Goal: Task Accomplishment & Management: Manage account settings

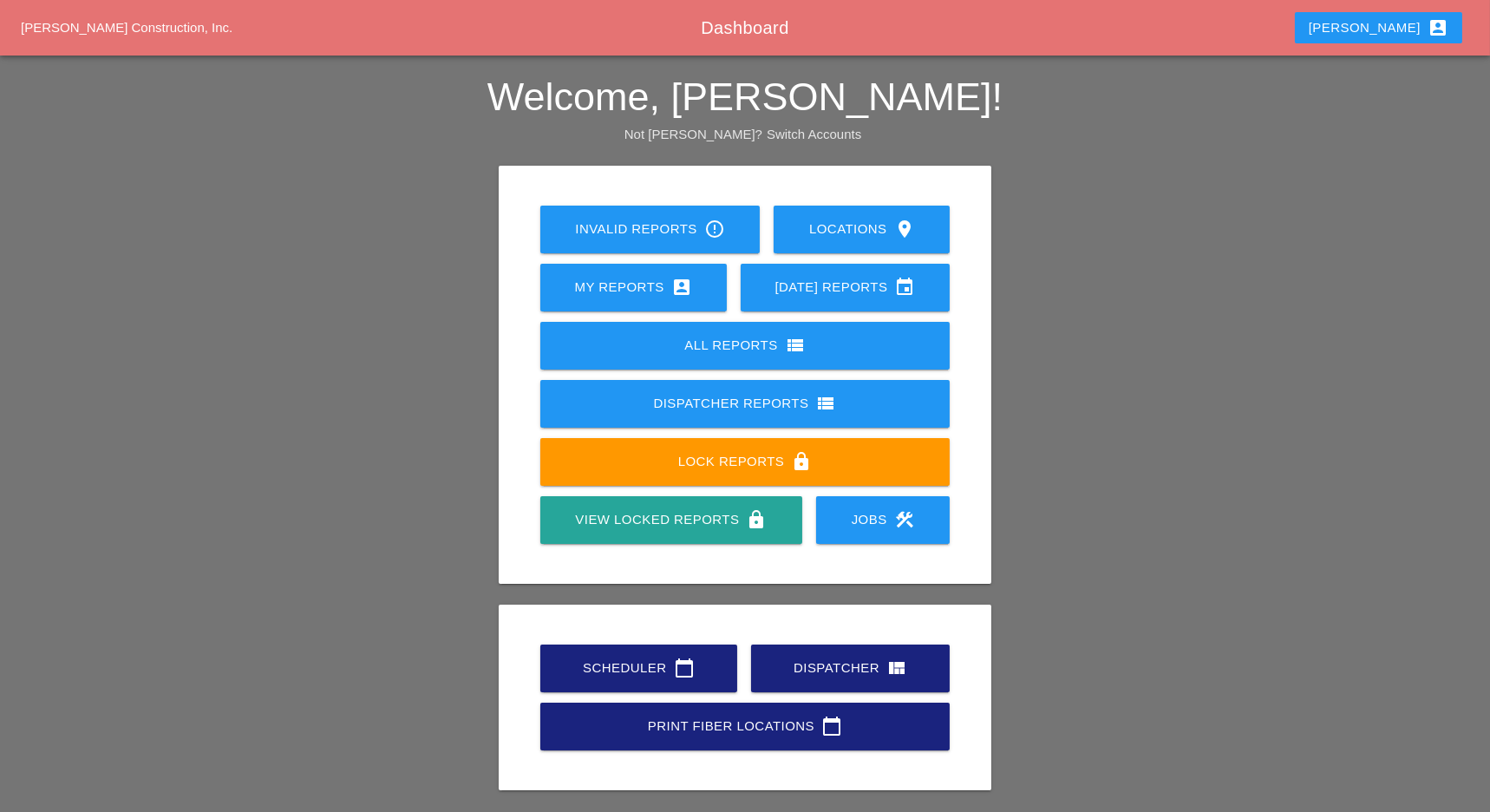
click at [649, 662] on div "Scheduler calendar_today" at bounding box center [638, 668] width 142 height 21
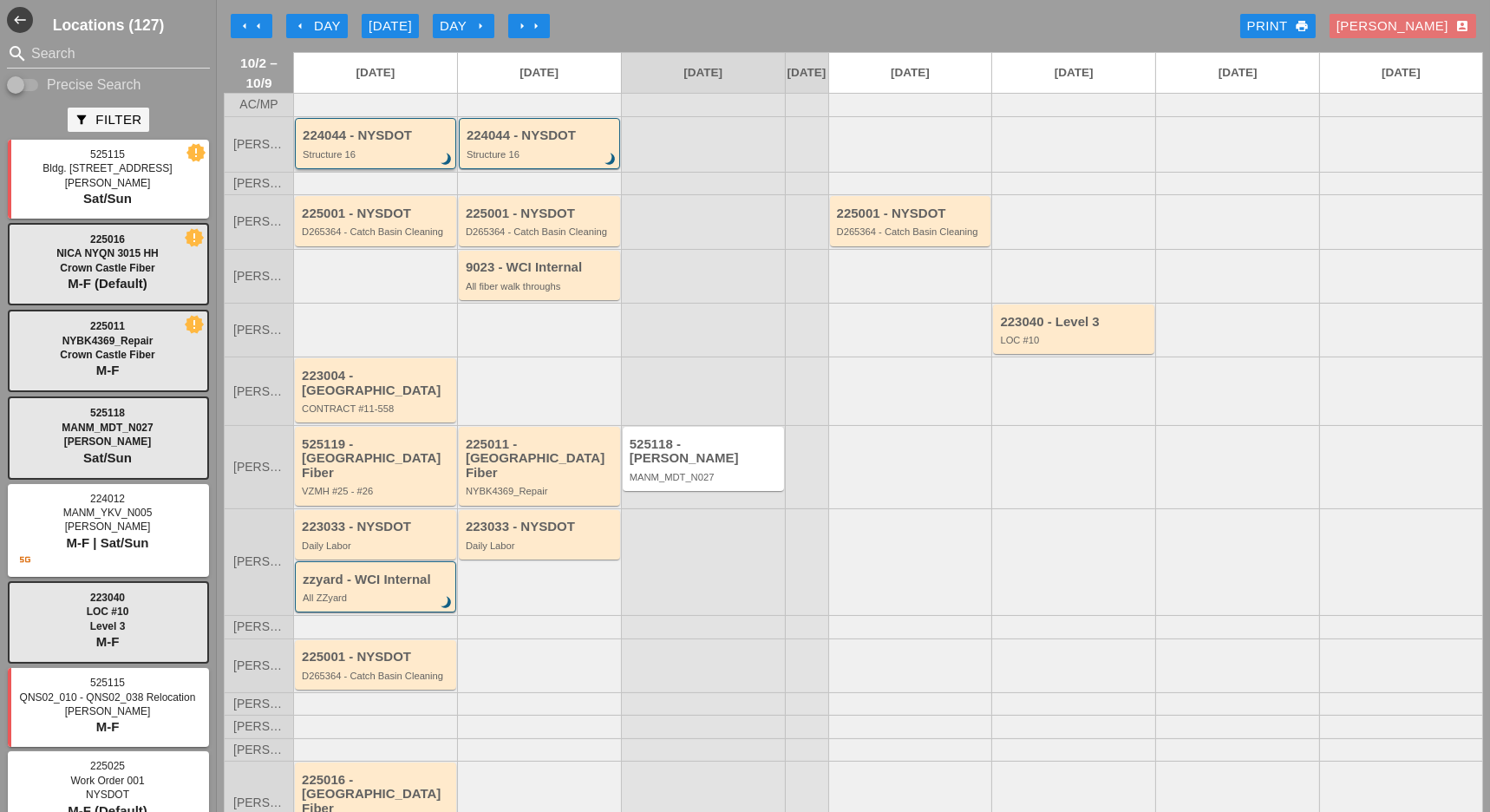
click at [371, 159] on div "Structure 16" at bounding box center [377, 154] width 148 height 10
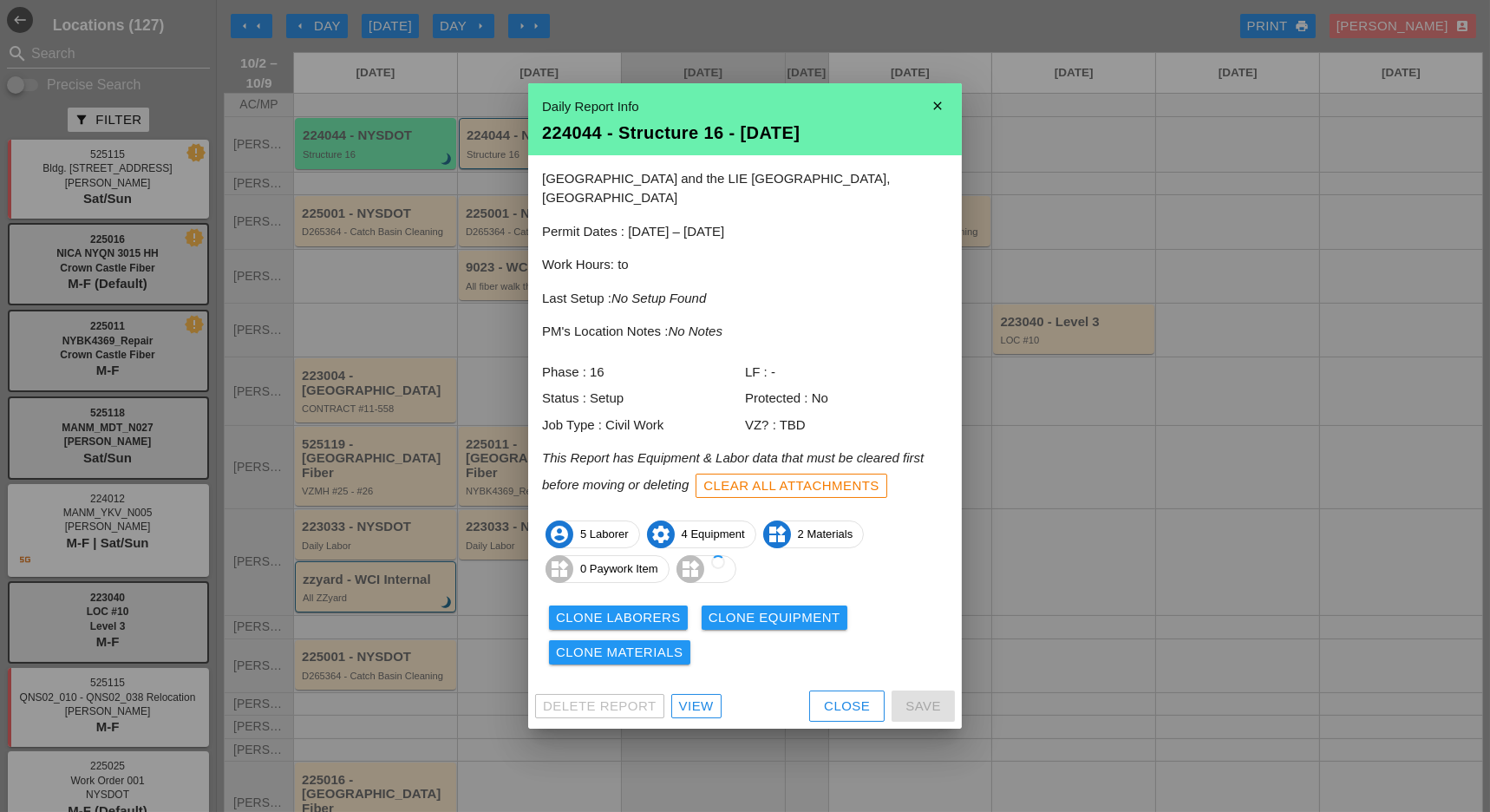
click at [702, 702] on div "View" at bounding box center [697, 707] width 35 height 20
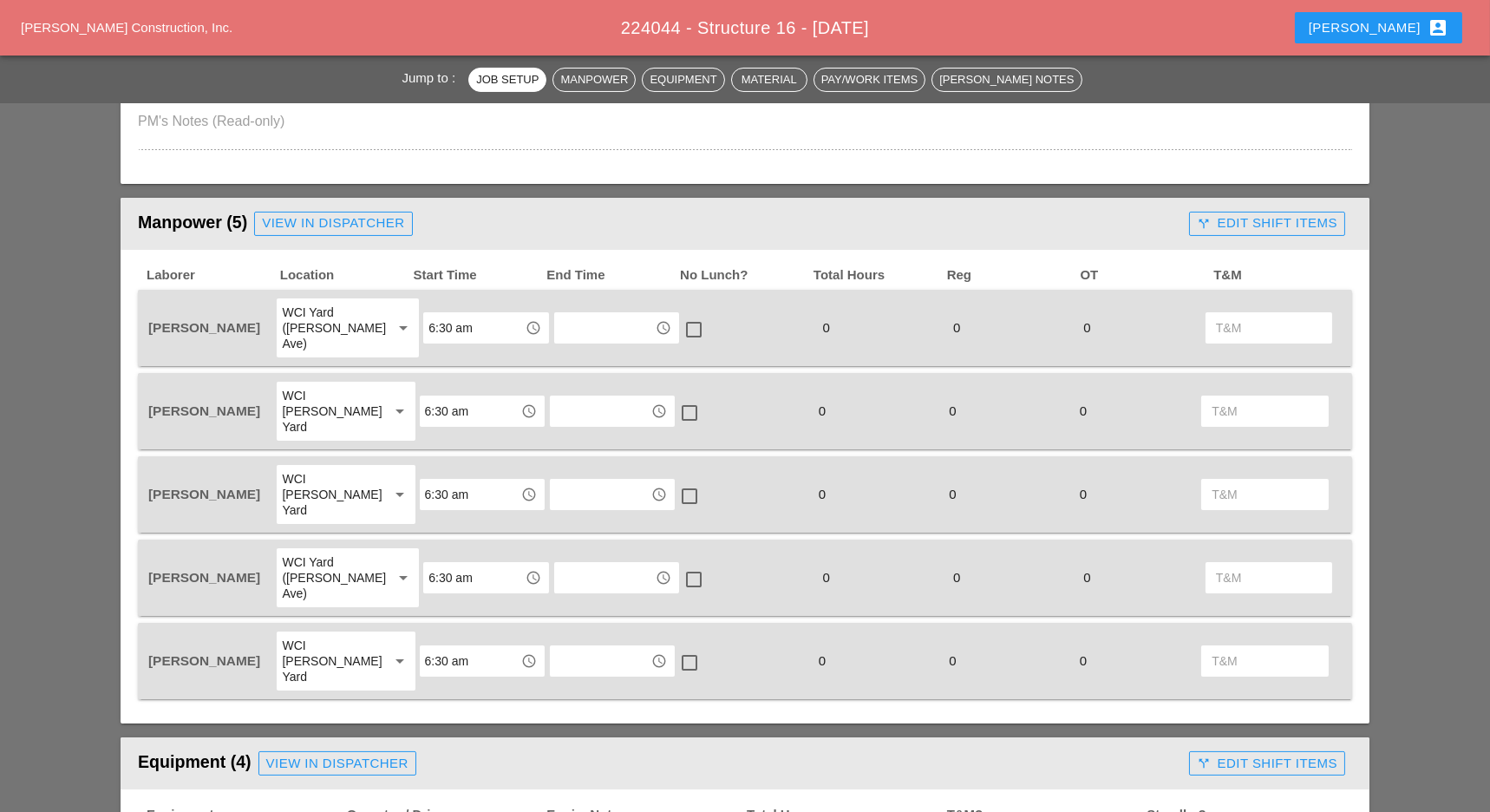
scroll to position [694, 0]
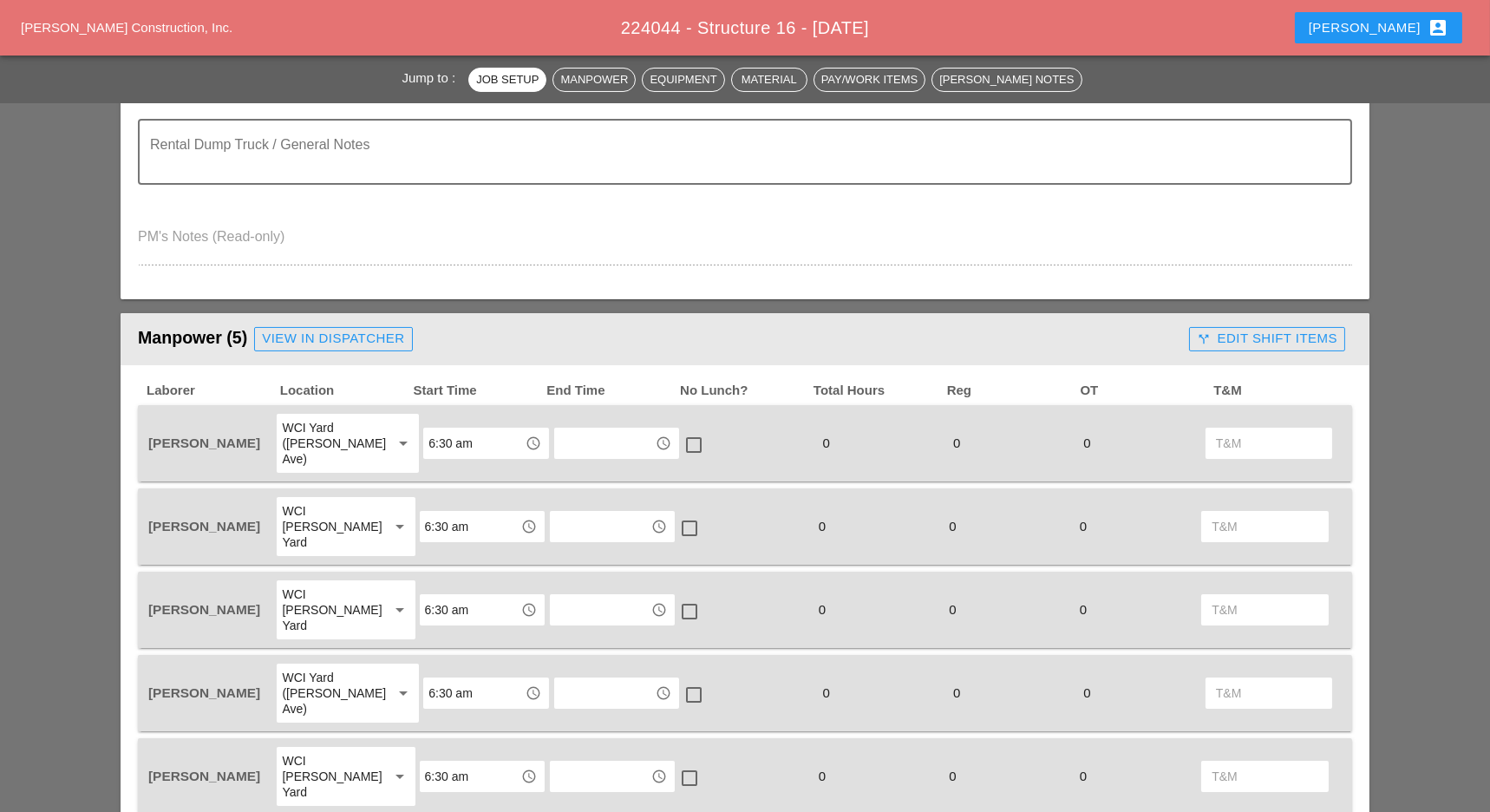
click at [1271, 339] on div "call_split Edit Shift Items" at bounding box center [1268, 338] width 141 height 20
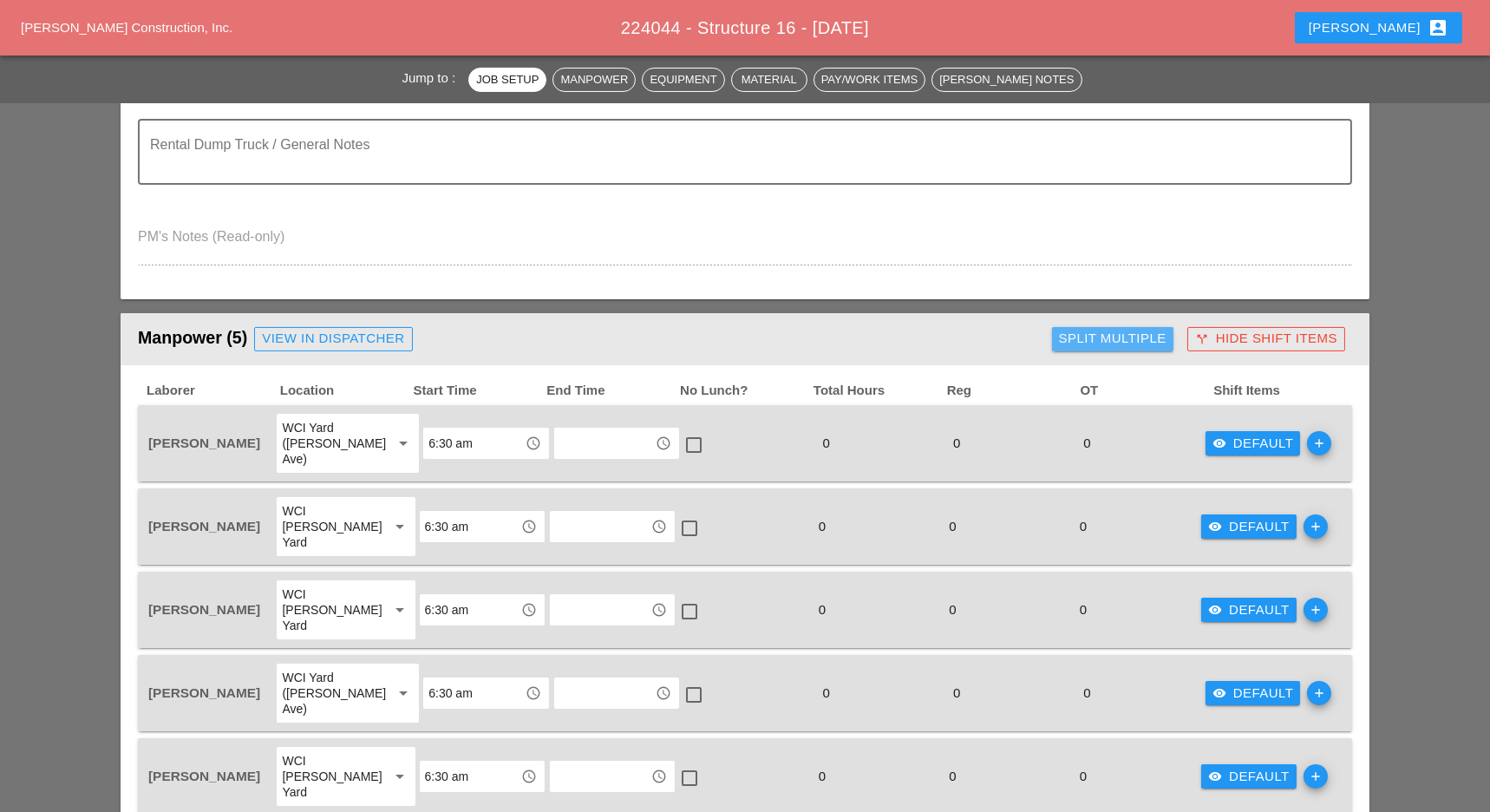
drag, startPoint x: 1147, startPoint y: 340, endPoint x: 1119, endPoint y: 348, distance: 29.1
click at [1146, 340] on div "Split Multiple" at bounding box center [1113, 338] width 108 height 20
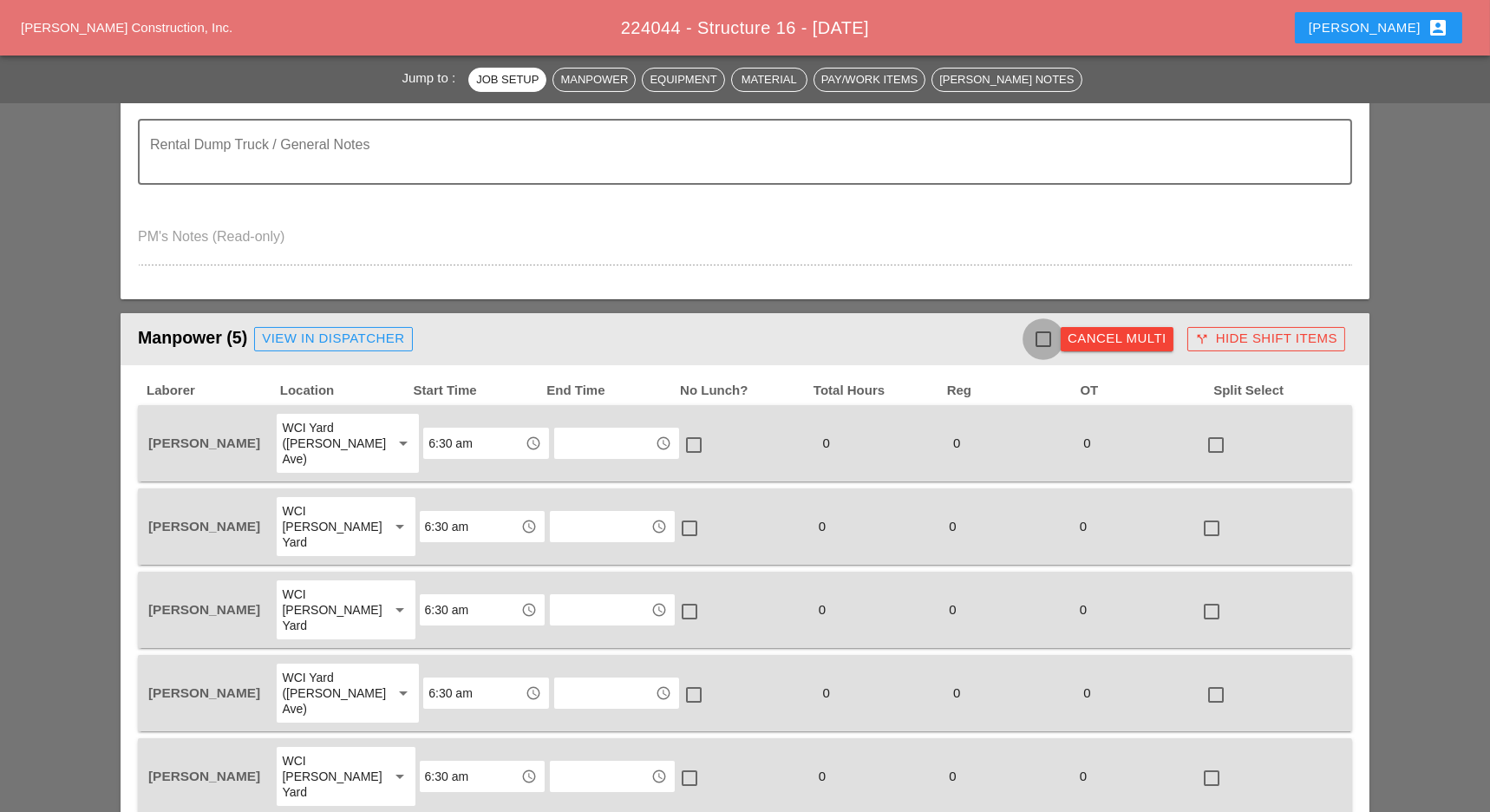
drag, startPoint x: 1050, startPoint y: 336, endPoint x: 982, endPoint y: 349, distance: 69.2
click at [1049, 337] on div at bounding box center [1044, 339] width 29 height 29
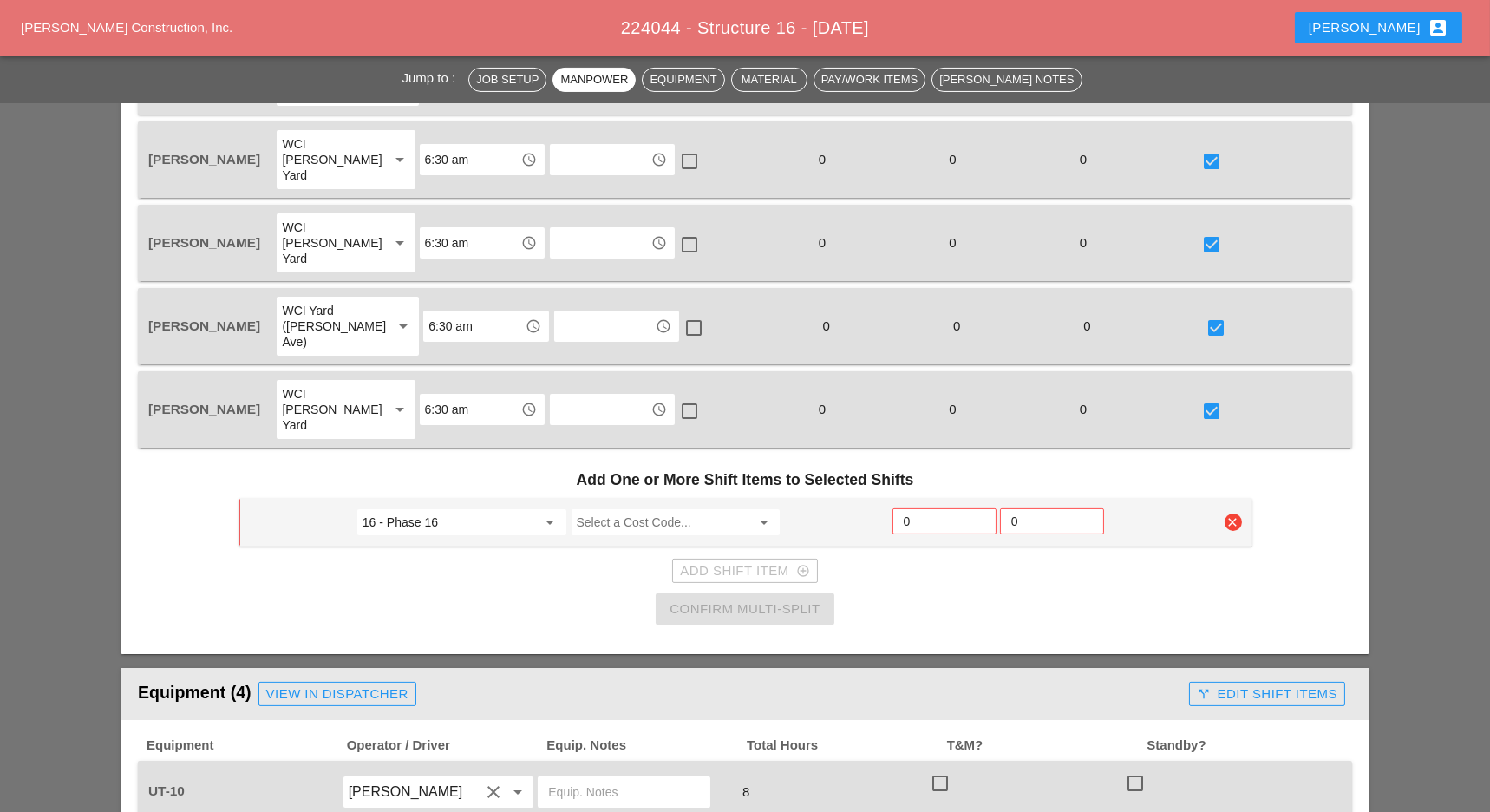
scroll to position [1156, 0]
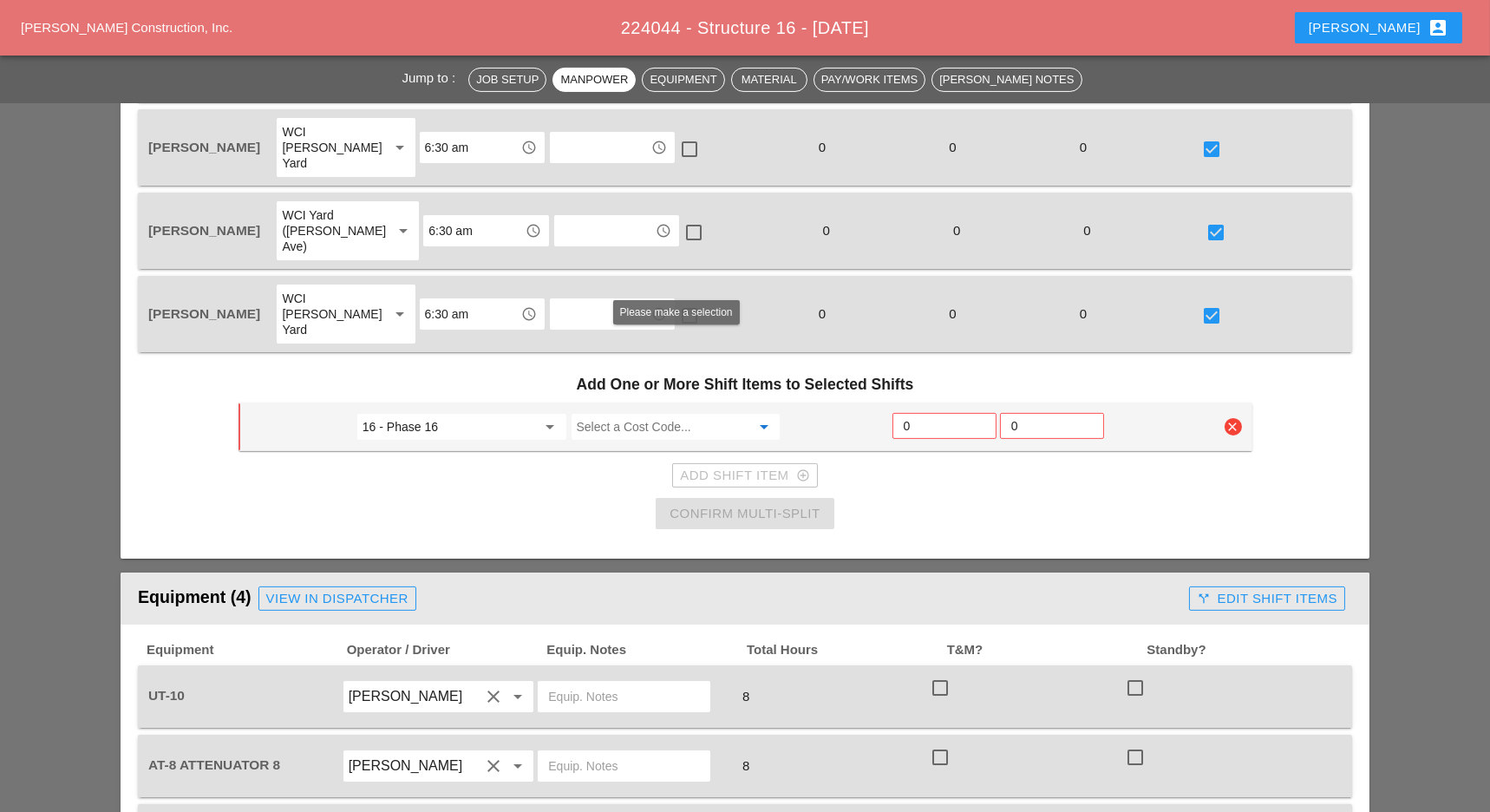
click at [621, 412] on input "Select a Cost Code..." at bounding box center [664, 426] width 175 height 27
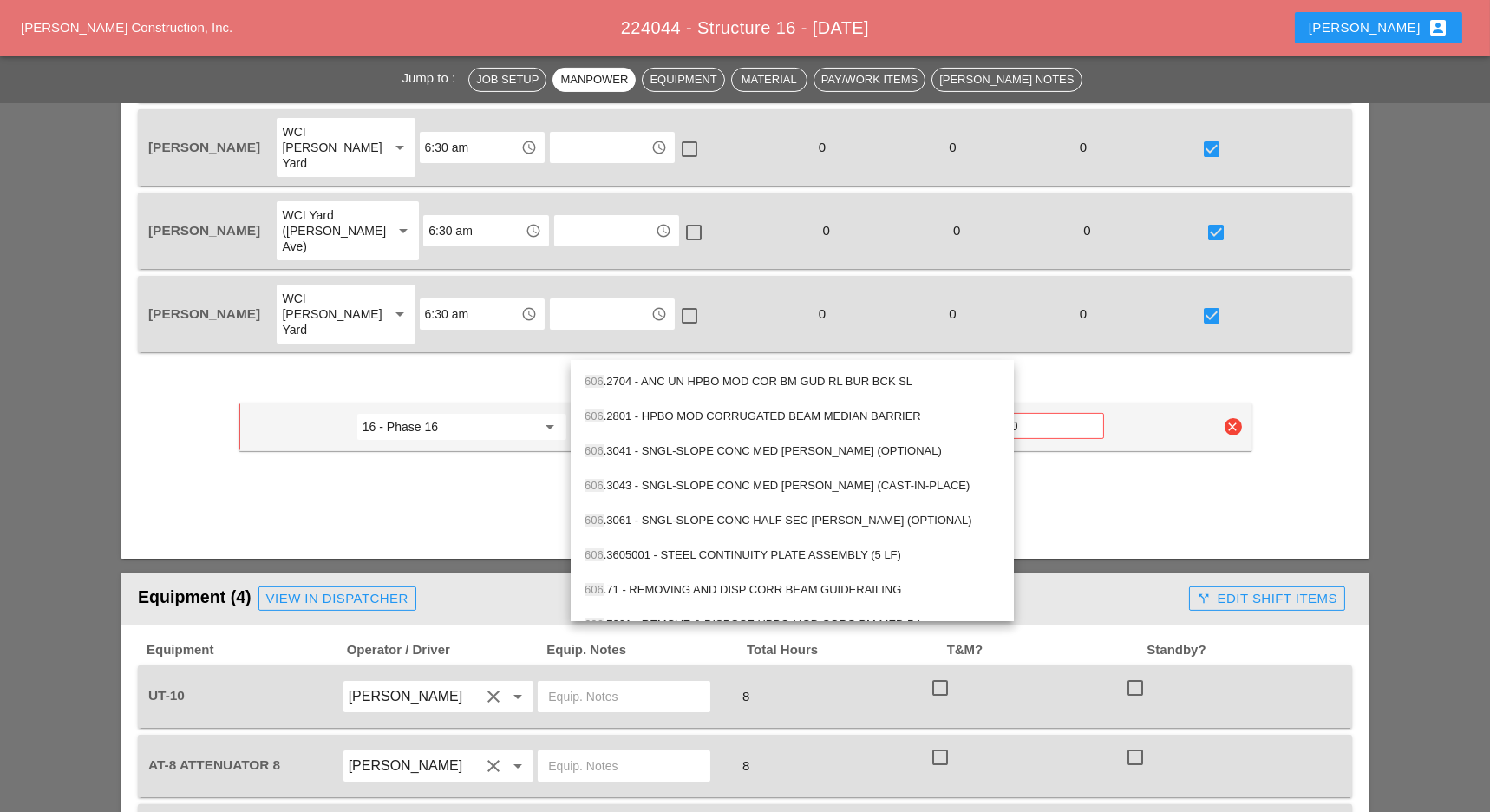
scroll to position [440, 0]
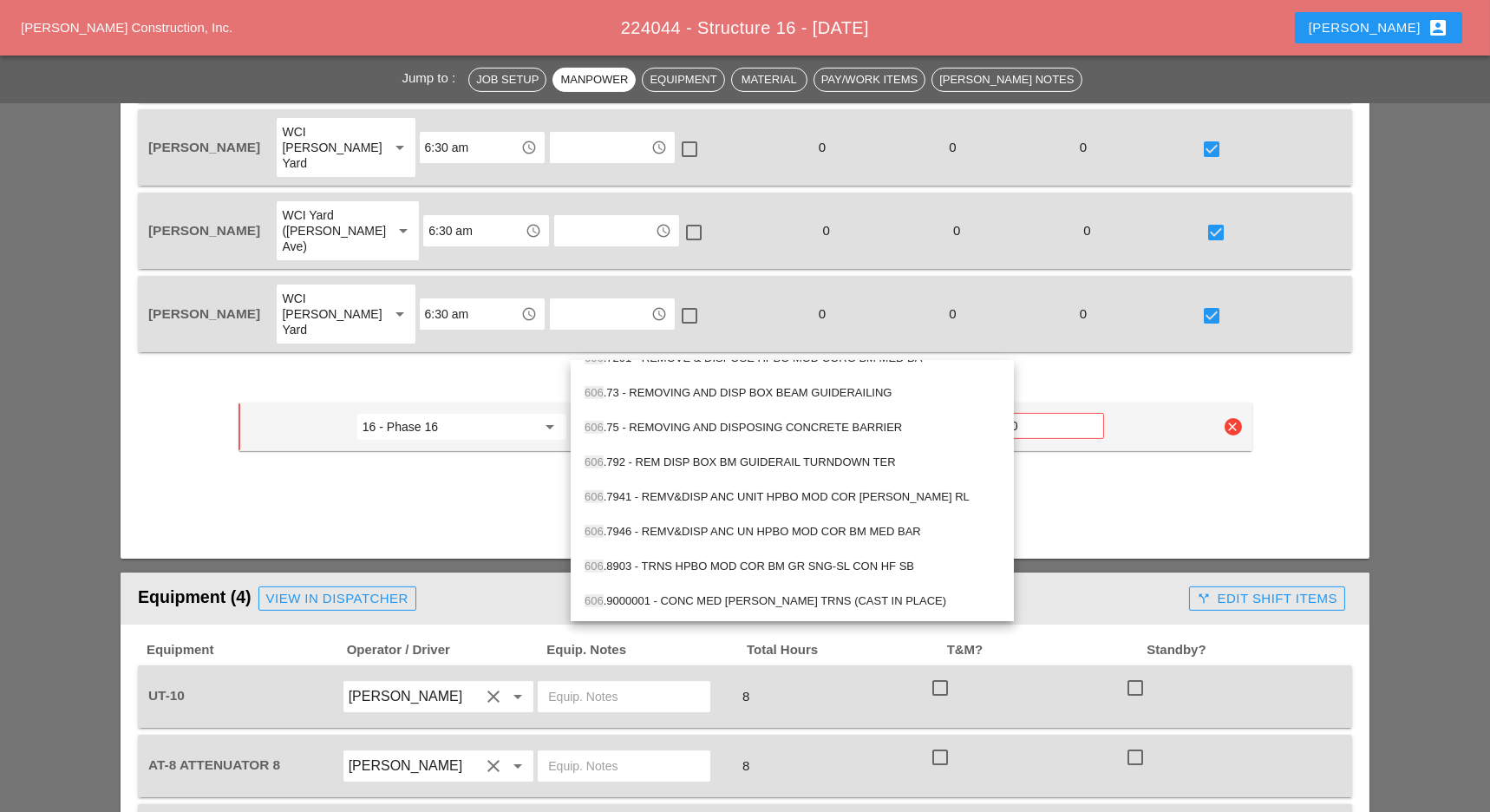
click at [698, 595] on div "606 .9000001 - CONC MED BARR TRNS (CAST IN PLACE)" at bounding box center [792, 601] width 415 height 21
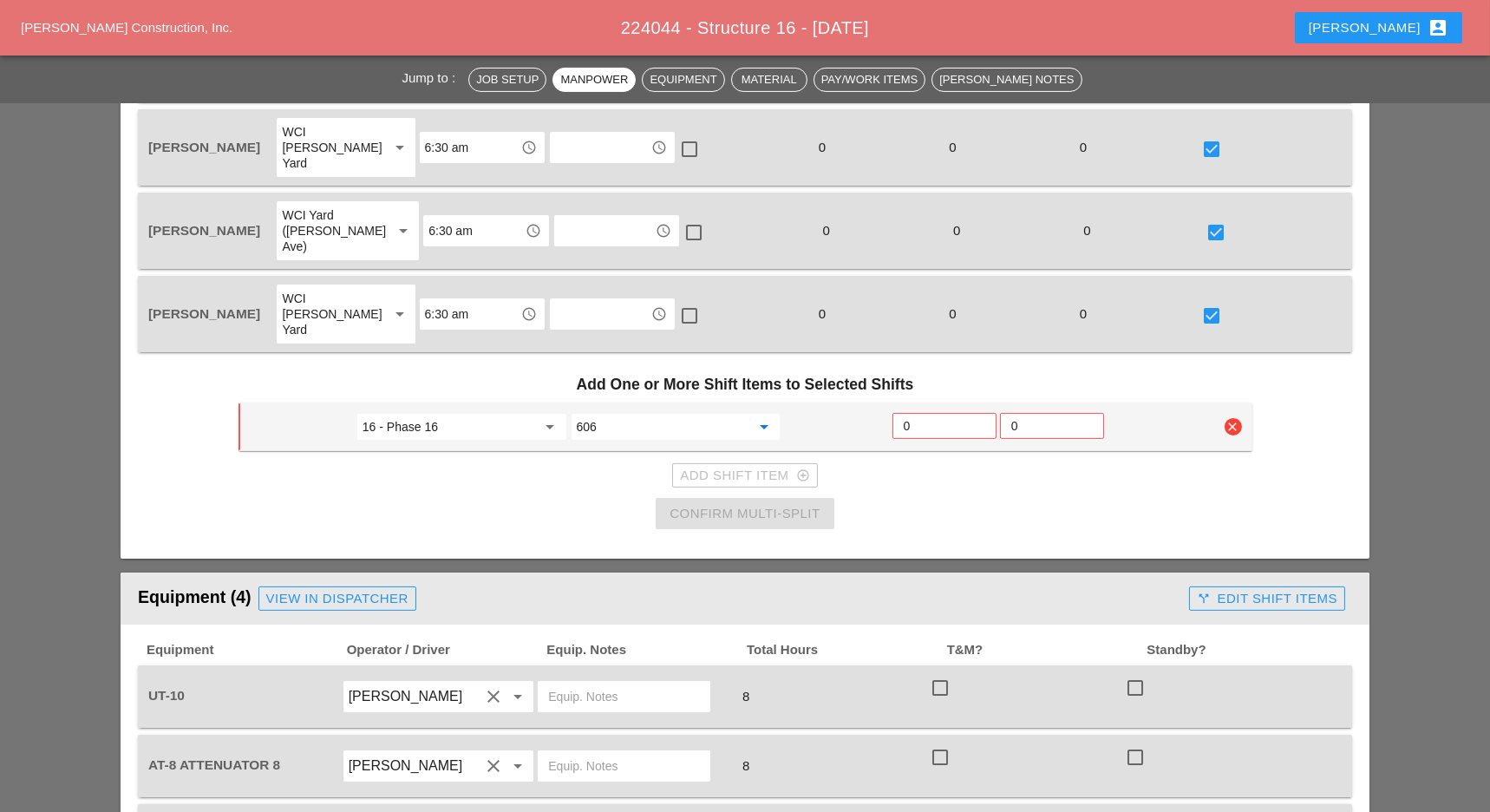
type input "606.9000001 - CONC MED BARR TRNS (CAST IN PLACE)"
click at [915, 411] on input "0" at bounding box center [944, 425] width 81 height 27
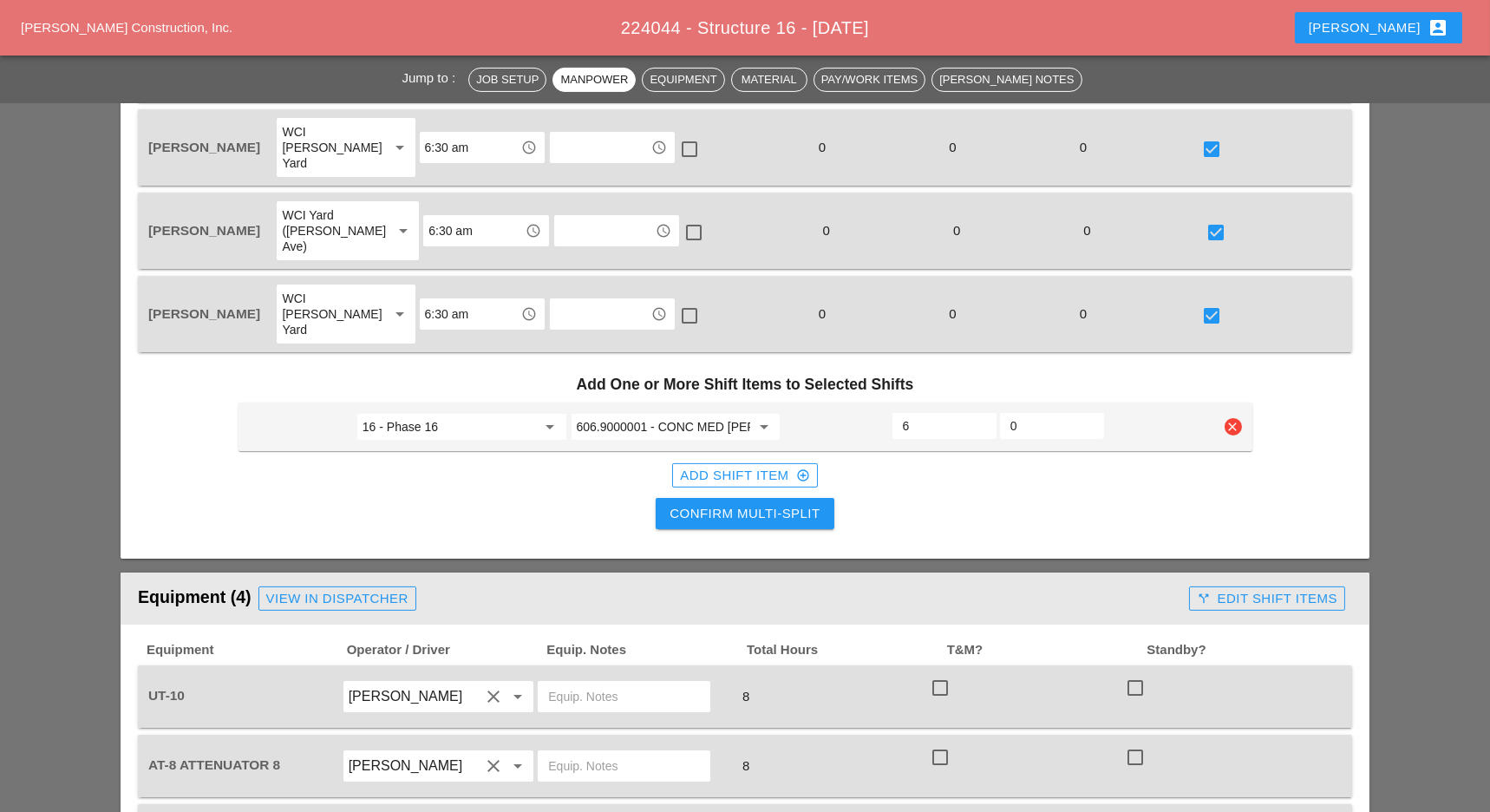
type input "6"
click at [810, 504] on div "Confirm Multi-Split" at bounding box center [745, 514] width 150 height 20
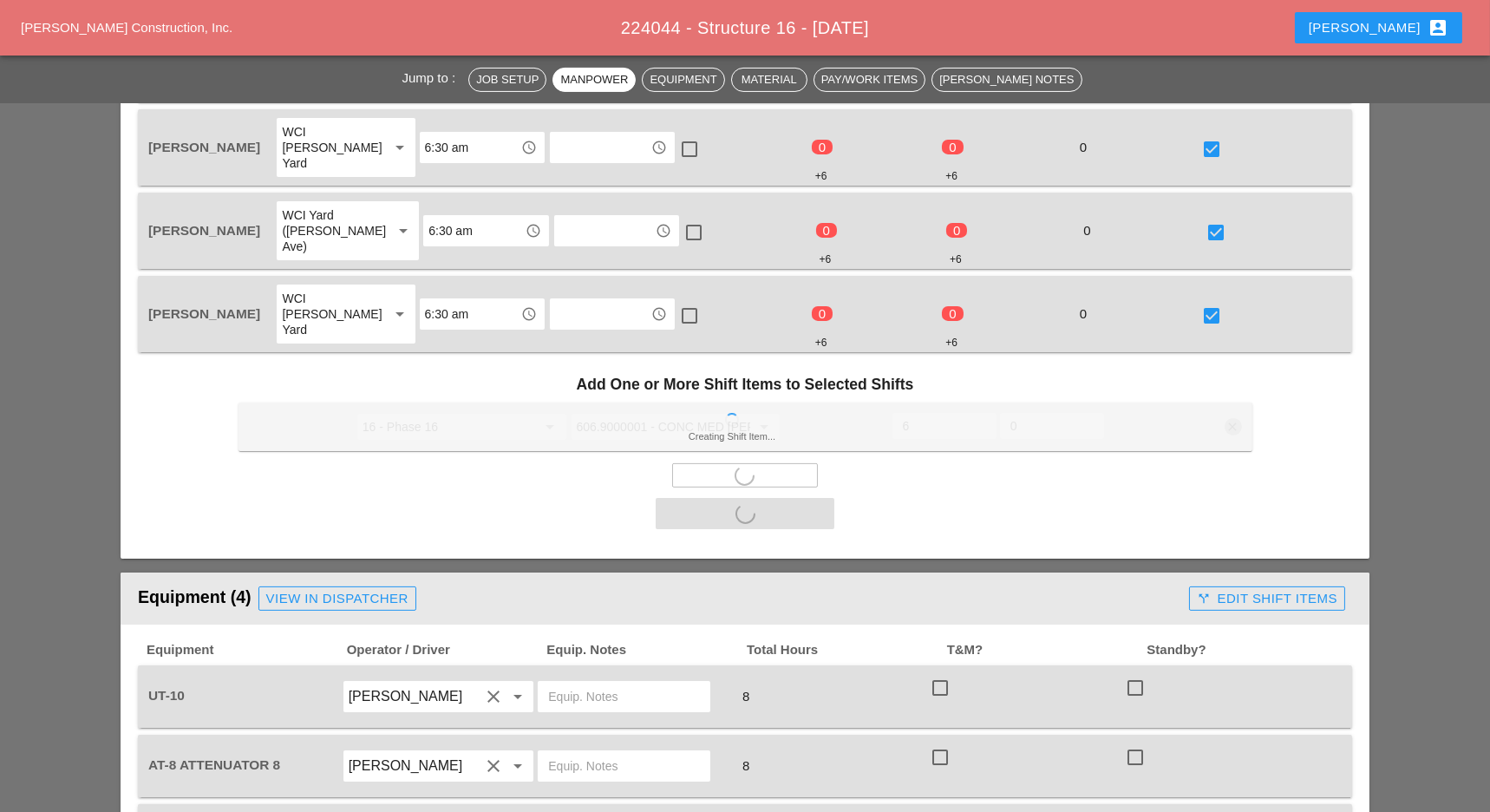
scroll to position [1502, 0]
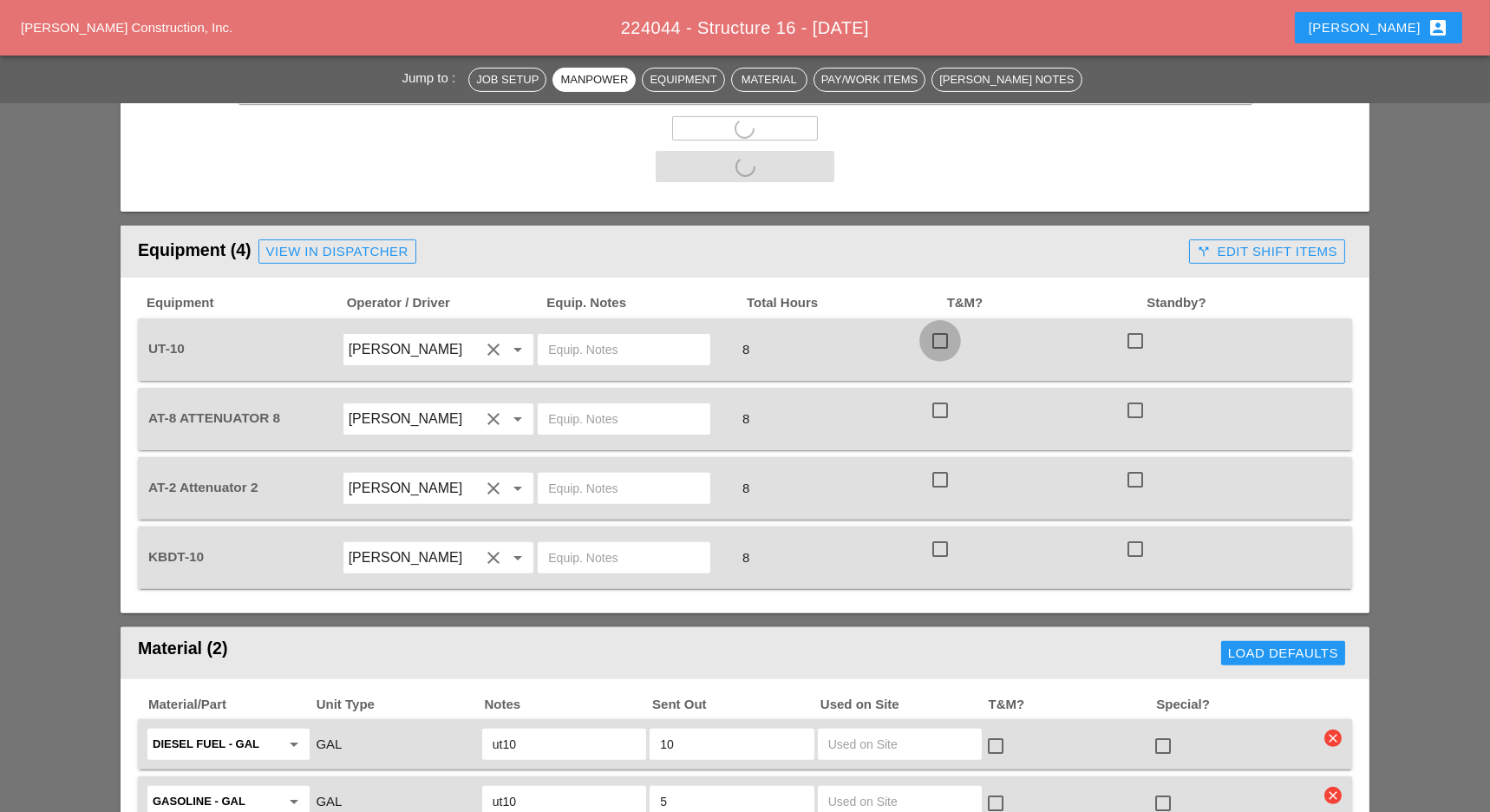
click at [937, 326] on div at bounding box center [940, 341] width 29 height 29
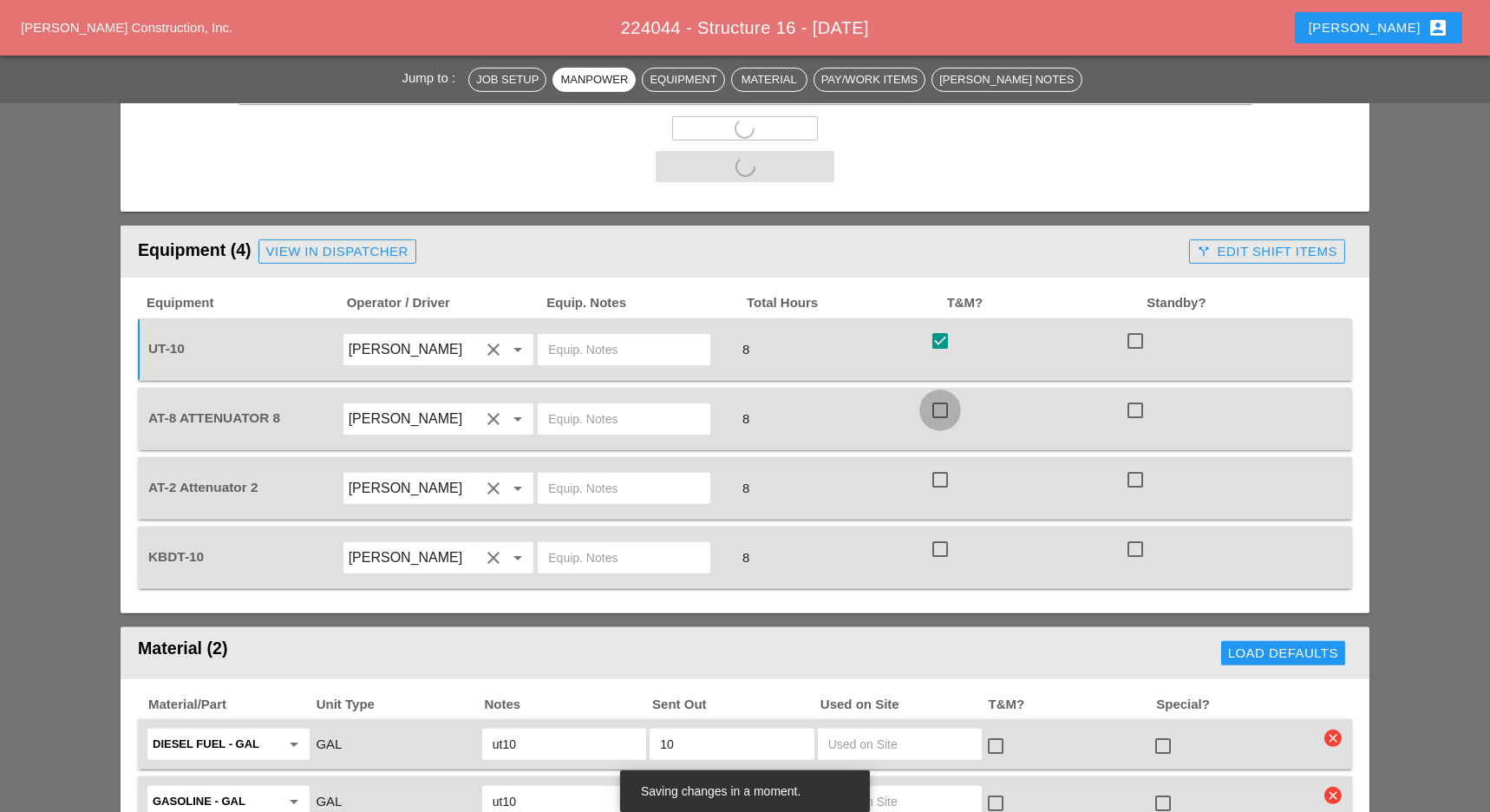
drag, startPoint x: 935, startPoint y: 327, endPoint x: 937, endPoint y: 347, distance: 20.1
click at [936, 395] on div at bounding box center [940, 410] width 29 height 29
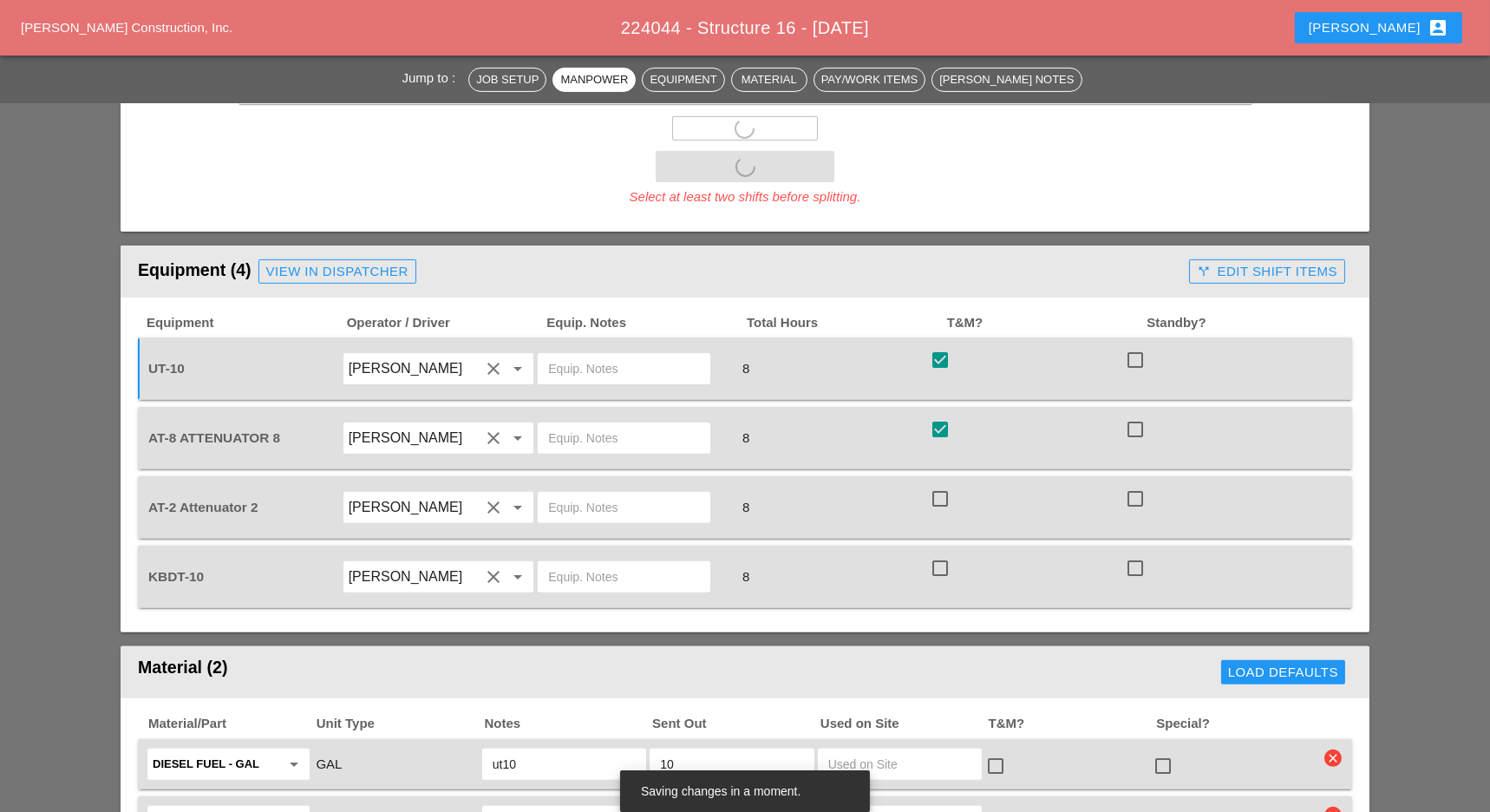
drag, startPoint x: 941, startPoint y: 388, endPoint x: 941, endPoint y: 409, distance: 21.0
click at [942, 394] on div "Equipment Operator / Driver Equip. Notes Total Hours T&M? Standby? UT-10 Guido …" at bounding box center [745, 461] width 1215 height 294
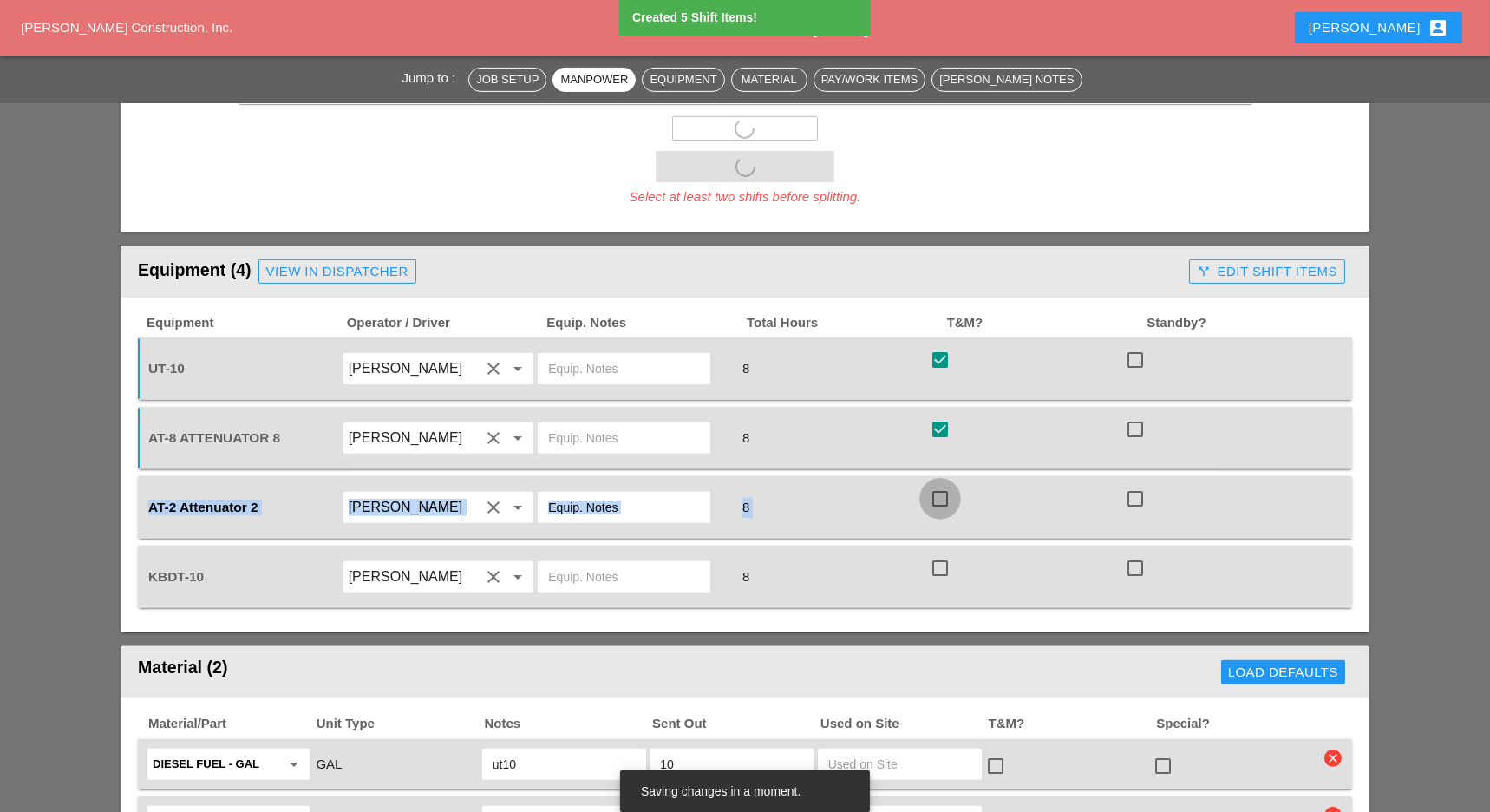
drag, startPoint x: 937, startPoint y: 418, endPoint x: 940, endPoint y: 433, distance: 15.3
click at [937, 484] on div at bounding box center [940, 498] width 29 height 29
click at [941, 553] on div at bounding box center [940, 568] width 29 height 29
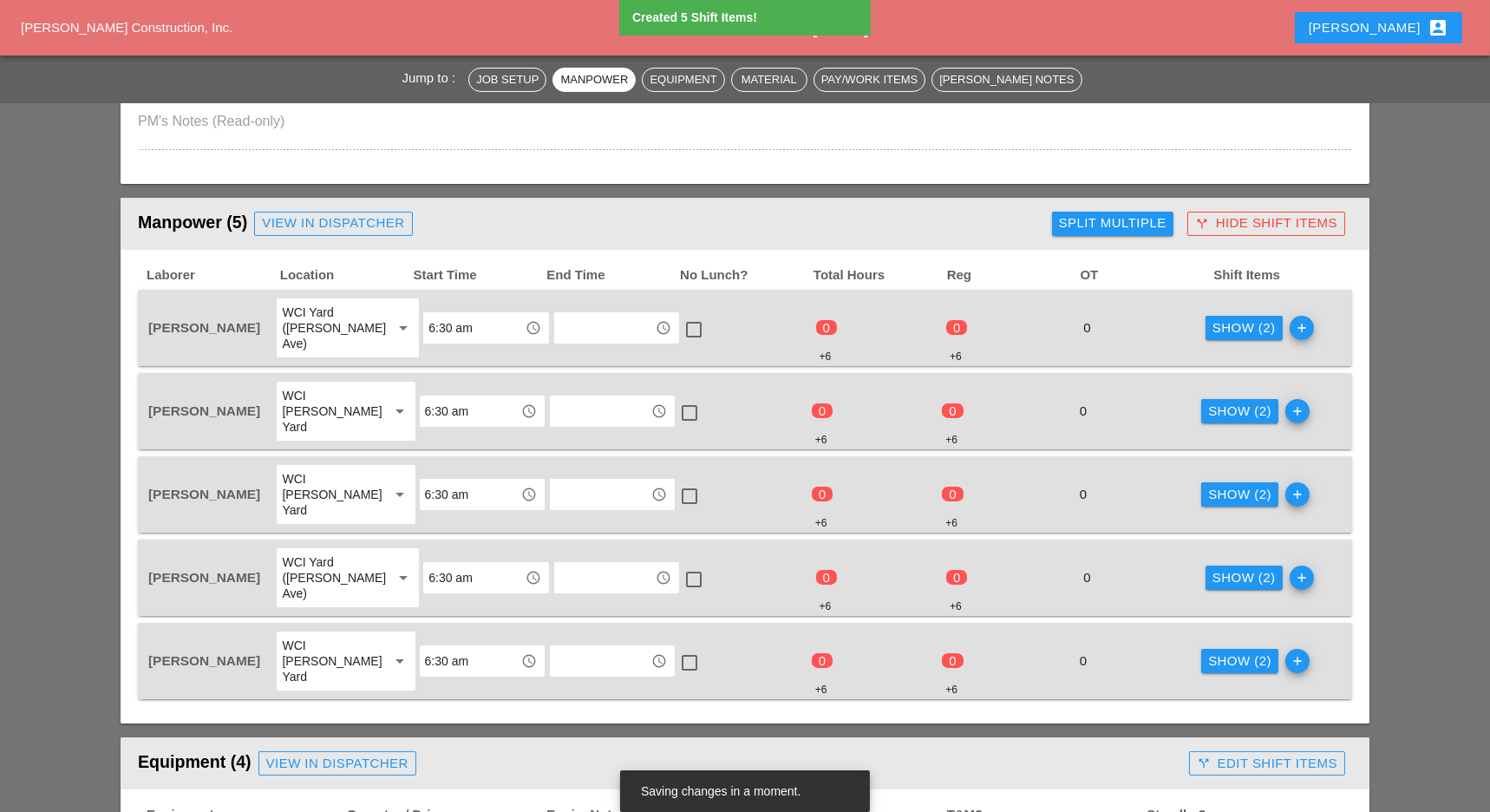
scroll to position [809, 0]
click at [1244, 319] on div "Show (2)" at bounding box center [1244, 328] width 63 height 20
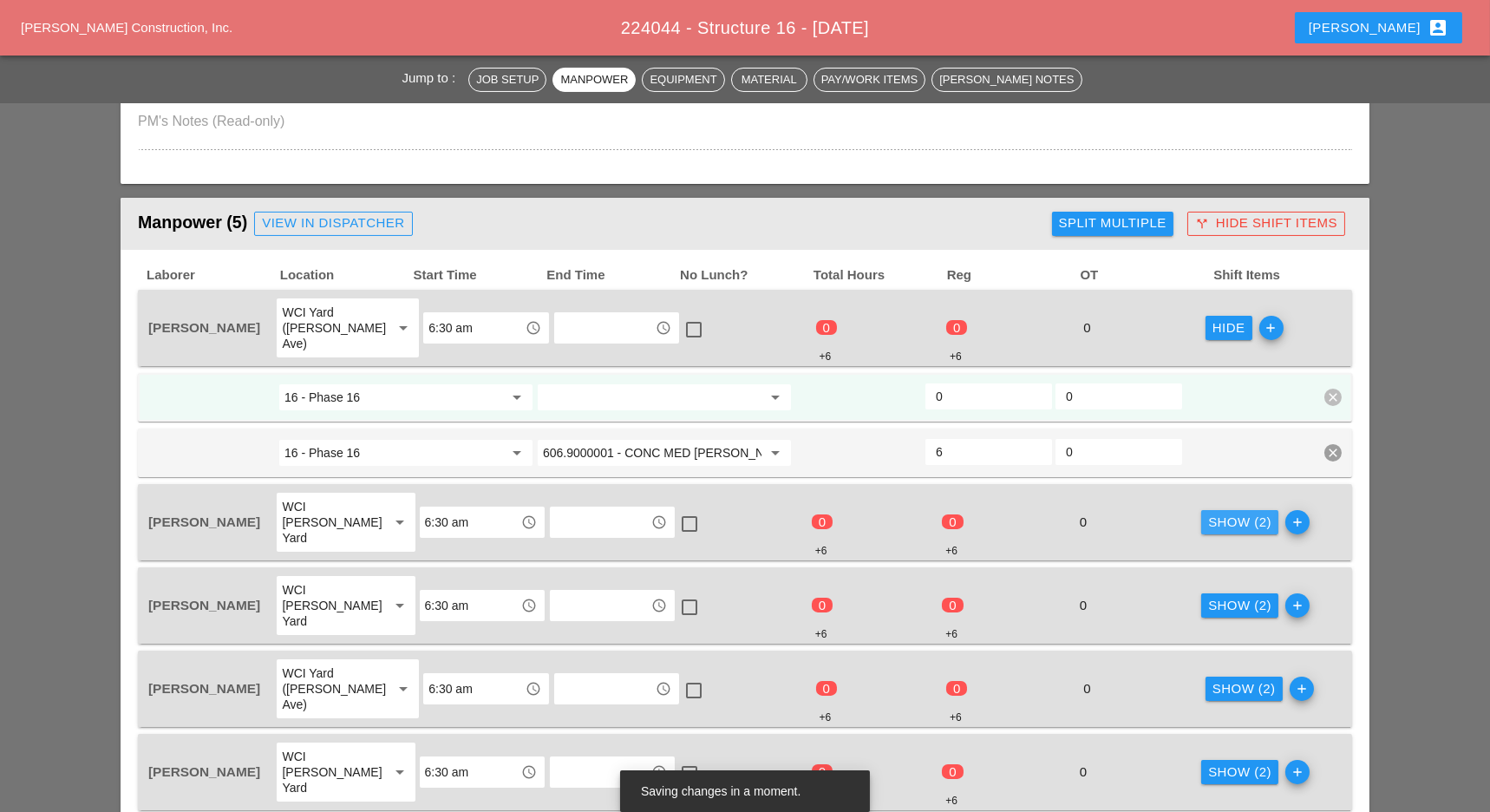
drag, startPoint x: 1228, startPoint y: 495, endPoint x: 1229, endPoint y: 523, distance: 28.0
click at [1229, 512] on div "Show (2)" at bounding box center [1239, 522] width 63 height 20
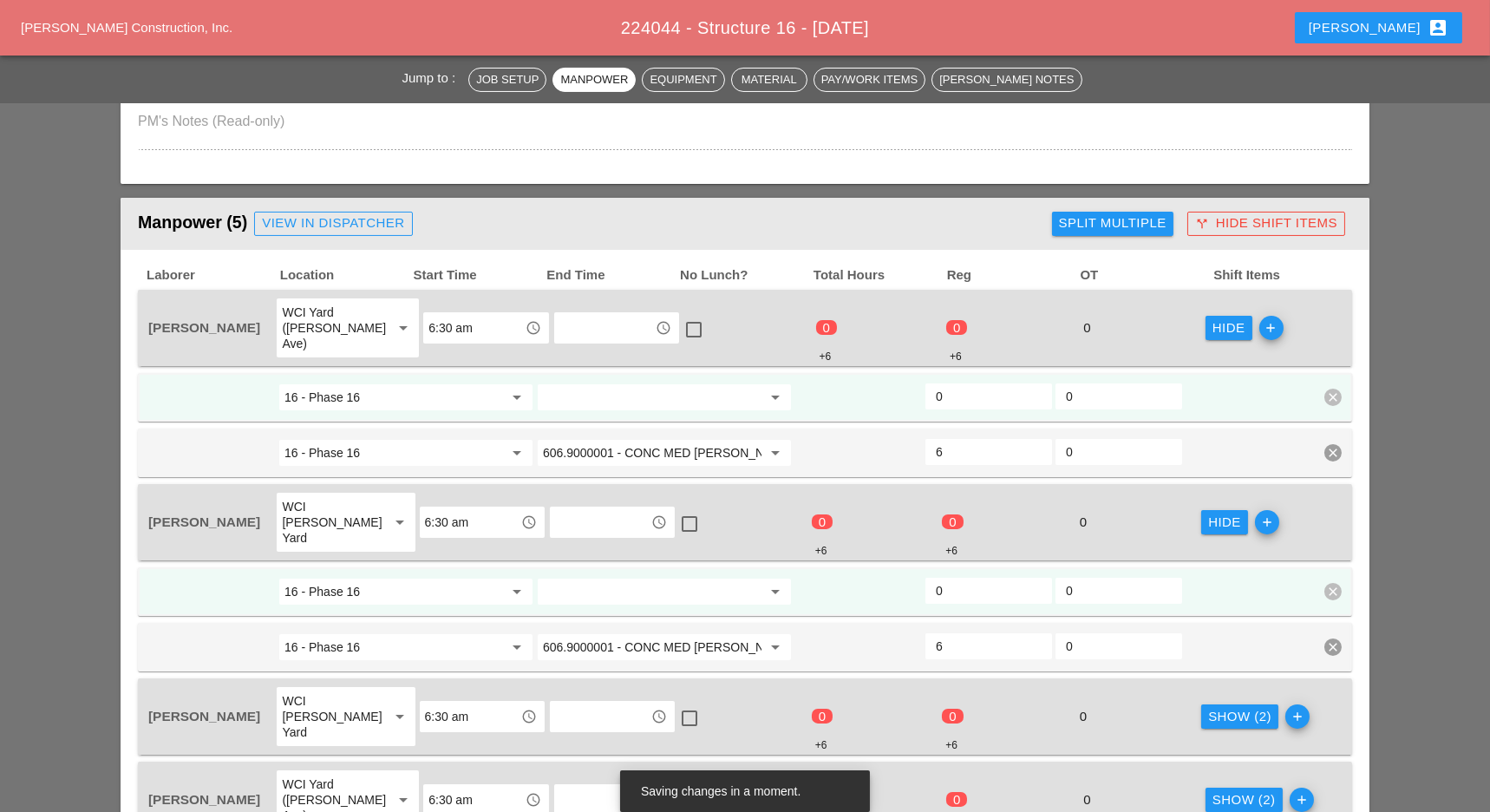
click at [1238, 707] on div "Show (2)" at bounding box center [1239, 717] width 63 height 20
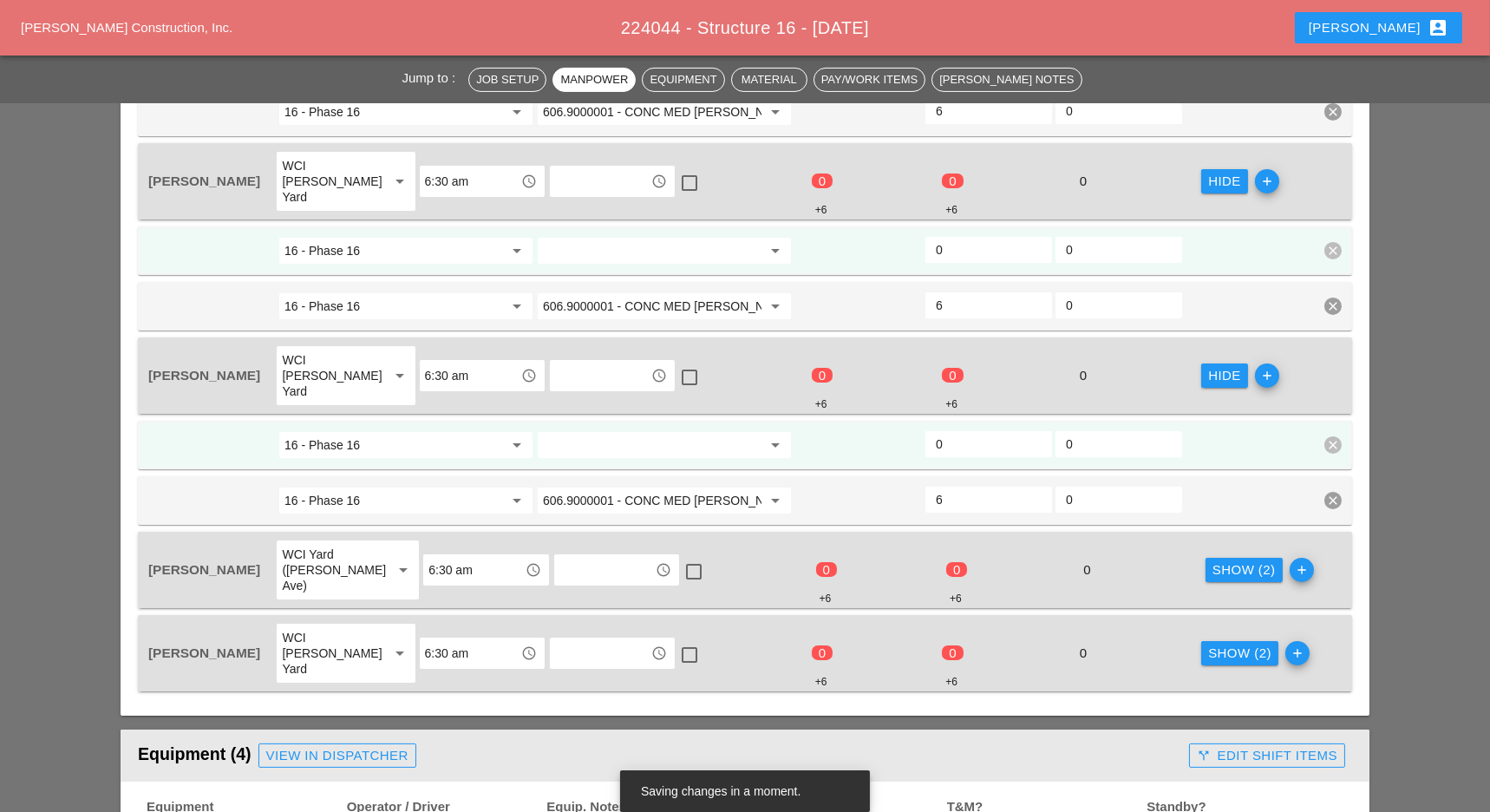
scroll to position [1156, 0]
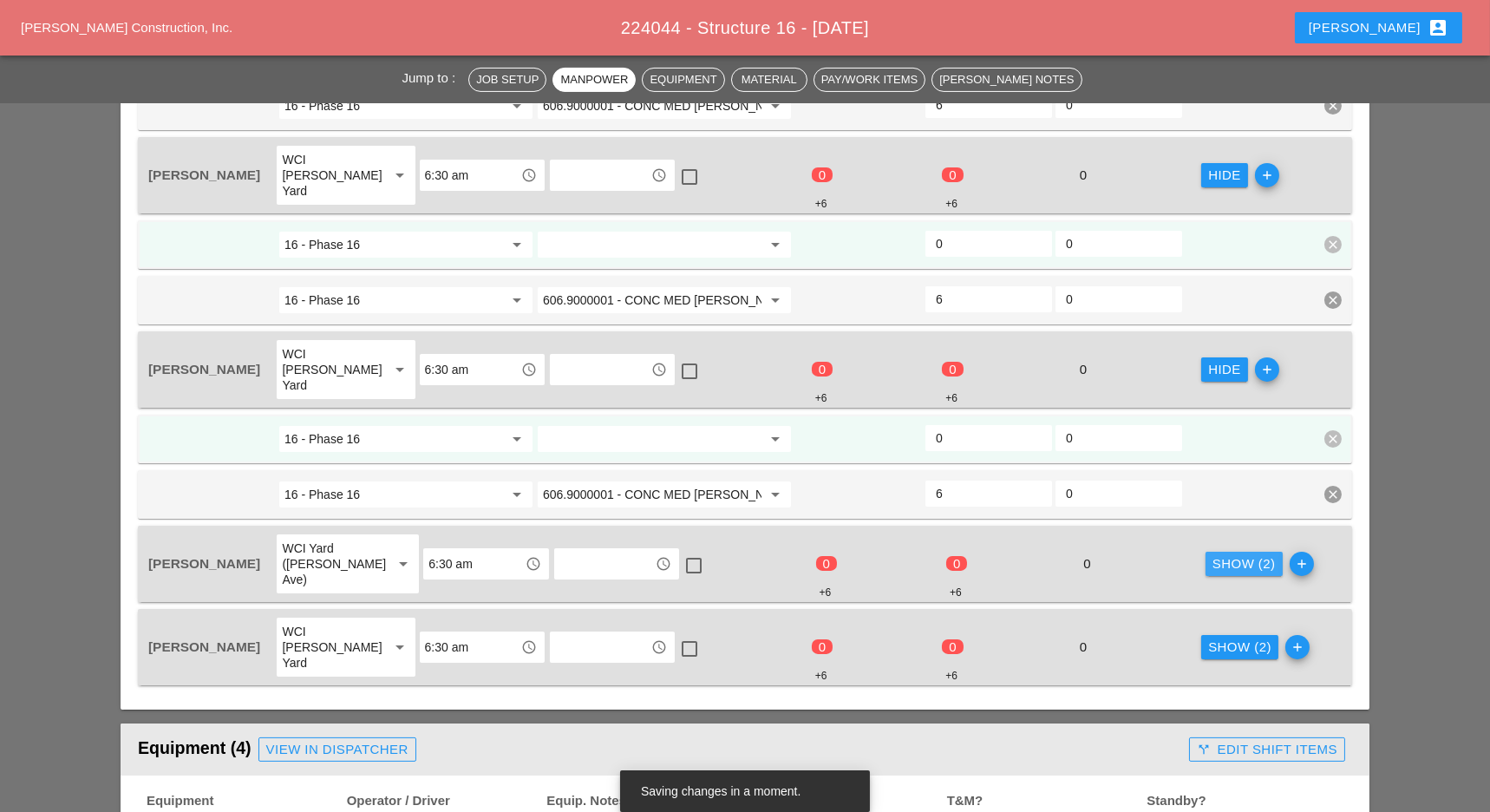
click at [1213, 554] on div "Show (2)" at bounding box center [1244, 564] width 63 height 20
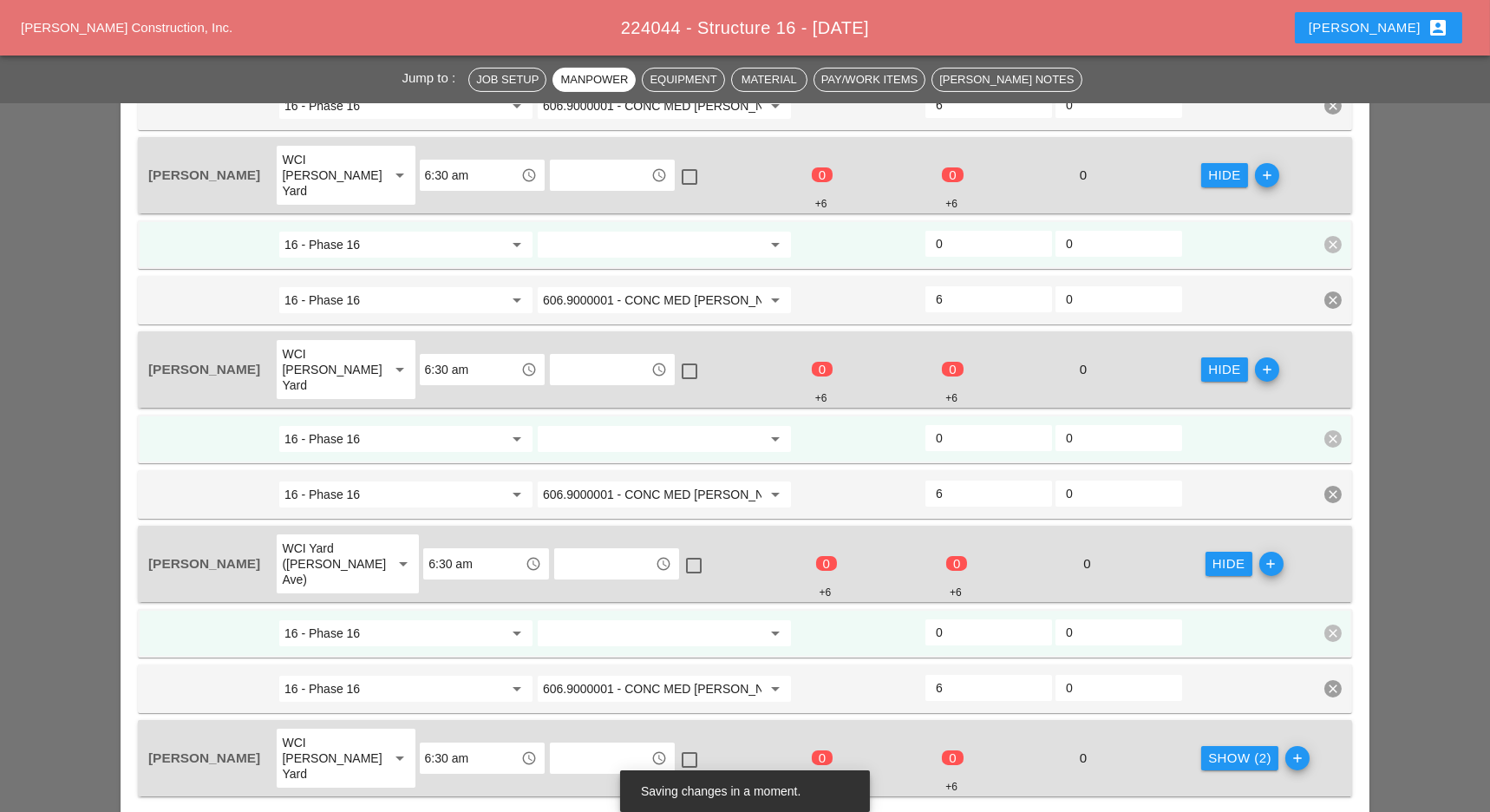
click at [1227, 748] on div "Show (2)" at bounding box center [1239, 758] width 63 height 20
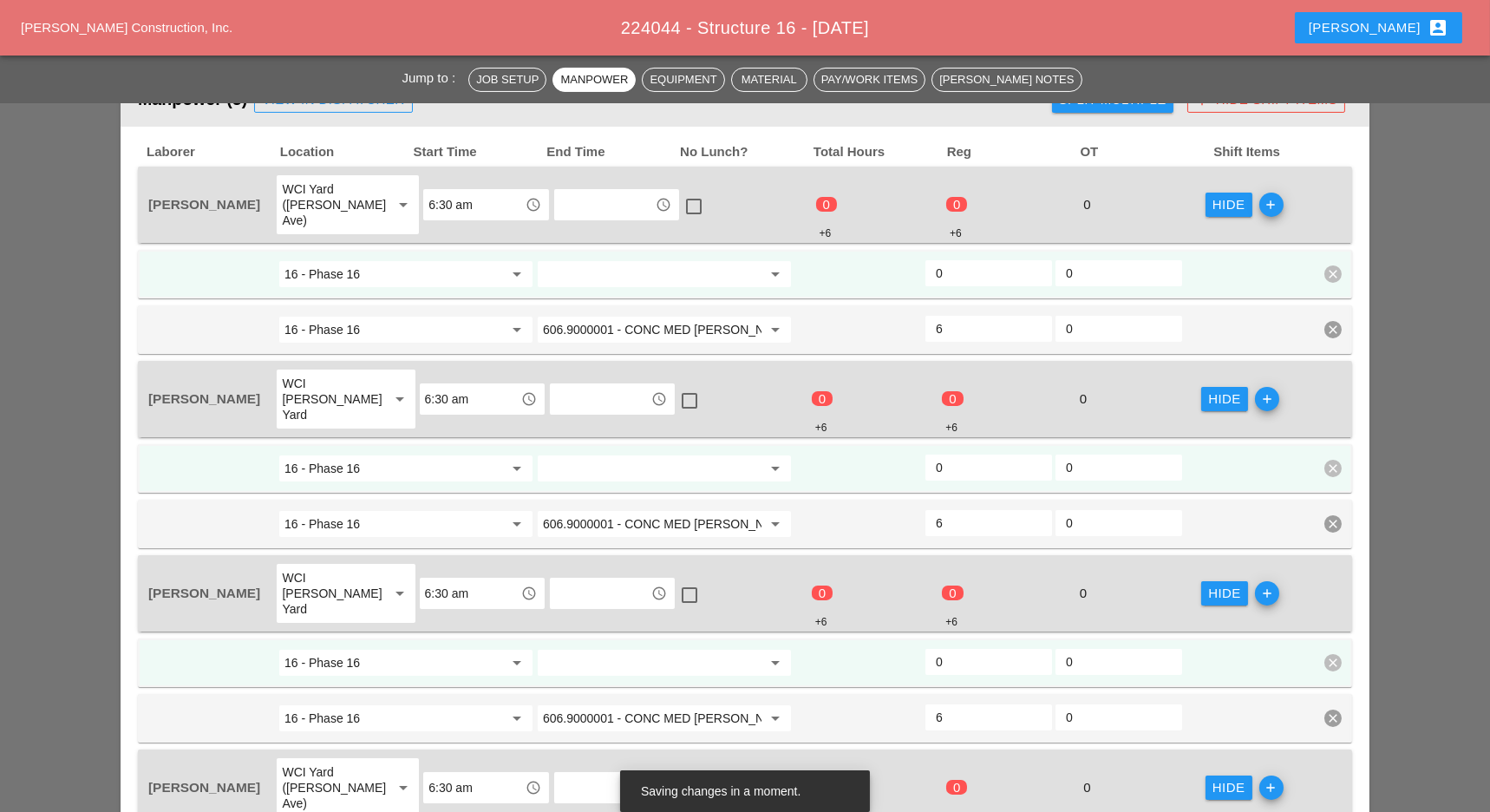
scroll to position [924, 0]
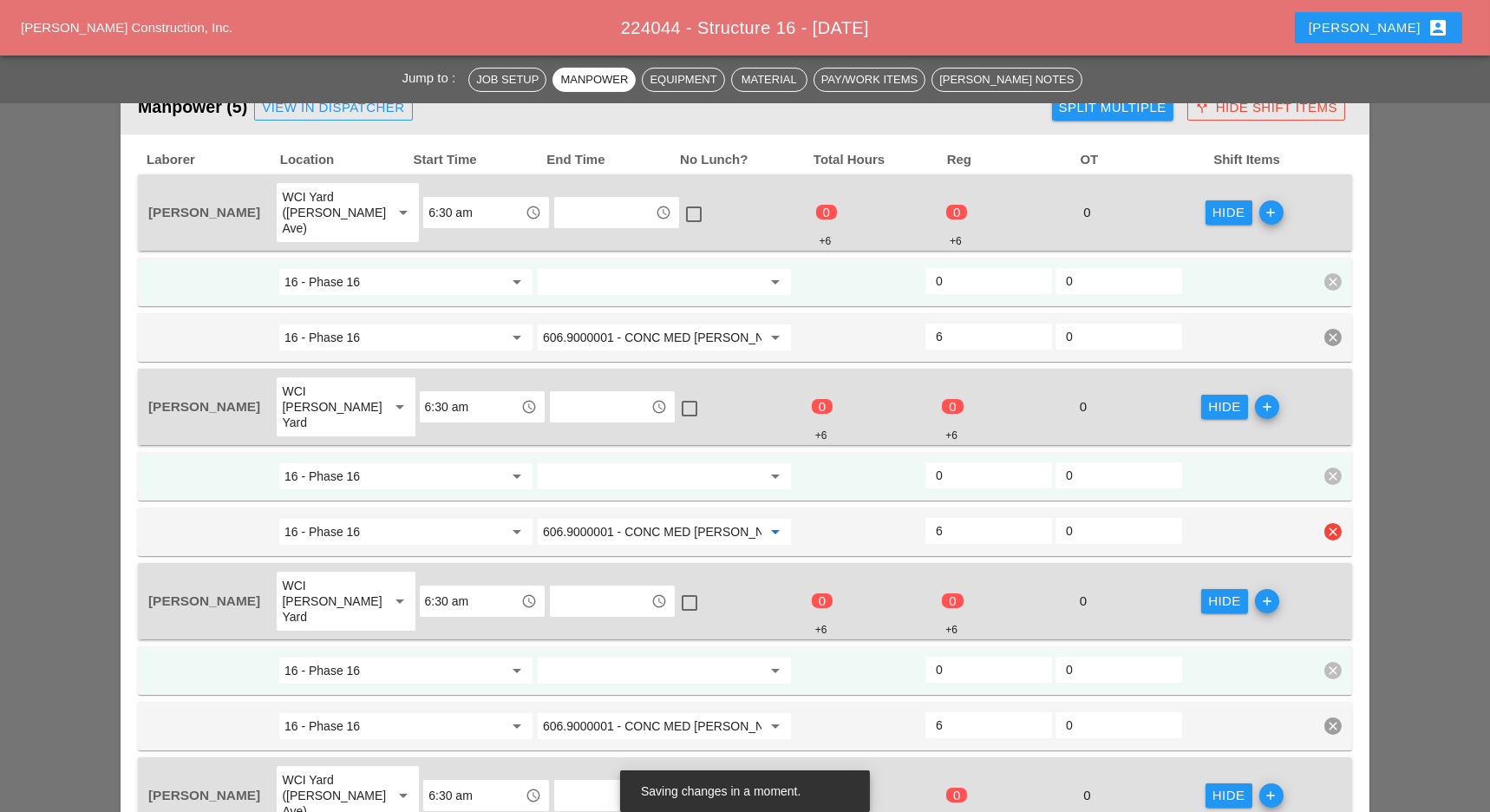
click at [667, 518] on input "606.9000001 - CONC MED BARR TRNS (CAST IN PLACE)" at bounding box center [652, 531] width 219 height 27
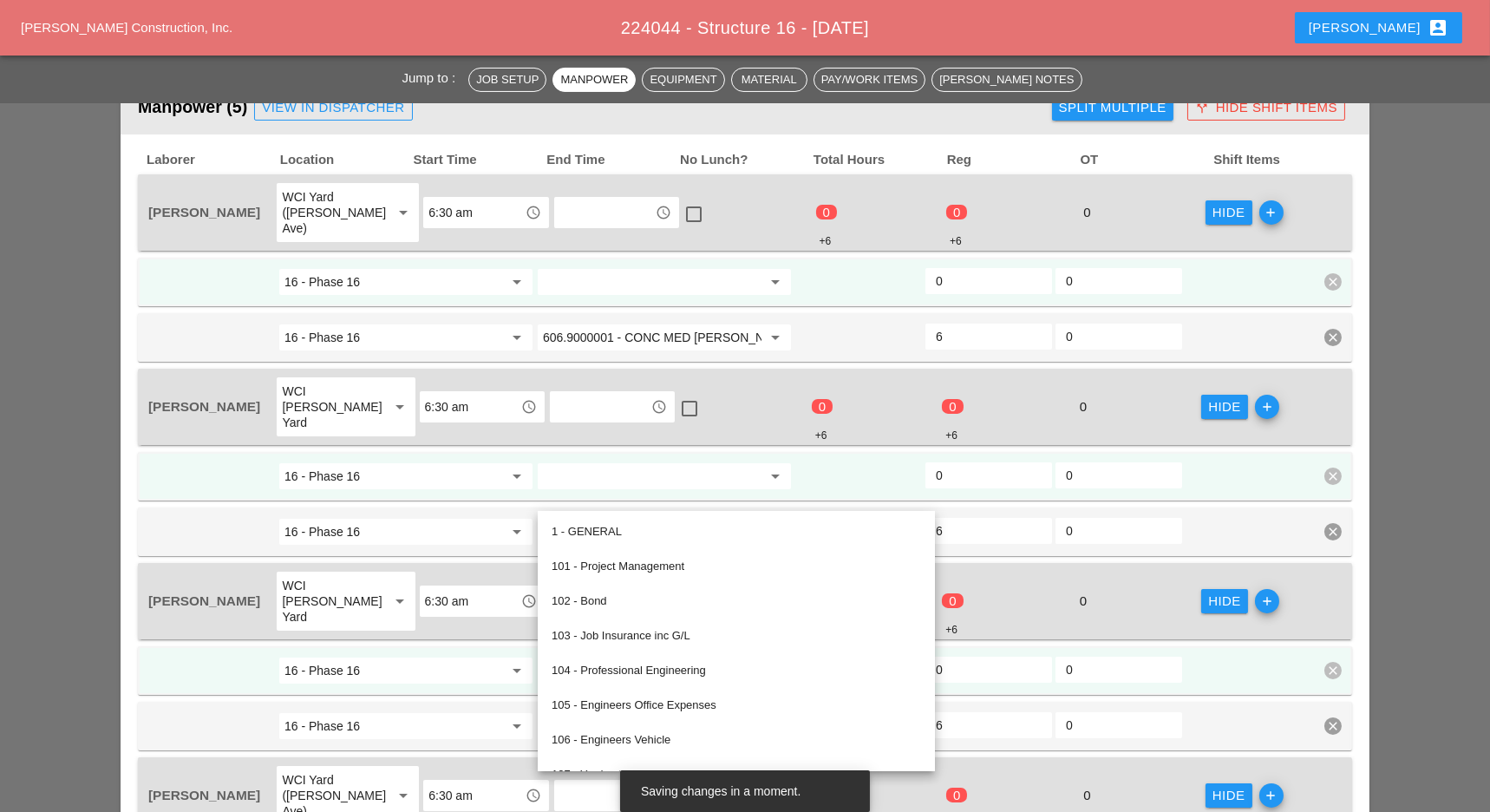
paste input "Bruckner yard"
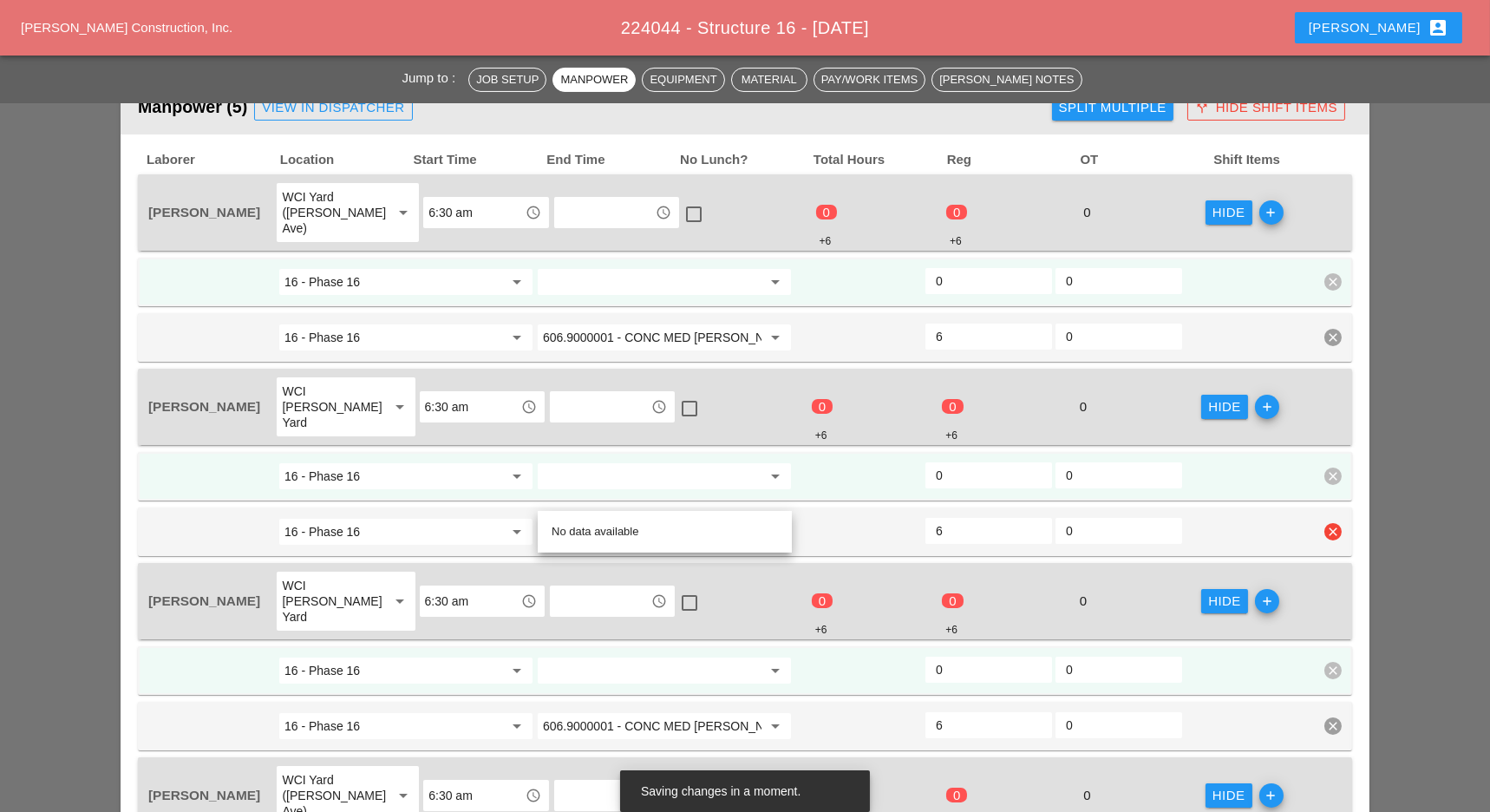
click at [819, 516] on div at bounding box center [859, 531] width 130 height 31
click at [676, 518] on input "Bruckner yard" at bounding box center [652, 531] width 219 height 27
type input "606.9000001 - CONC MED BARR TRNS (CAST IN PLACE)"
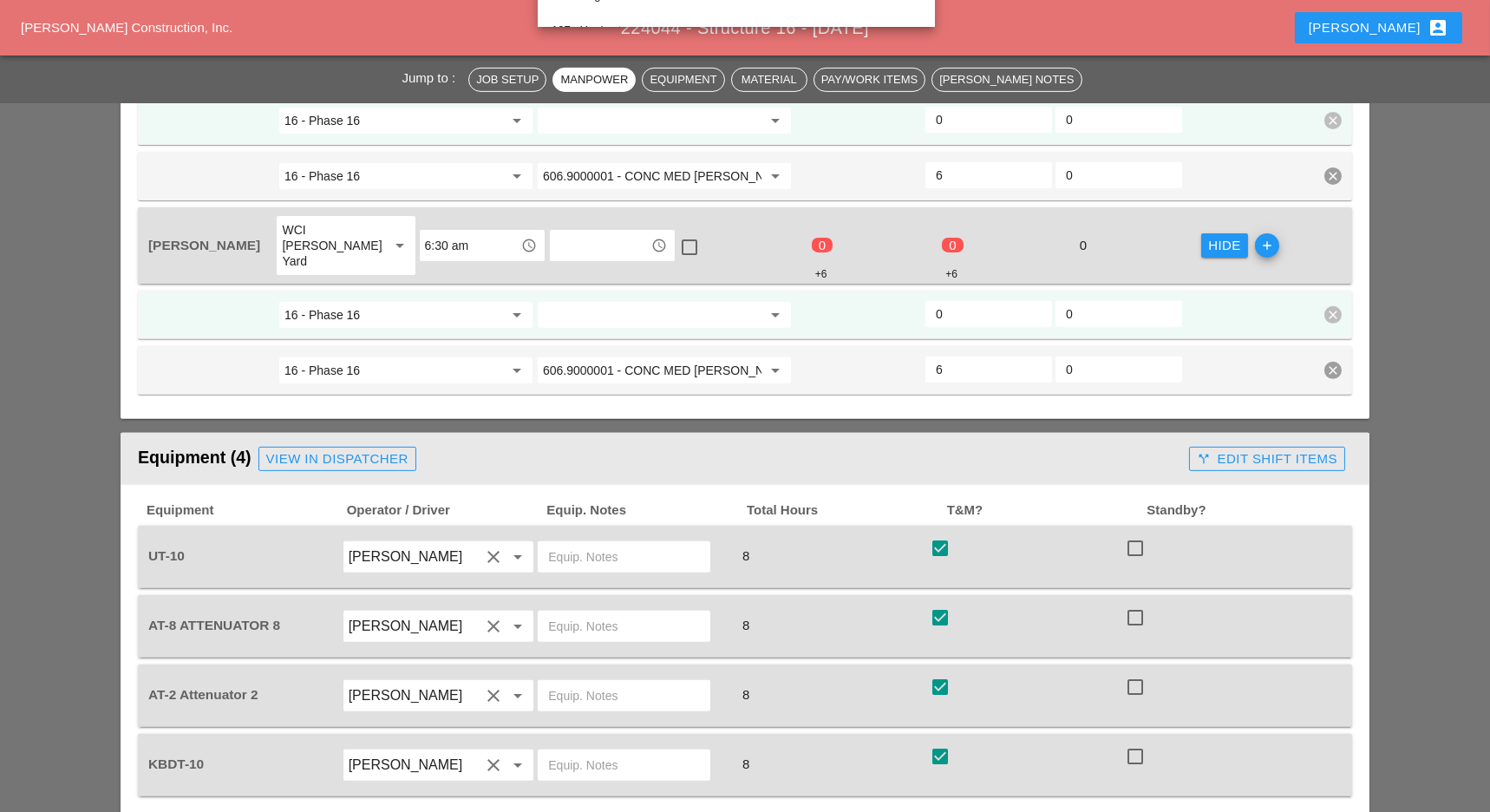
scroll to position [1735, 0]
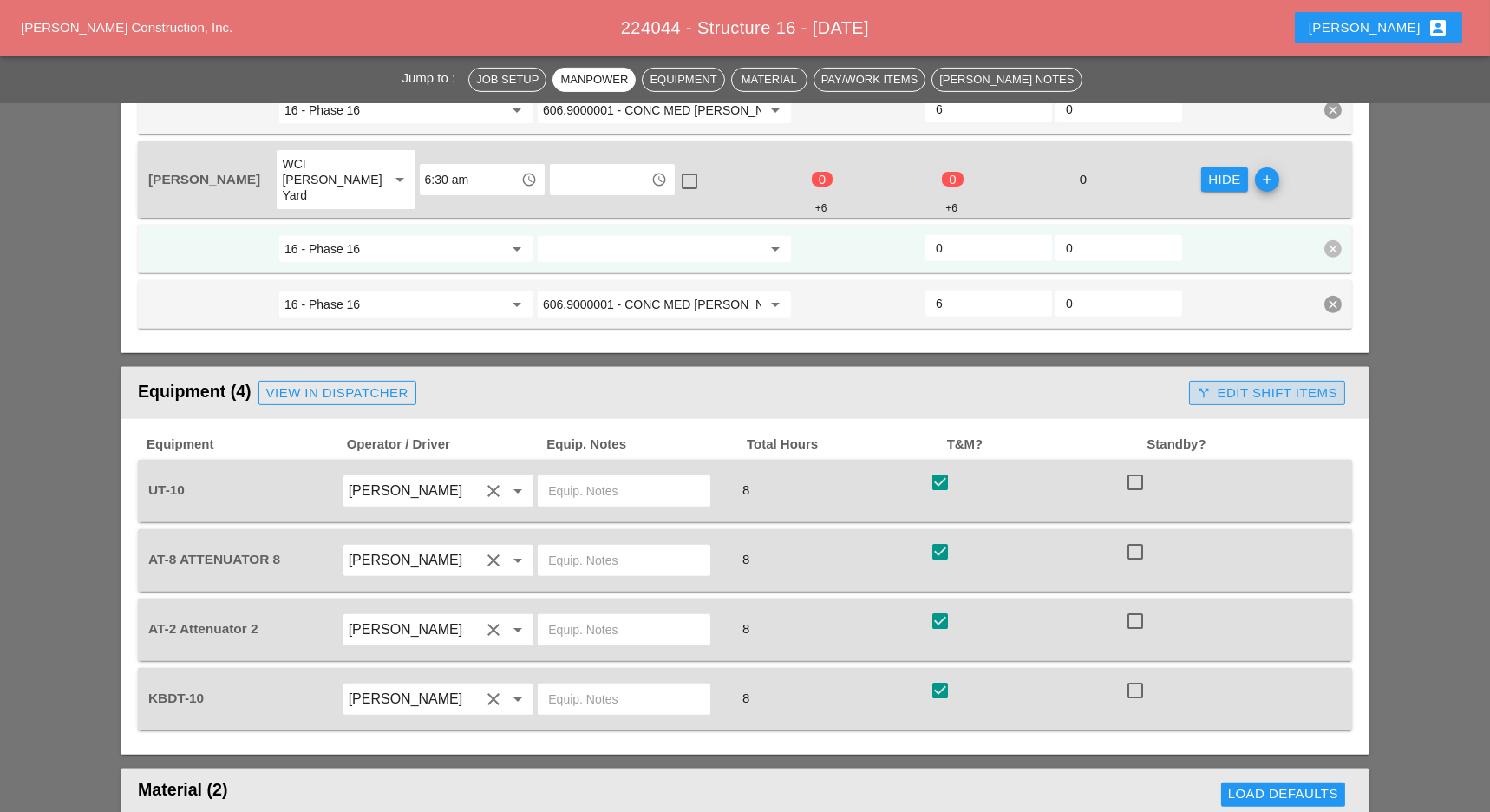
click at [1220, 383] on div "call_split Edit Shift Items" at bounding box center [1268, 393] width 141 height 20
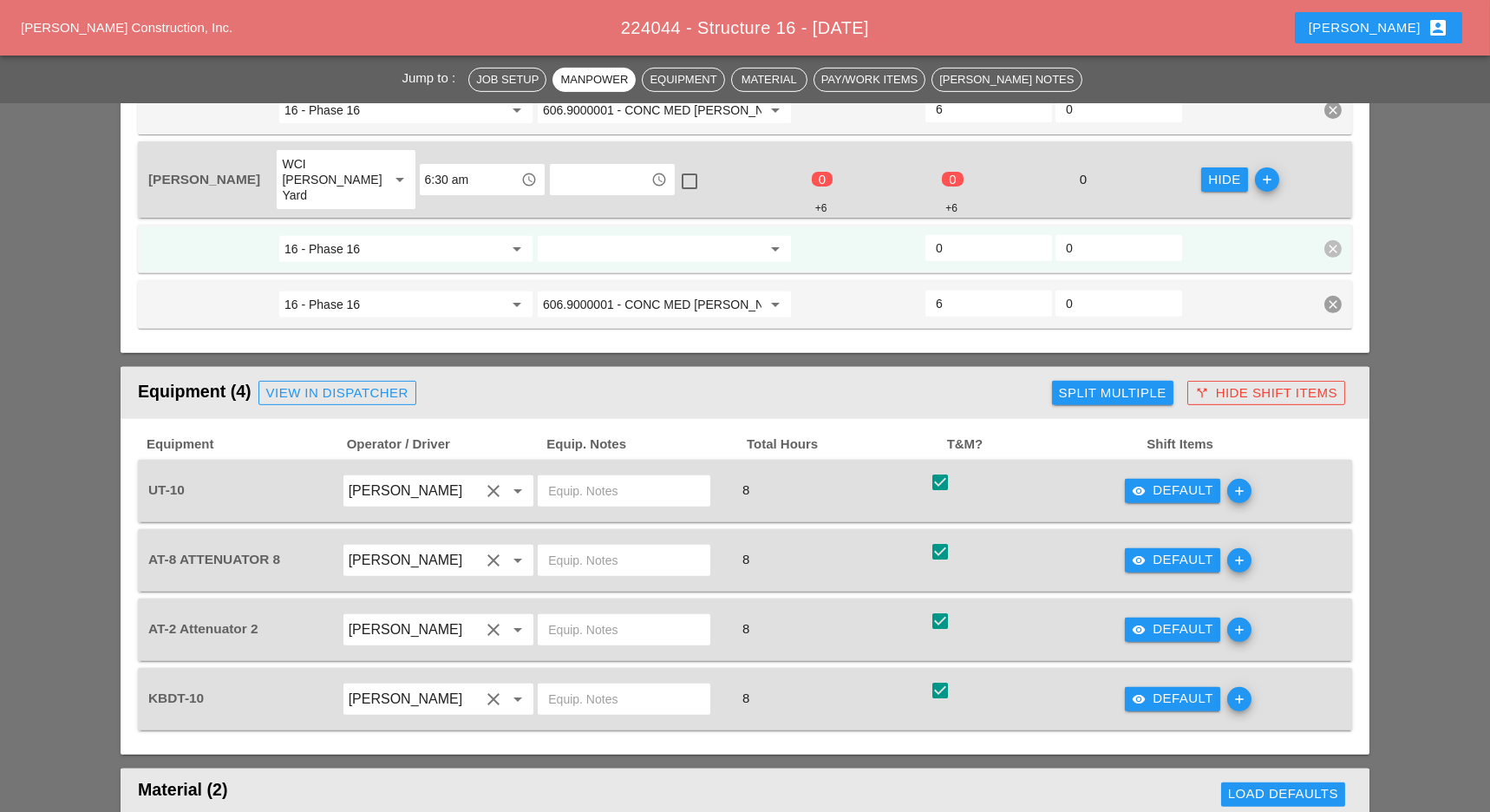
click at [1169, 480] on div "visibility Default" at bounding box center [1173, 490] width 81 height 20
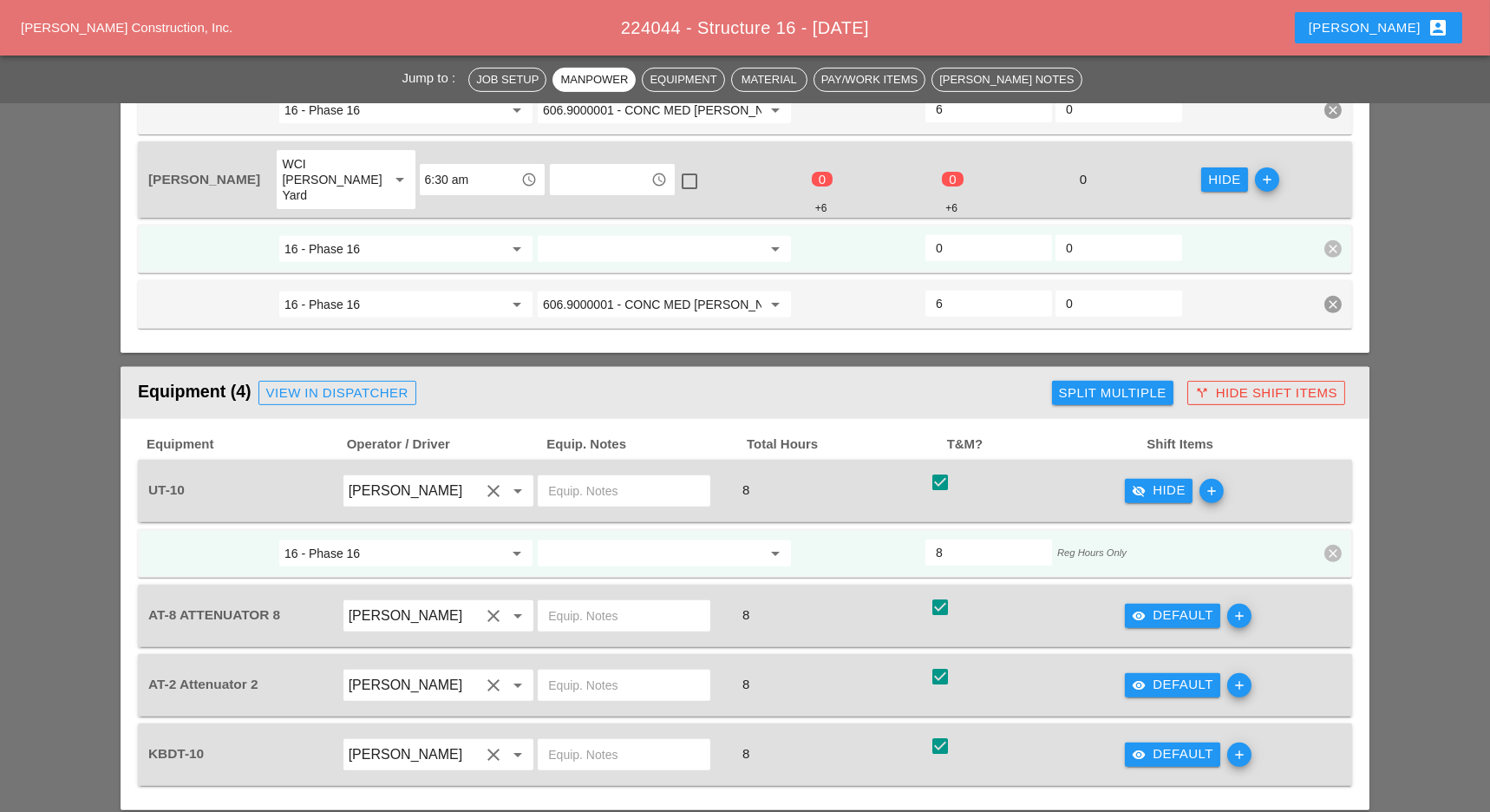
click at [616, 540] on input "644.2" at bounding box center [652, 553] width 219 height 27
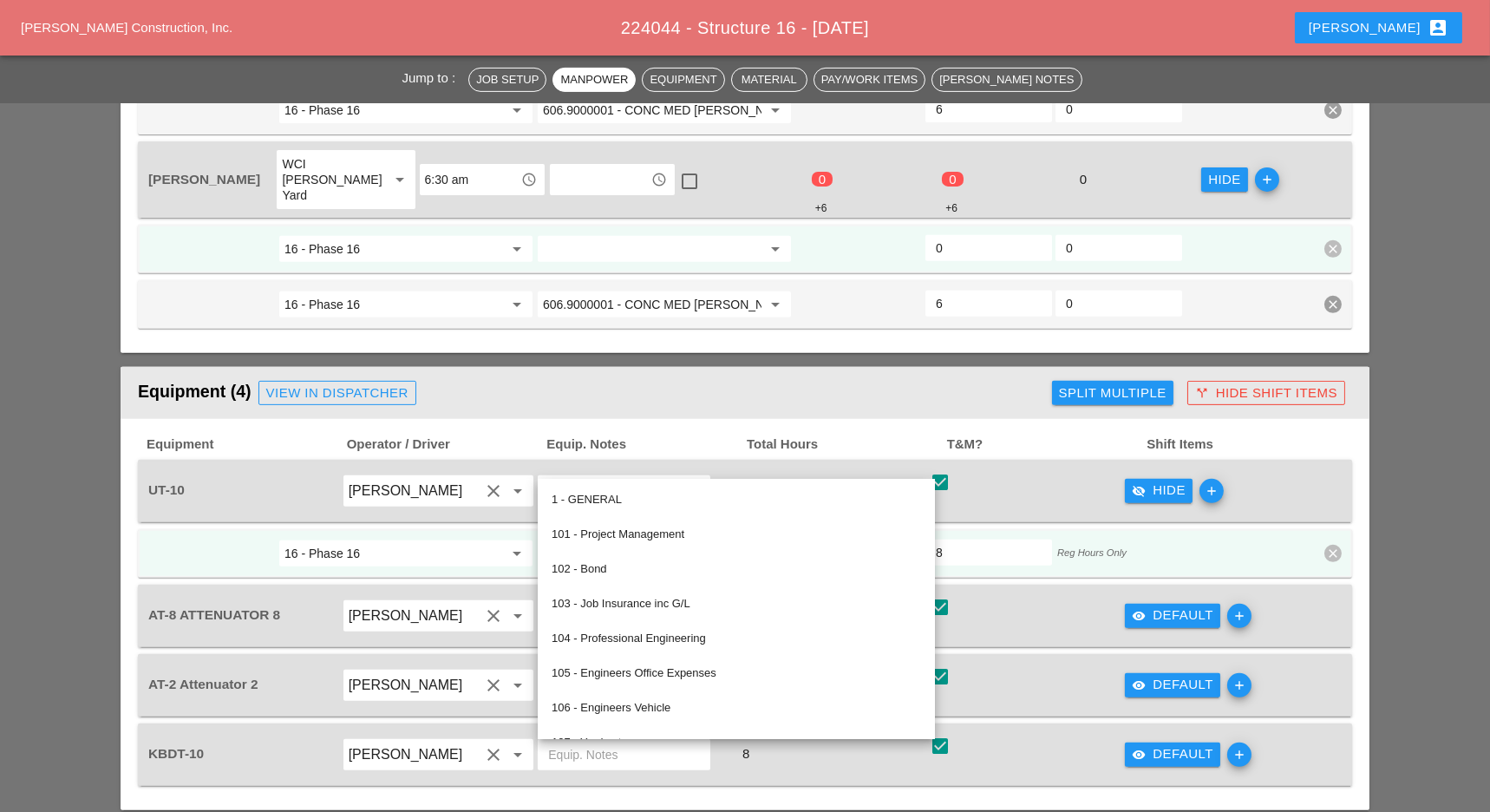
click at [616, 540] on input "644.2 - DRILLED SHAFT FOR OVERHEAD SIGN STRUCTUR" at bounding box center [652, 553] width 219 height 27
click at [636, 291] on input "606.9000001 - CONC MED BARR TRNS (CAST IN PLACE)" at bounding box center [652, 304] width 219 height 27
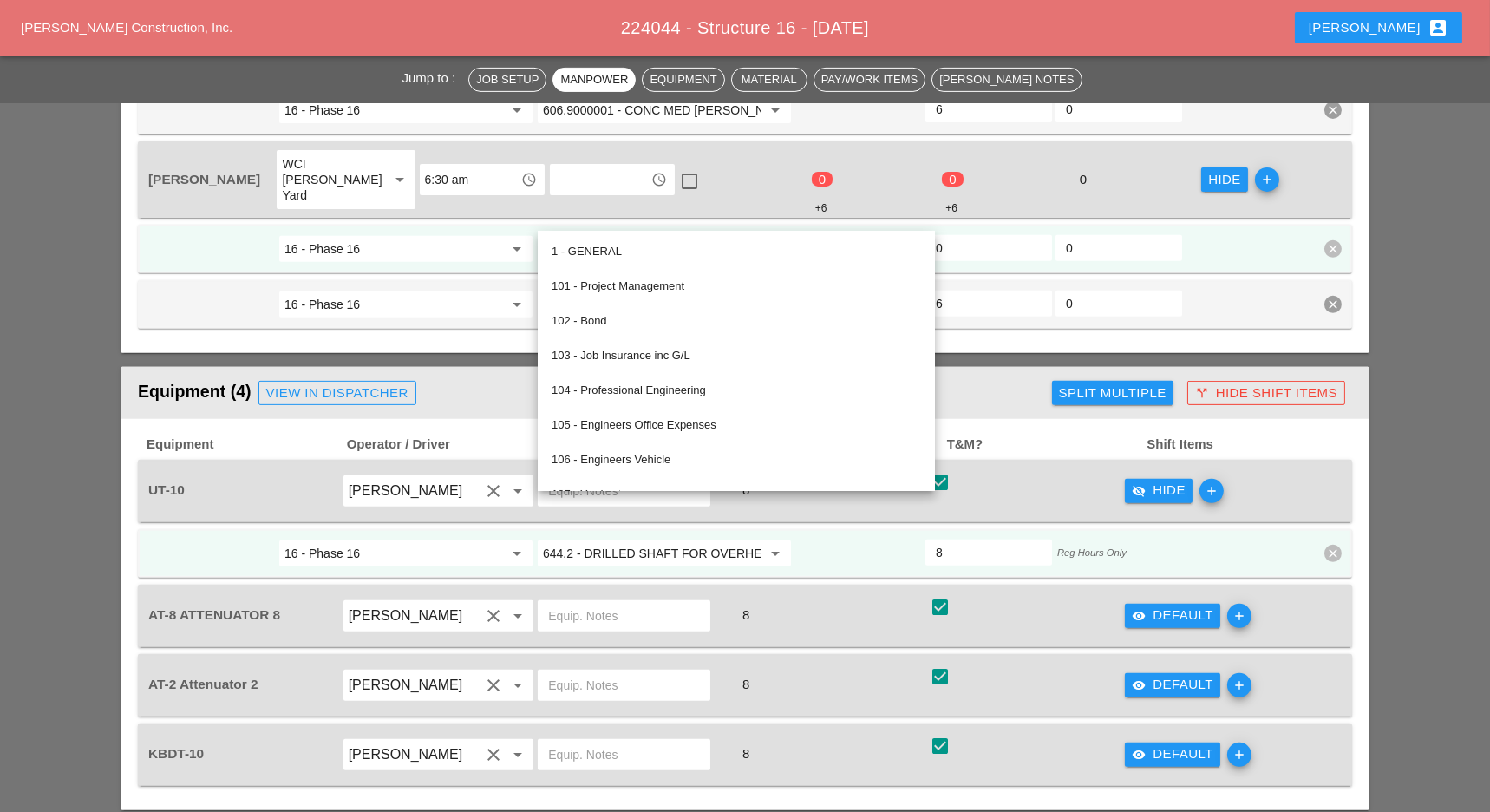
click at [869, 592] on div "8" at bounding box center [830, 615] width 196 height 48
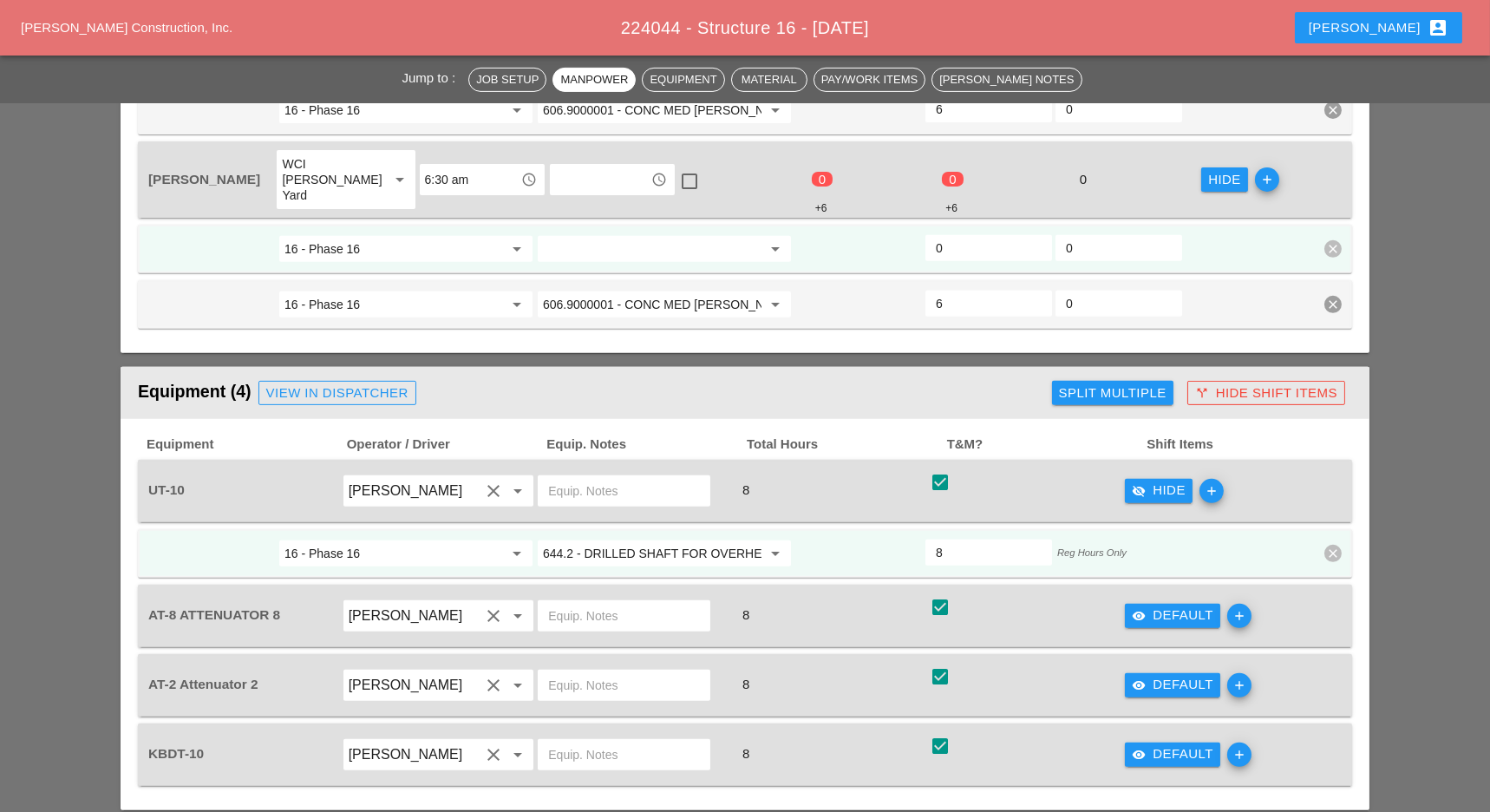
click at [674, 540] on input "644.2 - DRILLED SHAFT FOR OVERHEAD SIGN STRUCTUR" at bounding box center [652, 553] width 219 height 27
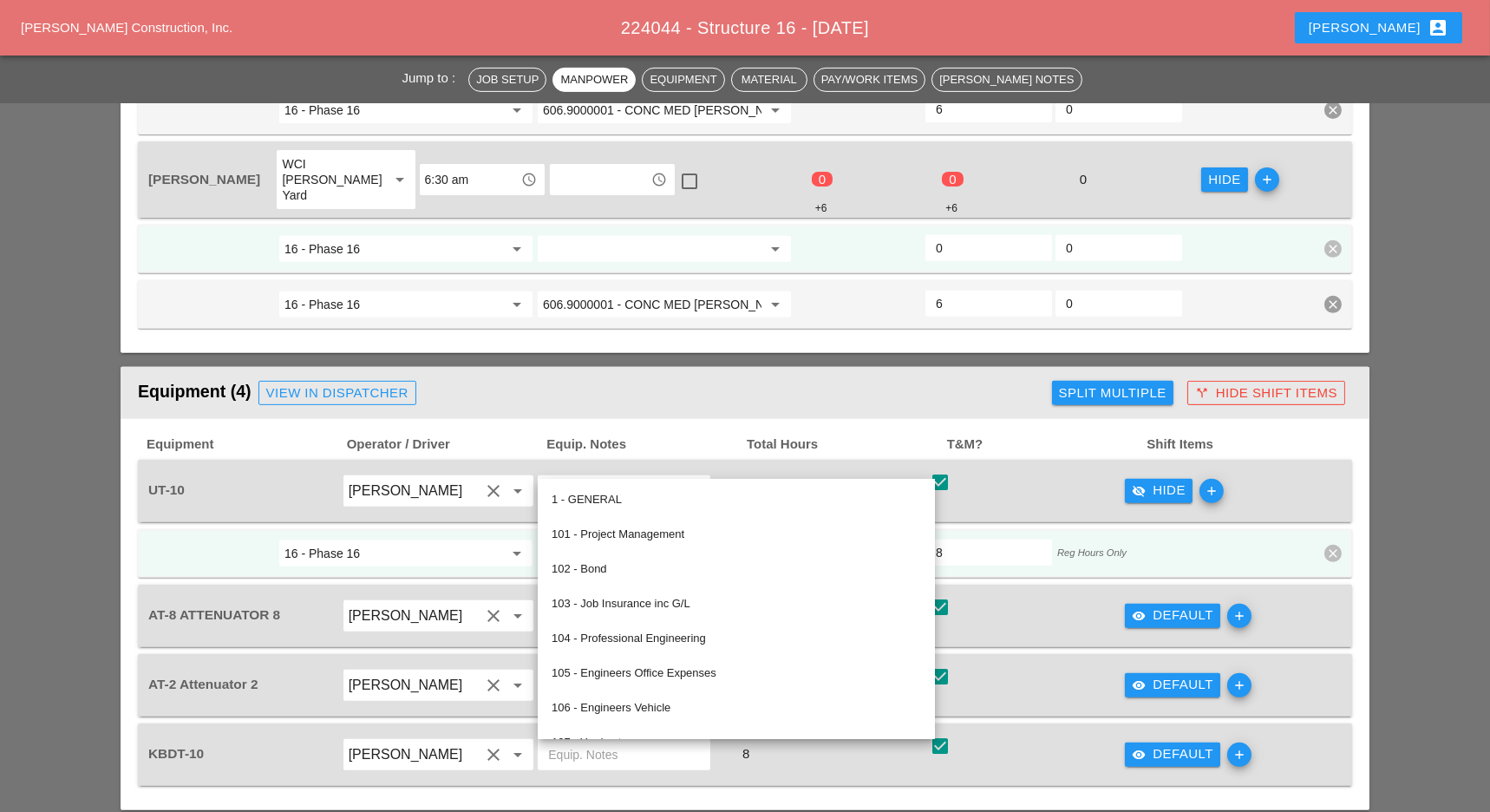
paste input "06.9000001 - CONC MED BARR TRNS (CAST IN PLACE)"
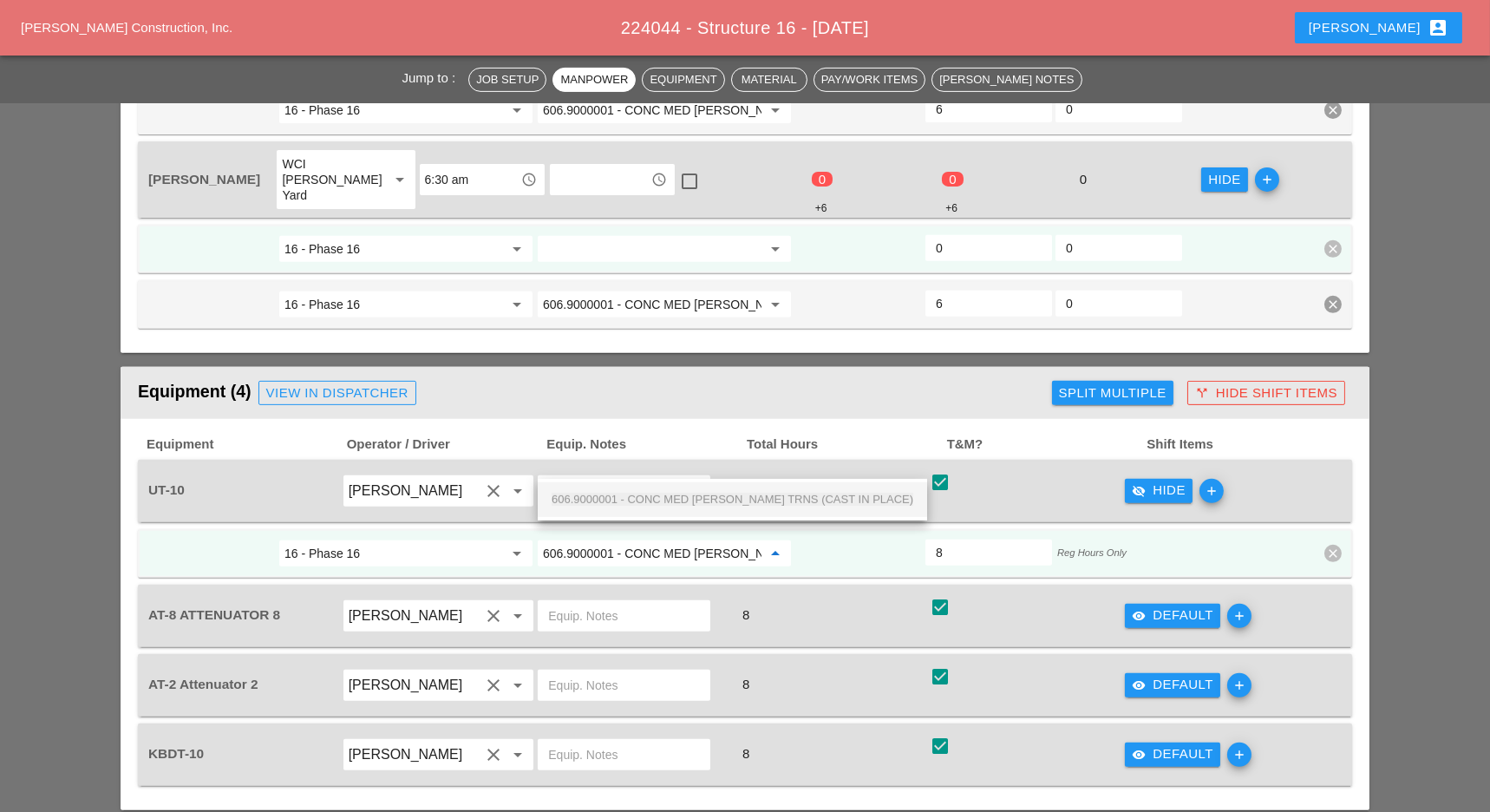
scroll to position [0, 104]
drag, startPoint x: 664, startPoint y: 498, endPoint x: 692, endPoint y: 501, distance: 28.2
click at [670, 498] on span "606.9000001 - CONC MED BARR TRNS (CAST IN PLACE)" at bounding box center [732, 499] width 361 height 13
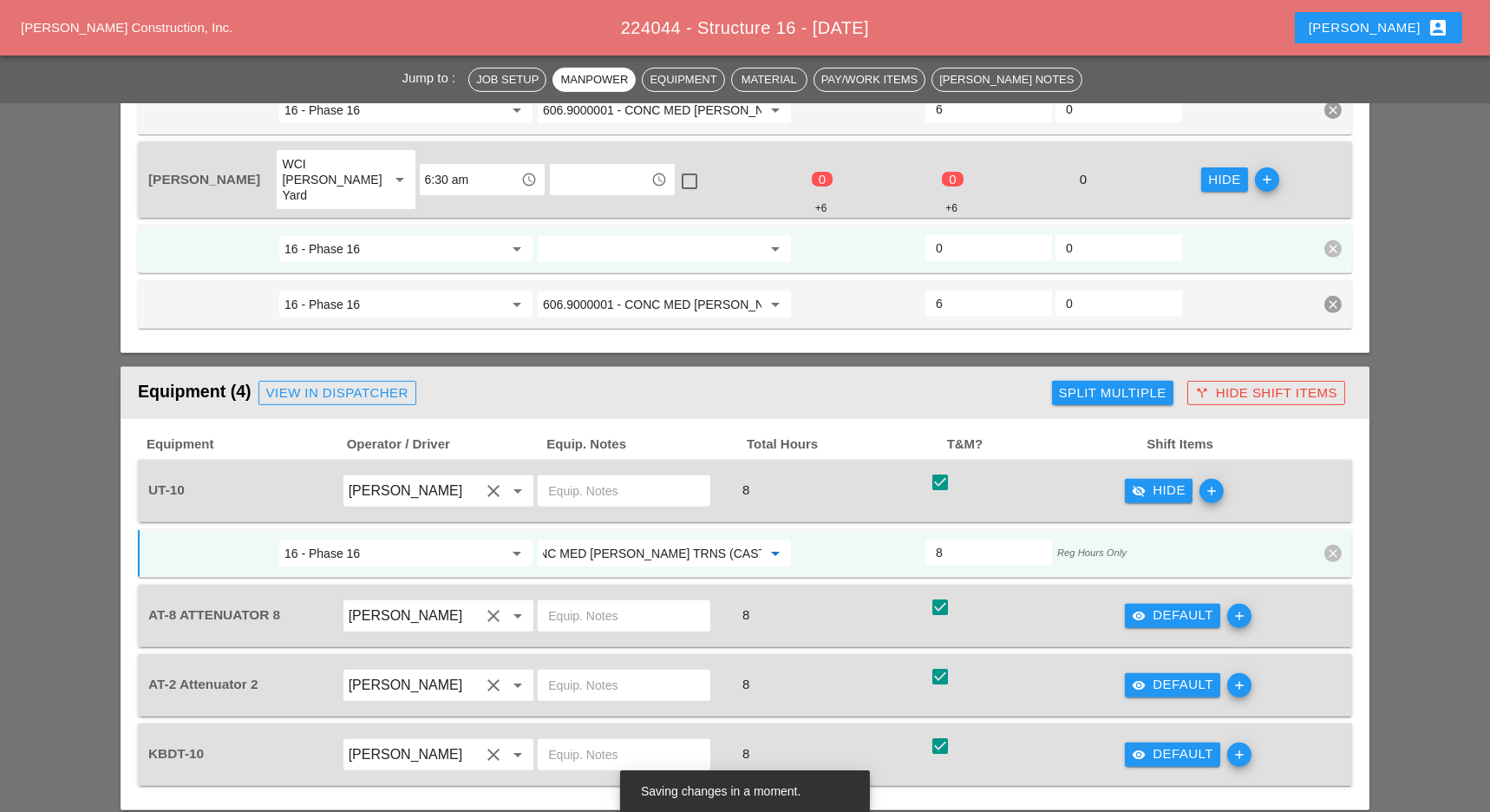
type input "606.9000001 - CONC MED BARR TRNS (CAST IN PLACE)"
click at [1164, 744] on div "visibility Default" at bounding box center [1173, 754] width 81 height 20
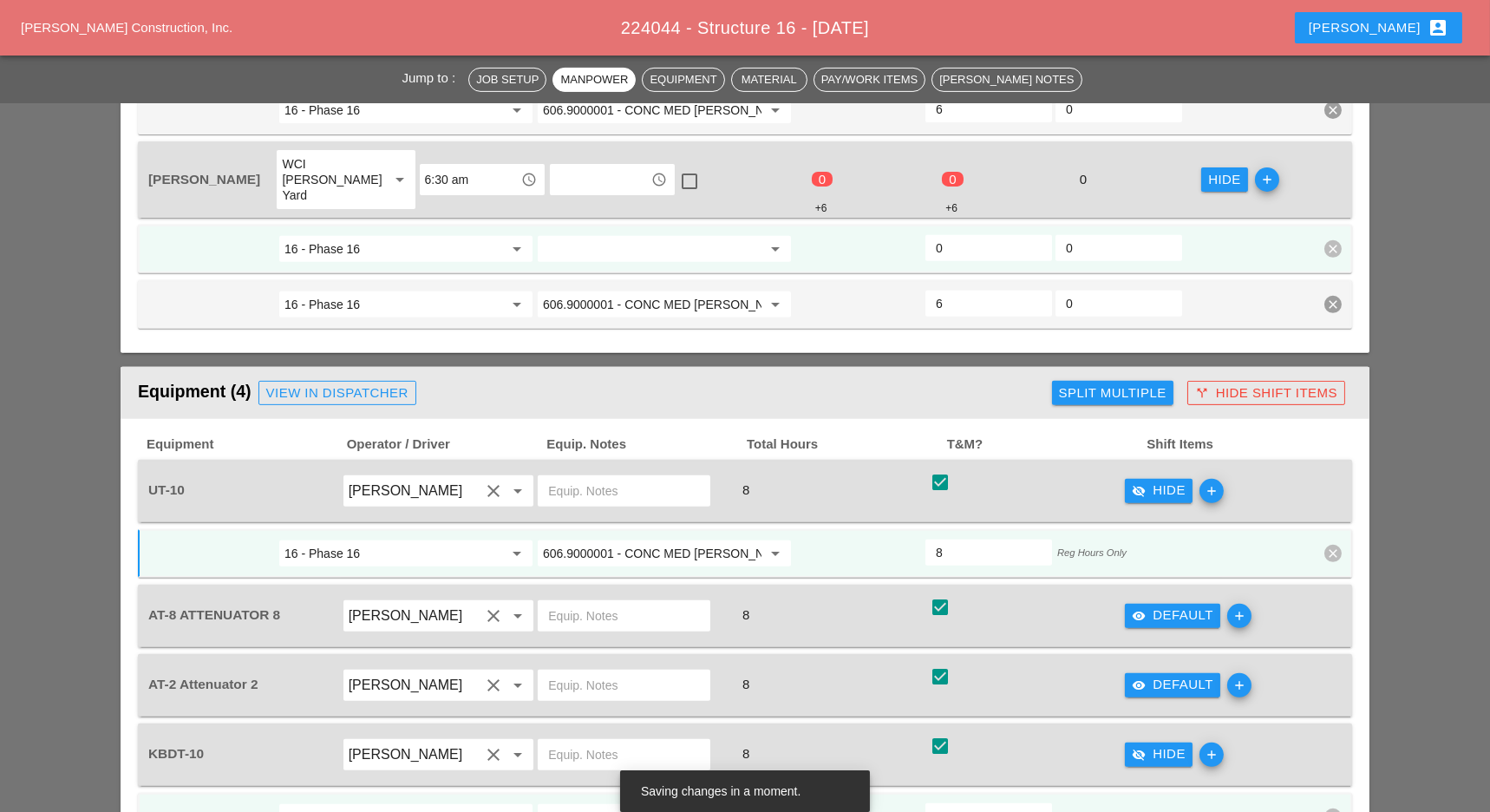
click at [670, 803] on input "644.2" at bounding box center [652, 817] width 219 height 27
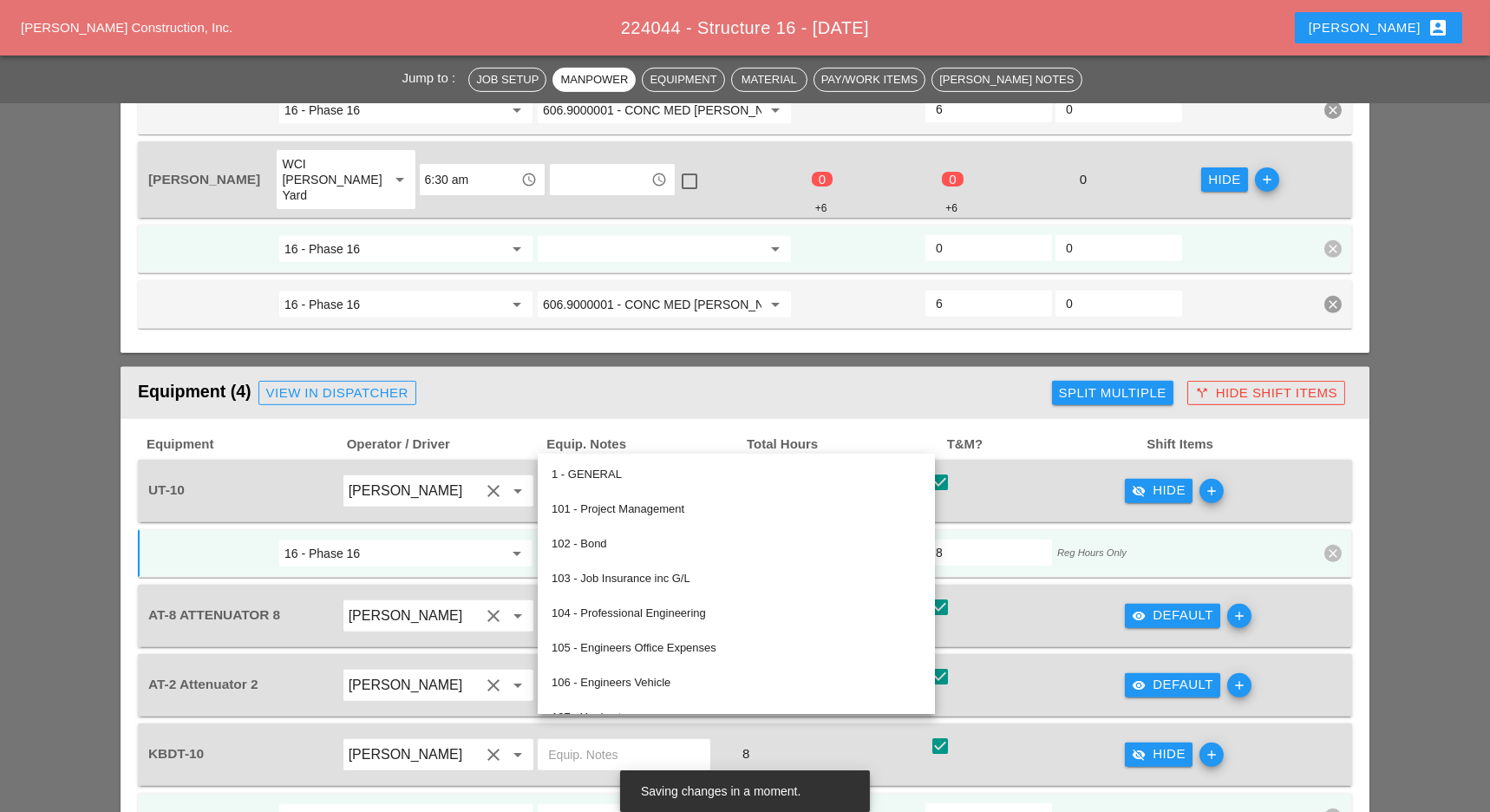
paste input "06.9000001 - CONC MED BARR TRNS (CAST IN PLACE)"
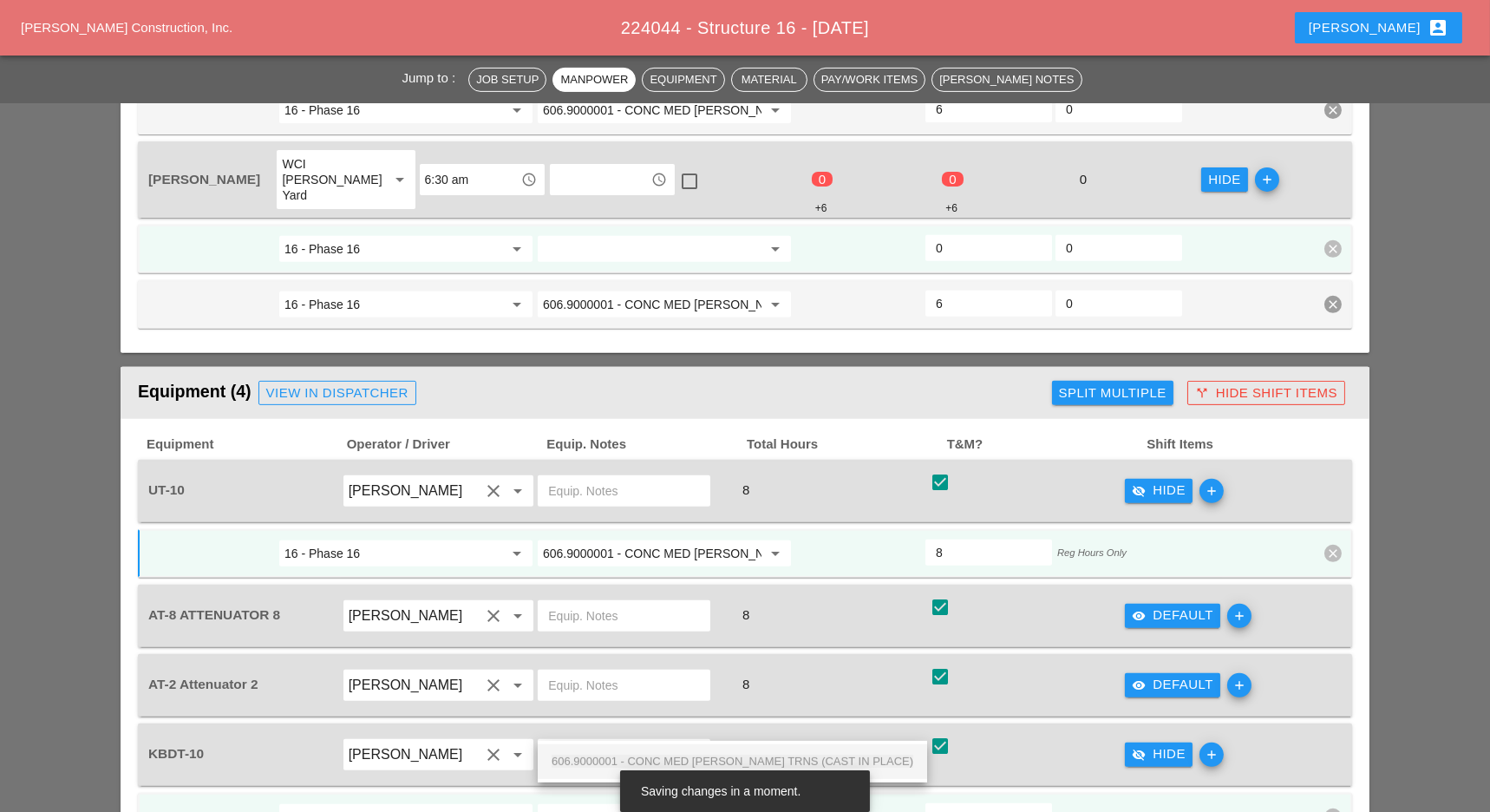
click at [672, 762] on span "606.9000001 - CONC MED BARR TRNS (CAST IN PLACE)" at bounding box center [732, 761] width 361 height 13
type input "606.9000001 - CONC MED BARR TRNS (CAST IN PLACE)"
click at [1140, 609] on icon "visibility" at bounding box center [1139, 615] width 14 height 14
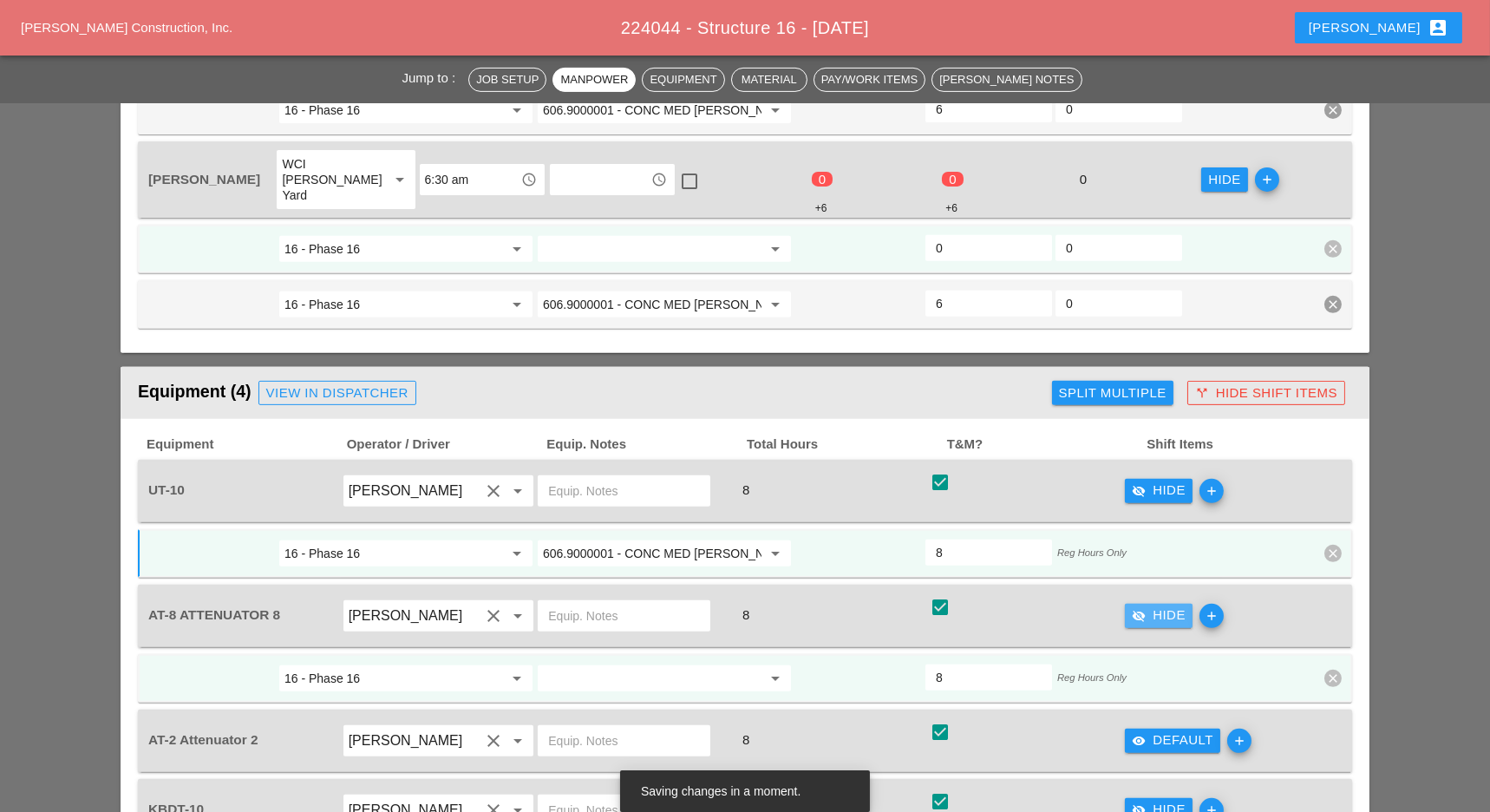
scroll to position [0, 0]
click at [799, 584] on div "AT-8 ATTENUATOR 8 Fernando De Souza clear arrow_drop_down 8 check_box check vis…" at bounding box center [745, 643] width 1215 height 118
click at [674, 664] on input "644.2" at bounding box center [652, 678] width 219 height 27
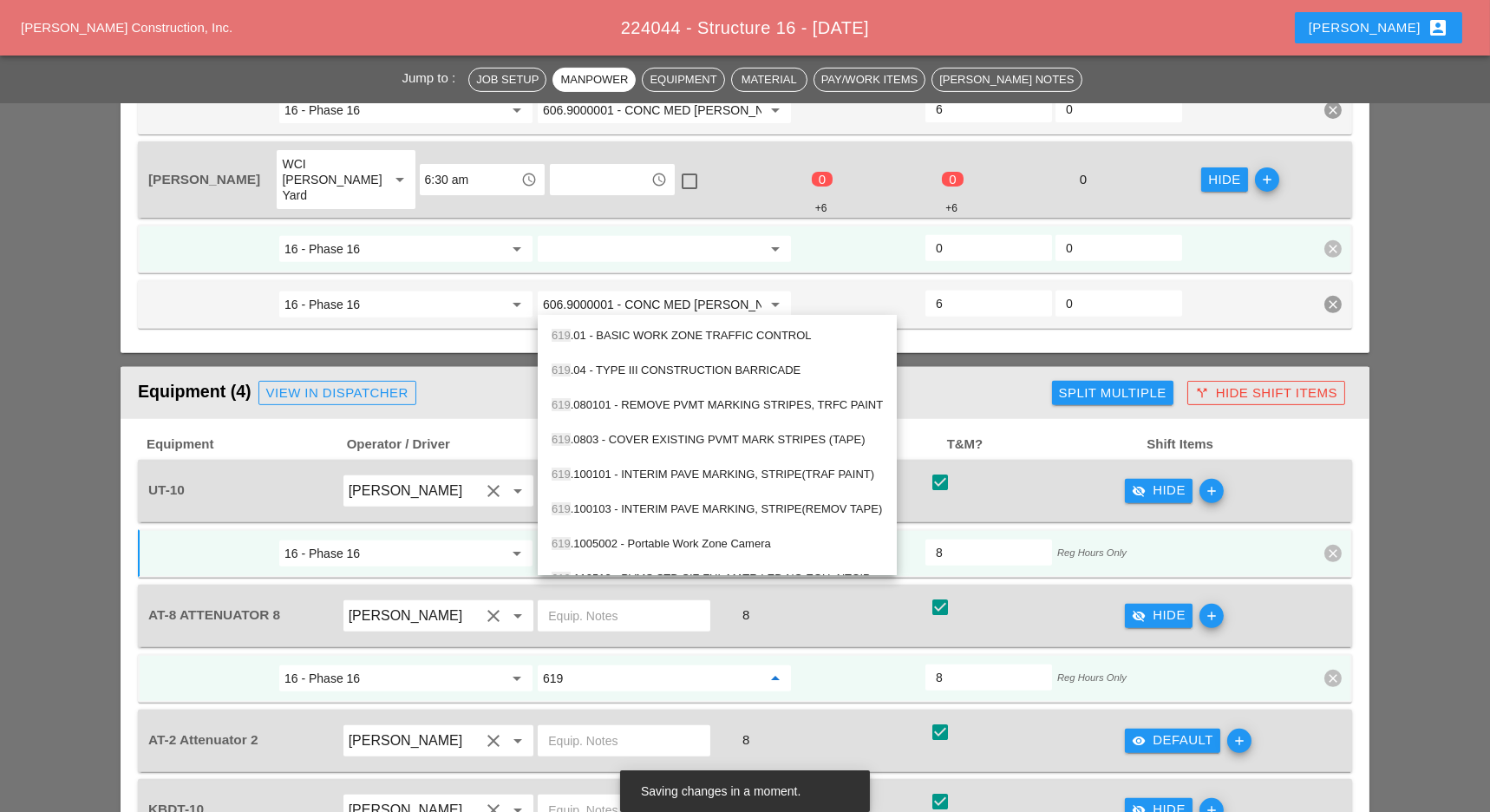
click at [697, 336] on div "619 .01 - BASIC WORK ZONE TRAFFIC CONTROL" at bounding box center [717, 336] width 331 height 21
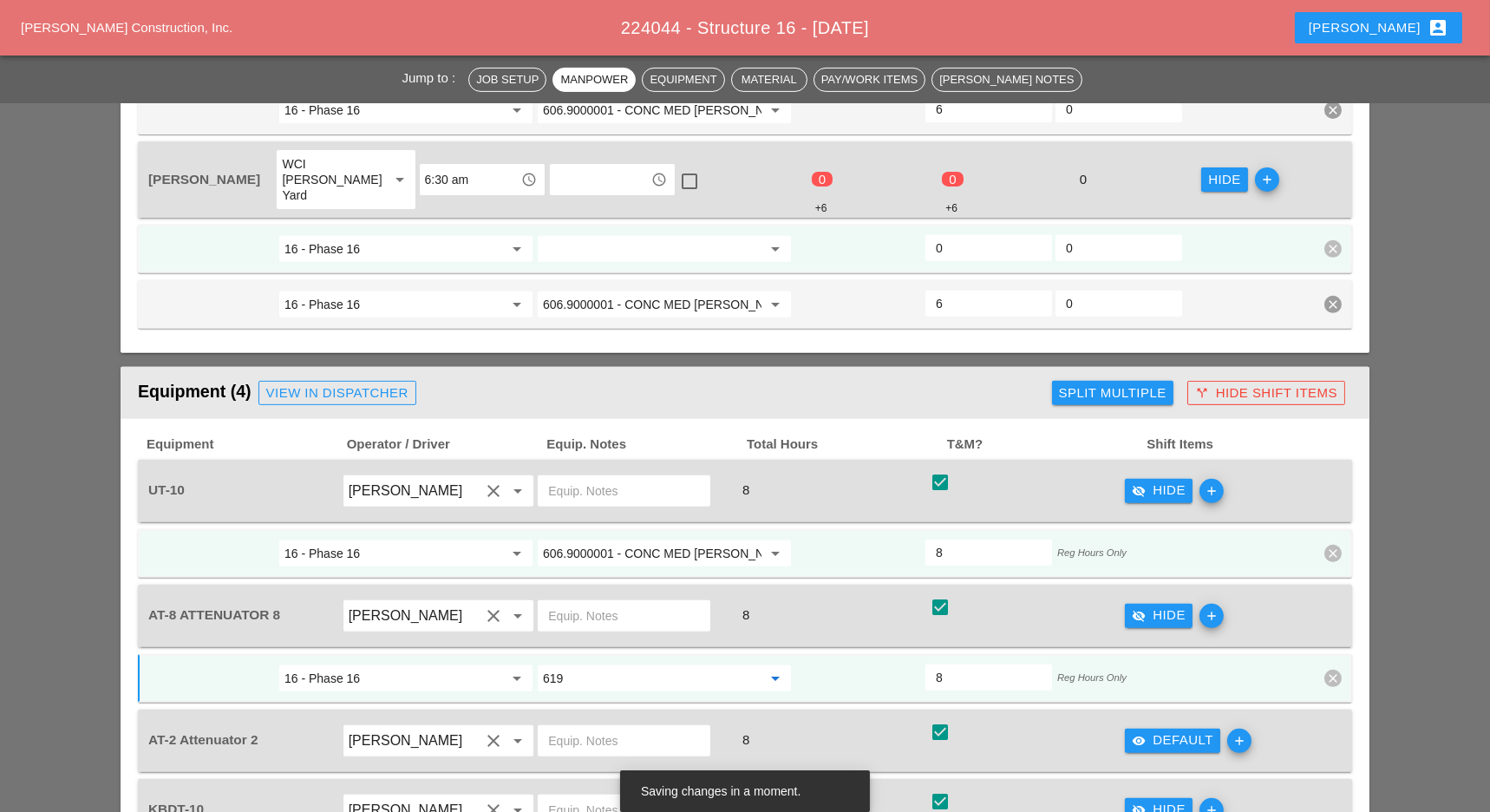
type input "619.01 - BASIC WORK ZONE TRAFFIC CONTROL"
click at [615, 602] on input "text" at bounding box center [624, 615] width 152 height 27
click at [610, 664] on input "619.01 - BASIC WORK ZONE TRAFFIC CONTROL" at bounding box center [652, 678] width 219 height 27
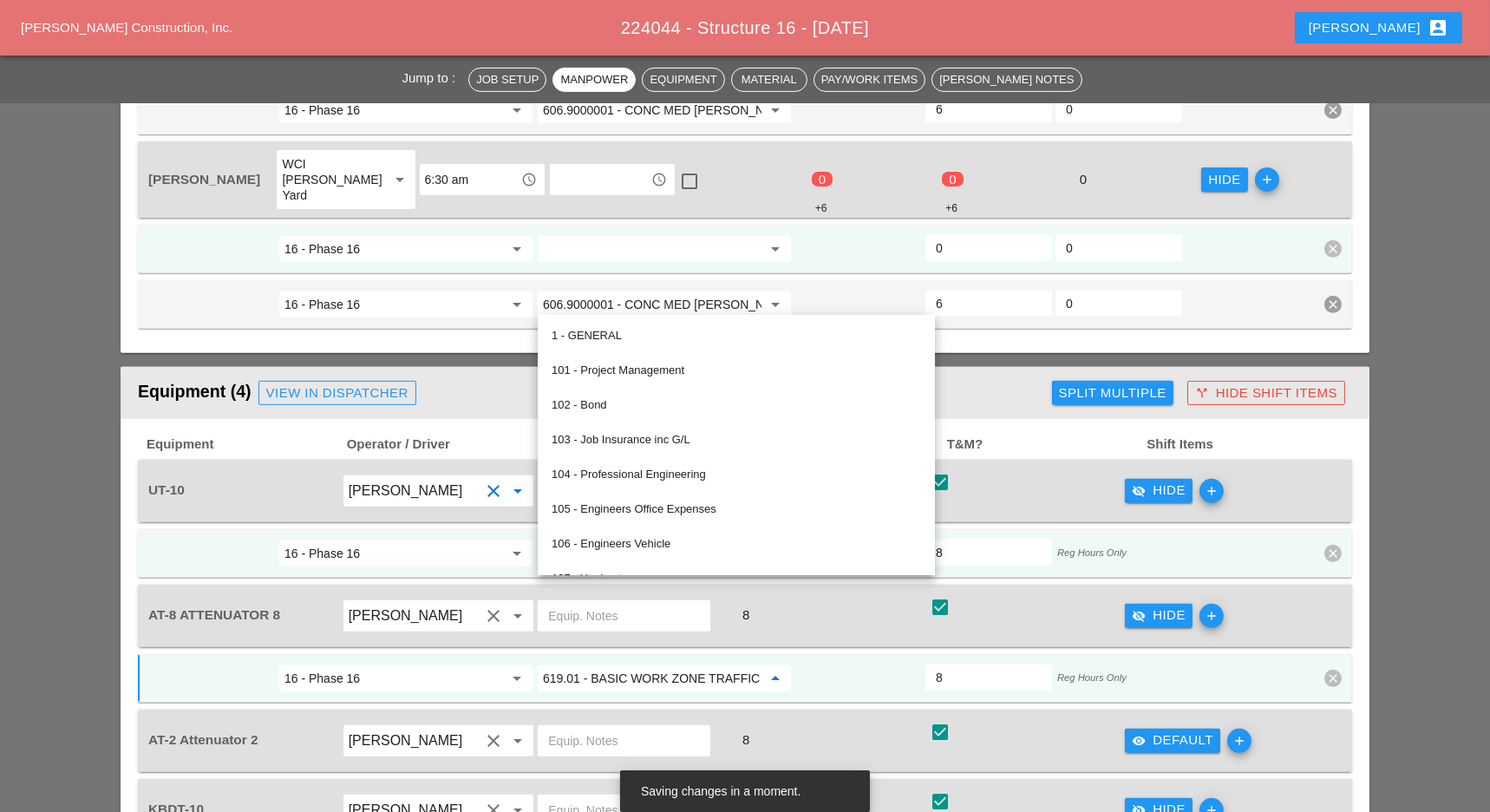
click at [458, 477] on input "Guido Padilla" at bounding box center [414, 491] width 132 height 27
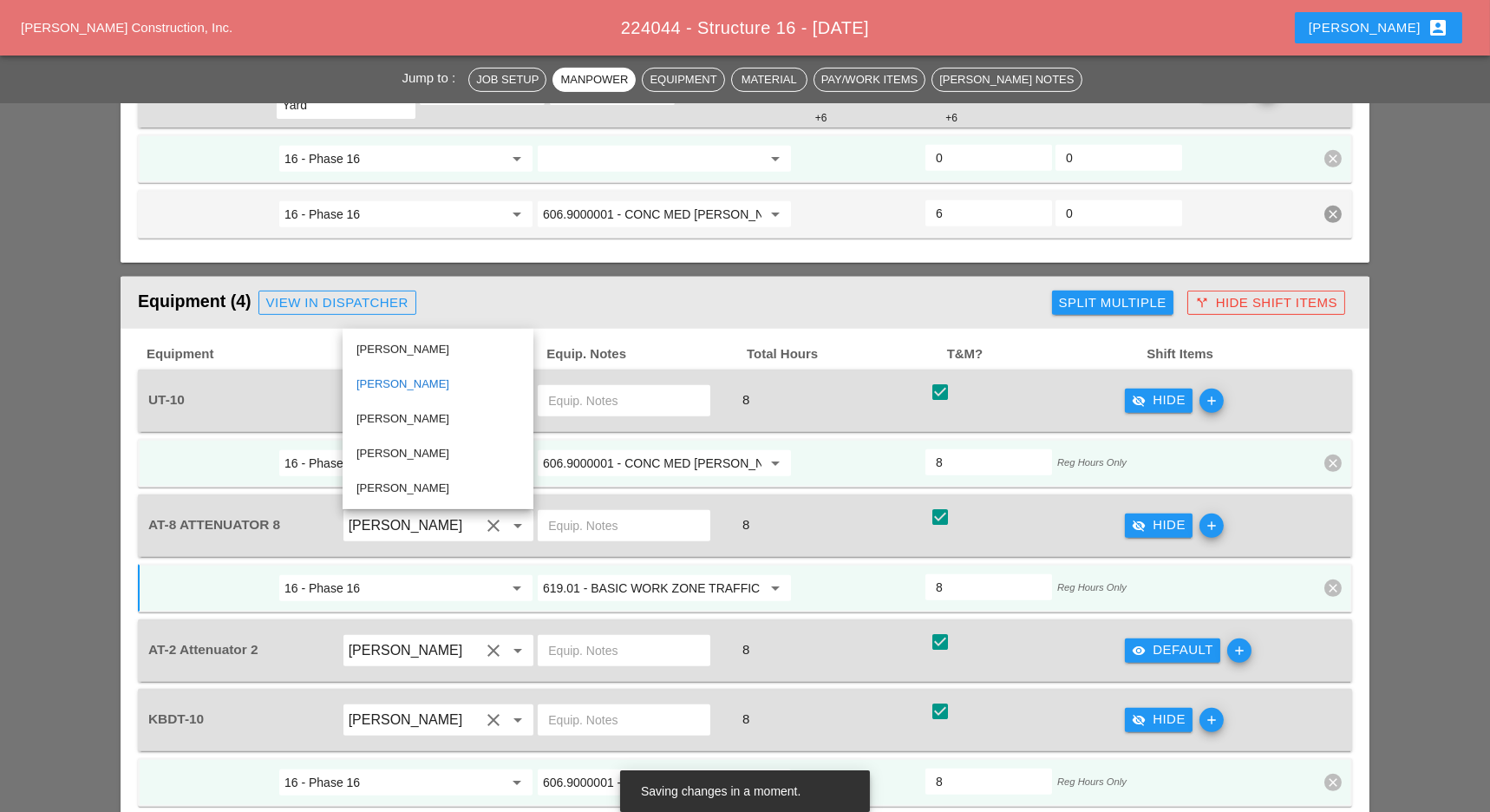
scroll to position [1850, 0]
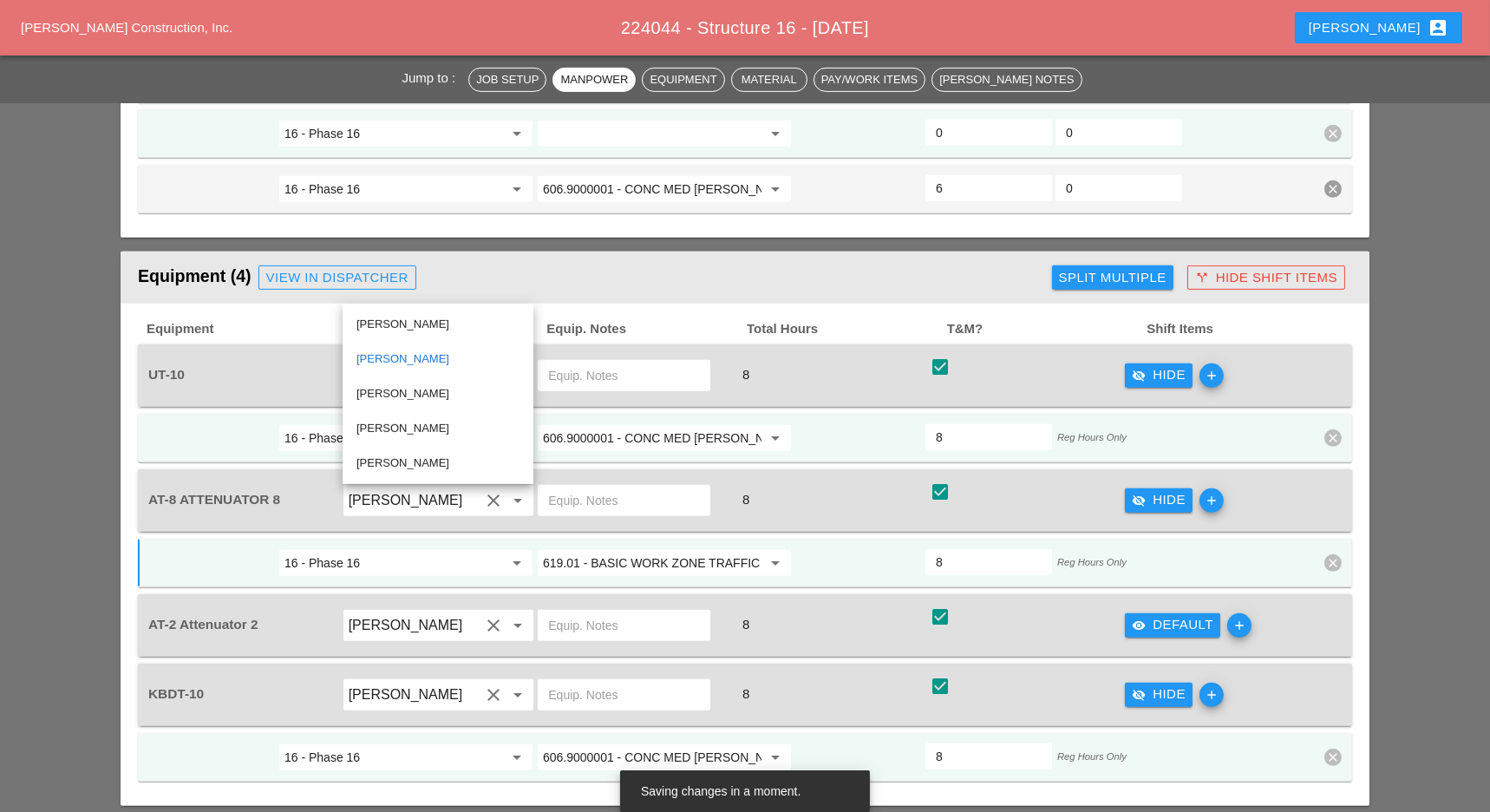
click at [1155, 614] on div "visibility Default" at bounding box center [1173, 625] width 81 height 20
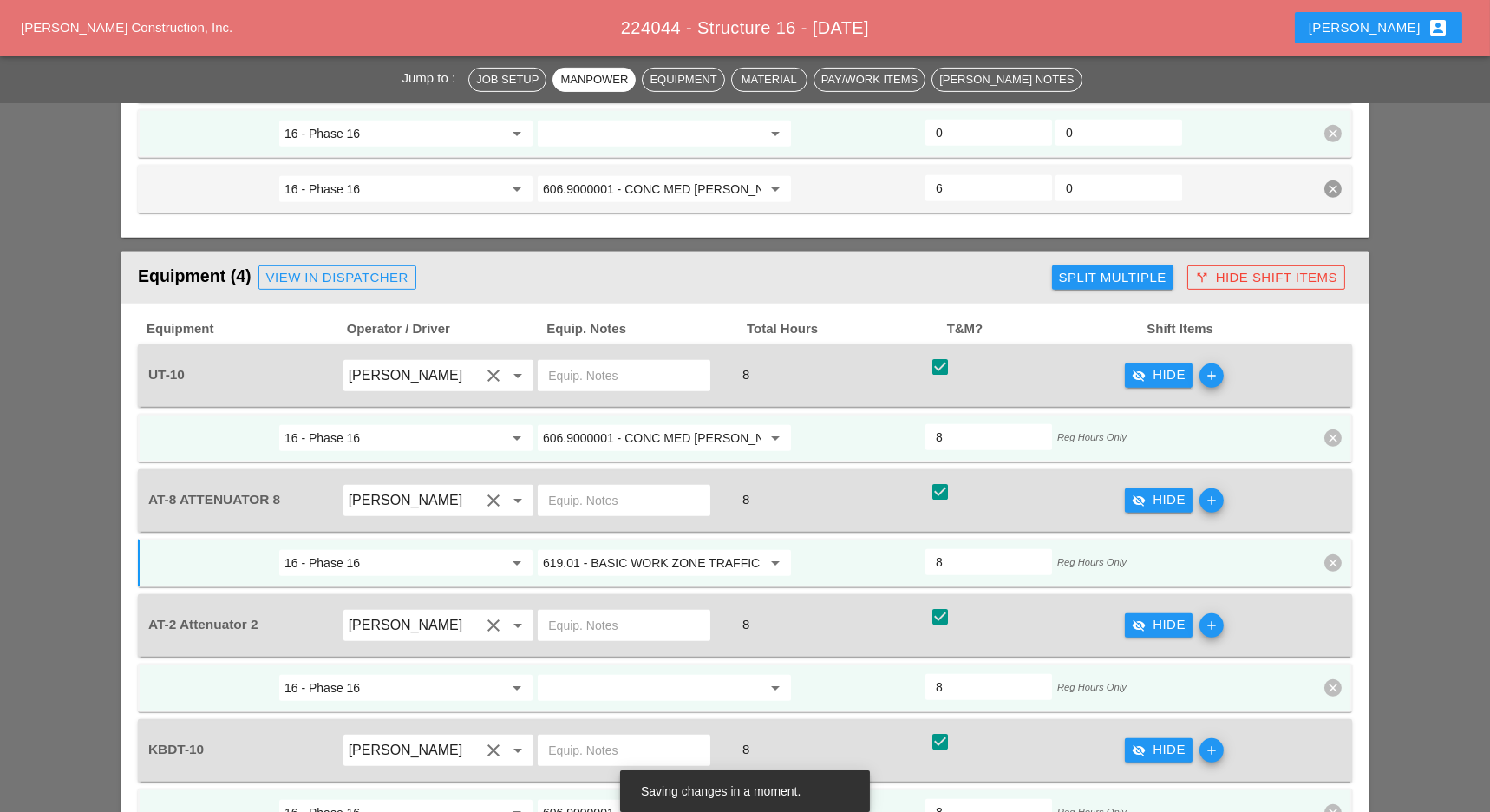
click at [688, 663] on div "16 - Phase 16 arrow_drop_down arrow_drop_down 8 Reg Hours Only clear" at bounding box center [745, 687] width 1215 height 48
click at [644, 674] on input "644.2" at bounding box center [652, 688] width 219 height 27
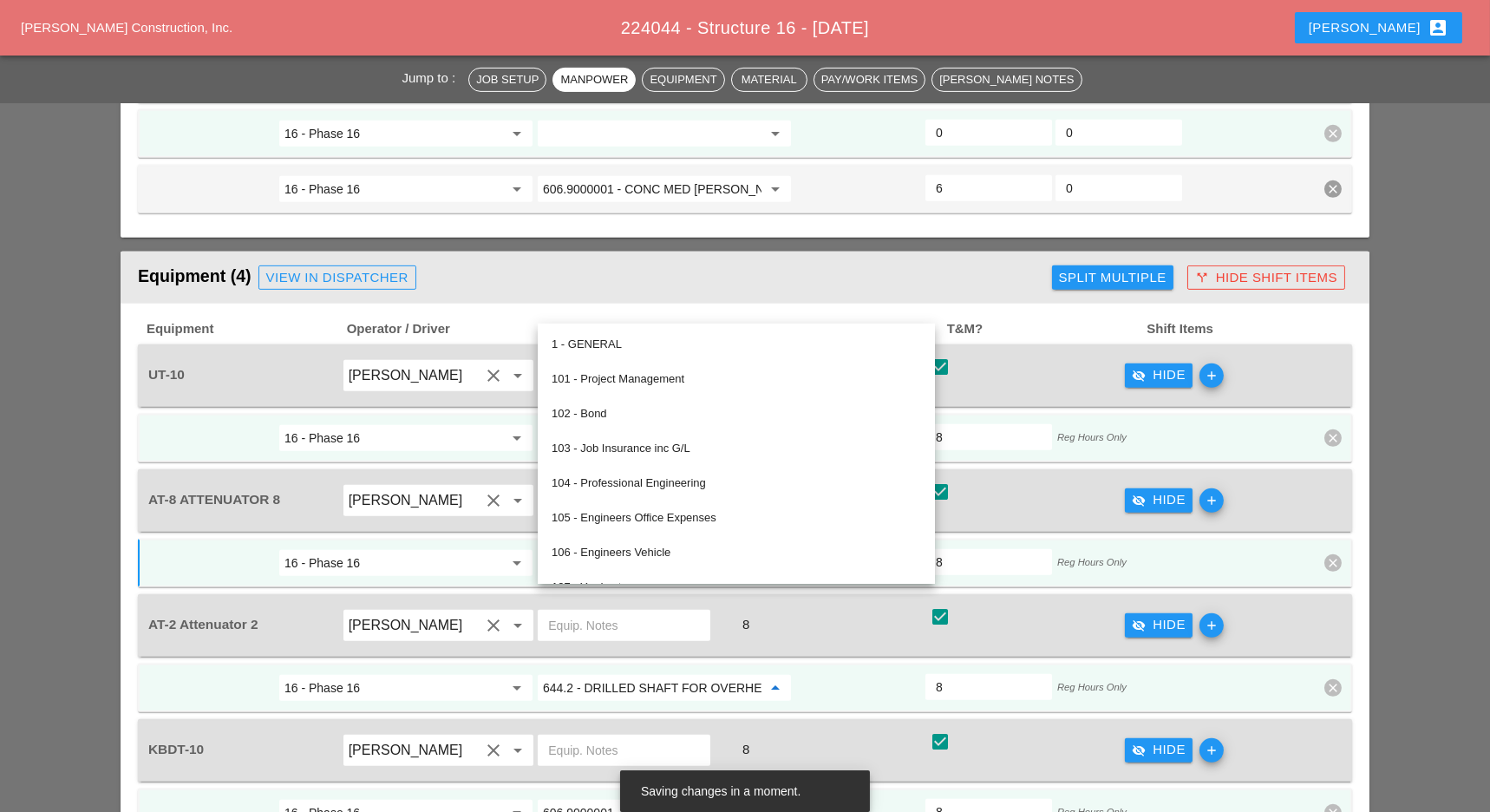
paste input "19.01 - BASIC WORK ZONE TRAFFIC CONTROL"
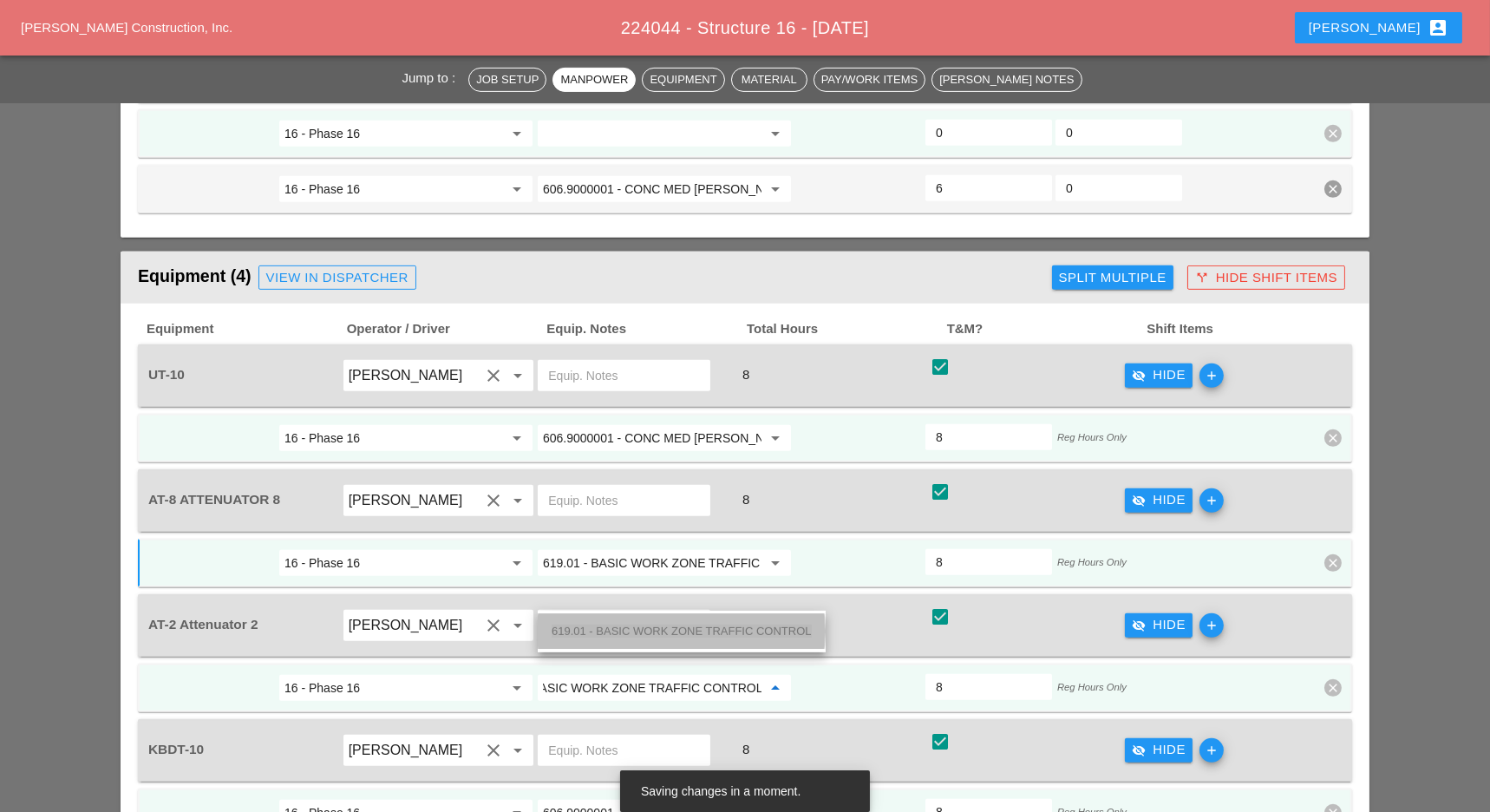
click at [650, 629] on span "619.01 - BASIC WORK ZONE TRAFFIC CONTROL" at bounding box center [681, 631] width 260 height 13
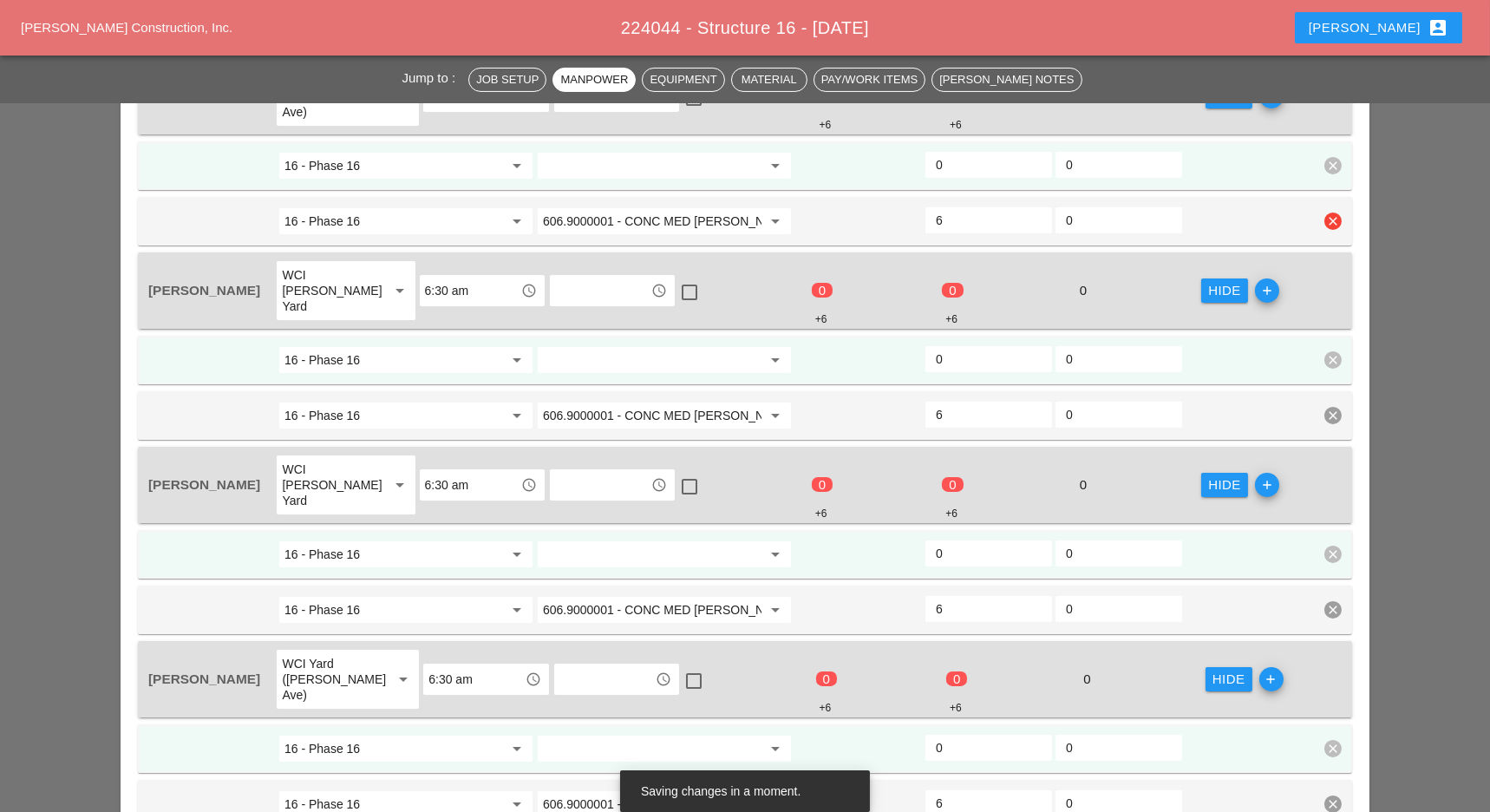
scroll to position [809, 0]
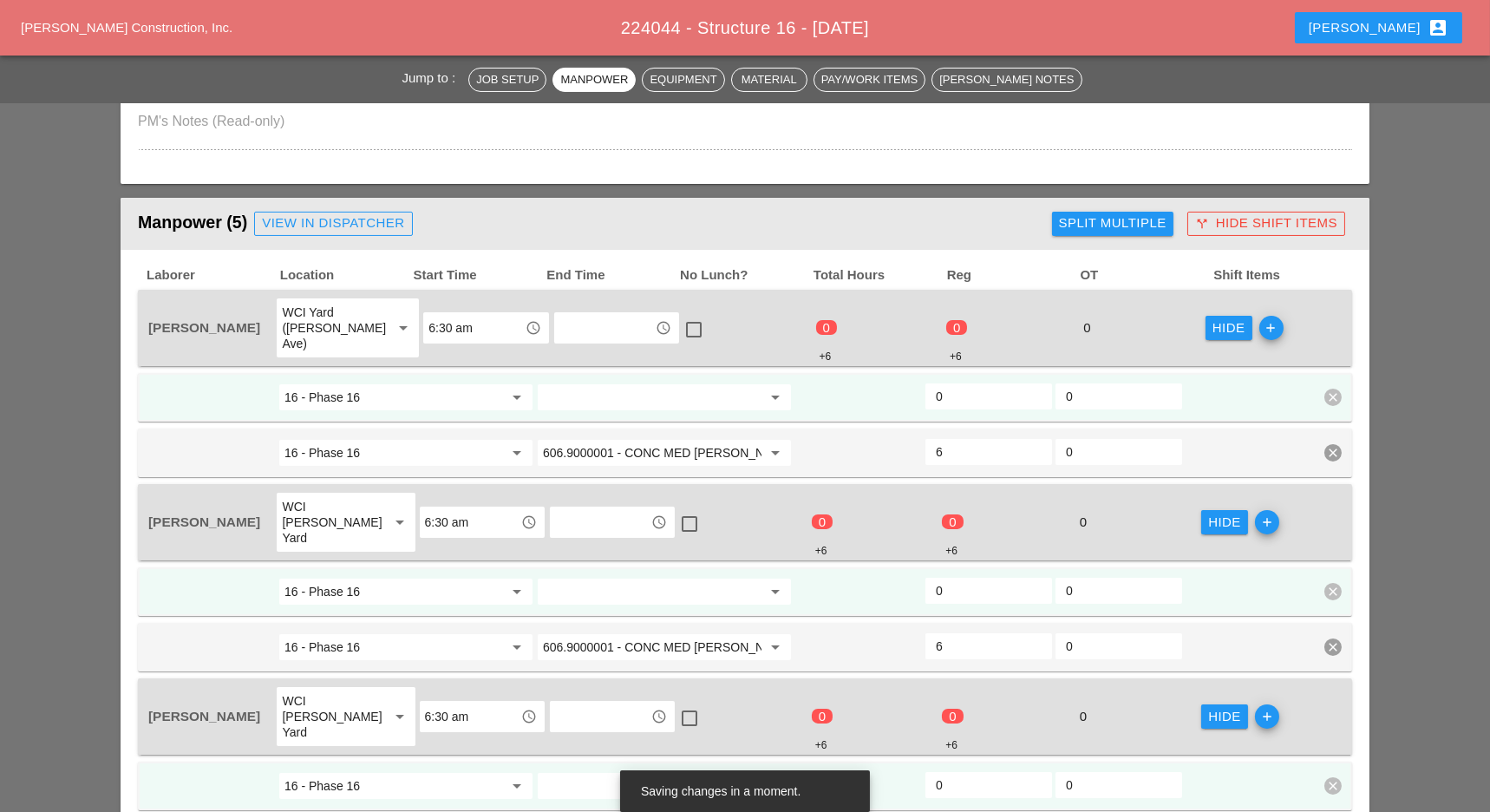
type input "619.01 - BASIC WORK ZONE TRAFFIC CONTROL"
click at [945, 382] on input "0" at bounding box center [989, 396] width 106 height 27
type input "2"
drag, startPoint x: 953, startPoint y: 433, endPoint x: 954, endPoint y: 444, distance: 11.0
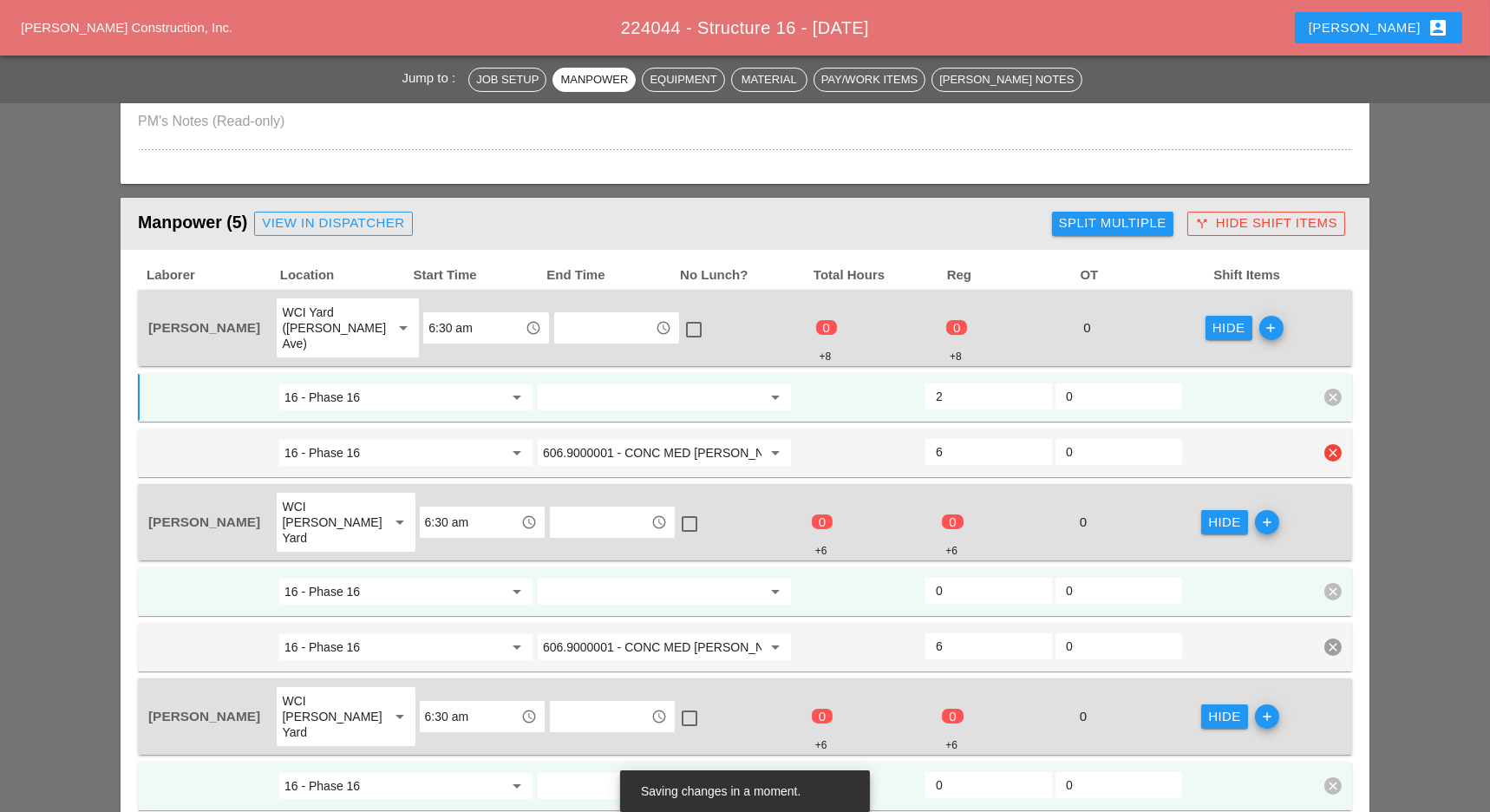
click at [954, 438] on input "6" at bounding box center [989, 452] width 106 height 27
drag, startPoint x: 950, startPoint y: 548, endPoint x: 956, endPoint y: 576, distance: 28.6
click at [950, 577] on input "0" at bounding box center [989, 591] width 106 height 27
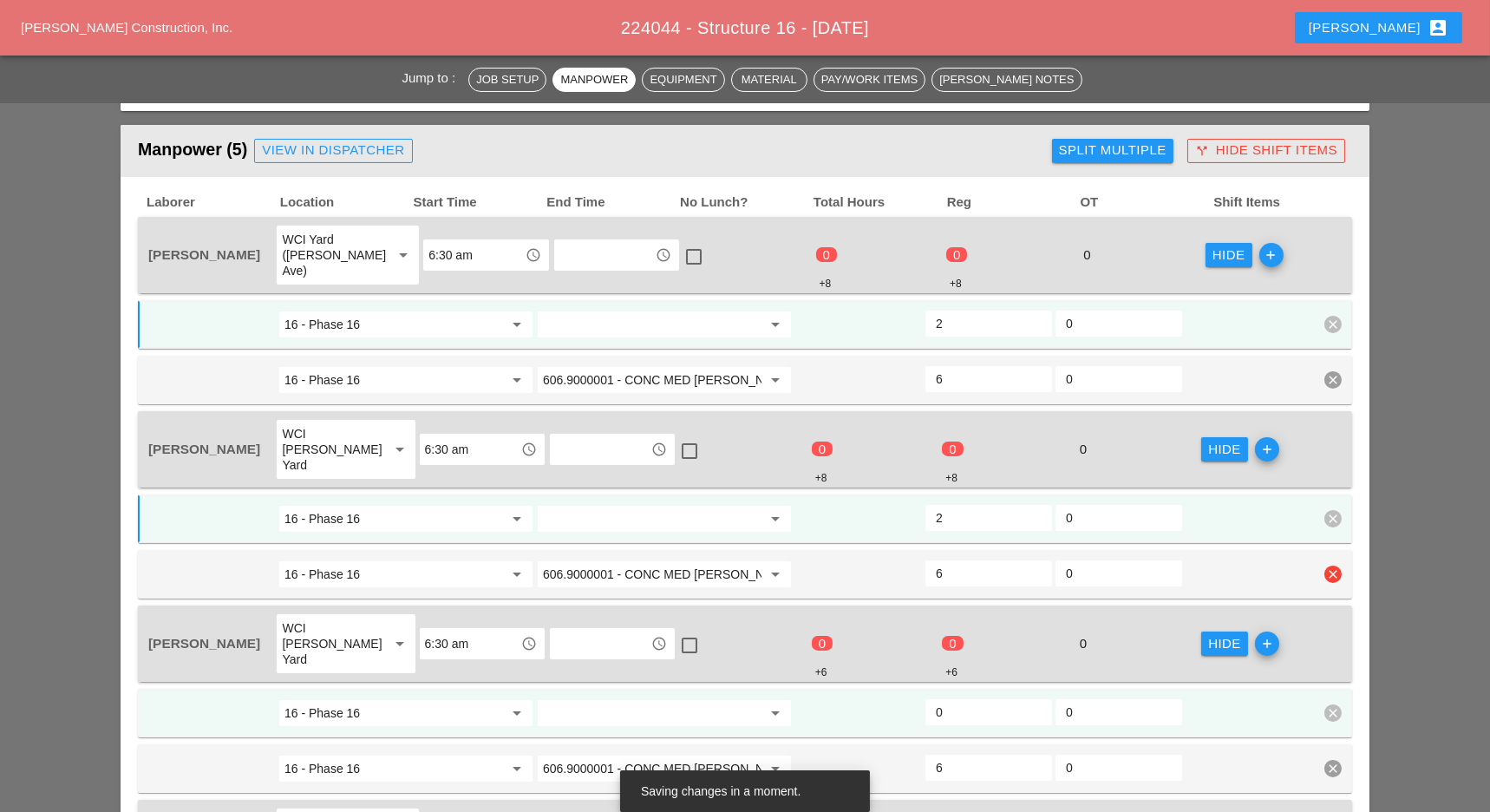
scroll to position [924, 0]
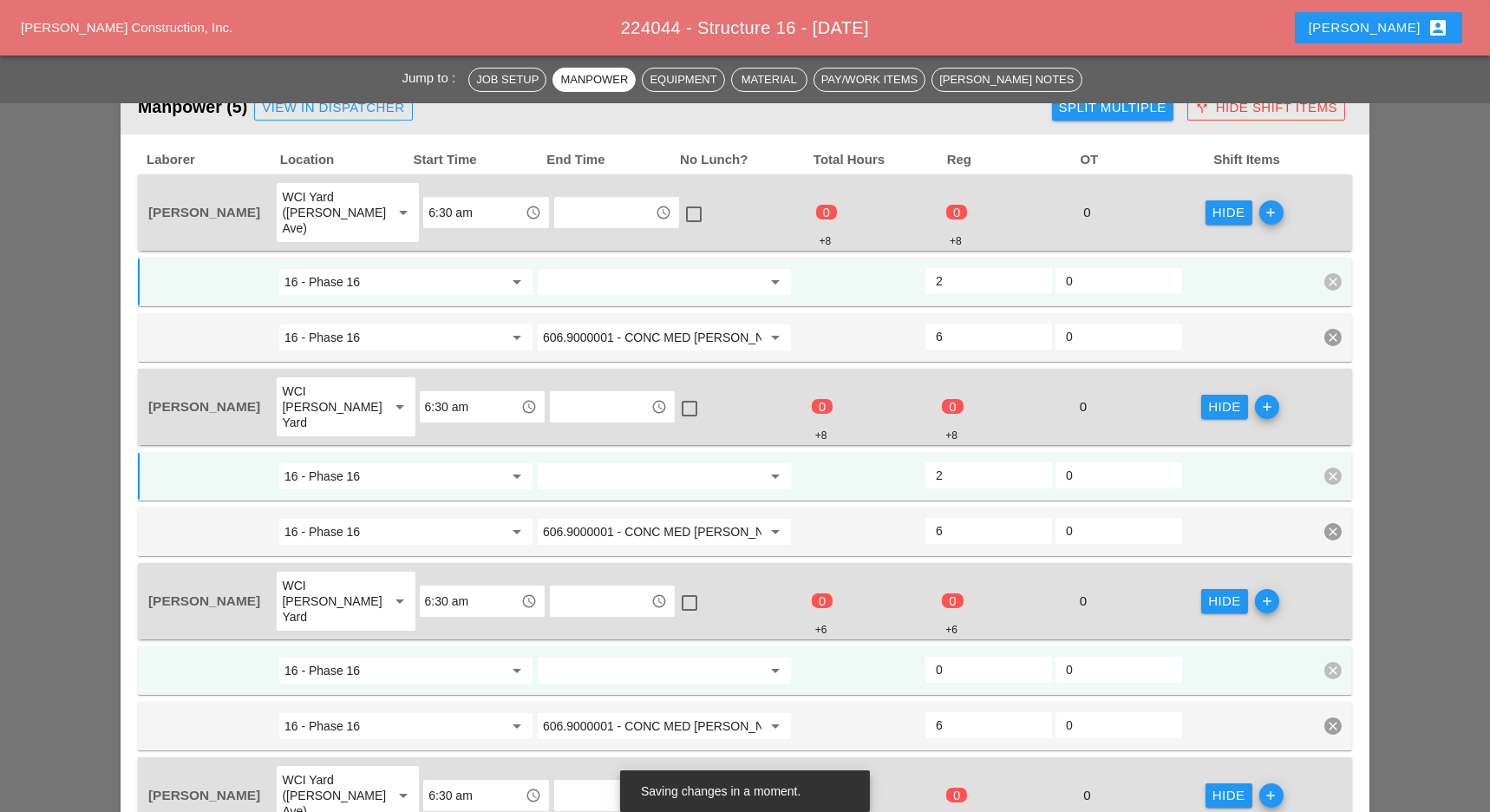
type input "2"
drag, startPoint x: 964, startPoint y: 623, endPoint x: 971, endPoint y: 640, distance: 18.4
click at [964, 656] on input "0" at bounding box center [989, 669] width 106 height 27
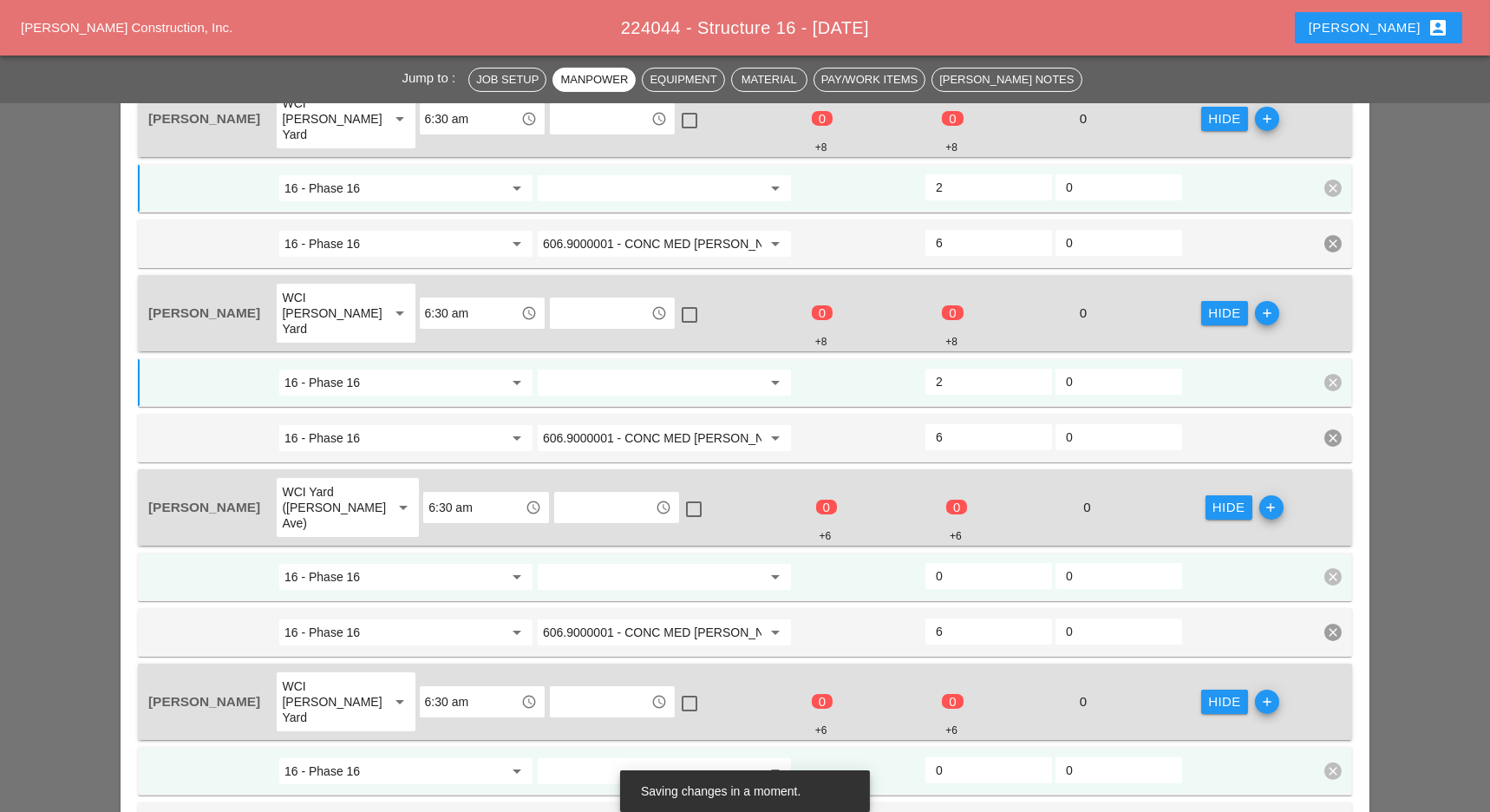
scroll to position [1271, 0]
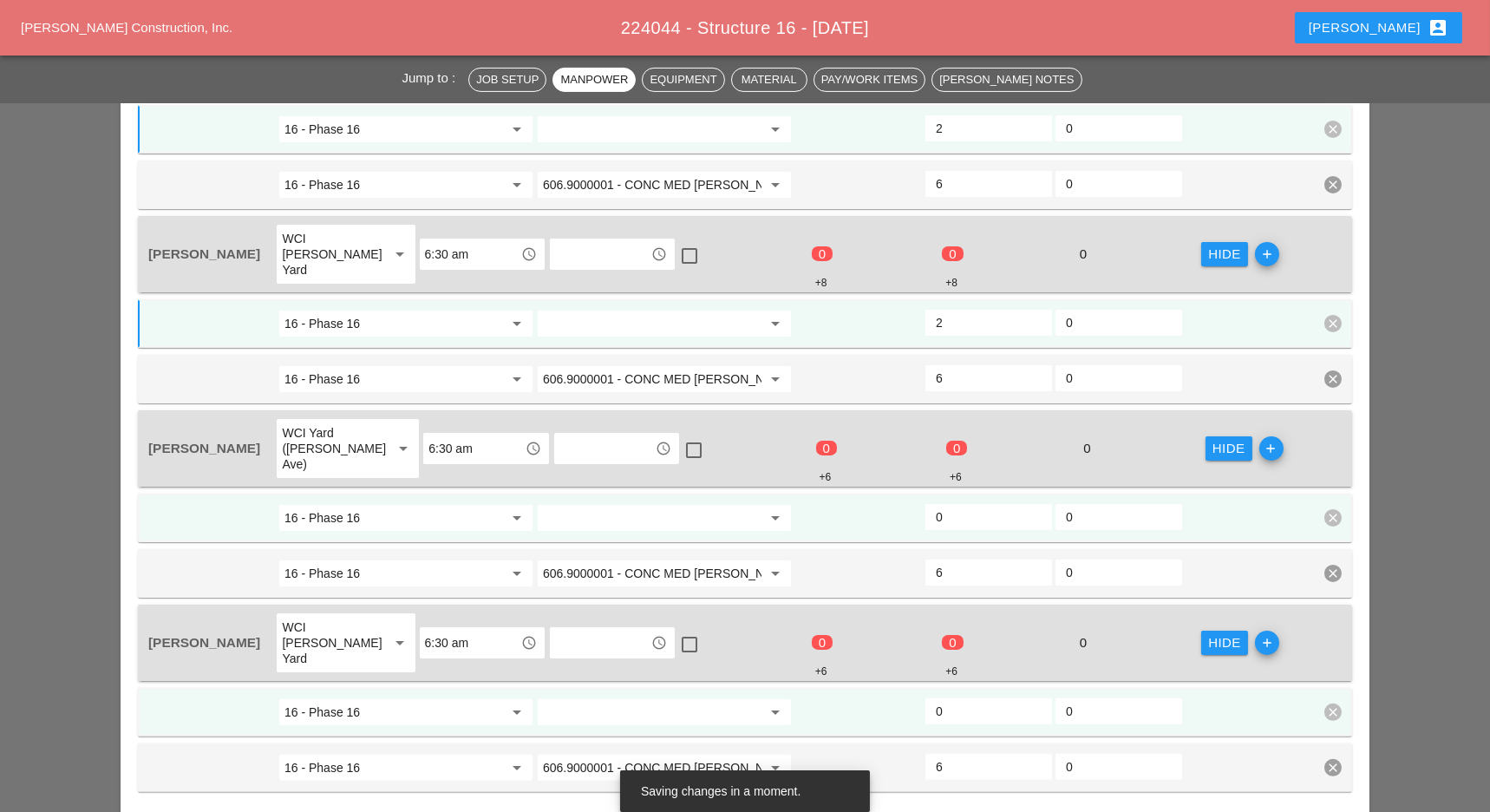
type input "2"
click at [961, 503] on input "0" at bounding box center [989, 517] width 106 height 27
type input "2"
click at [965, 697] on input "0" at bounding box center [989, 710] width 106 height 27
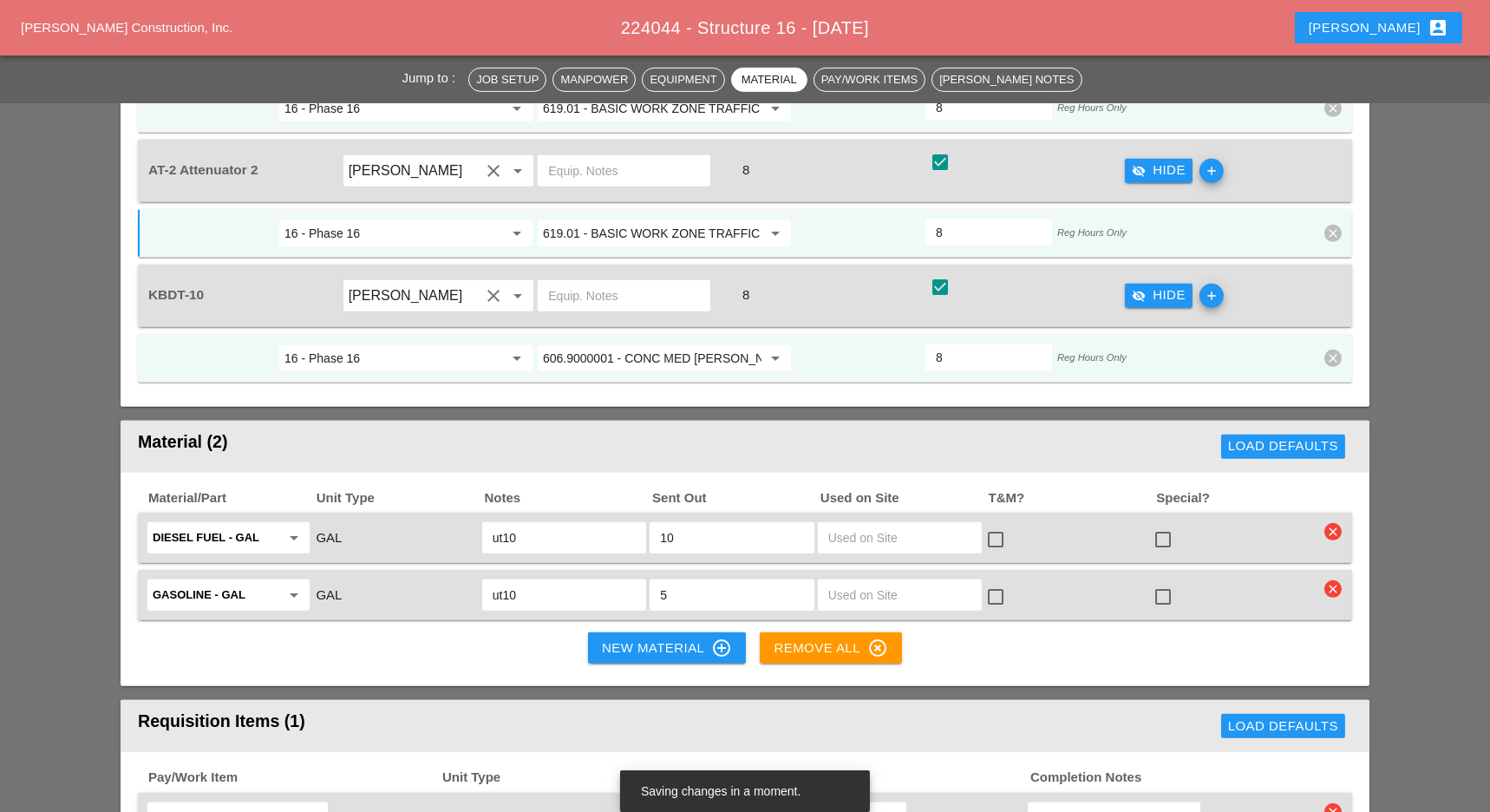
scroll to position [2081, 0]
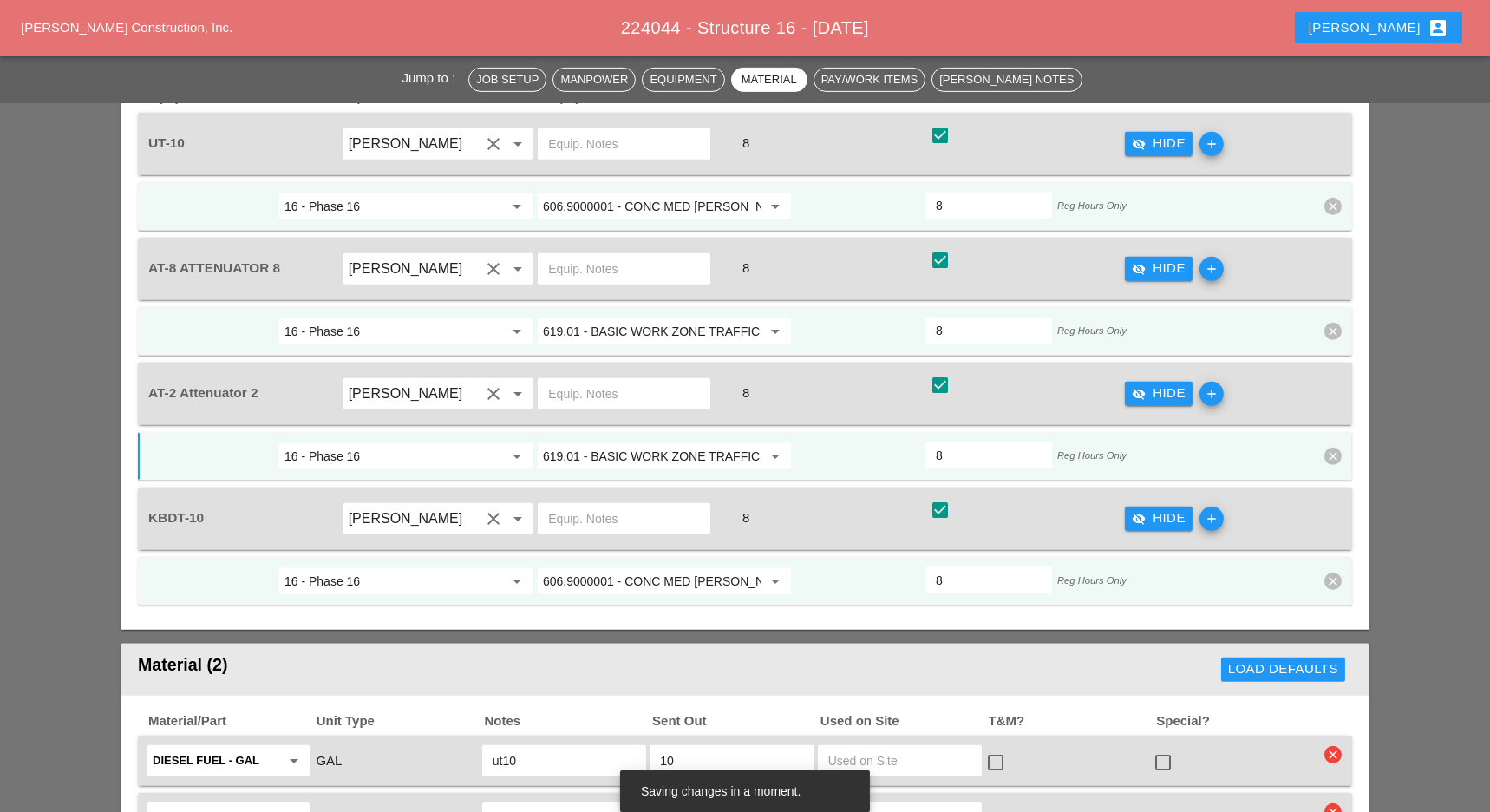
type input "2"
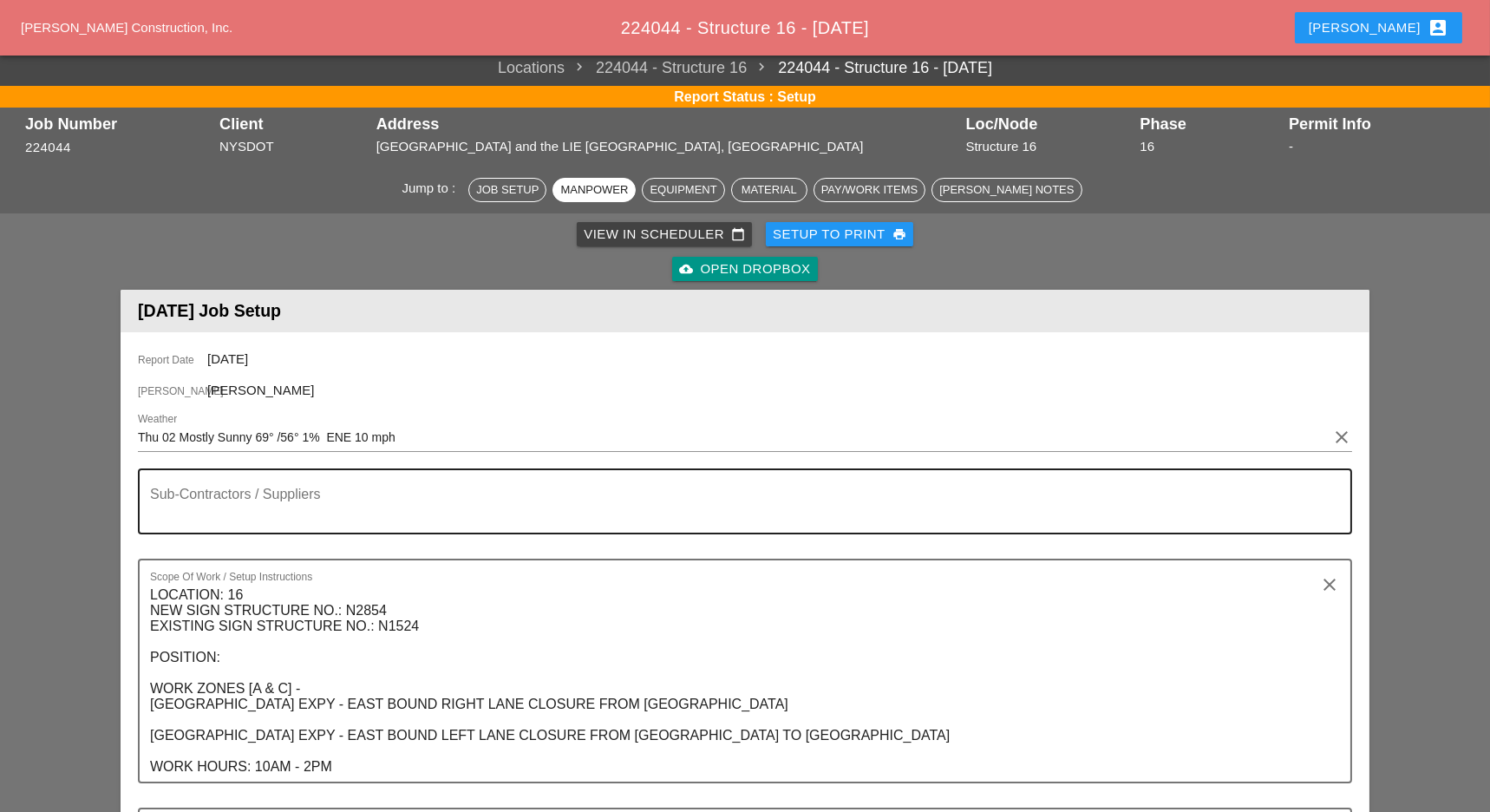
scroll to position [0, 0]
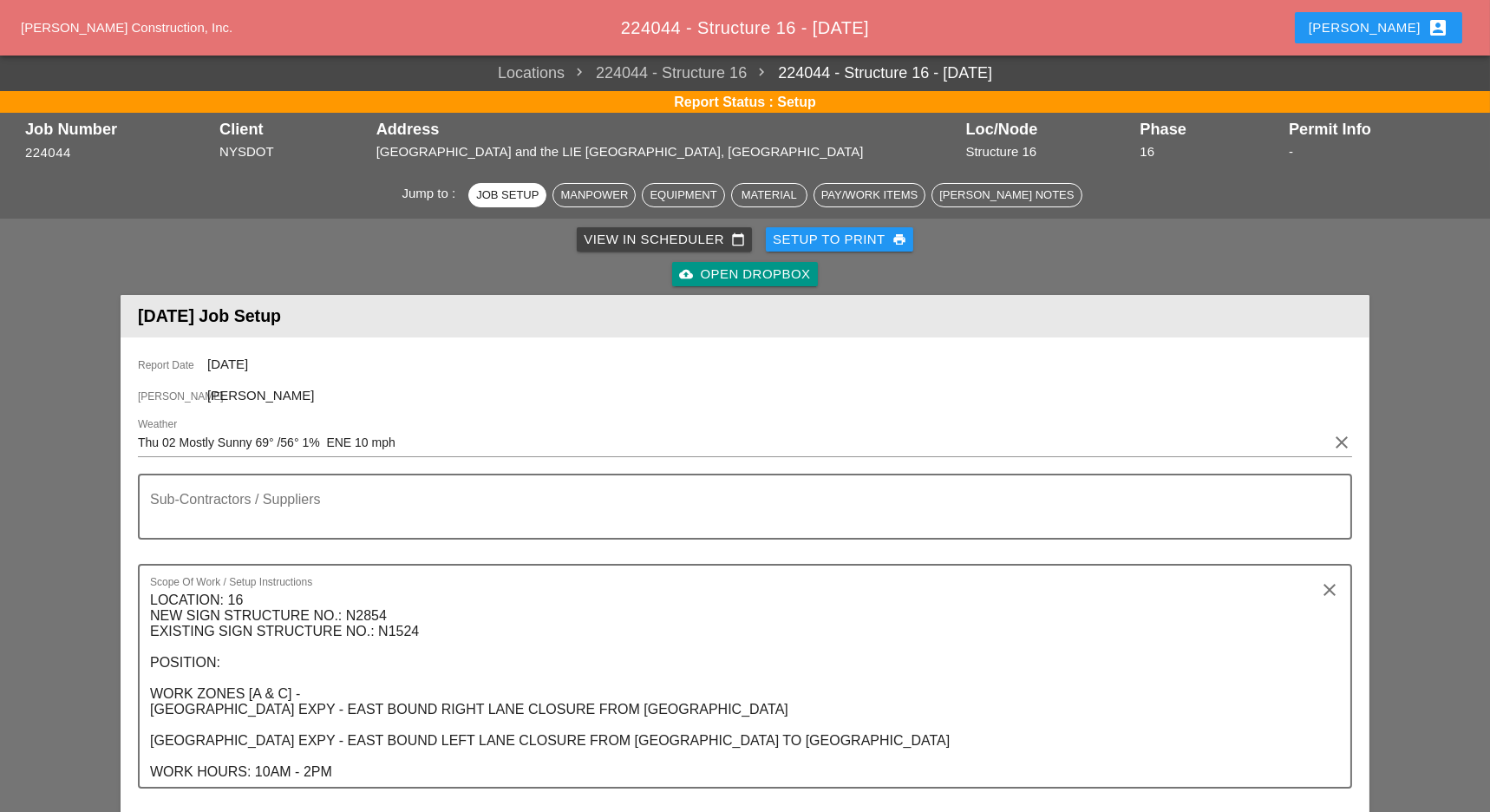
click at [600, 238] on div "View in Scheduler calendar_today" at bounding box center [664, 240] width 161 height 20
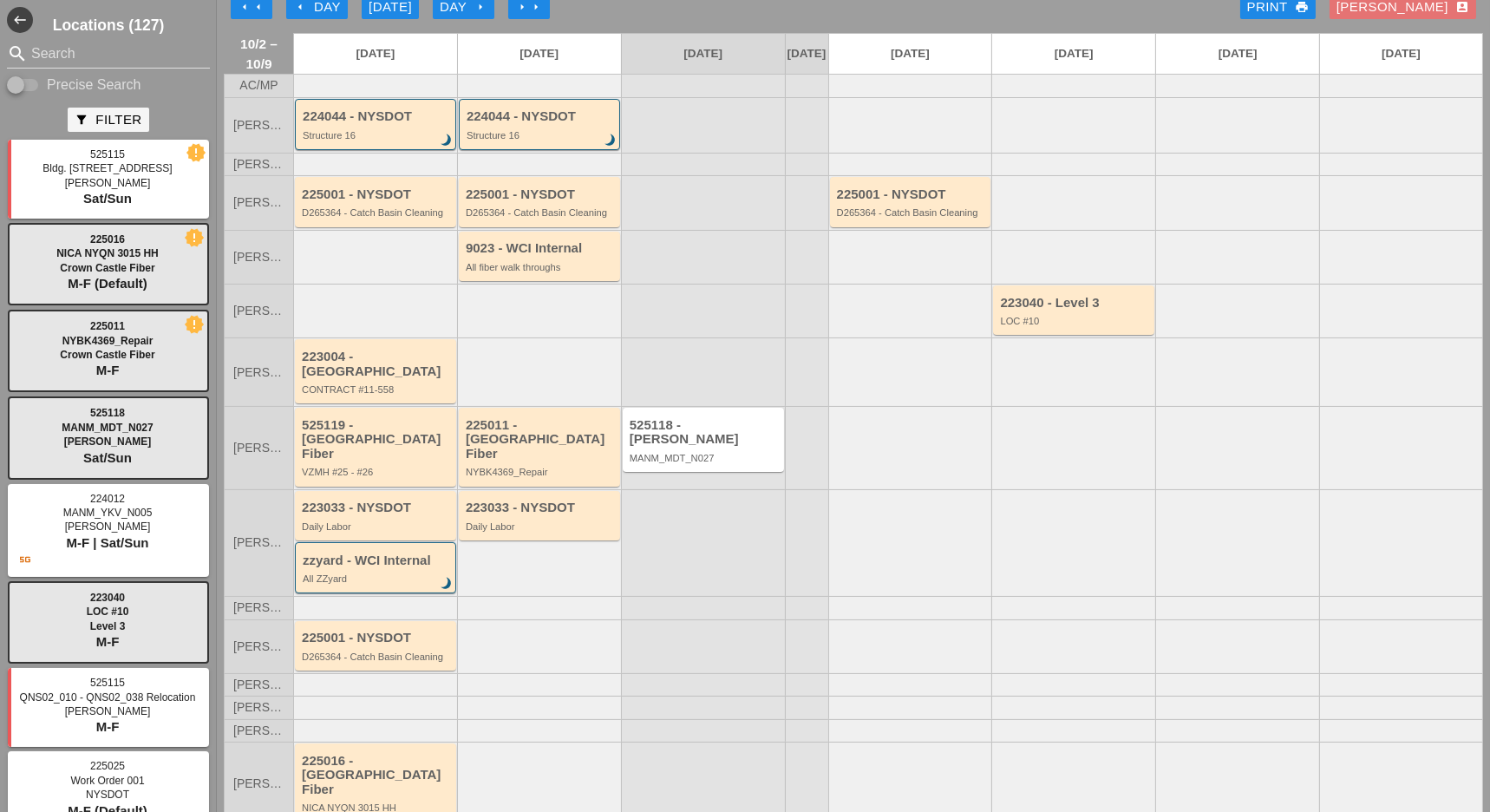
scroll to position [29, 0]
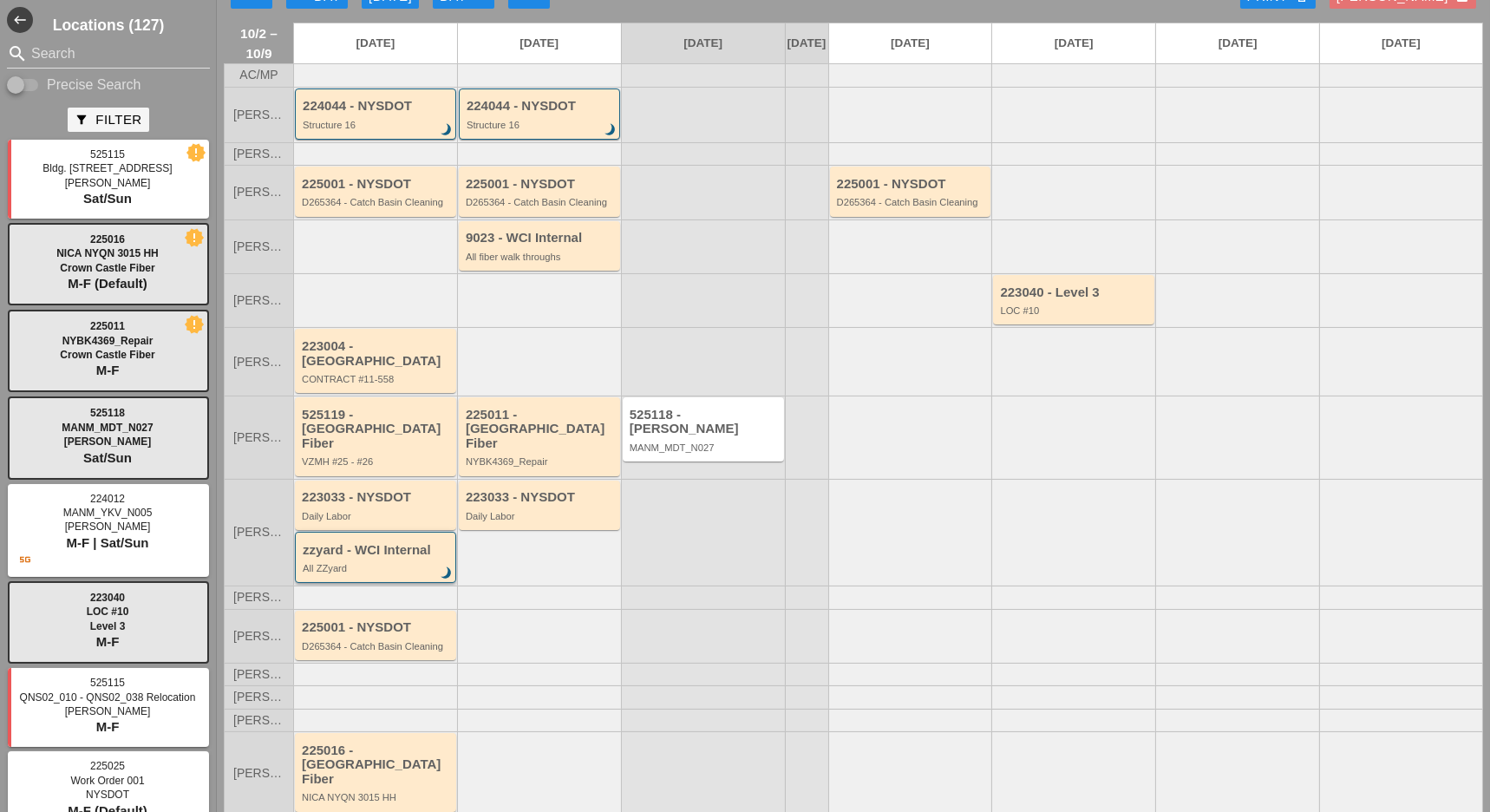
click at [380, 562] on div "All ZZyard" at bounding box center [377, 567] width 148 height 10
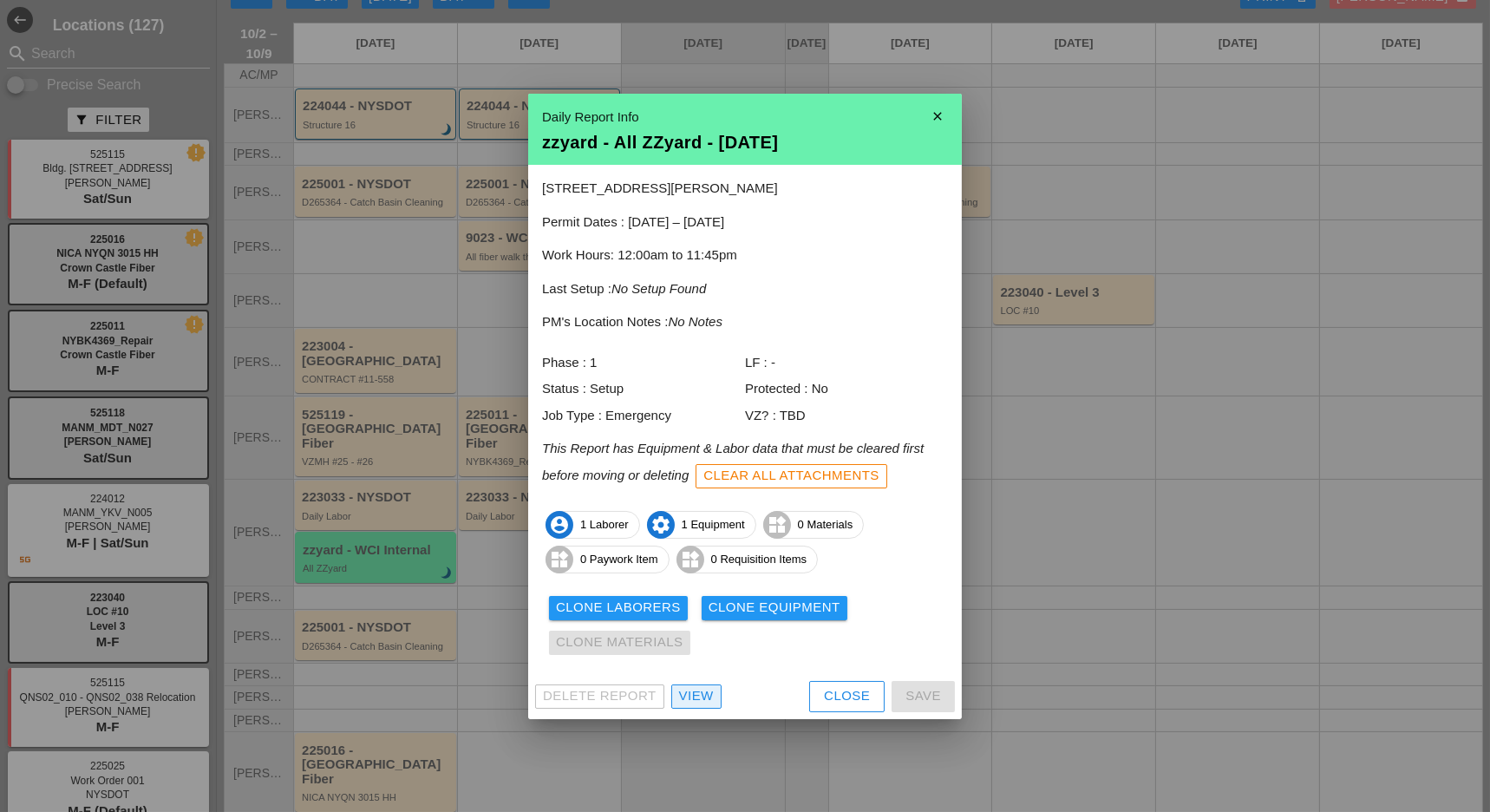
click at [705, 697] on div "View" at bounding box center [697, 696] width 35 height 20
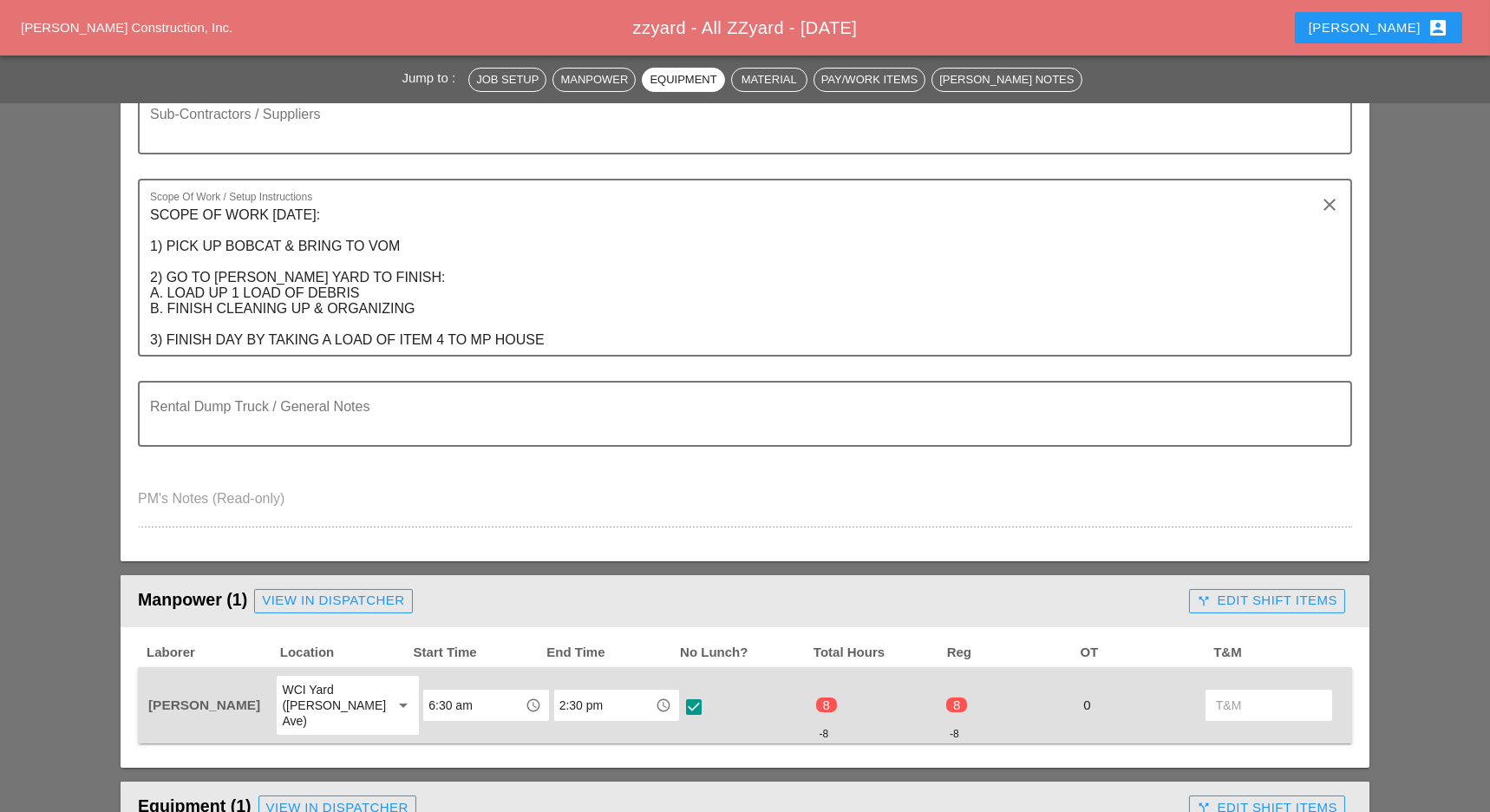
scroll to position [347, 0]
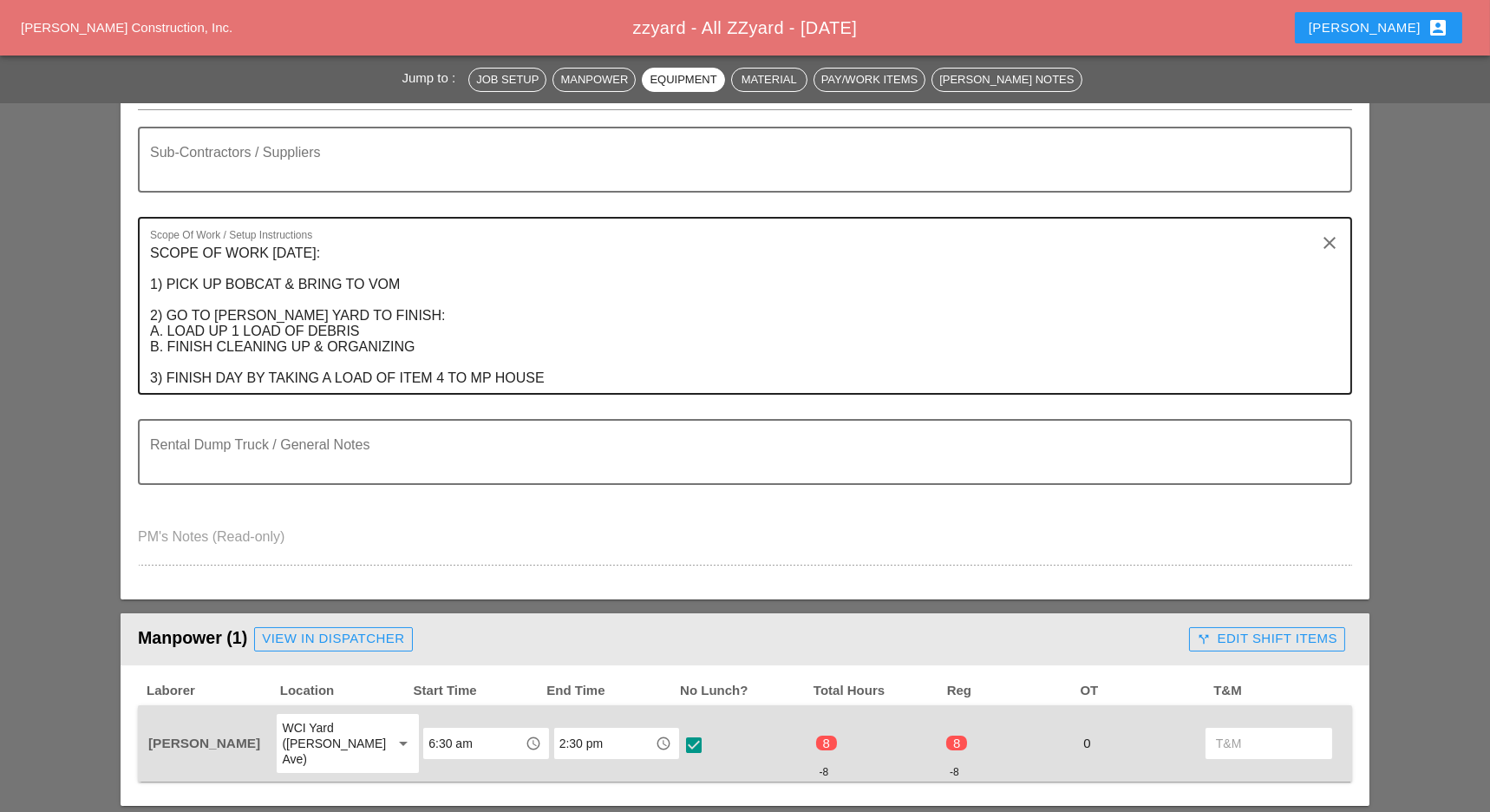
drag, startPoint x: 146, startPoint y: 280, endPoint x: 169, endPoint y: 311, distance: 38.6
click at [185, 368] on div "Scope Of Work / Setup Instructions SCOPE OF WORK THURSDAY 10/2: 1) PICK UP BOBC…" at bounding box center [745, 305] width 1215 height 177
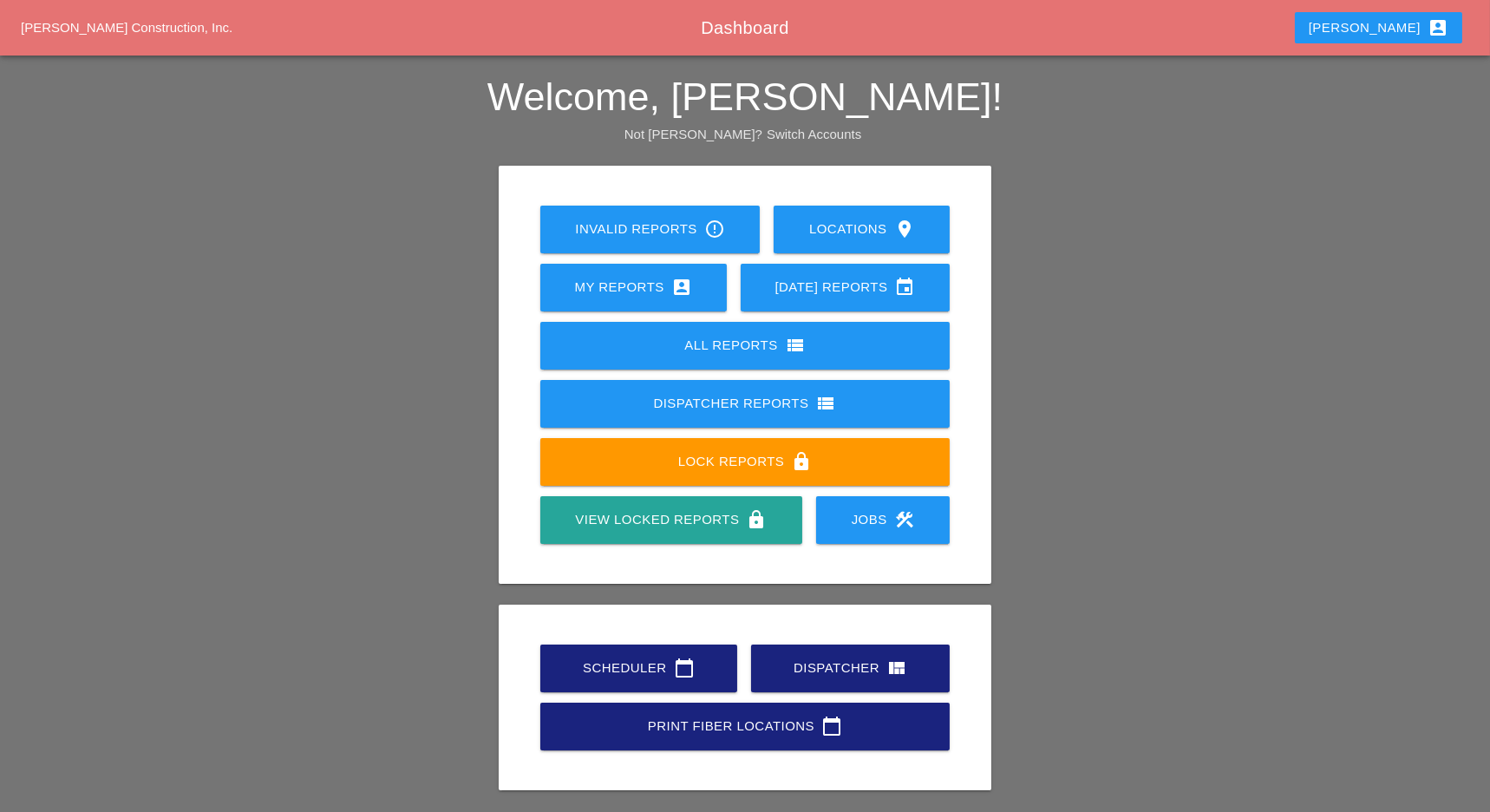
click at [646, 662] on div "Scheduler calendar_today" at bounding box center [638, 668] width 142 height 21
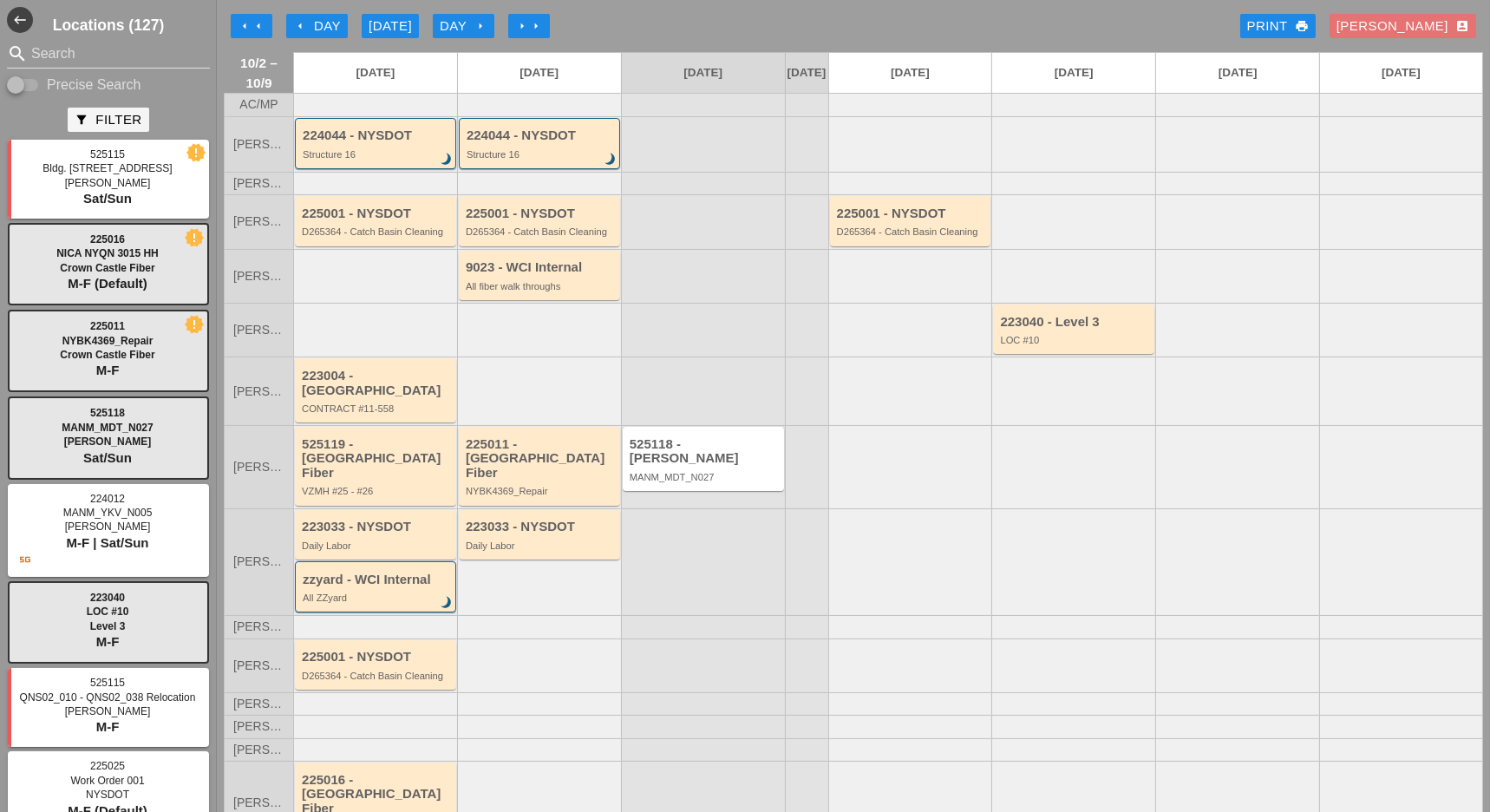
click at [368, 248] on div "225001 - NYSDOT D265364 - Catch Basin Cleaning" at bounding box center [375, 220] width 164 height 54
click at [380, 221] on div "225001 - NYSDOT" at bounding box center [377, 214] width 150 height 15
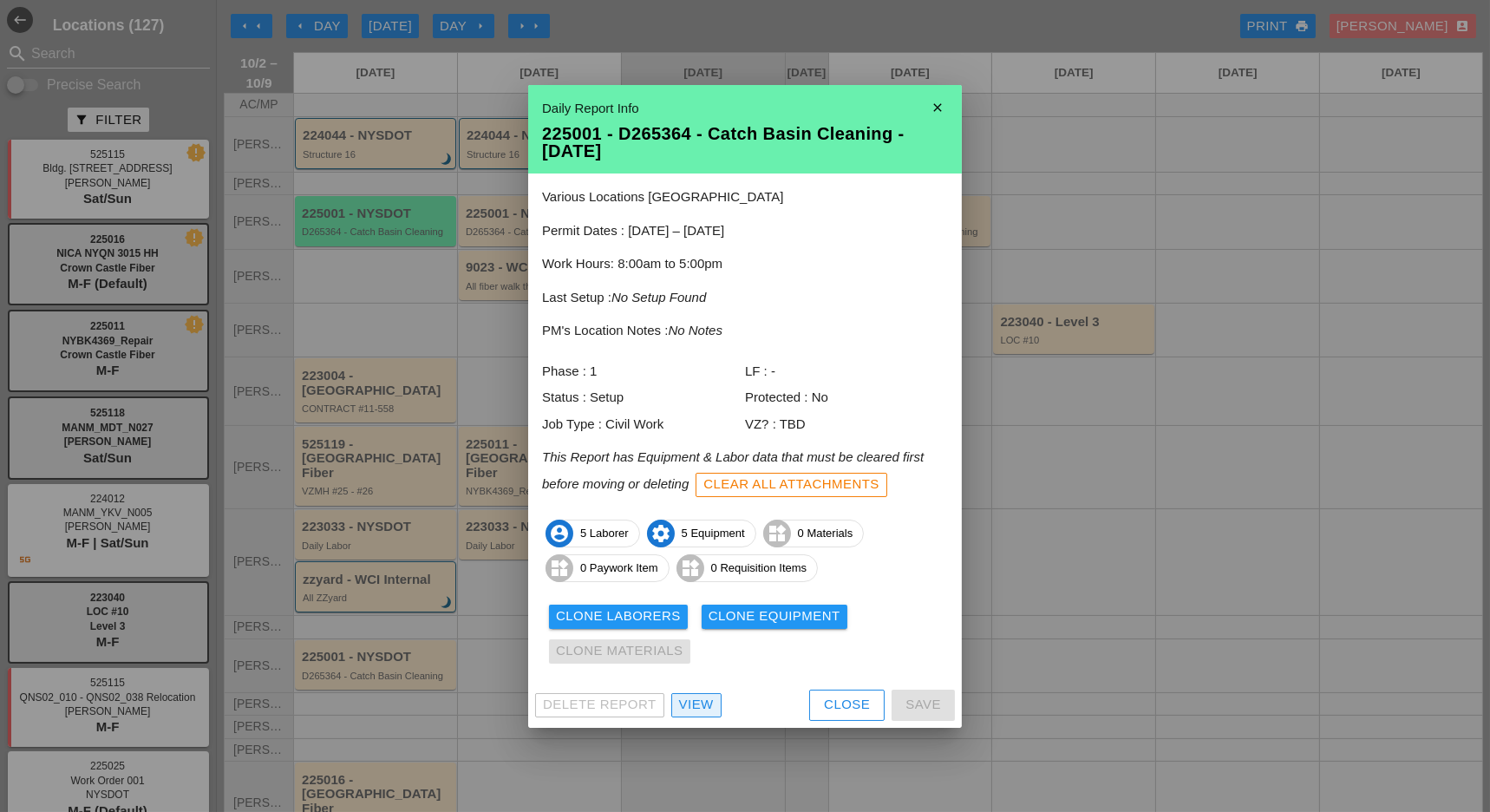
drag, startPoint x: 711, startPoint y: 706, endPoint x: 672, endPoint y: 688, distance: 43.0
click at [711, 705] on div "View" at bounding box center [697, 705] width 35 height 20
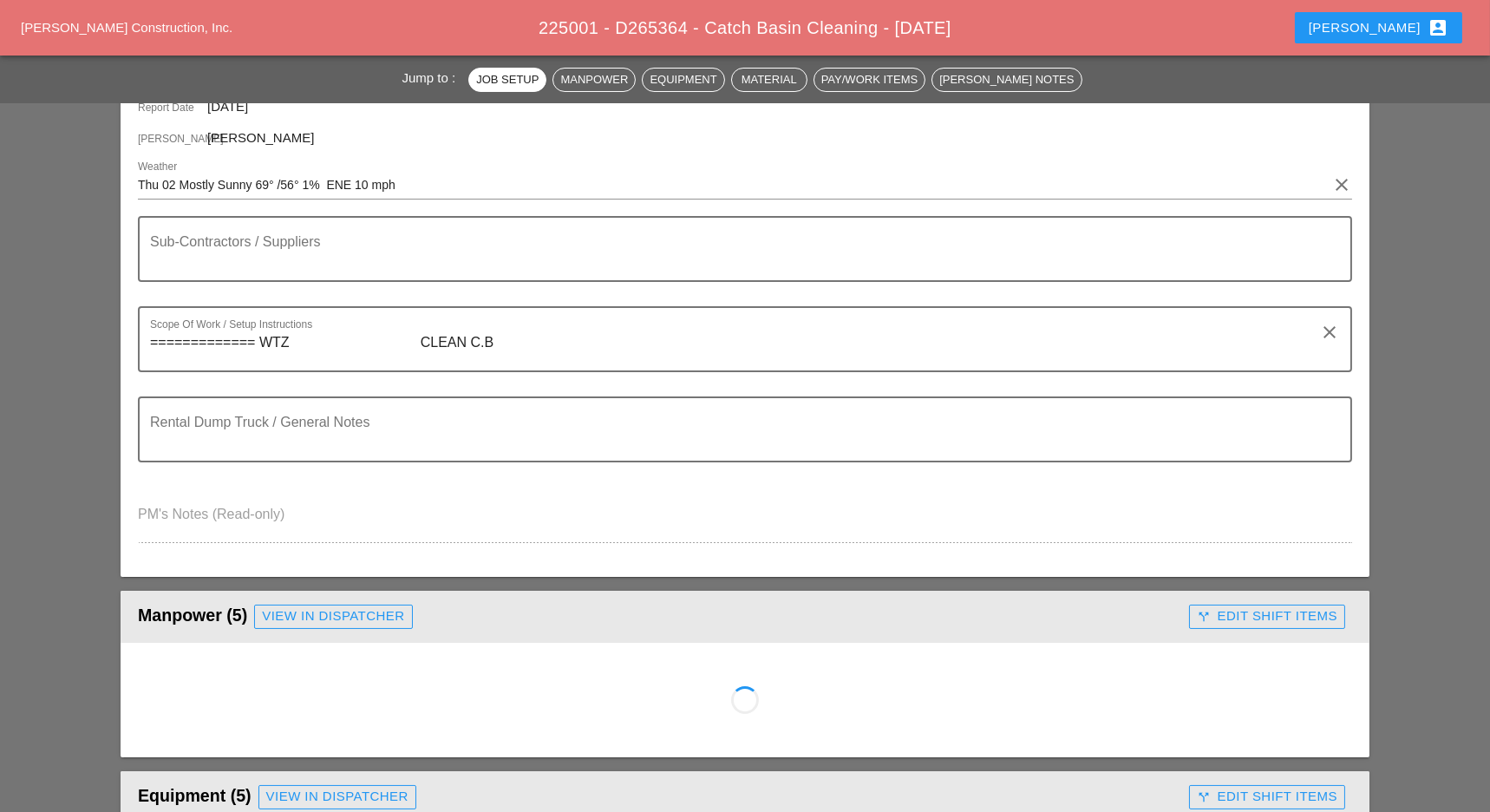
scroll to position [578, 0]
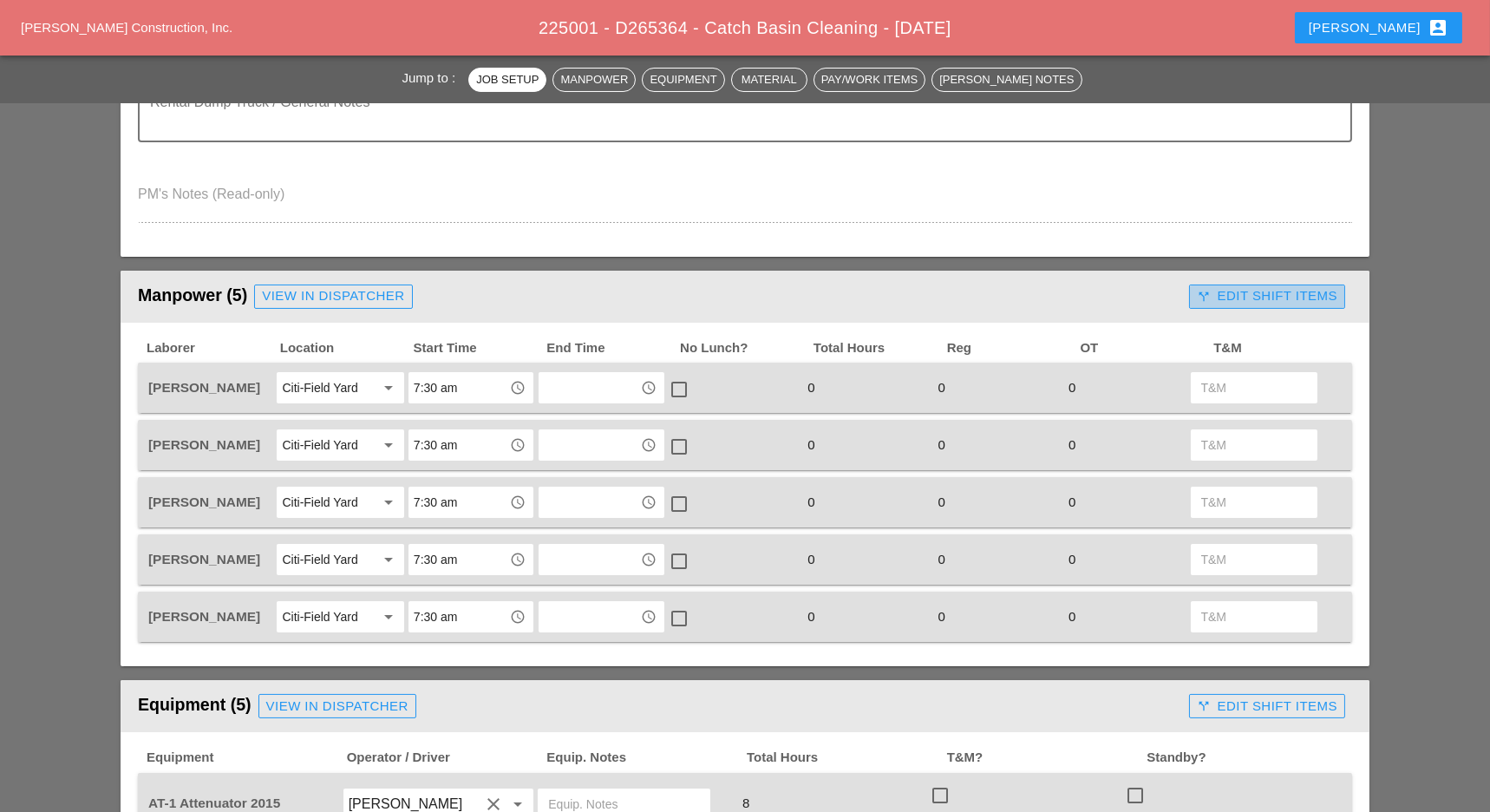
click at [1250, 286] on div "call_split Edit Shift Items" at bounding box center [1268, 296] width 141 height 20
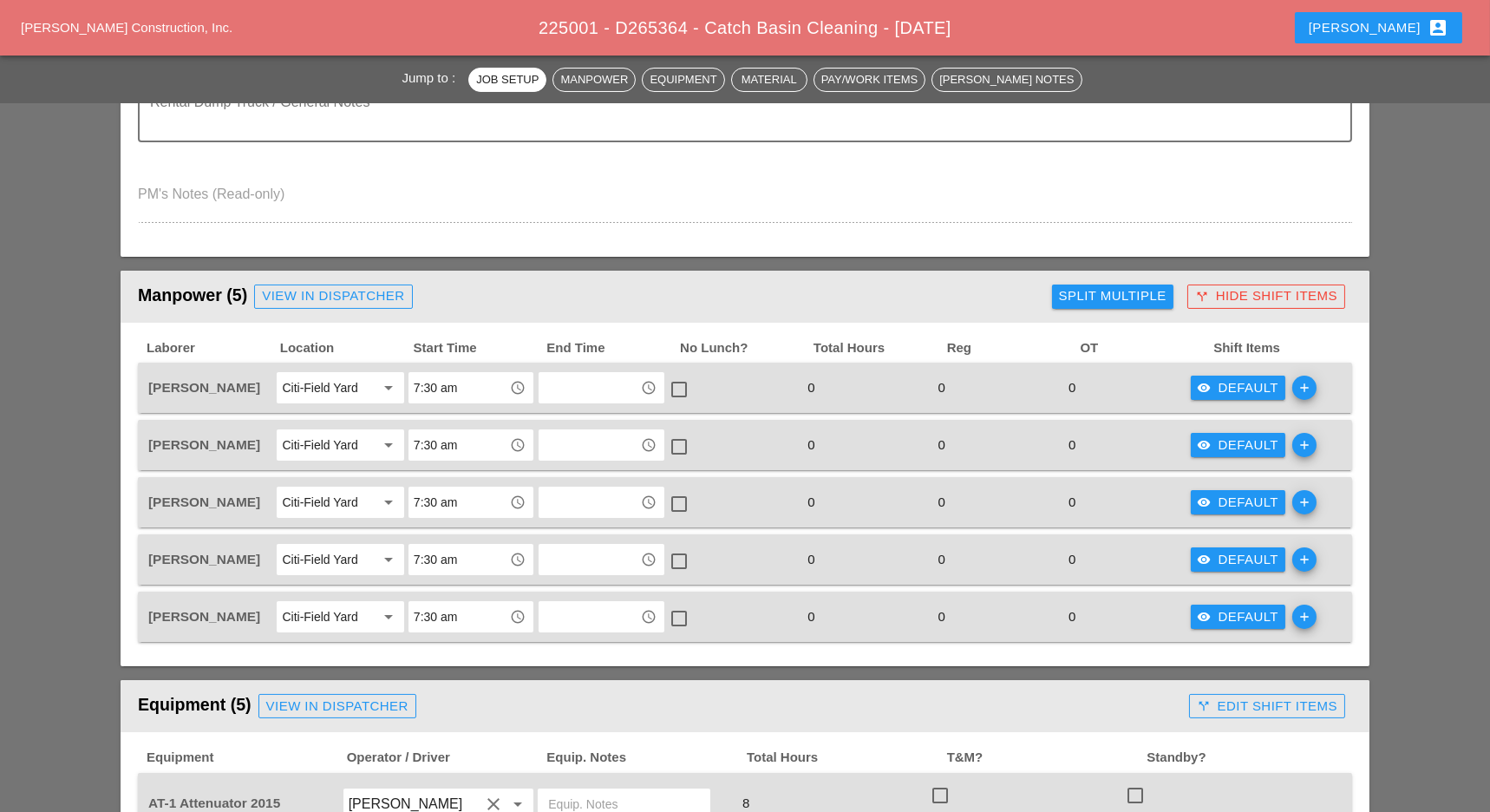
click at [900, 287] on div "Manpower (5) View in Dispatcher - All Workers Must Show up 15 Minutes Before St…" at bounding box center [592, 296] width 907 height 35
click at [913, 300] on div "Manpower (5) View in Dispatcher - All Workers Must Show up 15 Minutes Before St…" at bounding box center [592, 296] width 907 height 35
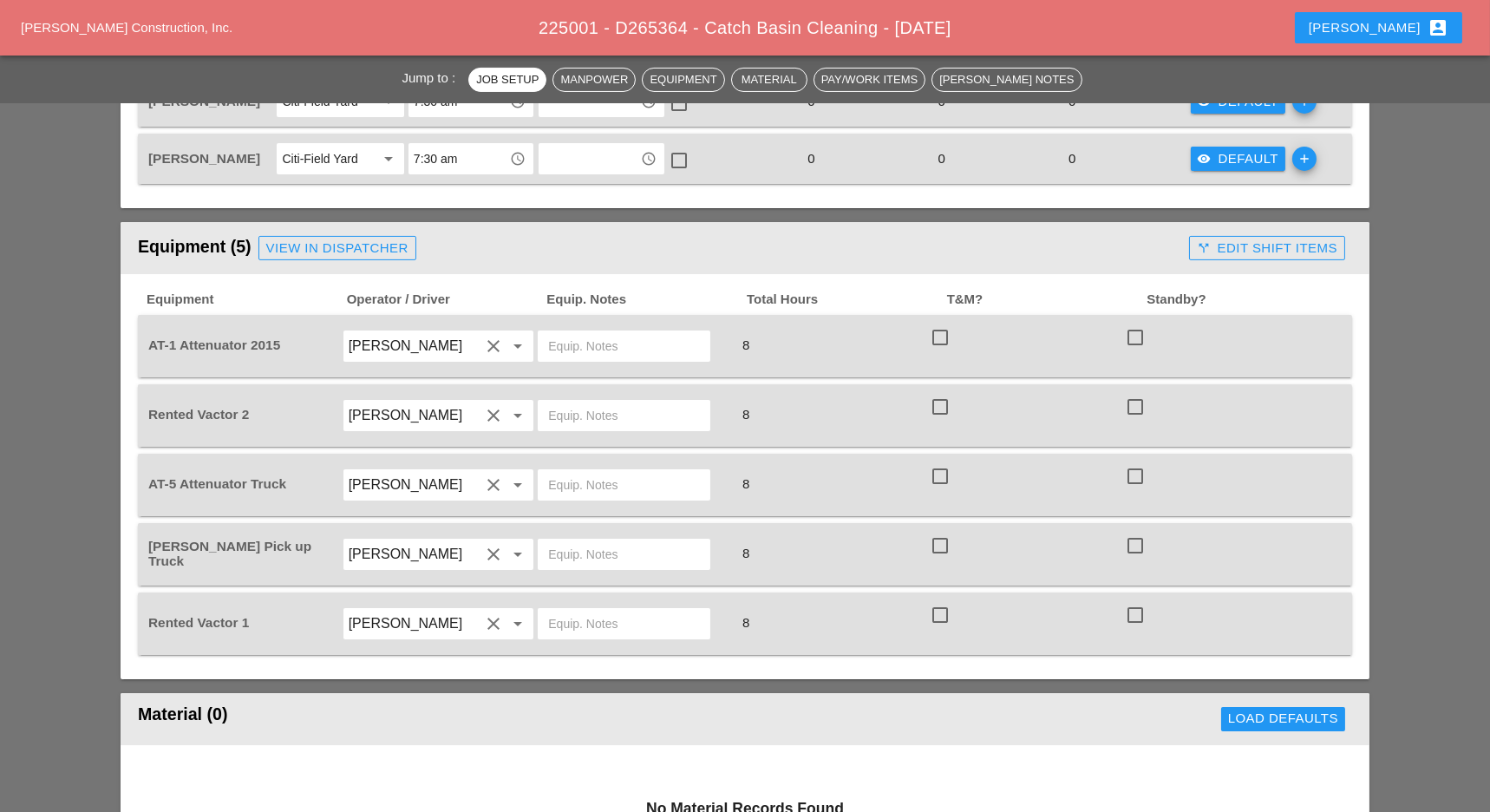
scroll to position [1041, 0]
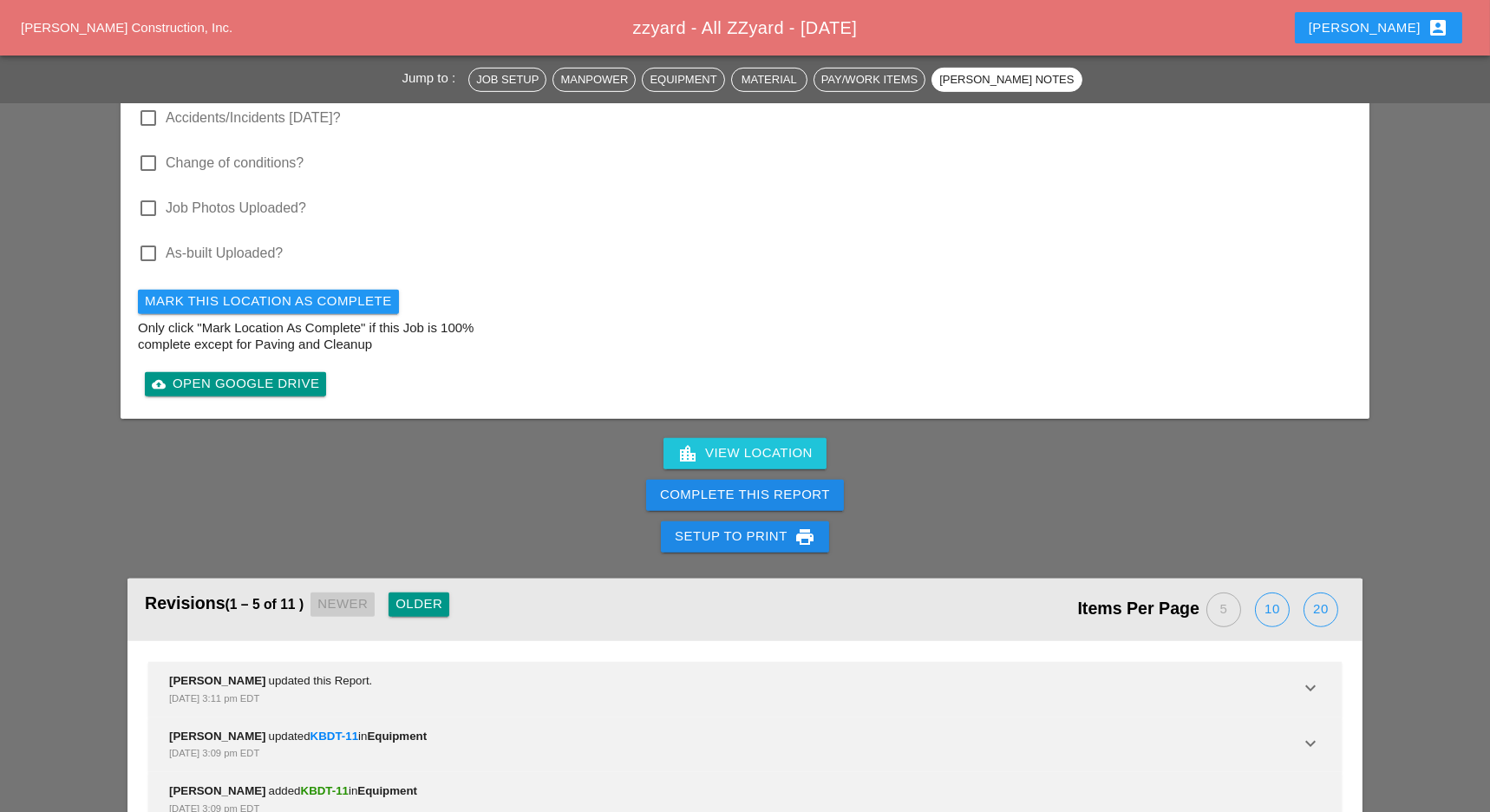
scroll to position [2219, 0]
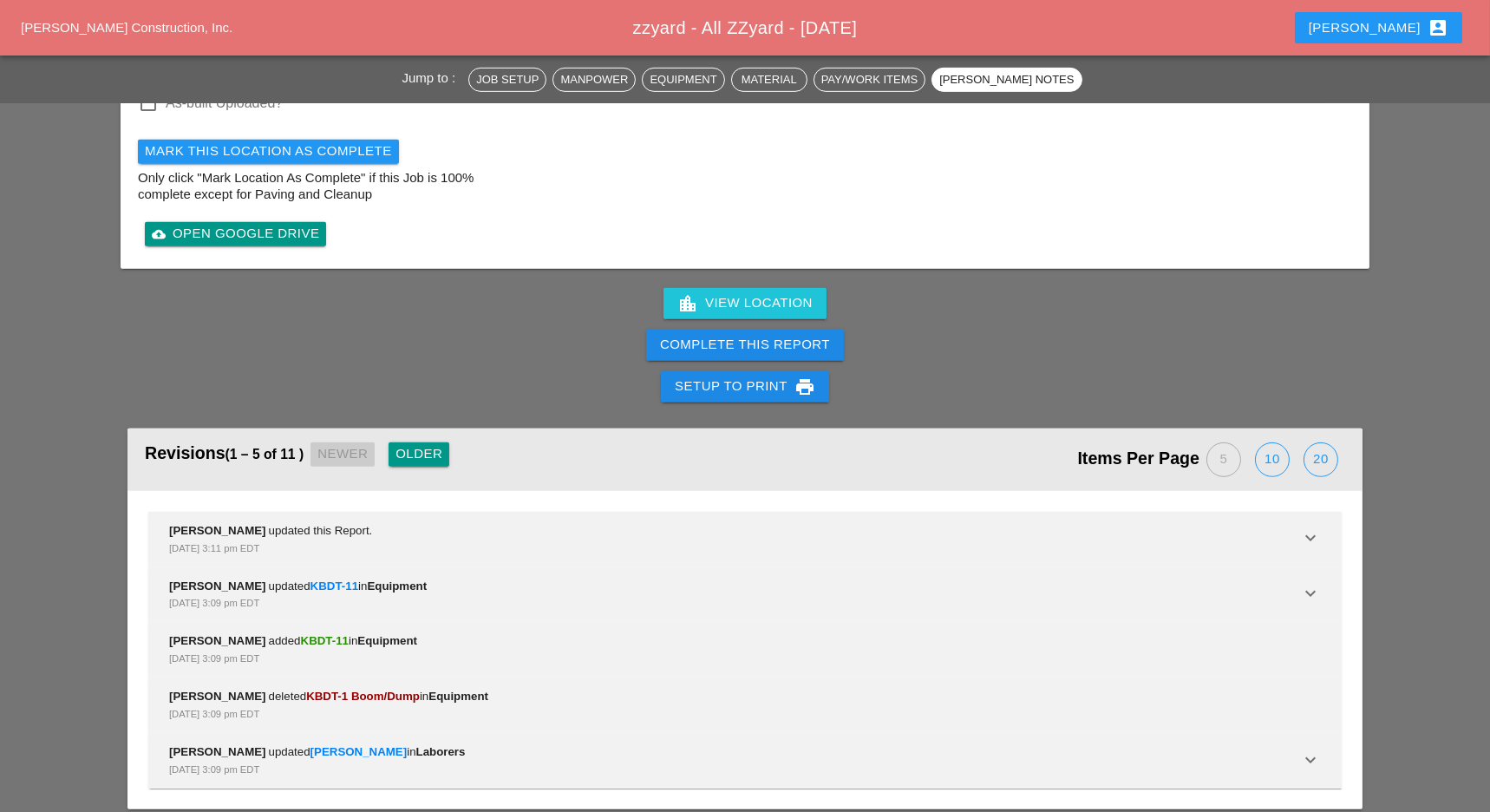
click at [752, 335] on div "Complete This Report" at bounding box center [745, 345] width 170 height 20
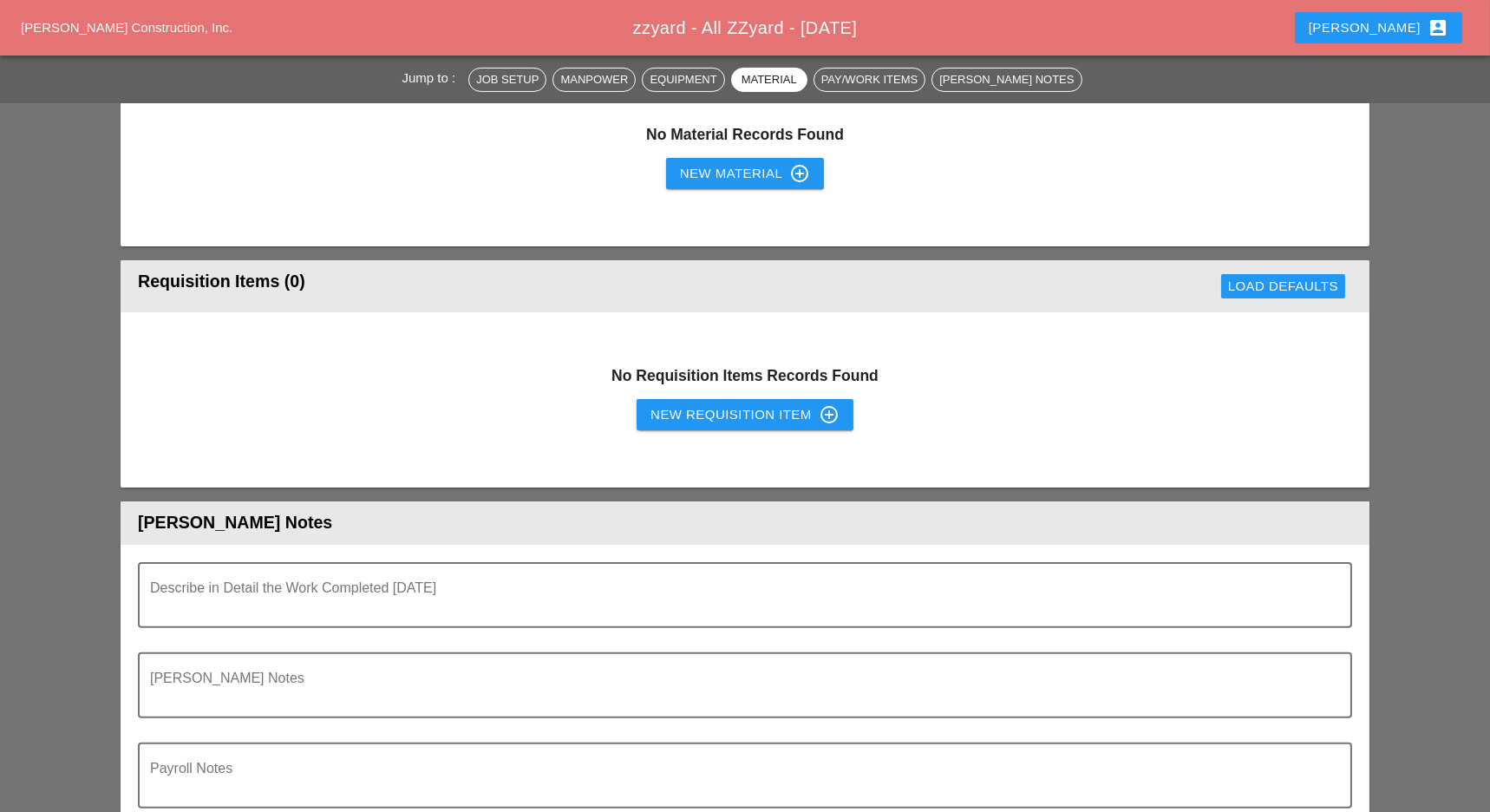
scroll to position [1387, 0]
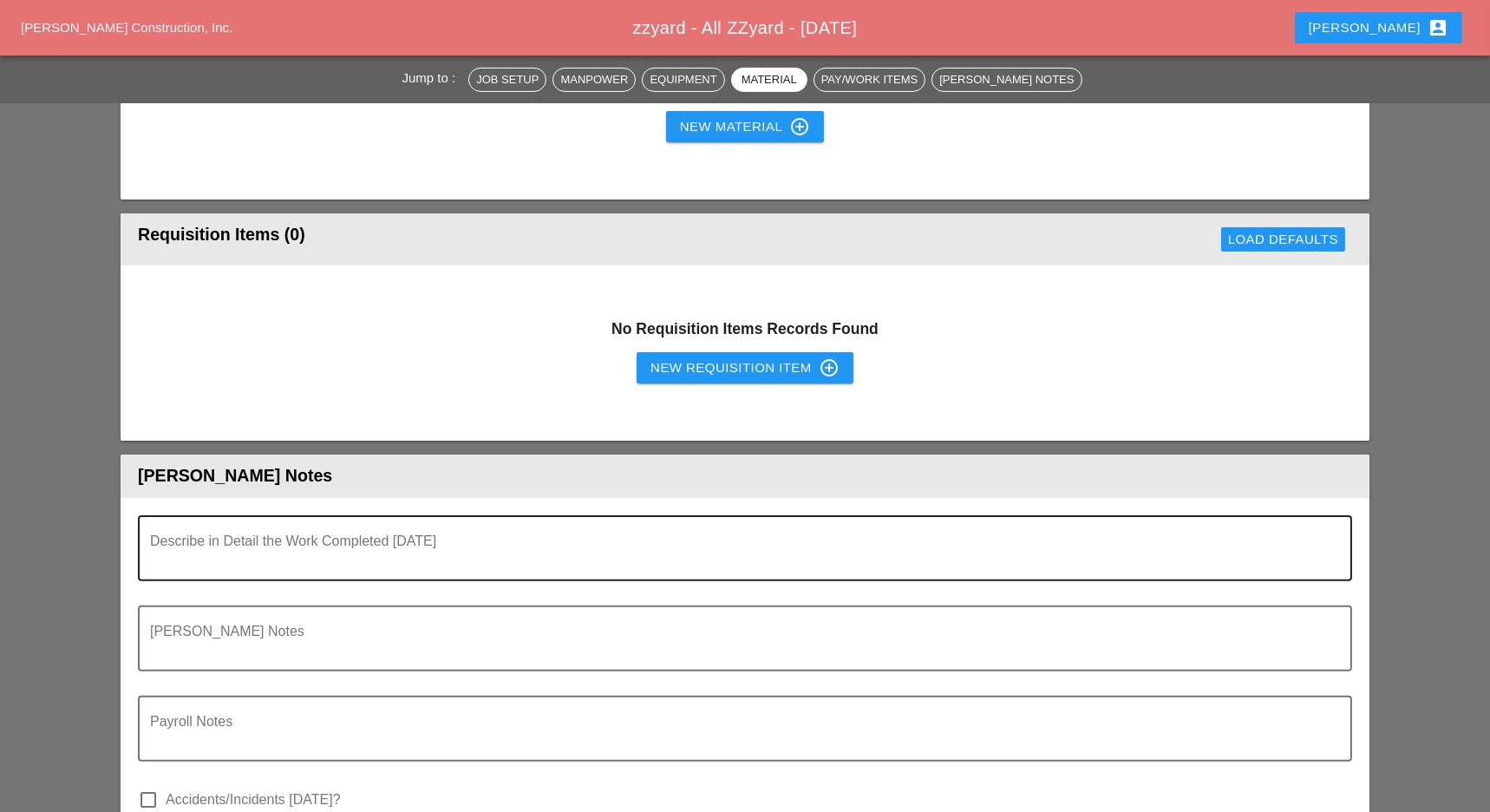
drag, startPoint x: 309, startPoint y: 528, endPoint x: 310, endPoint y: 544, distance: 16.0
click at [309, 538] on textarea "Describe in Detail the Work Completed Today" at bounding box center [738, 559] width 1176 height 42
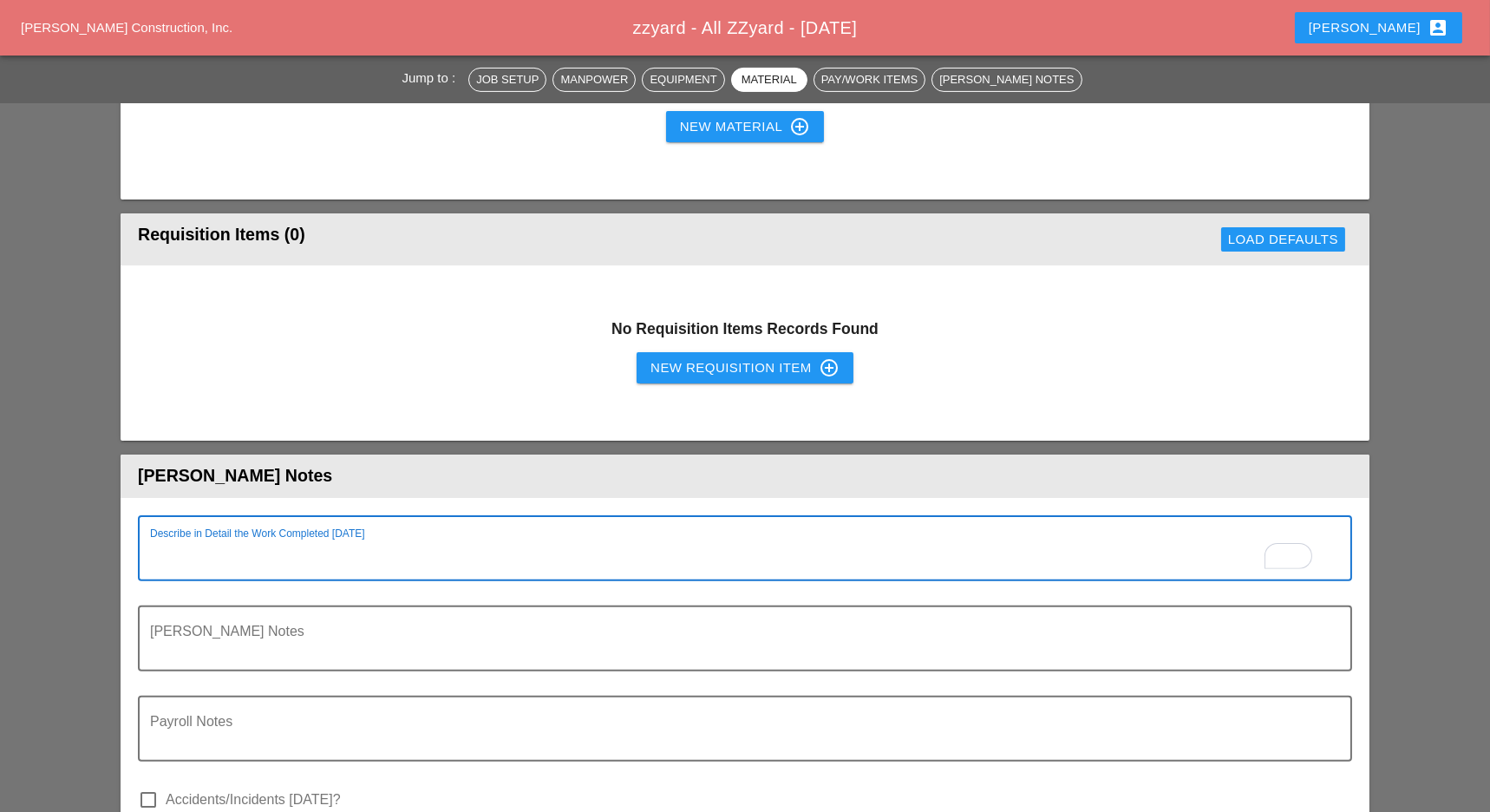
paste textarea "1) PICK UP BOBCAT & BRING TO VOM 2) GO TO BRUCKER YARD TO FINISH: A. LOAD UP 1 …"
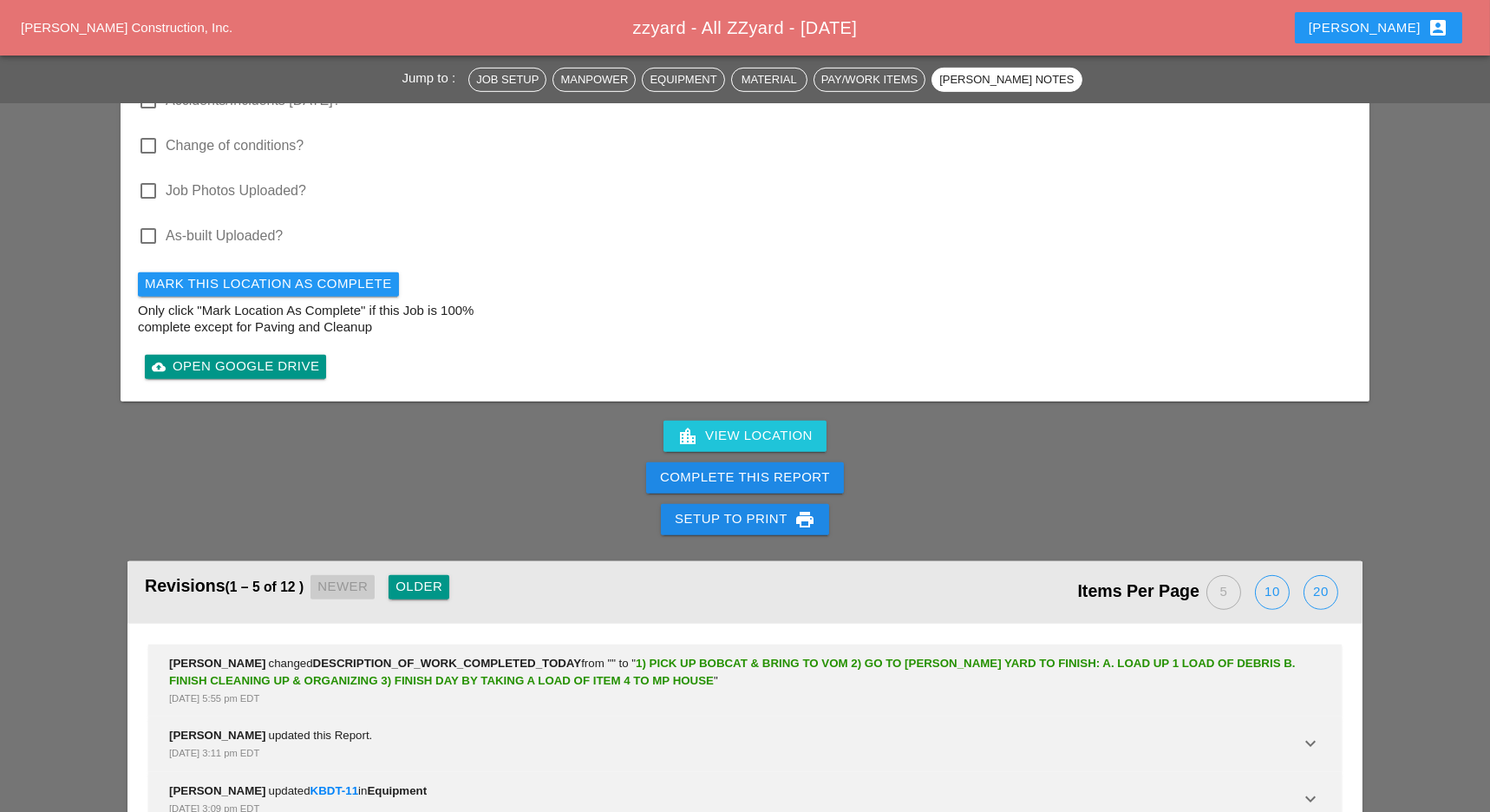
scroll to position [2196, 0]
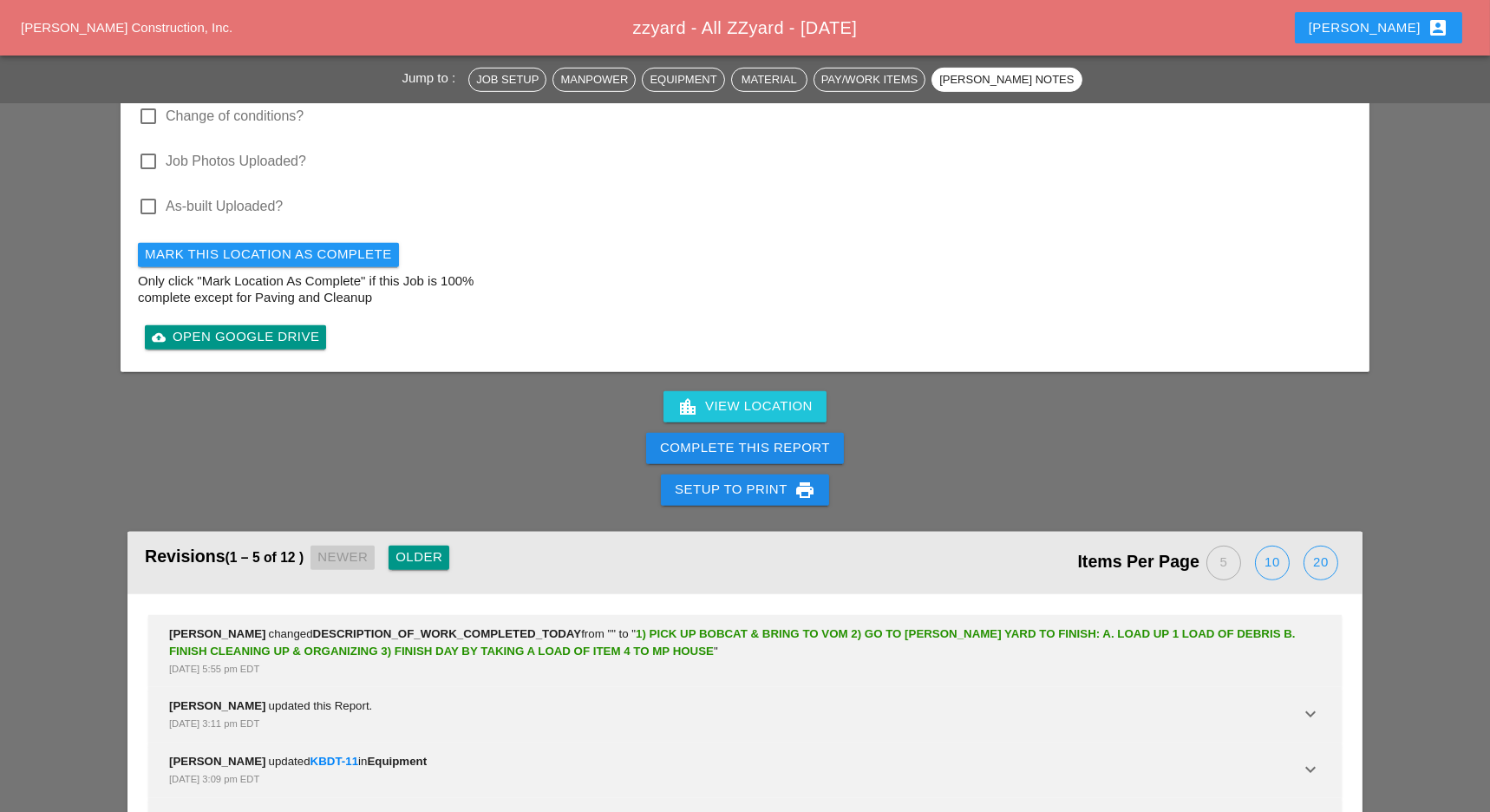
type textarea "1) PICK UP BOBCAT & BRING TO VOM 2) GO TO BRUCKER YARD TO FINISH: A. LOAD UP 1 …"
click at [740, 438] on div "Complete This Report" at bounding box center [745, 448] width 170 height 20
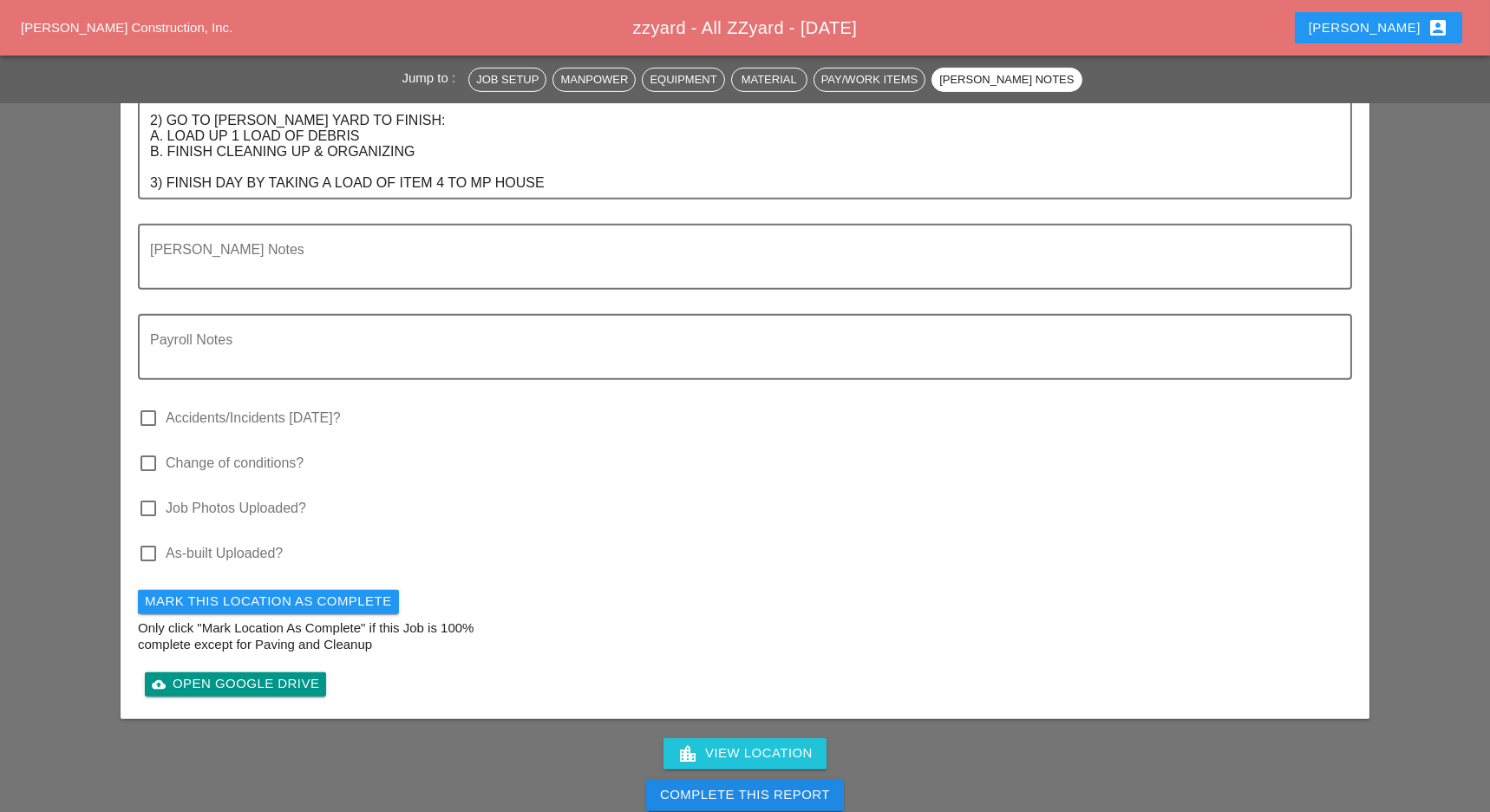
scroll to position [2312, 0]
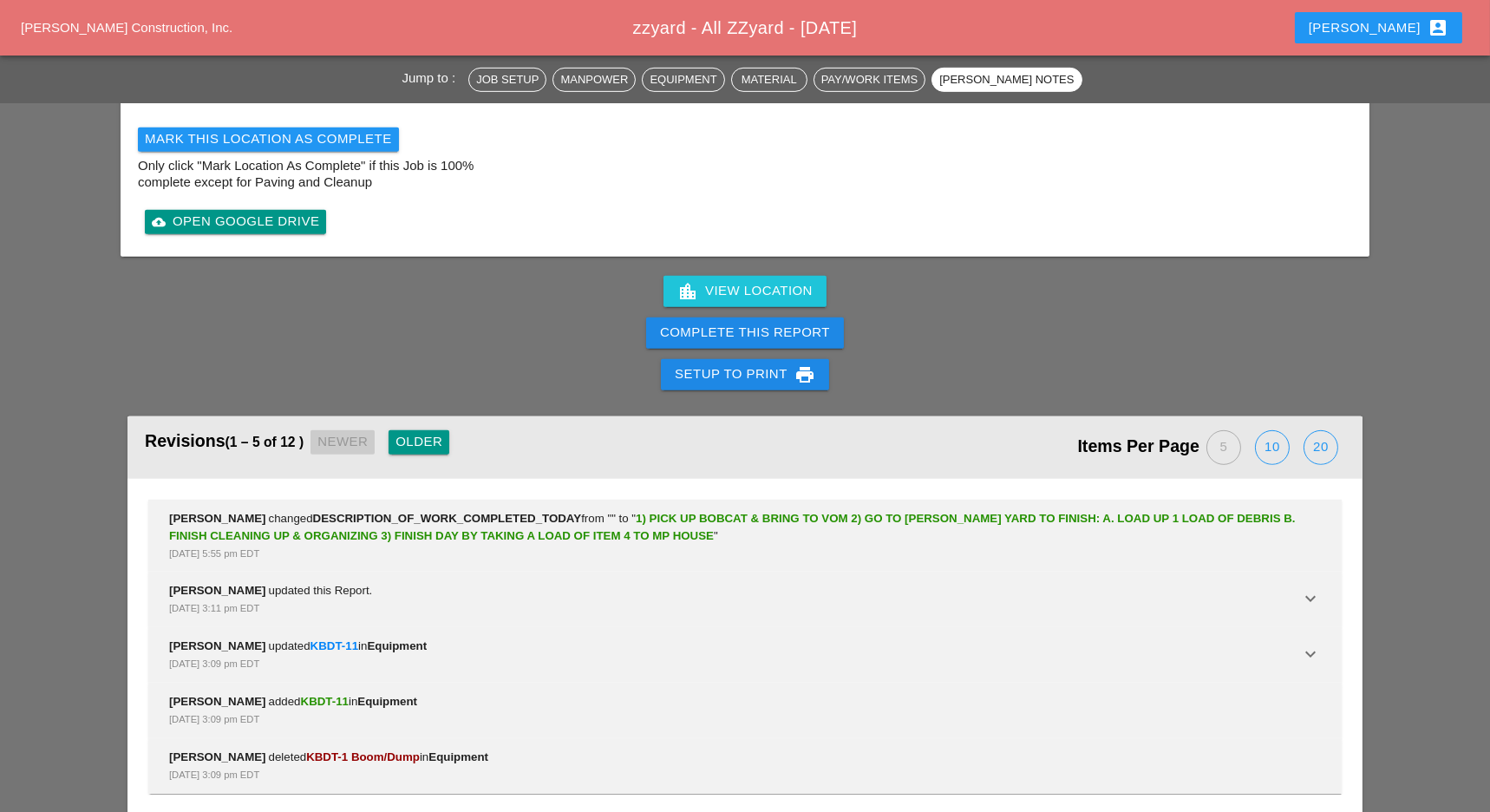
click at [766, 323] on div "Complete This Report" at bounding box center [745, 333] width 170 height 20
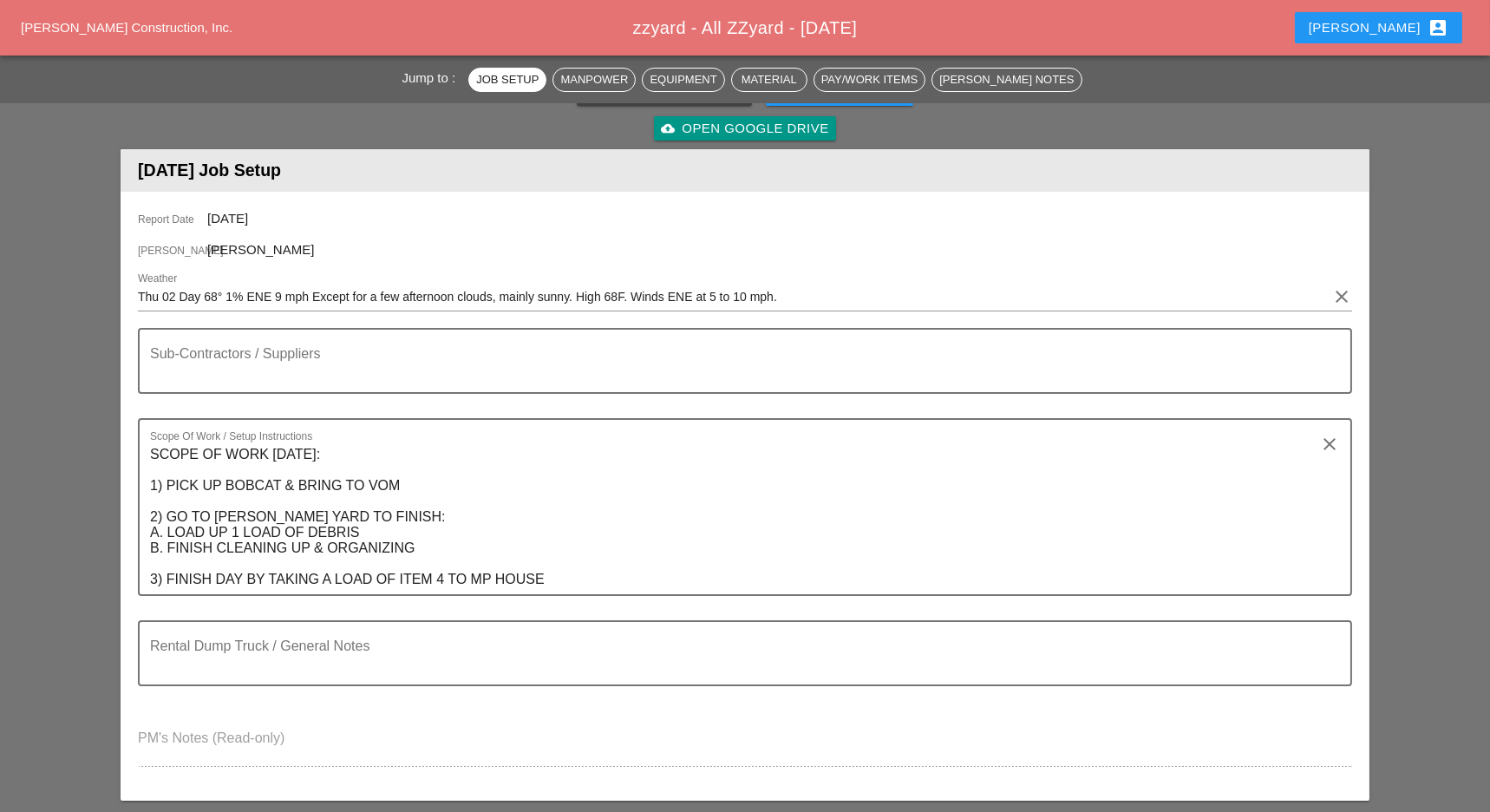
scroll to position [0, 0]
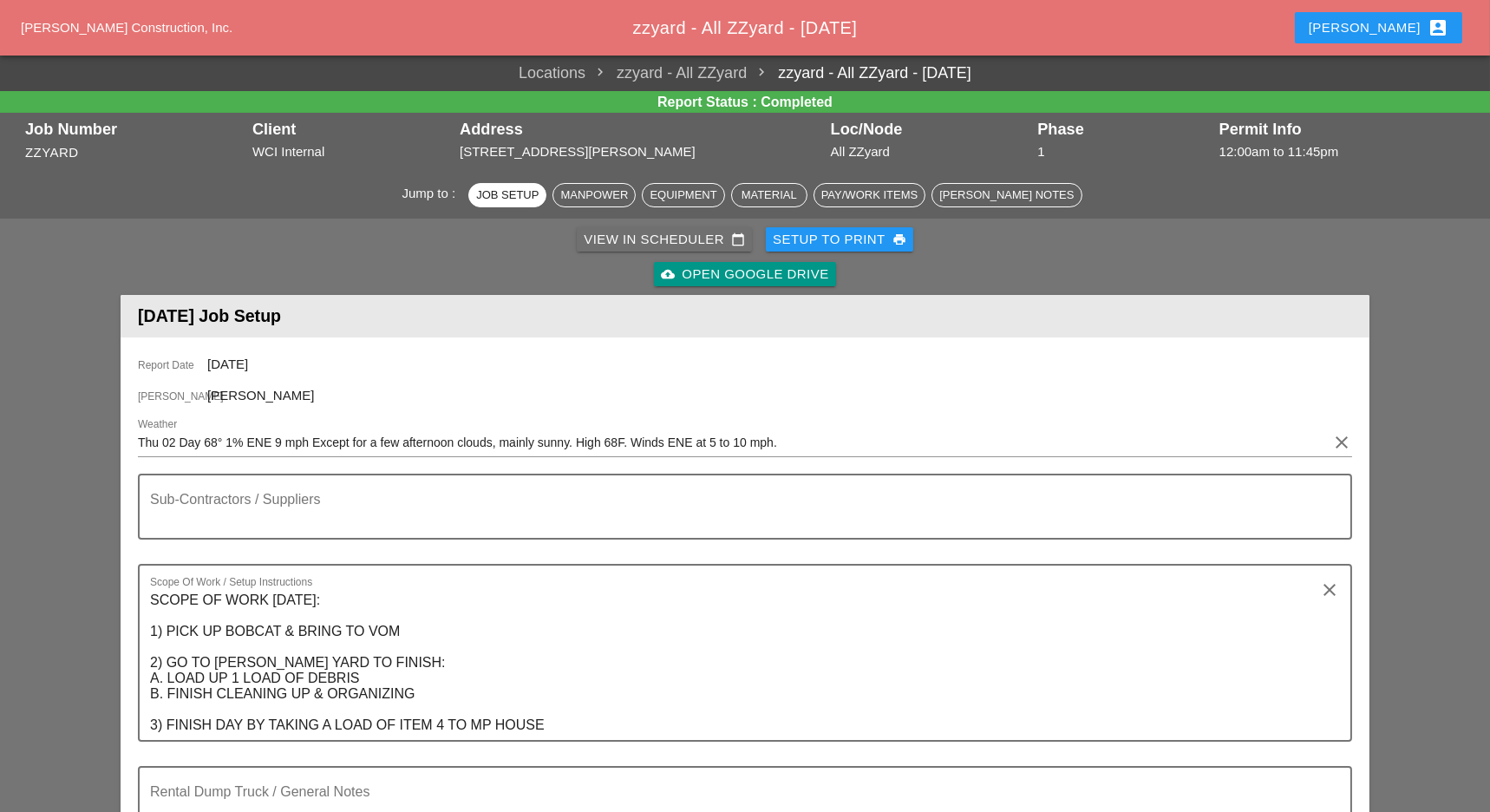
click at [642, 235] on div "View in Scheduler calendar_today" at bounding box center [664, 240] width 161 height 20
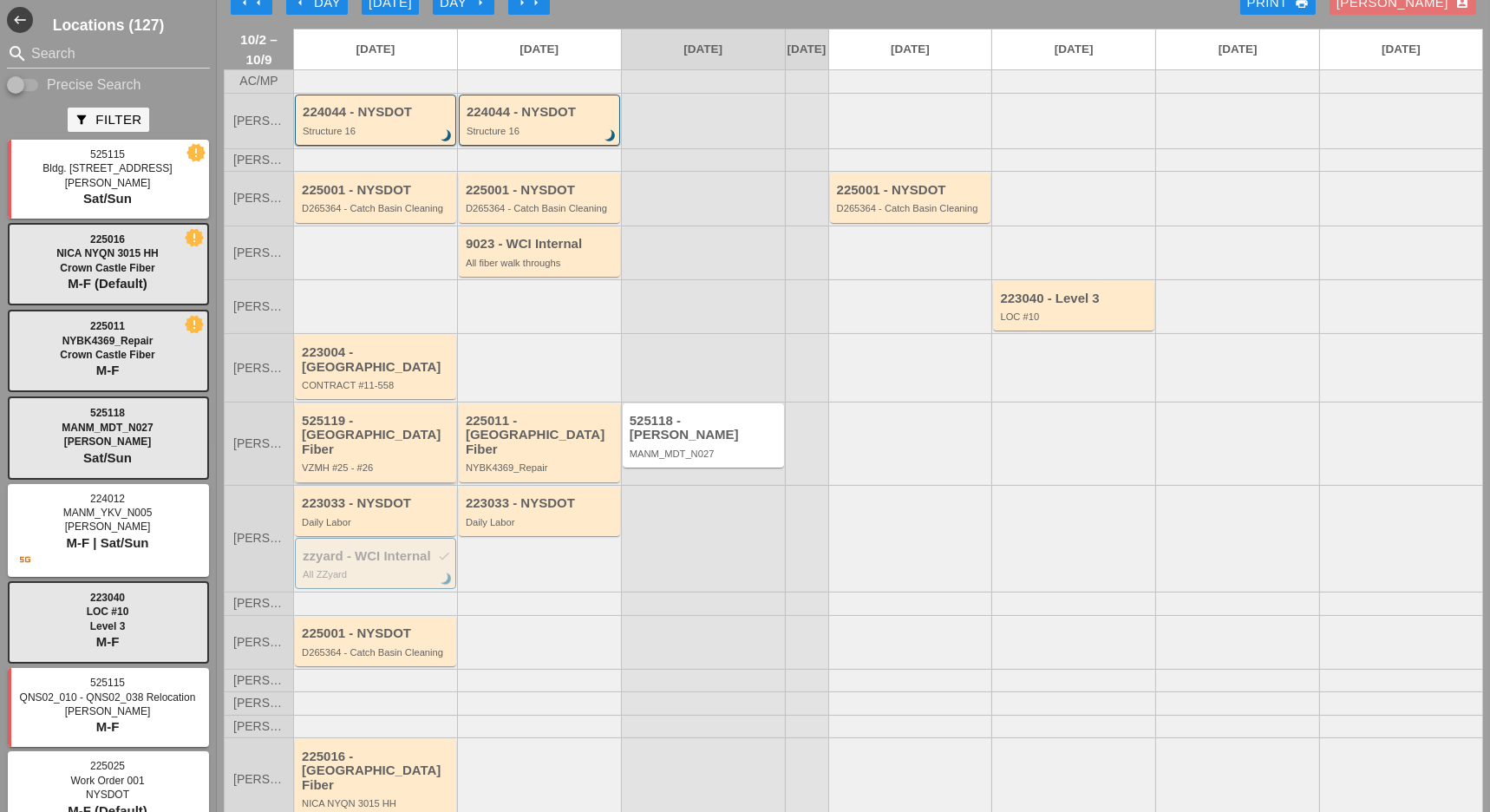
scroll to position [29, 0]
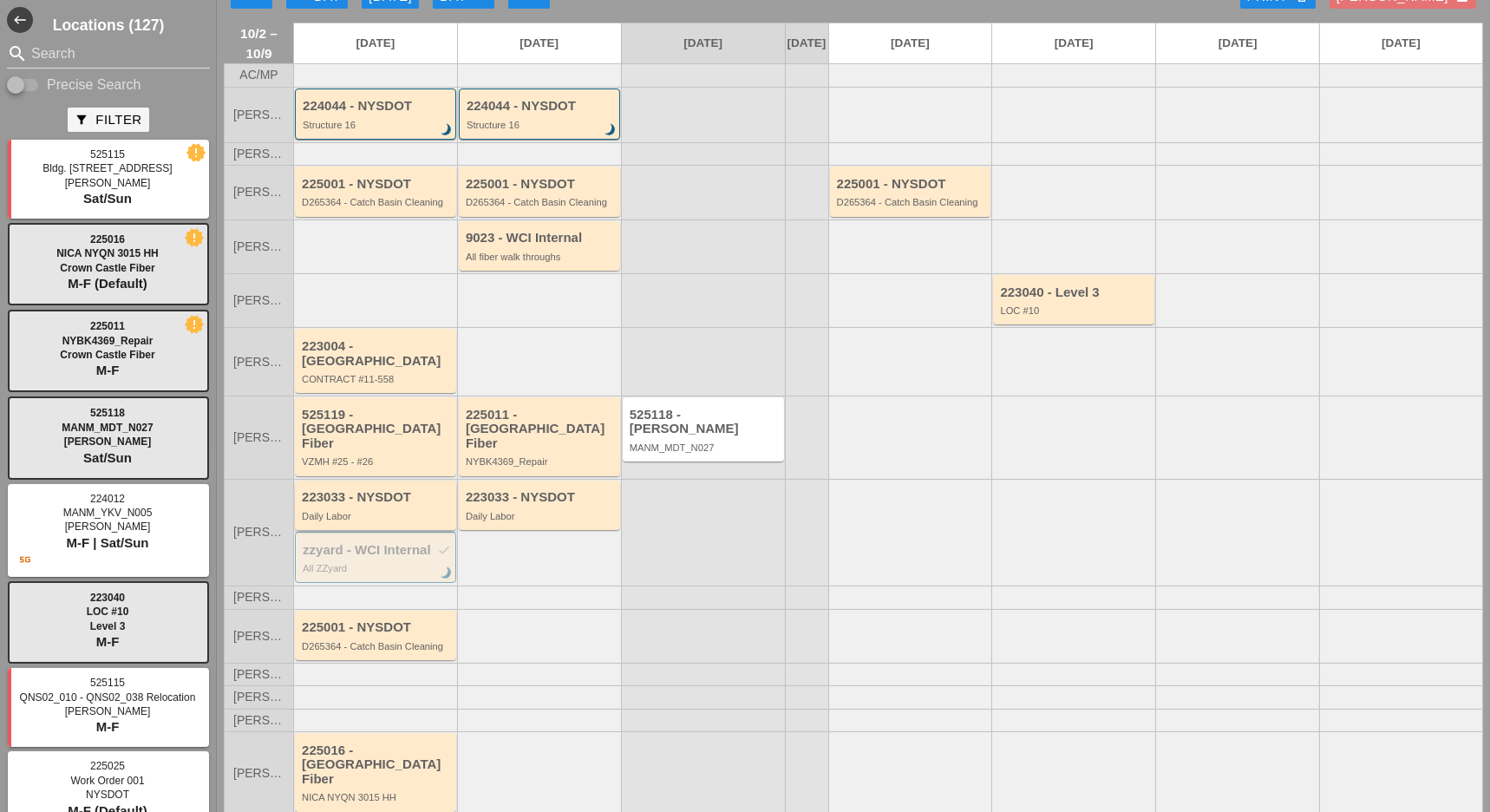
click at [376, 490] on div "223033 - NYSDOT" at bounding box center [377, 497] width 150 height 15
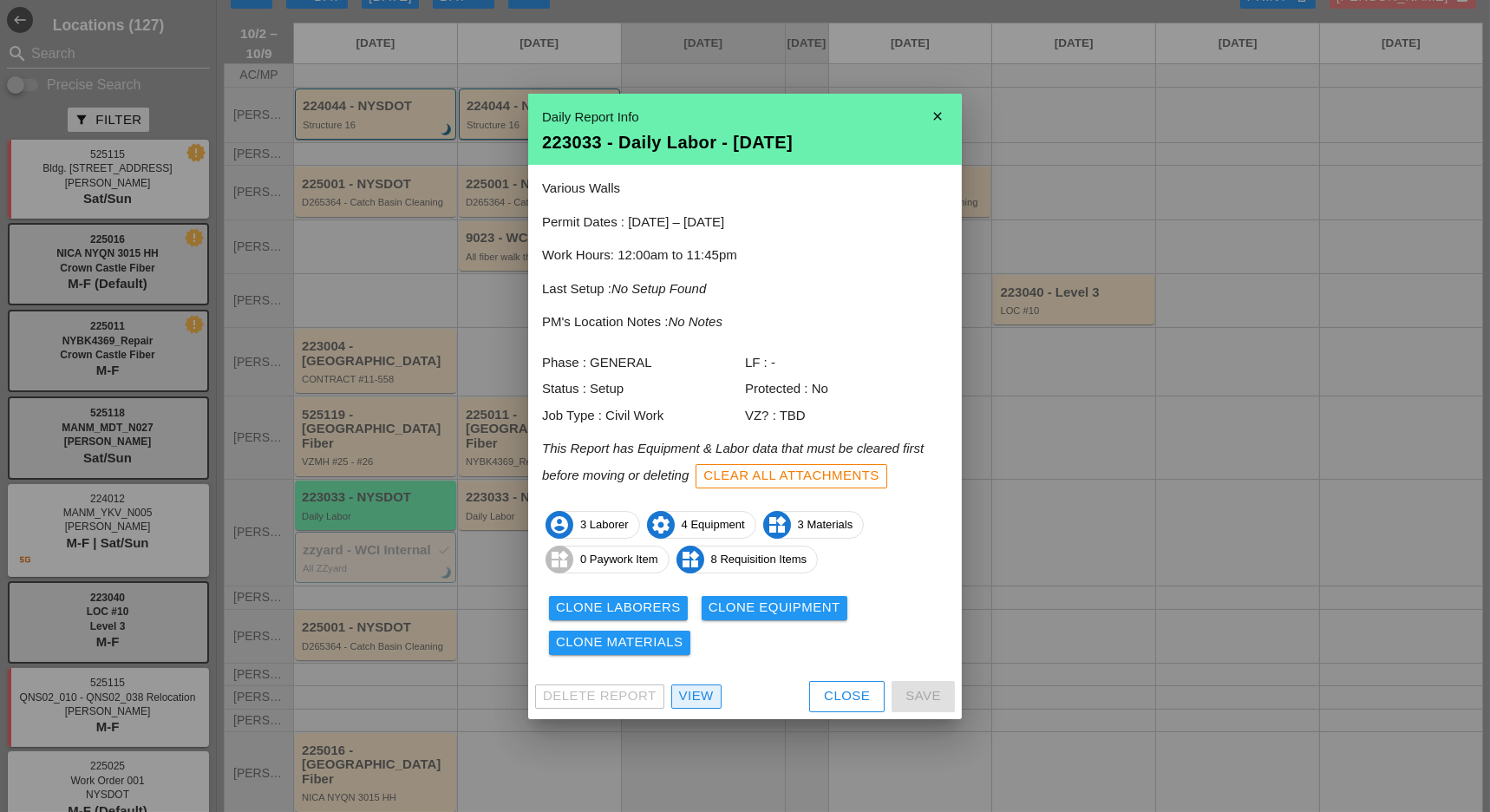
click at [691, 705] on div "View" at bounding box center [697, 696] width 35 height 20
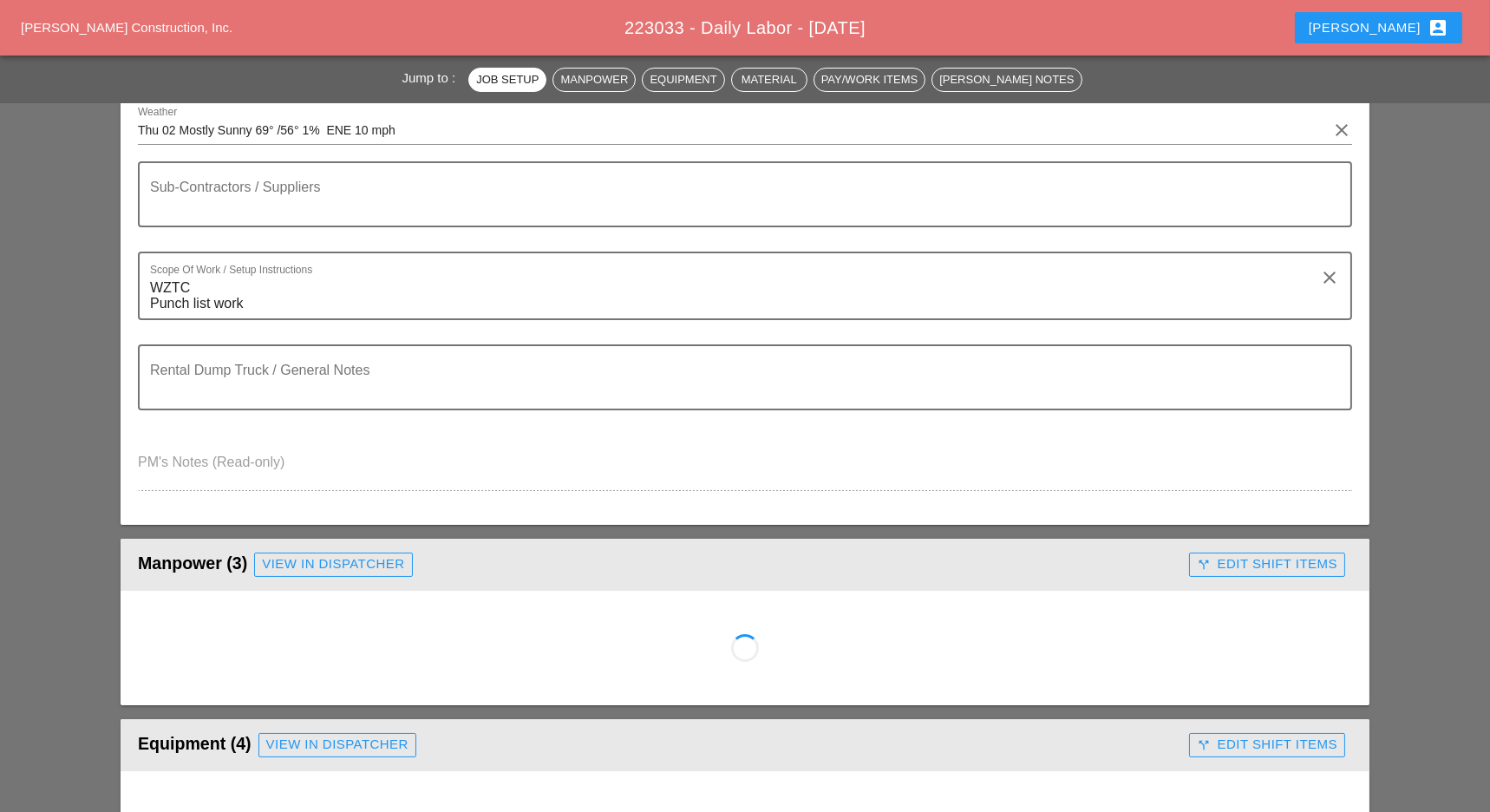
scroll to position [462, 0]
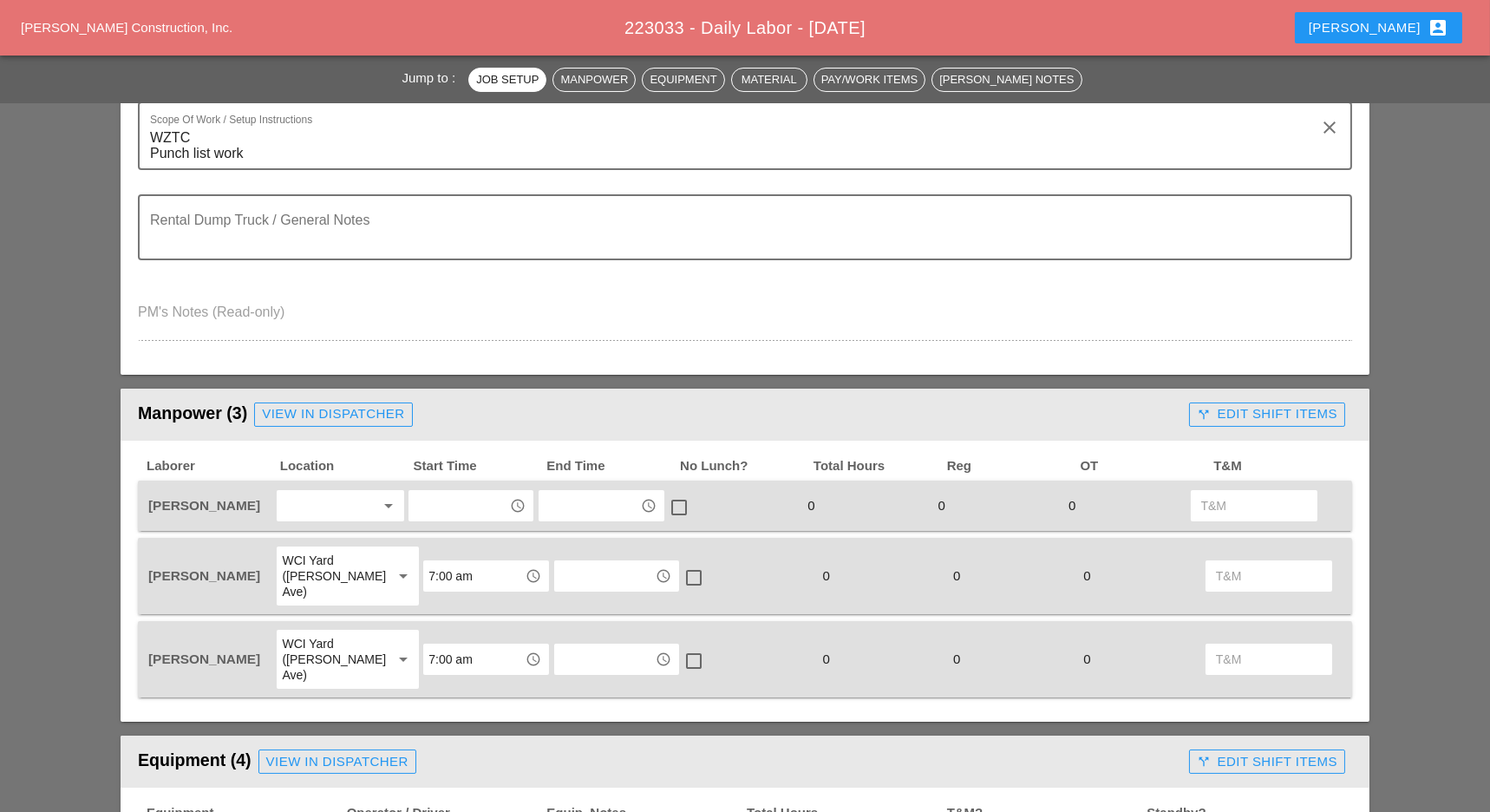
click at [342, 411] on div "View in Dispatcher" at bounding box center [333, 414] width 143 height 20
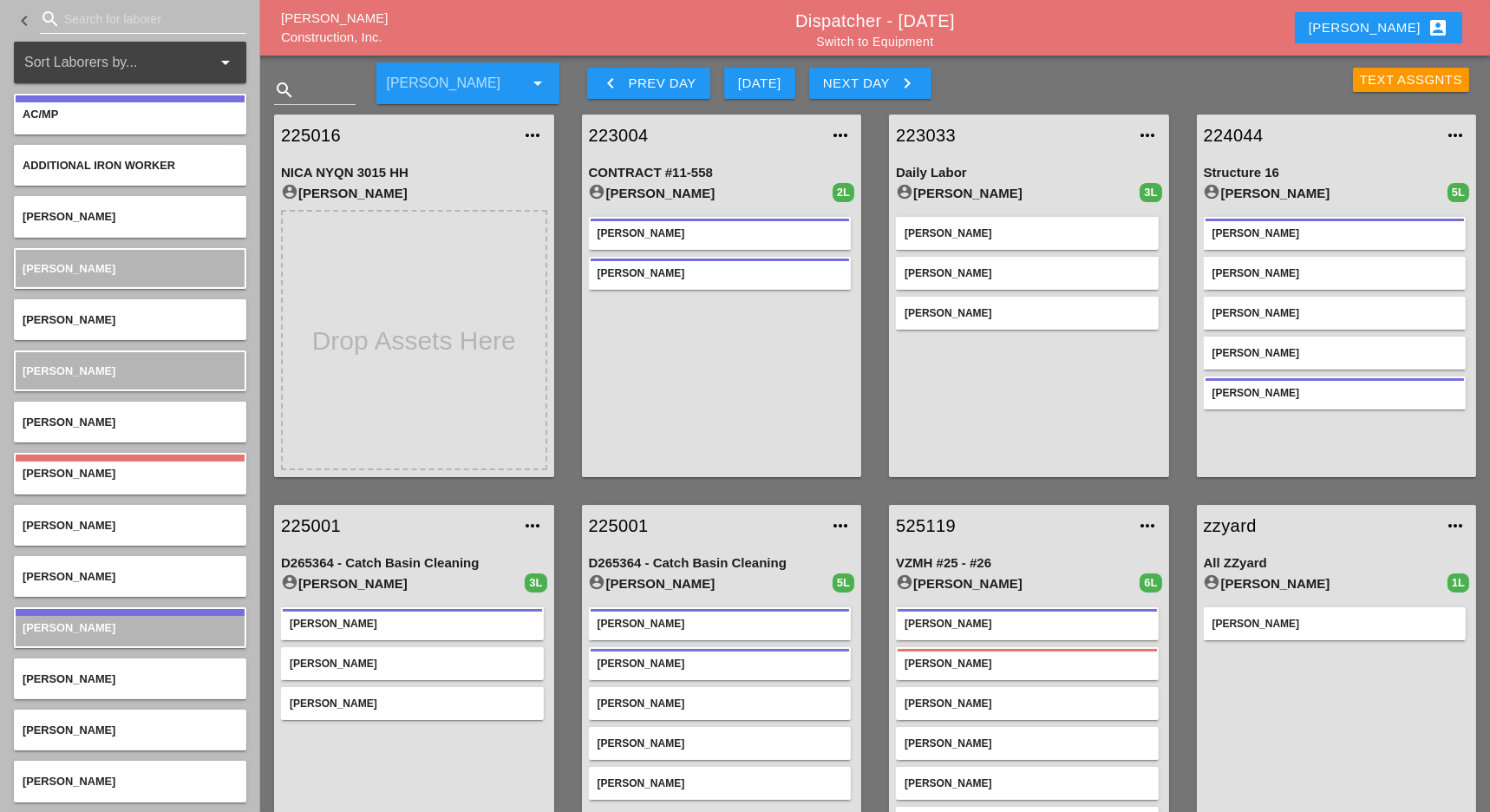
drag, startPoint x: 0, startPoint y: 0, endPoint x: 92, endPoint y: 15, distance: 93.2
click at [92, 15] on input "Search for laborer" at bounding box center [143, 19] width 158 height 27
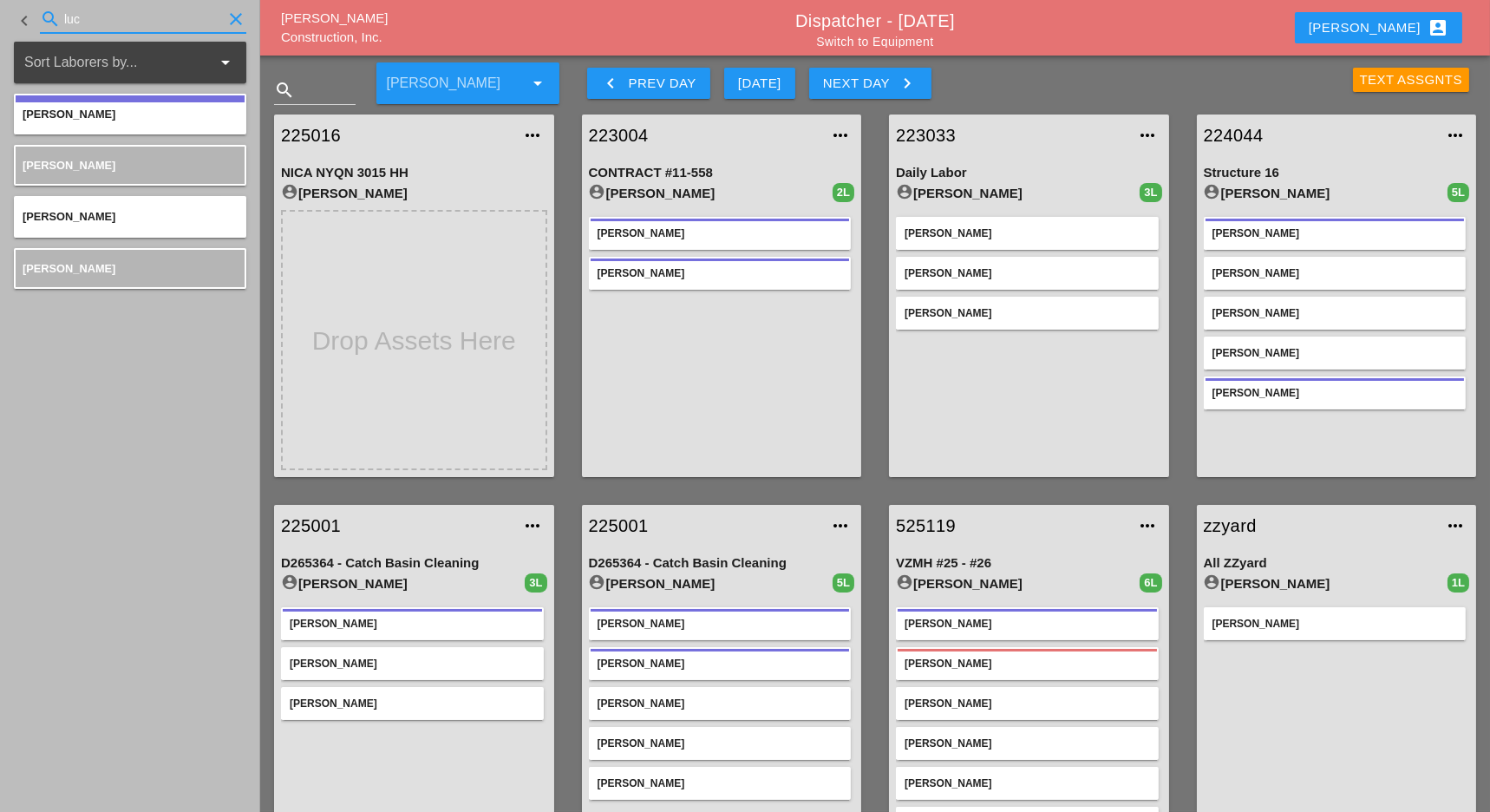
type input "luc"
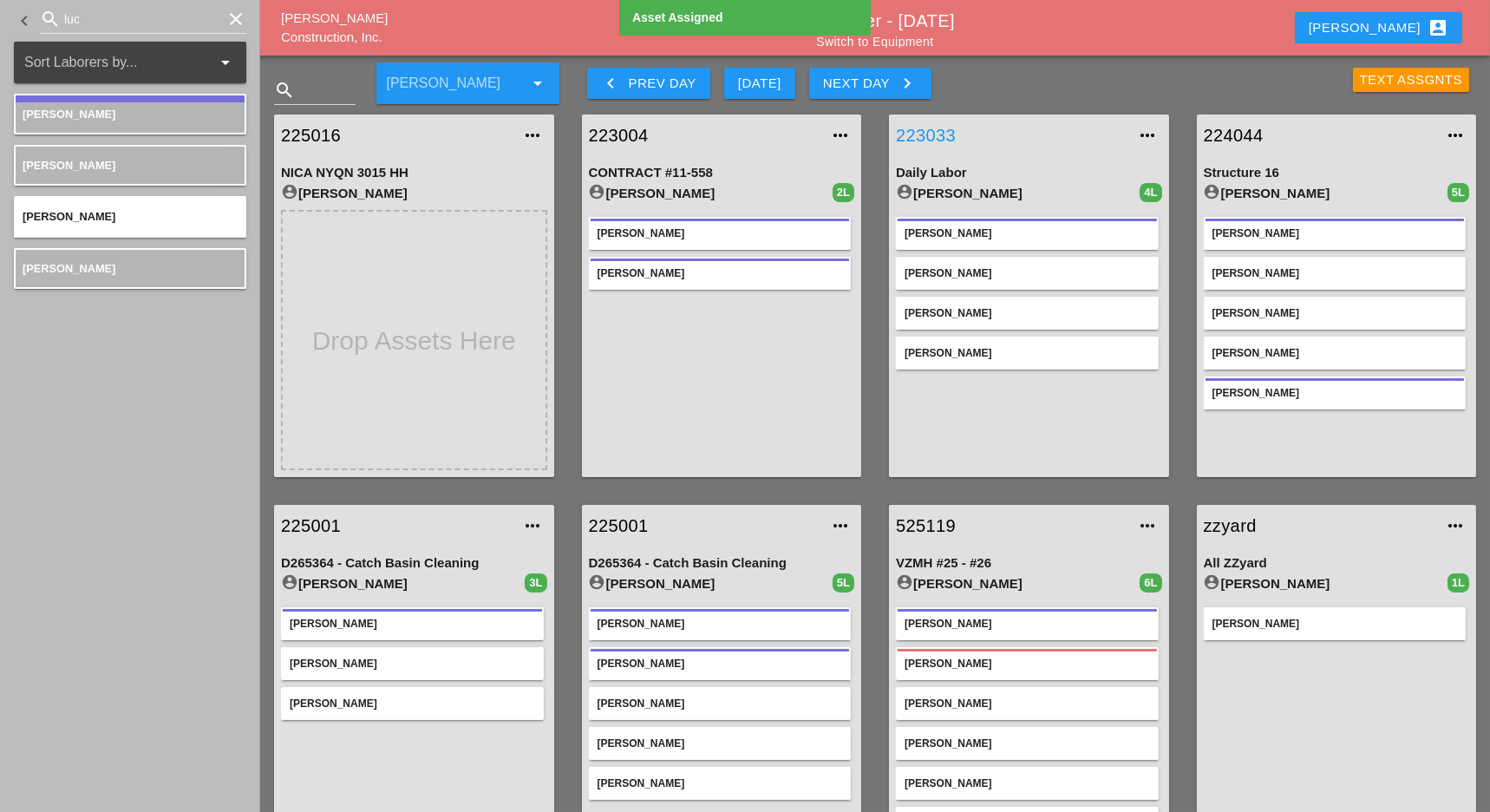
click at [921, 127] on link "223033" at bounding box center [1012, 135] width 231 height 26
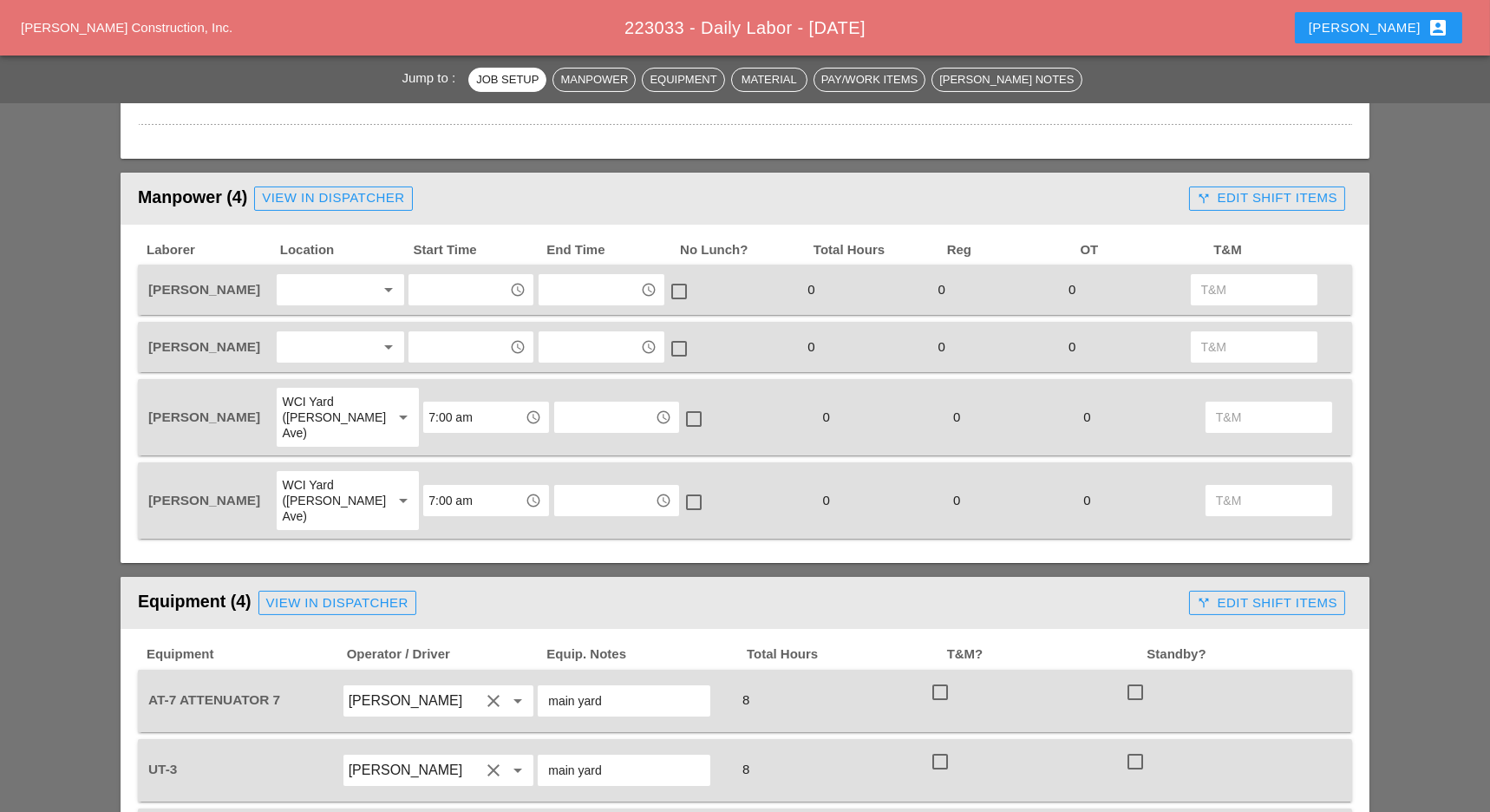
scroll to position [694, 0]
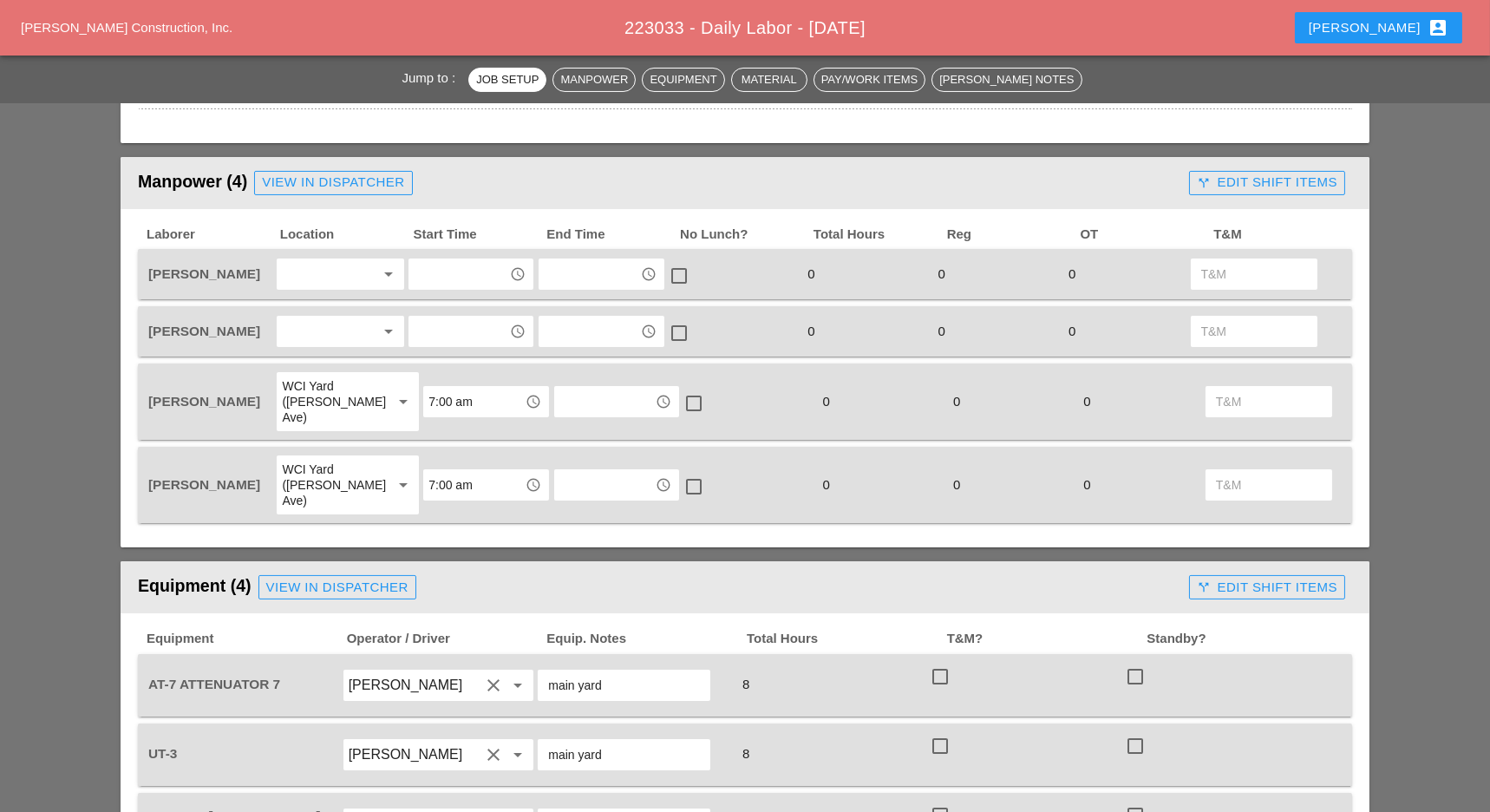
click at [326, 332] on div at bounding box center [327, 331] width 92 height 27
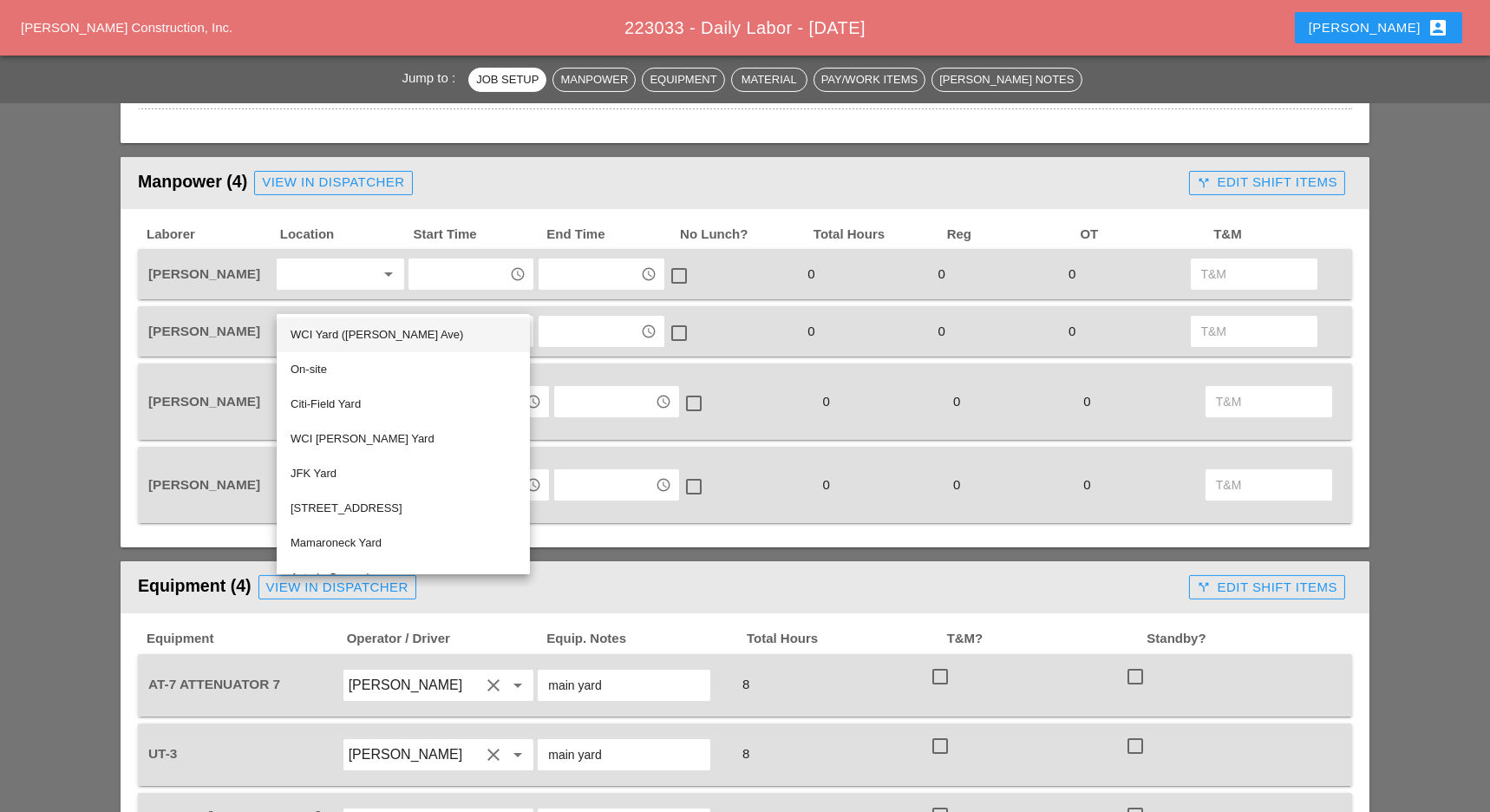
click at [341, 337] on div "WCI Yard ([PERSON_NAME] Ave)" at bounding box center [403, 335] width 226 height 21
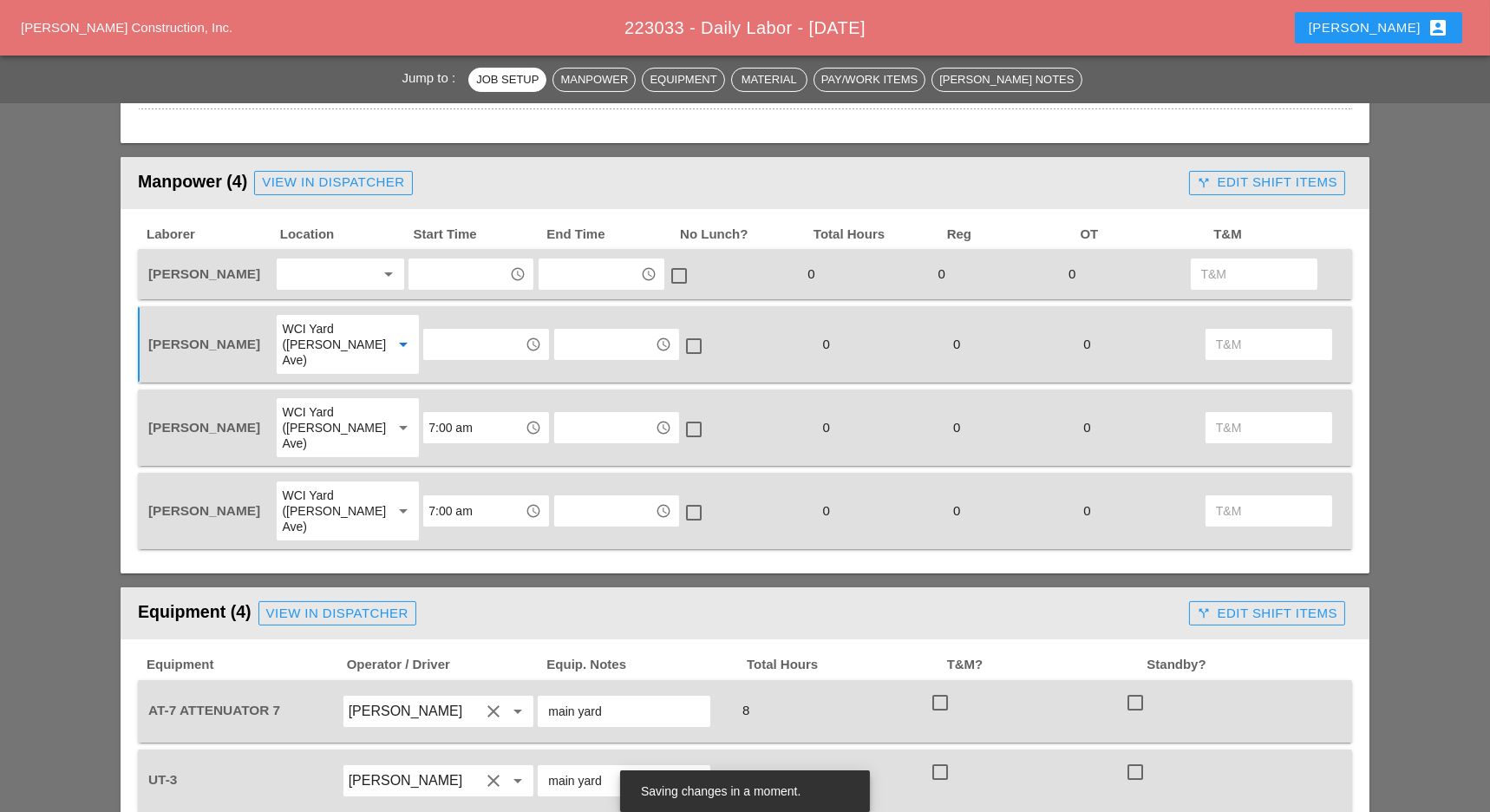
click at [339, 268] on div at bounding box center [327, 273] width 92 height 27
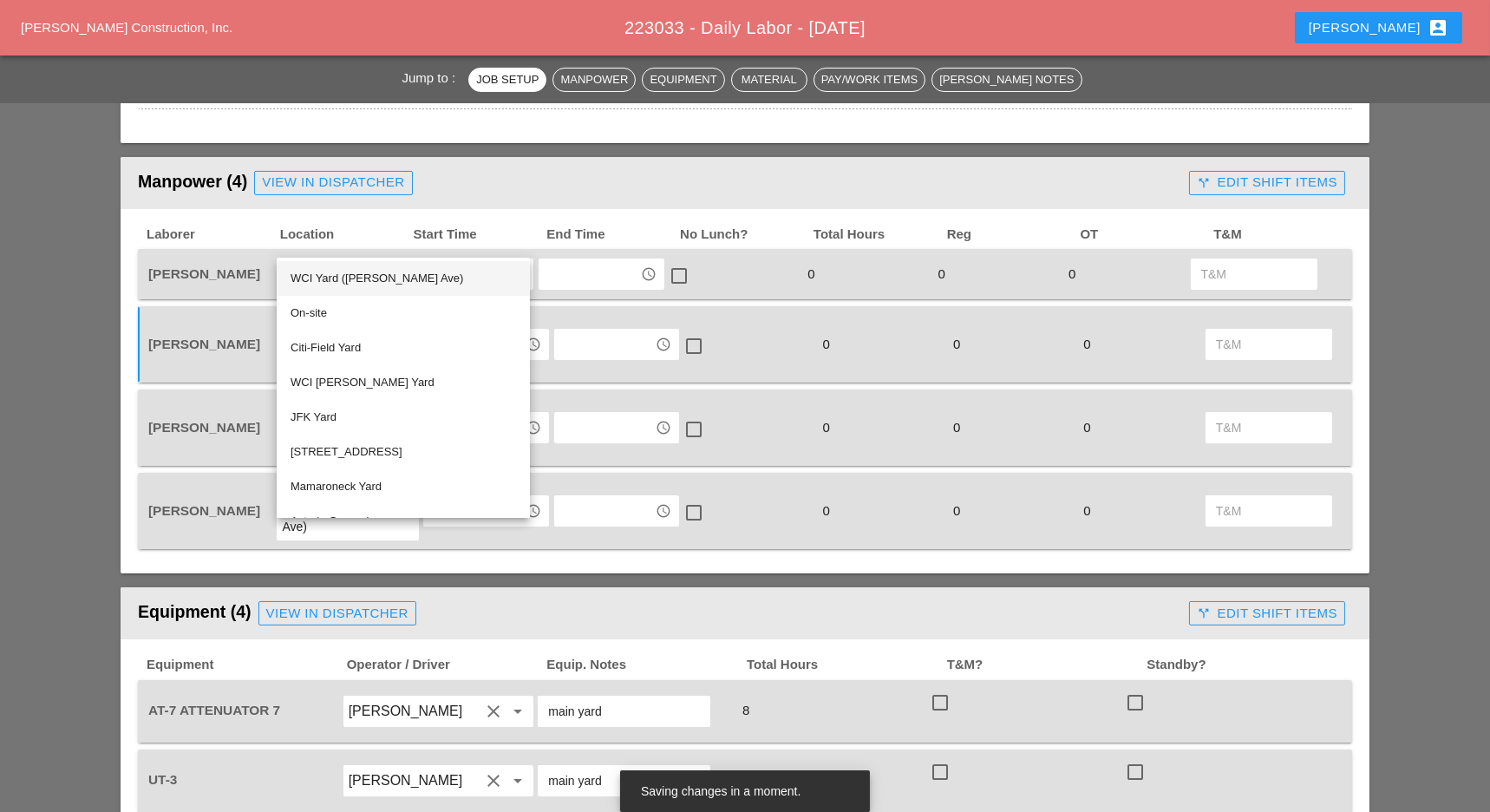
click at [335, 277] on div "WCI Yard ([PERSON_NAME] Ave)" at bounding box center [403, 278] width 226 height 21
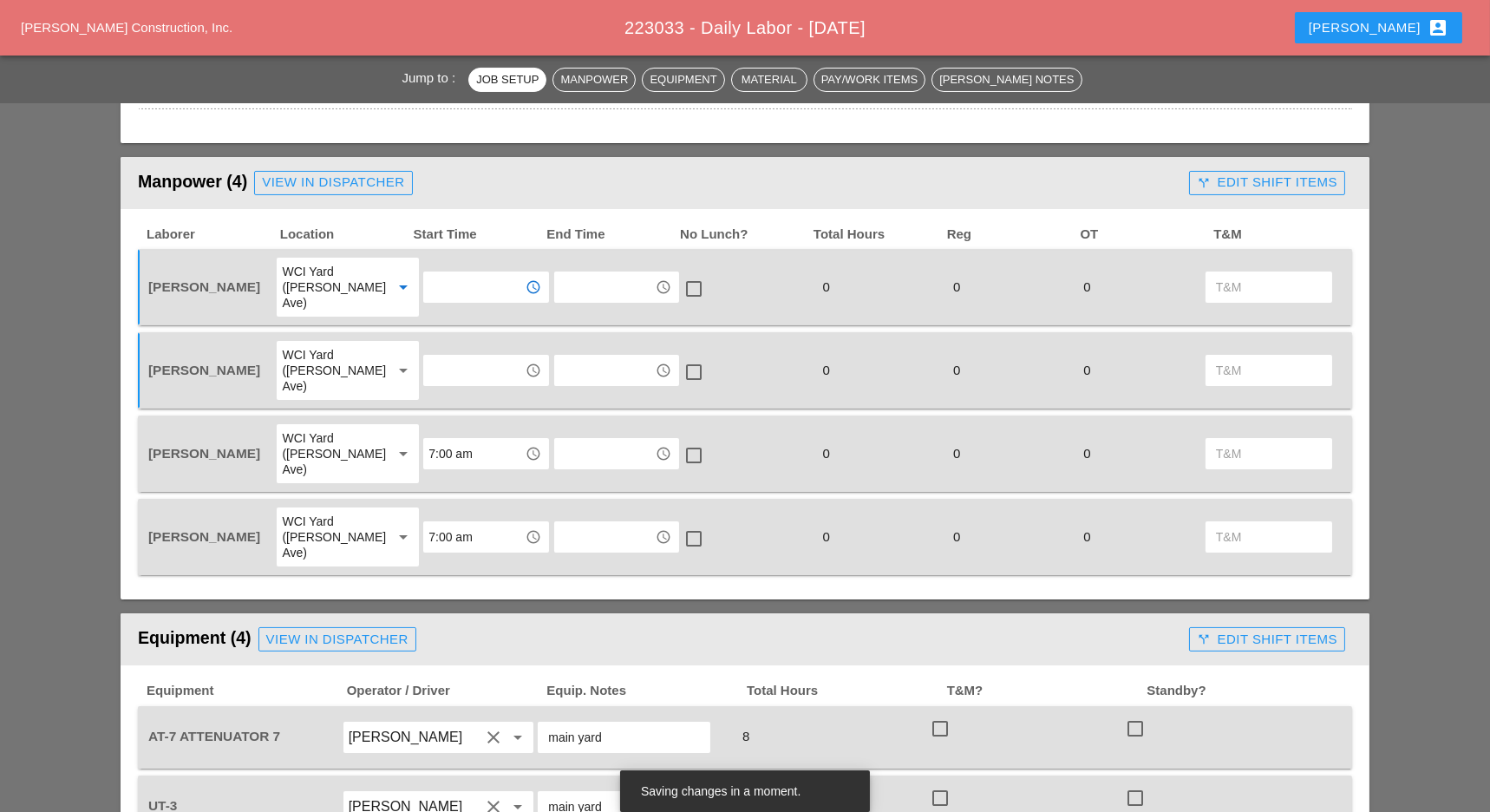
click at [431, 283] on input "text" at bounding box center [473, 287] width 91 height 27
click at [444, 315] on div "7 :00 am" at bounding box center [471, 315] width 98 height 21
type input "7:00 am"
click at [437, 357] on input "text" at bounding box center [473, 370] width 91 height 27
click at [448, 378] on div "7 :00 am" at bounding box center [471, 383] width 98 height 21
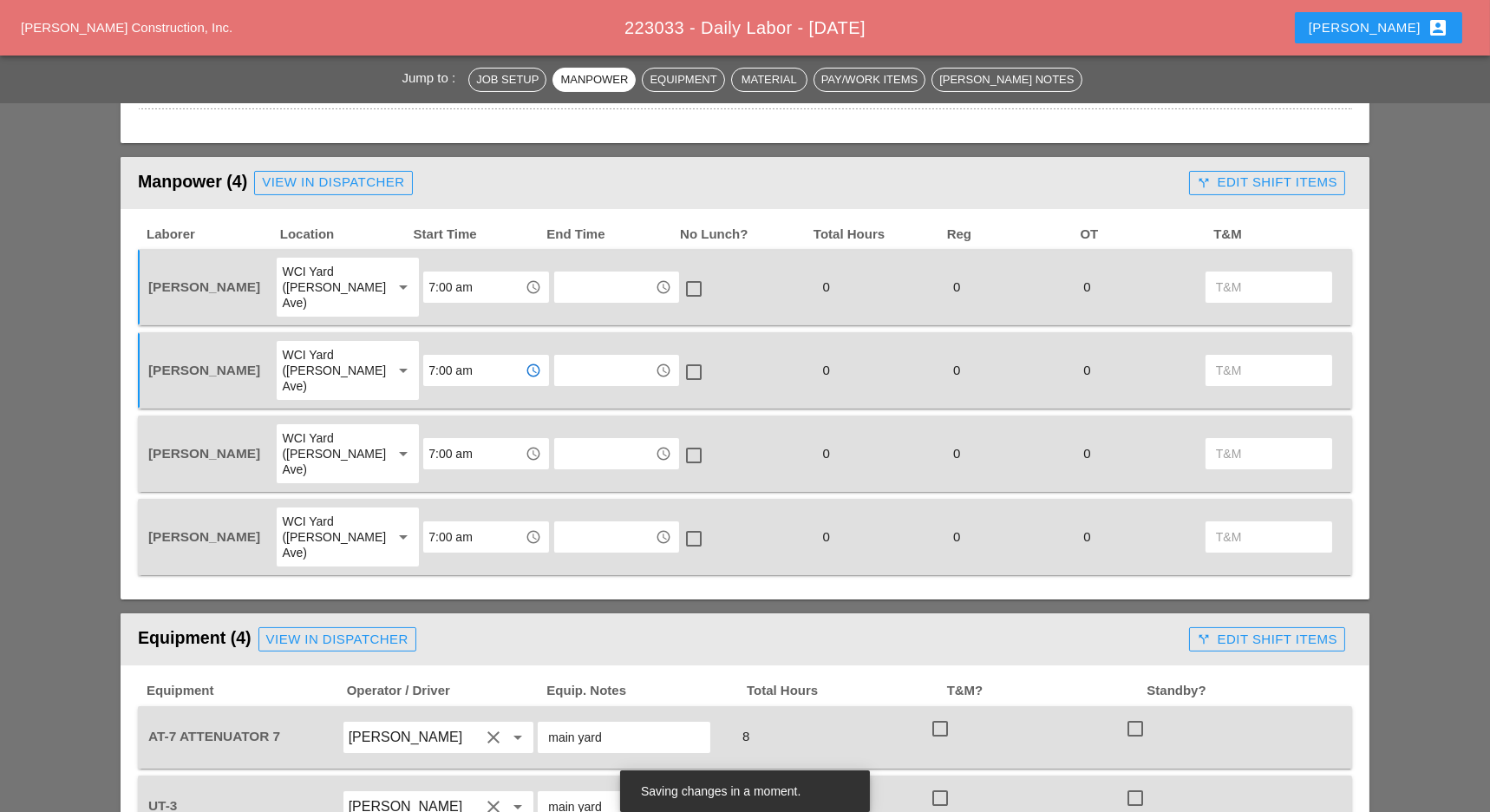
type input "7:00 am"
click at [563, 281] on input "text" at bounding box center [605, 287] width 91 height 27
drag, startPoint x: 586, startPoint y: 420, endPoint x: 585, endPoint y: 402, distance: 18.0
click at [587, 420] on div "3: 30 pm" at bounding box center [601, 420] width 98 height 21
drag, startPoint x: 569, startPoint y: 282, endPoint x: 528, endPoint y: 280, distance: 41.0
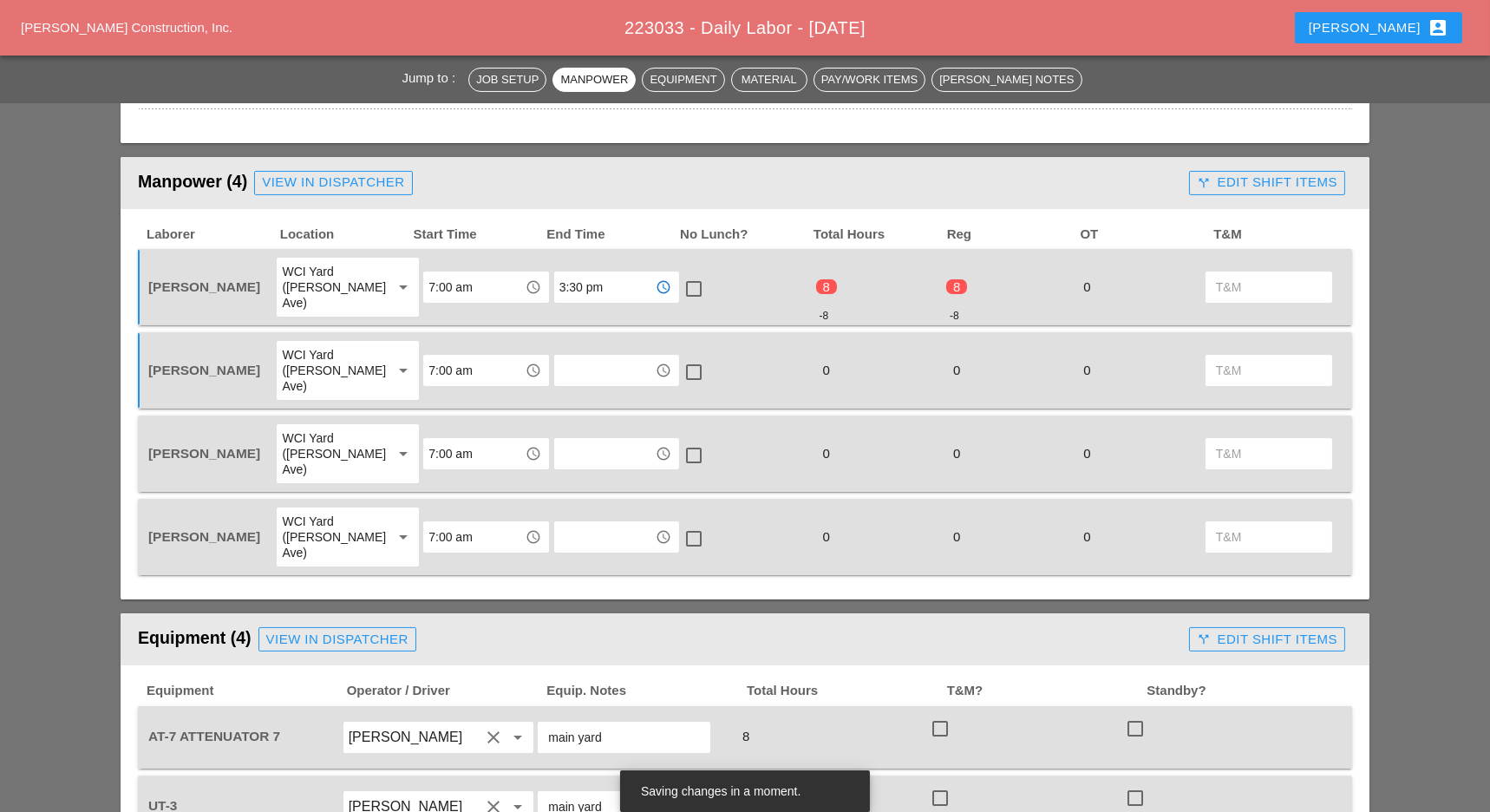
click at [526, 279] on div "Luca Gambardella WCI Yard (Provost Ave) arrow_drop_down 7:00 am access_time 3:3…" at bounding box center [732, 287] width 1174 height 62
type input "3:30 pm"
click at [570, 357] on input "text" at bounding box center [605, 370] width 91 height 27
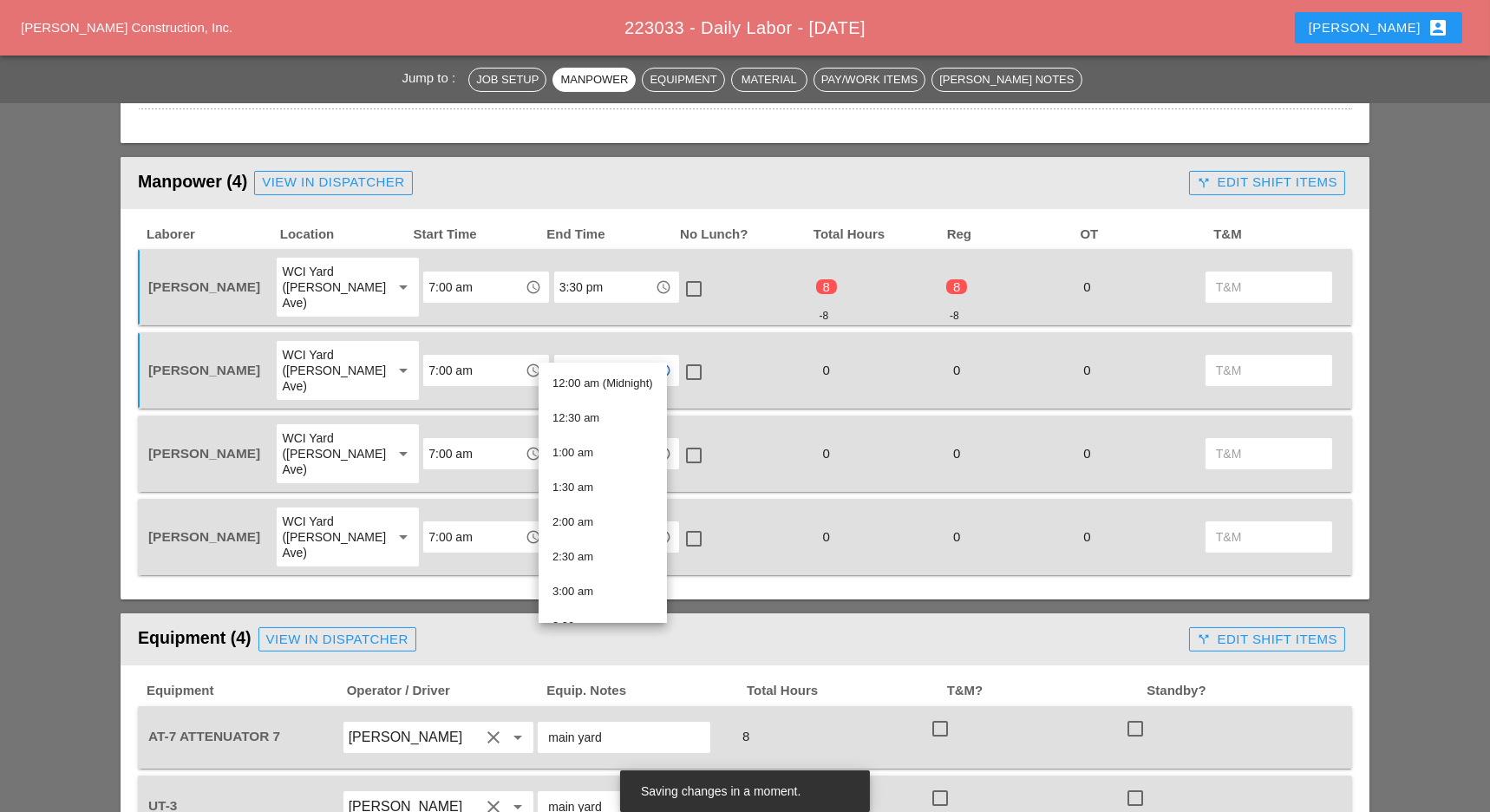
paste input "1) PICK UP BOBCAT & BRING TO VOM 2) GO TO BRUCKER YARD TO FINISH: A. LOAD UP 1 …"
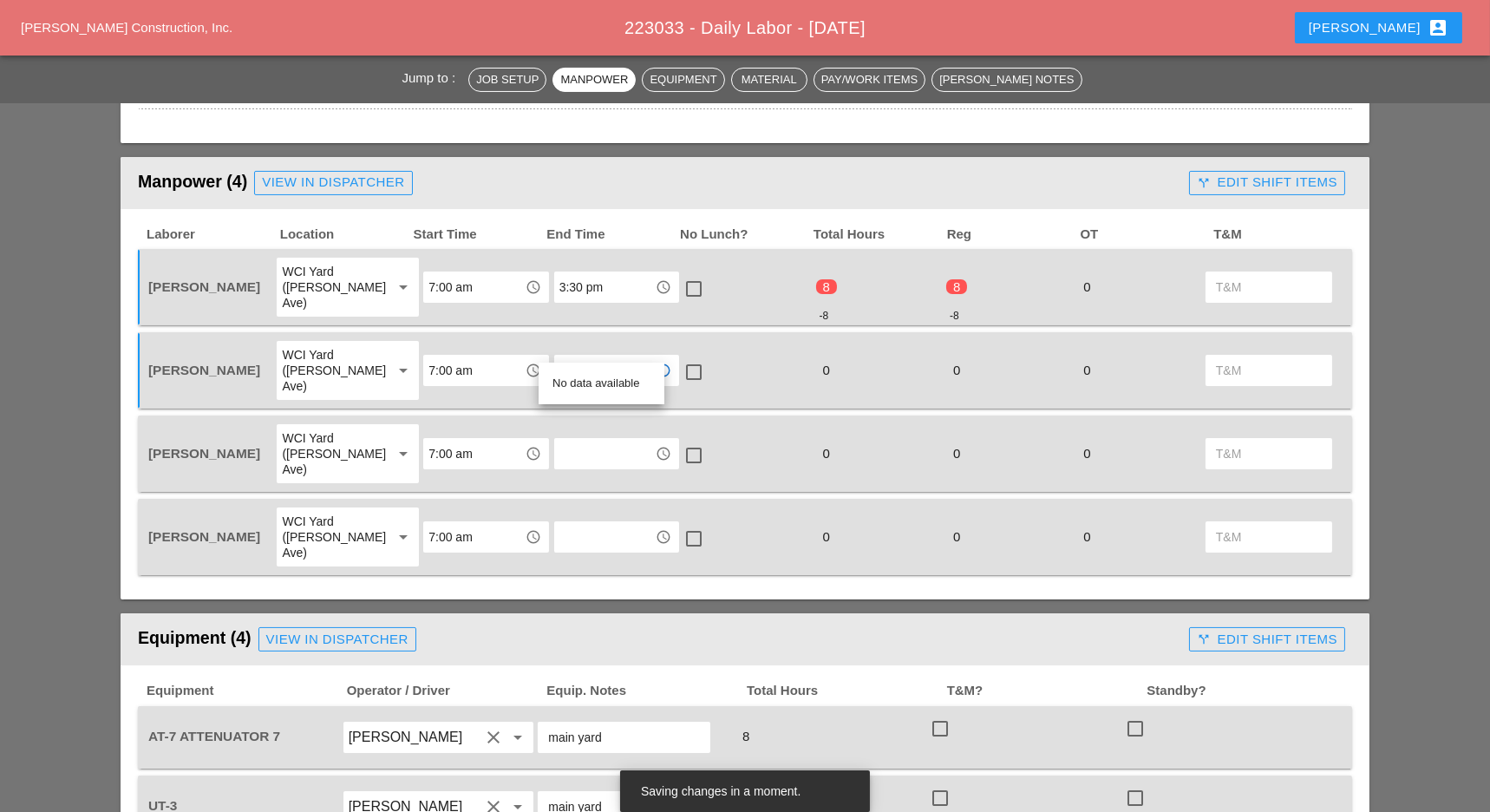
scroll to position [0, 1125]
type input "1) PICK UP BOBCAT & BRING TO VOM 2) GO TO BRUCKER YARD TO FINISH: A. LOAD UP 1 …"
click at [574, 440] on input "text" at bounding box center [605, 454] width 91 height 27
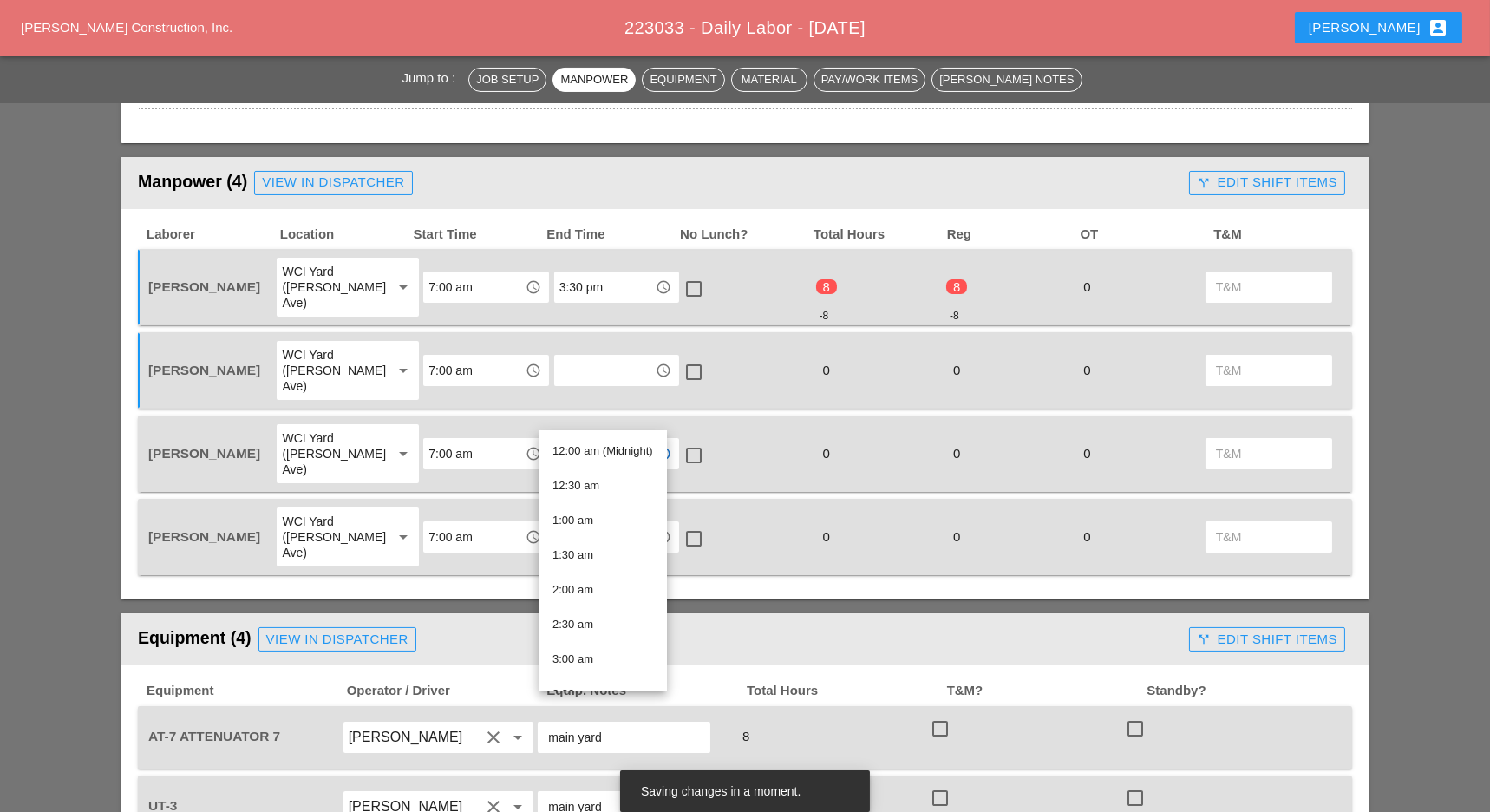
scroll to position [0, 0]
click at [579, 357] on input "text" at bounding box center [605, 370] width 91 height 27
paste input "3:30 pm"
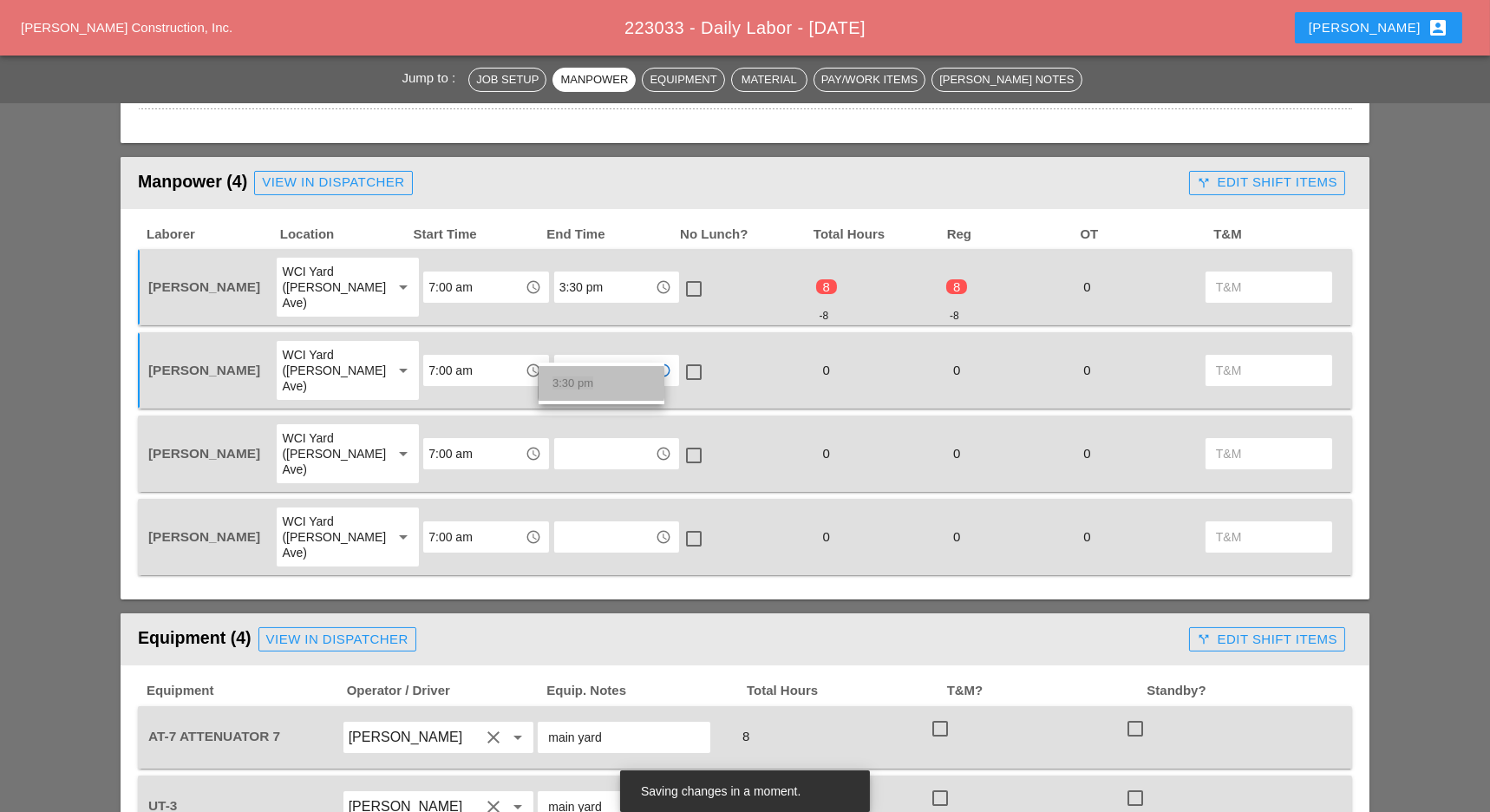
drag, startPoint x: 585, startPoint y: 377, endPoint x: 586, endPoint y: 385, distance: 8.1
click at [586, 379] on span "3:30 pm" at bounding box center [573, 383] width 41 height 13
type input "3:30 pm"
click at [581, 440] on input "text" at bounding box center [605, 454] width 91 height 27
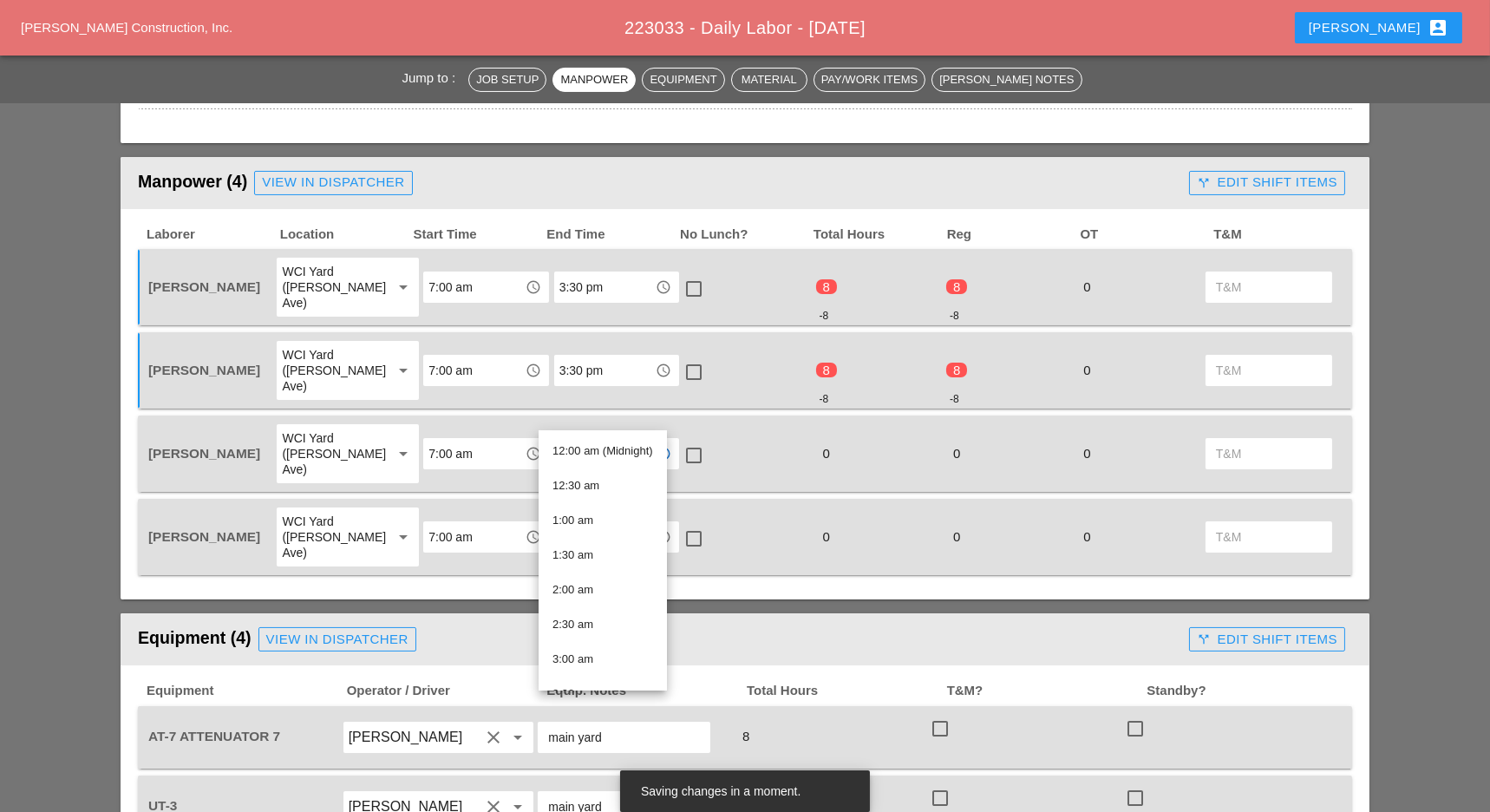
paste input "3:30 pm"
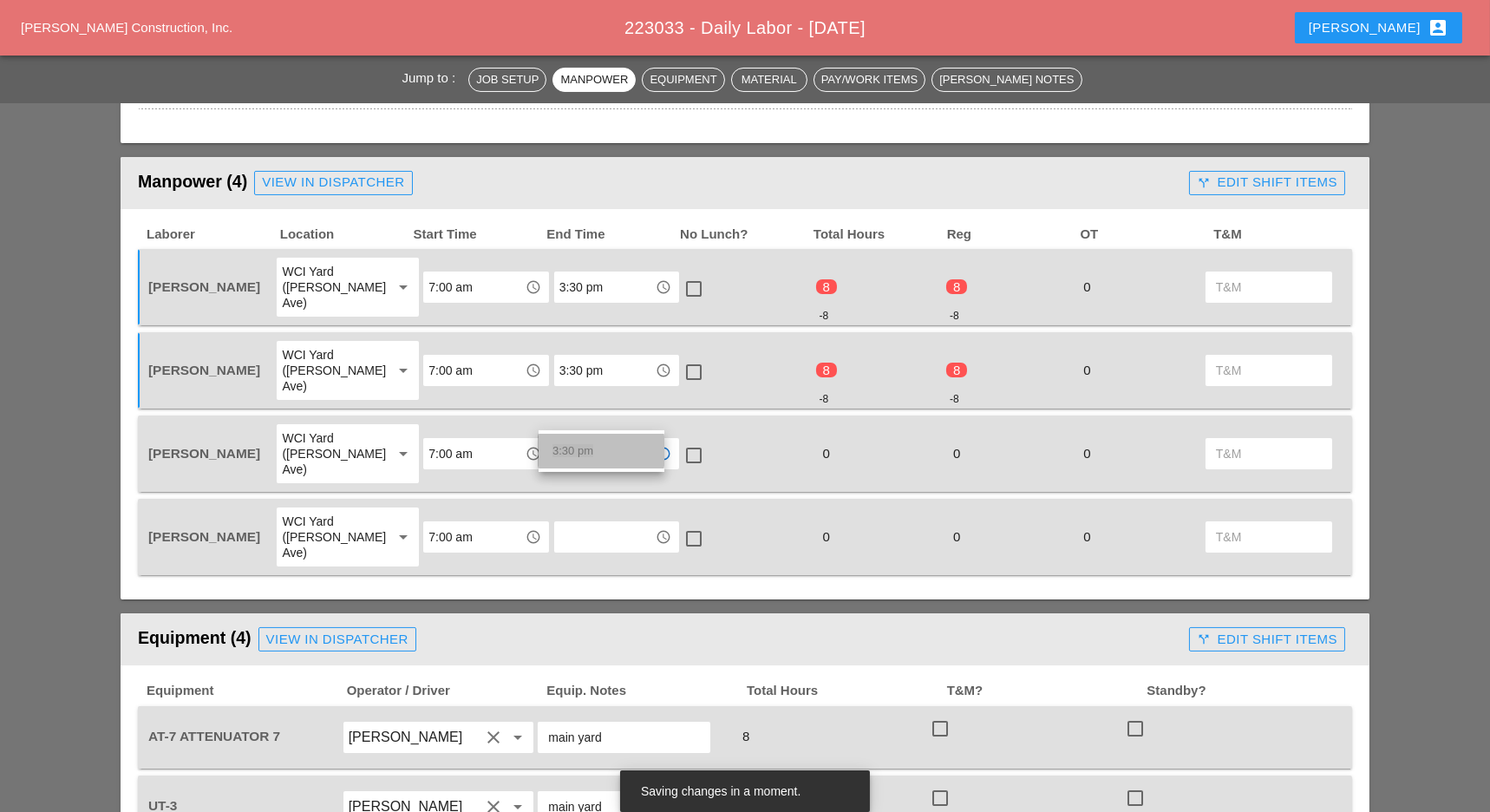
click at [575, 450] on span "3:30 pm" at bounding box center [573, 451] width 41 height 13
type input "3:30 pm"
click at [584, 523] on input "text" at bounding box center [605, 537] width 91 height 27
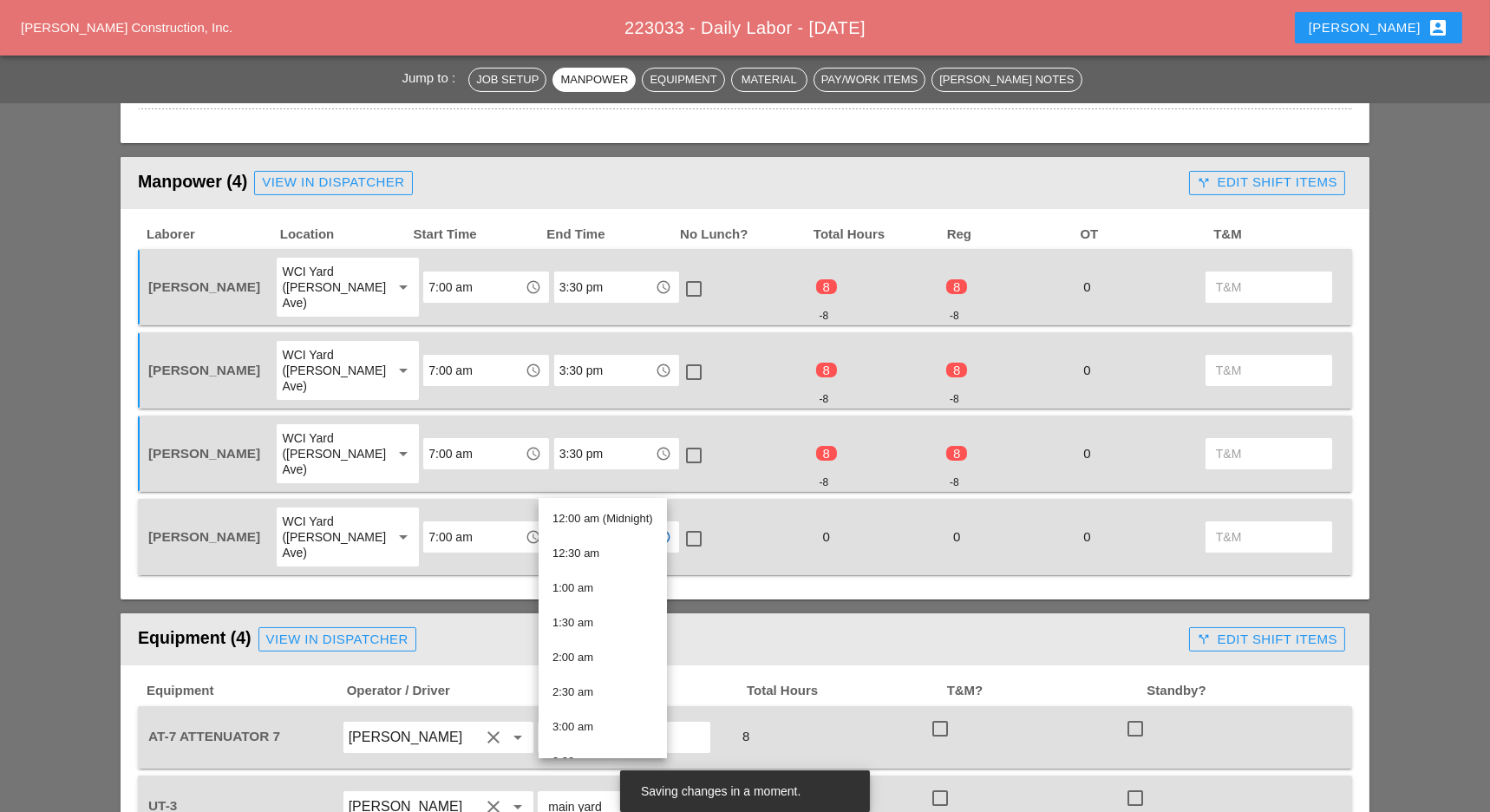
paste input "3:30 pm"
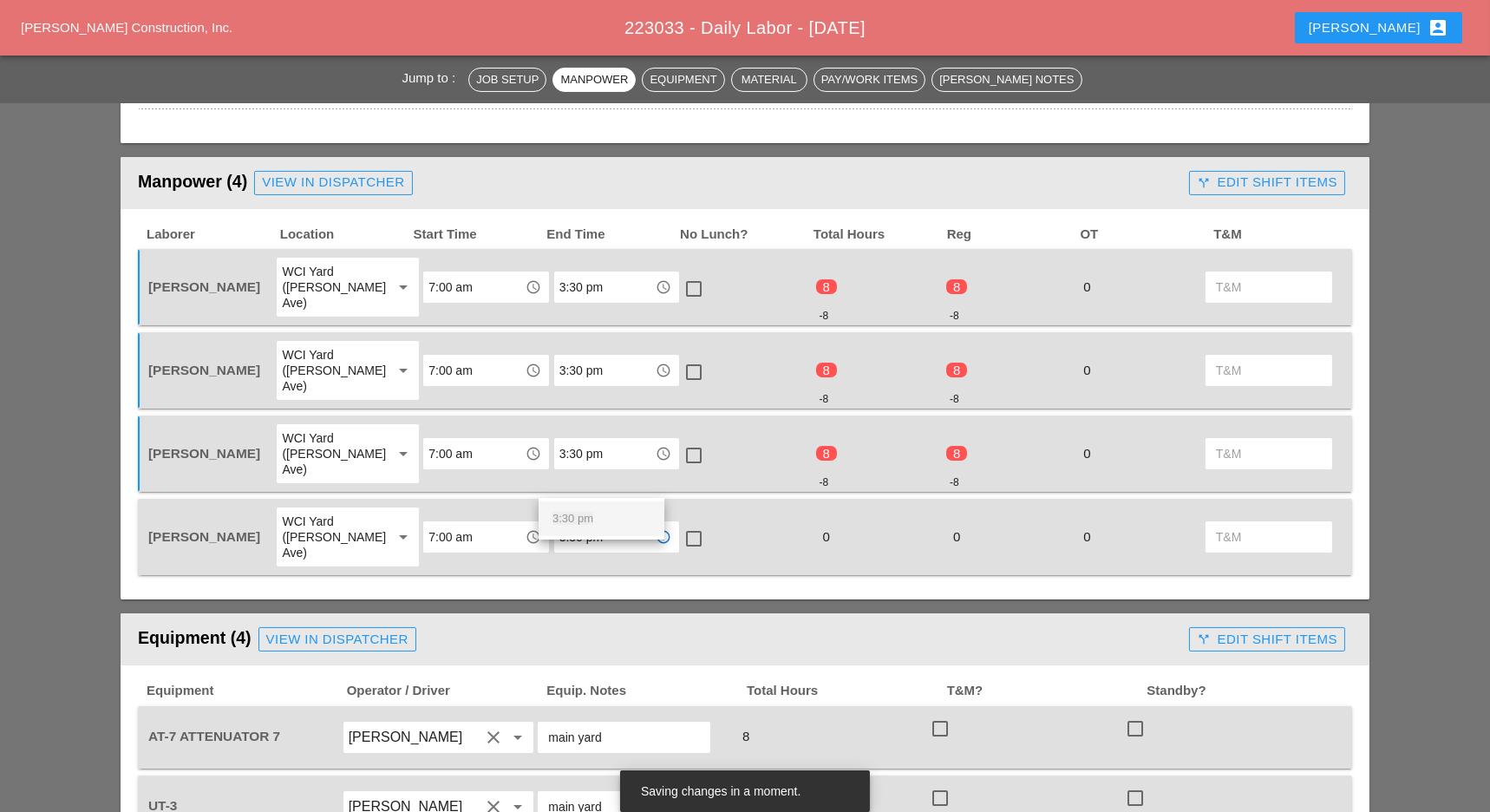
click at [588, 510] on div "3:30 pm" at bounding box center [601, 518] width 98 height 21
type input "3:30 pm"
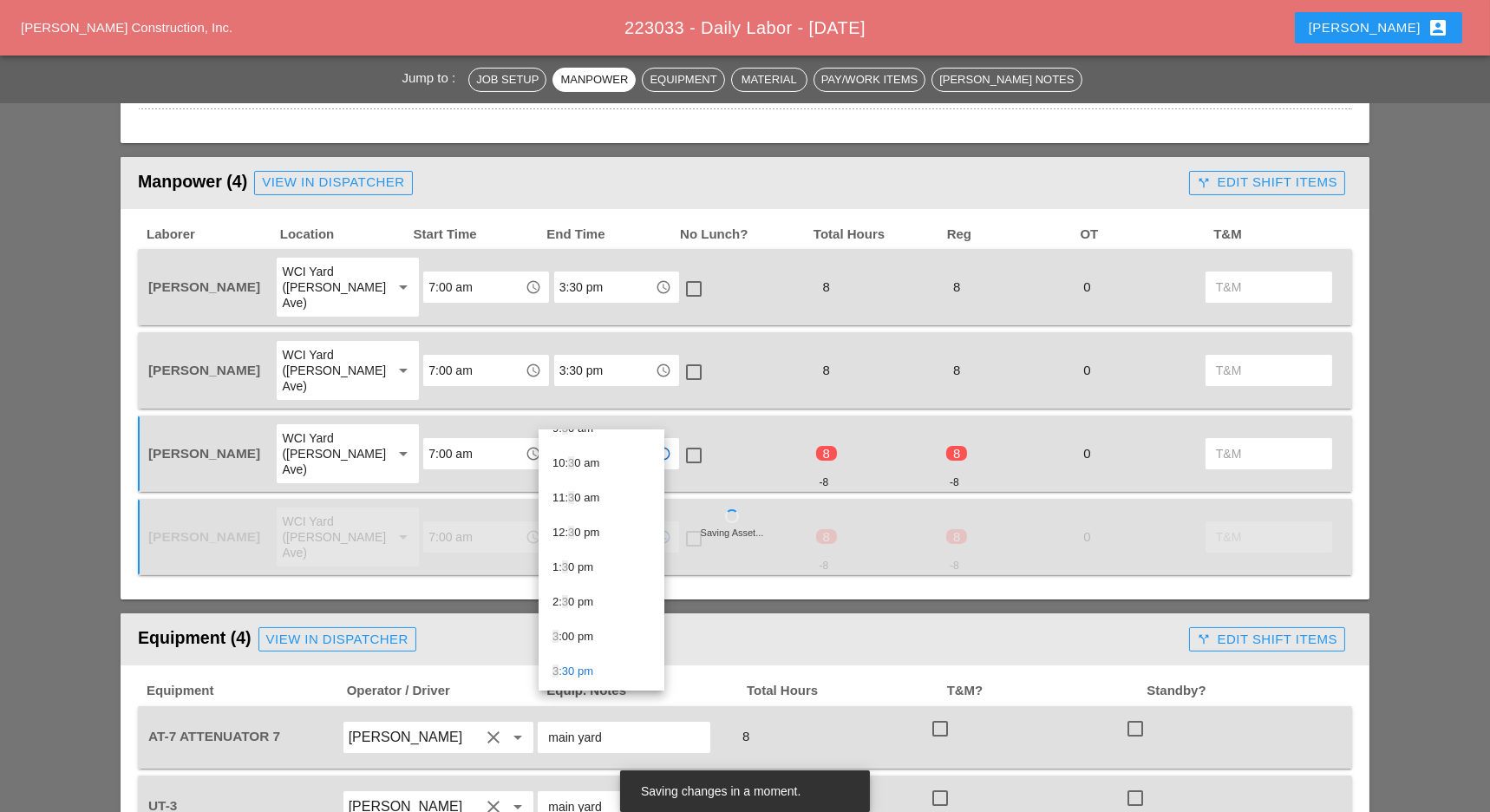
scroll to position [462, 0]
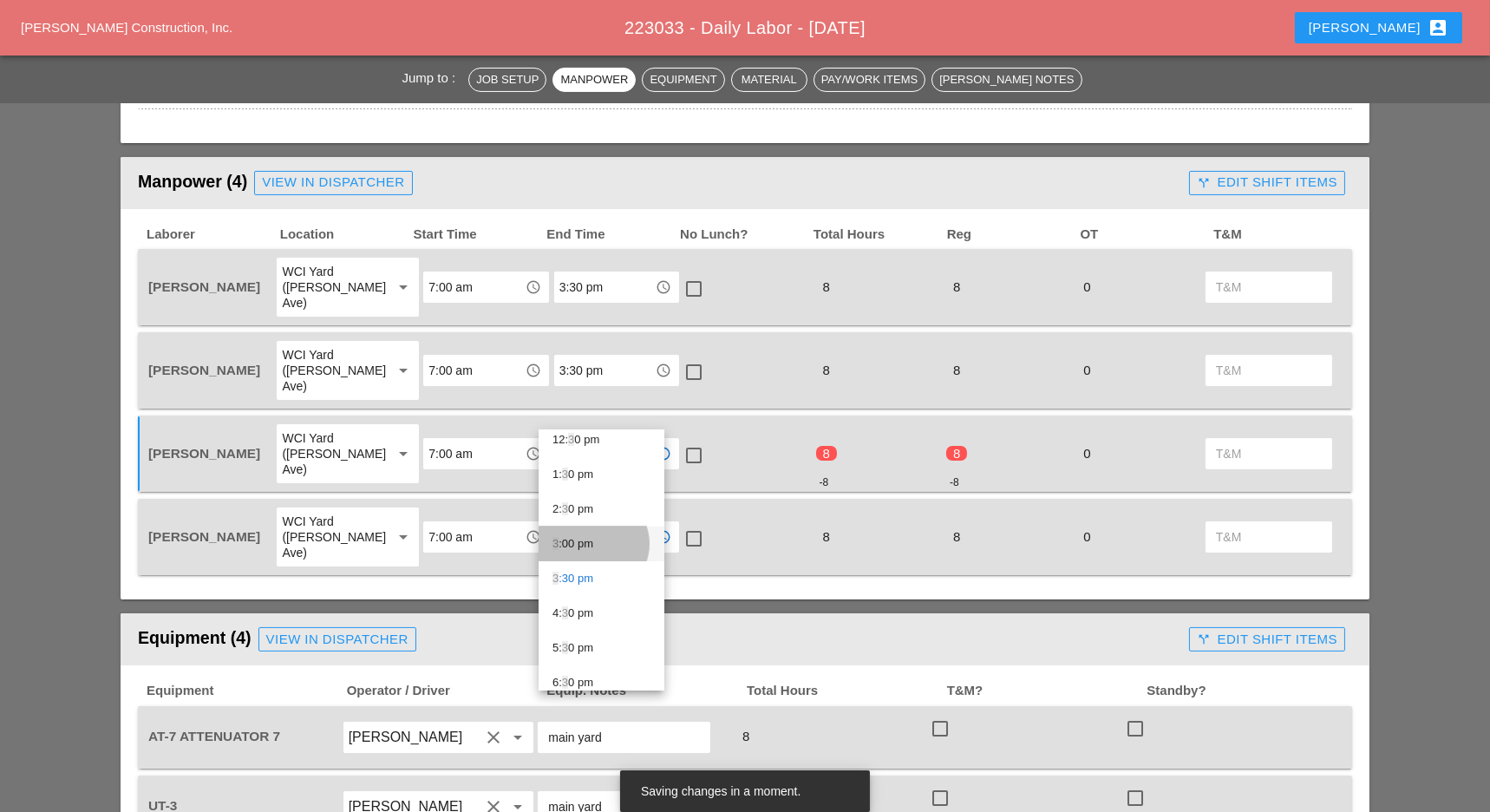
click at [584, 541] on div "3 :00 pm" at bounding box center [601, 543] width 98 height 21
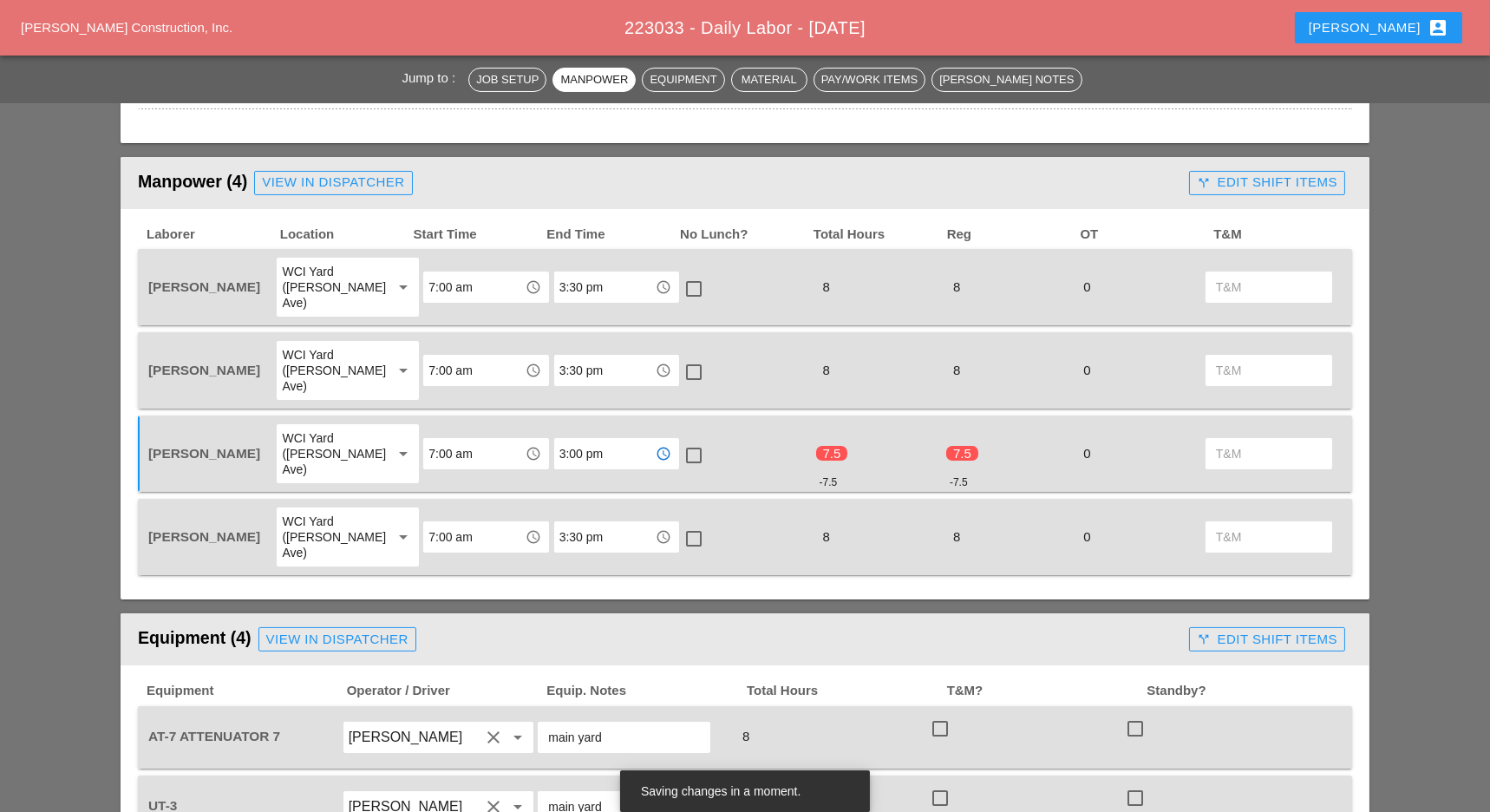
type input "3:00 pm"
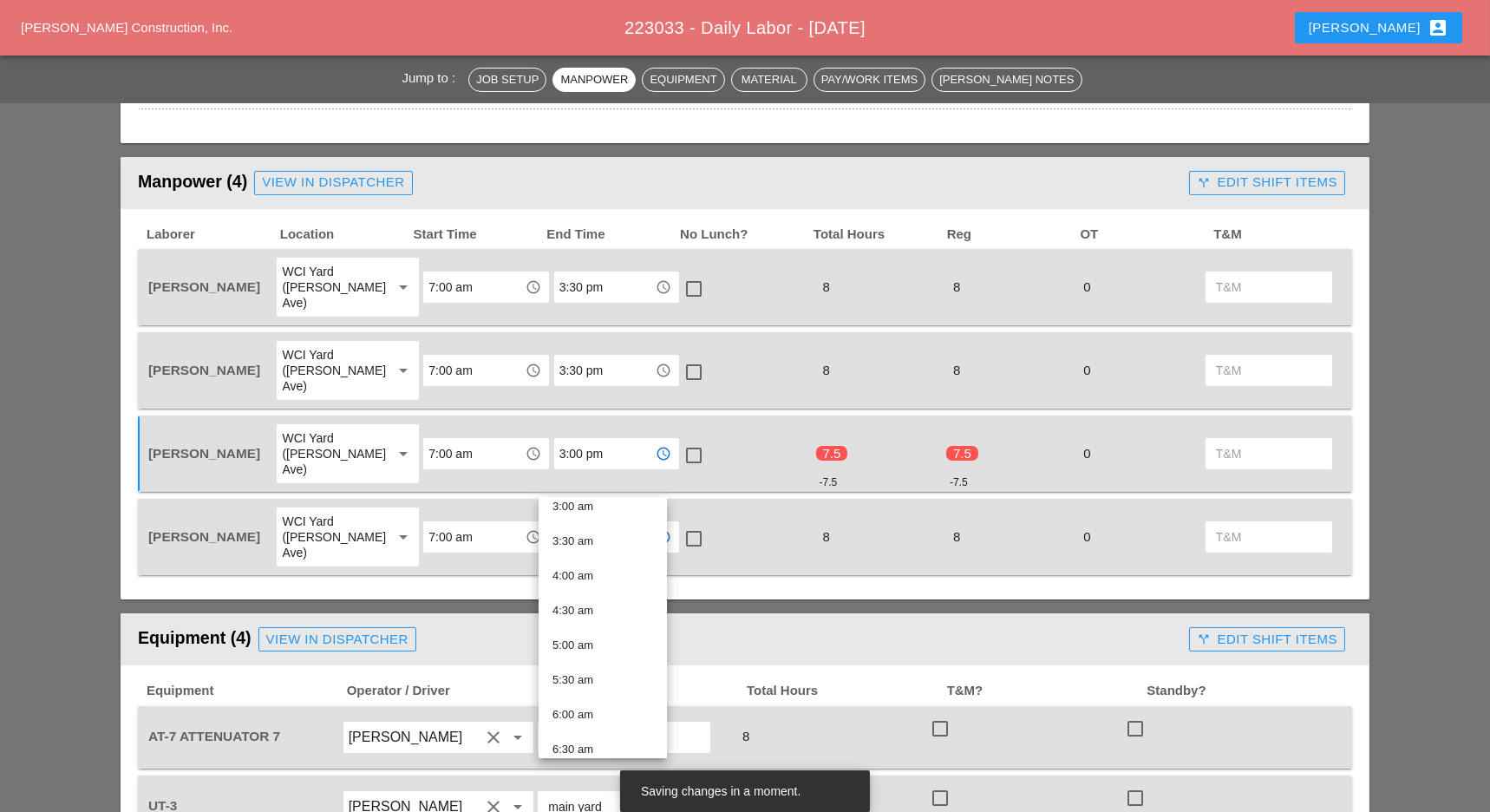
scroll to position [230, 0]
click at [601, 523] on input "3:30 pm" at bounding box center [605, 537] width 91 height 27
drag, startPoint x: 601, startPoint y: 478, endPoint x: 527, endPoint y: 481, distance: 74.1
click at [529, 506] on div "Hugo Zambrano WCI Yard (Provost Ave) arrow_drop_down 7:00 am access_time 3:30 p…" at bounding box center [732, 537] width 1174 height 62
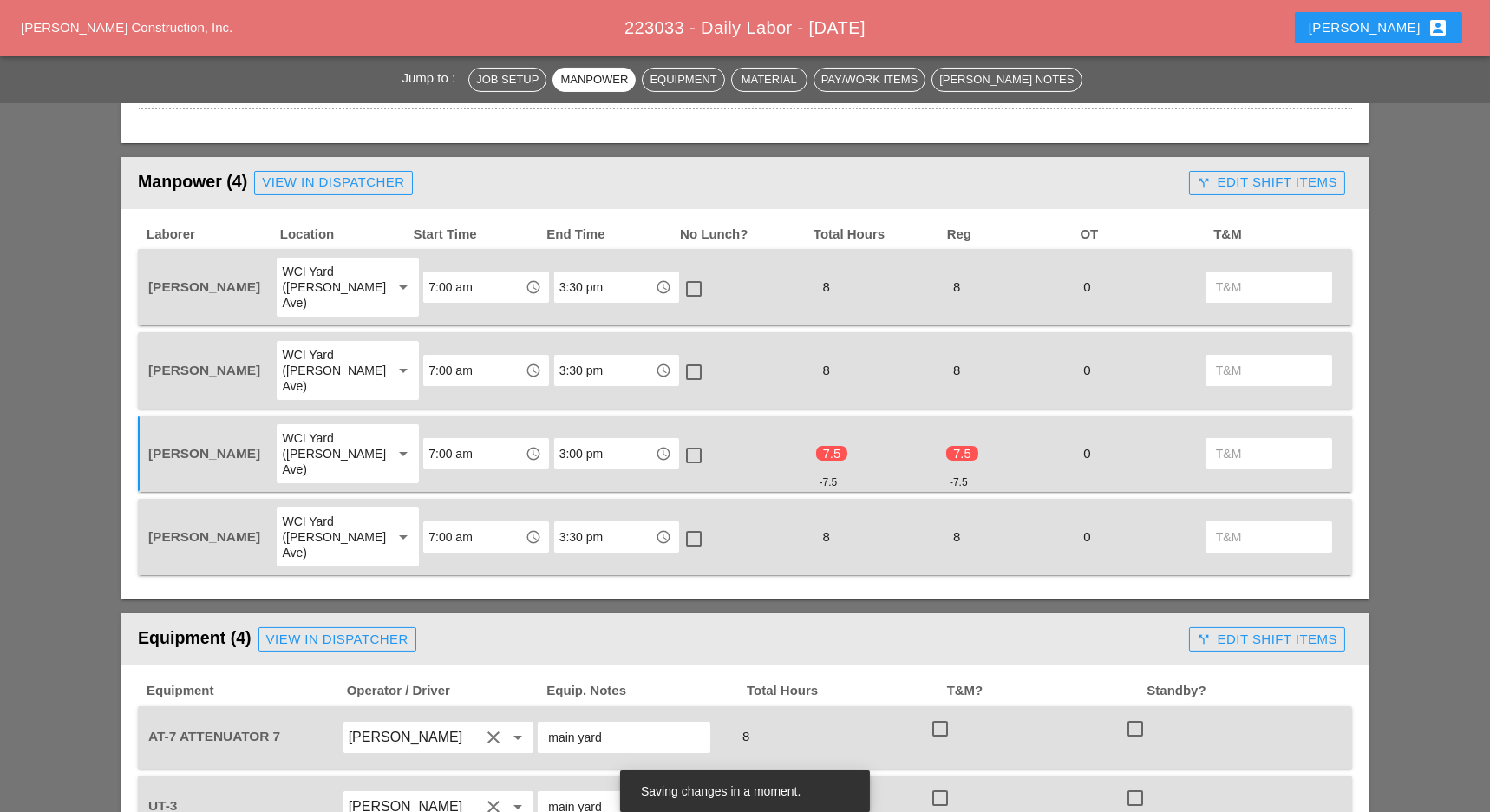
click at [591, 523] on input "3:30 pm" at bounding box center [605, 537] width 91 height 27
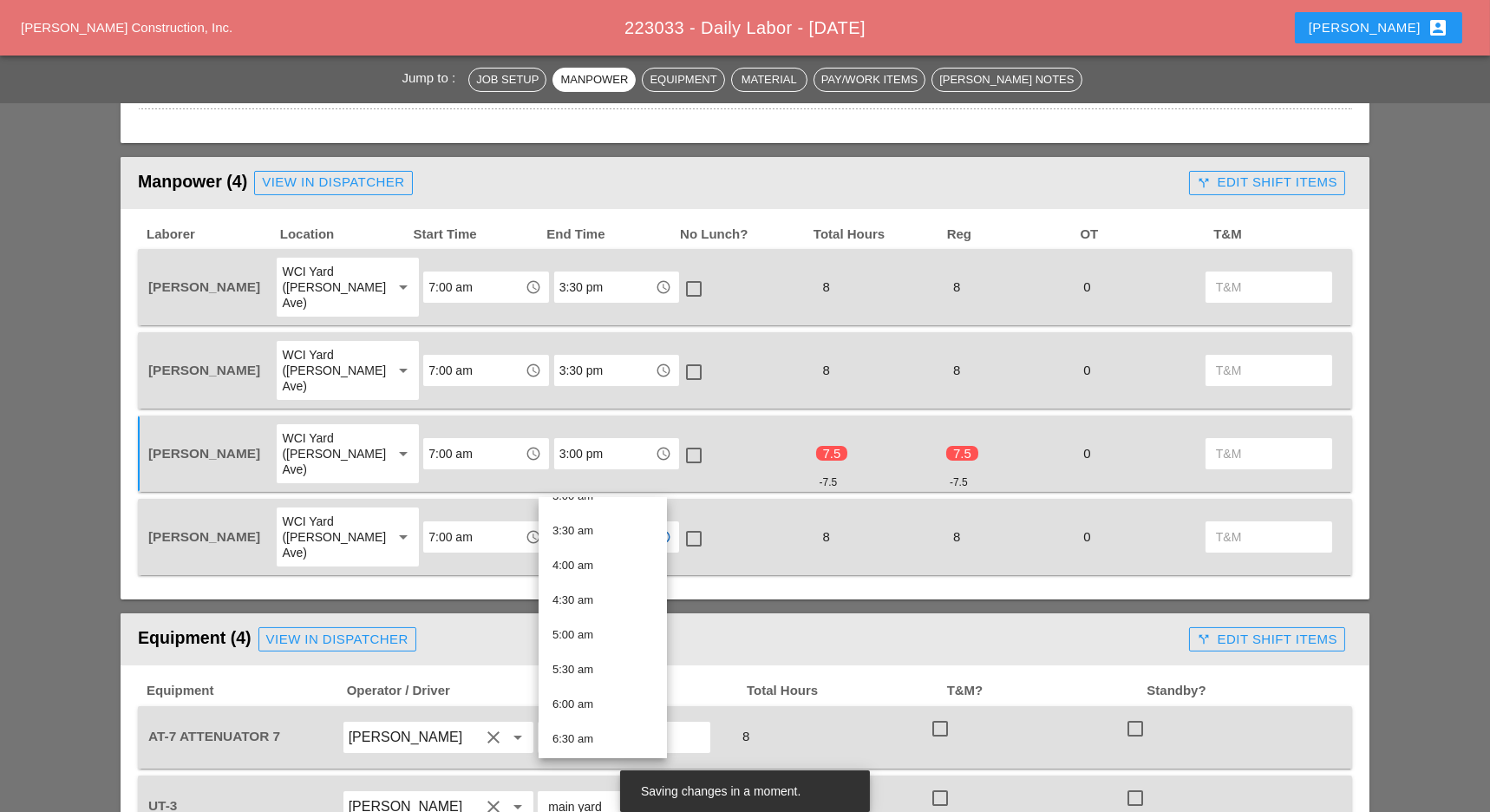
scroll to position [0, 0]
click at [604, 440] on input "3:00 pm" at bounding box center [605, 454] width 91 height 27
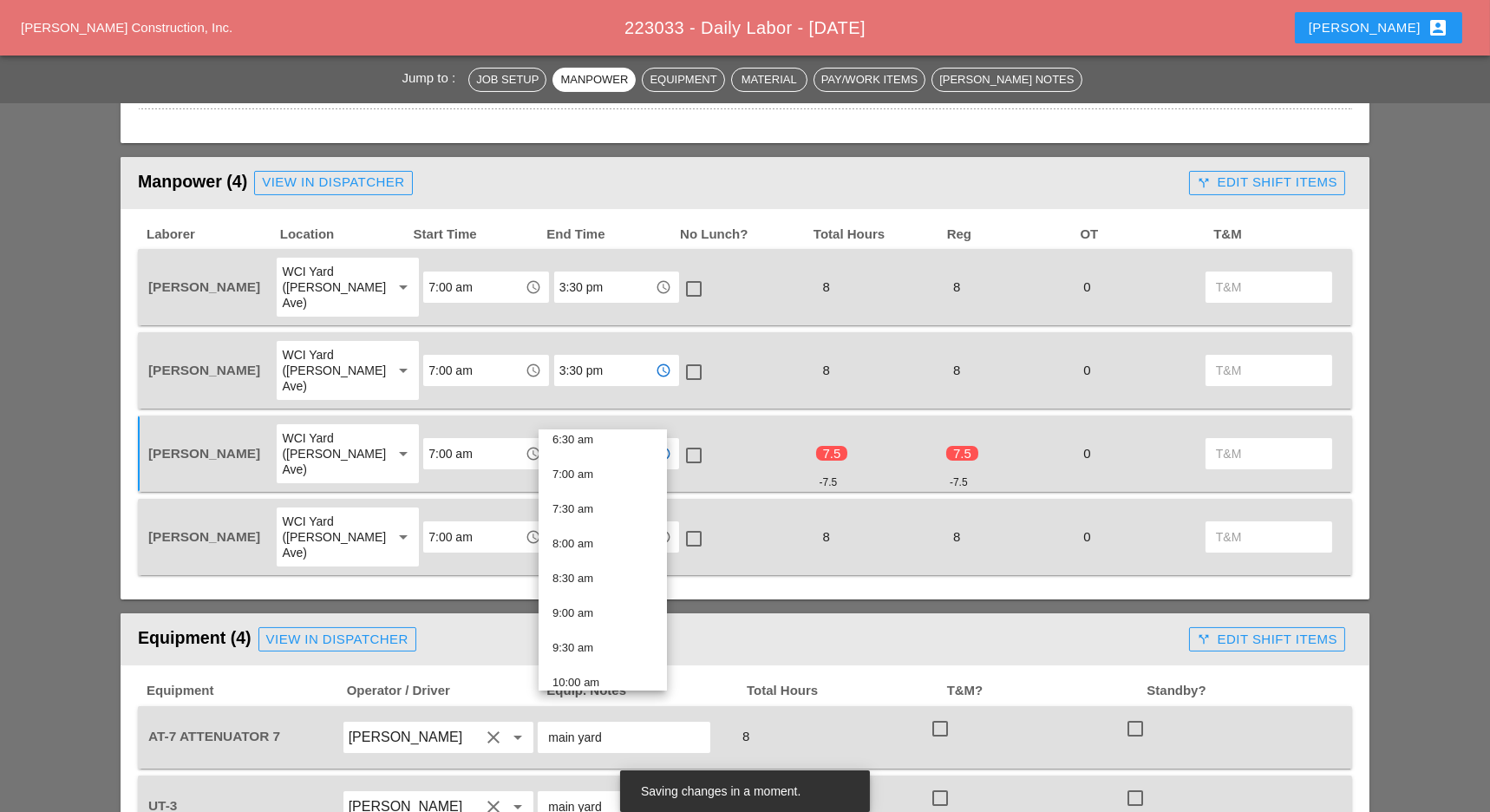
click at [600, 357] on input "3:30 pm" at bounding box center [605, 370] width 91 height 27
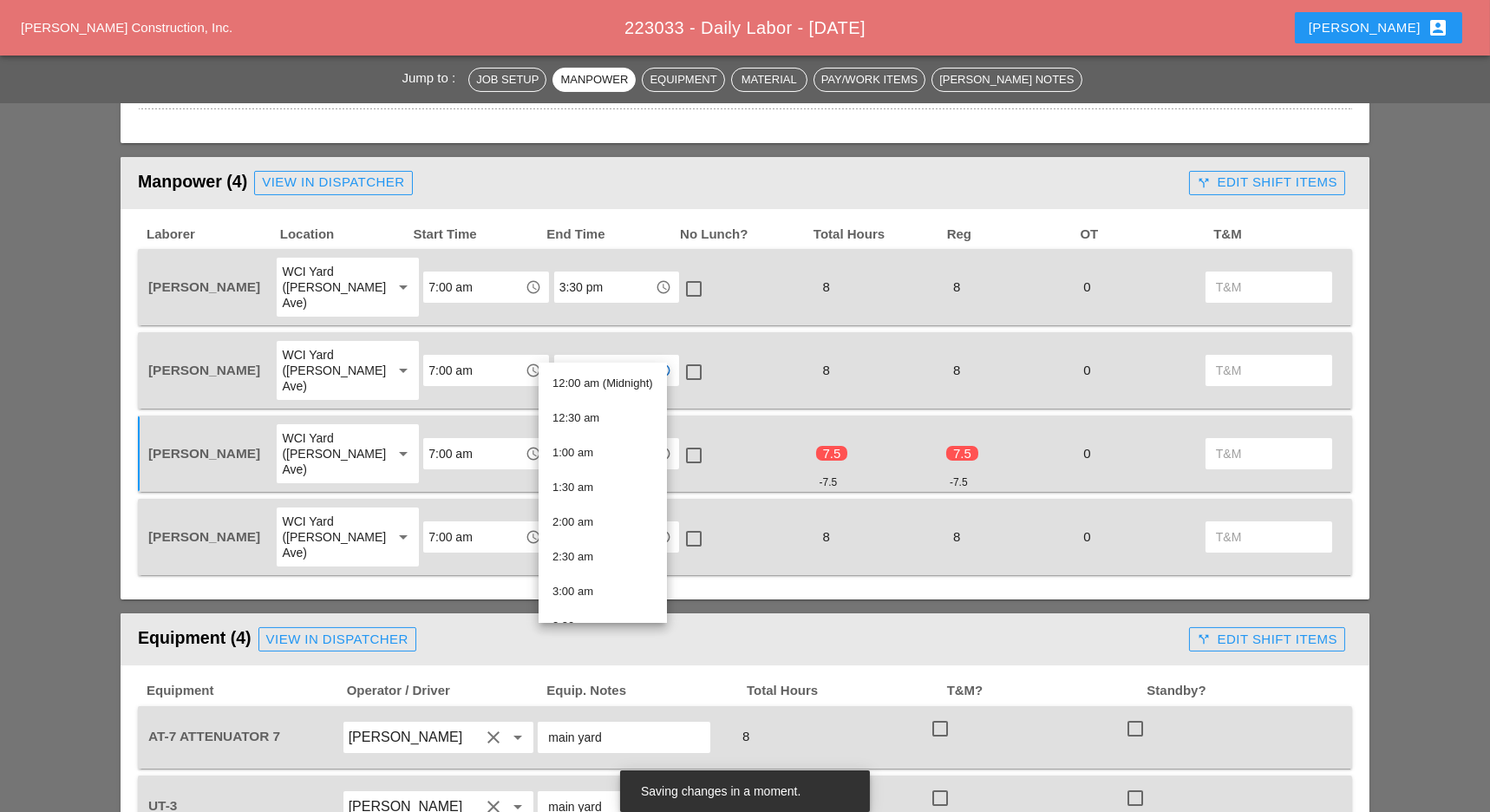
paste input "0"
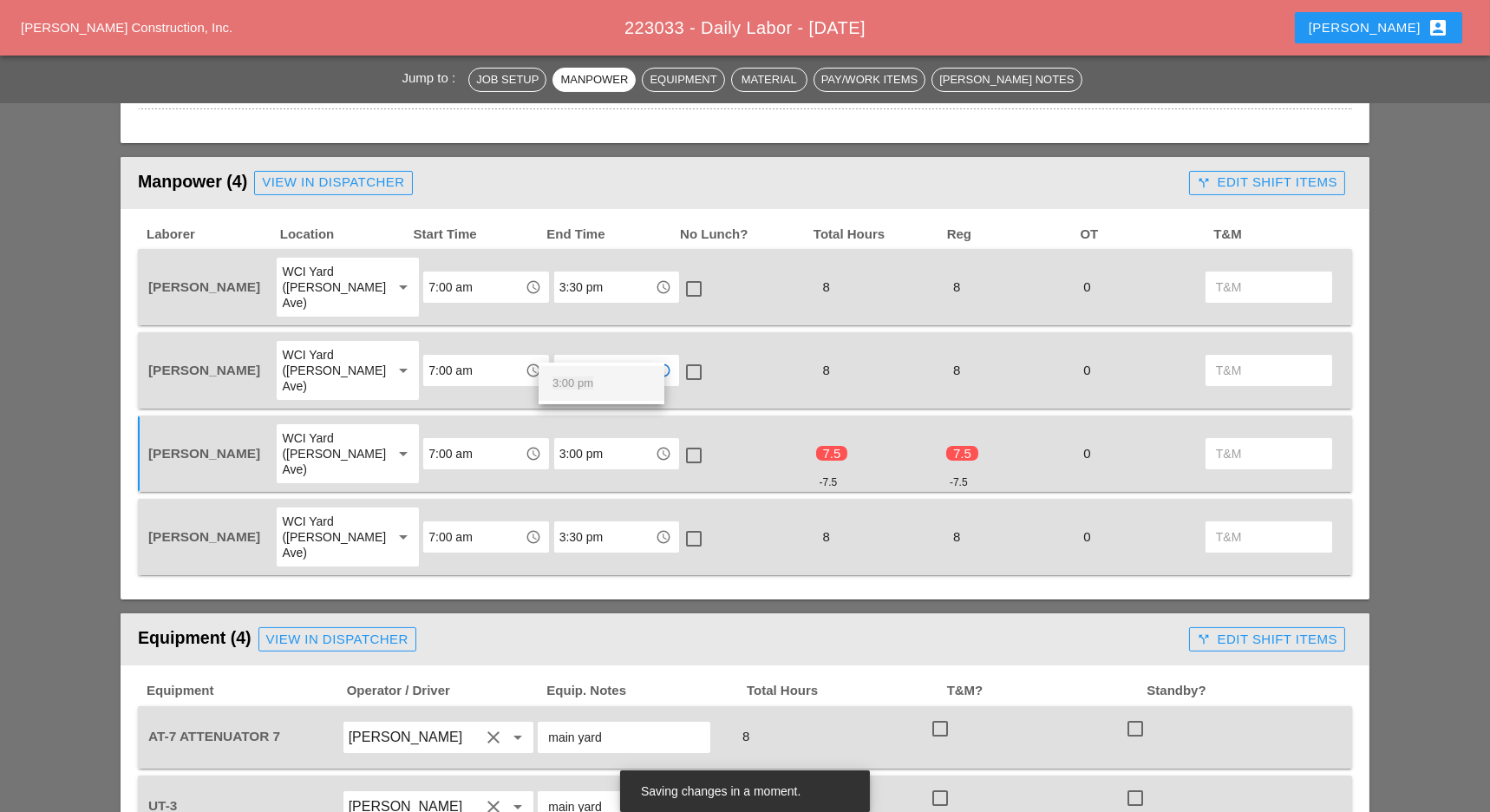
click at [576, 389] on span "3:00 pm" at bounding box center [573, 383] width 41 height 13
type input "3:00 pm"
click at [584, 278] on input "3:30 pm" at bounding box center [605, 287] width 91 height 27
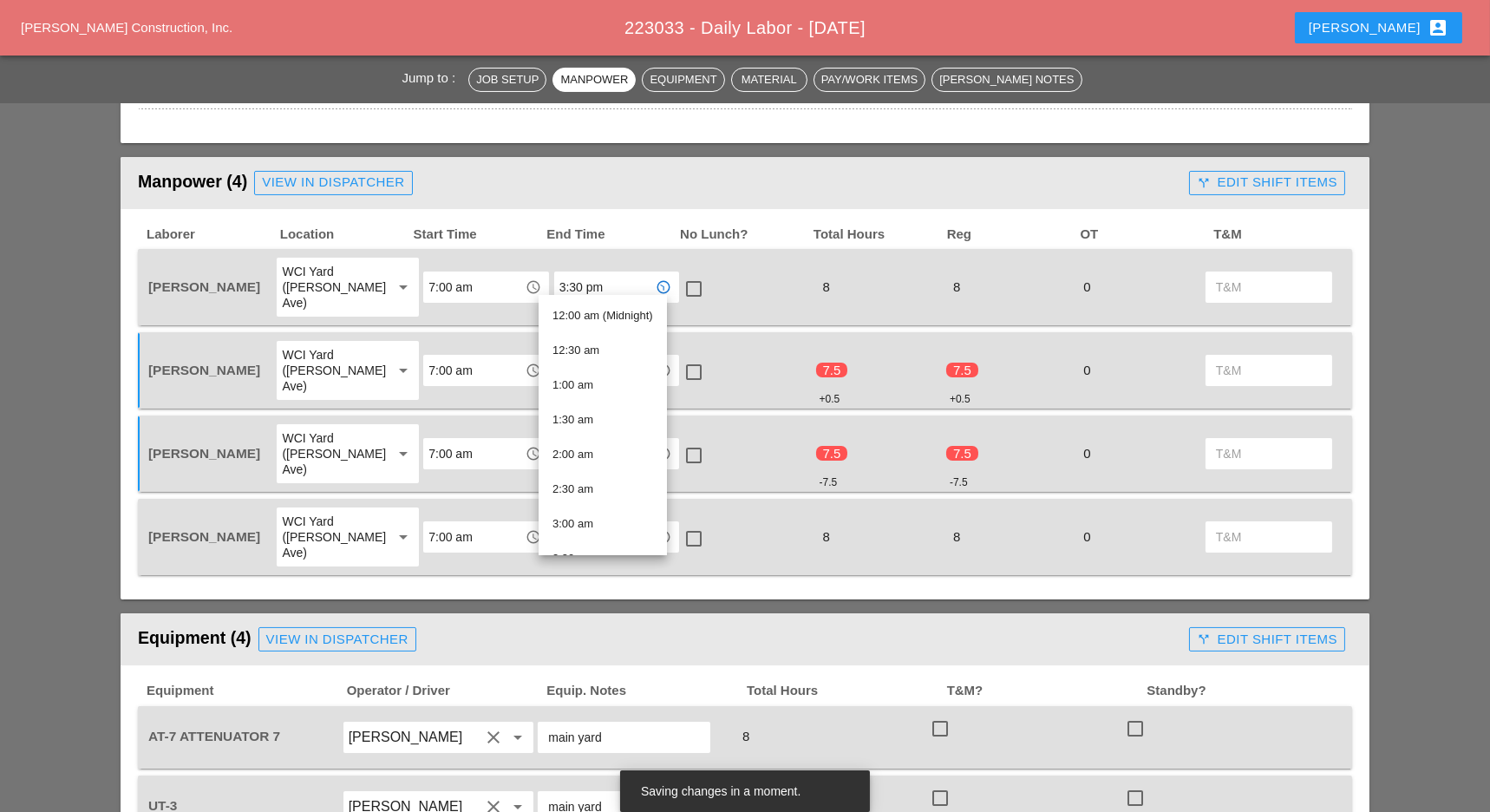
paste input "0"
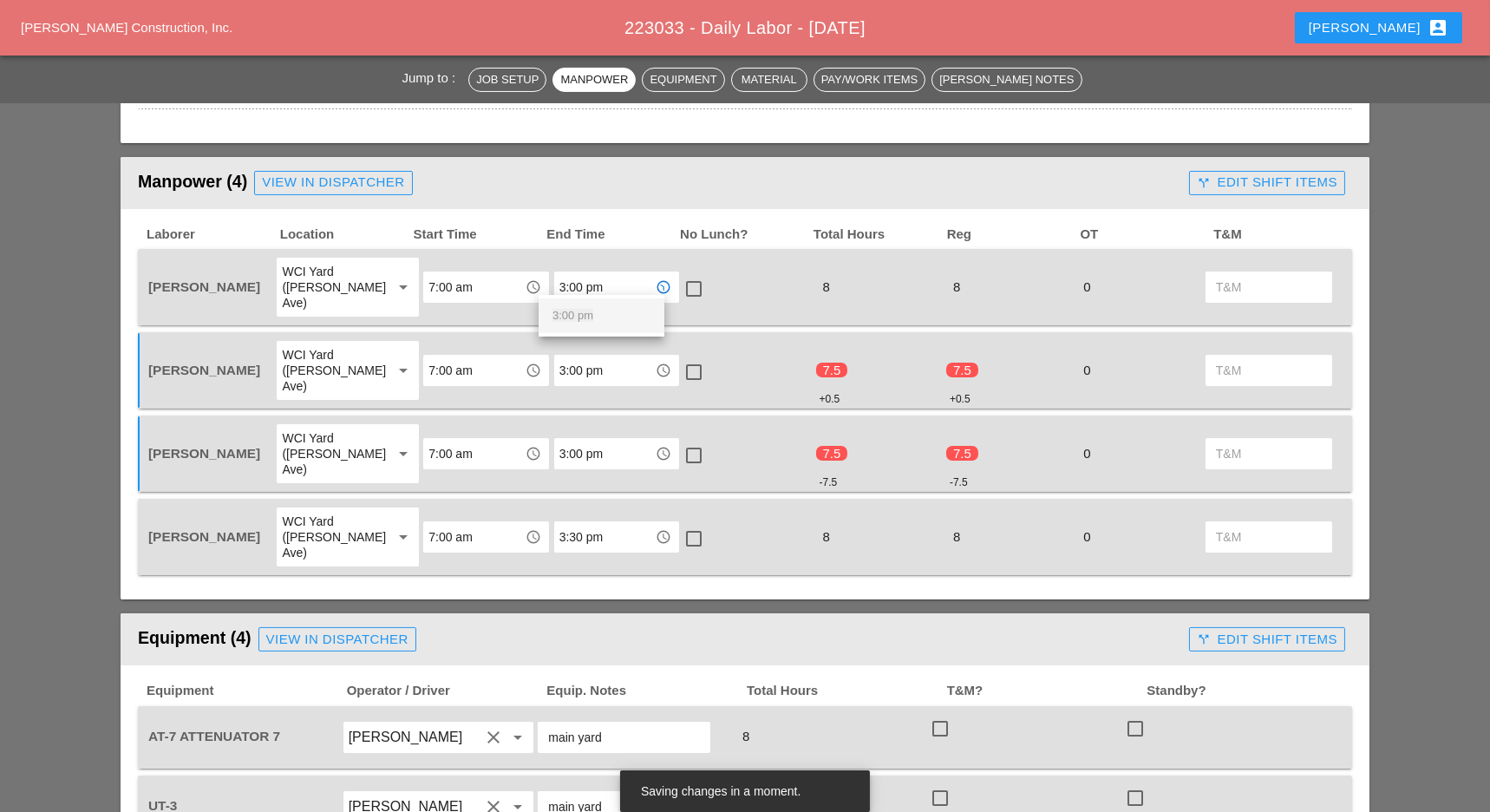
click at [569, 316] on span "3:00 pm" at bounding box center [573, 315] width 41 height 13
type input "3:00 pm"
click at [573, 523] on input "3:30 pm" at bounding box center [605, 537] width 91 height 27
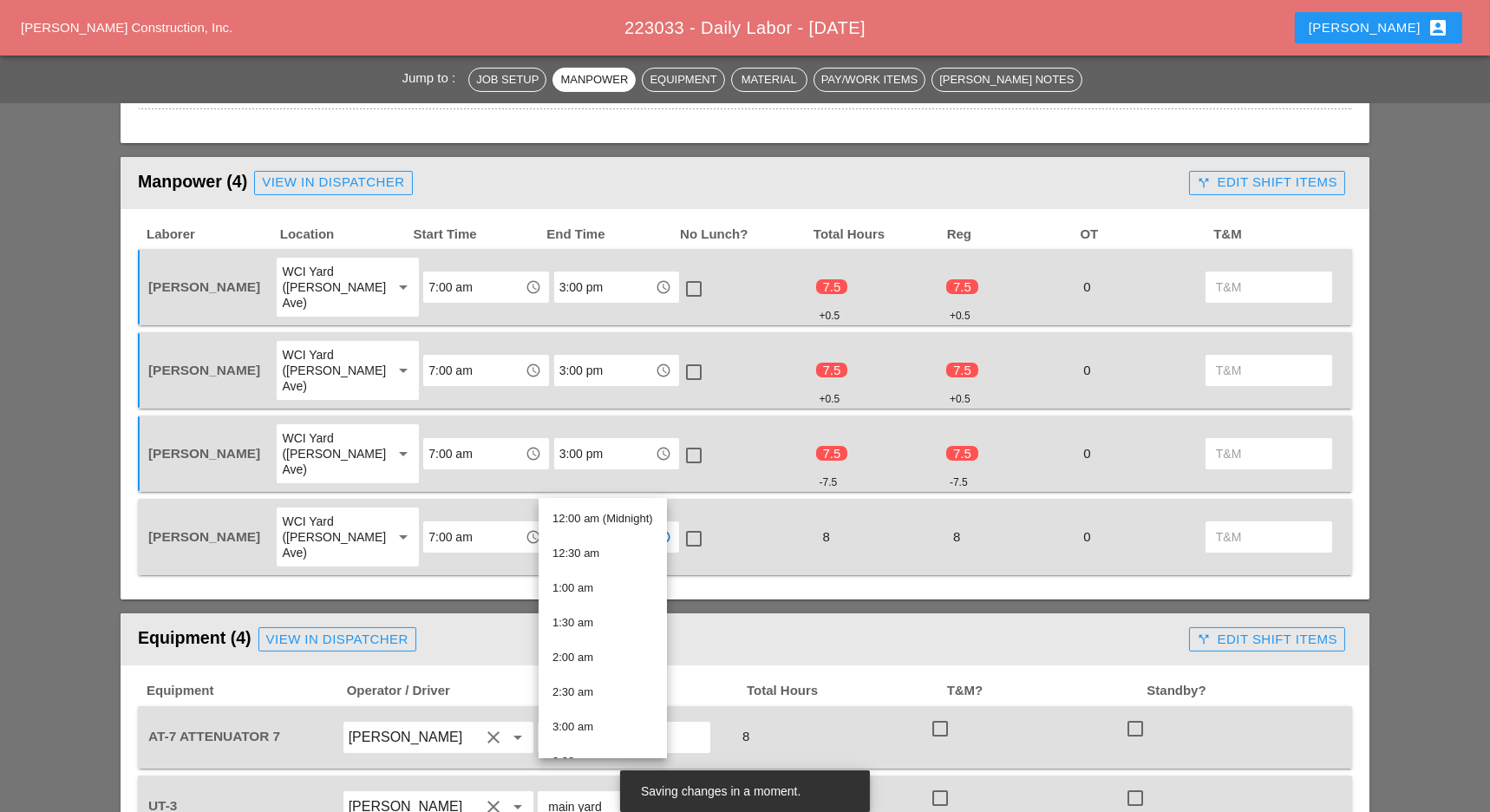
paste input "0"
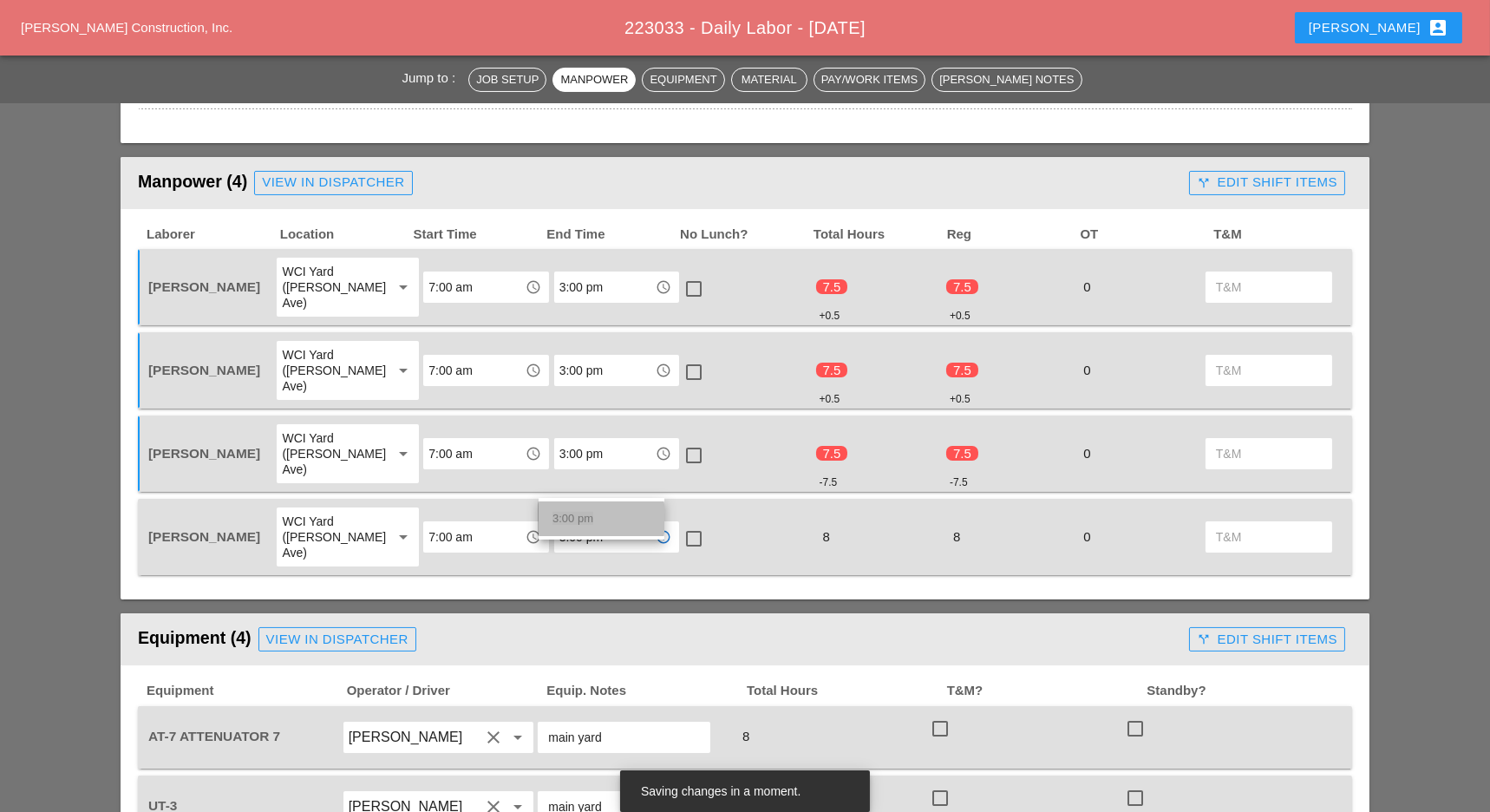
click at [580, 521] on span "3:00 pm" at bounding box center [573, 518] width 41 height 13
type input "3:00 pm"
click at [680, 524] on div at bounding box center [694, 539] width 29 height 29
checkbox input "true"
click at [680, 441] on div at bounding box center [694, 455] width 29 height 29
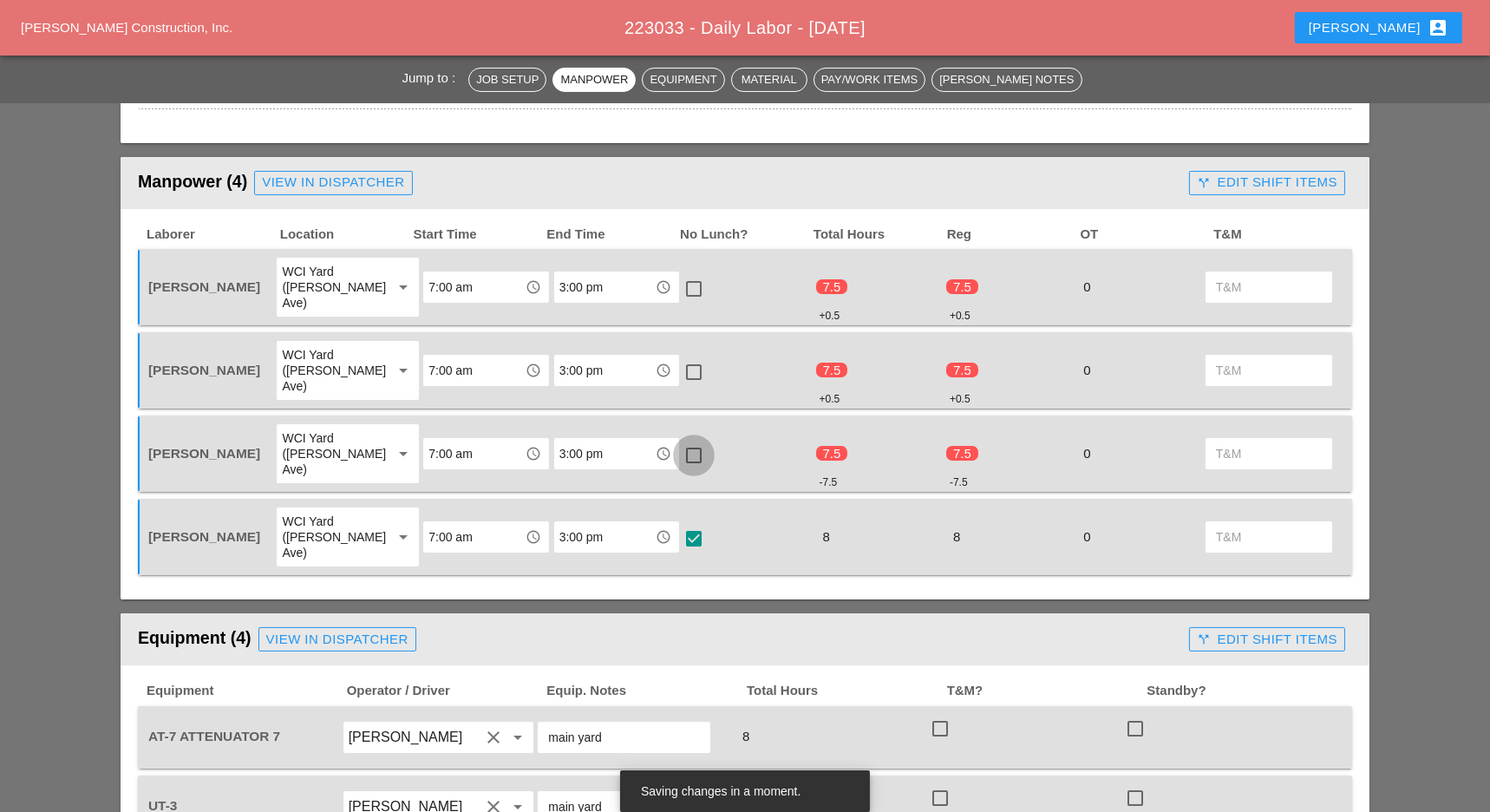
checkbox input "true"
click at [676, 369] on div "Octavio Grosso WCI Yard (Provost Ave) arrow_drop_down 7:00 am access_time 3:00 …" at bounding box center [745, 369] width 1215 height 76
click at [688, 358] on div at bounding box center [694, 372] width 29 height 29
checkbox input "true"
click at [693, 281] on div at bounding box center [694, 289] width 29 height 29
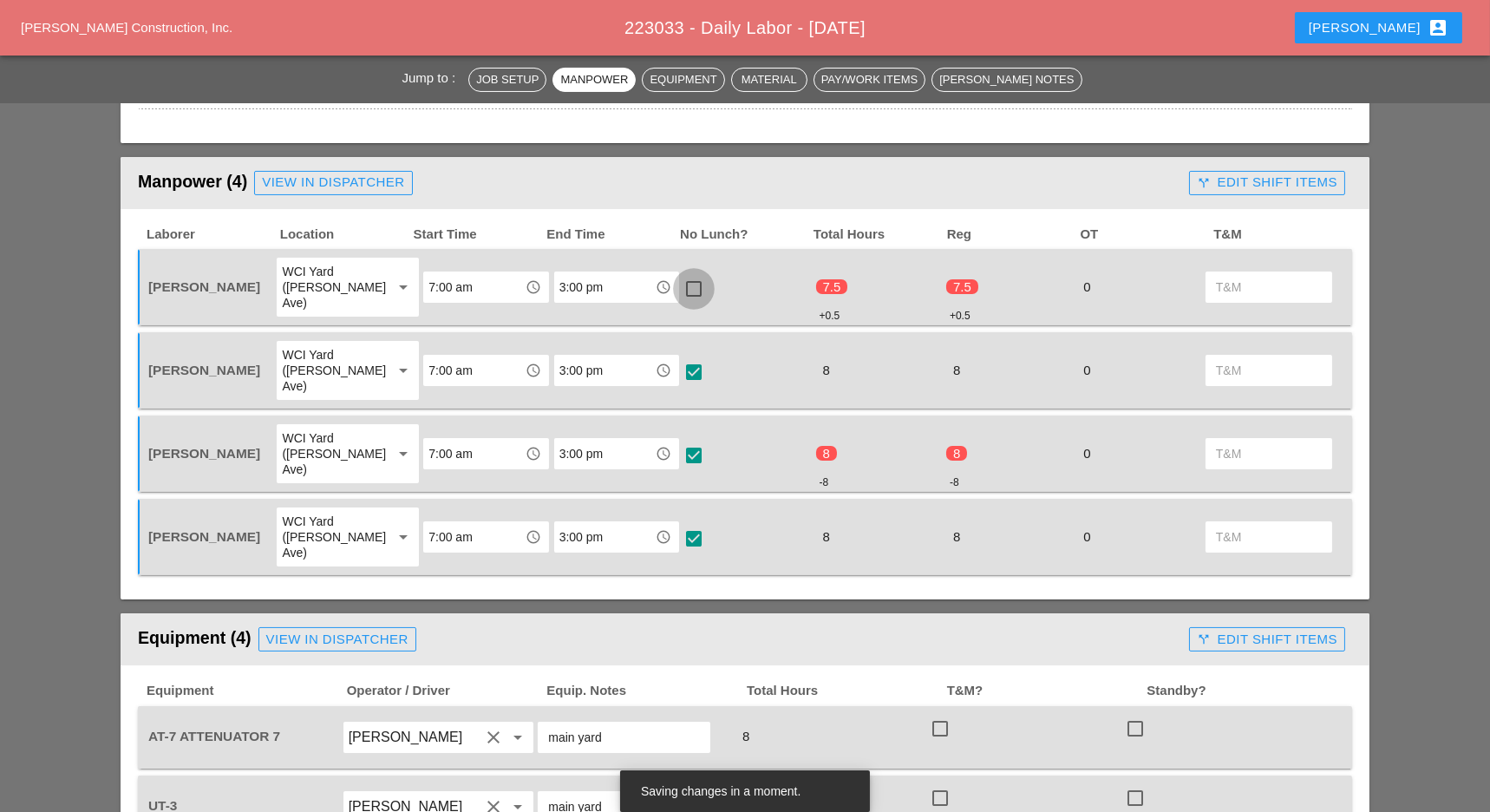
checkbox input "true"
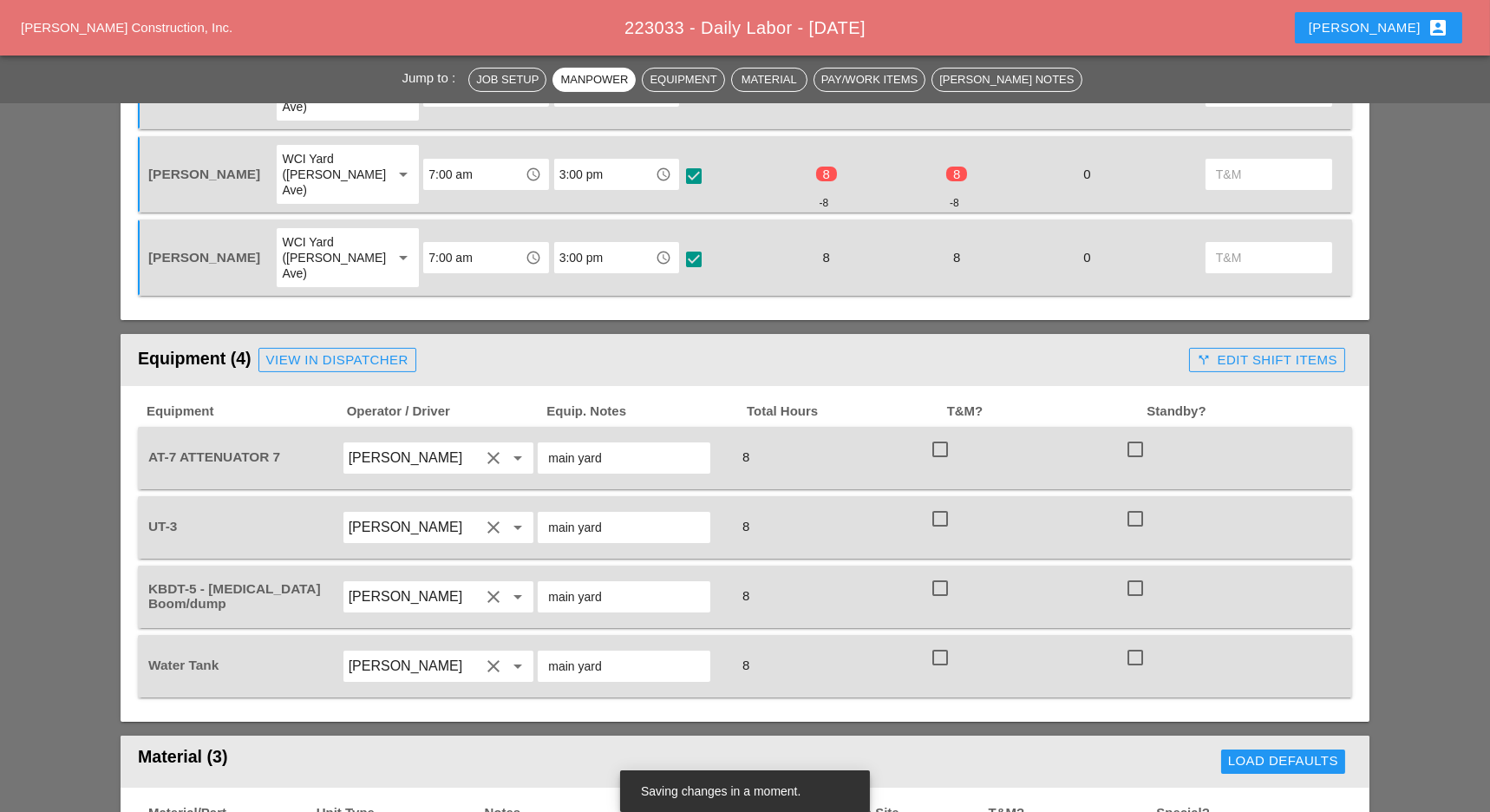
scroll to position [1041, 0]
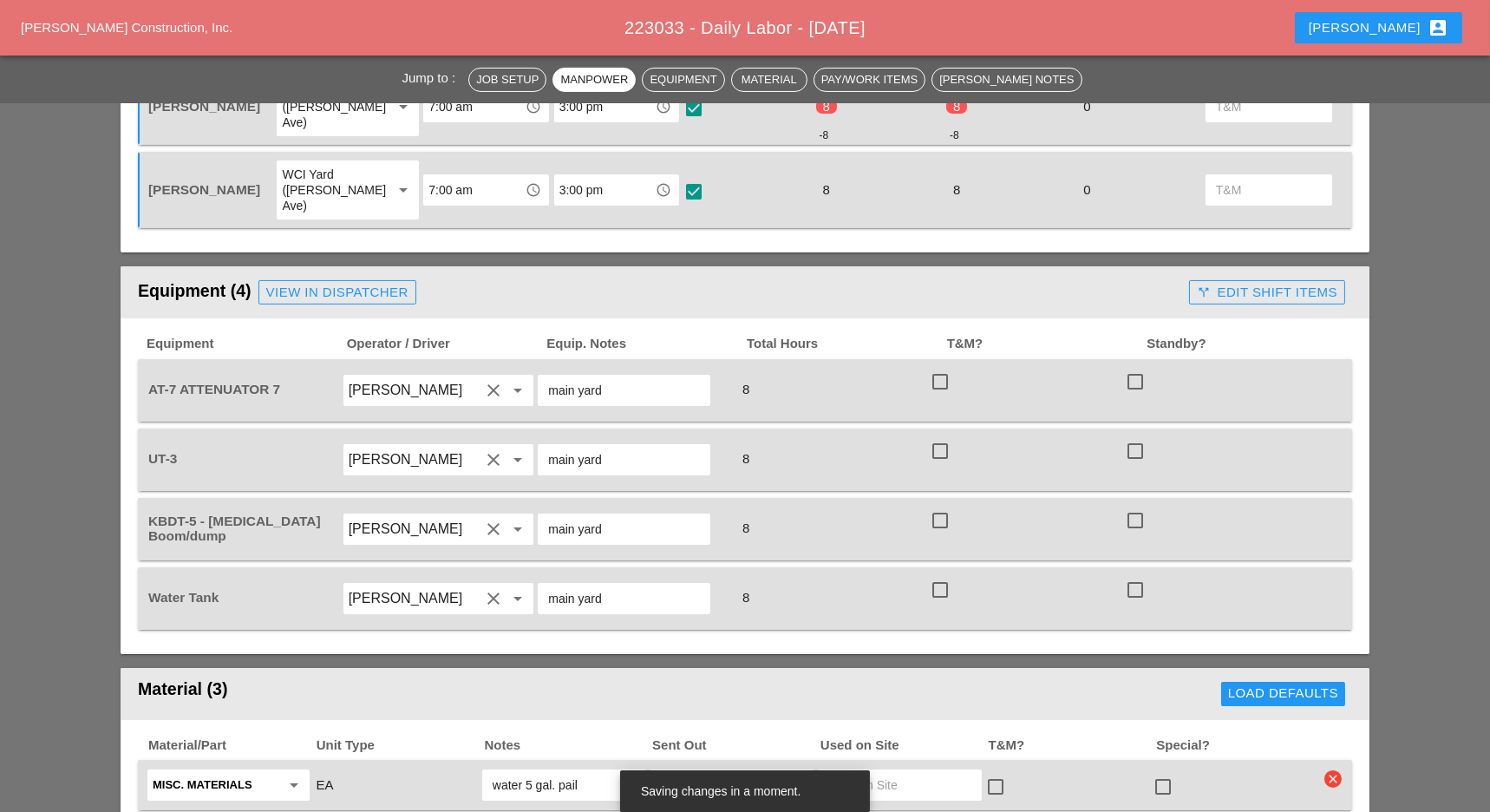
click at [951, 367] on div at bounding box center [940, 381] width 29 height 29
checkbox input "true"
click at [941, 436] on div at bounding box center [940, 451] width 29 height 29
checkbox input "true"
click at [941, 506] on div at bounding box center [940, 520] width 29 height 29
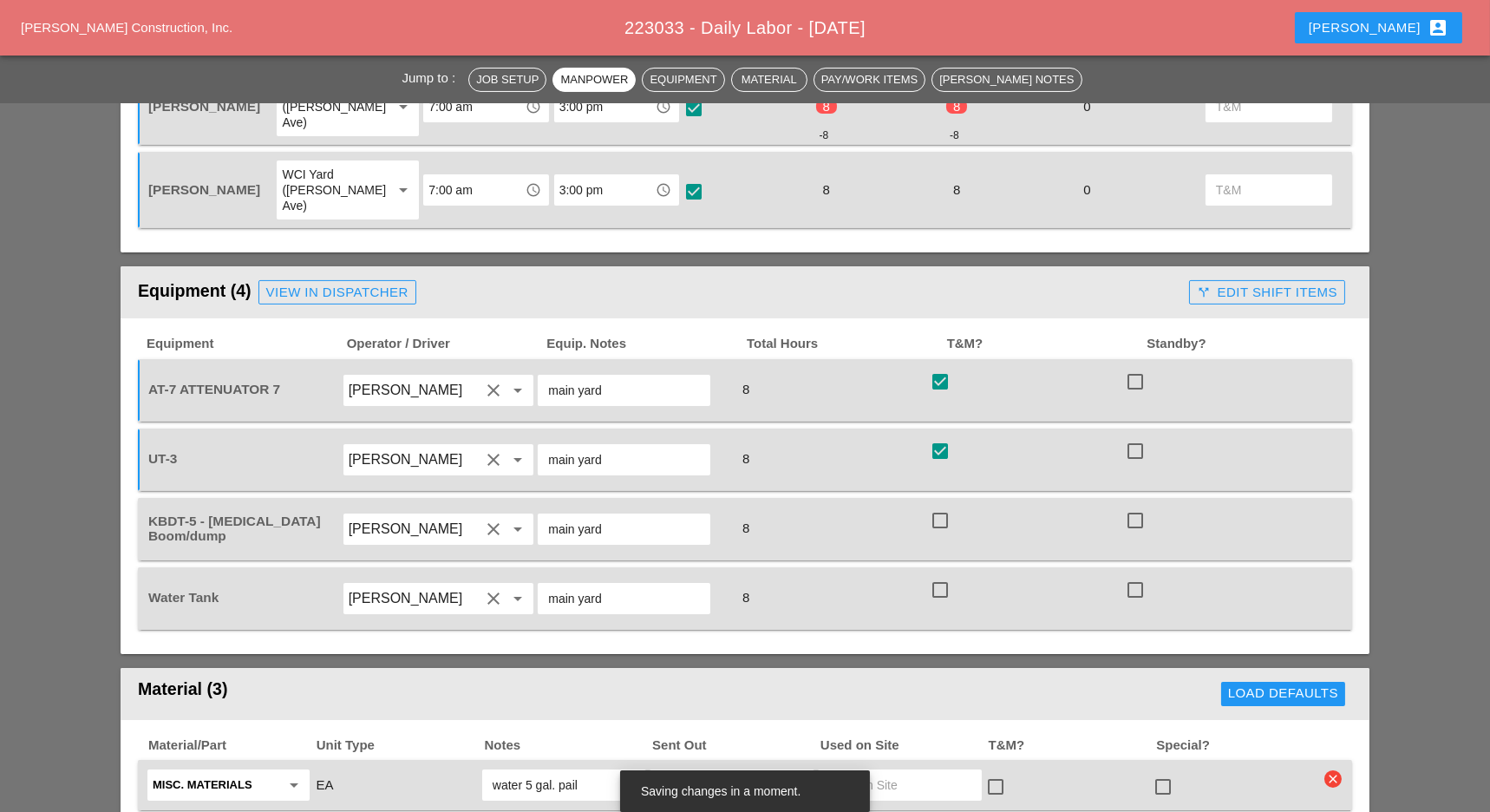
checkbox input "true"
click at [940, 575] on div at bounding box center [940, 590] width 29 height 29
checkbox input "true"
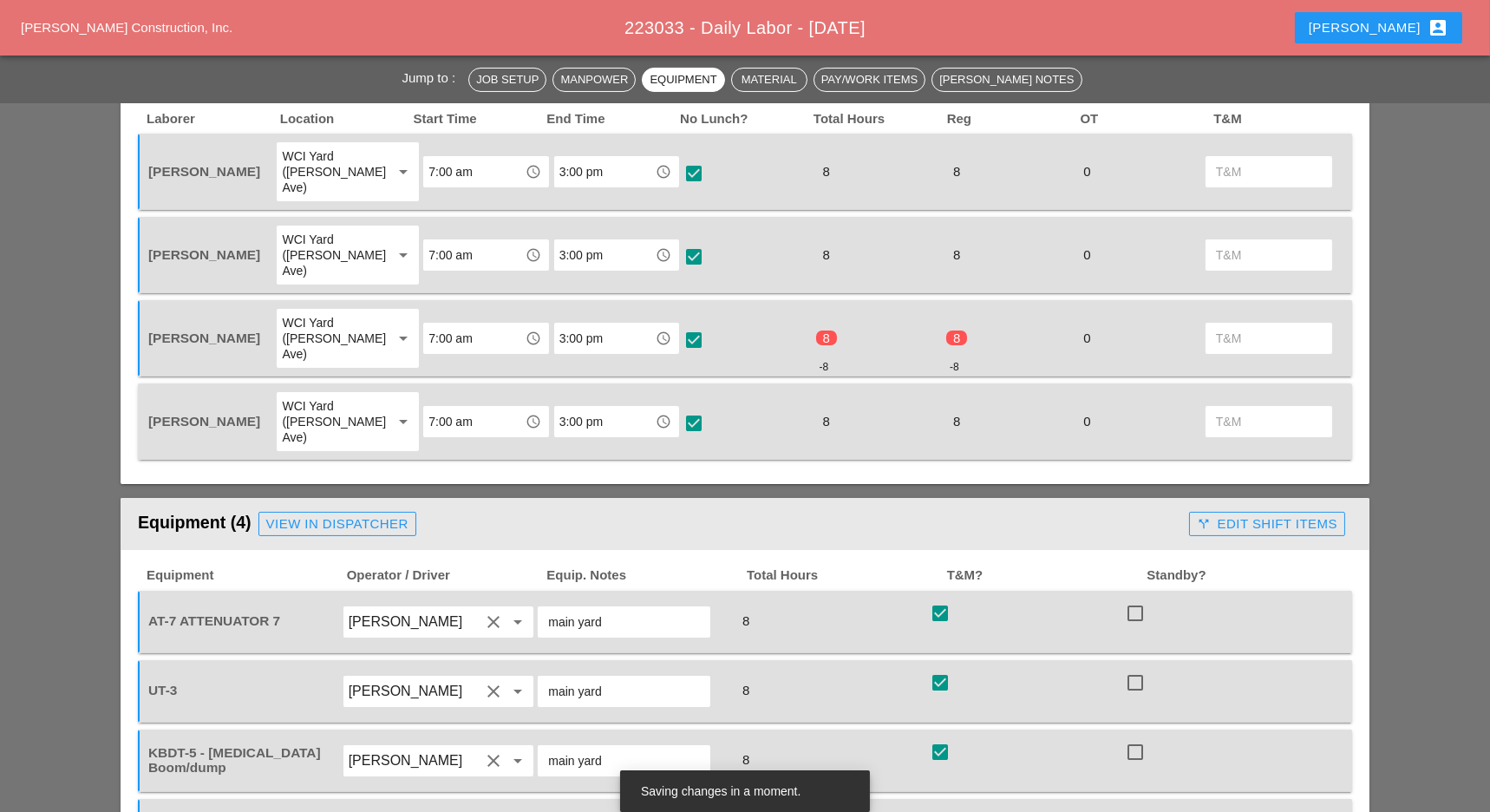
scroll to position [694, 0]
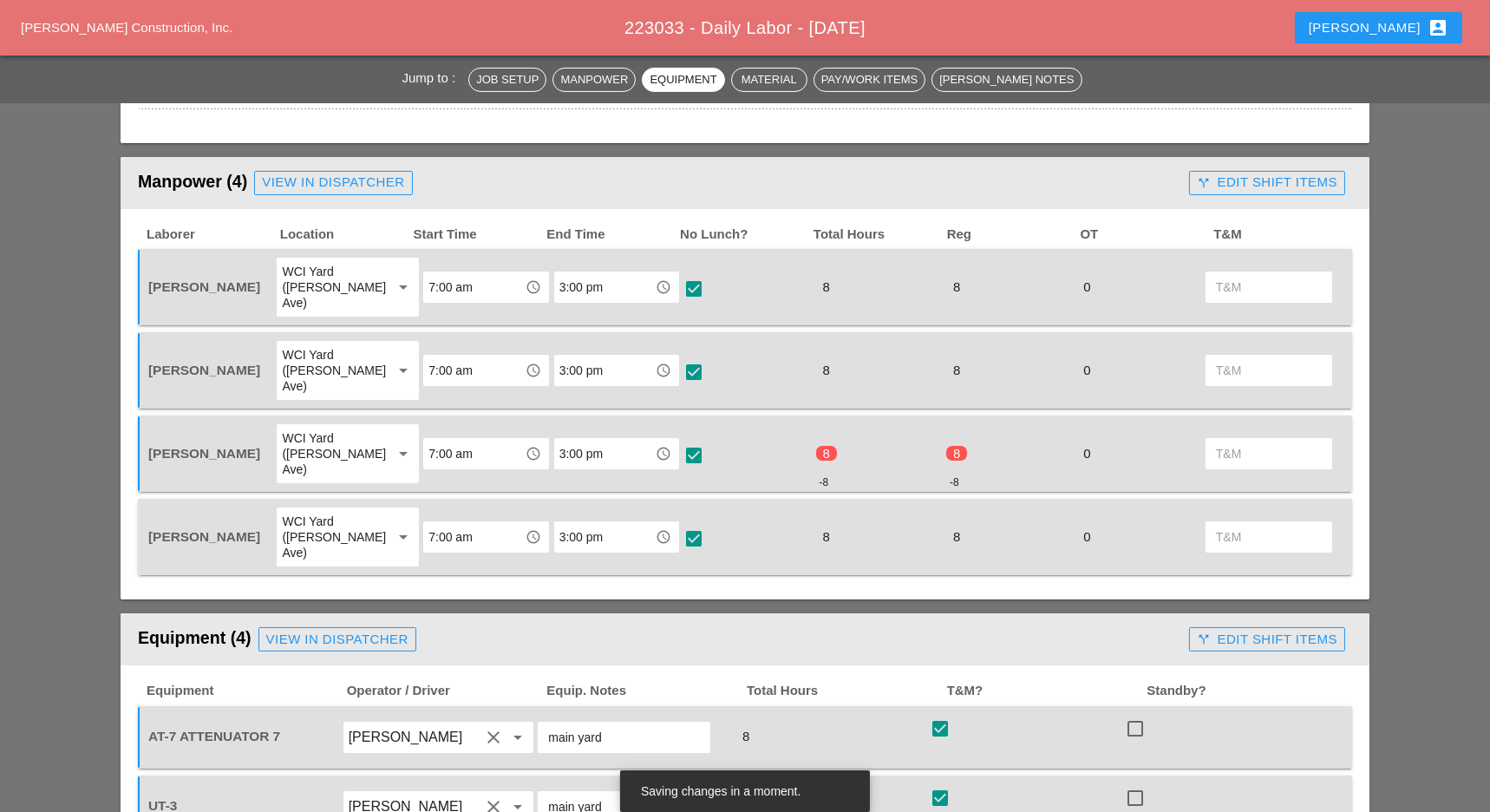
drag, startPoint x: 1257, startPoint y: 158, endPoint x: 1251, endPoint y: 170, distance: 13.4
click at [1256, 161] on header "Manpower (4) View in Dispatcher - All Workers Must Show up 15 Minutes Before St…" at bounding box center [745, 183] width 1249 height 52
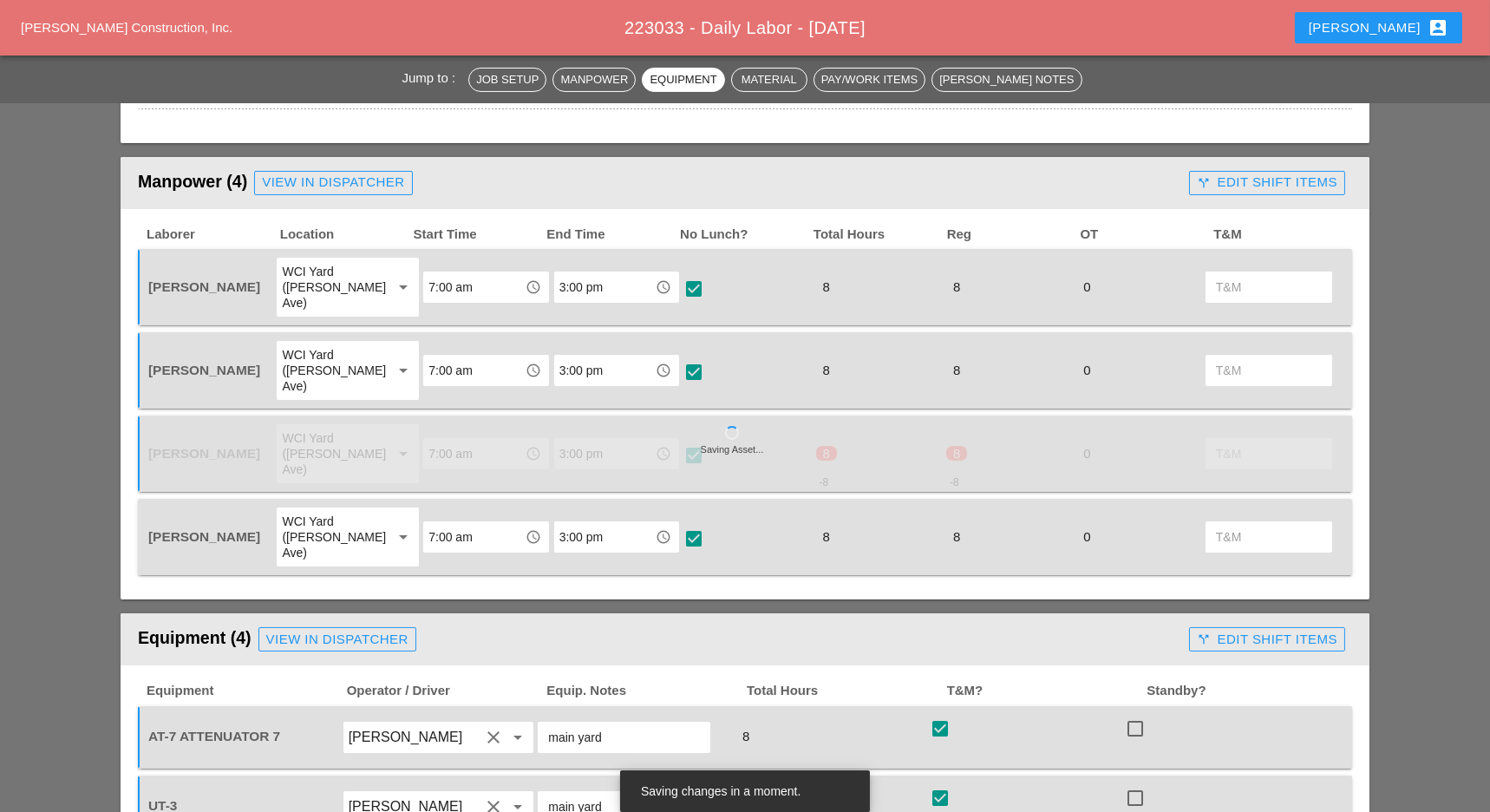
click at [1250, 173] on button "call_split Edit Shift Items" at bounding box center [1267, 183] width 156 height 25
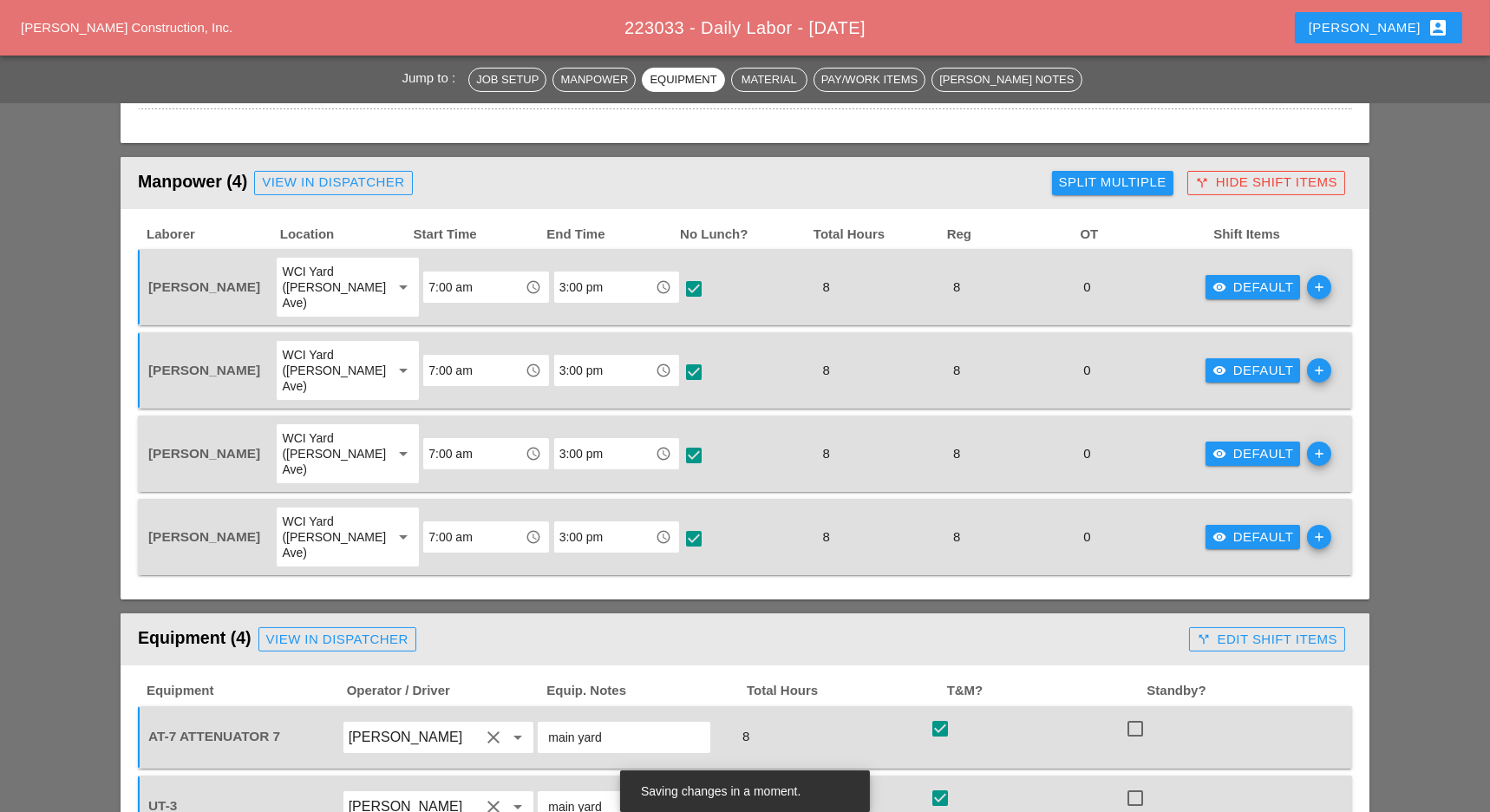
click at [1130, 184] on div "Split Multiple" at bounding box center [1113, 183] width 108 height 20
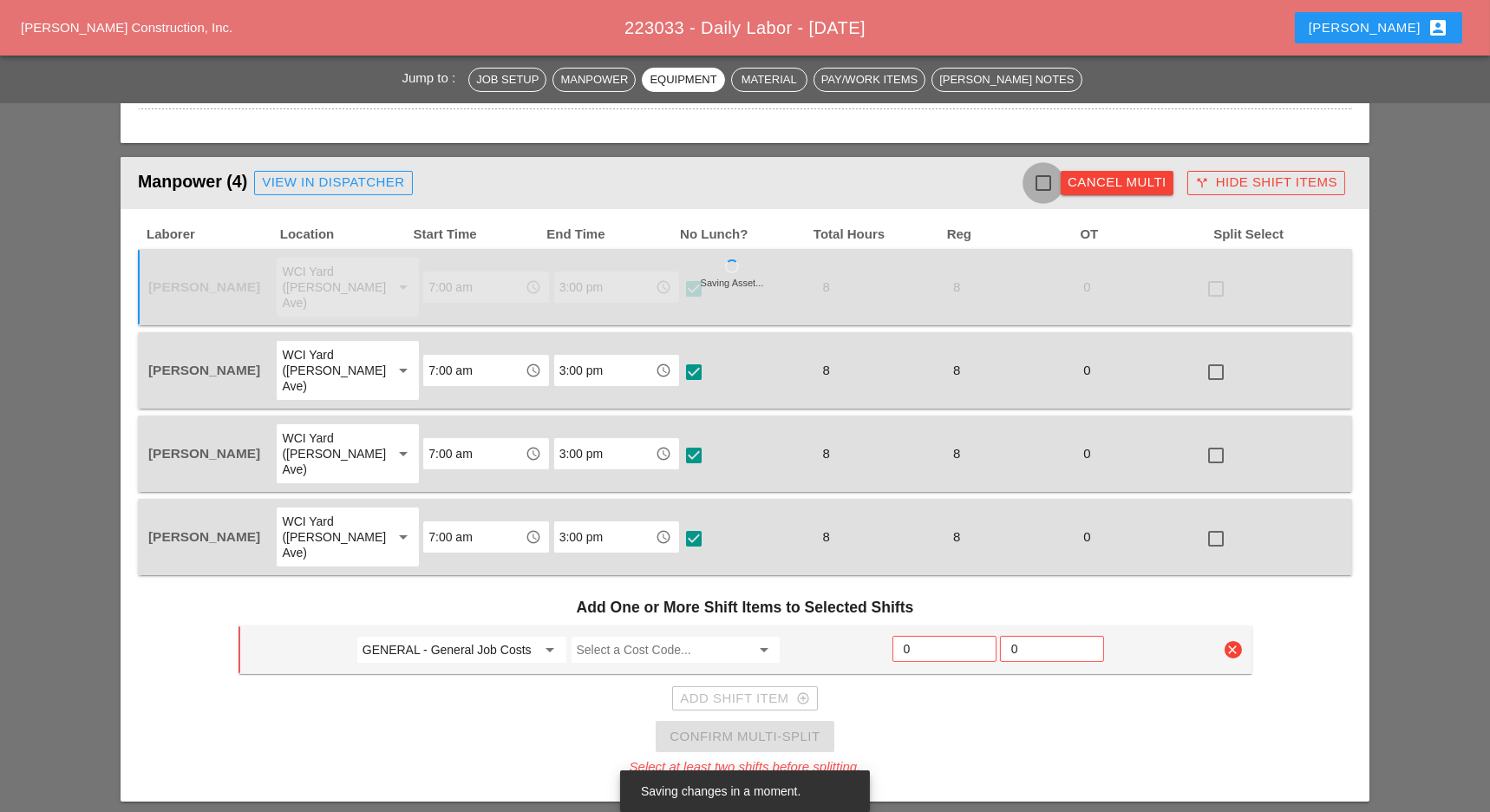
click at [1047, 188] on div at bounding box center [1044, 183] width 29 height 29
checkbox input "true"
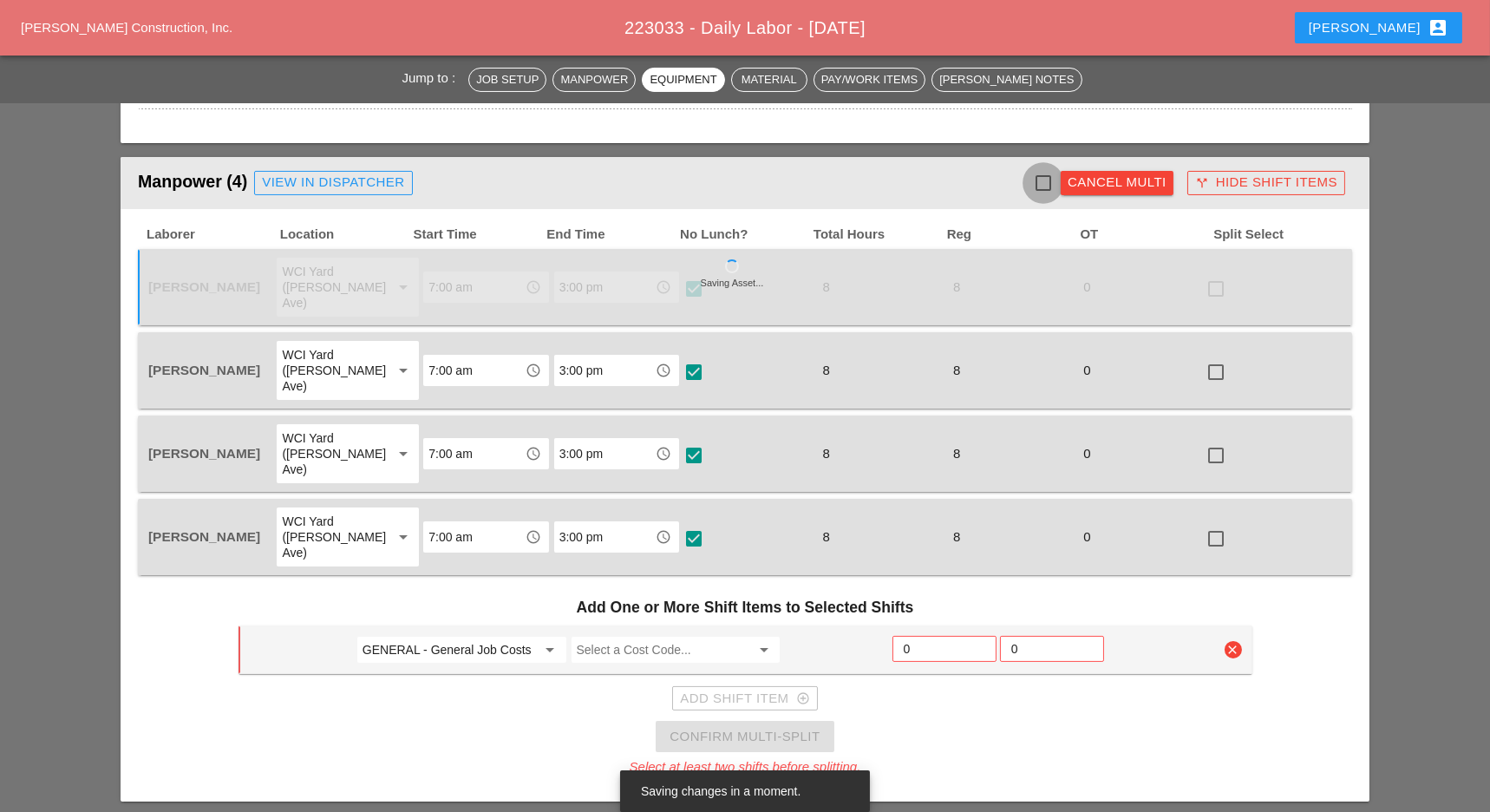
checkbox input "true"
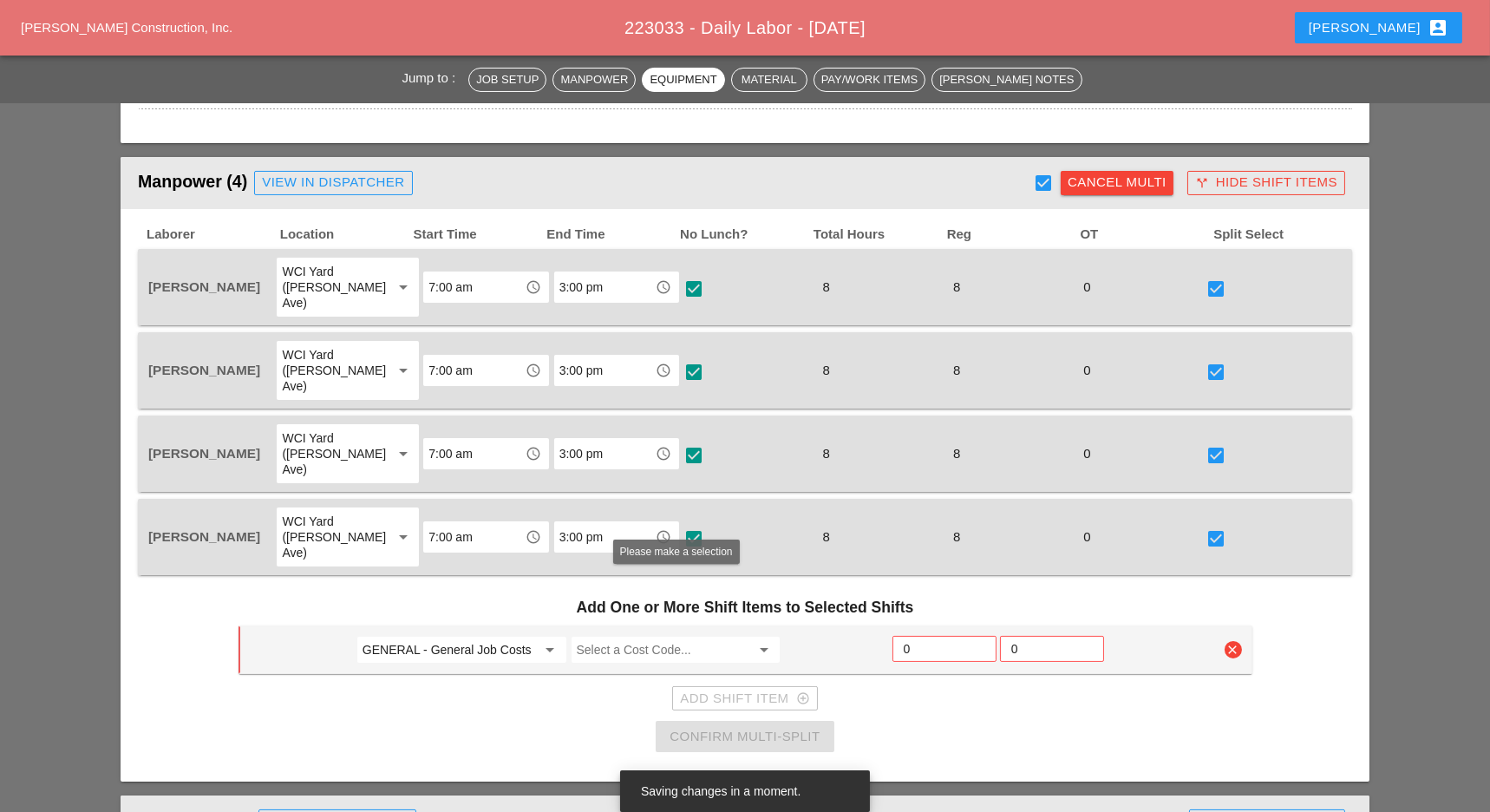
click at [613, 636] on input "Select a Cost Code..." at bounding box center [664, 649] width 175 height 27
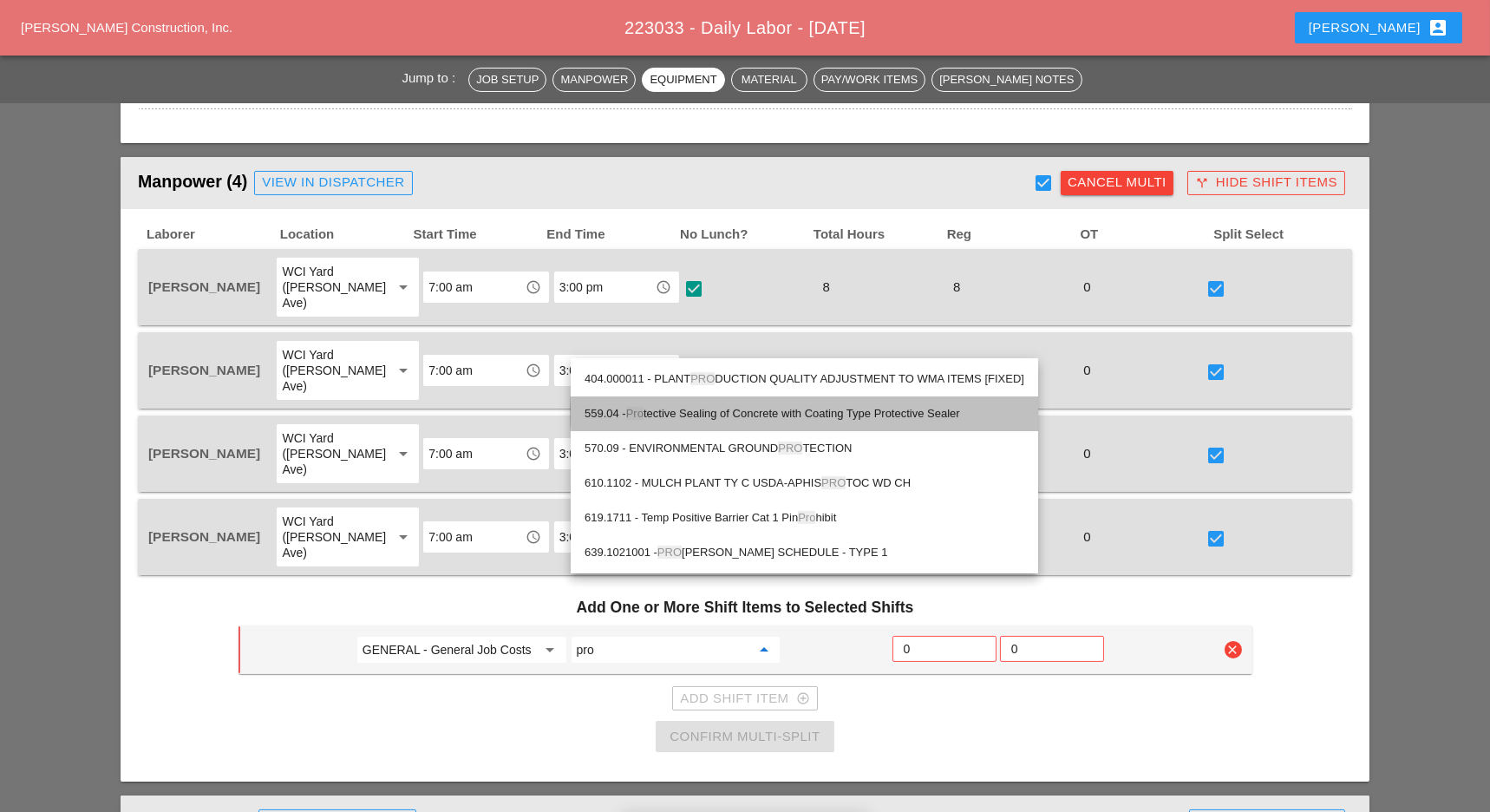
click at [716, 412] on div "559.04 - Pro tective Sealing of Concrete with Coating Type Protective Sealer" at bounding box center [804, 413] width 440 height 21
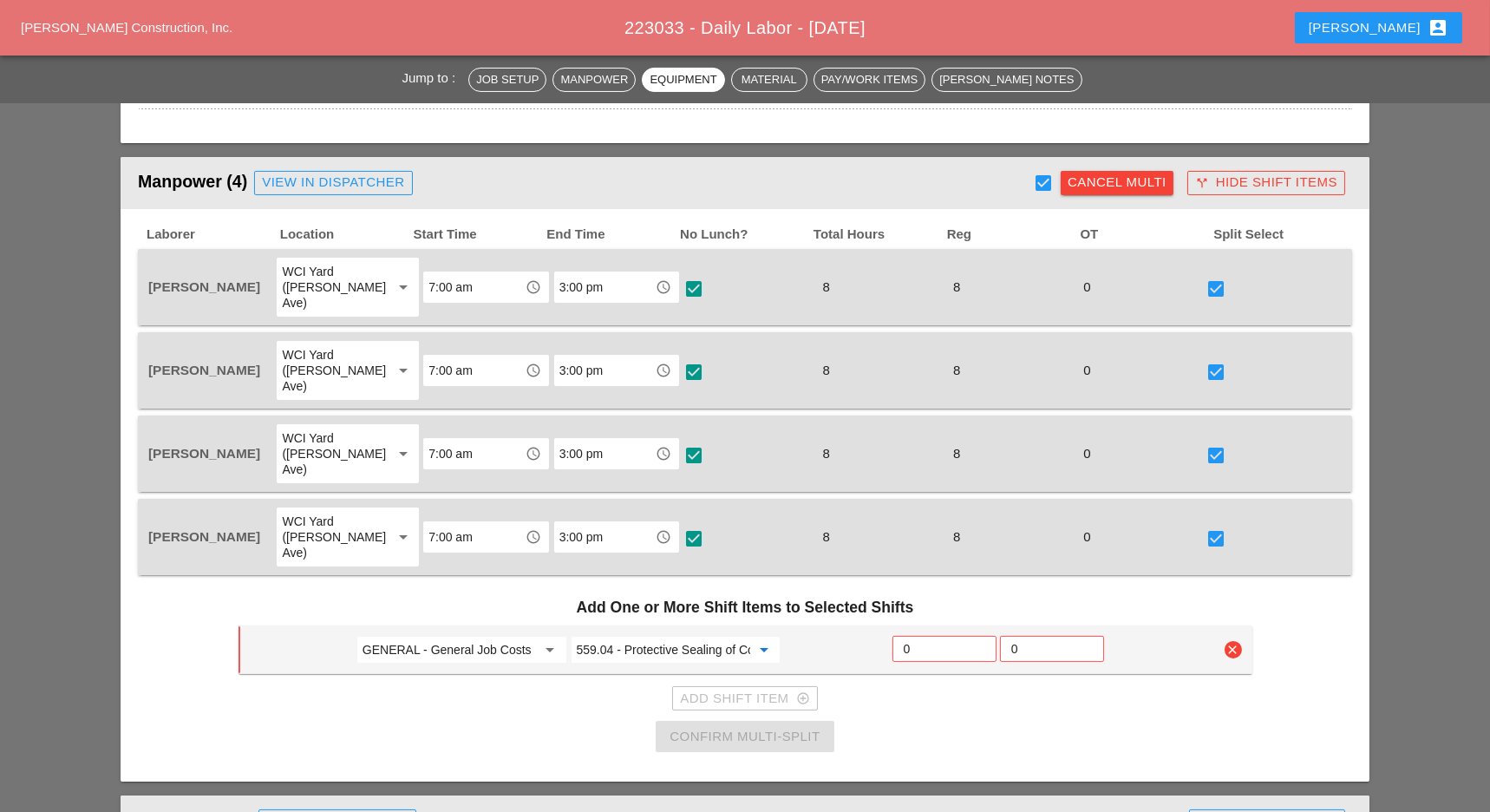
type input "559.04 - Protective Sealing of Concrete with Coating Type Protective Sealer"
click at [469, 636] on input "GENERAL - General Job Costs" at bounding box center [449, 649] width 175 height 27
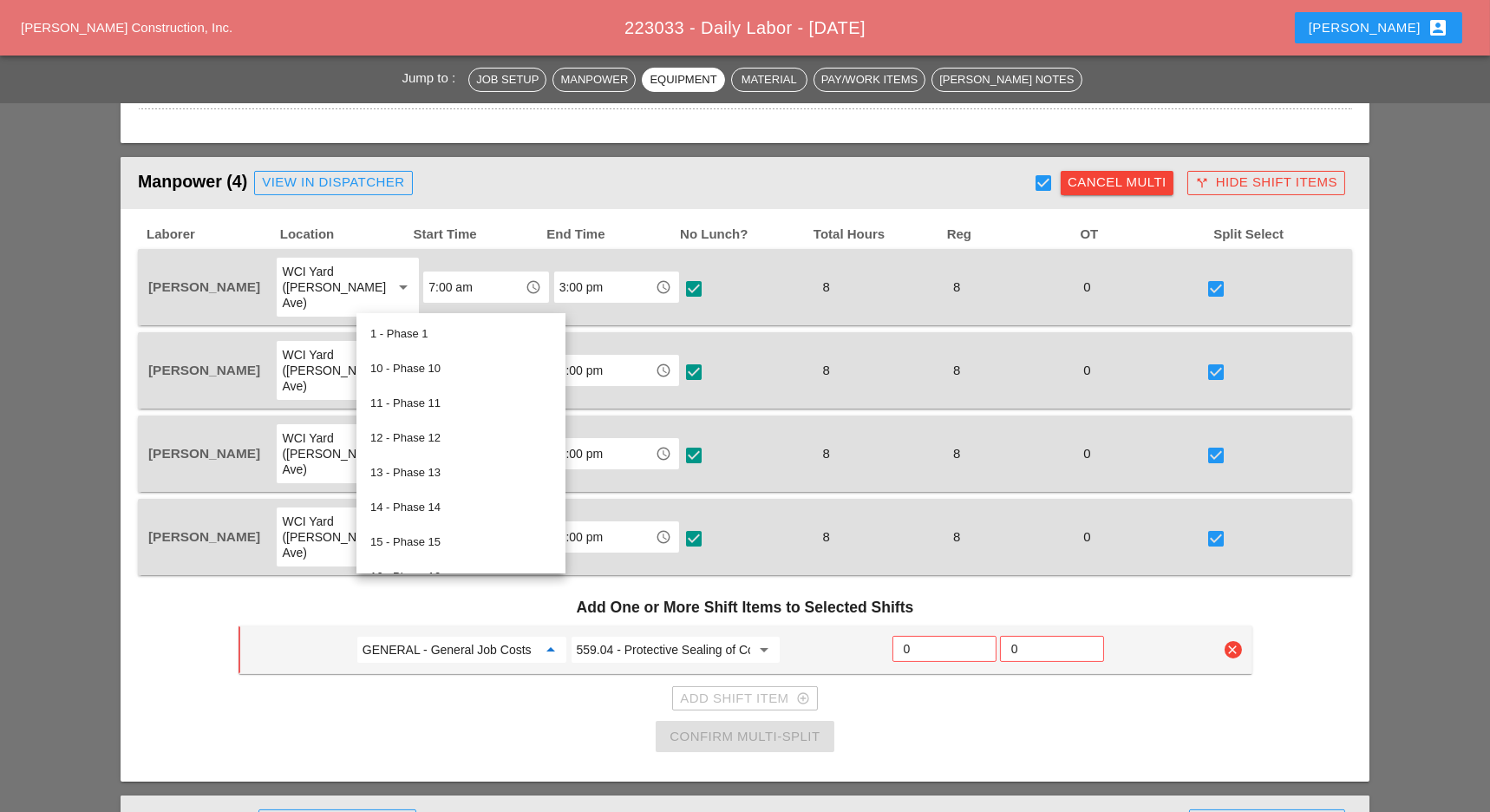
type input "5"
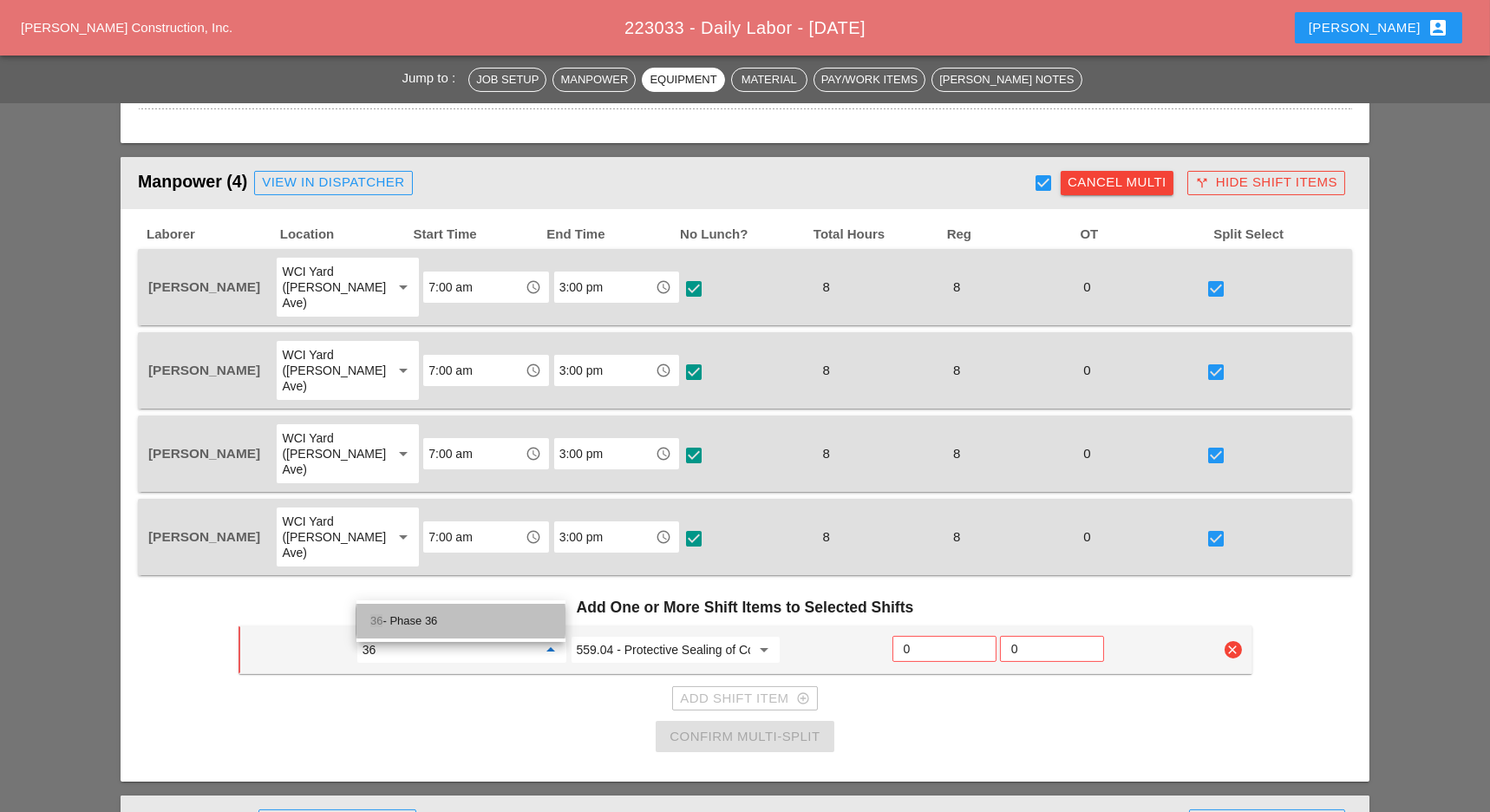
click at [440, 622] on div "36 - Phase 36" at bounding box center [461, 621] width 181 height 21
type input "36 - Phase 36"
click at [908, 635] on input "0" at bounding box center [944, 648] width 81 height 27
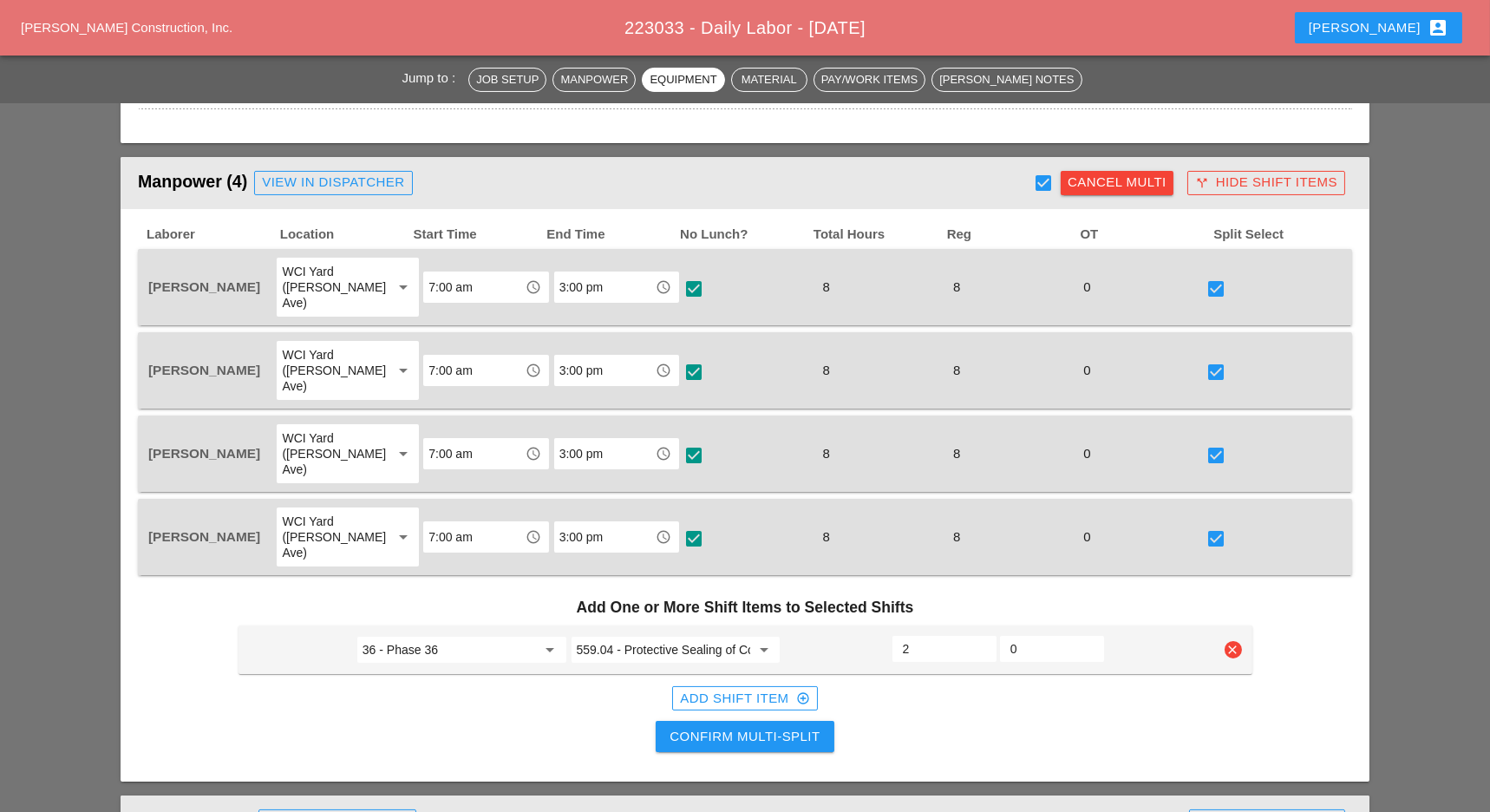
type input "2"
click at [713, 689] on div "Add Shift Item add_circle_outline" at bounding box center [744, 699] width 129 height 20
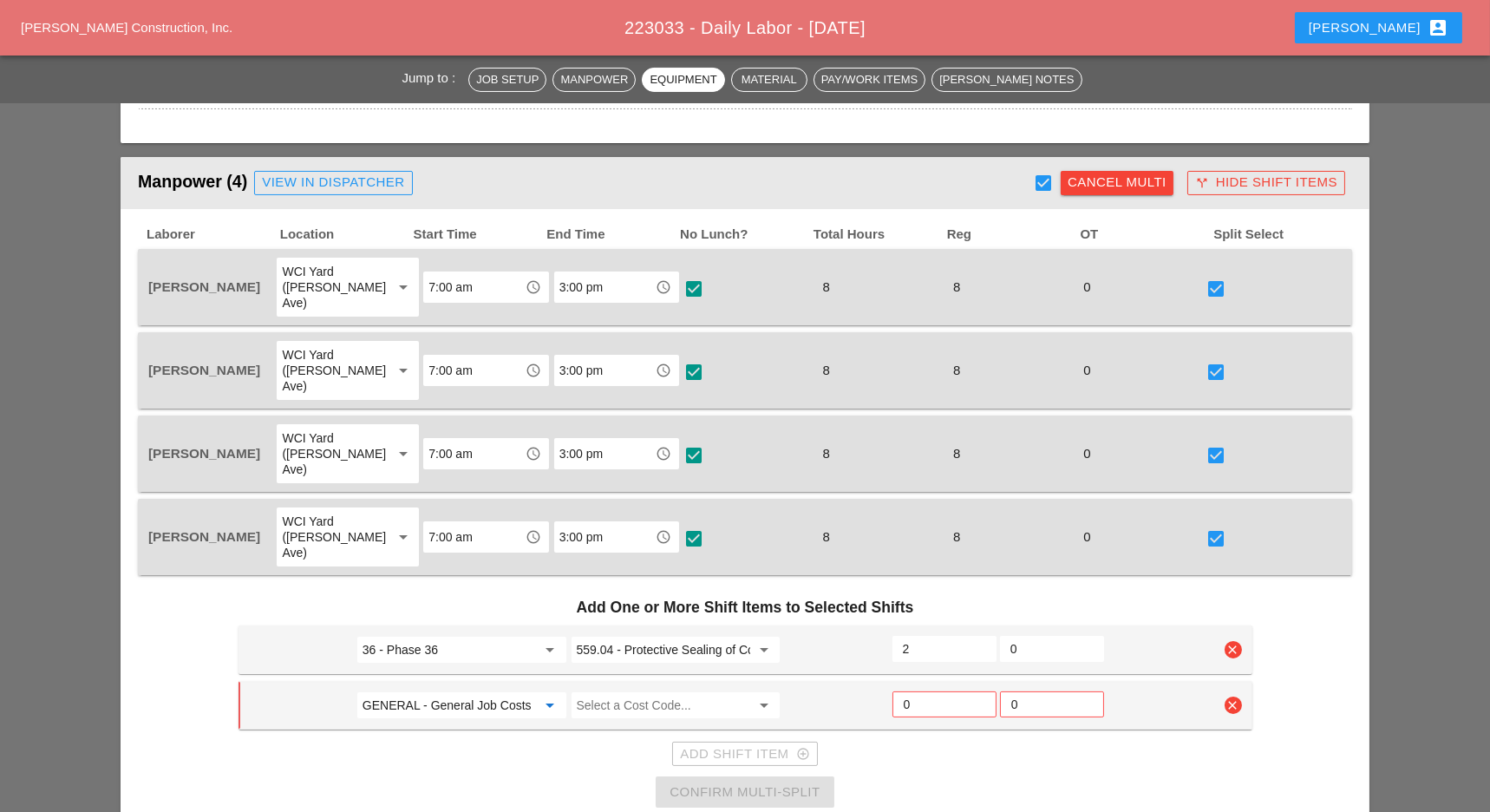
click at [433, 691] on input "GENERAL - General Job Costs" at bounding box center [449, 705] width 175 height 27
drag, startPoint x: 434, startPoint y: 676, endPoint x: 464, endPoint y: 663, distance: 32.7
click at [437, 674] on div "25 - Phase 25" at bounding box center [461, 675] width 181 height 21
type input "25 - Phase 25"
click at [679, 636] on input "559.04 - Protective Sealing of Concrete with Coating Type Protective Sealer" at bounding box center [664, 649] width 175 height 27
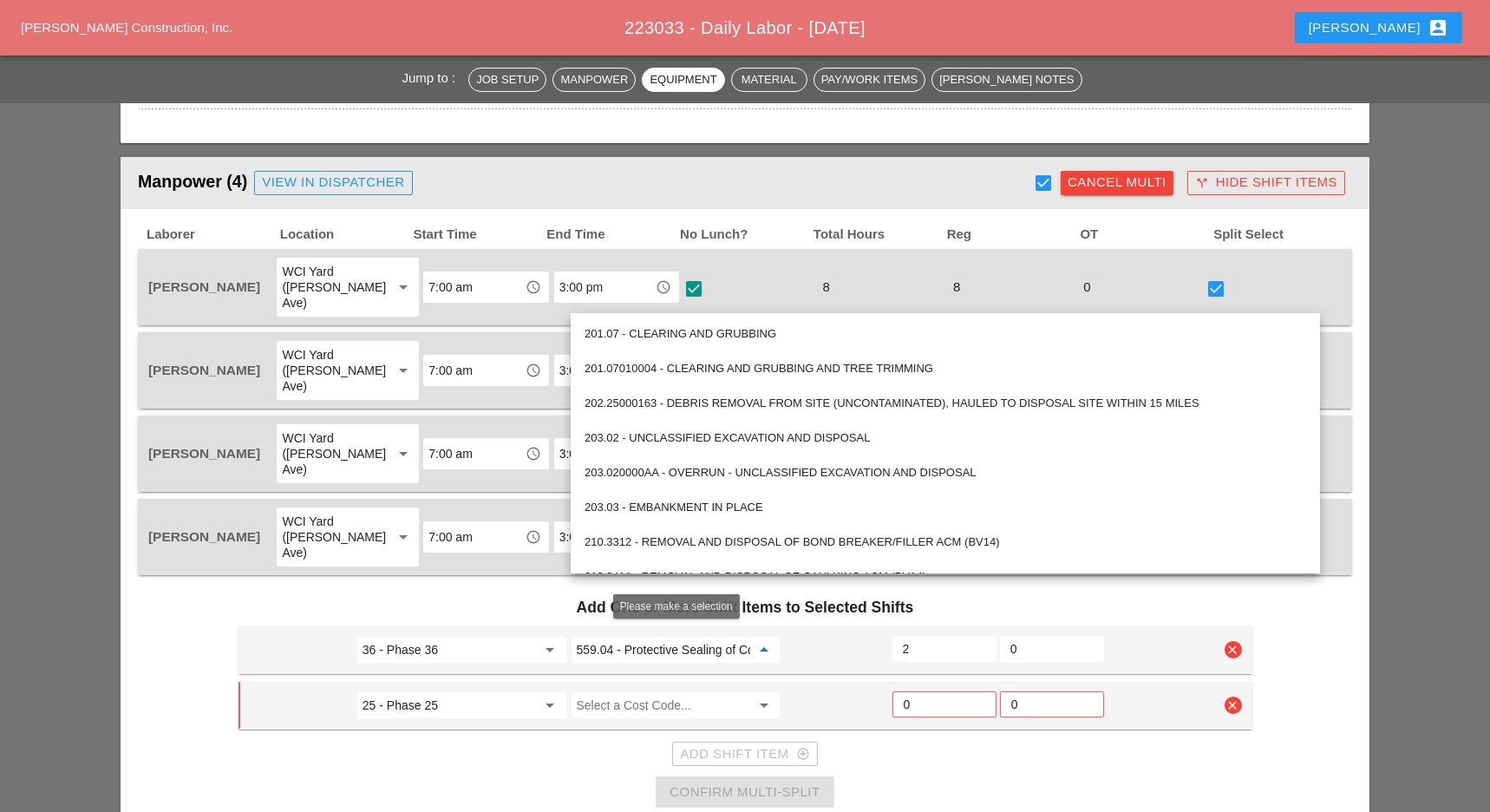
click at [667, 691] on input "Select a Cost Code..." at bounding box center [664, 705] width 175 height 27
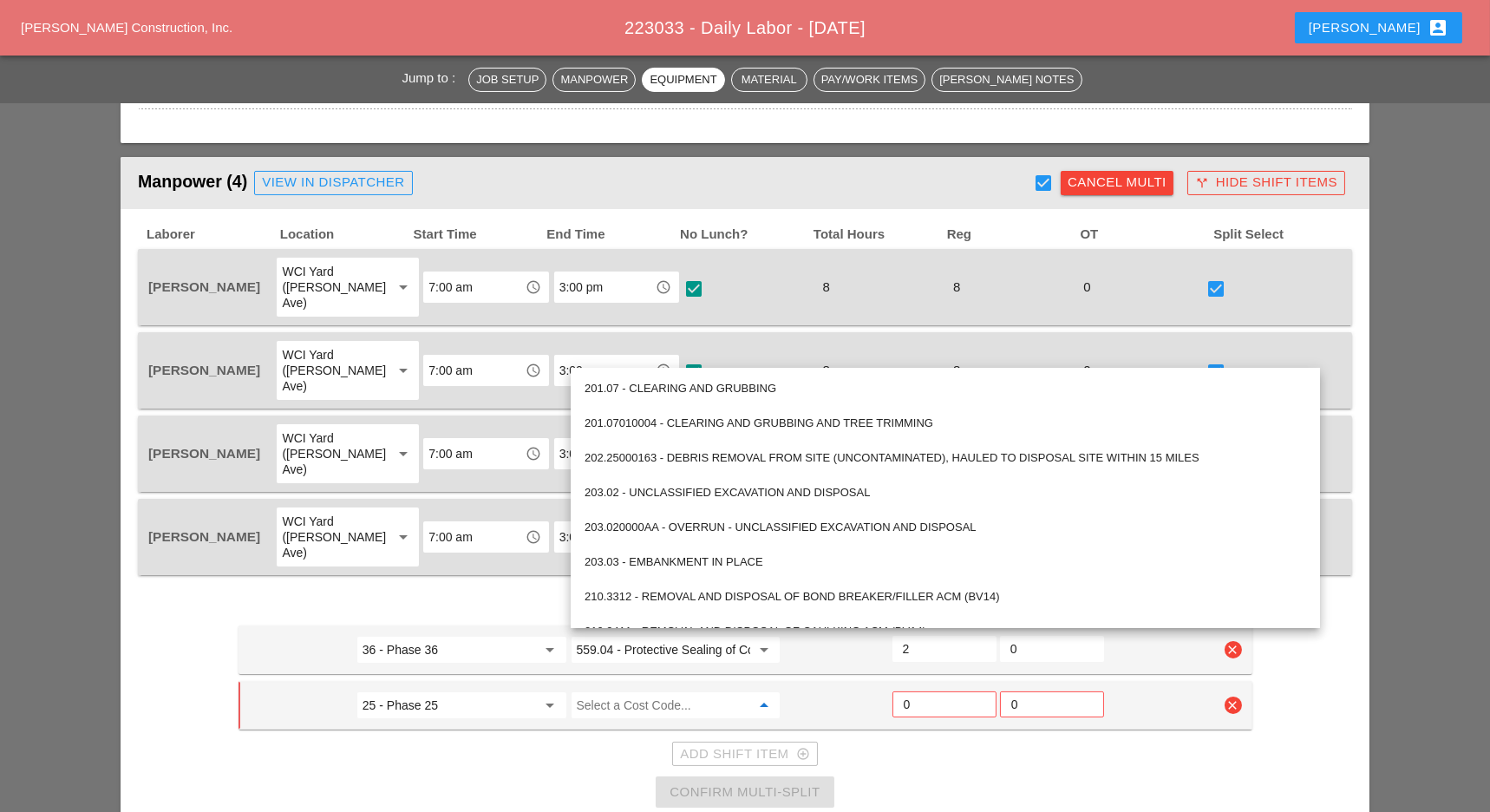
paste input "559.04 - Protective Sealing of Concrete with Coating Type Protective Sealer"
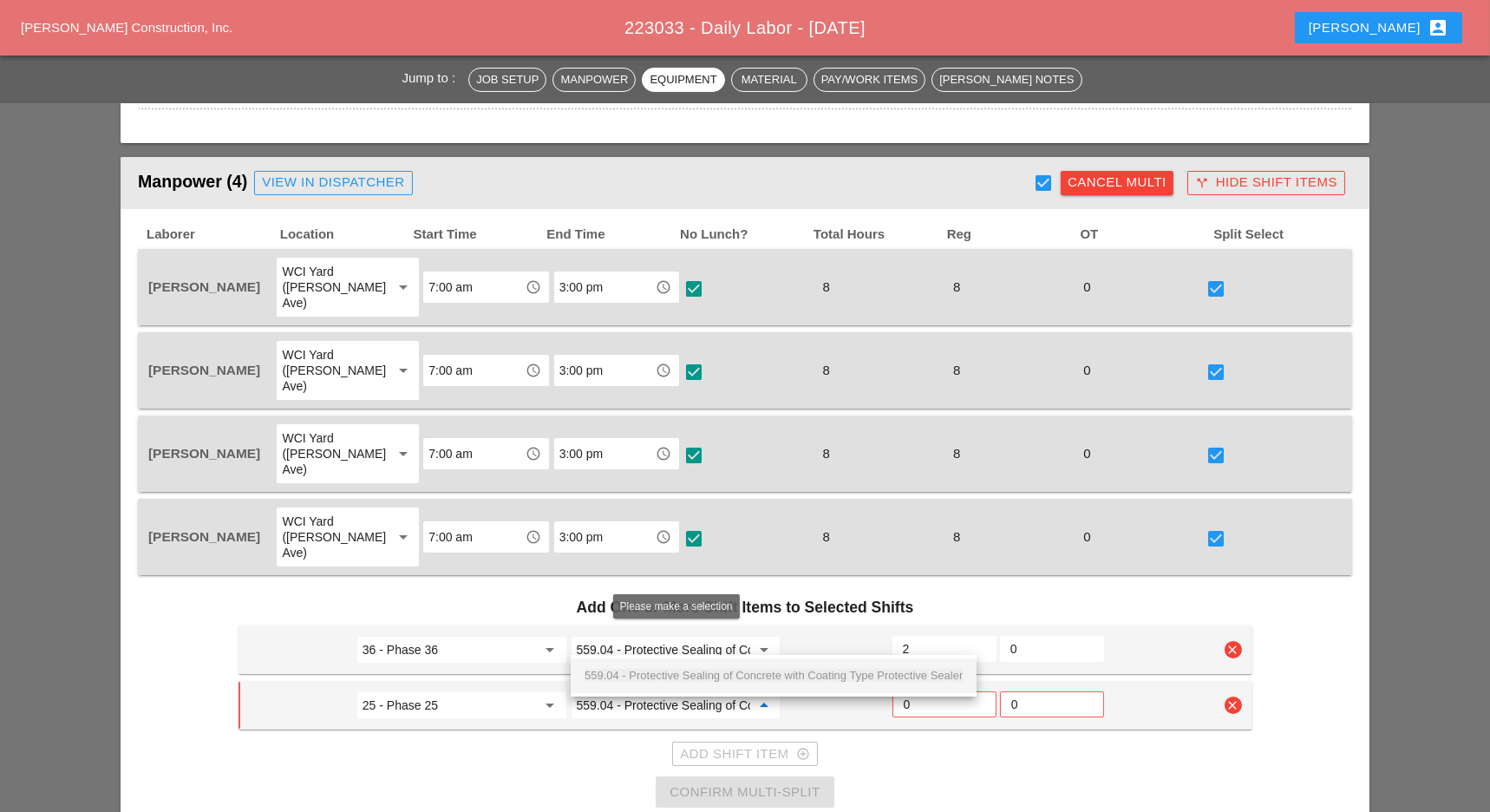
scroll to position [0, 232]
type input "559.04 - Protective Sealing of Concrete with Coating Type Protective Sealer"
click at [909, 690] on input "0" at bounding box center [944, 704] width 81 height 27
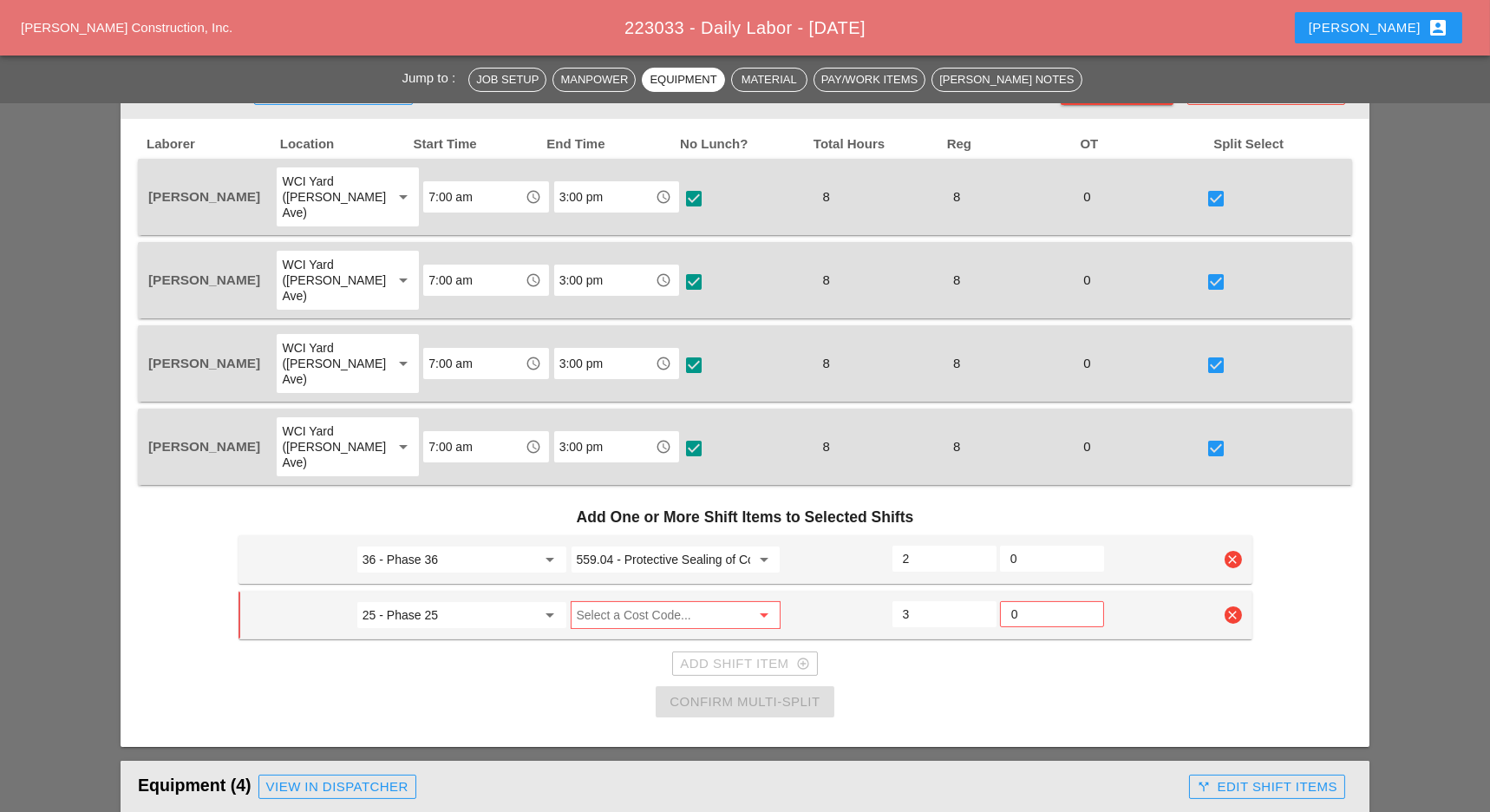
scroll to position [809, 0]
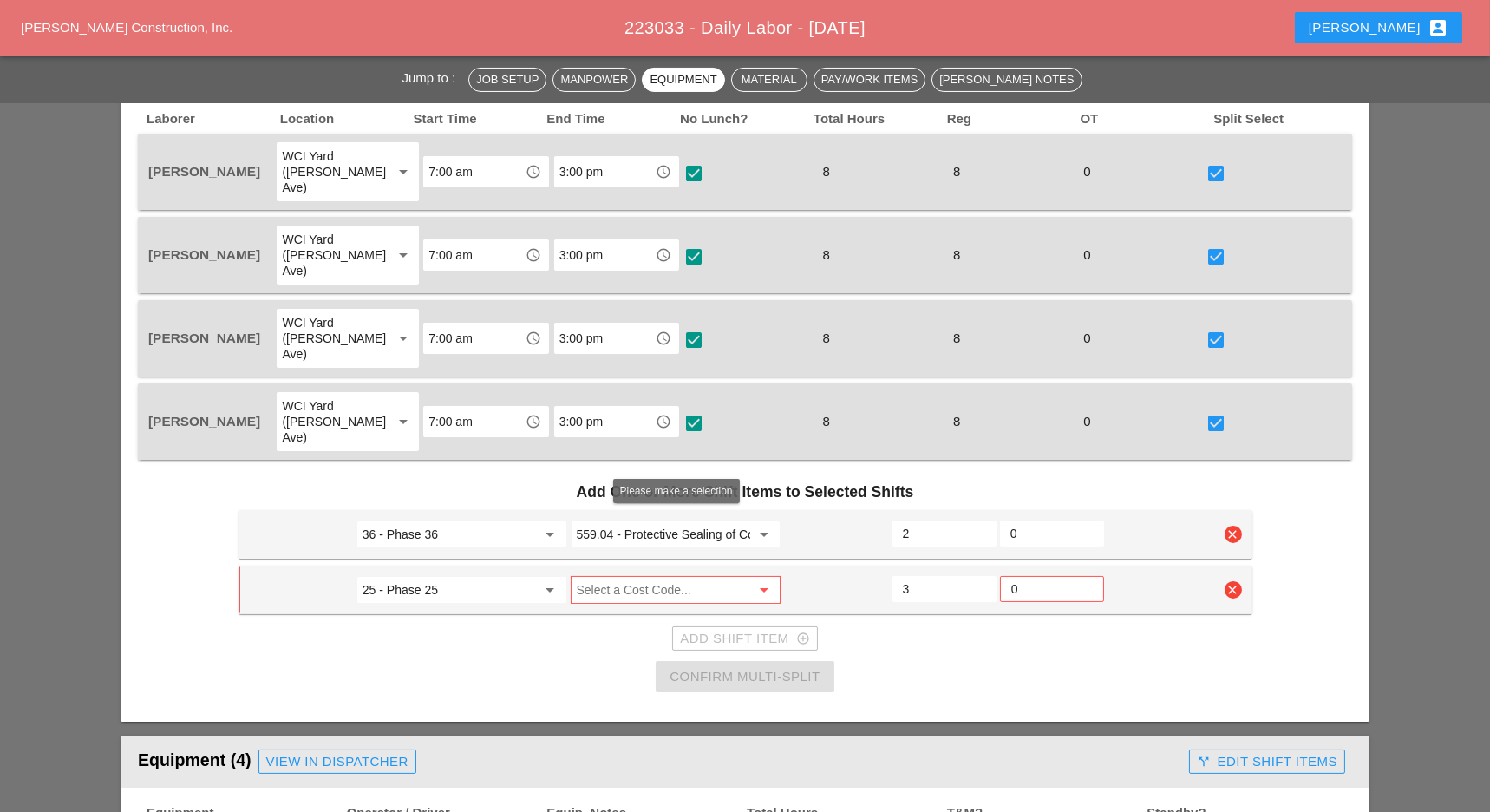
type input "3"
click at [618, 576] on input "Select a Cost Code..." at bounding box center [664, 590] width 175 height 27
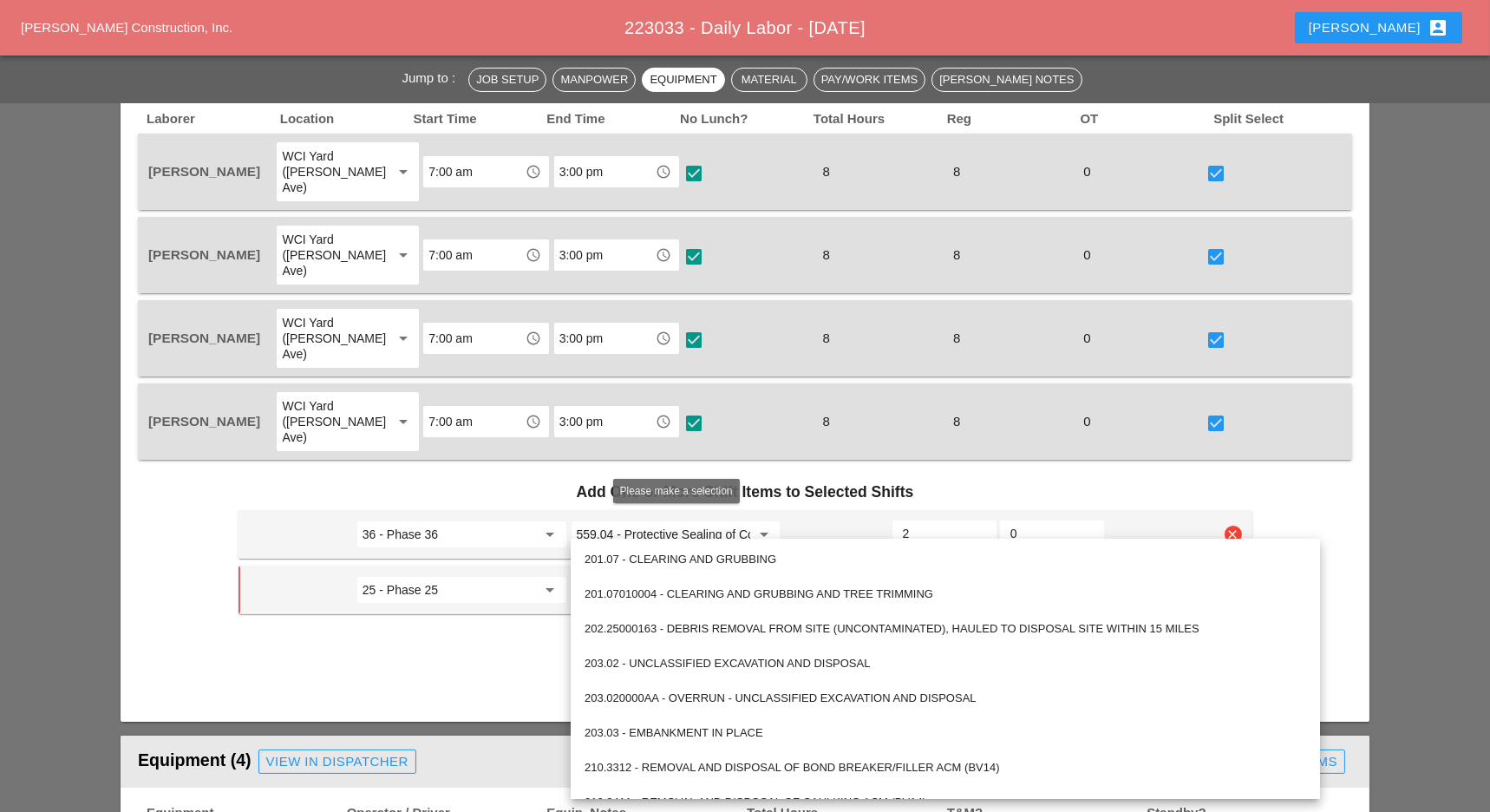
paste input "559.04 - Protective Sealing of Concrete with Coating Type Protective Sealer"
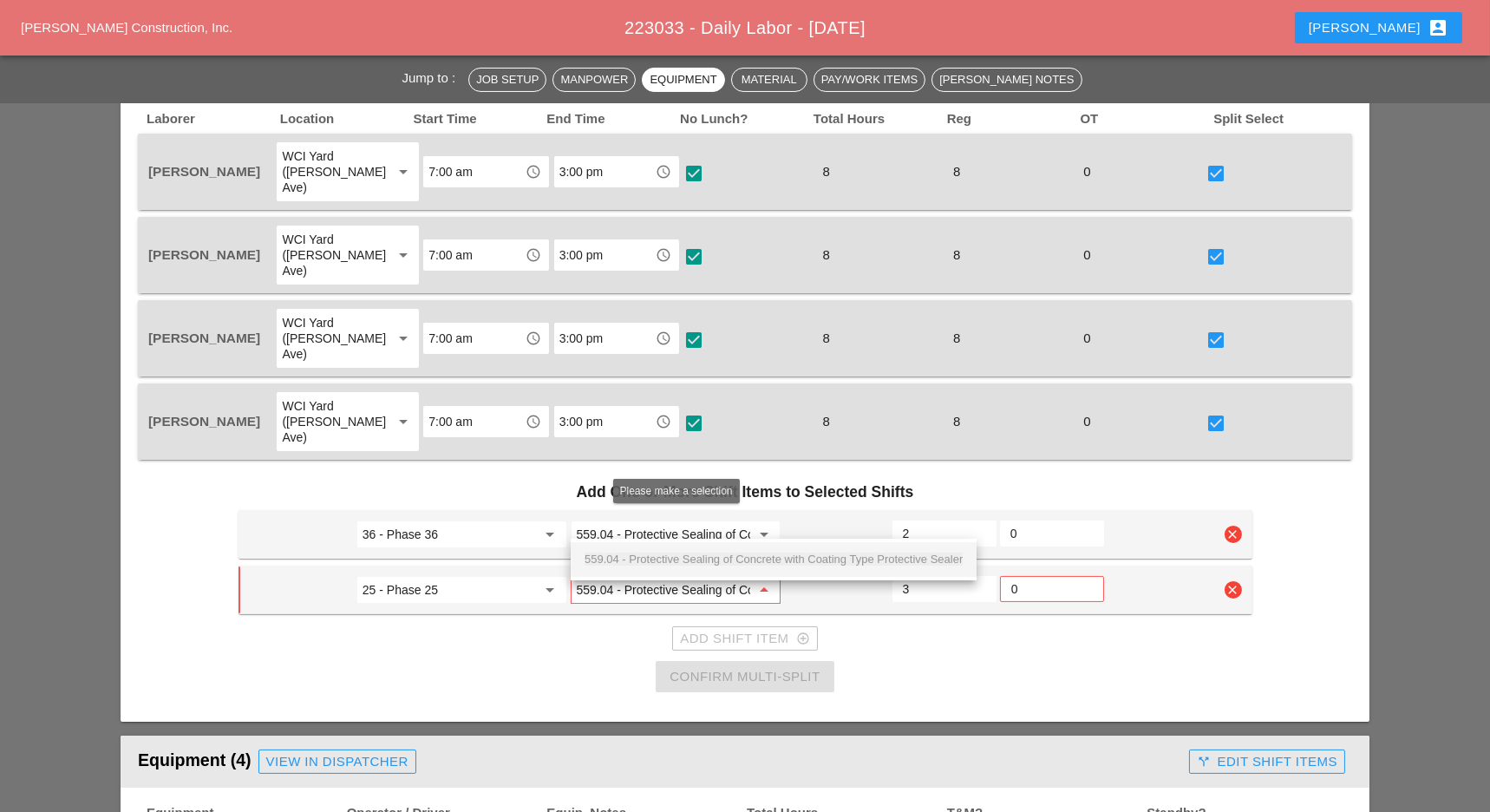
scroll to position [0, 232]
click at [672, 562] on span "559.04 - Protective Sealing of Concrete with Coating Type Protective Sealer" at bounding box center [773, 559] width 378 height 13
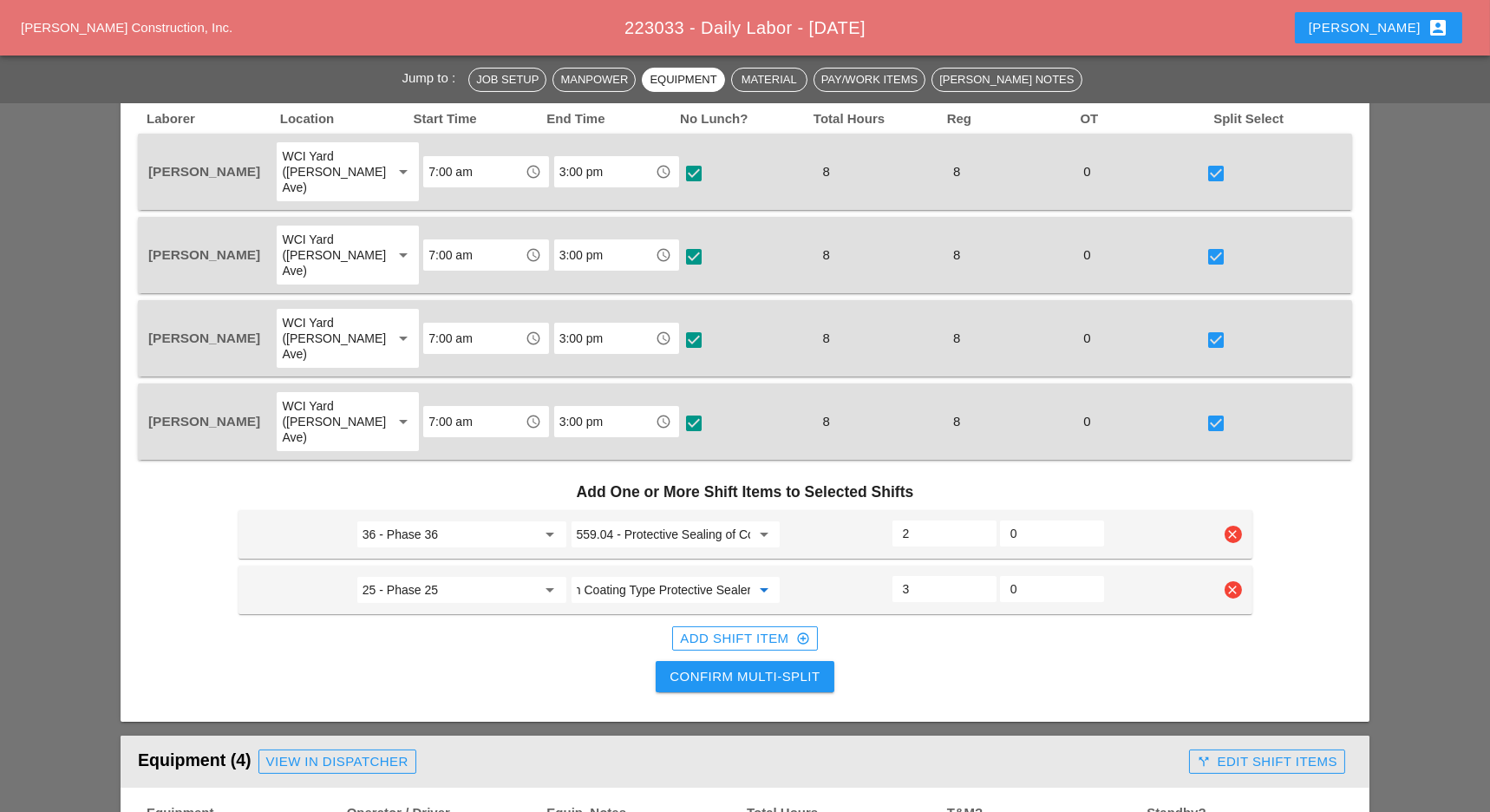
type input "559.04 - Protective Sealing of Concrete with Coating Type Protective Sealer"
click at [727, 629] on div "Add Shift Item add_circle_outline" at bounding box center [744, 639] width 129 height 20
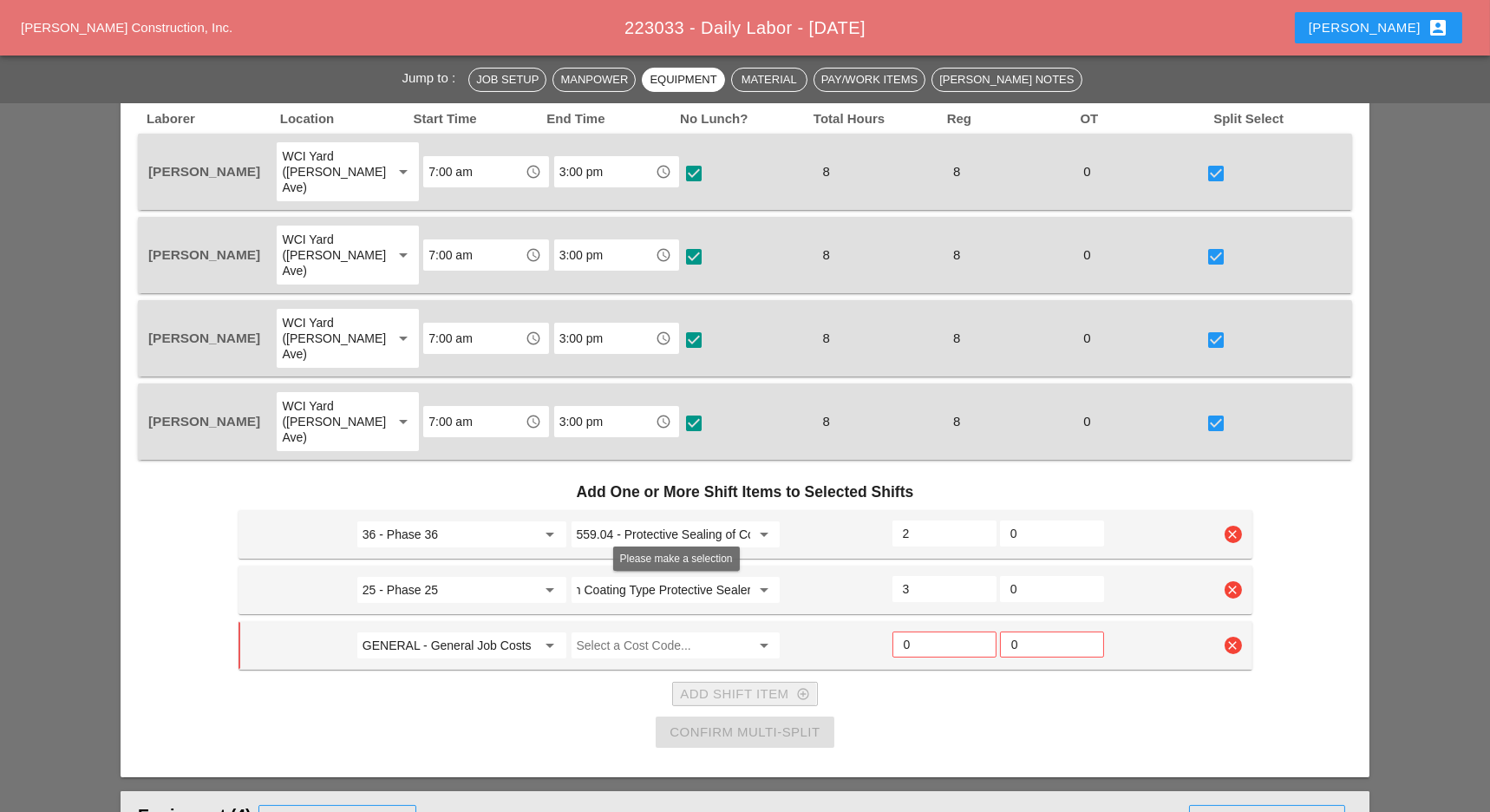
scroll to position [0, 0]
click at [436, 631] on input "GENERAL - General Job Costs" at bounding box center [449, 645] width 175 height 27
click at [436, 609] on div "53 - Phase 53" at bounding box center [461, 614] width 181 height 21
type input "53 - Phase 53"
click at [629, 631] on input "Select a Cost Code..." at bounding box center [664, 645] width 175 height 27
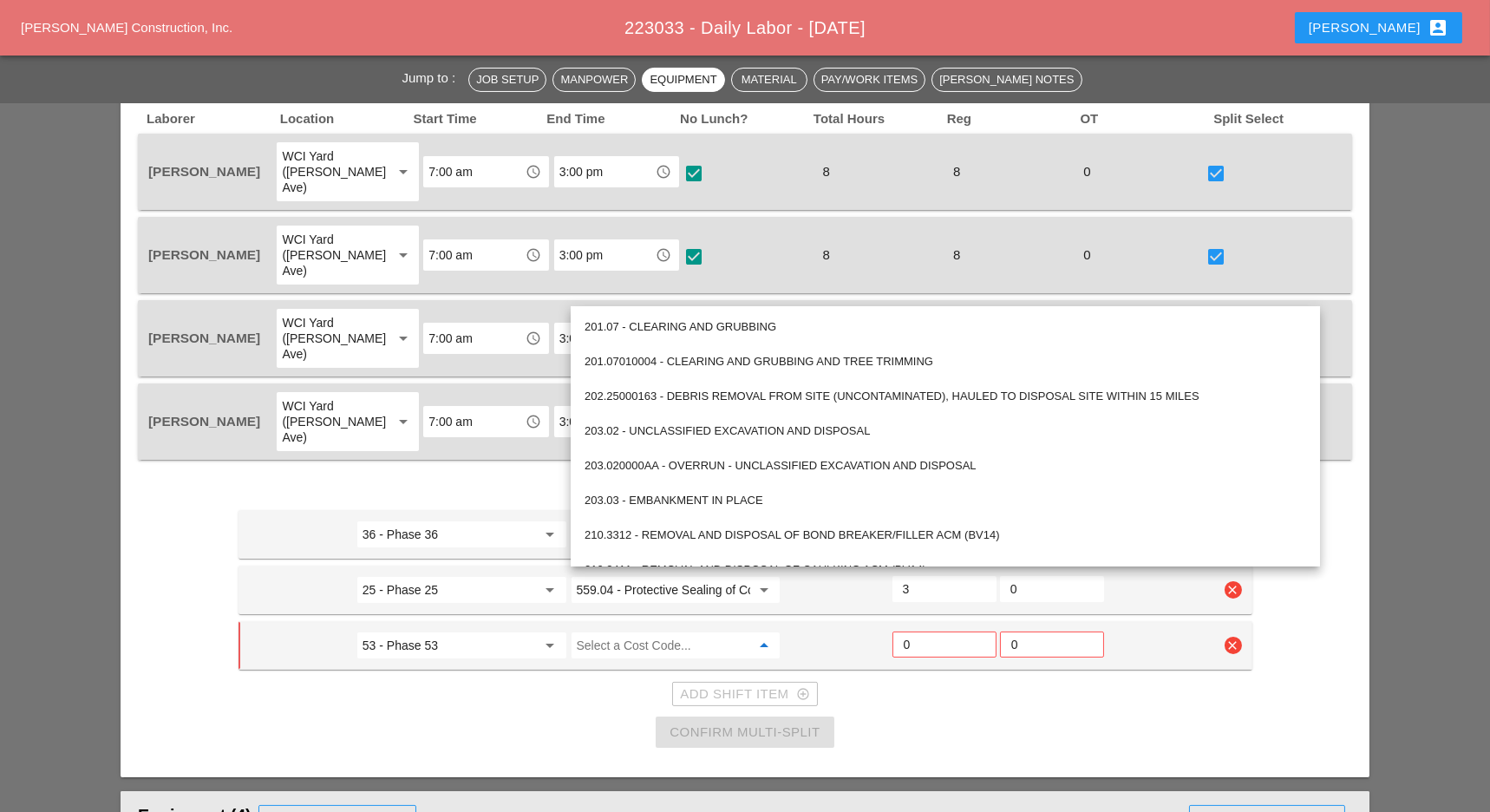
paste input "559.04 - Protective Sealing of Concrete with Coating Type Protective Sealer"
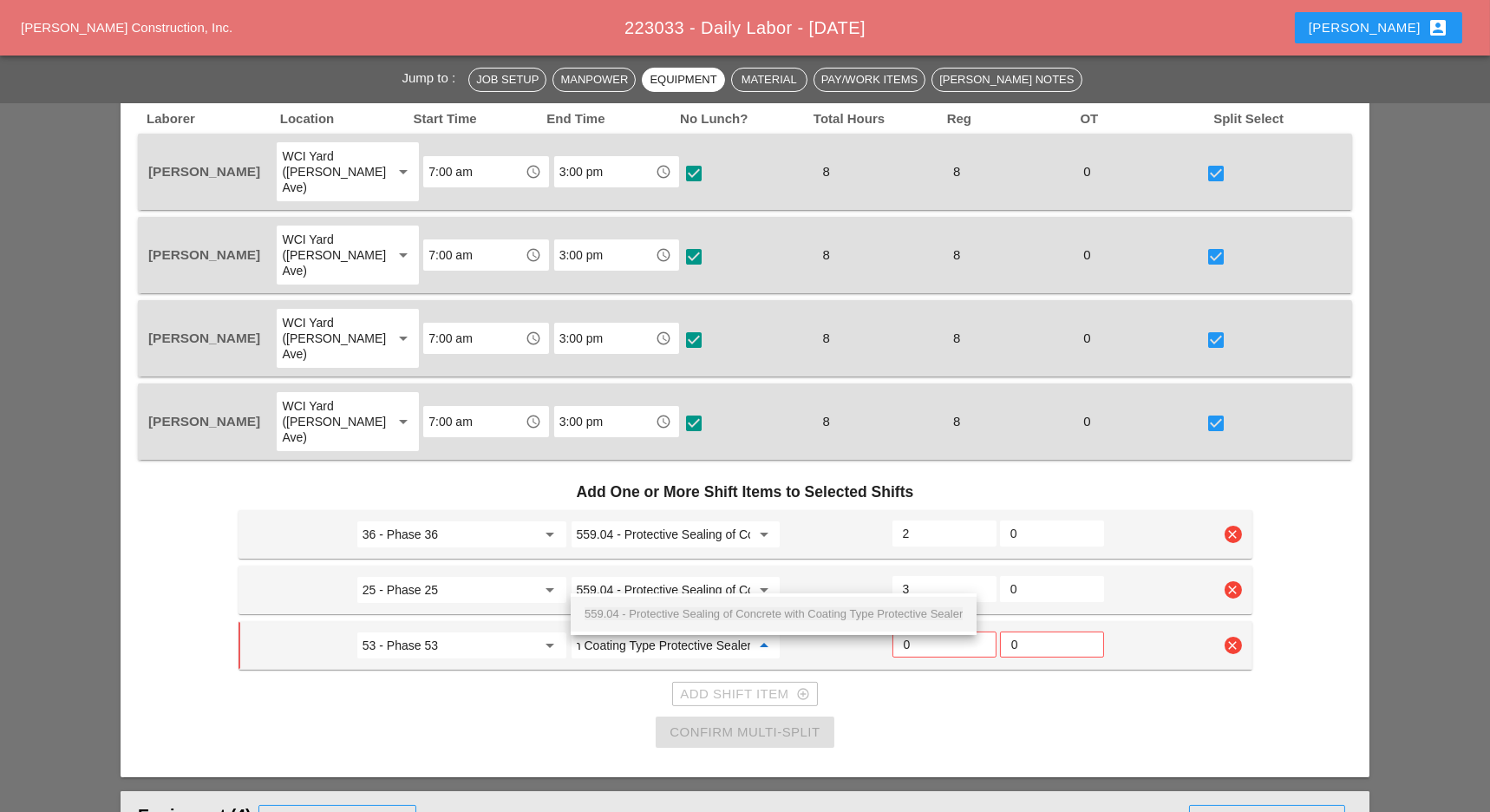
click at [647, 608] on span "559.04 - Protective Sealing of Concrete with Coating Type Protective Sealer" at bounding box center [773, 614] width 378 height 13
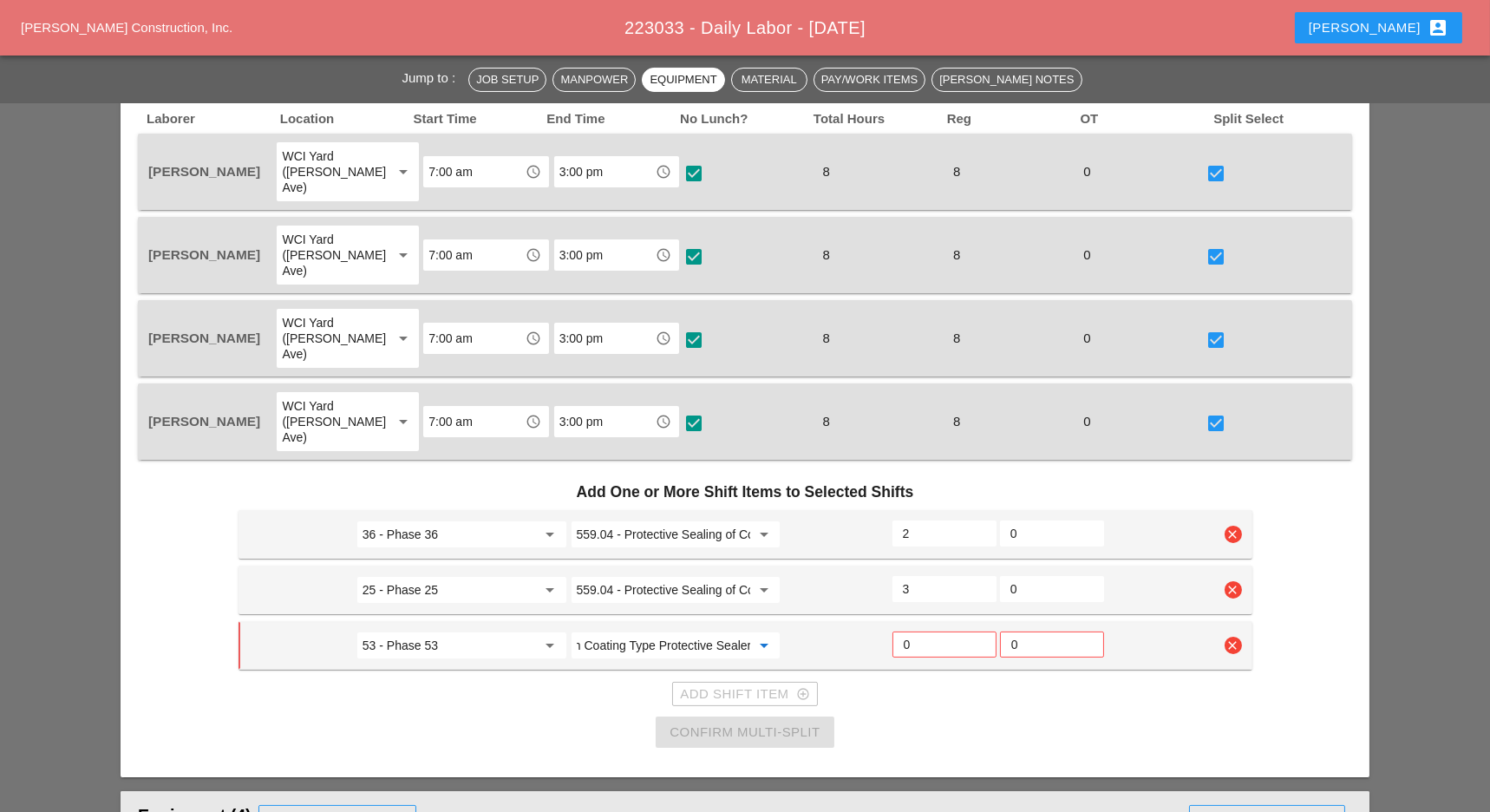
type input "559.04 - Protective Sealing of Concrete with Coating Type Protective Sealer"
click at [917, 630] on input "0" at bounding box center [944, 644] width 81 height 27
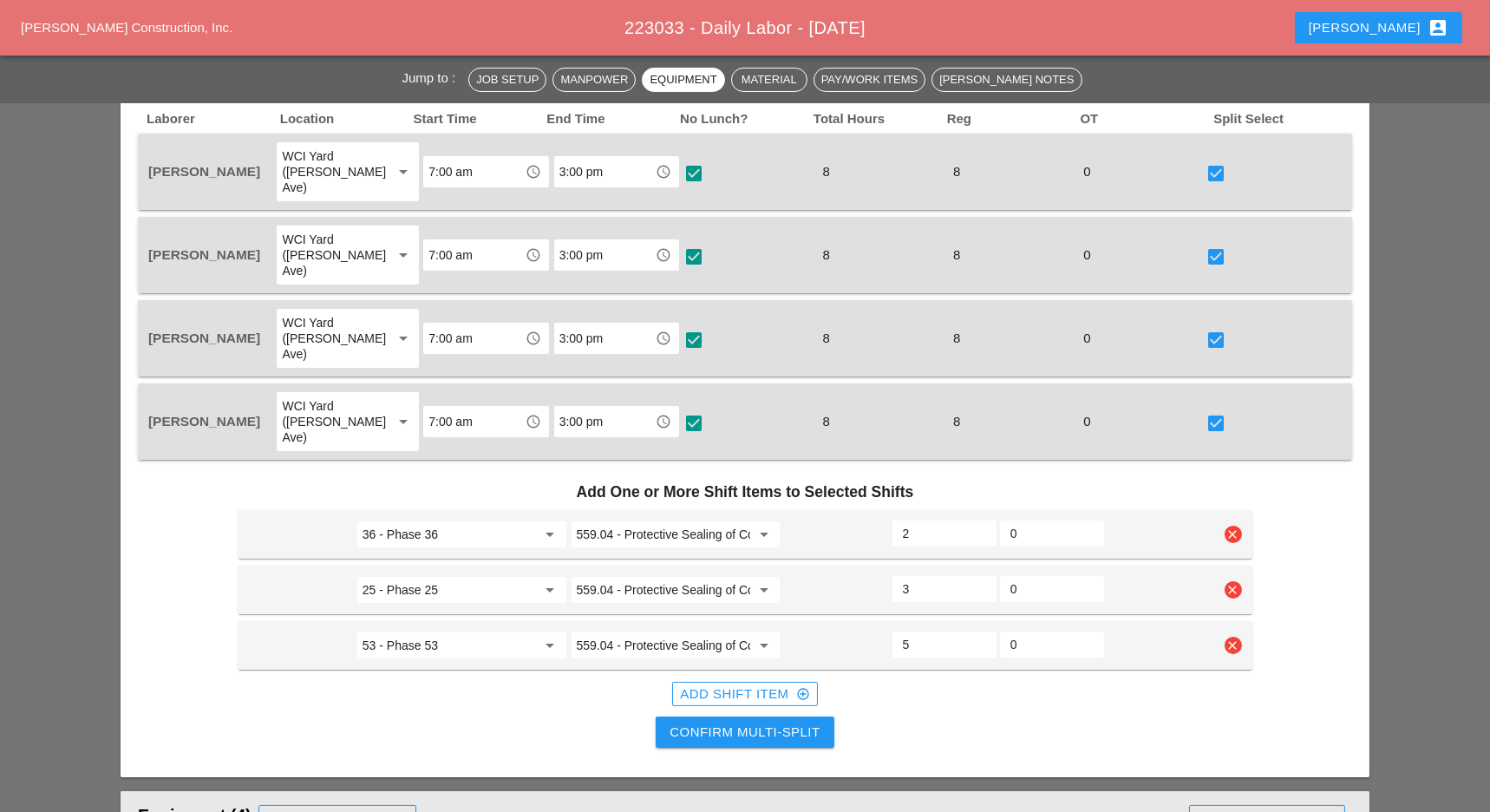
type input "5"
click at [981, 575] on input "2.5" at bounding box center [944, 589] width 83 height 27
type input "2"
click at [980, 575] on input "2" at bounding box center [944, 589] width 83 height 27
click at [979, 630] on input "5.5" at bounding box center [944, 644] width 83 height 27
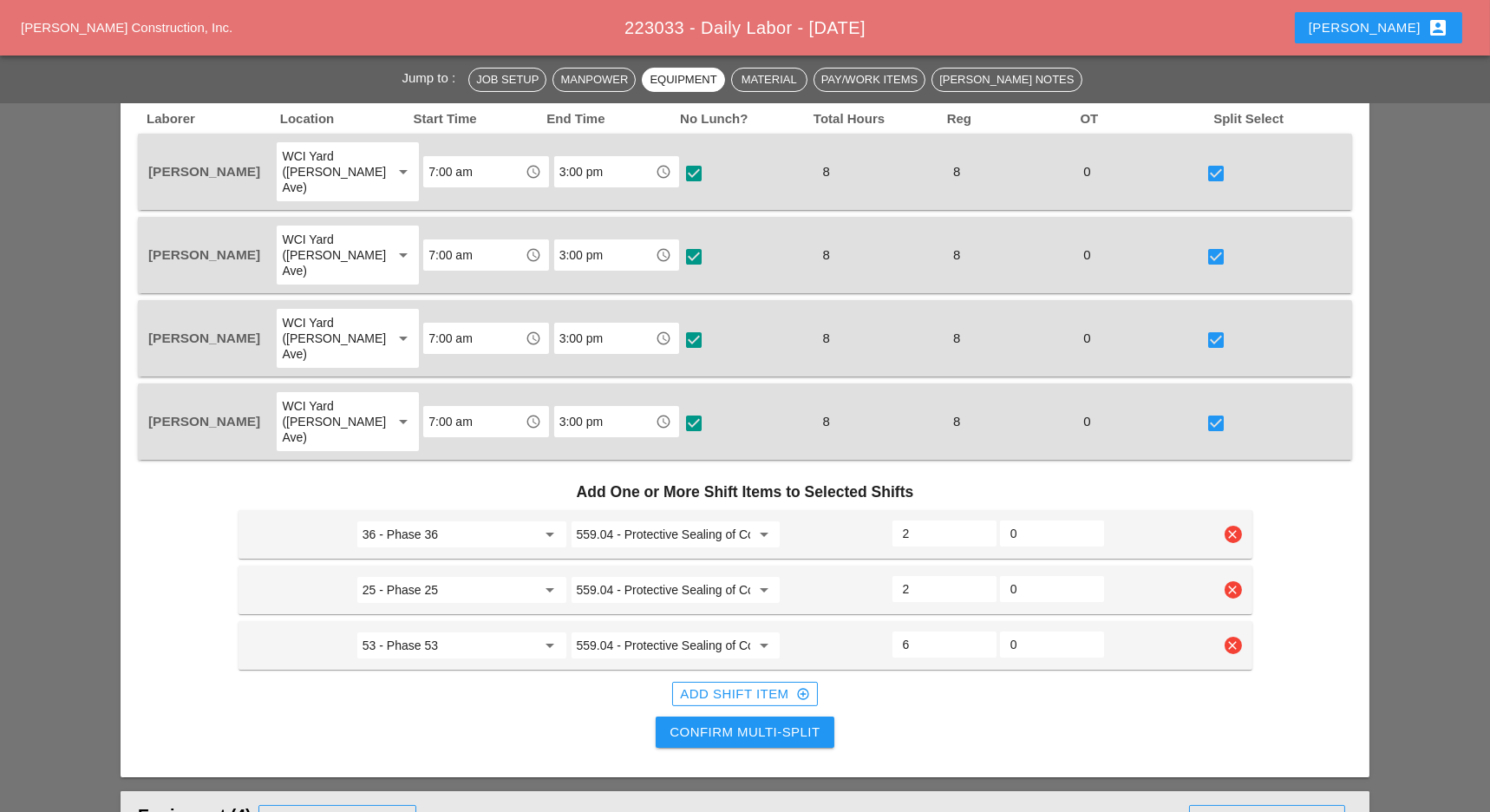
click at [979, 630] on input "6" at bounding box center [944, 644] width 83 height 27
drag, startPoint x: 914, startPoint y: 565, endPoint x: 896, endPoint y: 565, distance: 18.0
click at [896, 631] on div "6" at bounding box center [945, 644] width 104 height 26
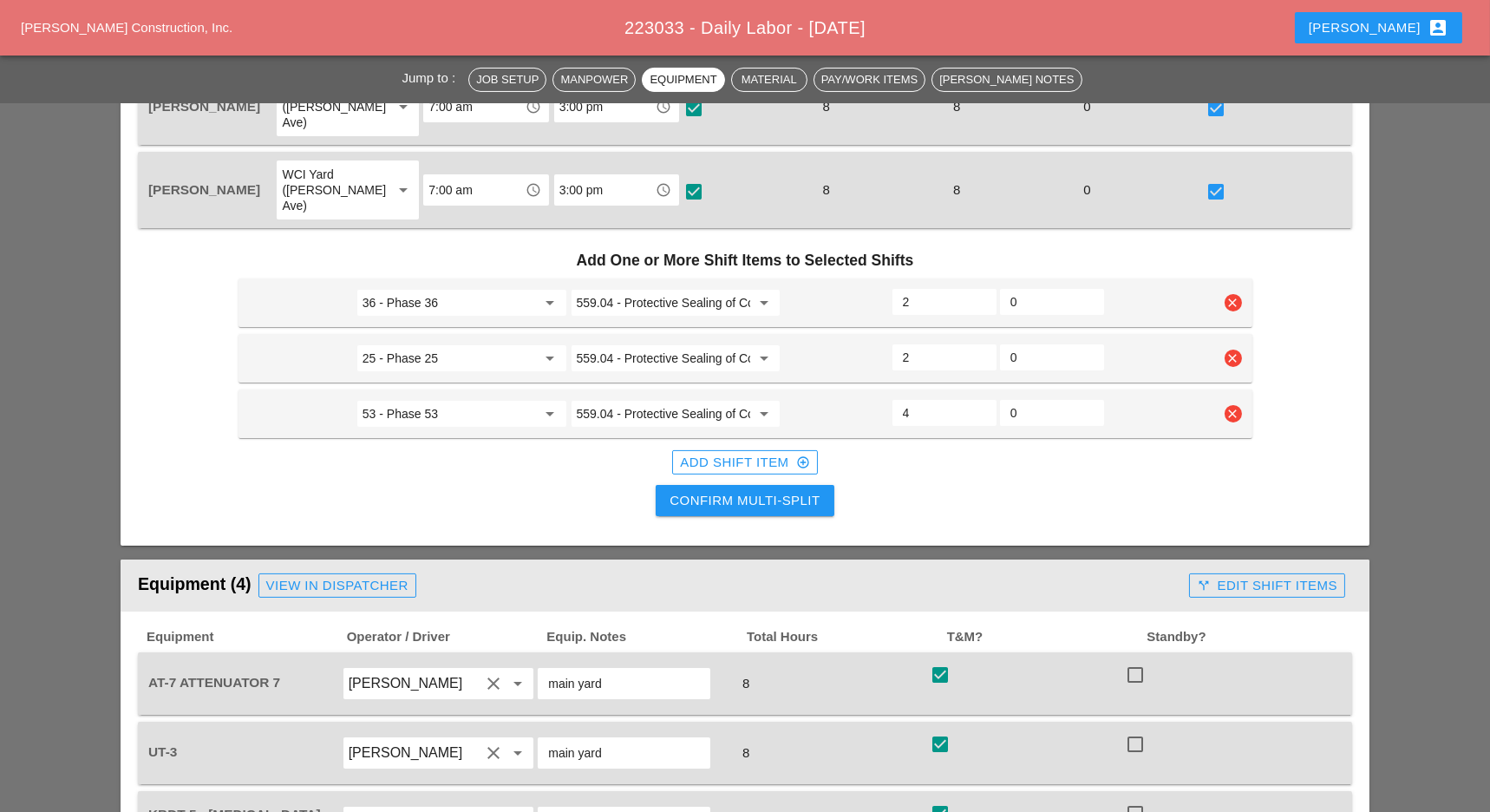
scroll to position [924, 0]
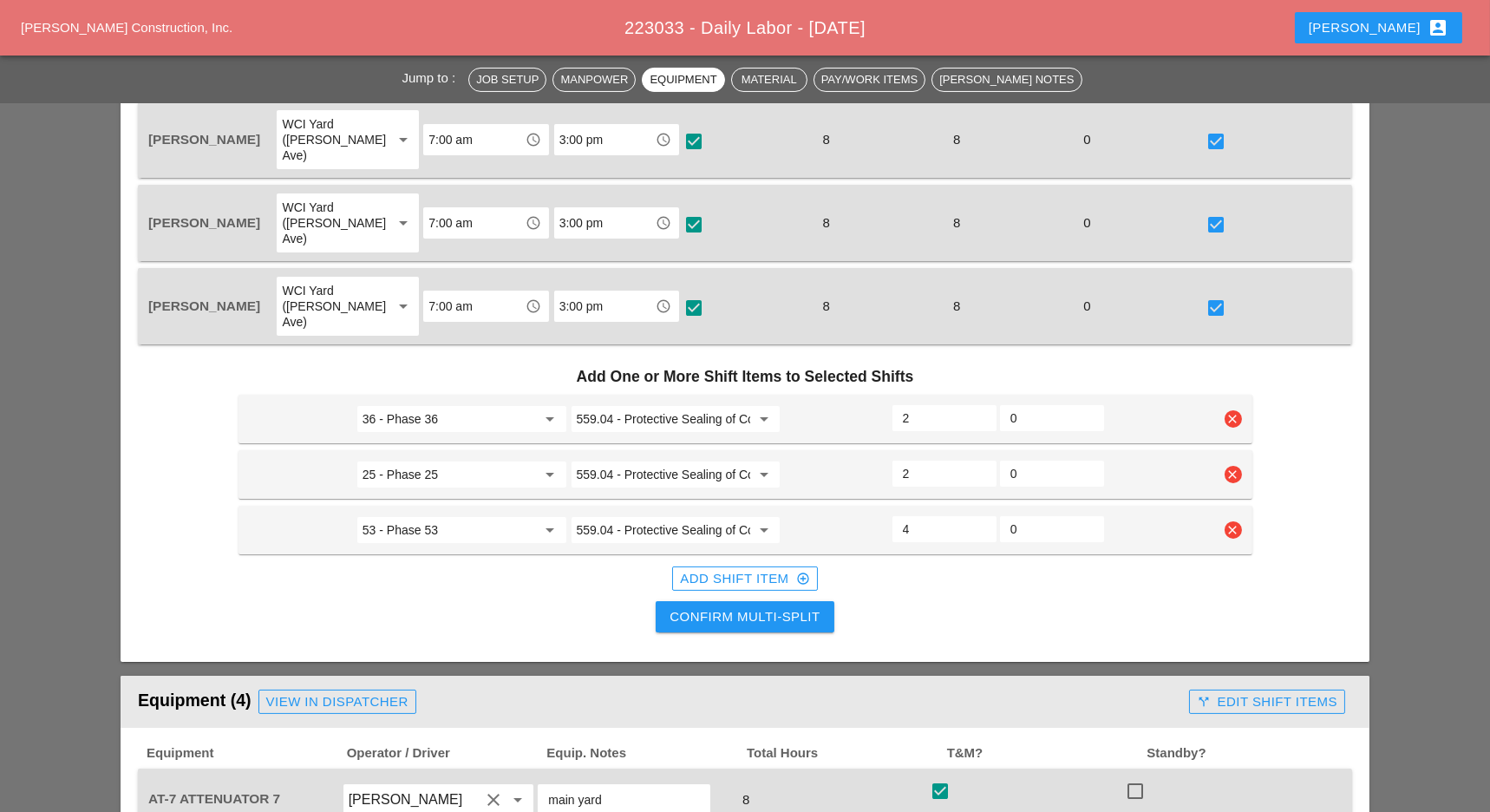
type input "4"
click at [1232, 411] on icon "clear" at bounding box center [1233, 419] width 17 height 17
drag, startPoint x: 1209, startPoint y: 319, endPoint x: 1045, endPoint y: 407, distance: 186.1
click at [1206, 324] on div "Confirm delete" at bounding box center [1234, 316] width 84 height 20
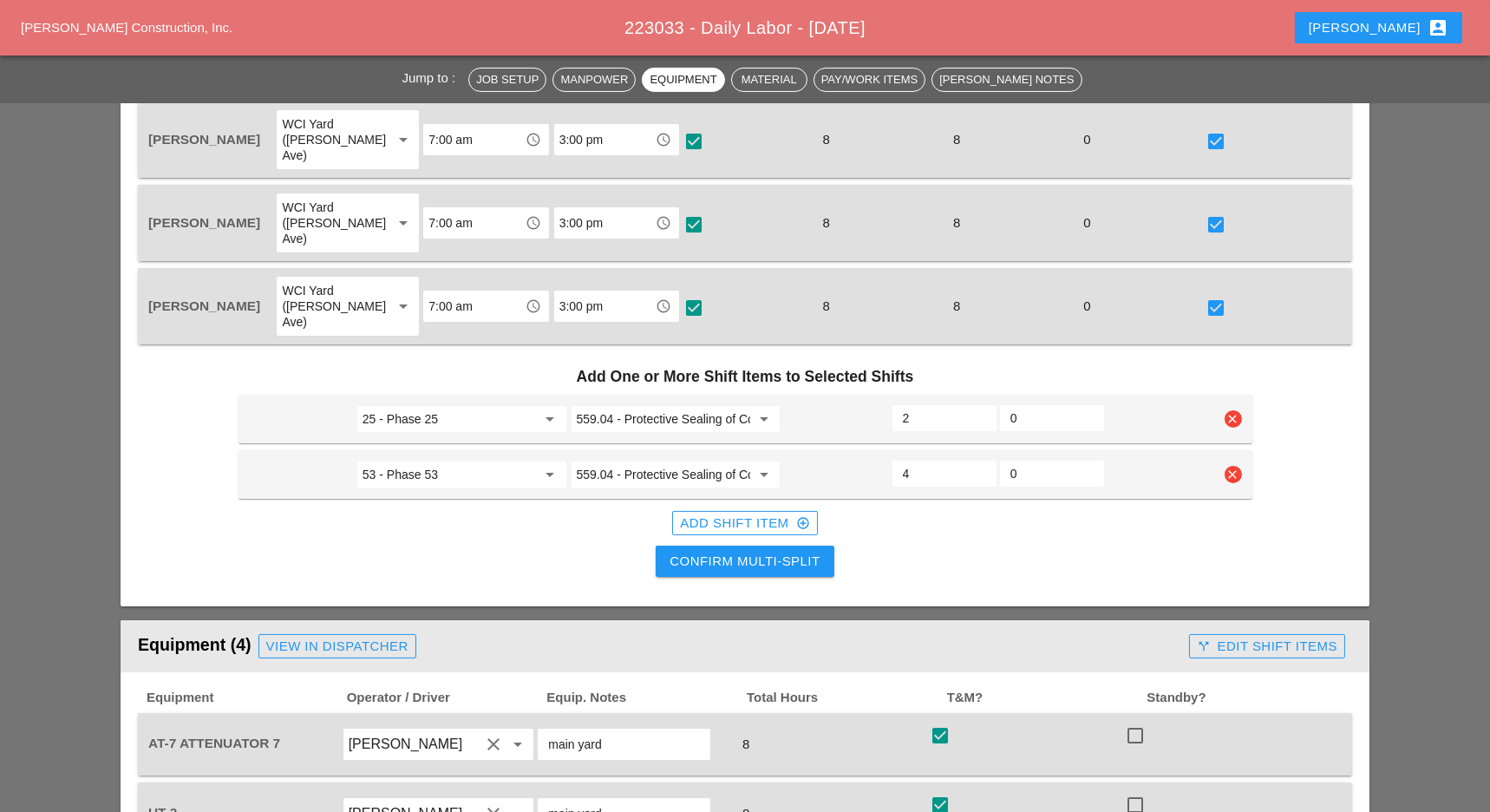
click at [815, 545] on button "Confirm Multi-Split" at bounding box center [745, 561] width 177 height 31
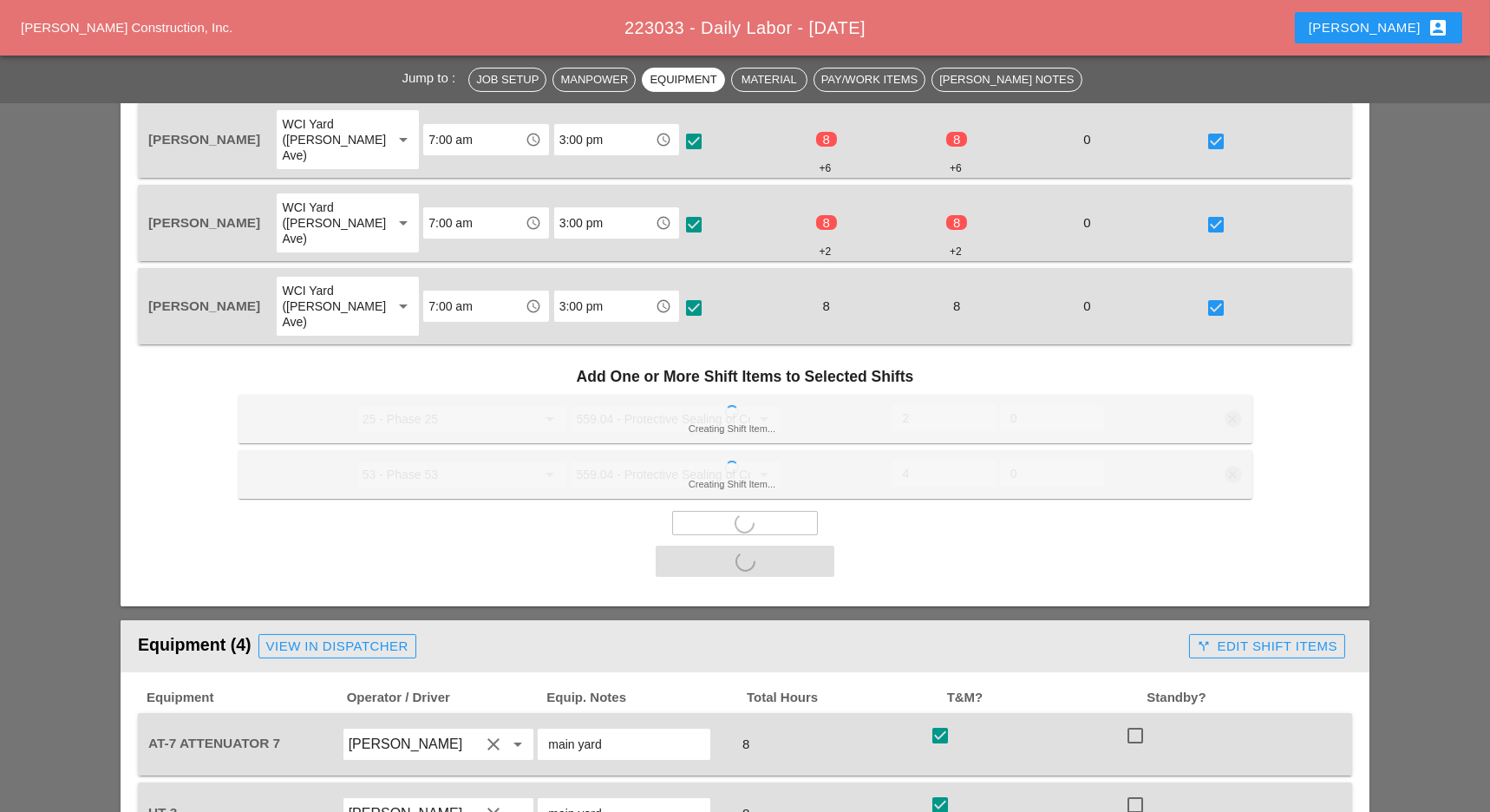
scroll to position [1041, 0]
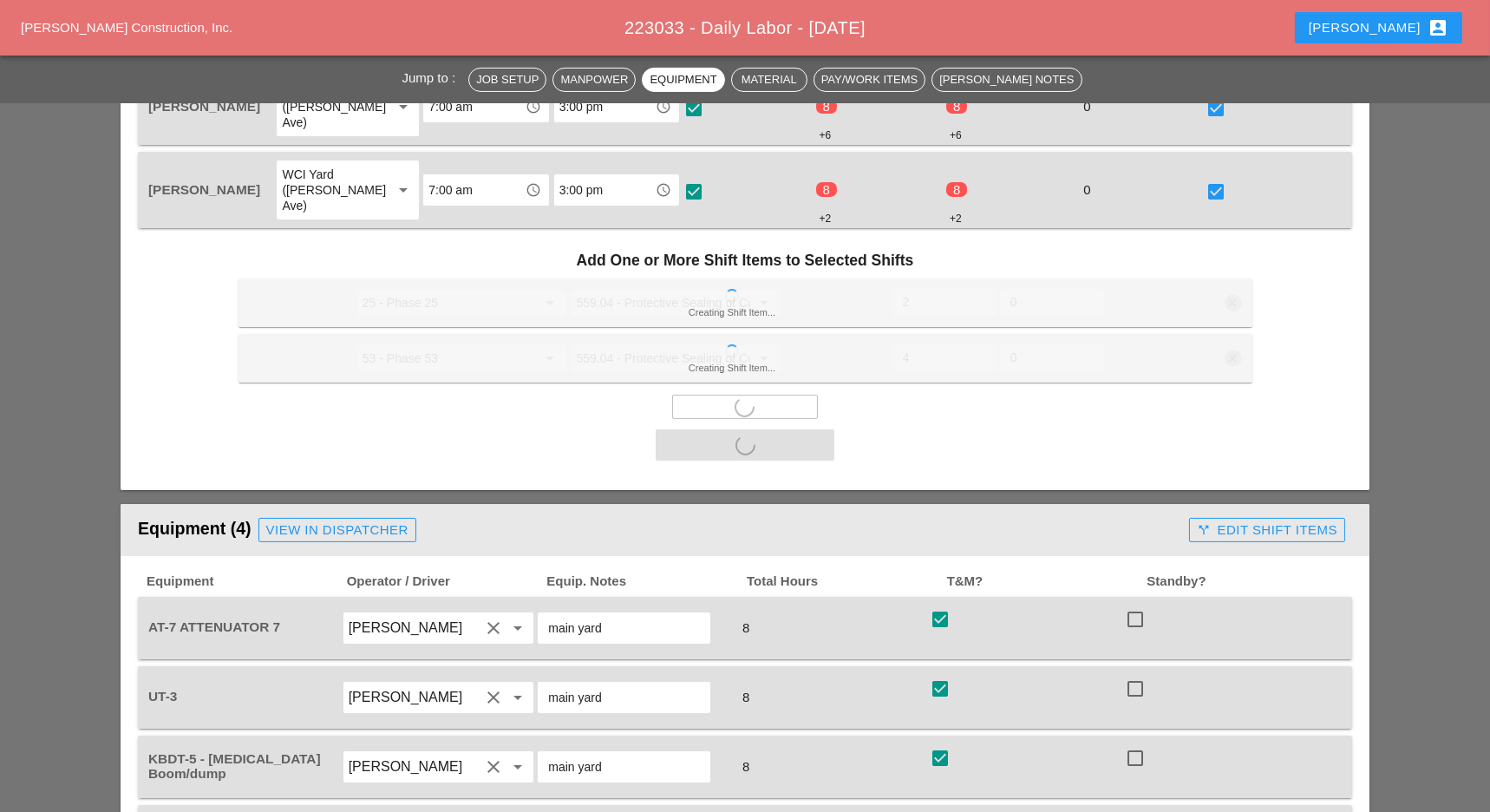
click at [1266, 520] on div "call_split Edit Shift Items" at bounding box center [1268, 530] width 141 height 20
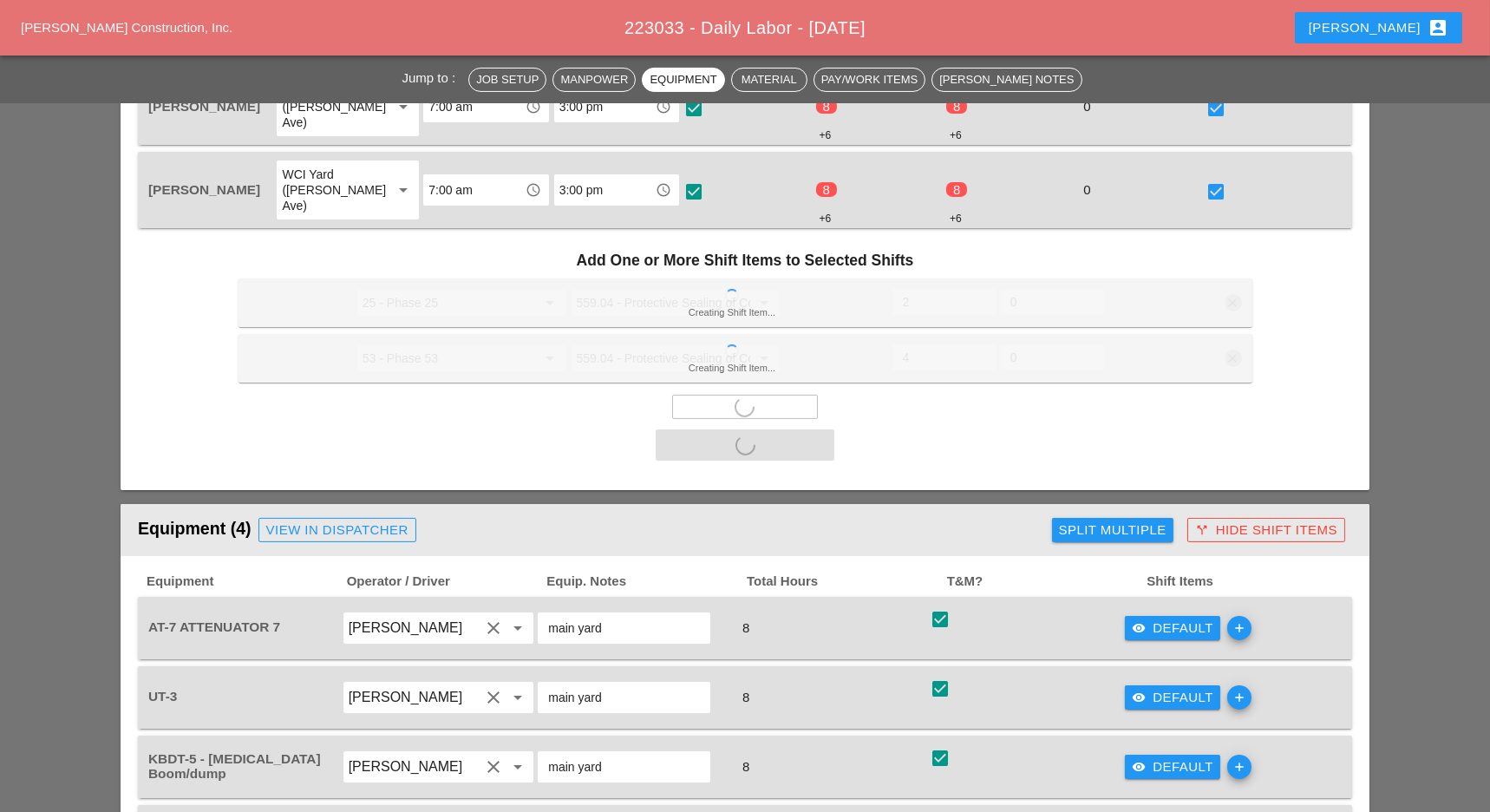
click at [1081, 504] on header "Equipment (4) View in Dispatcher Split Multiple call_split Hide Shift Items" at bounding box center [745, 529] width 1249 height 52
checkbox input "false"
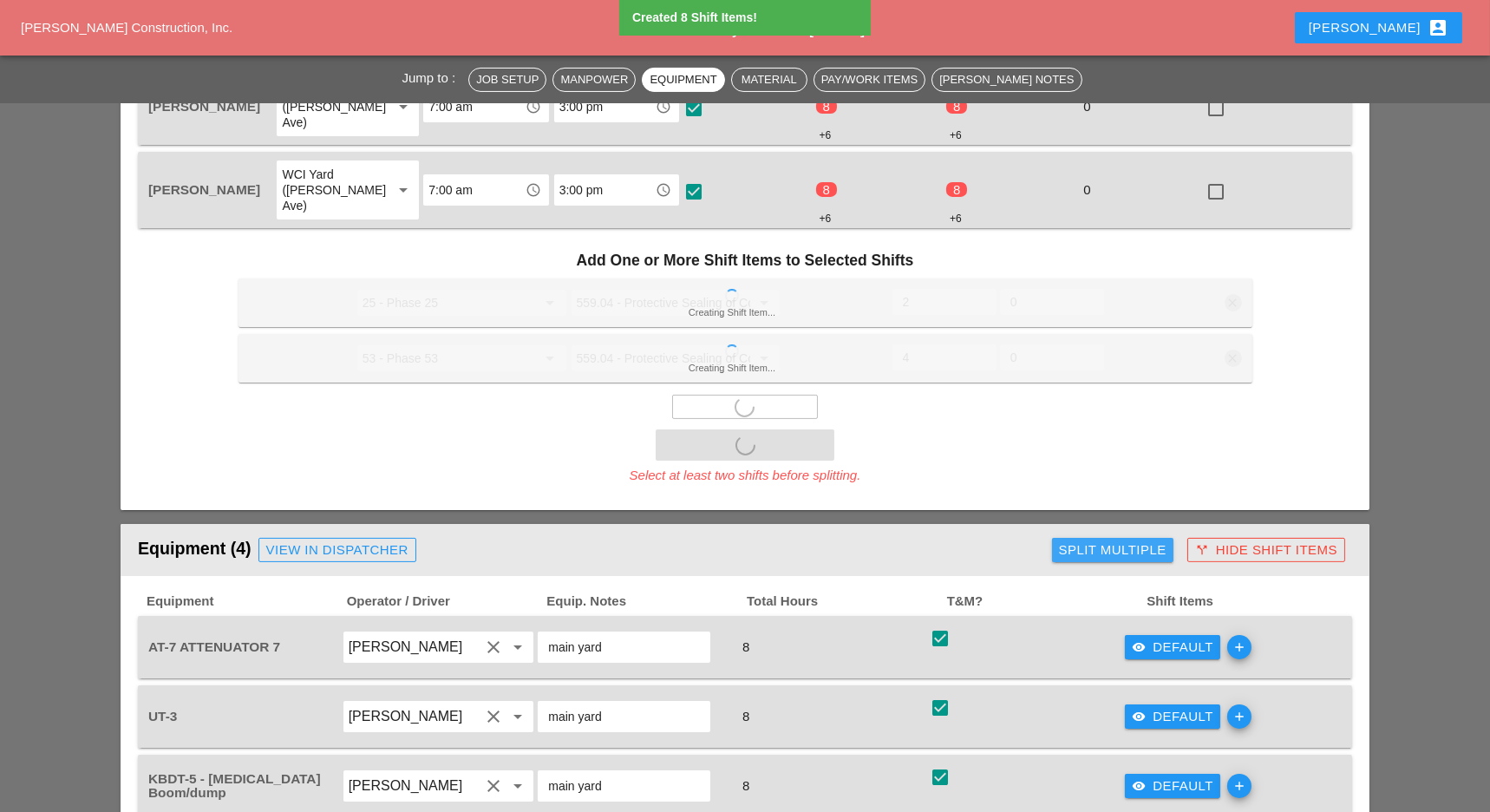
scroll to position [1156, 0]
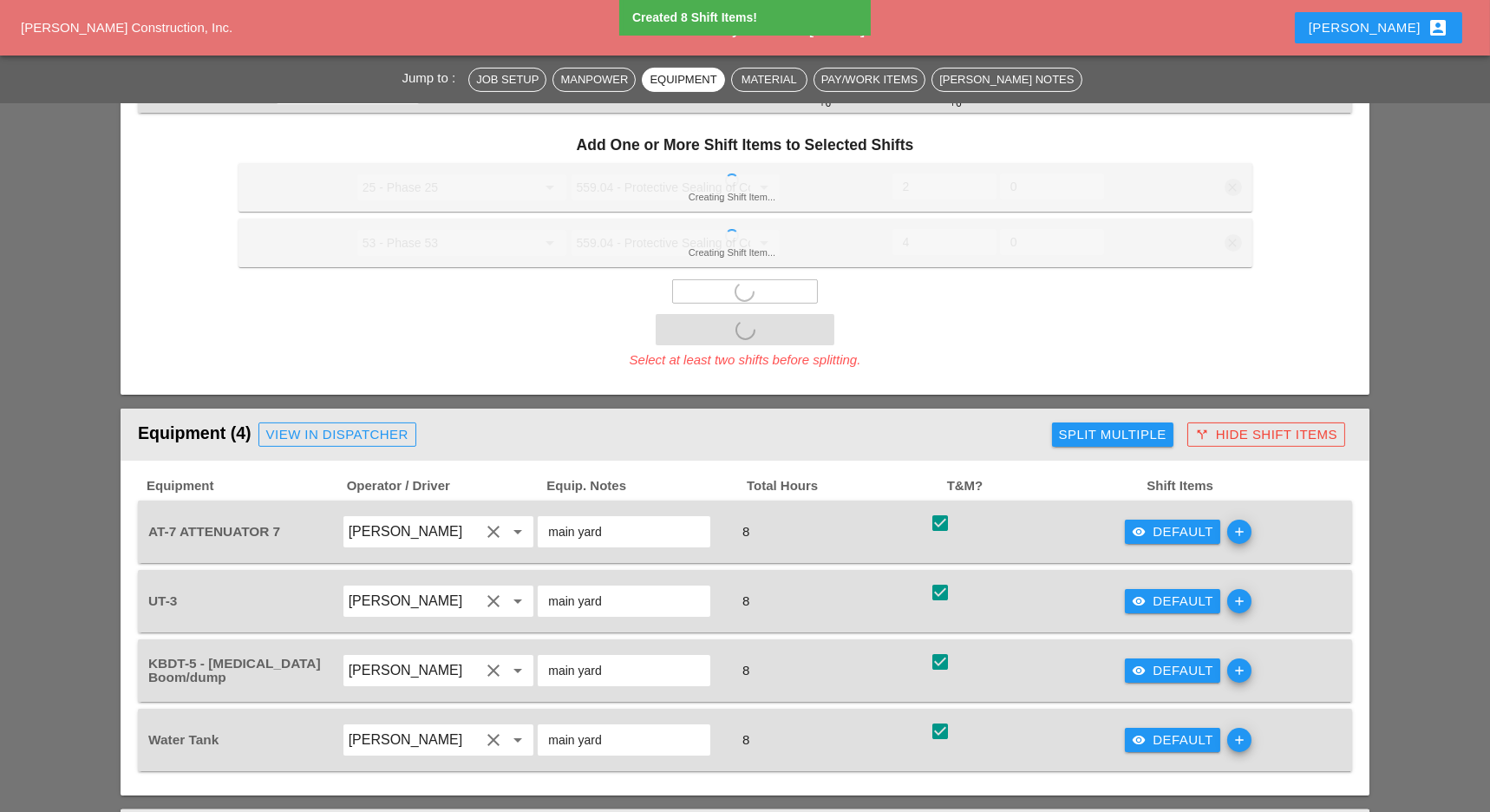
click at [1107, 422] on button "Split Multiple" at bounding box center [1112, 434] width 122 height 25
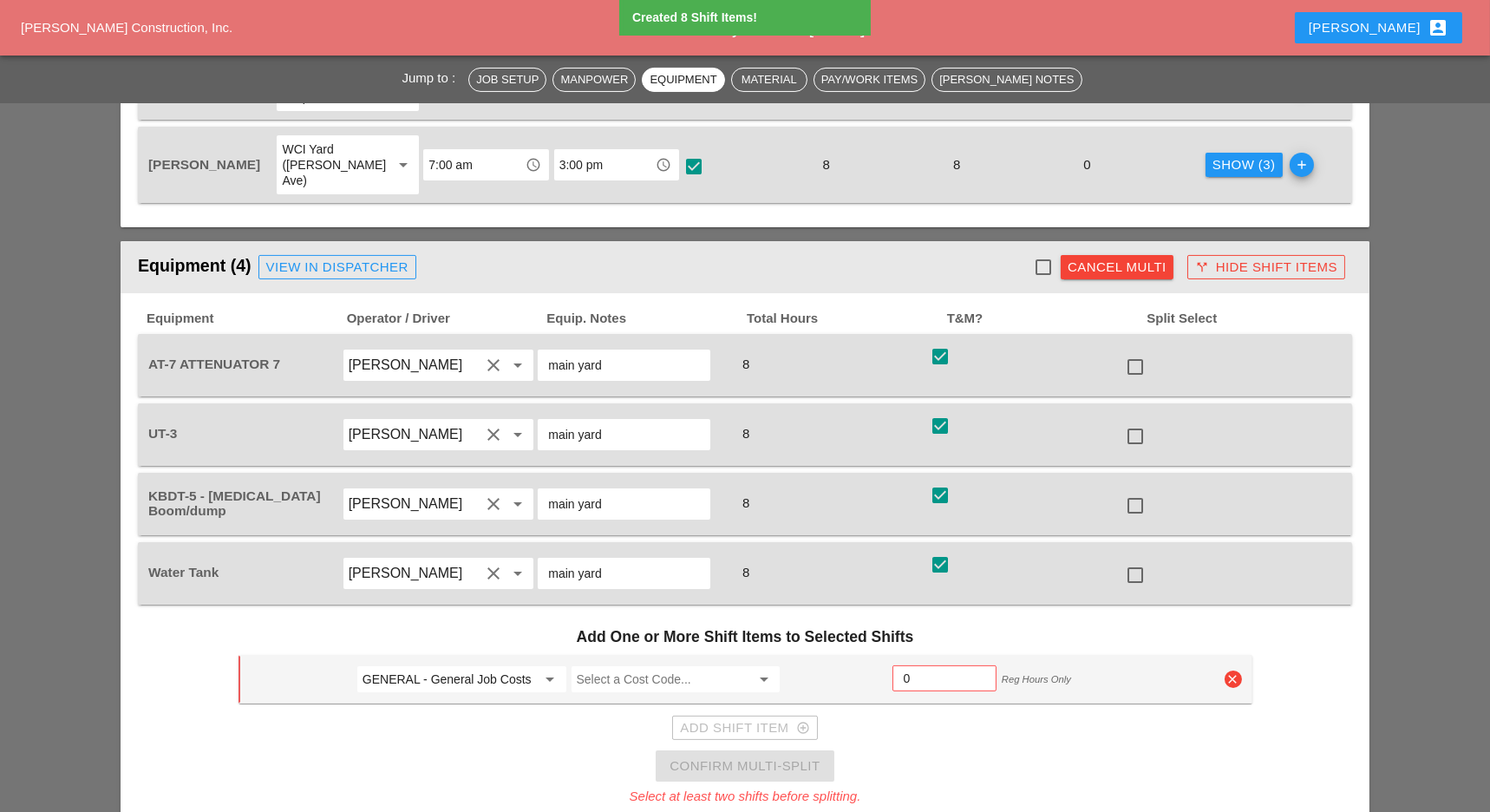
scroll to position [1041, 0]
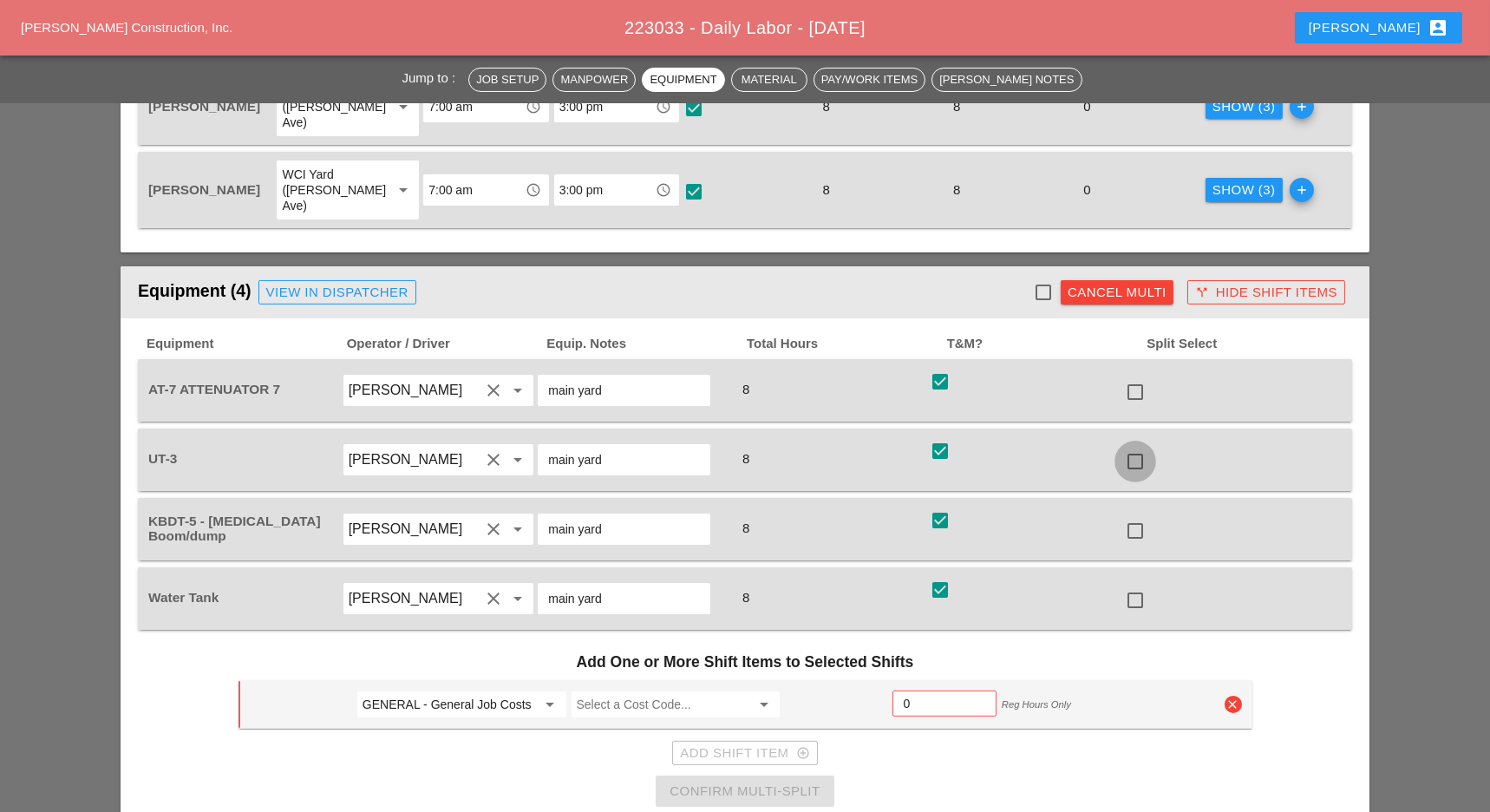
click at [1141, 446] on div at bounding box center [1135, 461] width 29 height 29
checkbox input "true"
click at [1135, 516] on div at bounding box center [1135, 530] width 29 height 29
checkbox input "true"
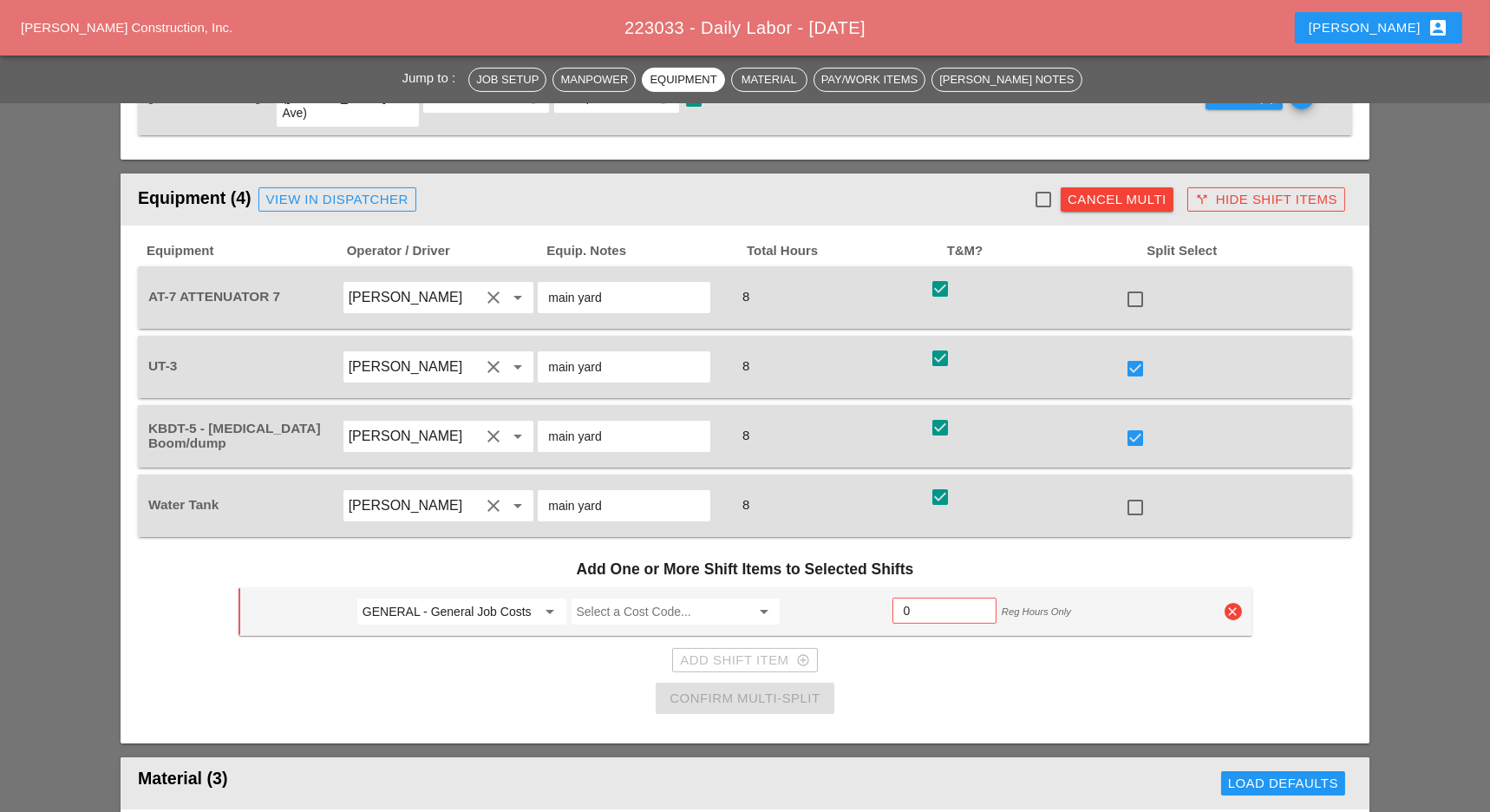
scroll to position [1156, 0]
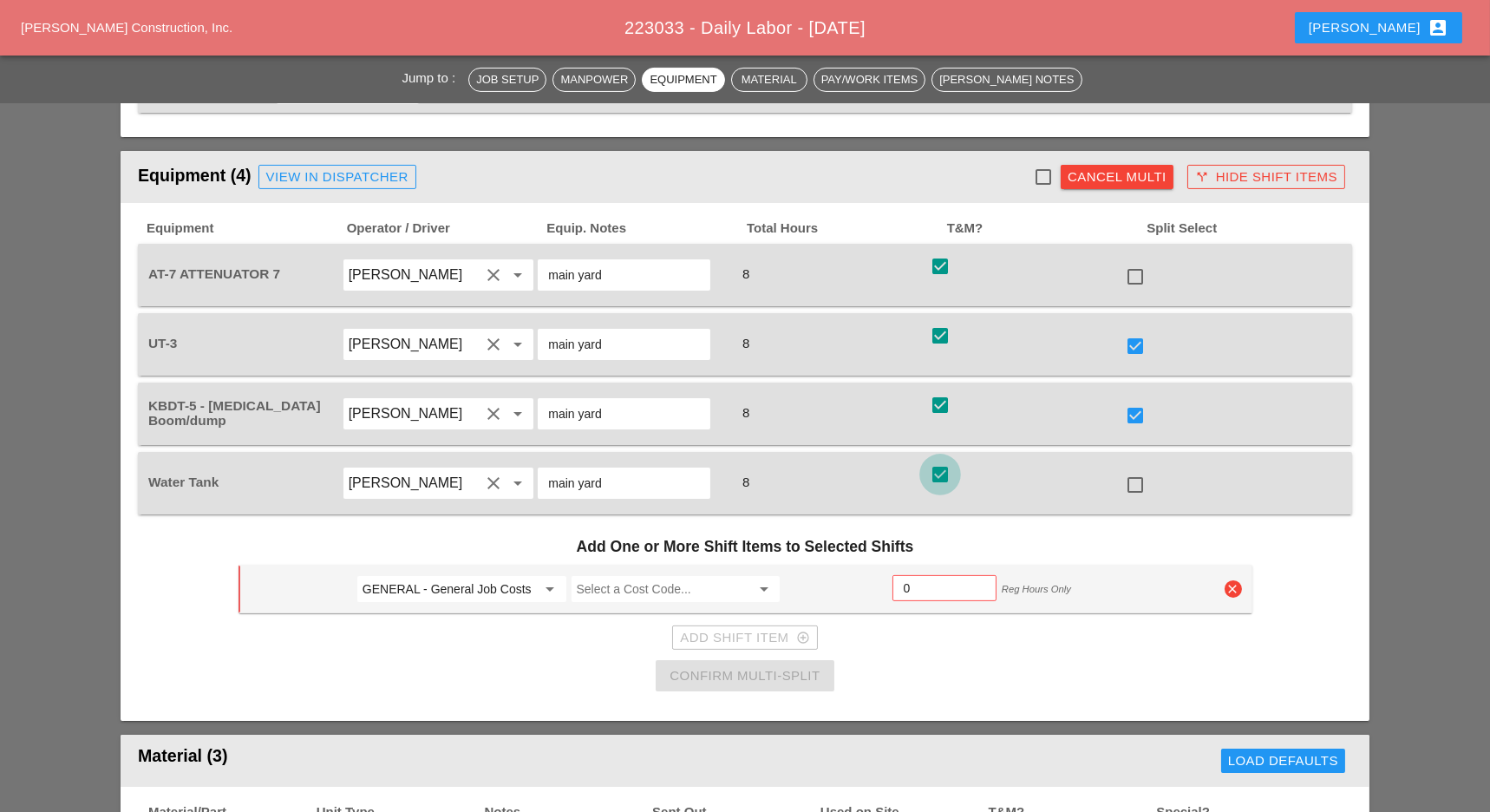
drag, startPoint x: 950, startPoint y: 409, endPoint x: 940, endPoint y: 411, distance: 10.2
click at [949, 460] on div at bounding box center [940, 475] width 29 height 29
checkbox input "false"
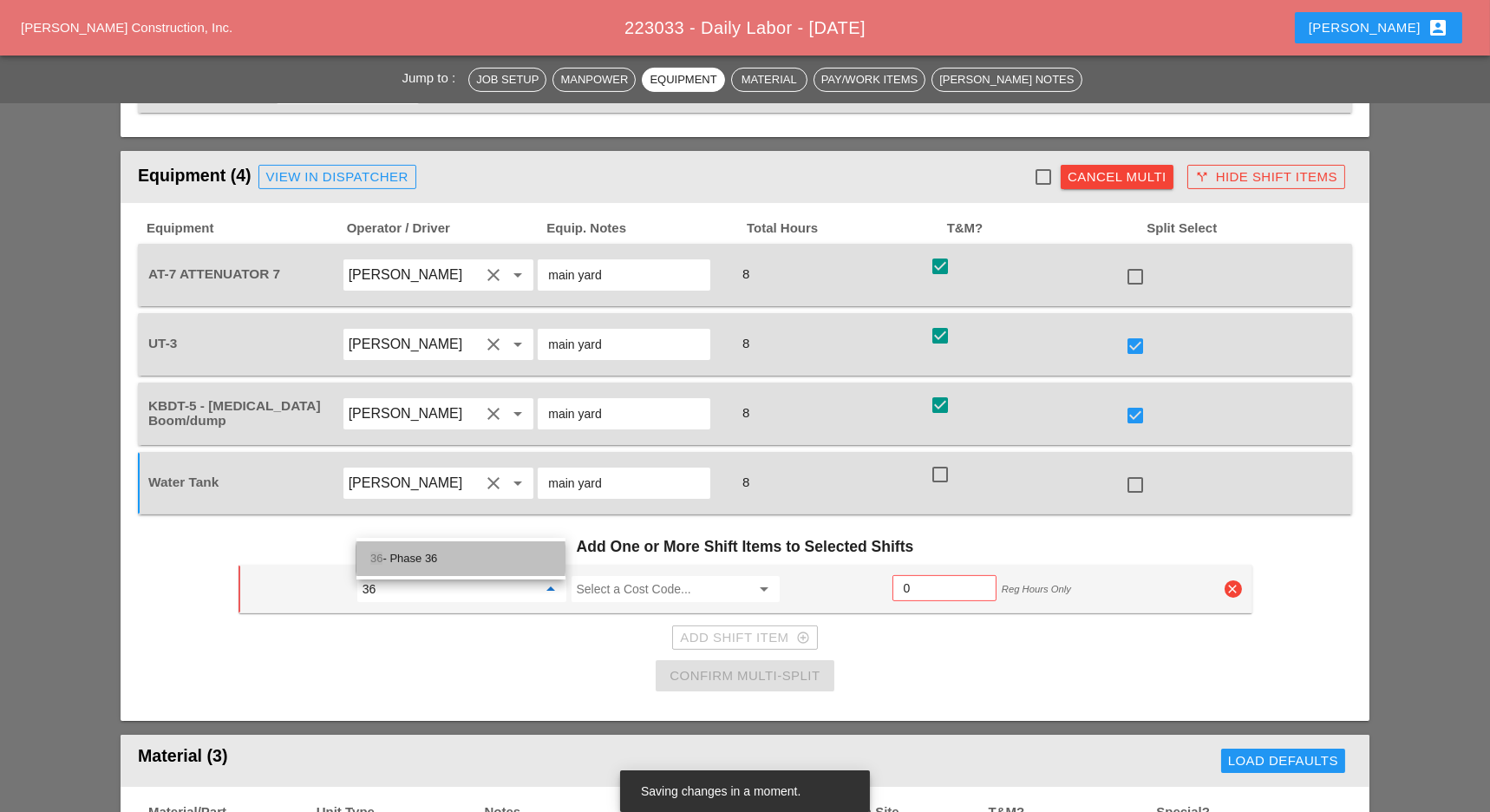
click at [443, 556] on div "36 - Phase 36" at bounding box center [461, 558] width 181 height 21
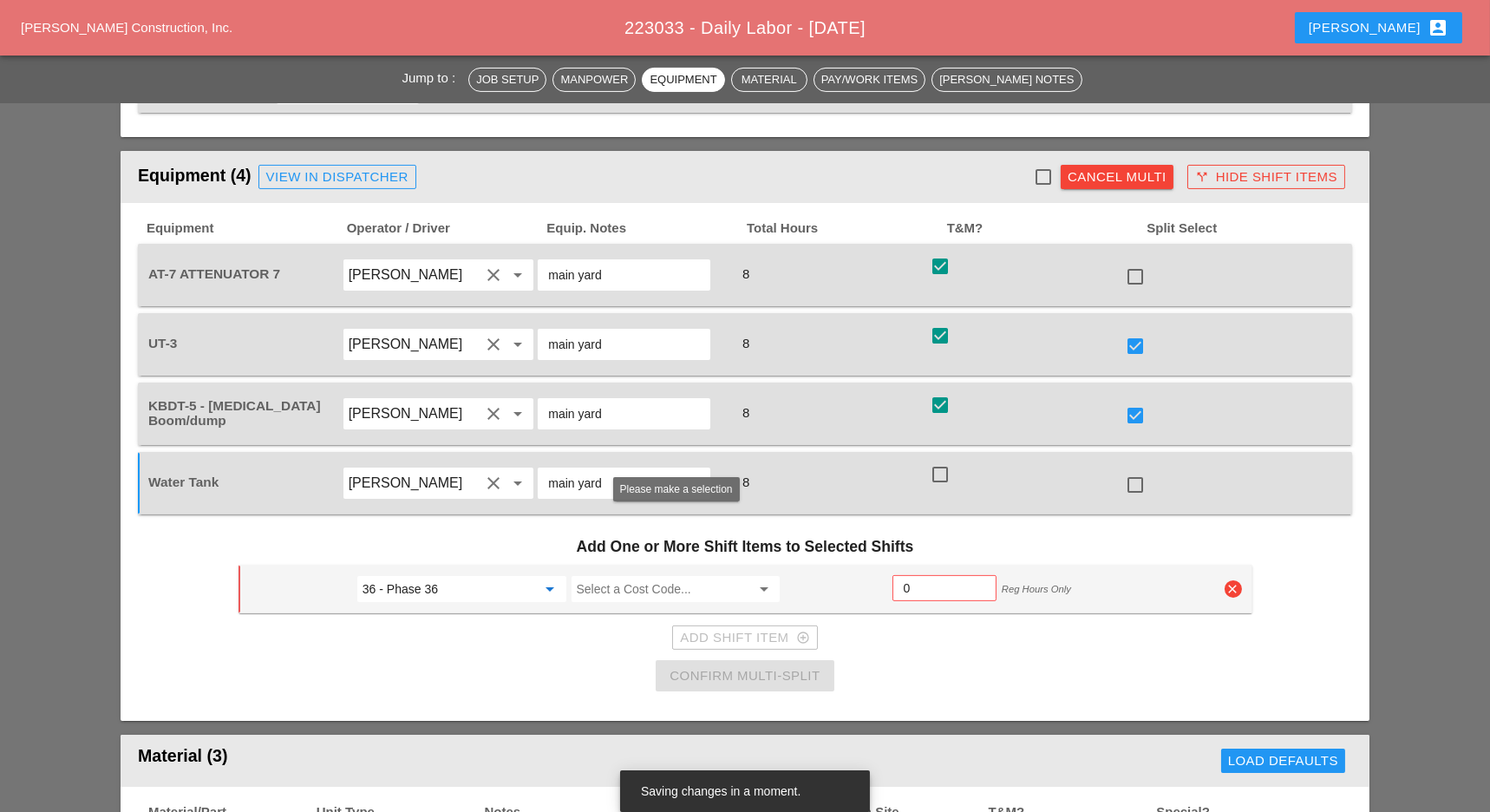
type input "36 - Phase 36"
click at [621, 575] on input "Select a Cost Code..." at bounding box center [664, 589] width 175 height 27
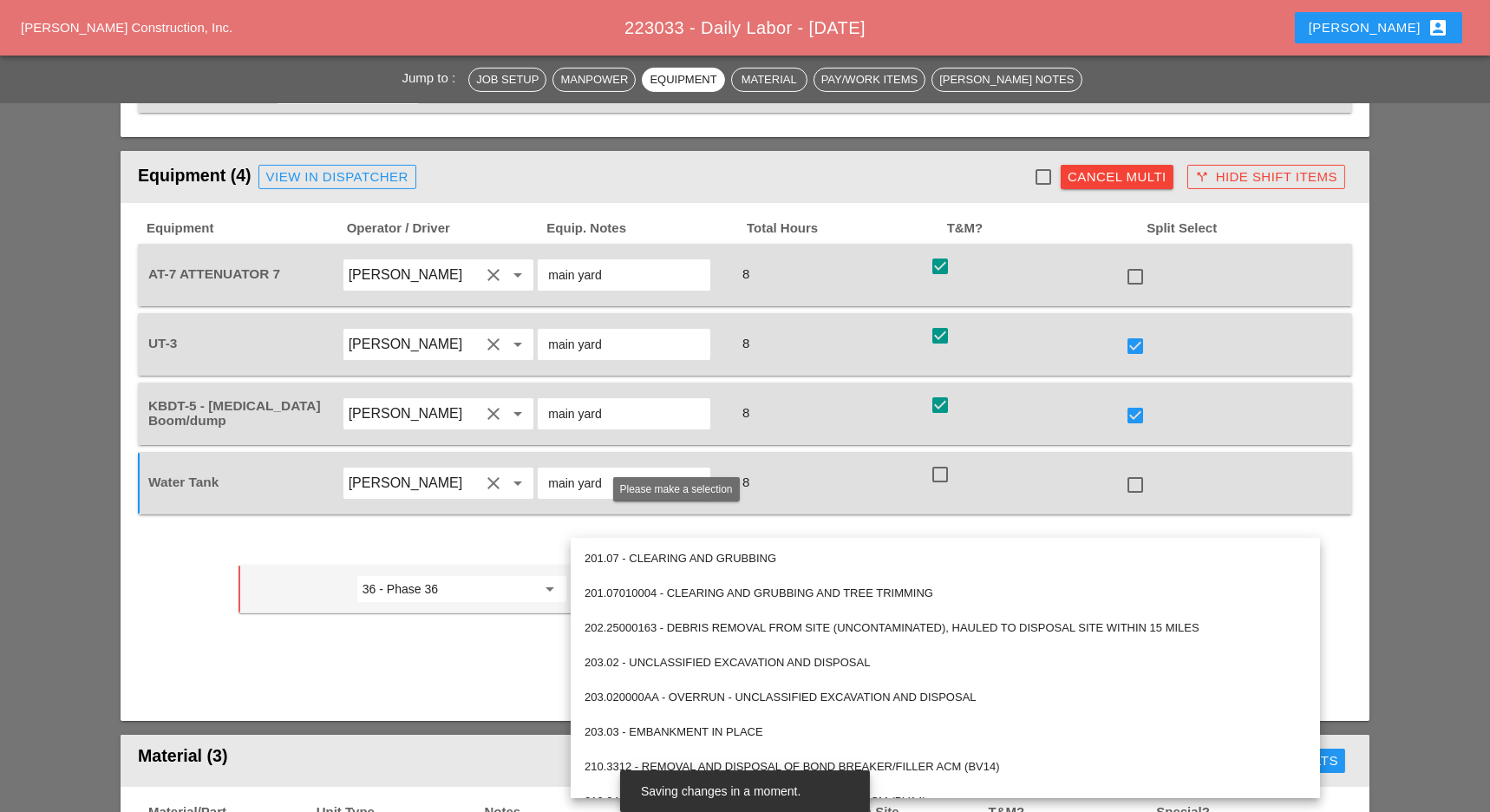
paste input "559.04 - Protective Sealing of Concrete with Coating Type Protective Sealer"
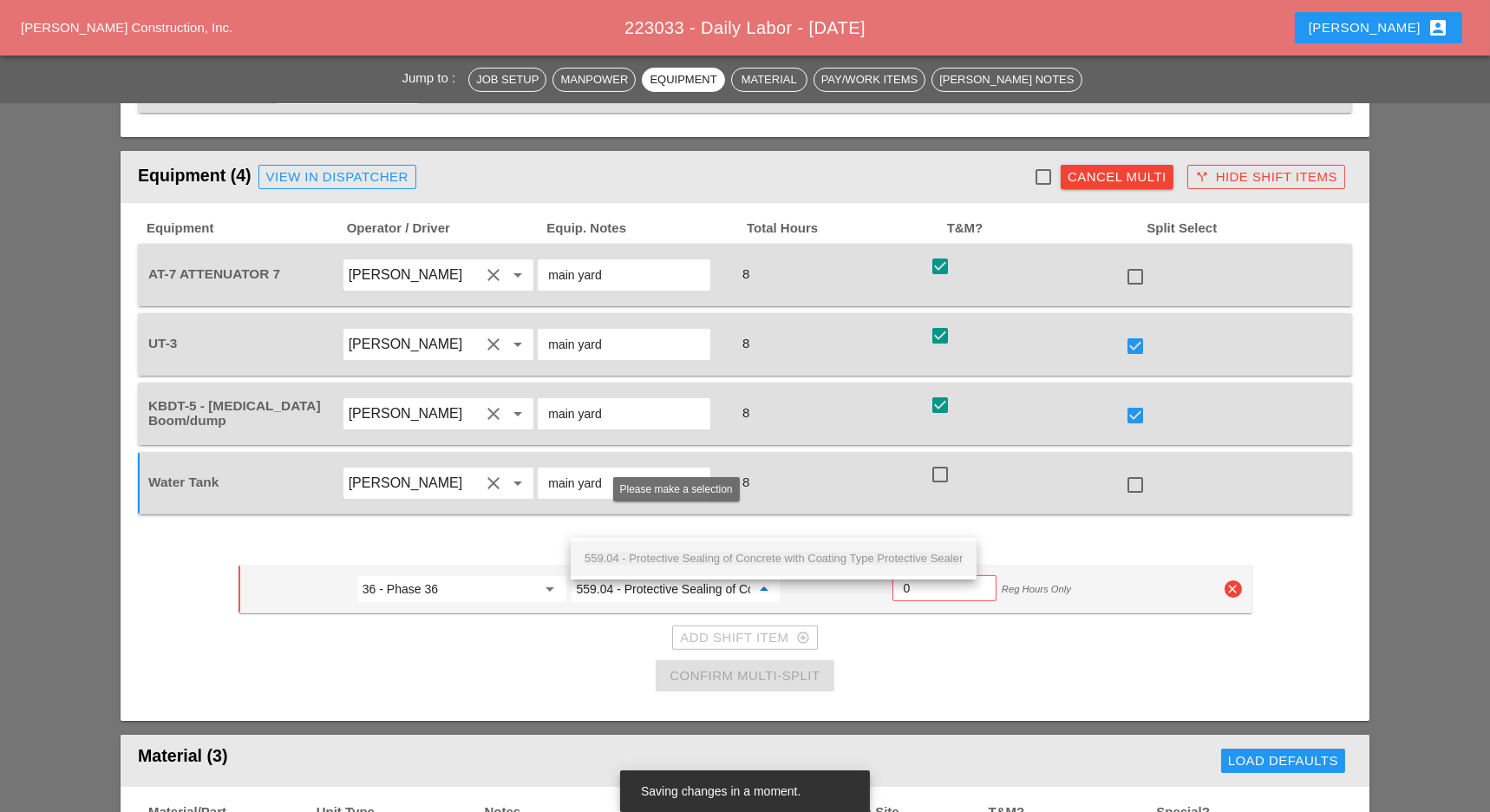
scroll to position [0, 232]
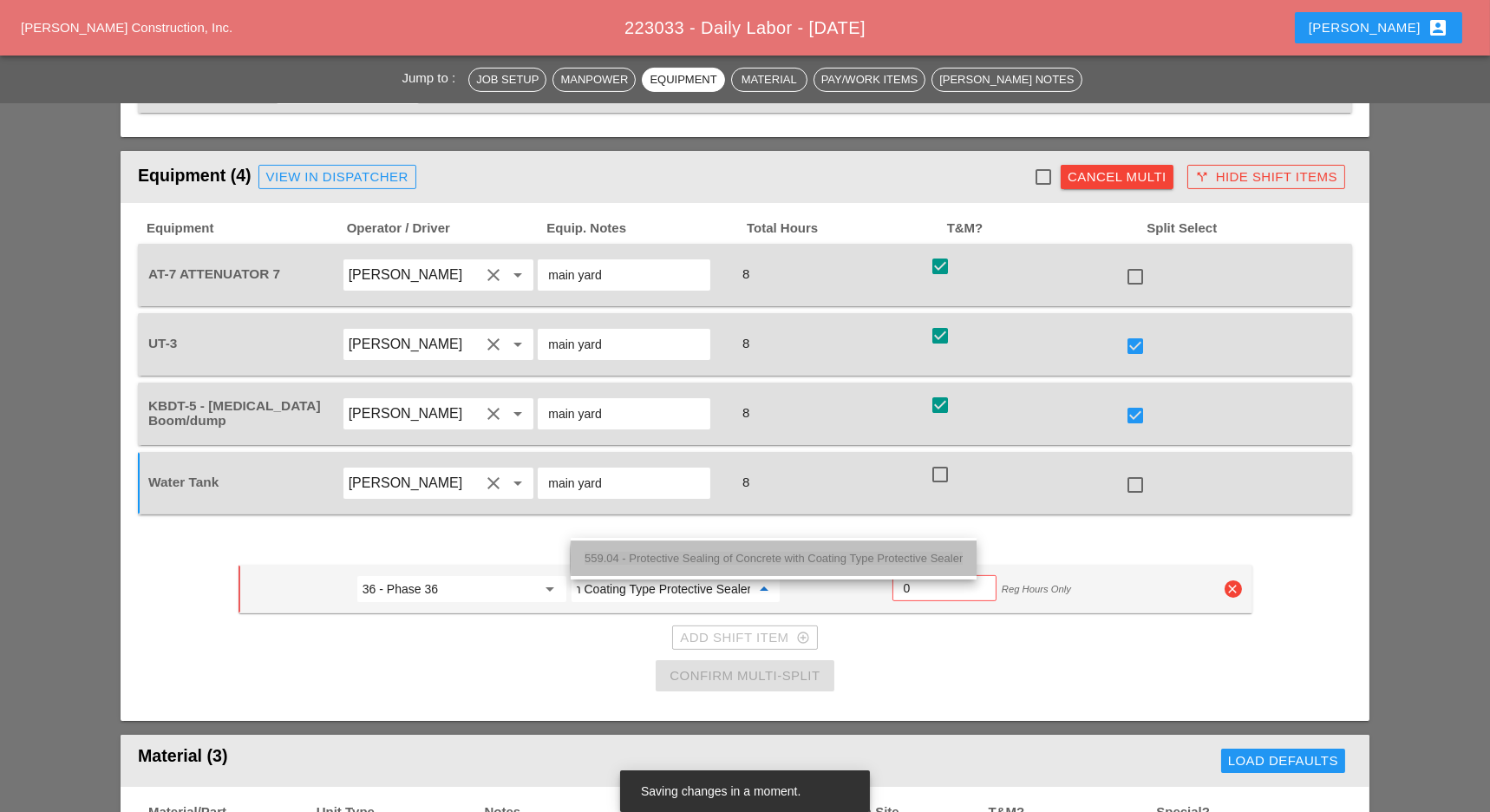
click at [686, 551] on span "559.04 - Protective Sealing of Concrete with Coating Type Protective Sealer" at bounding box center [773, 558] width 378 height 13
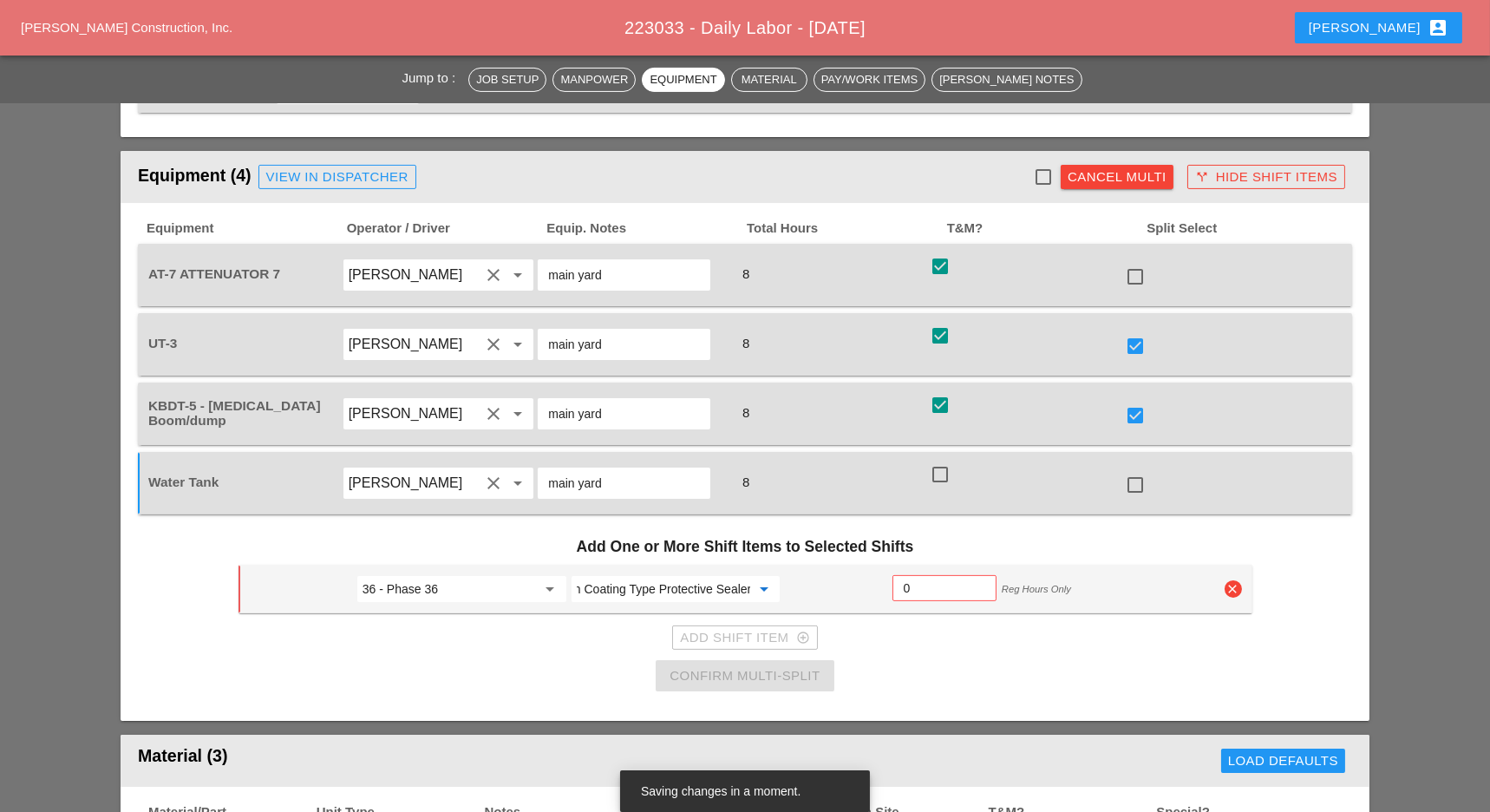
type input "559.04 - Protective Sealing of Concrete with Coating Type Protective Sealer"
drag, startPoint x: 912, startPoint y: 515, endPoint x: 900, endPoint y: 520, distance: 13.0
click at [912, 574] on input "0" at bounding box center [944, 588] width 81 height 27
type input "2"
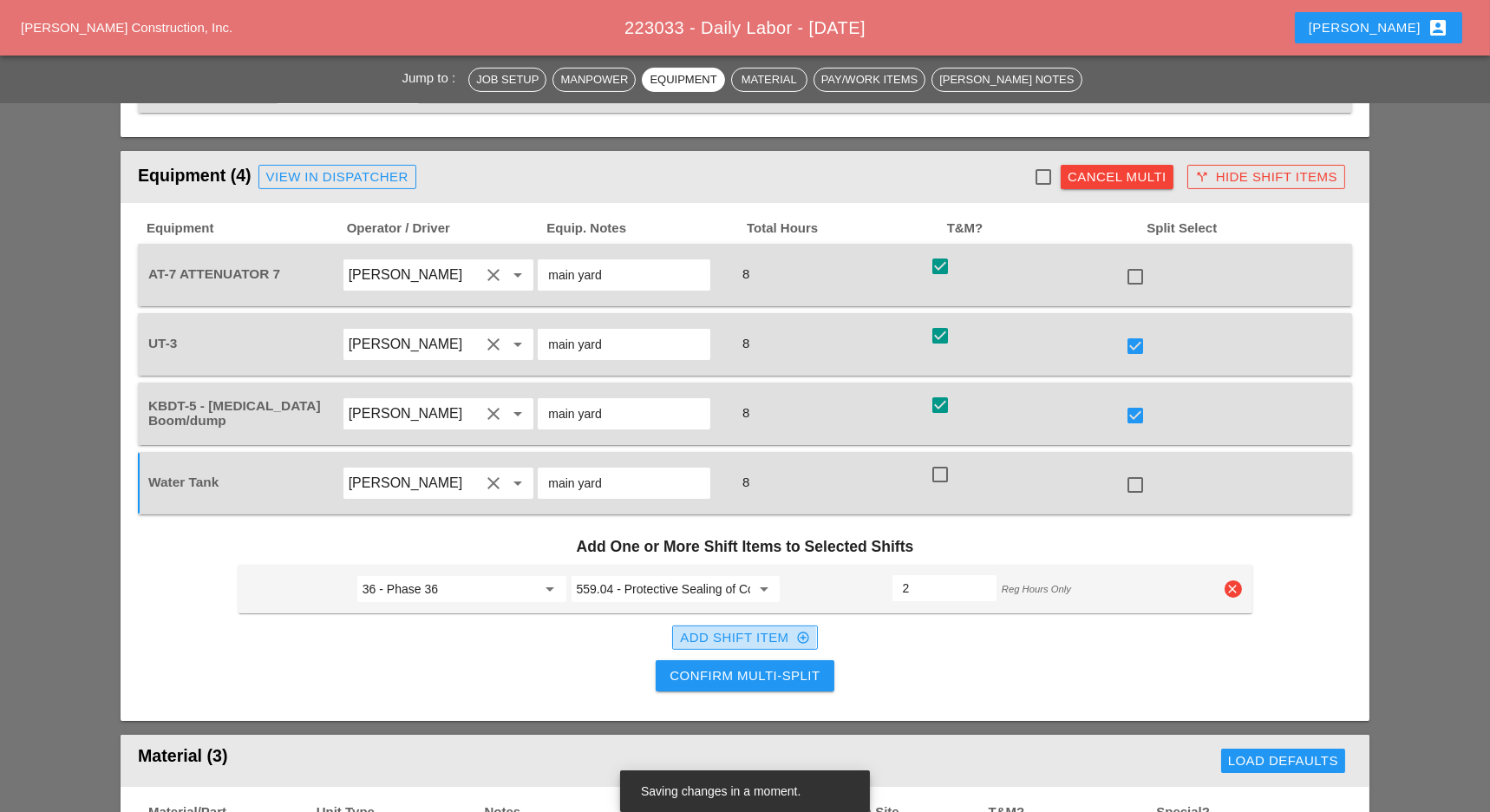
click at [711, 628] on div "Add Shift Item add_circle_outline" at bounding box center [744, 638] width 129 height 20
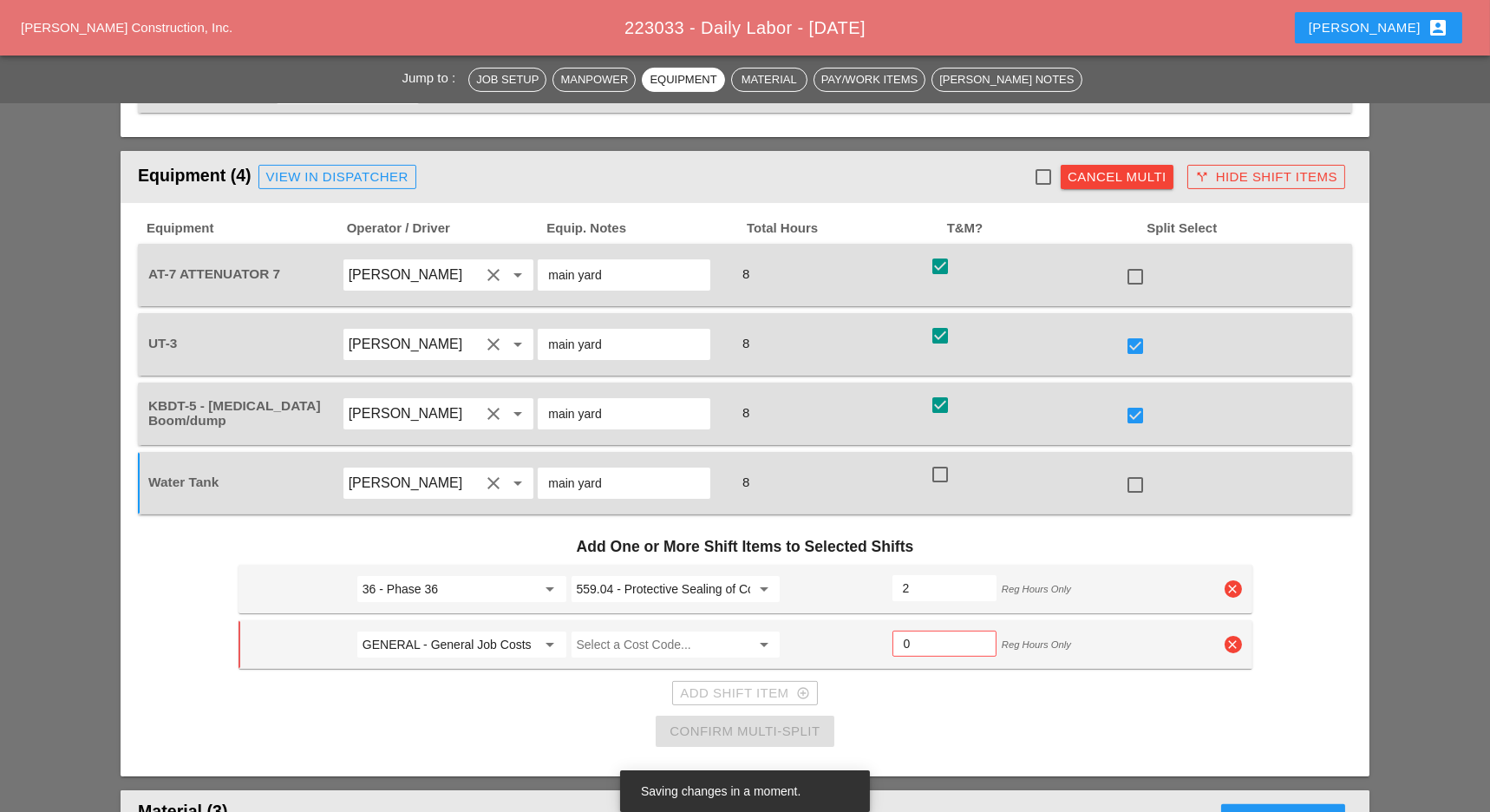
click at [430, 630] on input "GENERAL - General Job Costs" at bounding box center [449, 644] width 175 height 27
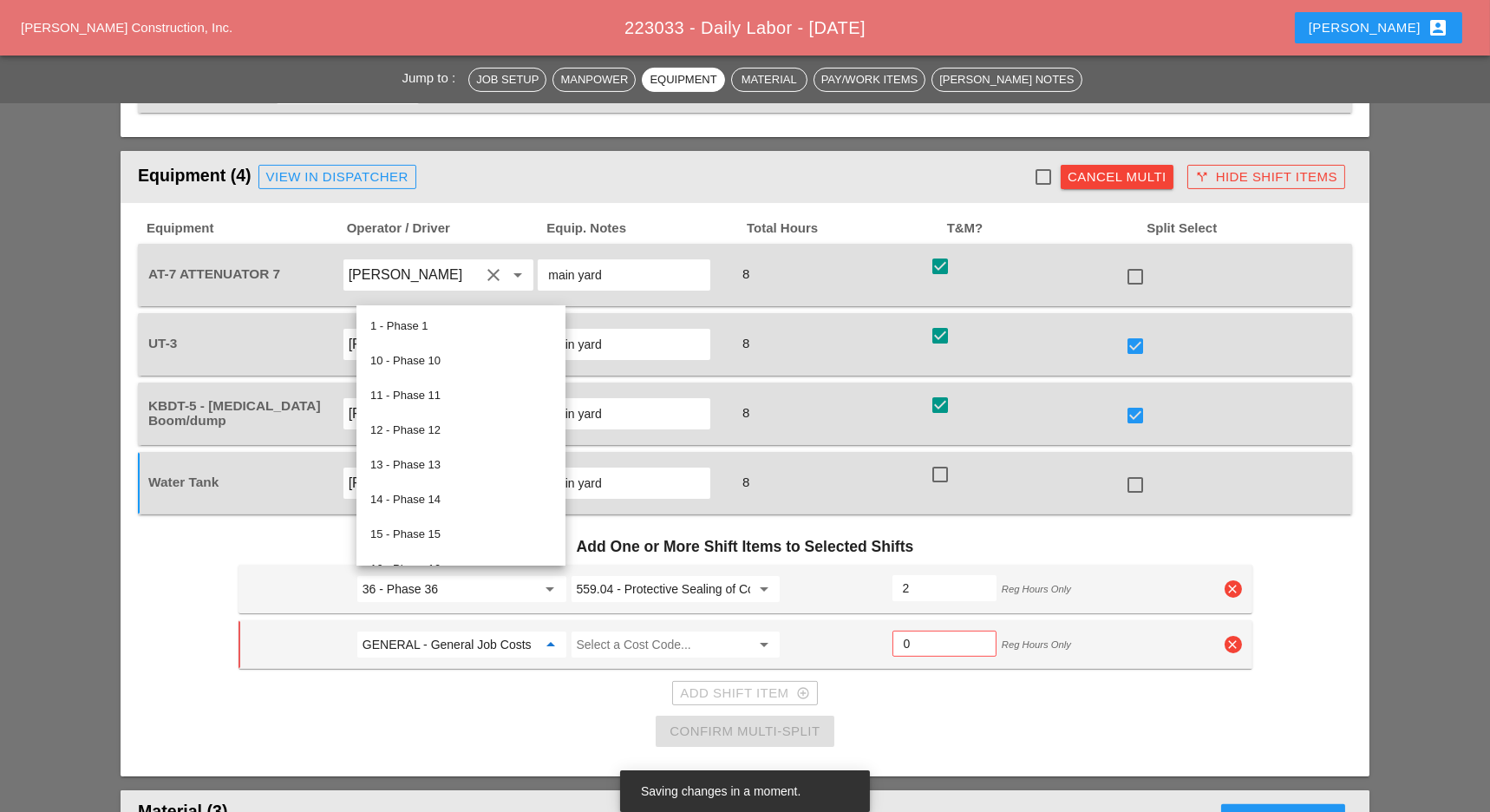
type input "5"
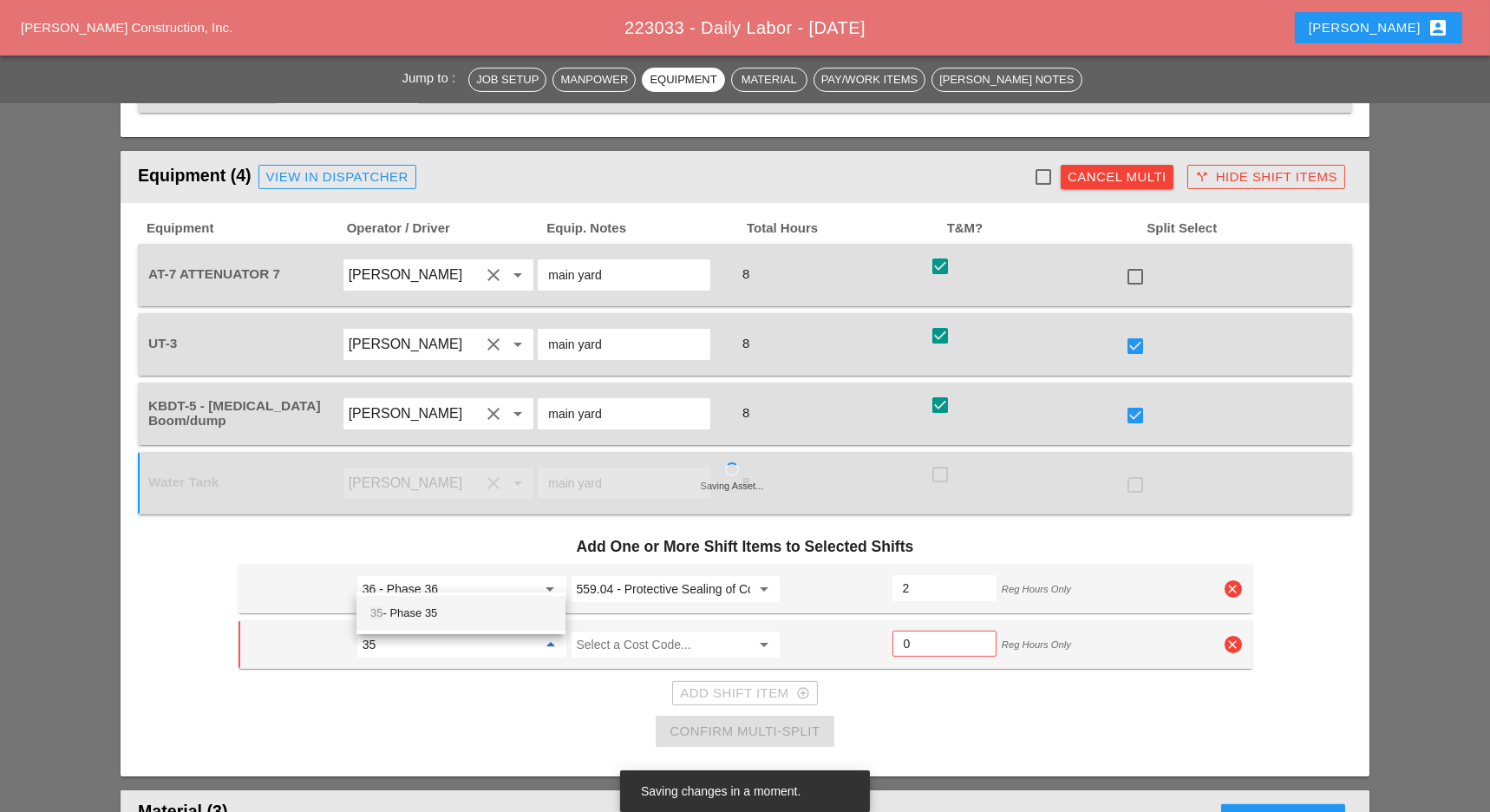
click at [433, 611] on div "35 - Phase 35" at bounding box center [461, 613] width 181 height 21
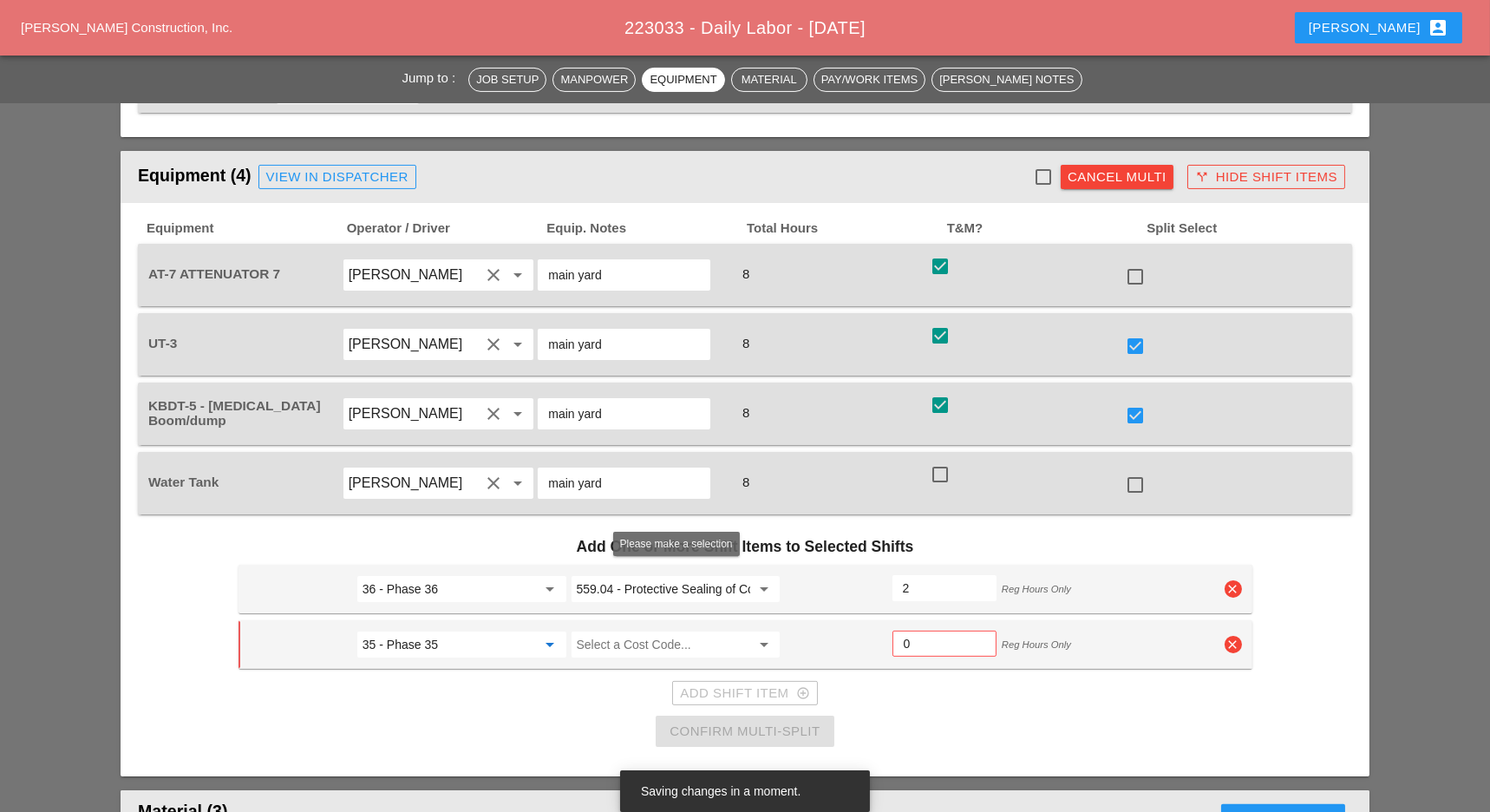
type input "35 - Phase 35"
click at [588, 630] on input "Select a Cost Code..." at bounding box center [664, 644] width 175 height 27
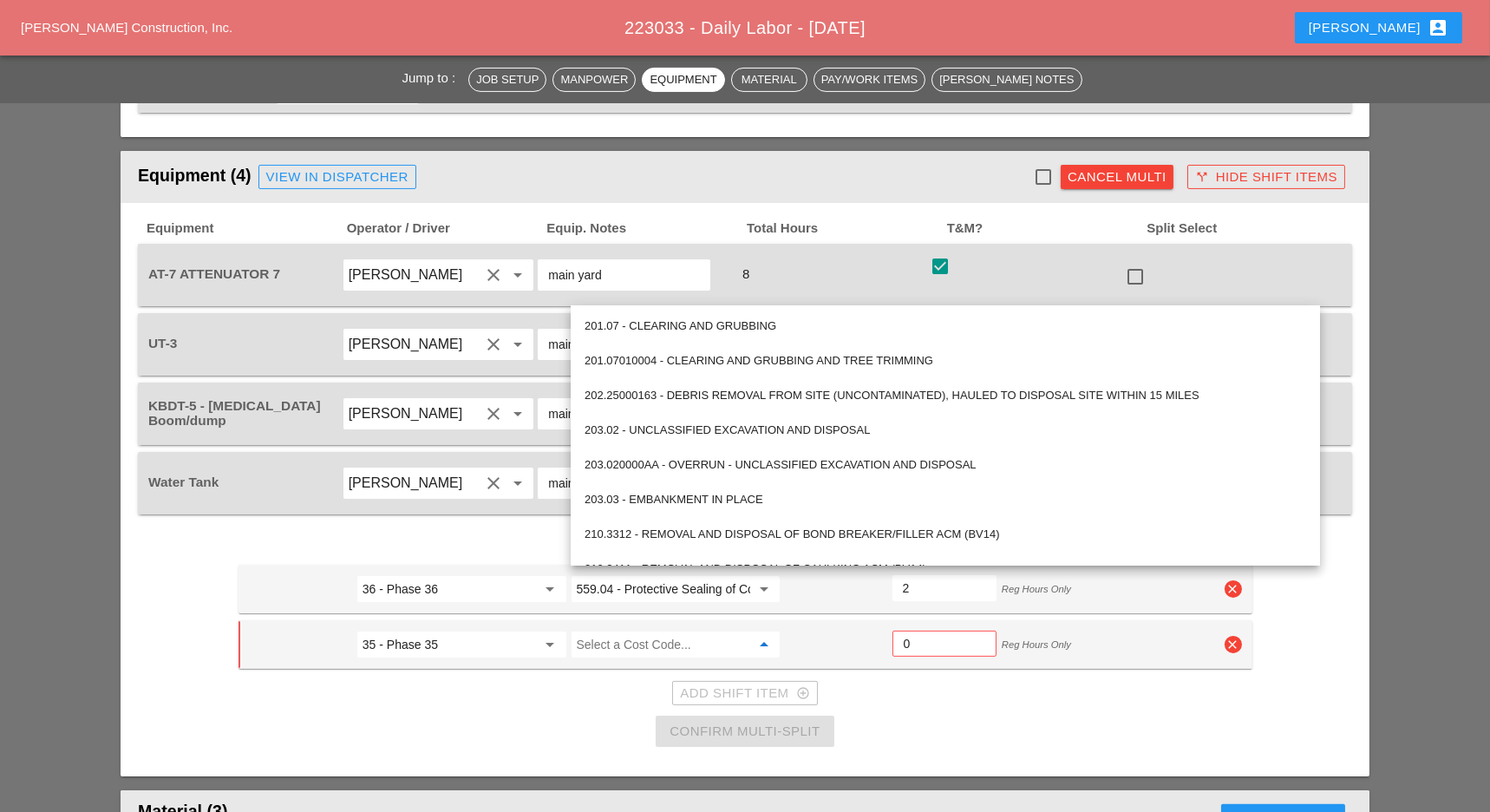
paste input "559.04 - Protective Sealing of Concrete with Coating Type Protective Sealer"
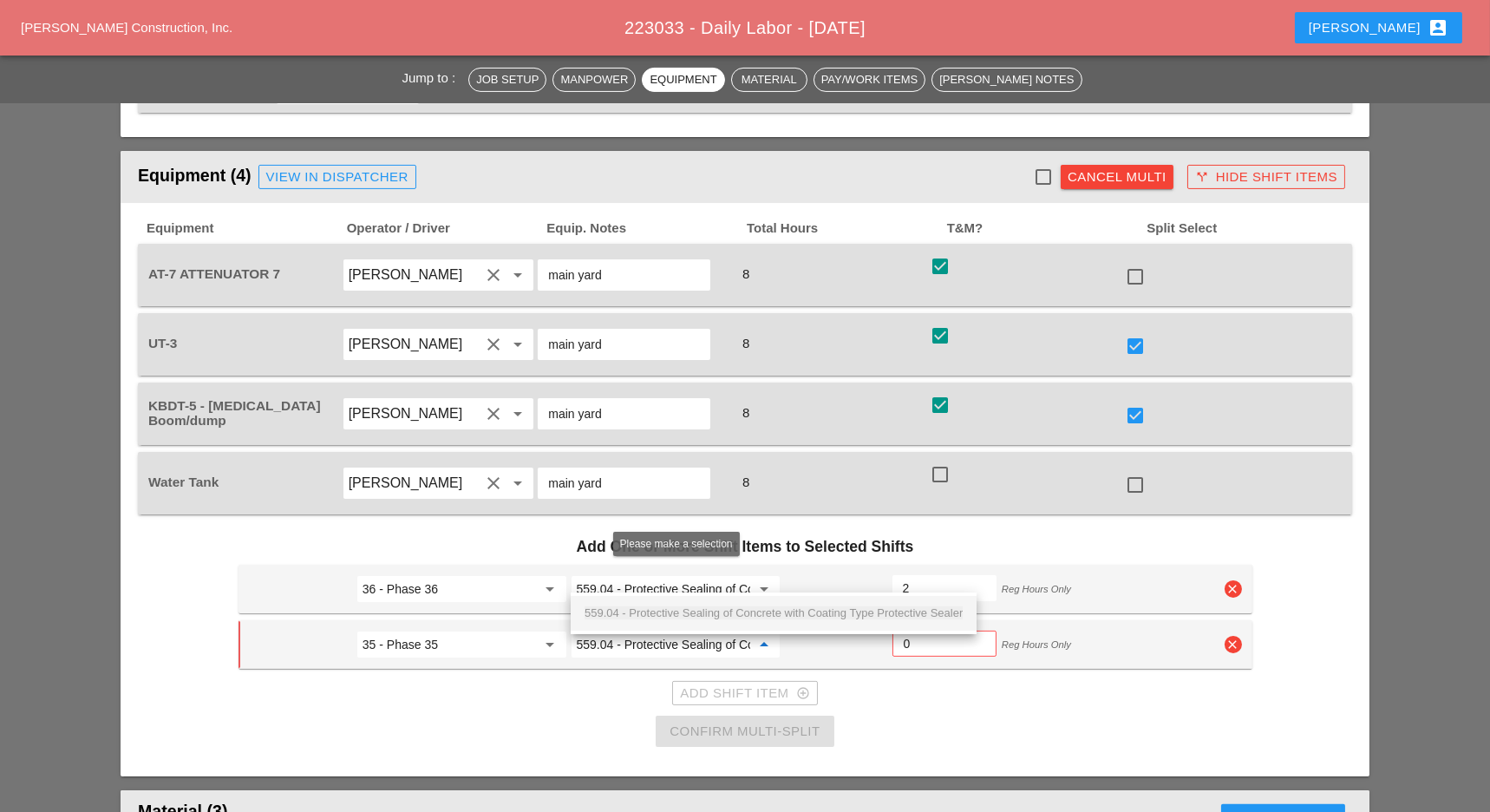
scroll to position [0, 232]
drag, startPoint x: 767, startPoint y: 604, endPoint x: 788, endPoint y: 602, distance: 21.1
click at [769, 604] on div "559.04 - Protective Sealing of Concrete with Coating Type Protective Sealer" at bounding box center [773, 613] width 378 height 21
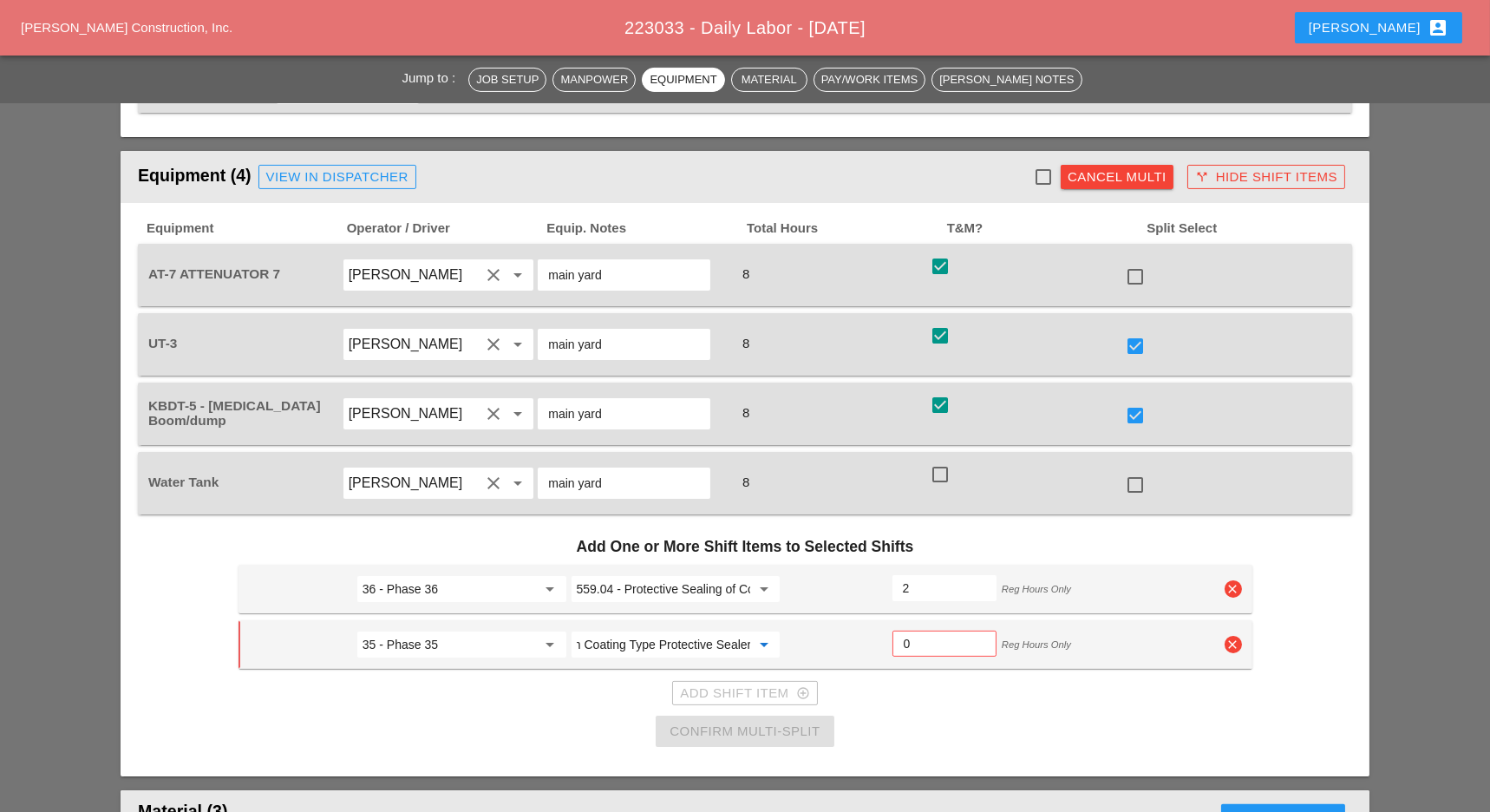
type input "559.04 - Protective Sealing of Concrete with Coating Type Protective Sealer"
click at [914, 629] on input "0" at bounding box center [944, 643] width 81 height 27
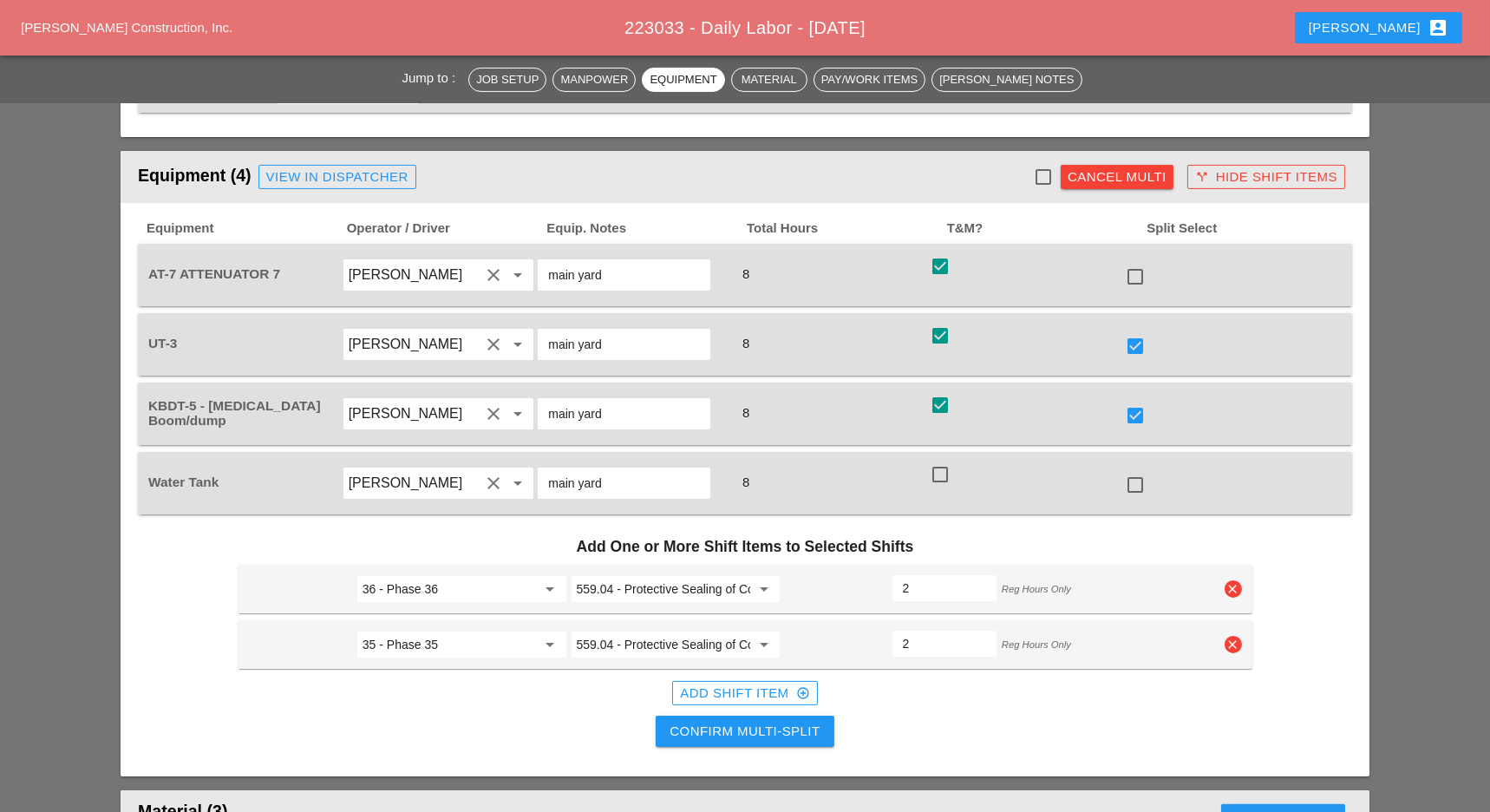
type input "2"
click at [766, 683] on div "Add Shift Item add_circle_outline" at bounding box center [744, 693] width 129 height 20
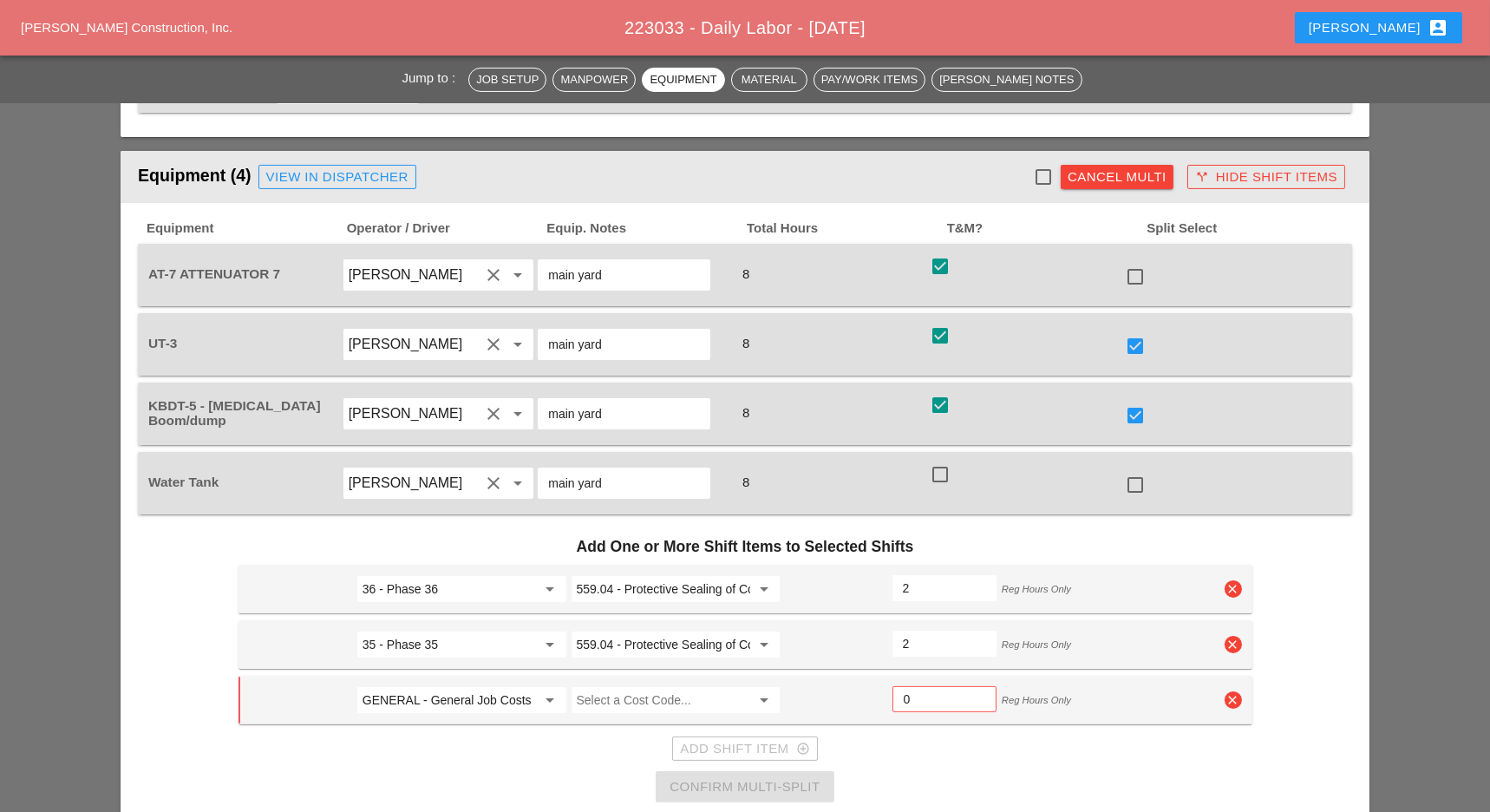
click at [409, 686] on input "GENERAL - General Job Costs" at bounding box center [449, 700] width 175 height 27
drag, startPoint x: 422, startPoint y: 660, endPoint x: 485, endPoint y: 662, distance: 63.0
click at [433, 663] on div "53 - Phase 53" at bounding box center [461, 668] width 181 height 21
type input "53 - Phase 53"
click at [627, 686] on input "Select a Cost Code..." at bounding box center [664, 700] width 175 height 27
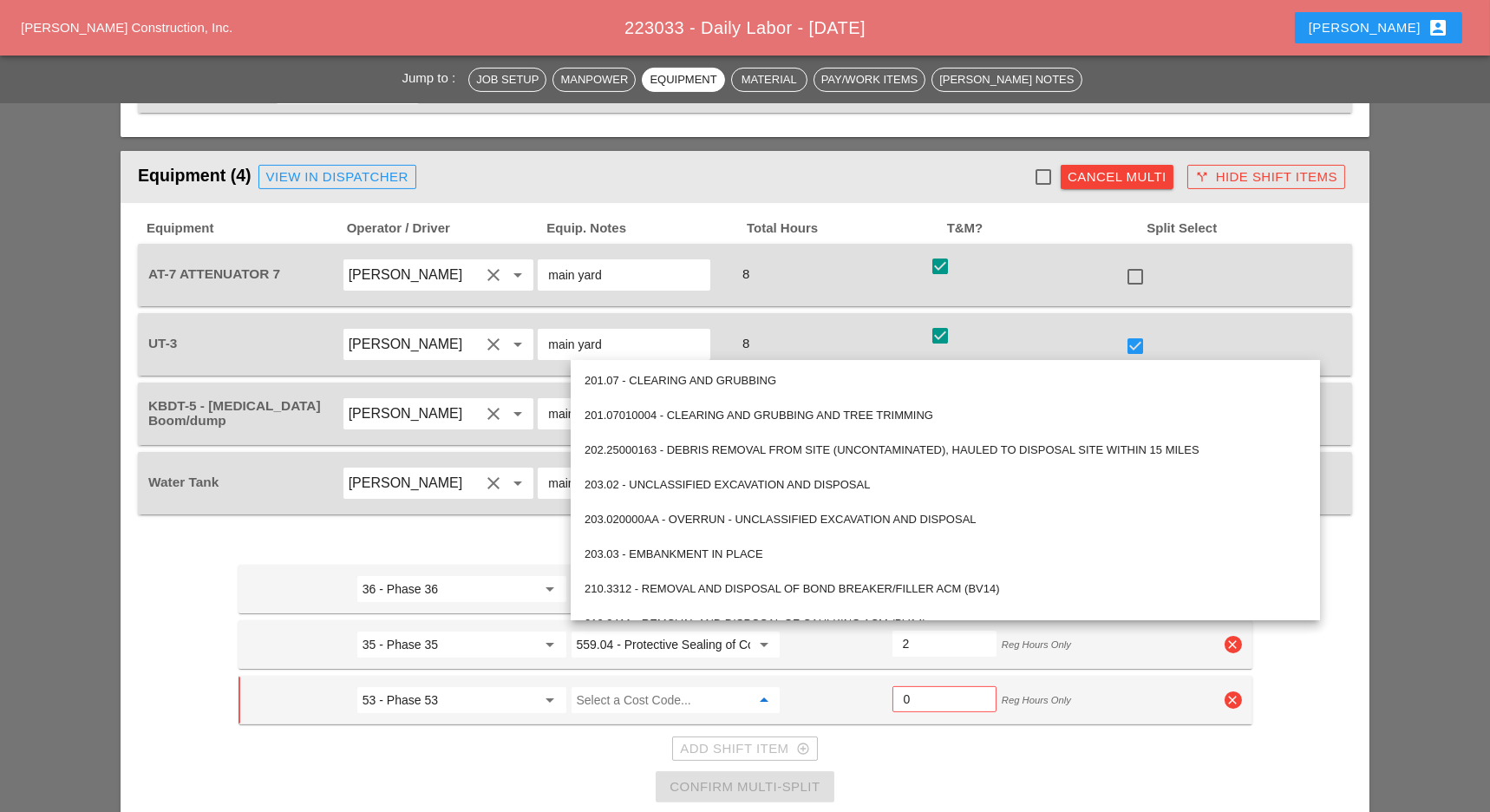
click at [629, 686] on input "Select a Cost Code..." at bounding box center [664, 700] width 175 height 27
paste input "559.04 - Protective Sealing of Concrete with Coating Type Protective Sealer"
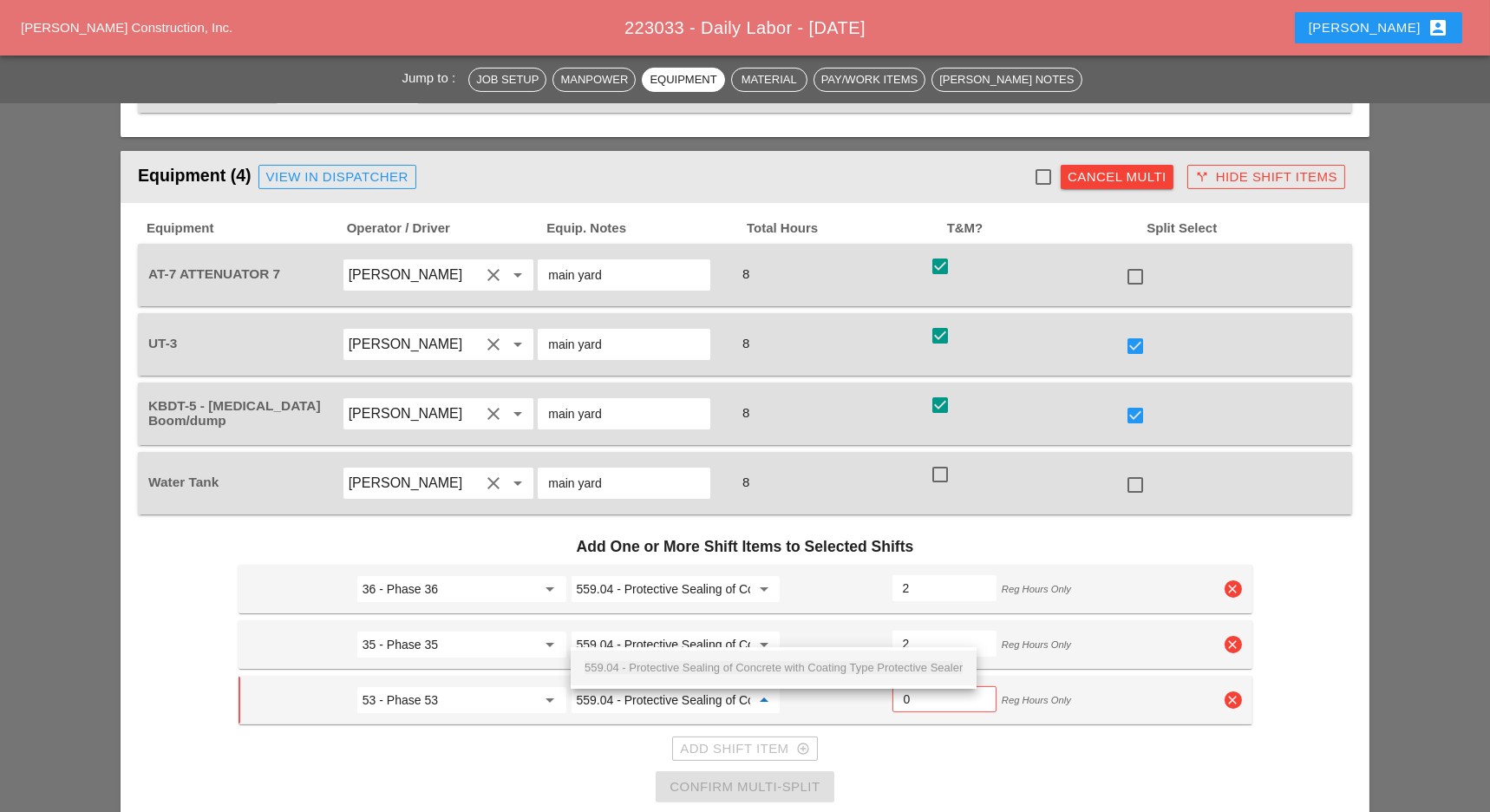
scroll to position [0, 232]
type input "559.04 - Protective Sealing of Concrete with Coating Type Protective Sealer"
click at [531, 686] on input "53 - Phase 53" at bounding box center [449, 700] width 175 height 27
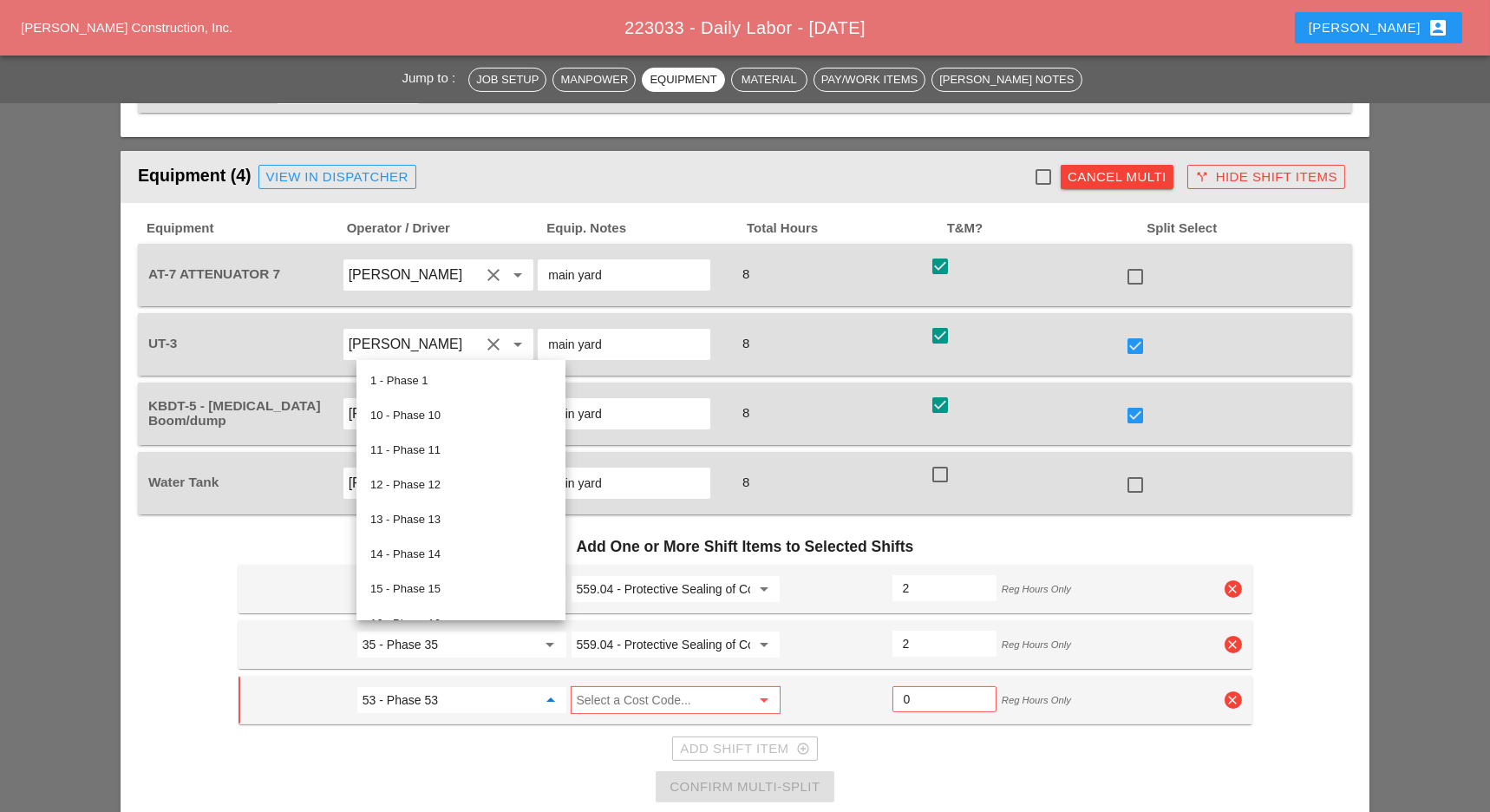
scroll to position [0, 0]
click at [609, 686] on input "Select a Cost Code..." at bounding box center [664, 700] width 175 height 27
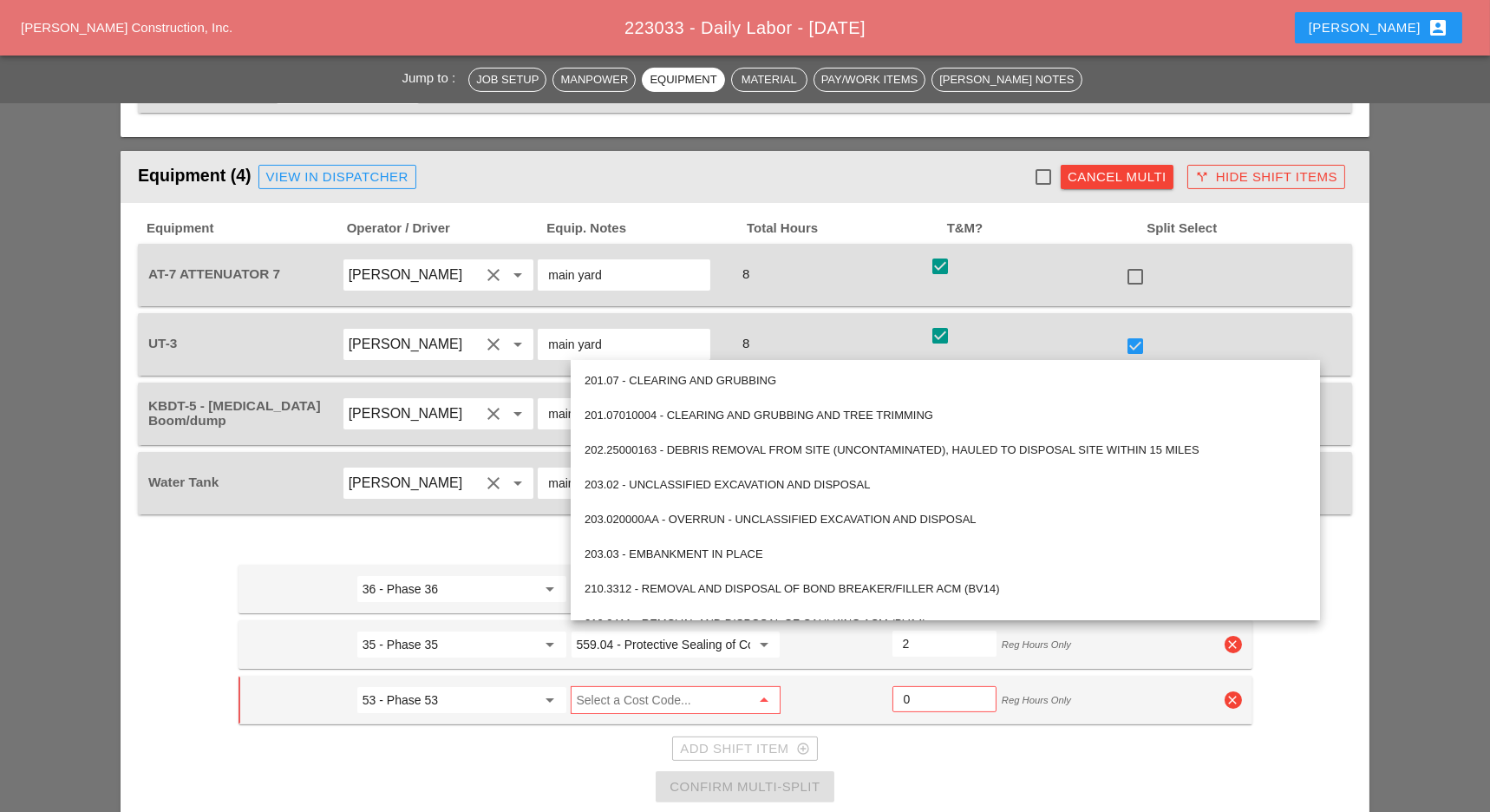
paste input "559.04 - Protective Sealing of Concrete with Coating Type Protective Sealer"
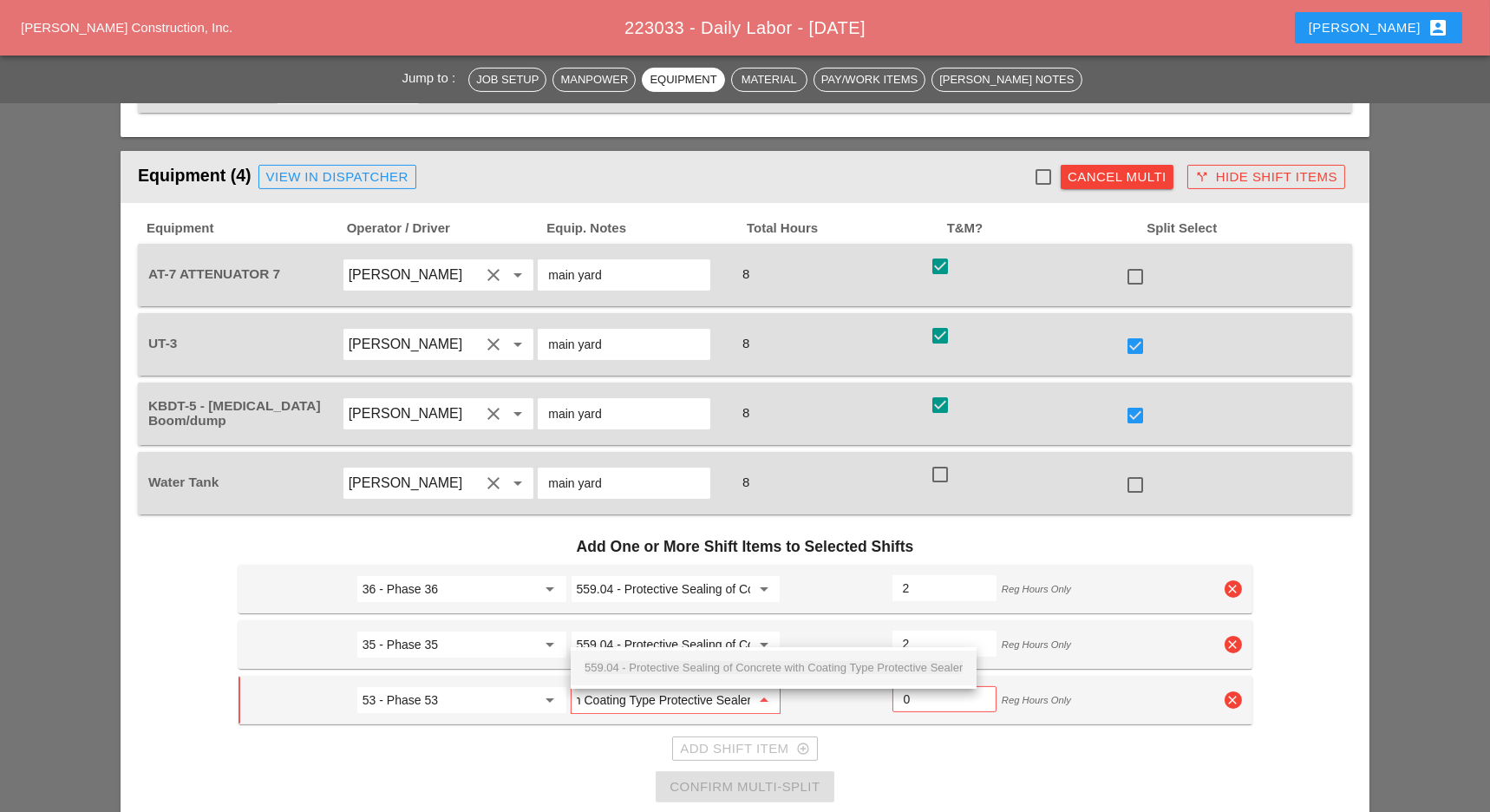
click at [651, 667] on span "559.04 - Protective Sealing of Concrete with Coating Type Protective Sealer" at bounding box center [773, 668] width 378 height 13
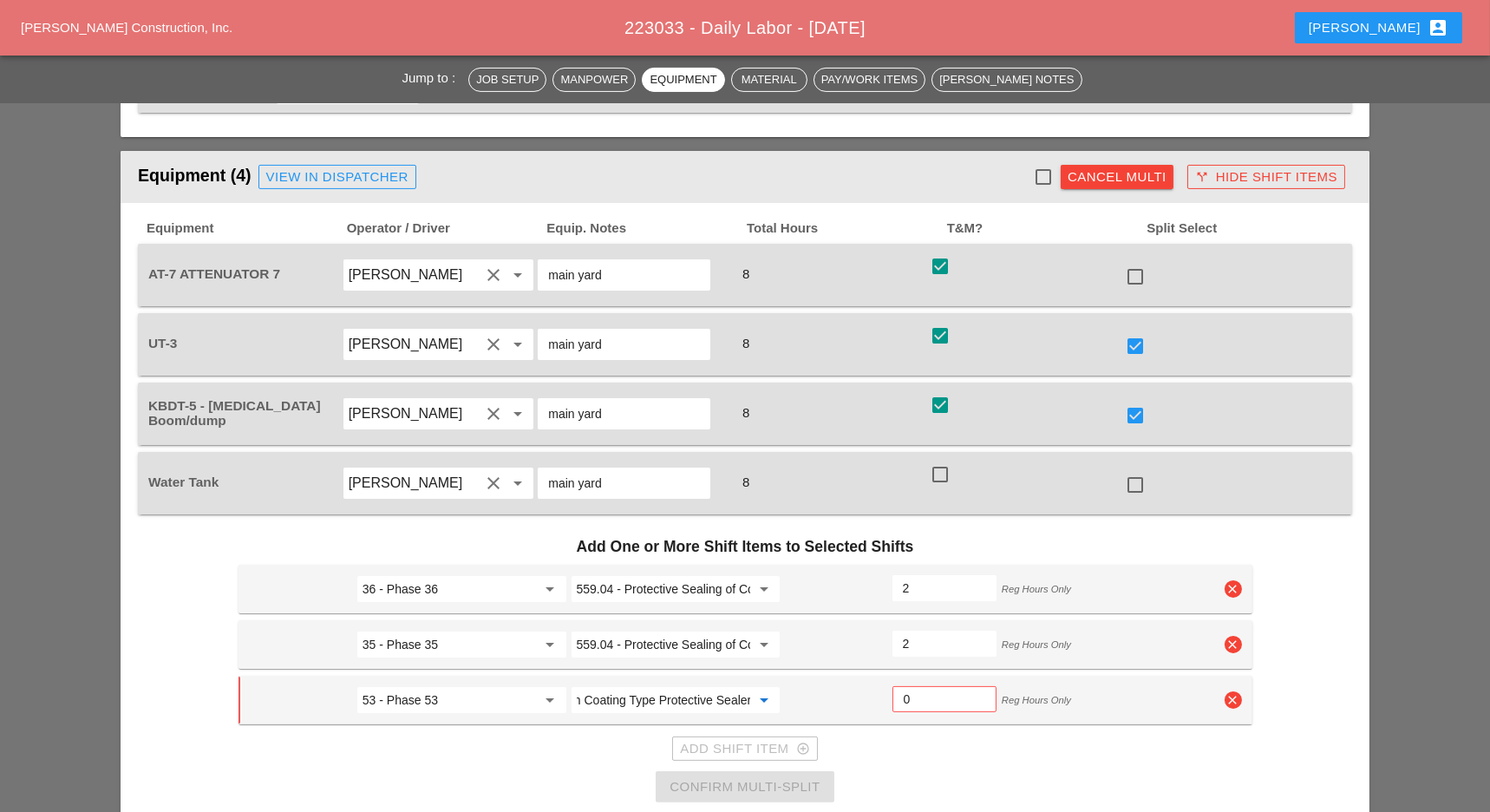
type input "559.04 - Protective Sealing of Concrete with Coating Type Protective Sealer"
click at [917, 685] on input "0" at bounding box center [944, 699] width 81 height 27
type input "3.5"
click at [981, 685] on input "3.5" at bounding box center [944, 699] width 83 height 27
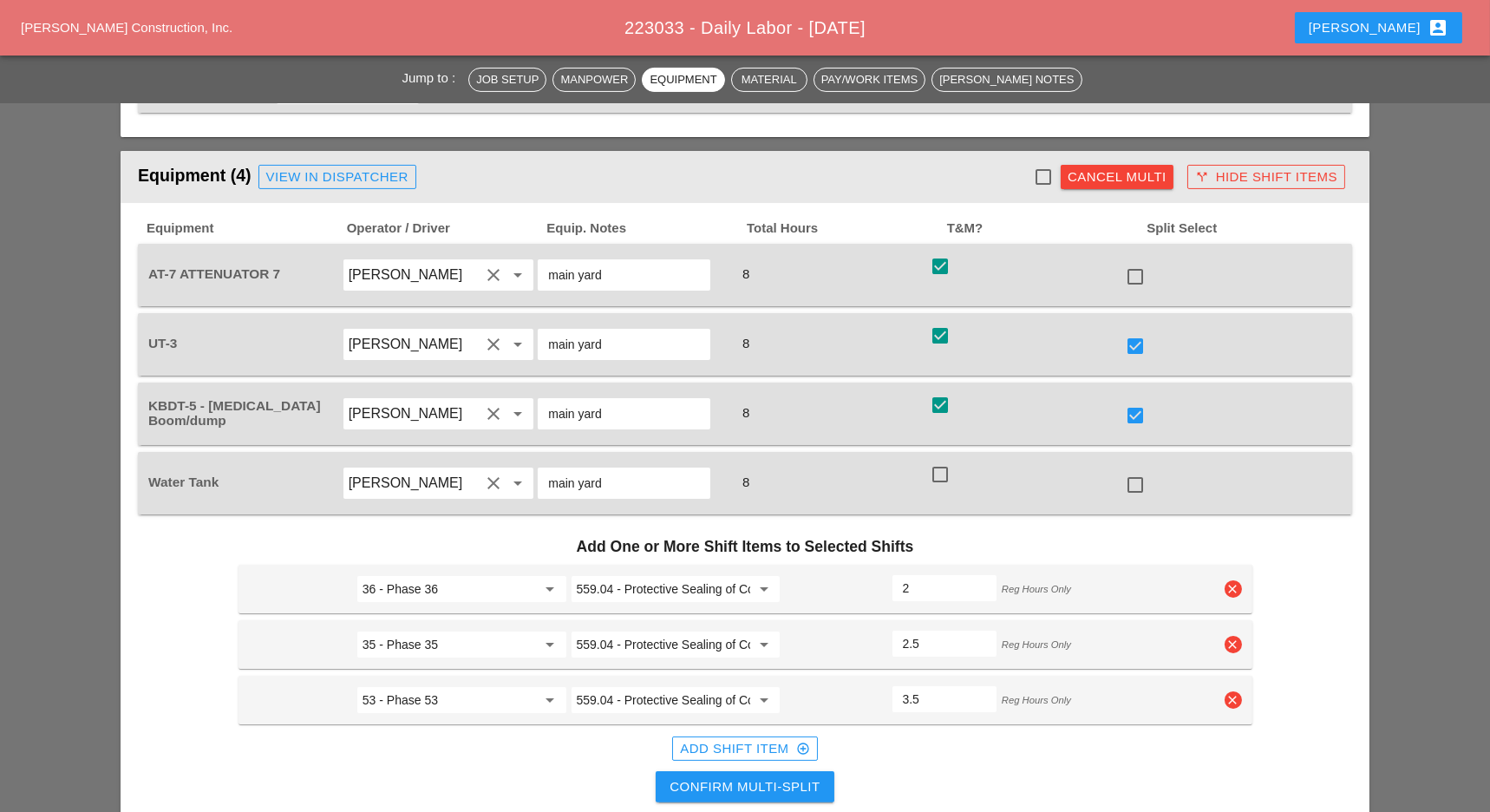
type input "2.5"
click at [977, 629] on input "2.5" at bounding box center [944, 643] width 83 height 27
click at [1229, 580] on icon "clear" at bounding box center [1233, 588] width 17 height 17
drag, startPoint x: 1230, startPoint y: 486, endPoint x: 1134, endPoint y: 516, distance: 100.6
click at [1228, 486] on div "Confirm delete" at bounding box center [1234, 486] width 84 height 20
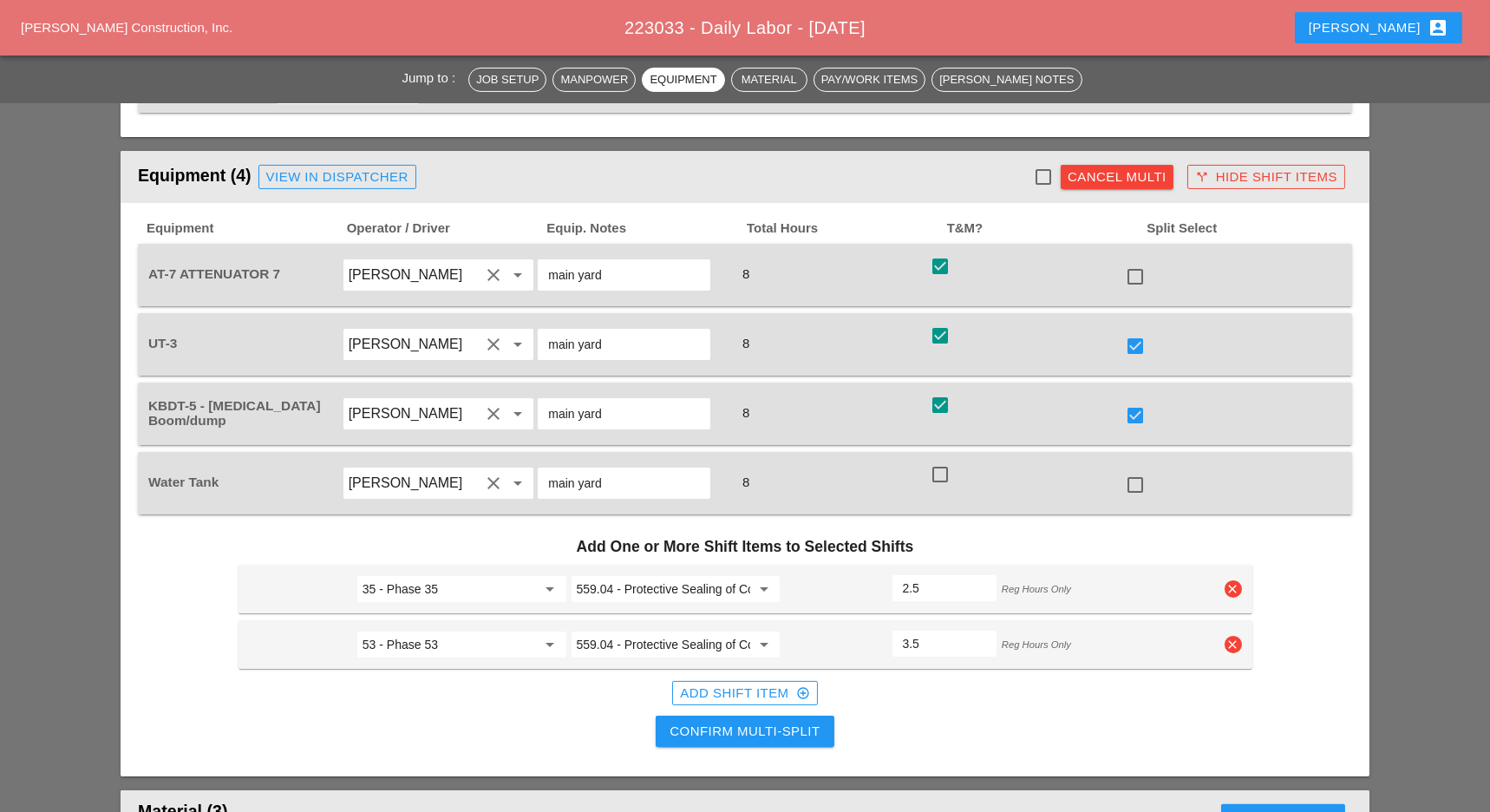
click at [719, 721] on div "Confirm Multi-Split" at bounding box center [745, 732] width 150 height 20
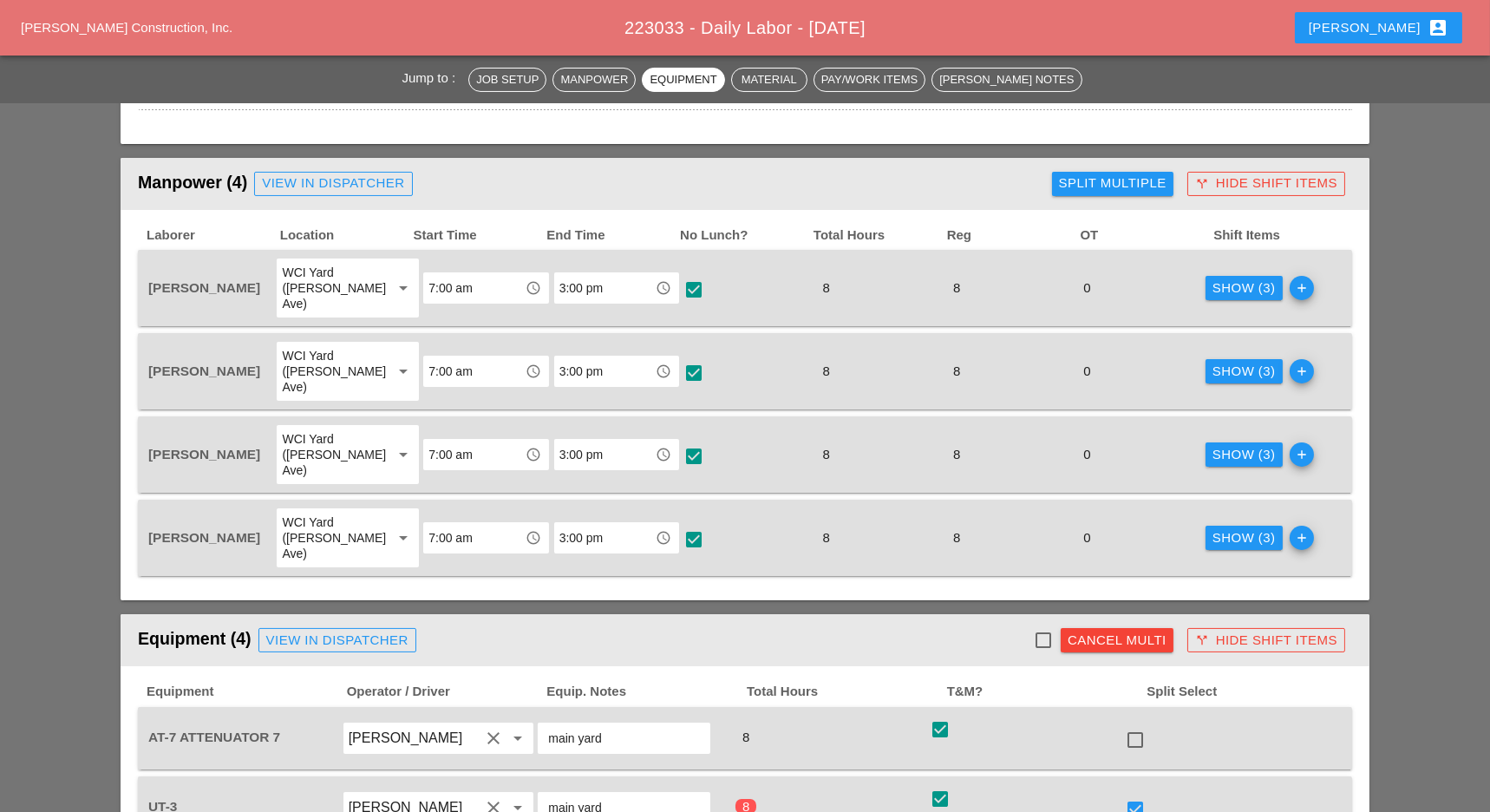
scroll to position [694, 0]
click at [1213, 277] on div "Show (3)" at bounding box center [1244, 287] width 63 height 20
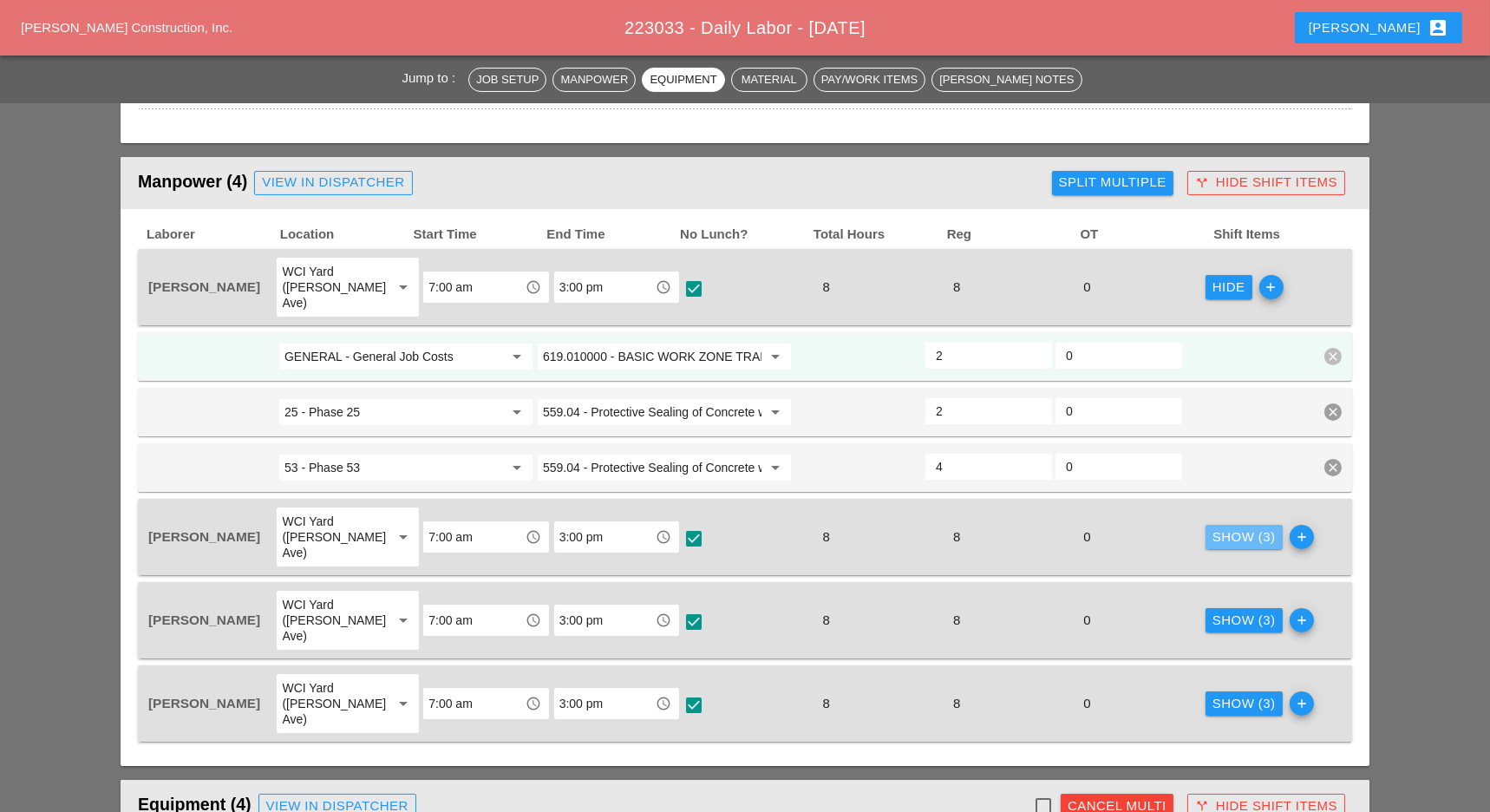
drag, startPoint x: 1216, startPoint y: 499, endPoint x: 1219, endPoint y: 533, distance: 34.1
click at [1217, 525] on button "Show (3)" at bounding box center [1244, 537] width 77 height 25
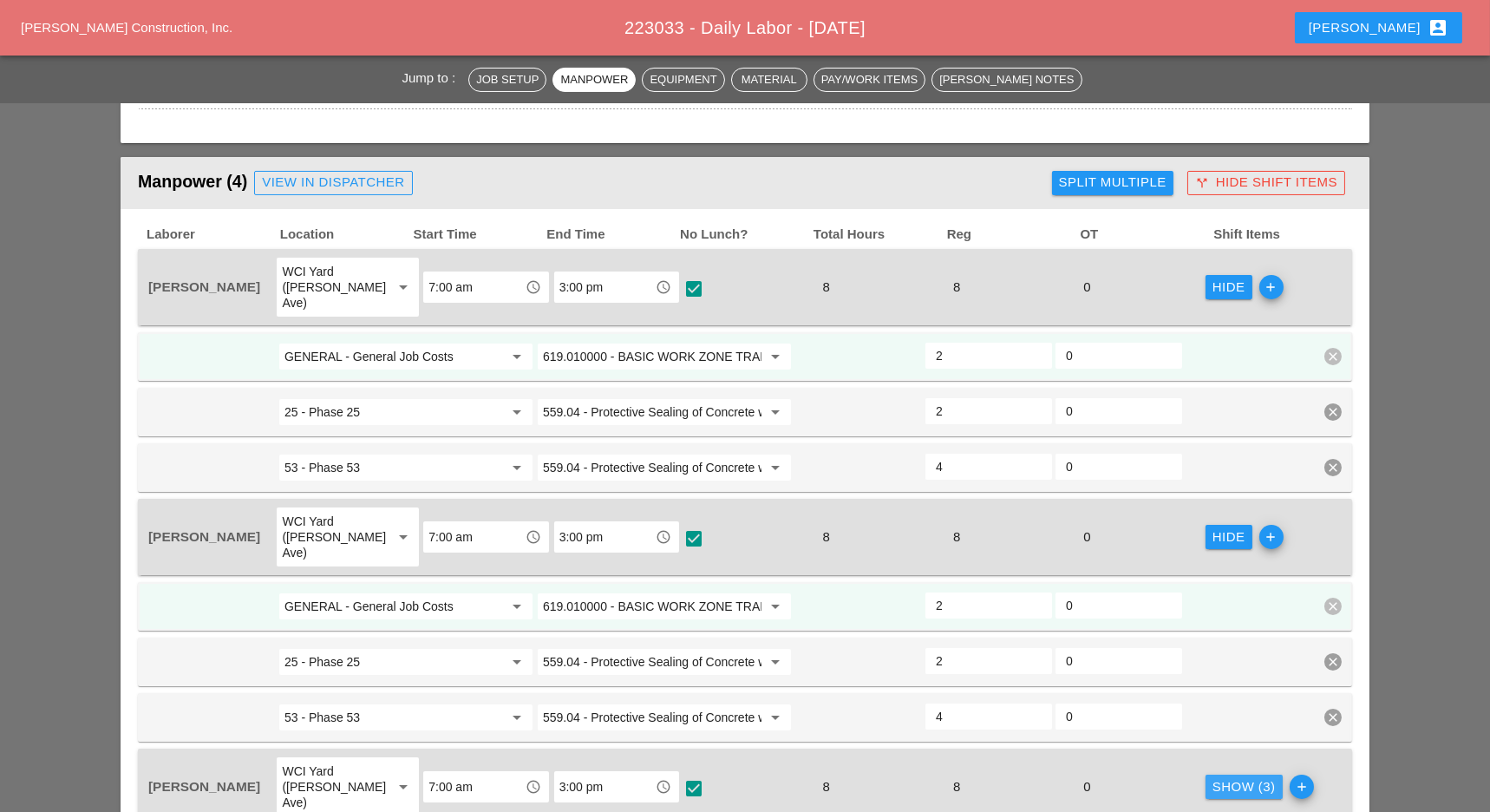
click at [1219, 777] on div "Show (3)" at bounding box center [1244, 787] width 63 height 20
checkbox input "false"
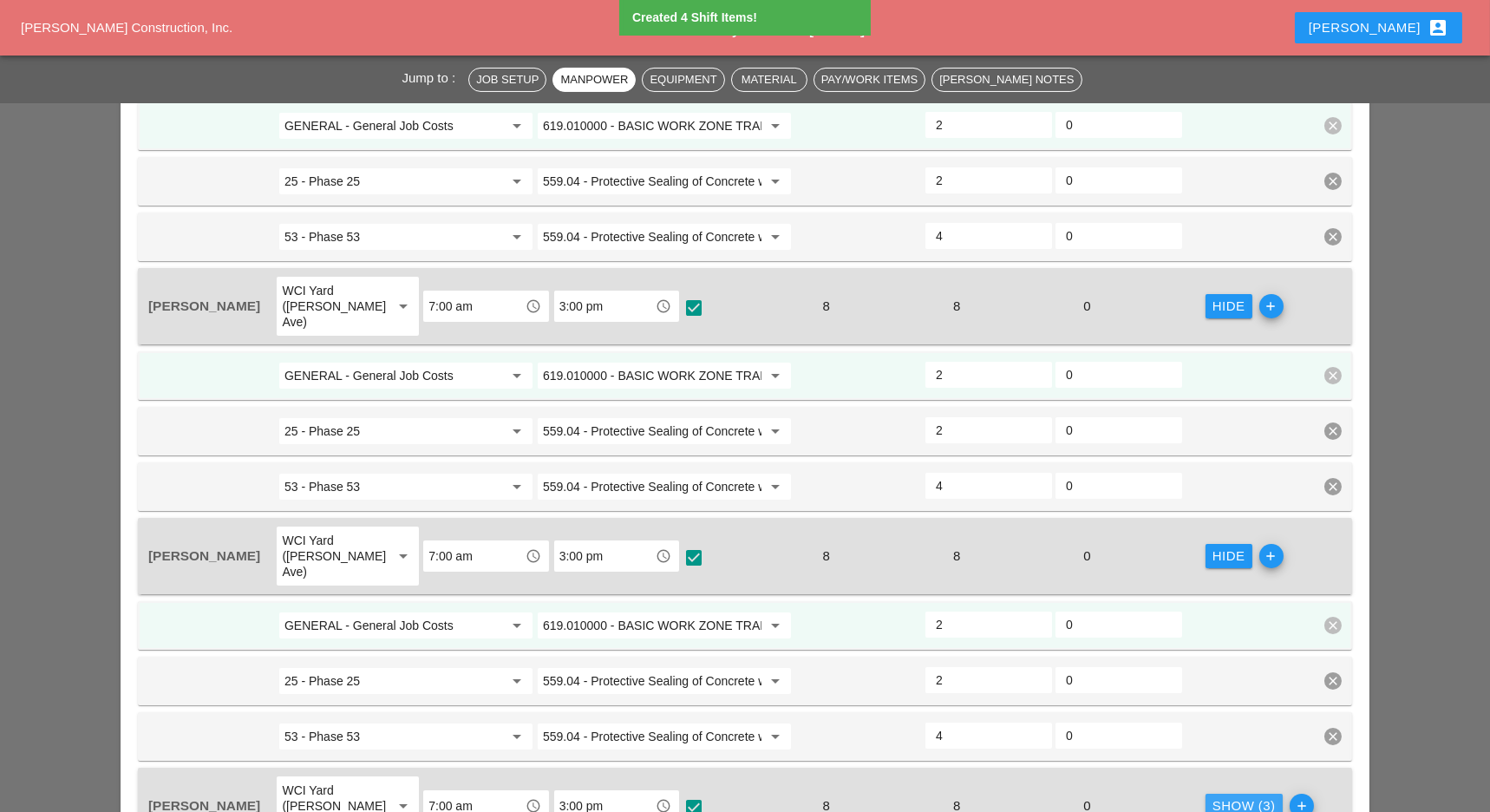
drag, startPoint x: 1213, startPoint y: 743, endPoint x: 895, endPoint y: 497, distance: 402.0
click at [1215, 796] on div "Show (3)" at bounding box center [1244, 807] width 63 height 20
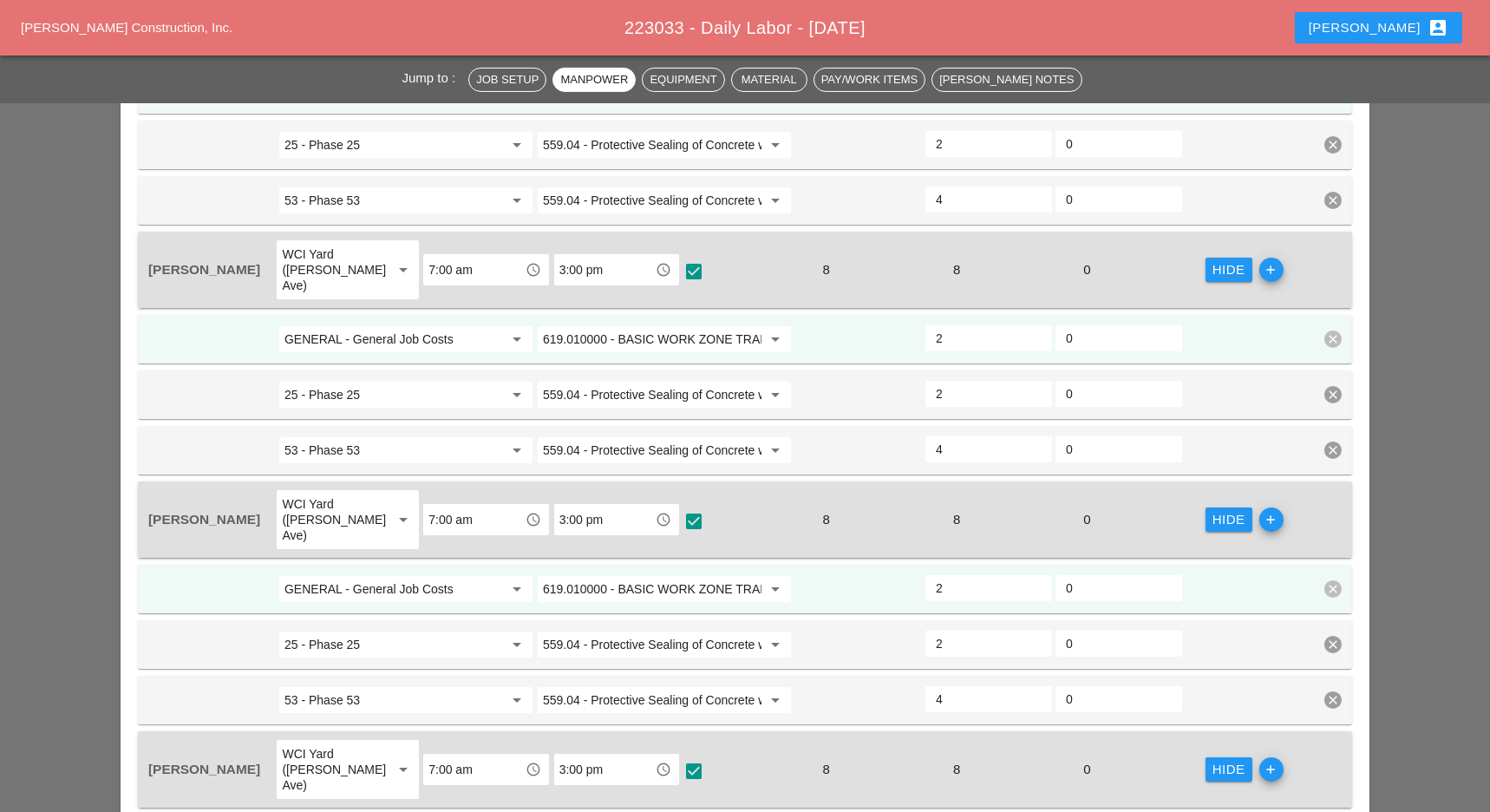
scroll to position [1271, 0]
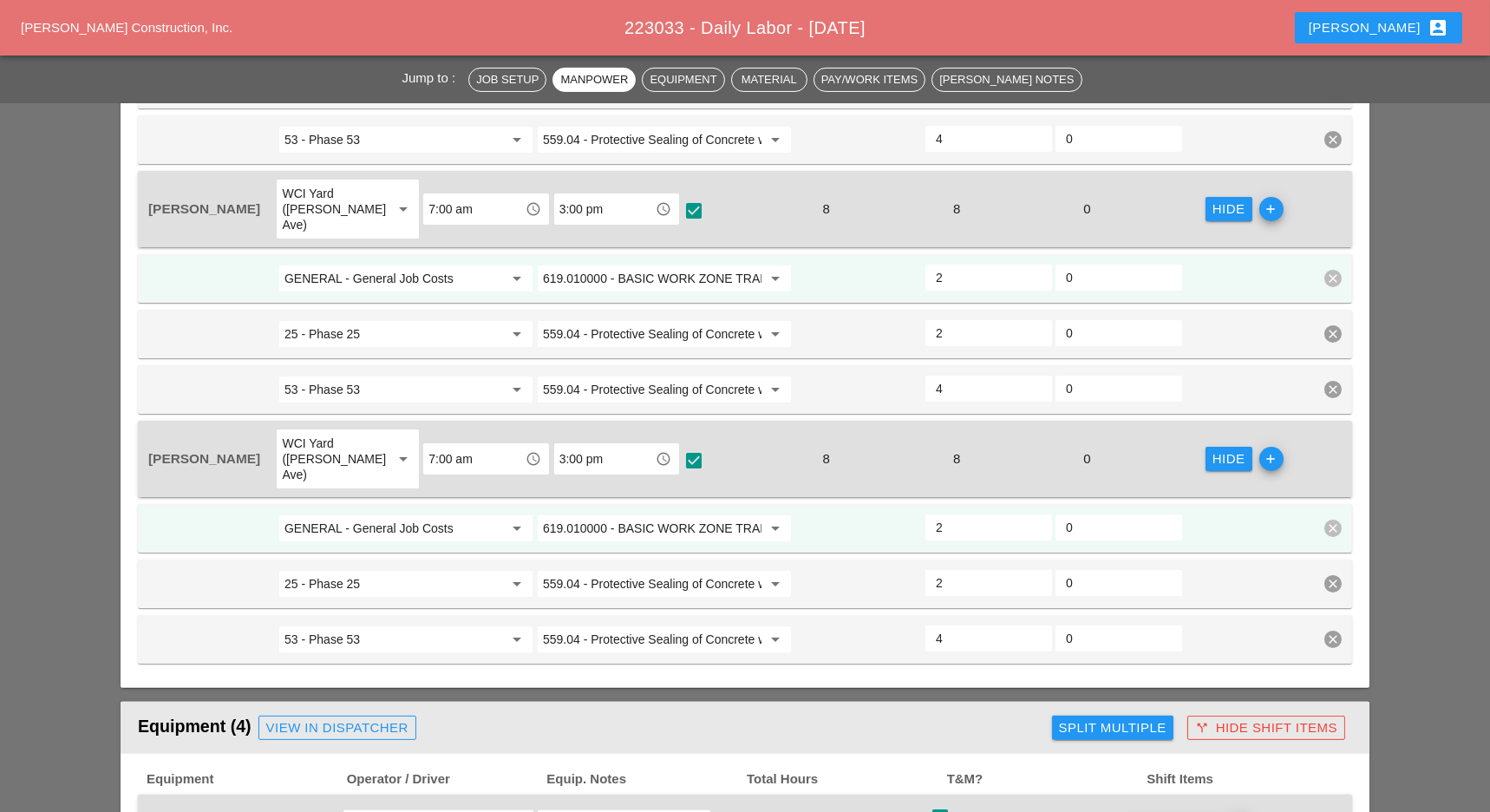
click at [355, 514] on input "GENERAL - General Job Costs" at bounding box center [393, 528] width 219 height 27
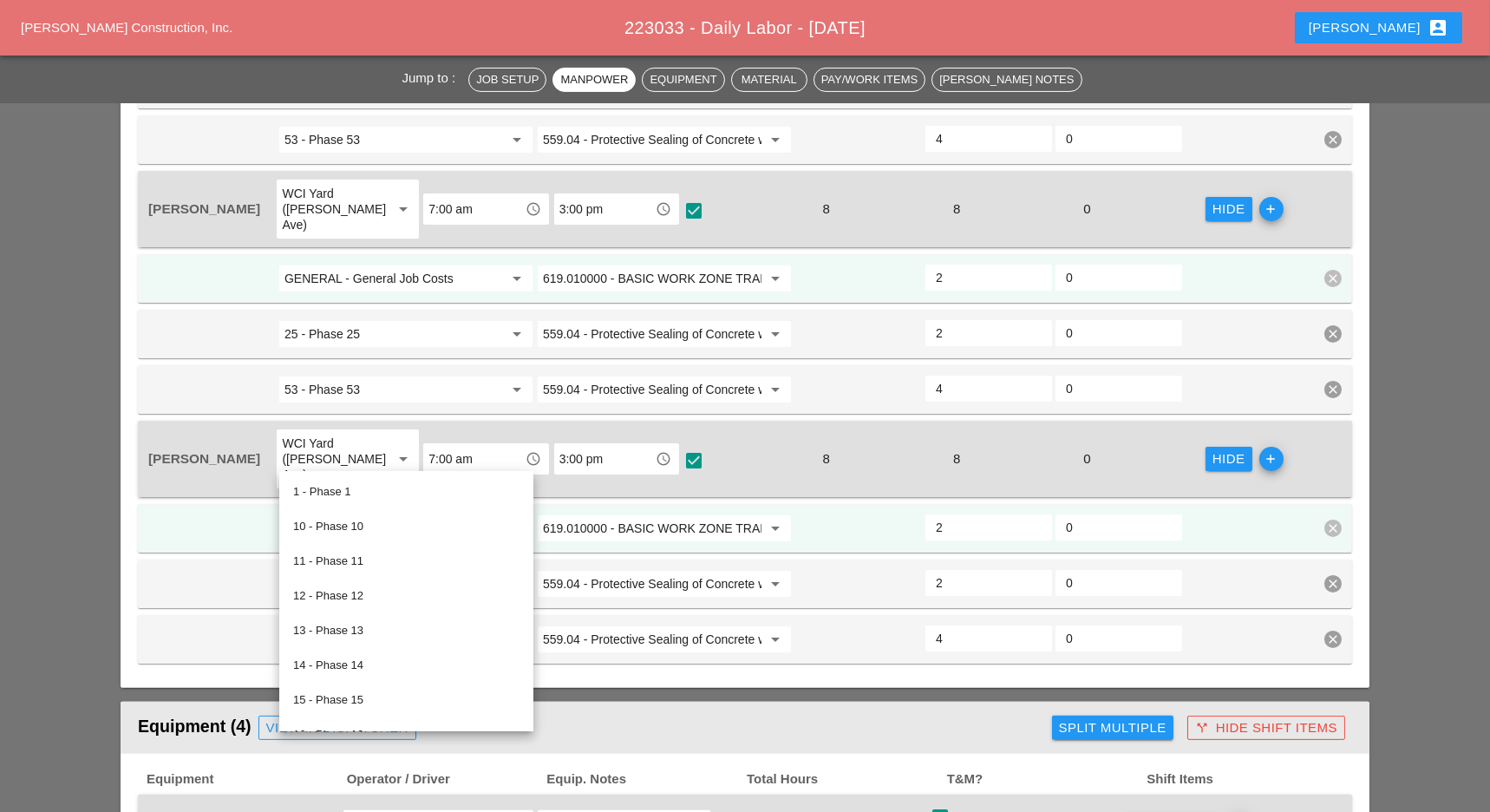
click at [221, 512] on div at bounding box center [211, 528] width 130 height 31
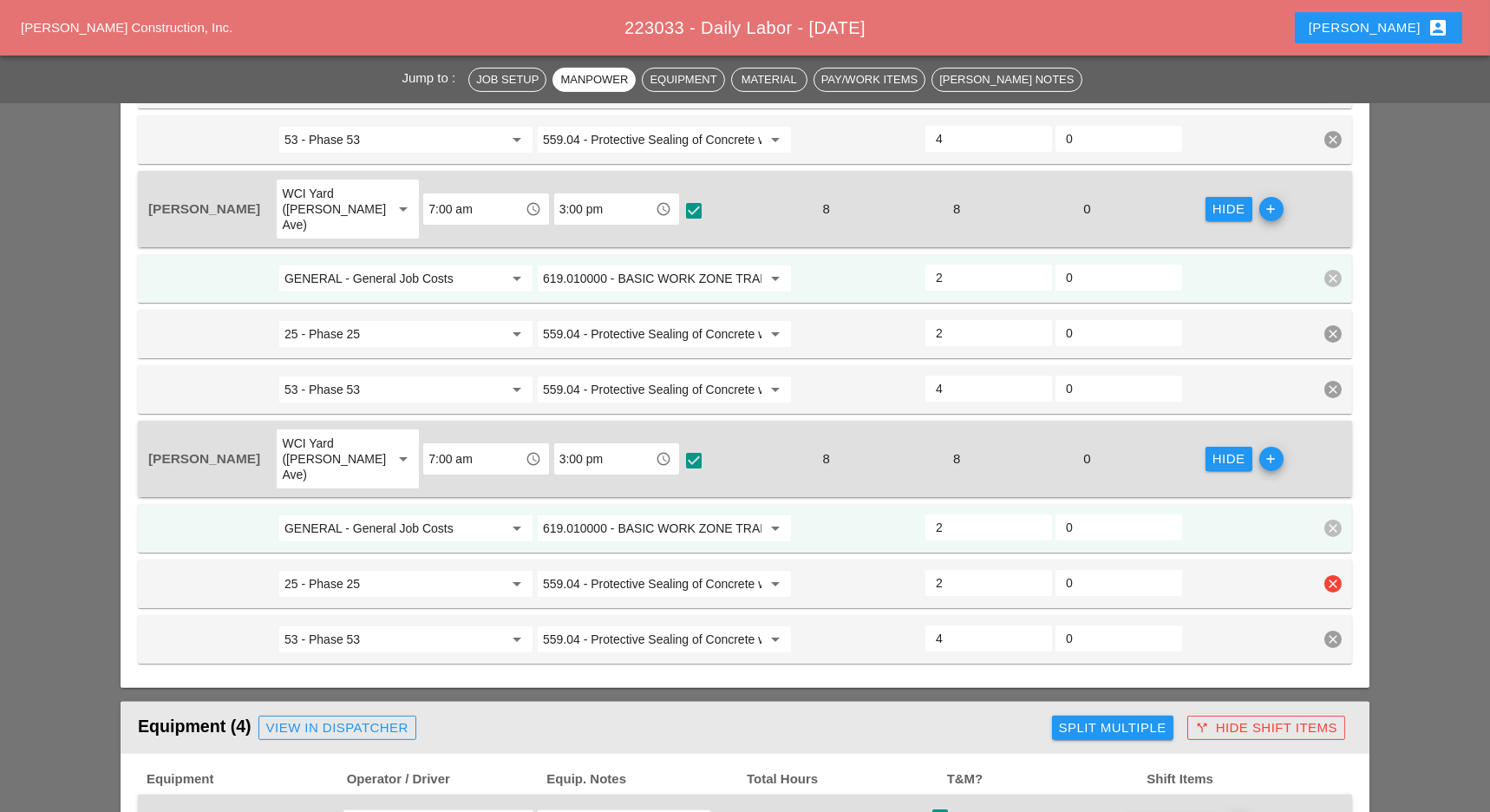
click at [327, 570] on input "25 - Phase 25" at bounding box center [393, 583] width 219 height 27
click at [326, 547] on div "35 - Phase 35" at bounding box center [407, 546] width 227 height 21
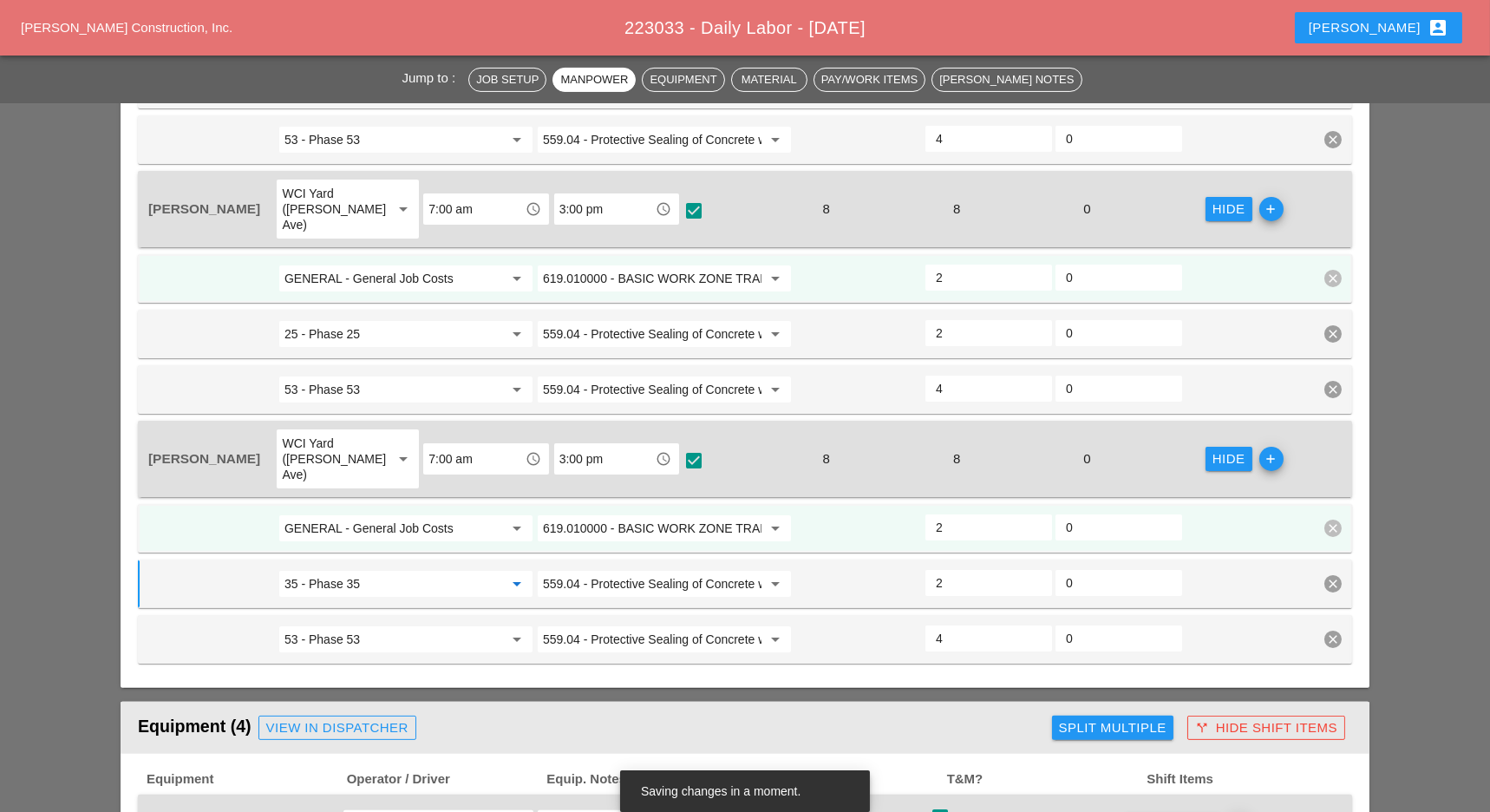
type input "35 - Phase 35"
click at [338, 514] on input "GENERAL - General Job Costs" at bounding box center [393, 528] width 219 height 27
drag, startPoint x: 339, startPoint y: 488, endPoint x: 387, endPoint y: 488, distance: 48.0
click at [339, 488] on div "36 - Phase 36" at bounding box center [407, 491] width 227 height 21
type input "36 - Phase 36"
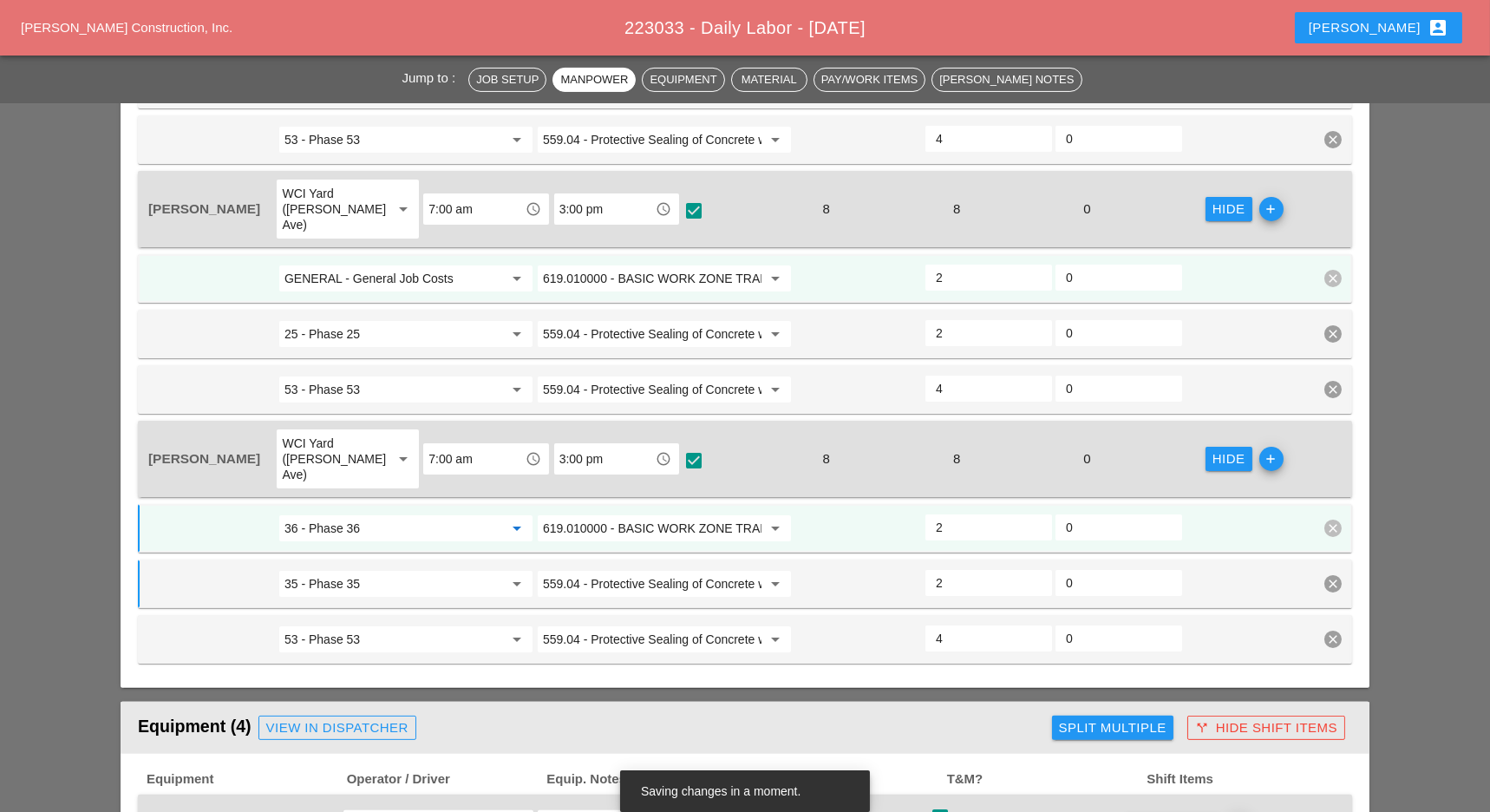
click at [659, 514] on input "619.010000 - BASIC WORK ZONE TRAFFIC CONTROL" at bounding box center [652, 528] width 219 height 27
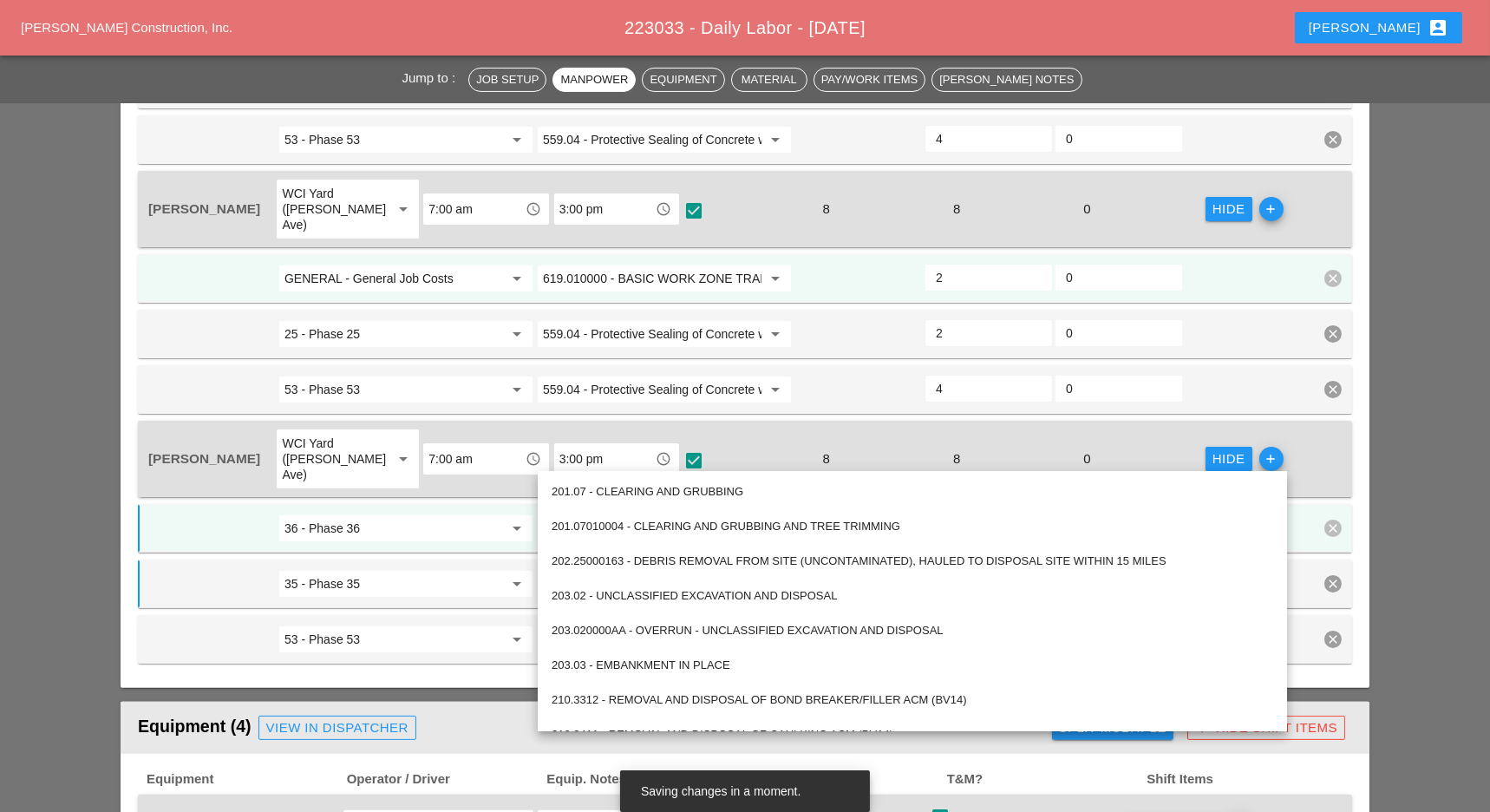
paste input "559.04 - Protective Sealing of Concrete with Coating Type Protective Sealer"
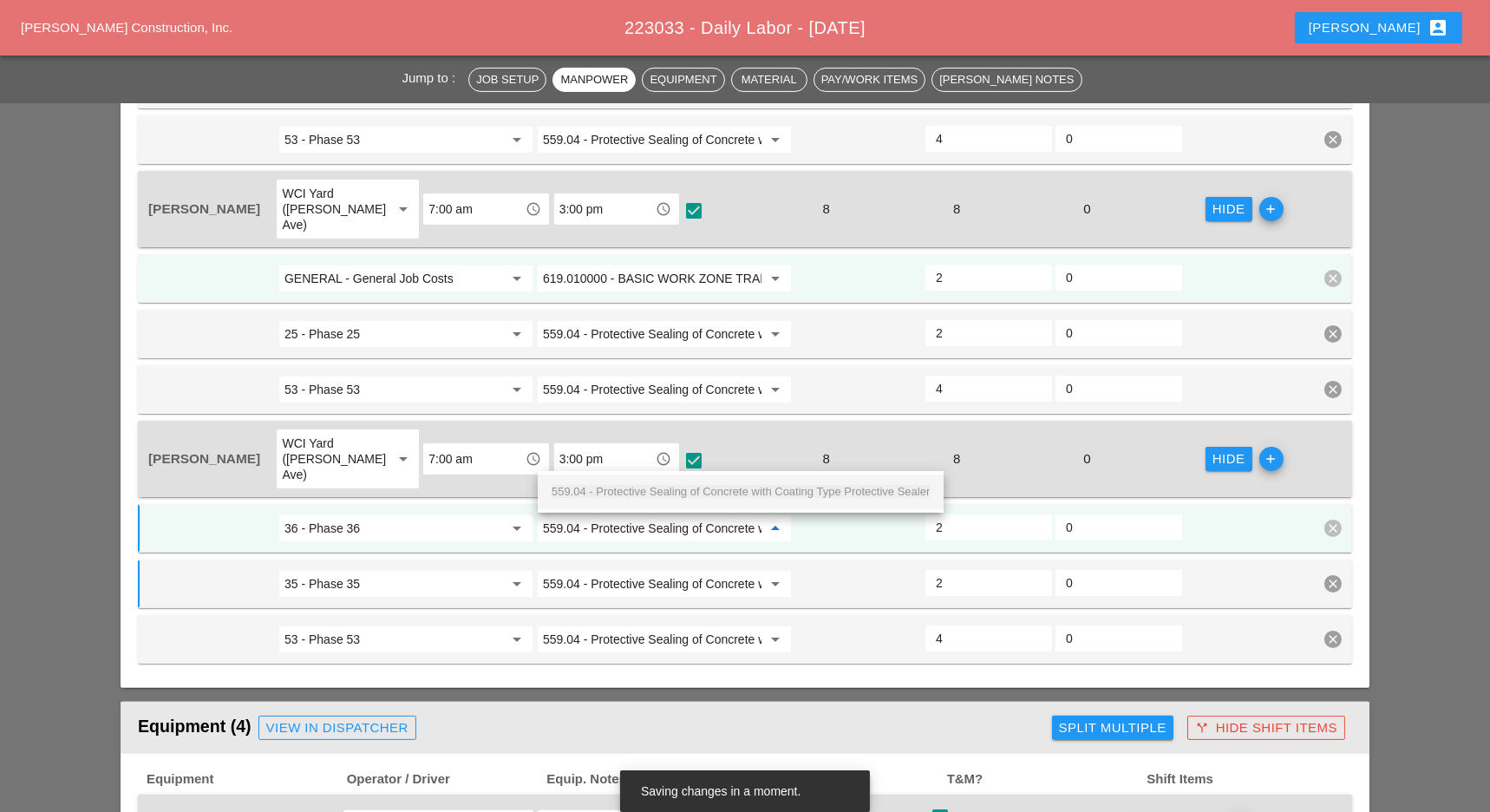
scroll to position [0, 188]
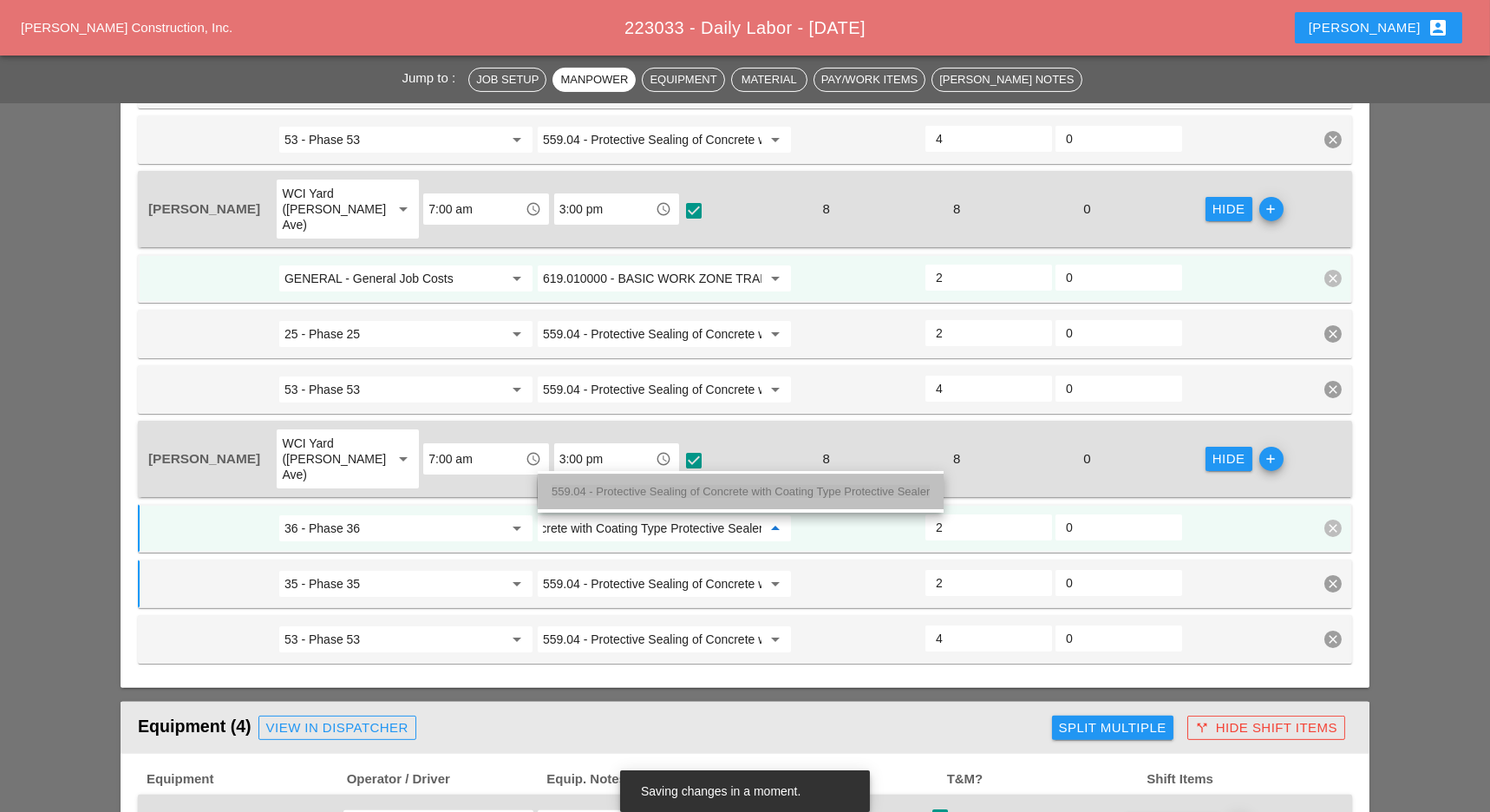
click at [682, 487] on span "559.04 - Protective Sealing of Concrete with Coating Type Protective Sealer" at bounding box center [740, 491] width 378 height 13
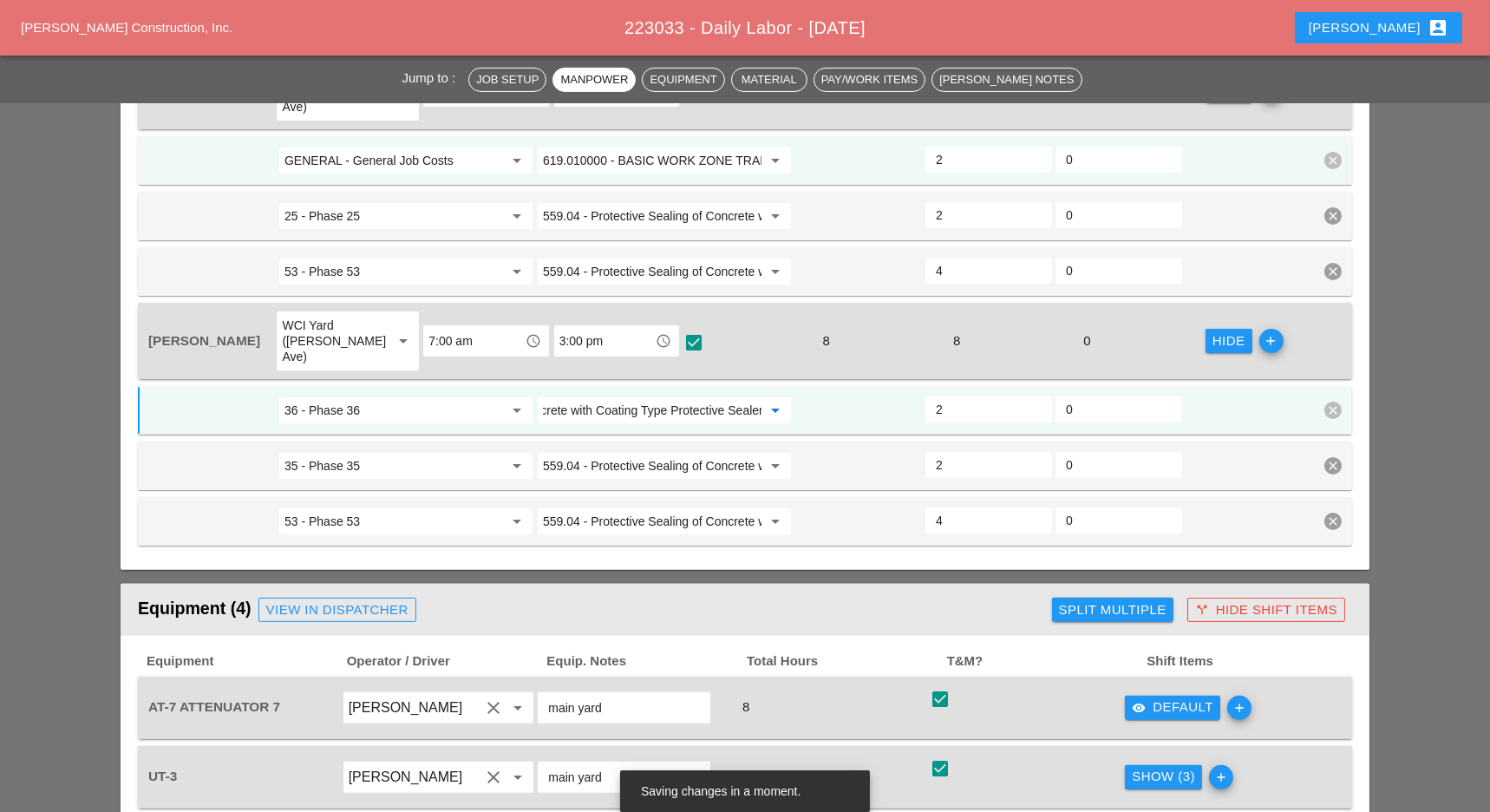
scroll to position [1387, 0]
type input "559.04 - Protective Sealing of Concrete with Coating Type Protective Sealer"
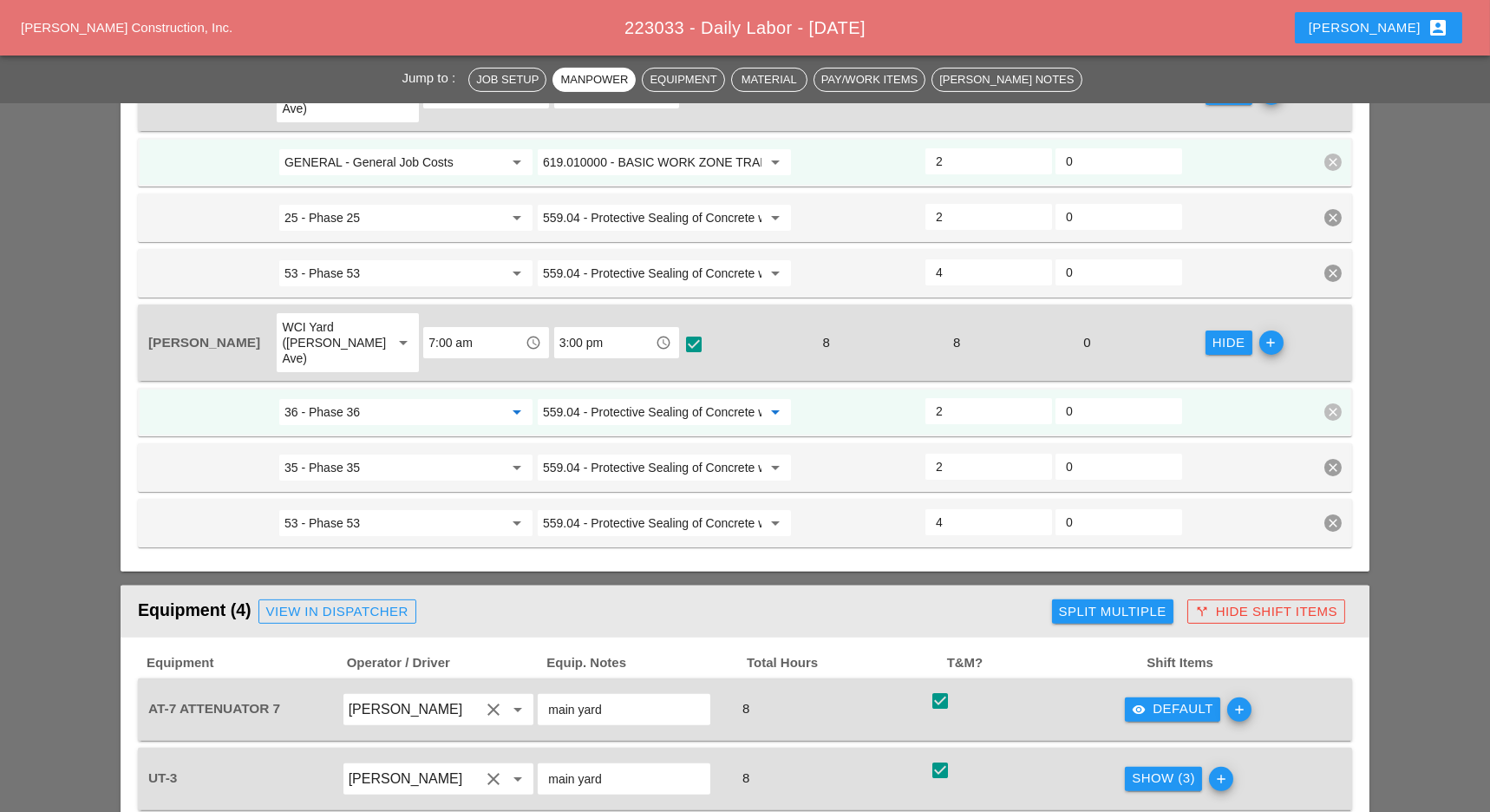
drag, startPoint x: 367, startPoint y: 338, endPoint x: 386, endPoint y: 339, distance: 19.0
click at [367, 398] on input "36 - Phase 36" at bounding box center [393, 411] width 219 height 27
drag, startPoint x: 379, startPoint y: 379, endPoint x: 545, endPoint y: 337, distance: 171.2
click at [391, 379] on div "GEN ERAL - General Job Costs" at bounding box center [407, 375] width 227 height 21
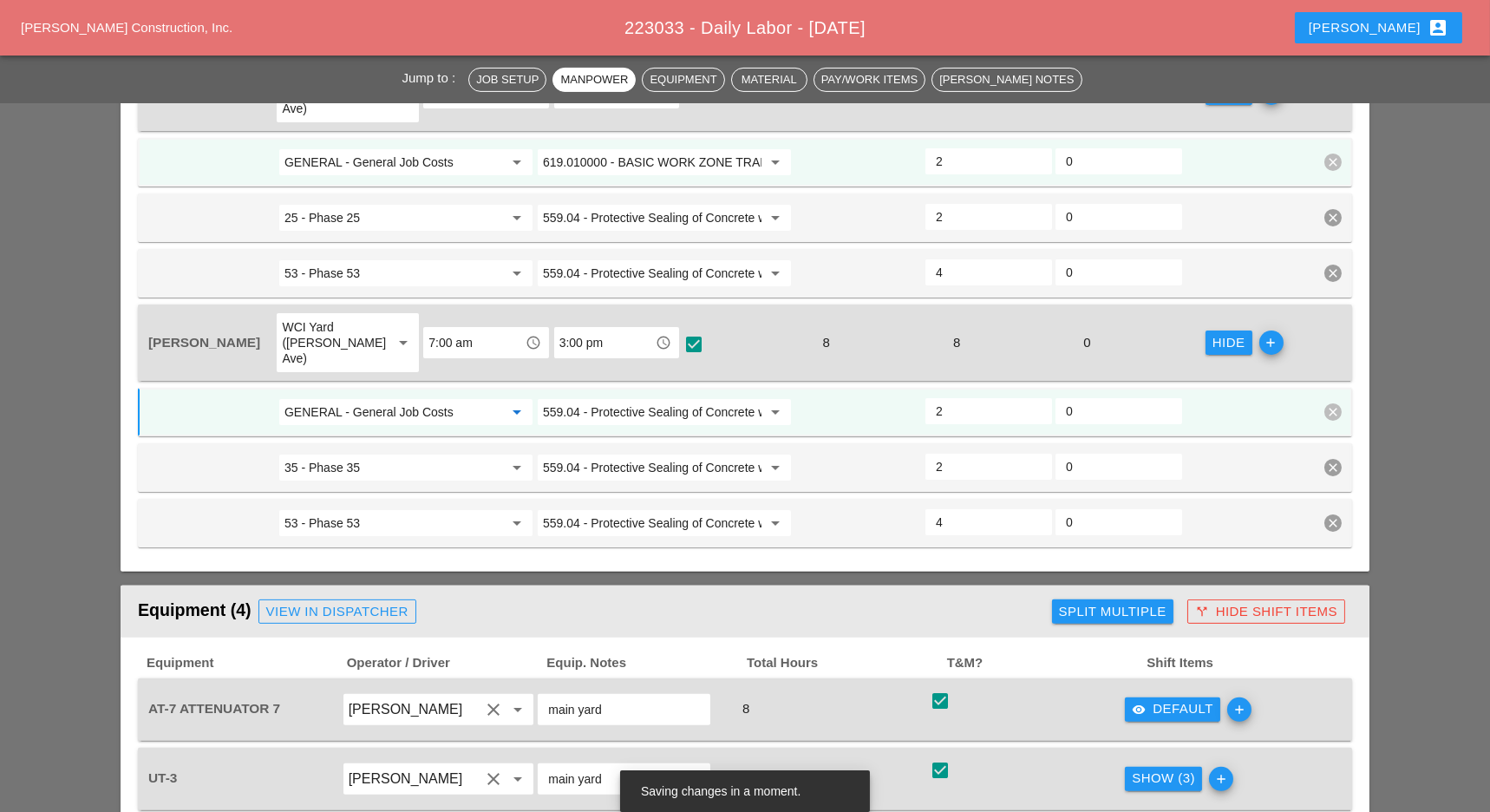
type input "GENERAL - General Job Costs"
click at [579, 398] on input "559.04 - Protective Sealing of Concrete with Coating Type Protective Sealer" at bounding box center [652, 411] width 219 height 27
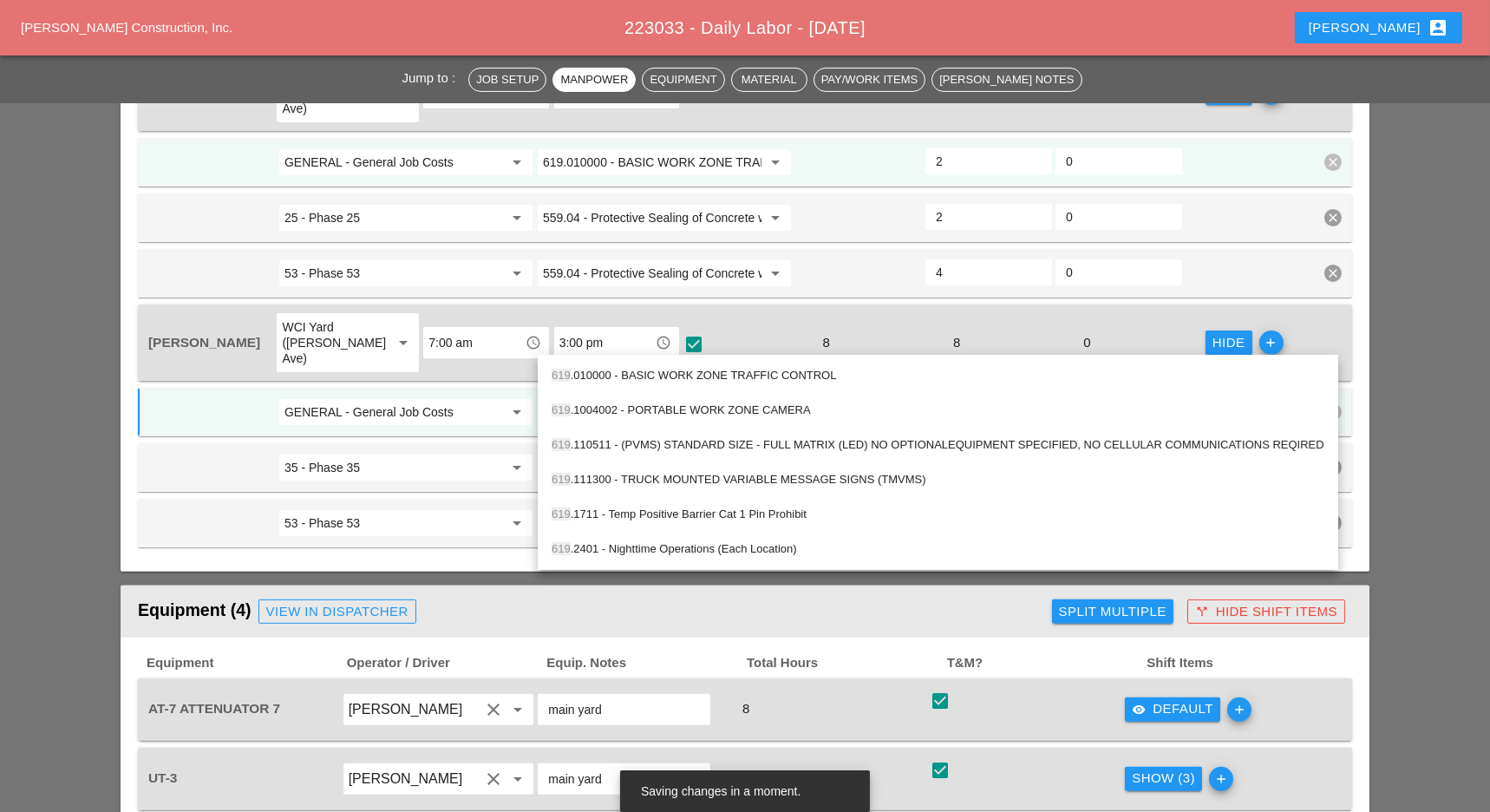
click at [627, 370] on div "619 .010000 - BASIC WORK ZONE TRAFFIC CONTROL" at bounding box center [938, 375] width 773 height 21
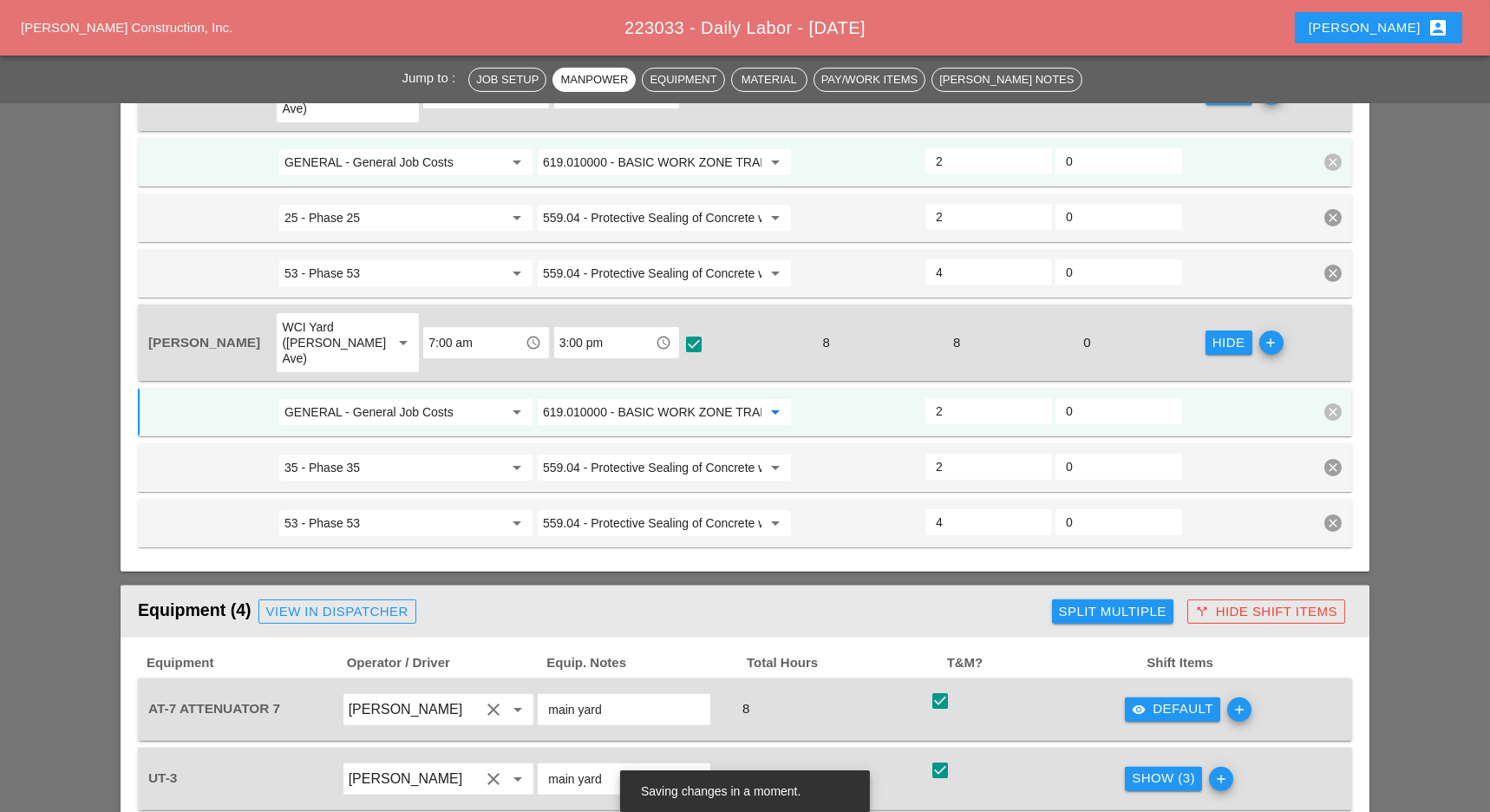
type input "619.010000 - BASIC WORK ZONE TRAFFIC CONTROL"
click at [943, 397] on input "2" at bounding box center [989, 411] width 106 height 27
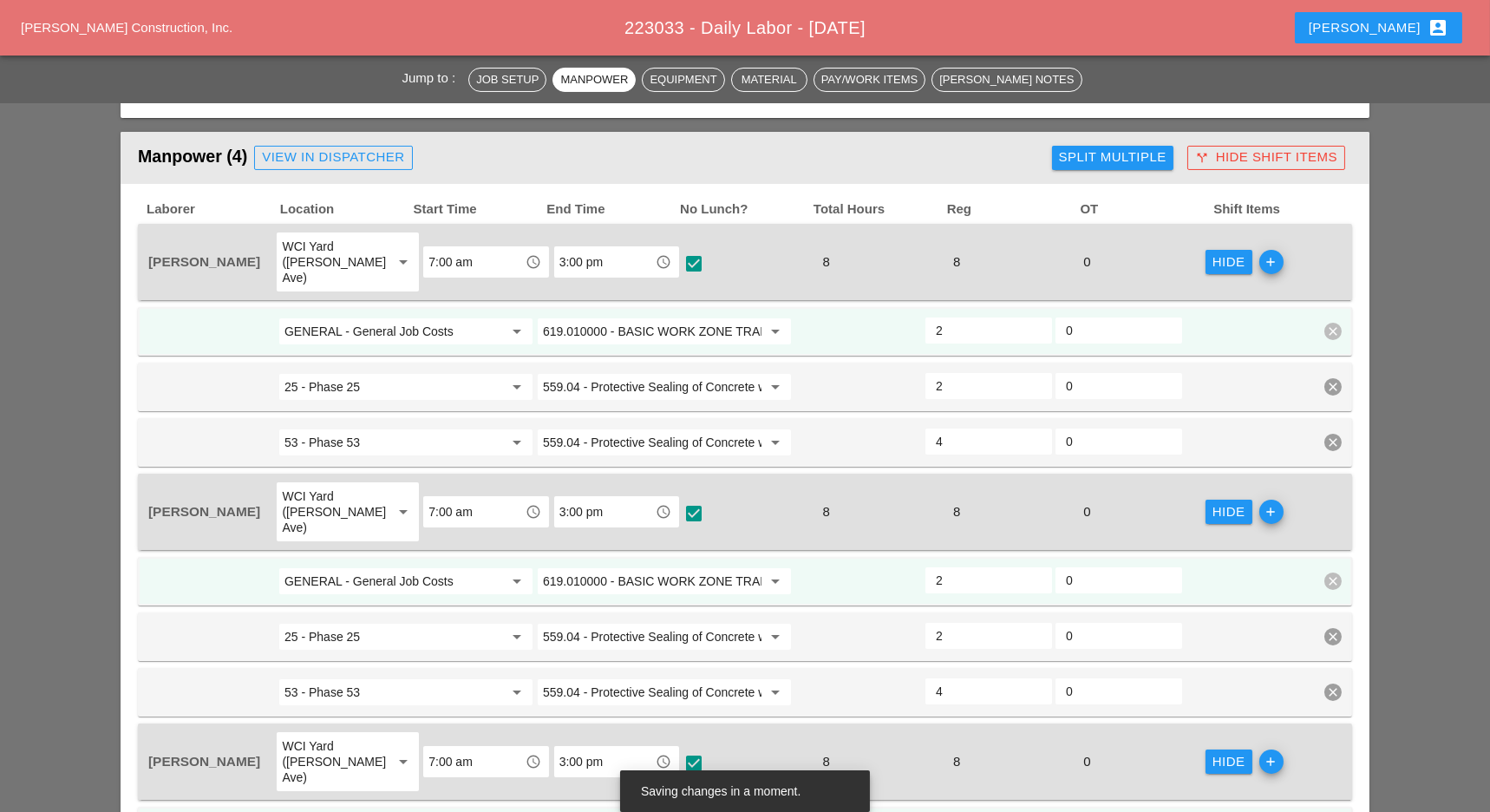
scroll to position [694, 0]
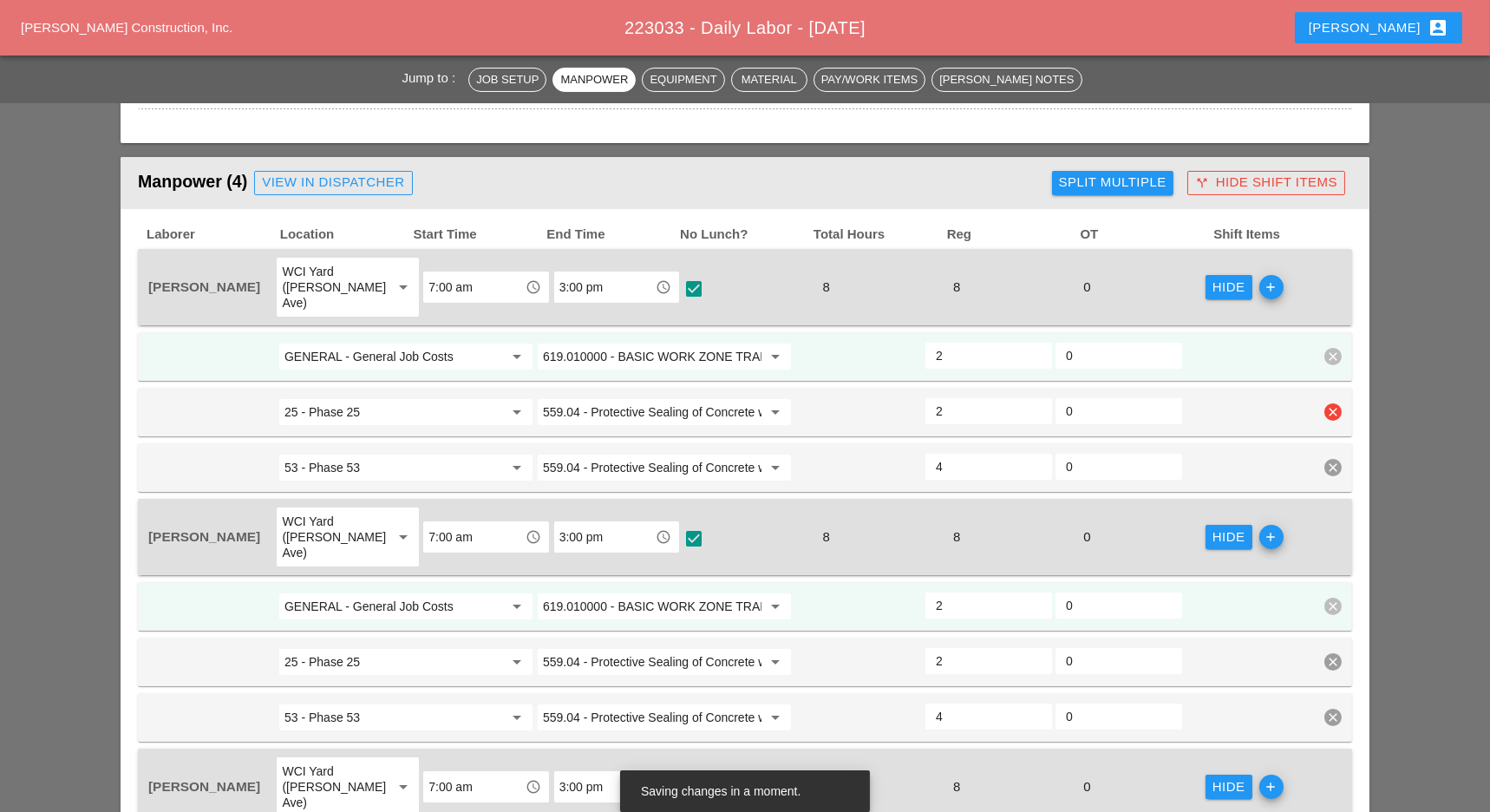
click at [301, 398] on input "25 - Phase 25" at bounding box center [393, 411] width 219 height 27
drag, startPoint x: 335, startPoint y: 425, endPoint x: 345, endPoint y: 428, distance: 10.4
click at [338, 427] on div "35 - Phase 35" at bounding box center [407, 429] width 227 height 21
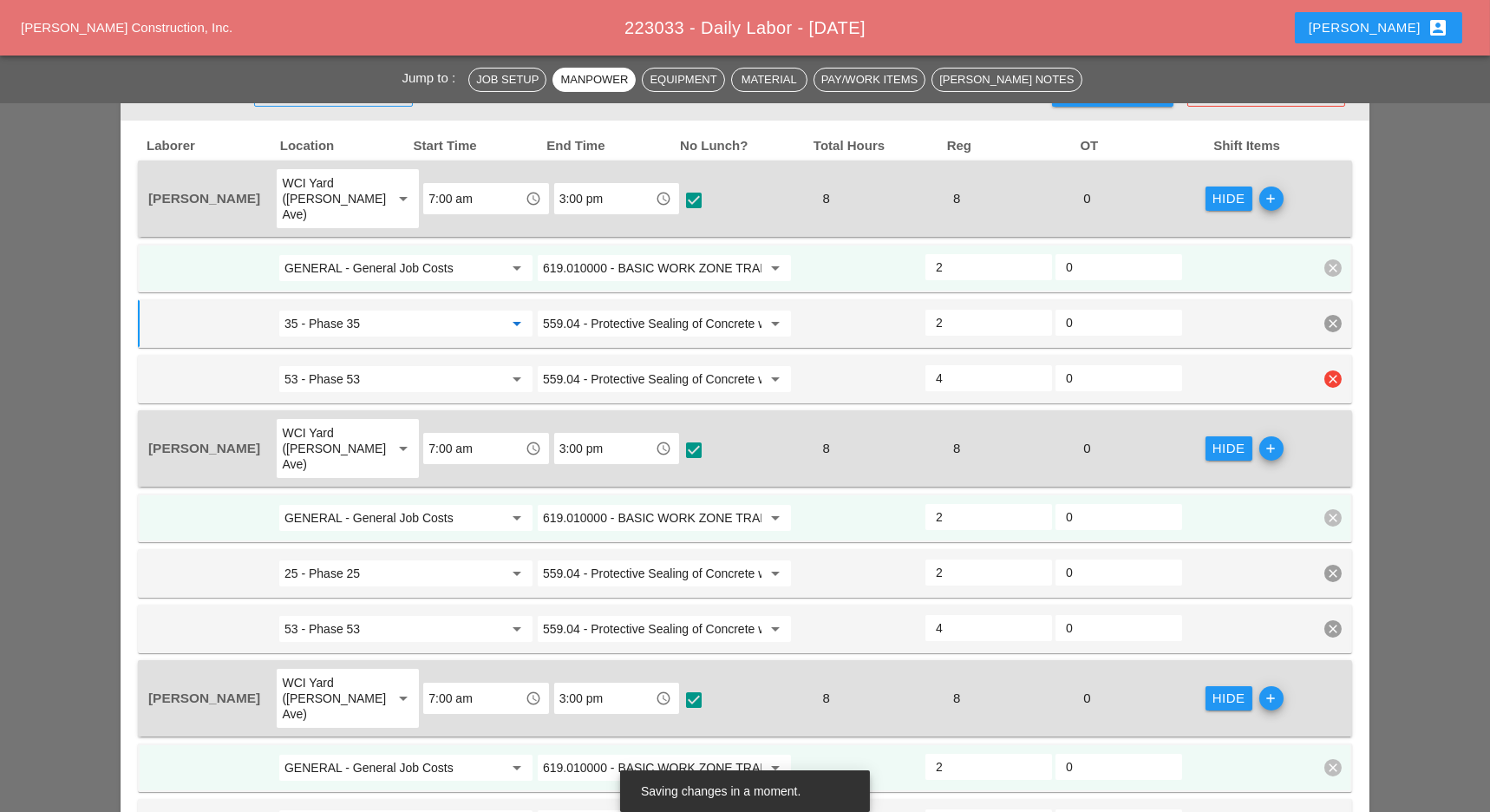
scroll to position [809, 0]
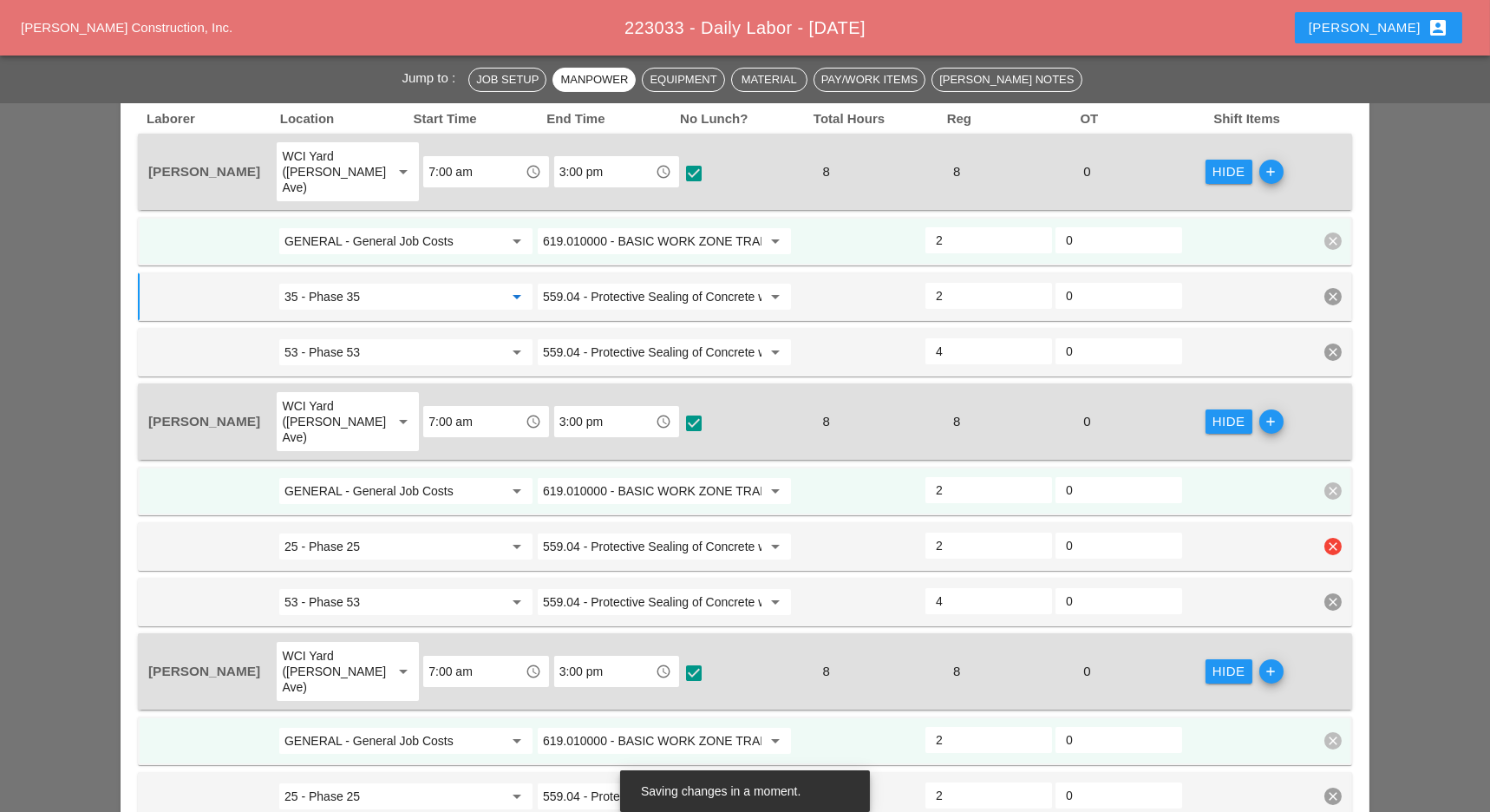
type input "35 - Phase 35"
click at [336, 532] on input "25 - Phase 25" at bounding box center [393, 546] width 219 height 27
click at [345, 549] on div "35 - Phase 35" at bounding box center [407, 545] width 227 height 21
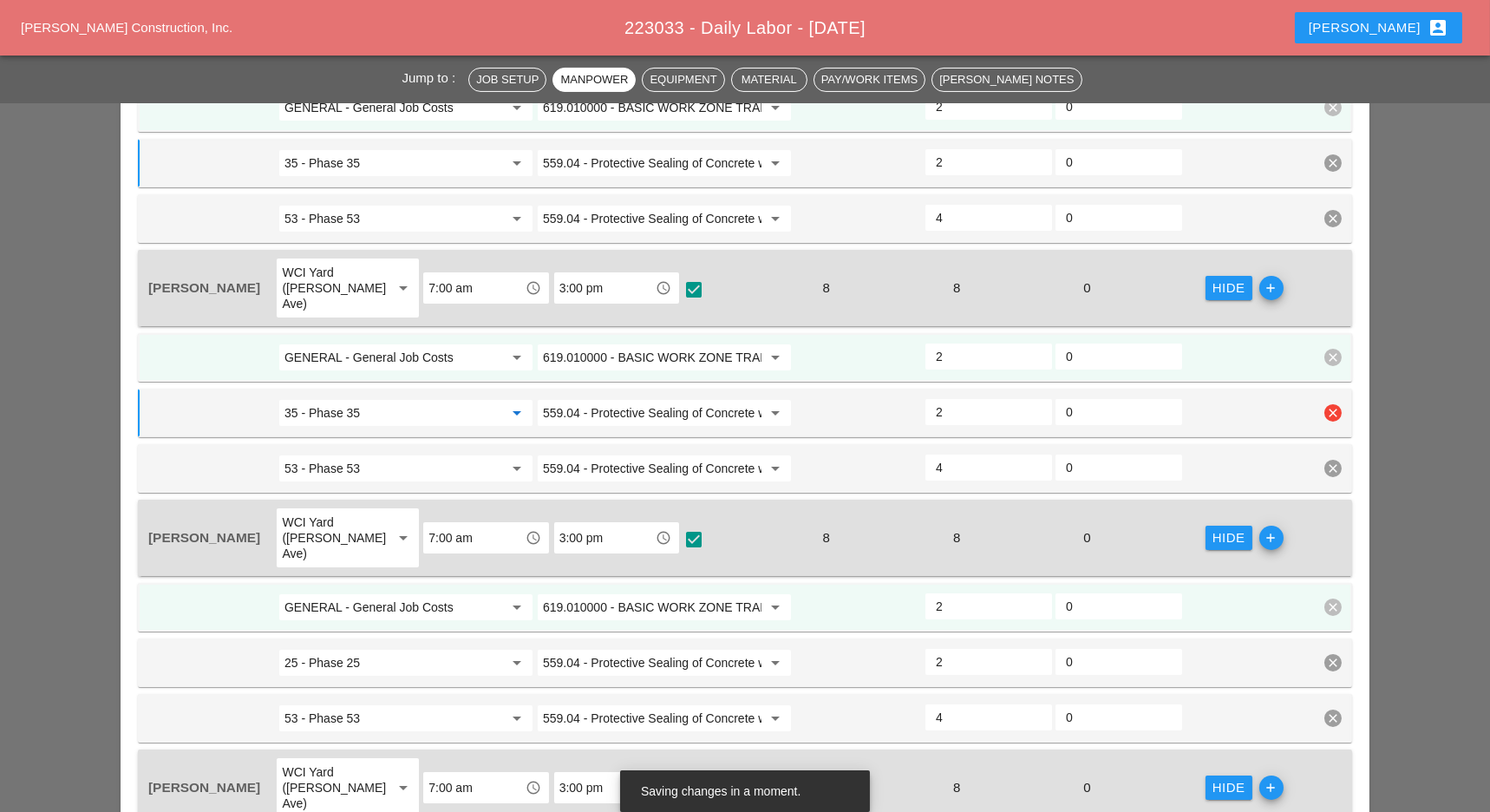
scroll to position [1041, 0]
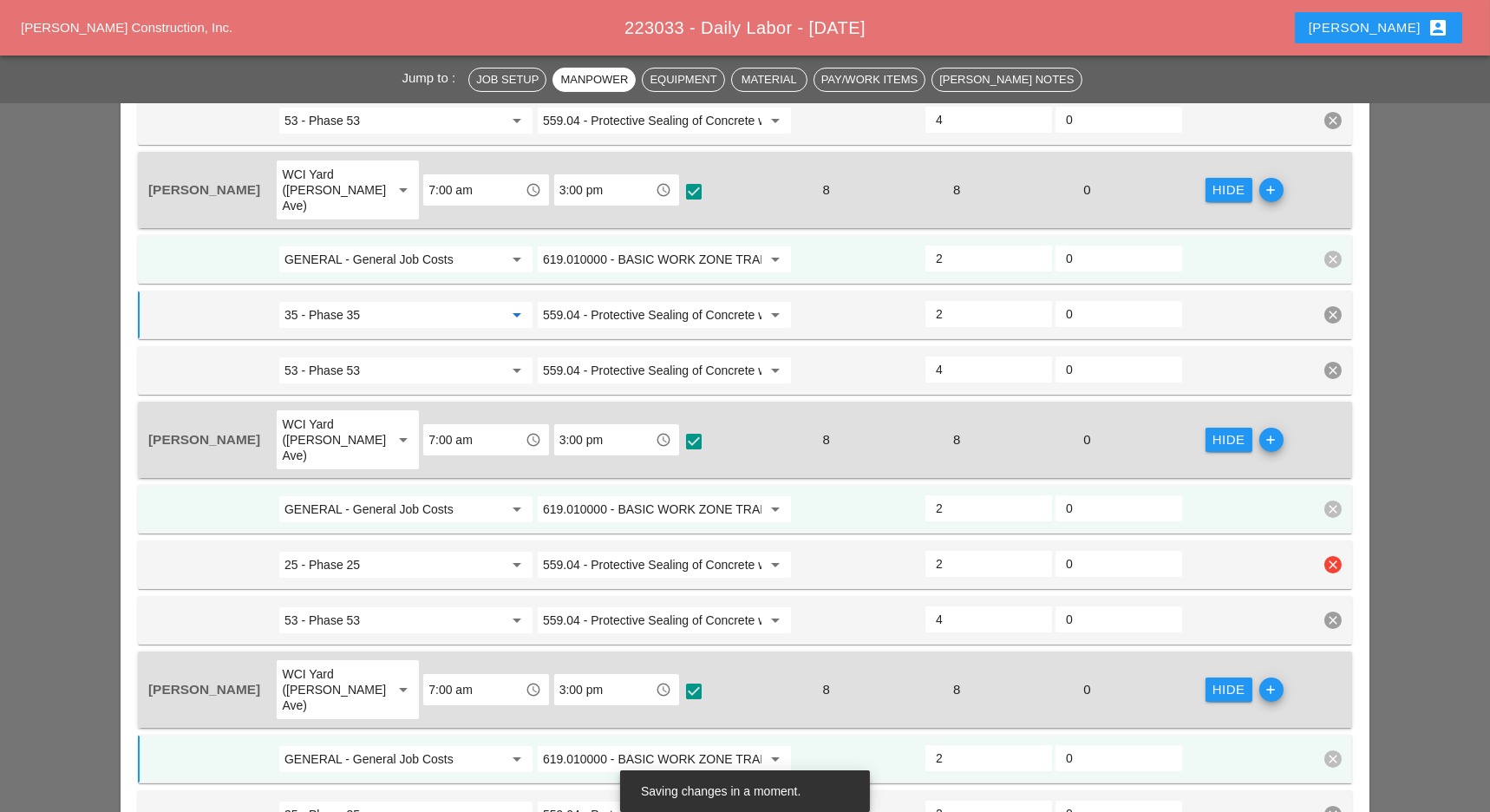
type input "35 - Phase 35"
click at [376, 550] on input "25 - Phase 25" at bounding box center [393, 564] width 219 height 27
click at [358, 547] on div "35 - Phase 35" at bounding box center [407, 545] width 227 height 21
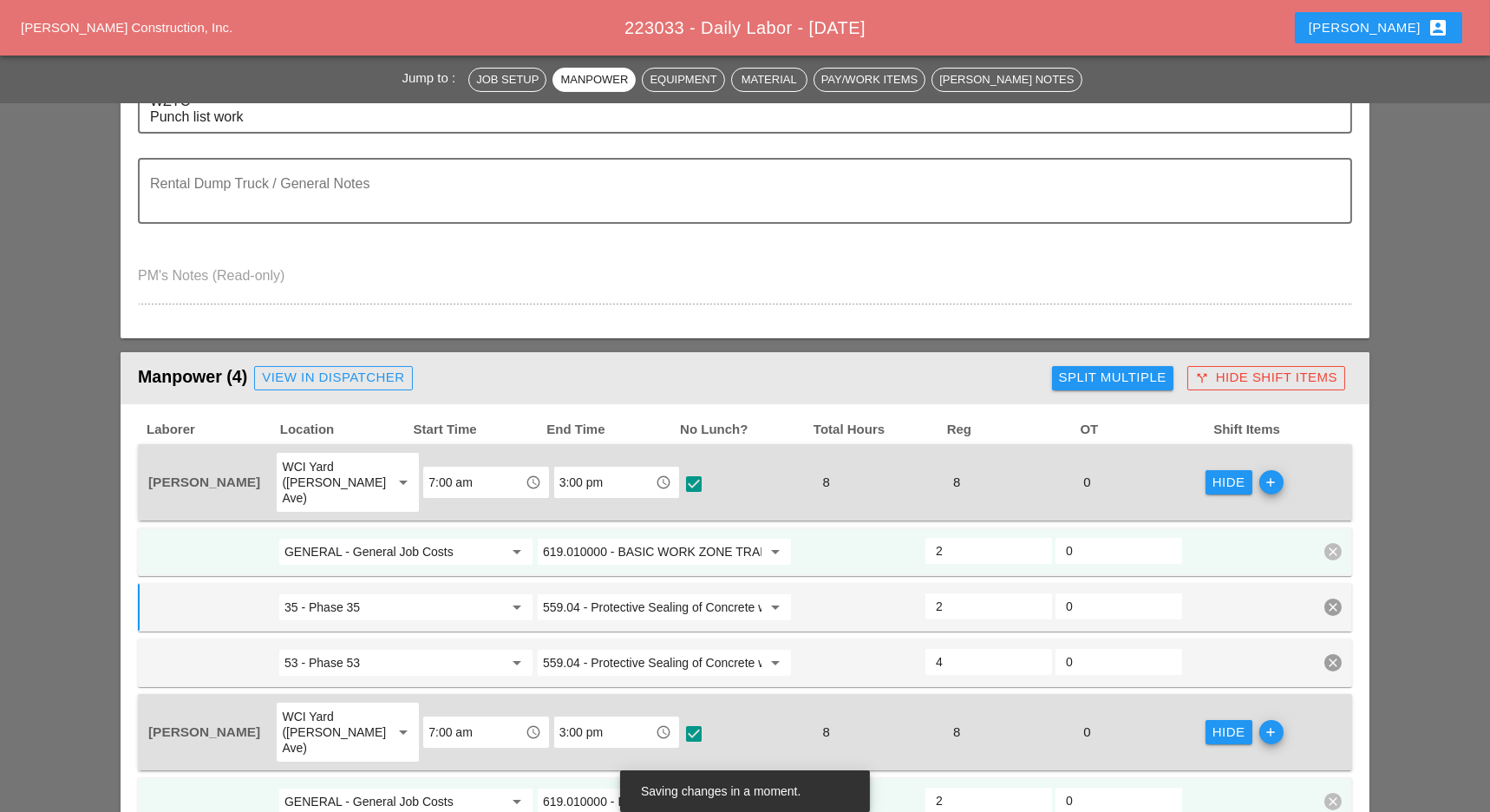
scroll to position [462, 0]
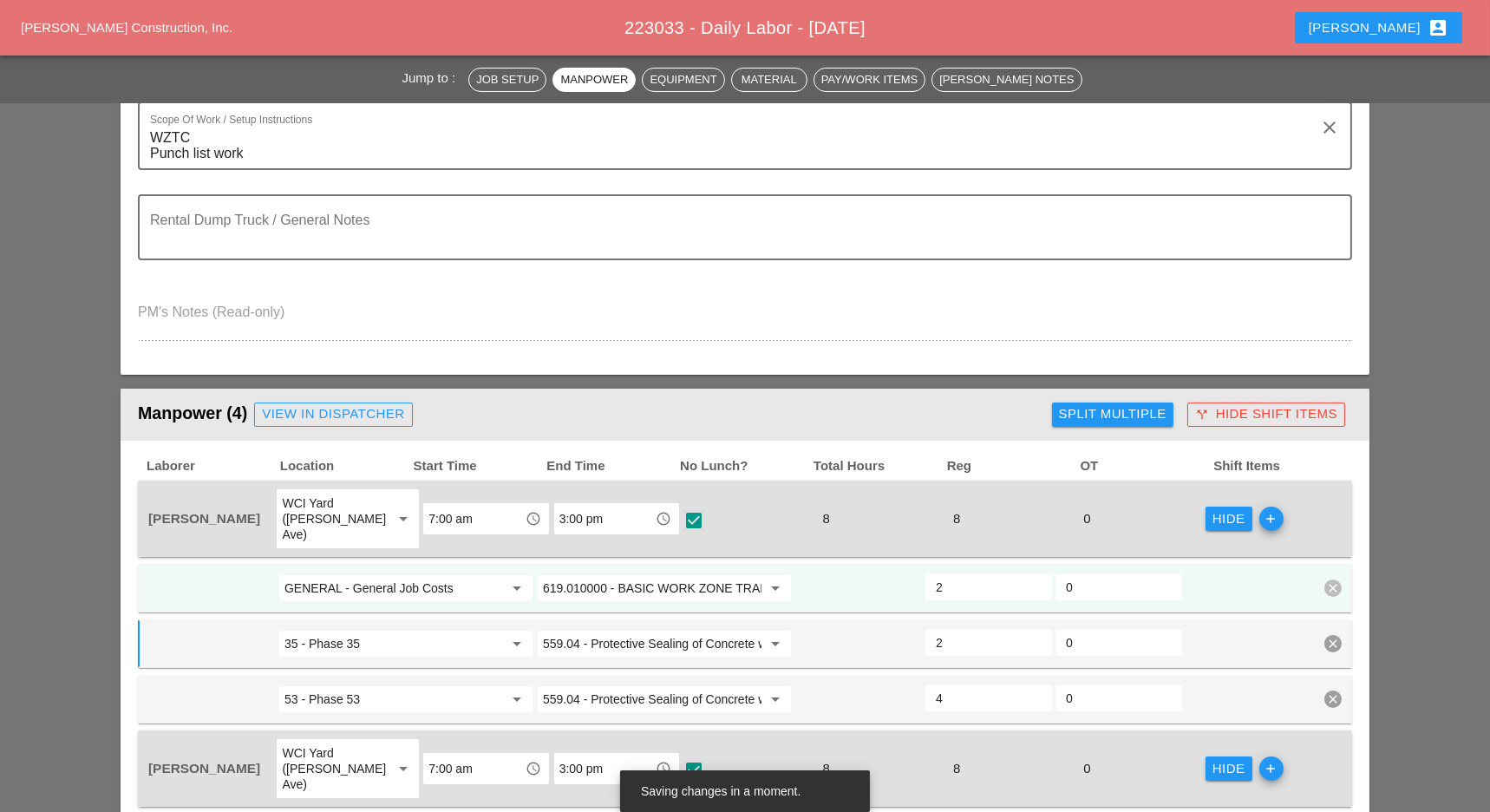
type input "35 - Phase 35"
click at [1074, 408] on div "Split Multiple" at bounding box center [1113, 414] width 108 height 20
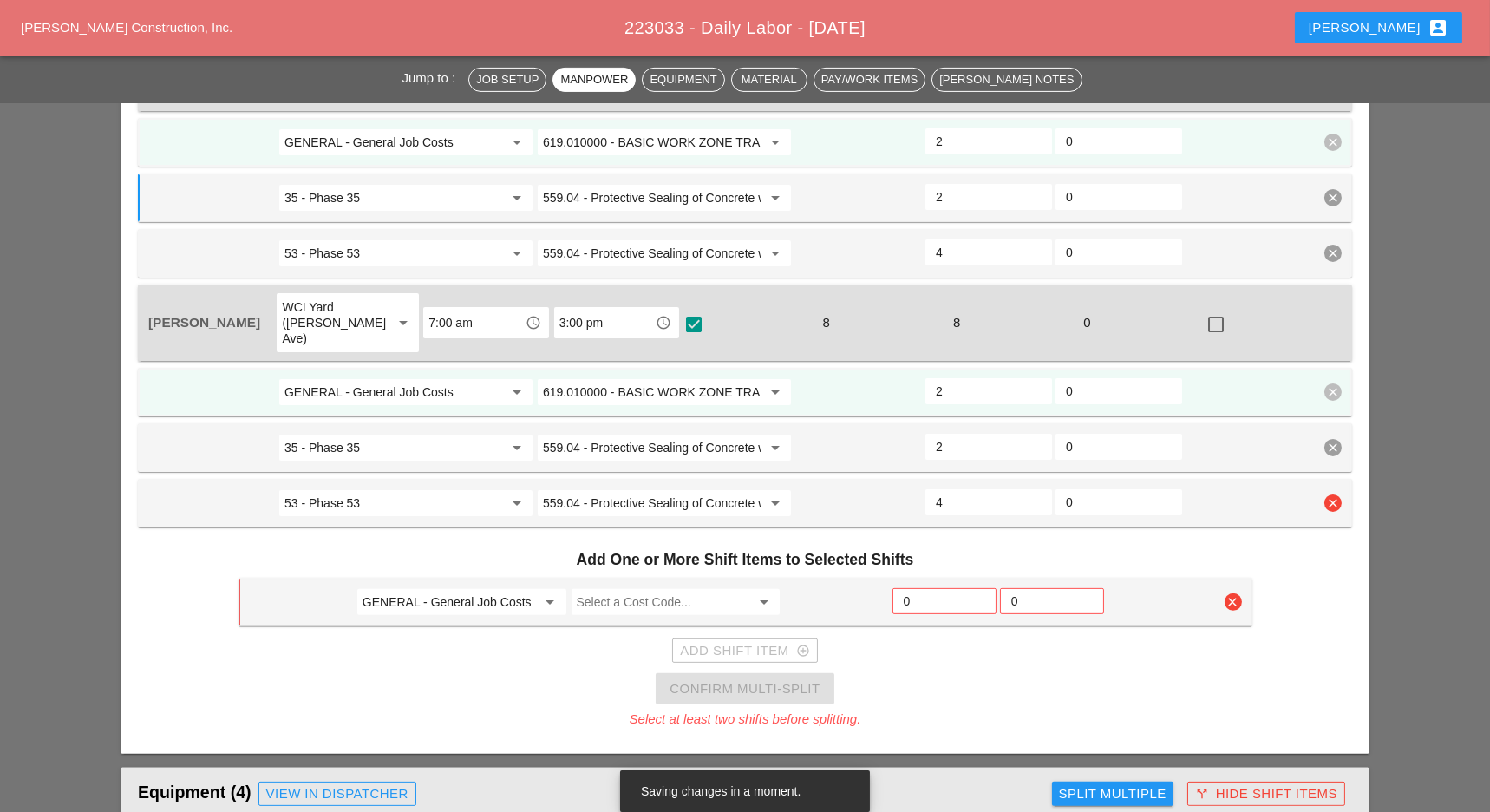
scroll to position [1619, 0]
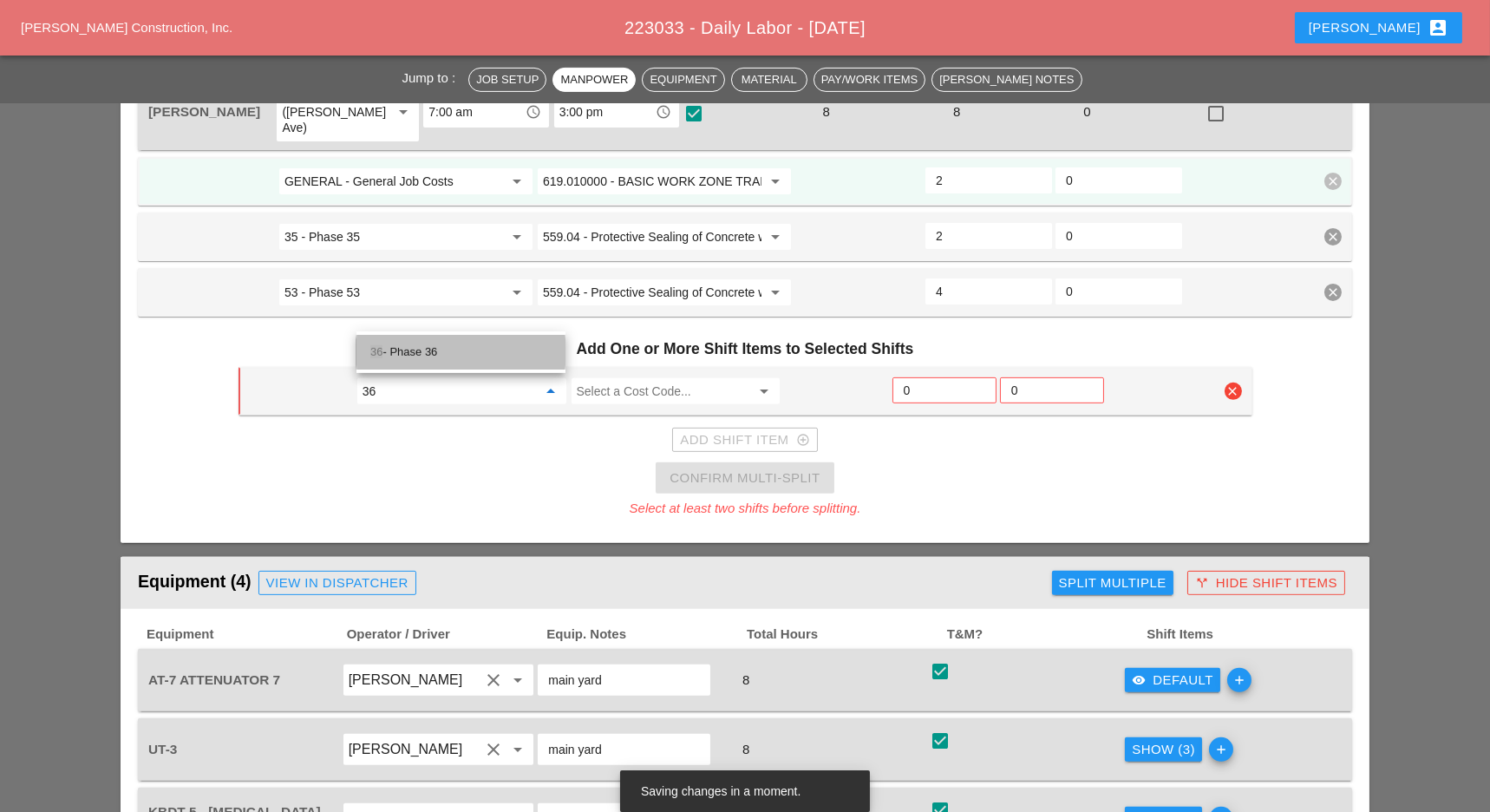
drag, startPoint x: 435, startPoint y: 350, endPoint x: 611, endPoint y: 346, distance: 176.0
click at [440, 350] on div "36 - Phase 36" at bounding box center [461, 352] width 181 height 21
type input "36 - Phase 36"
click at [627, 378] on input "Select a Cost Code..." at bounding box center [664, 391] width 175 height 27
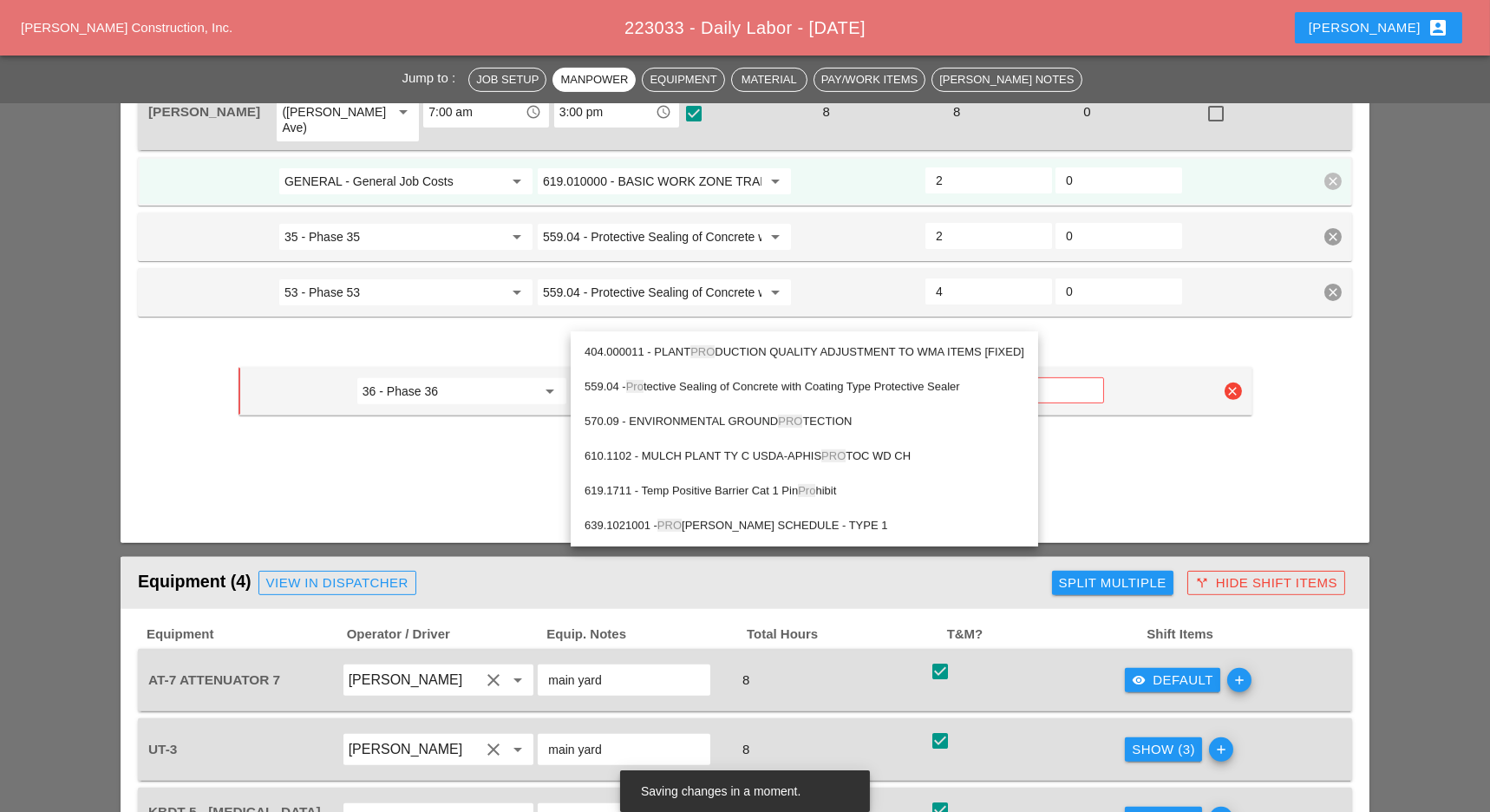
click at [754, 380] on div "559.04 - Pro tective Sealing of Concrete with Coating Type Protective Sealer" at bounding box center [804, 387] width 440 height 21
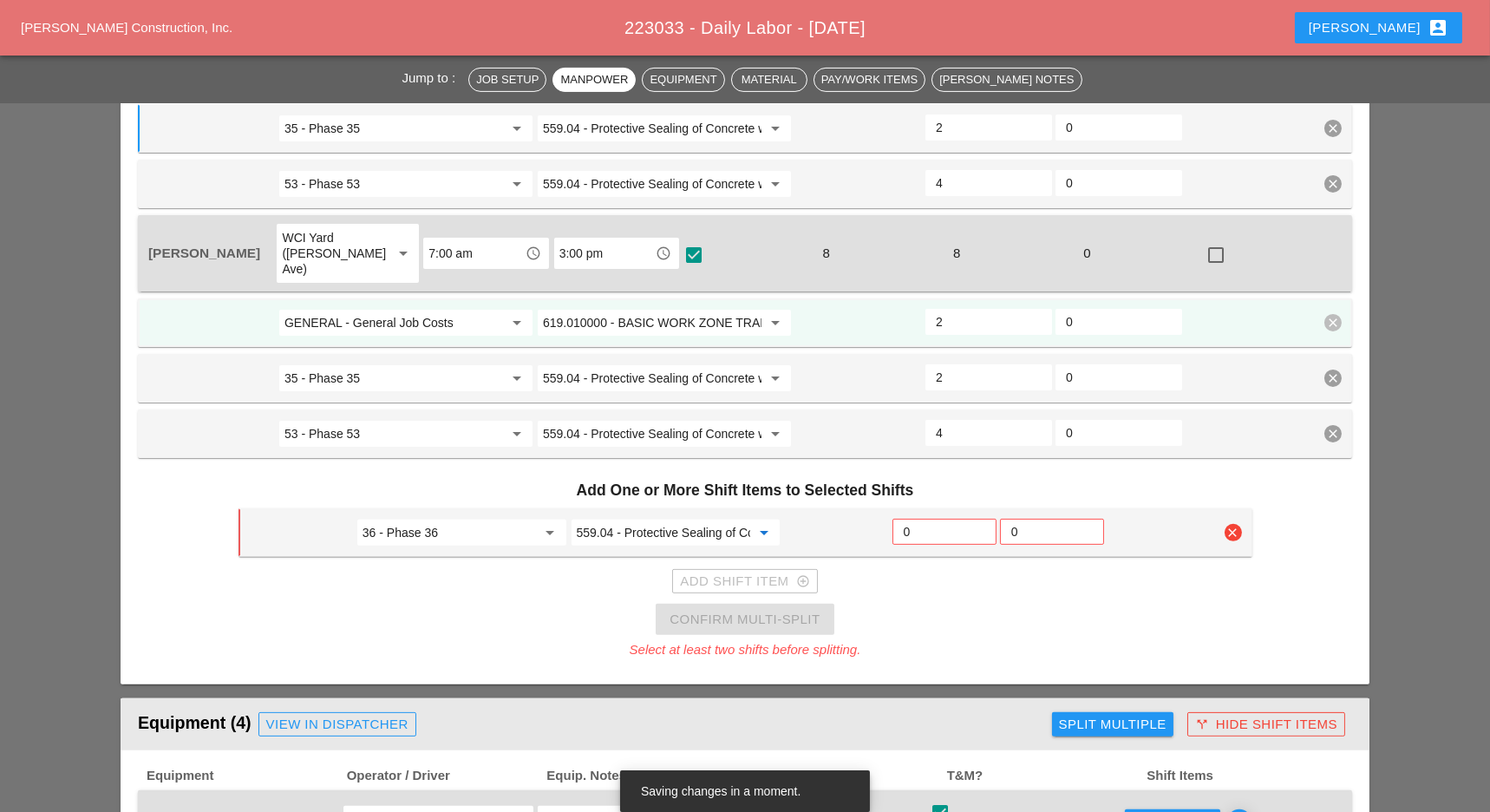
scroll to position [1502, 0]
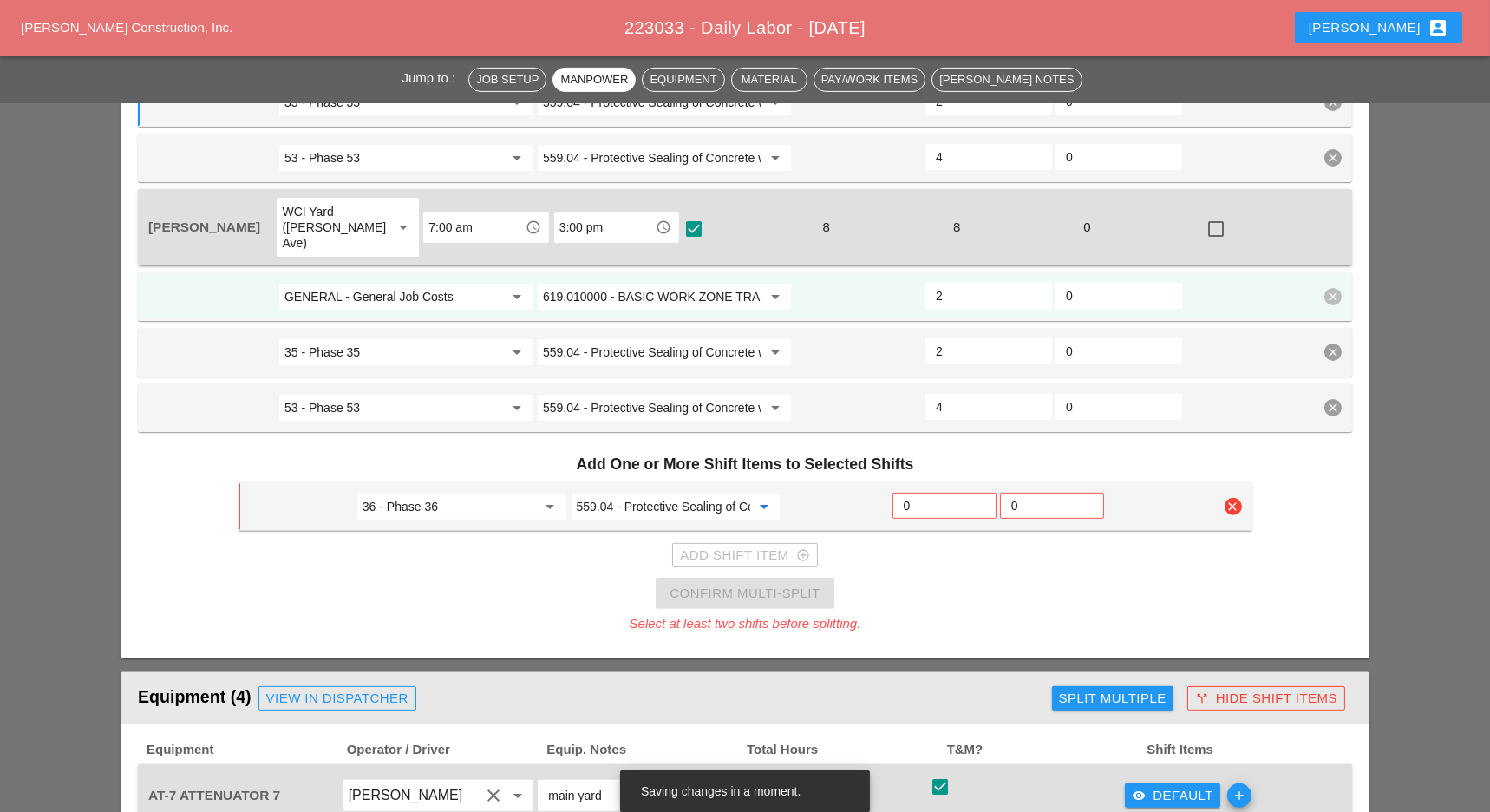
type input "559.04 - Protective Sealing of Concrete with Coating Type Protective Sealer"
click at [916, 492] on input "0" at bounding box center [944, 506] width 81 height 27
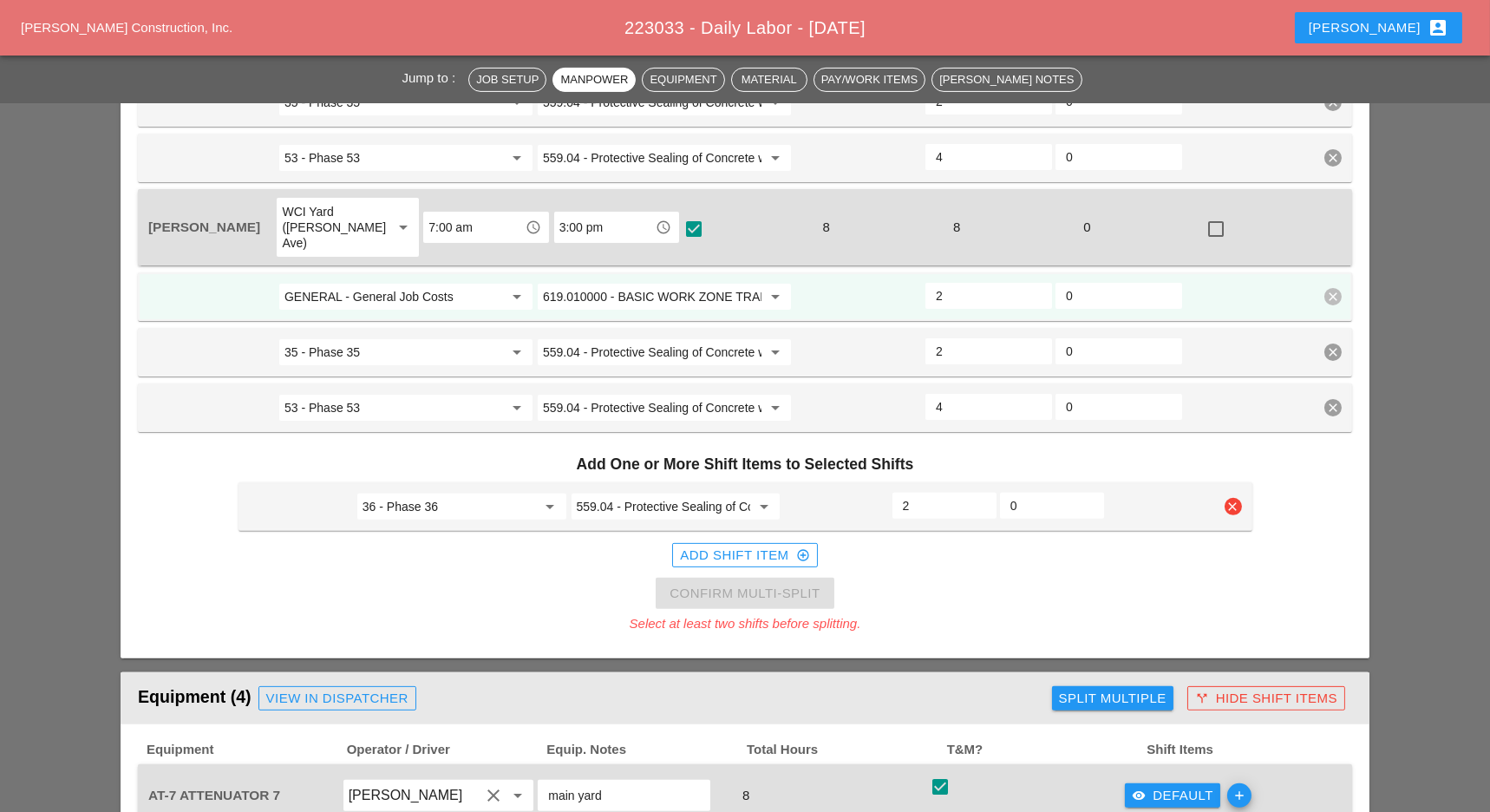
drag, startPoint x: 915, startPoint y: 428, endPoint x: 898, endPoint y: 429, distance: 17.0
click at [898, 493] on div "2" at bounding box center [945, 506] width 104 height 26
type input "2"
click at [925, 538] on div "Add Shift Item add_circle_outline" at bounding box center [745, 555] width 1014 height 35
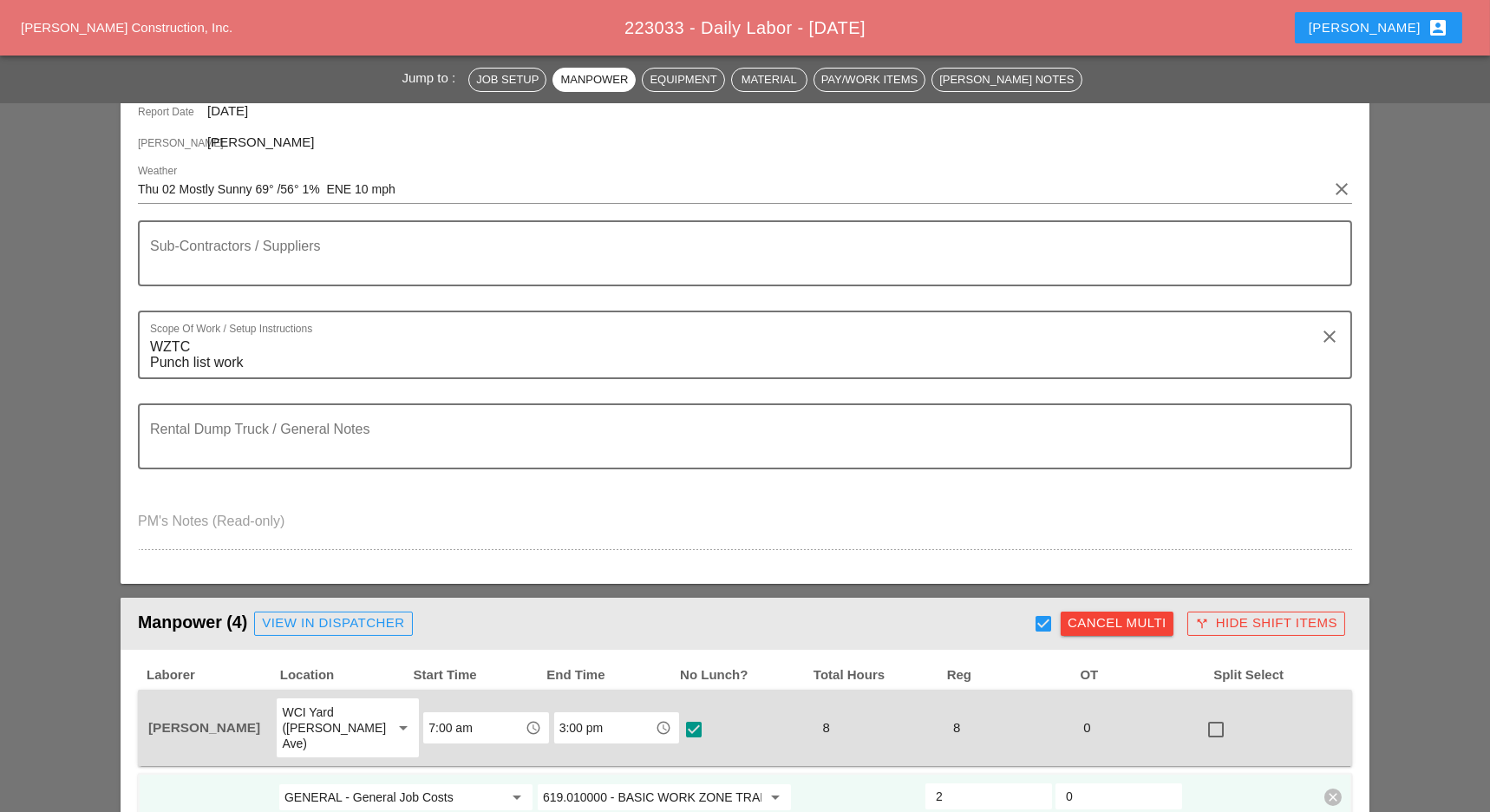
scroll to position [462, 0]
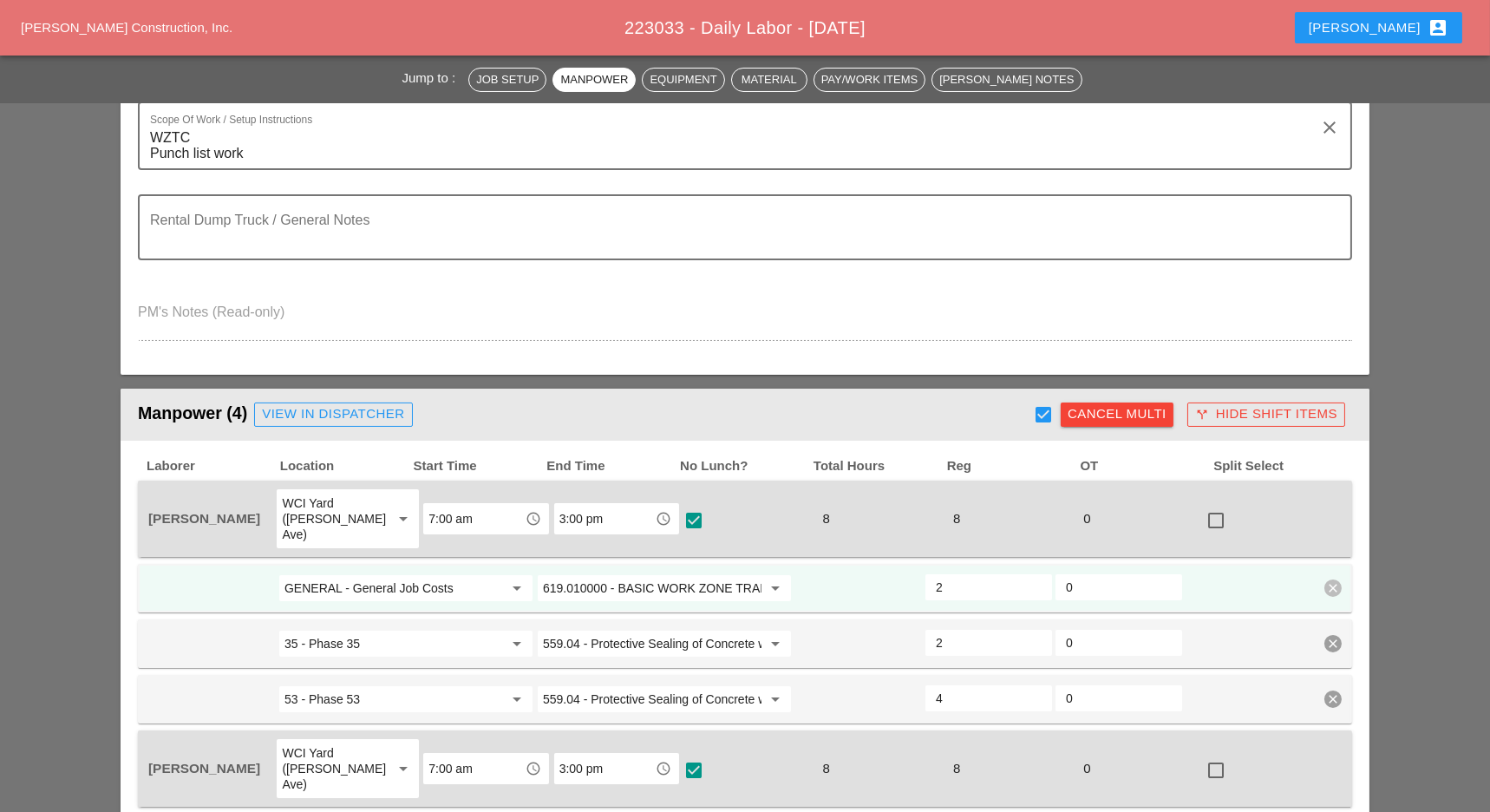
click at [1045, 412] on div at bounding box center [1044, 414] width 29 height 29
click at [1045, 411] on div at bounding box center [1044, 414] width 29 height 29
checkbox input "true"
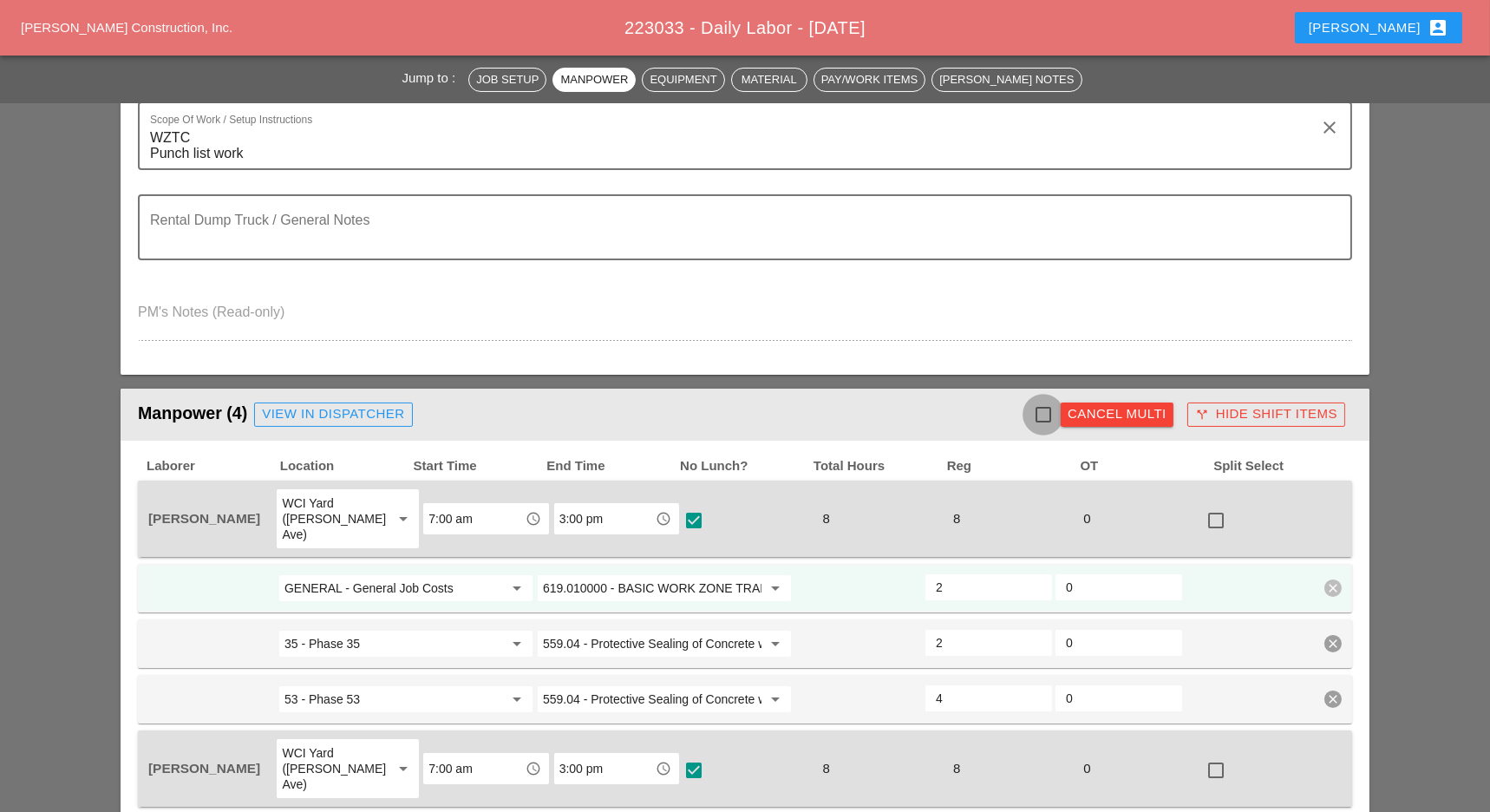
checkbox input "true"
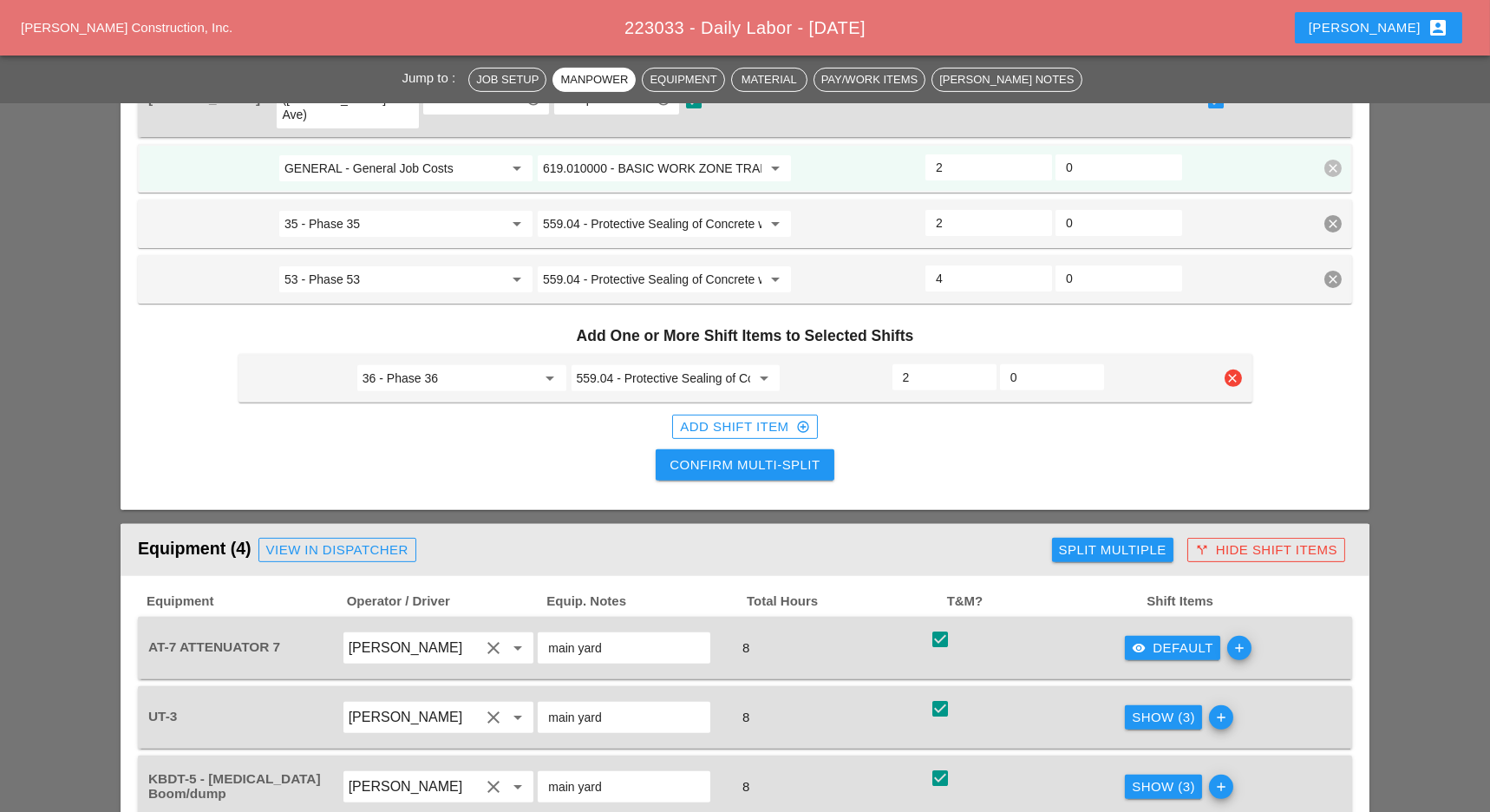
scroll to position [1735, 0]
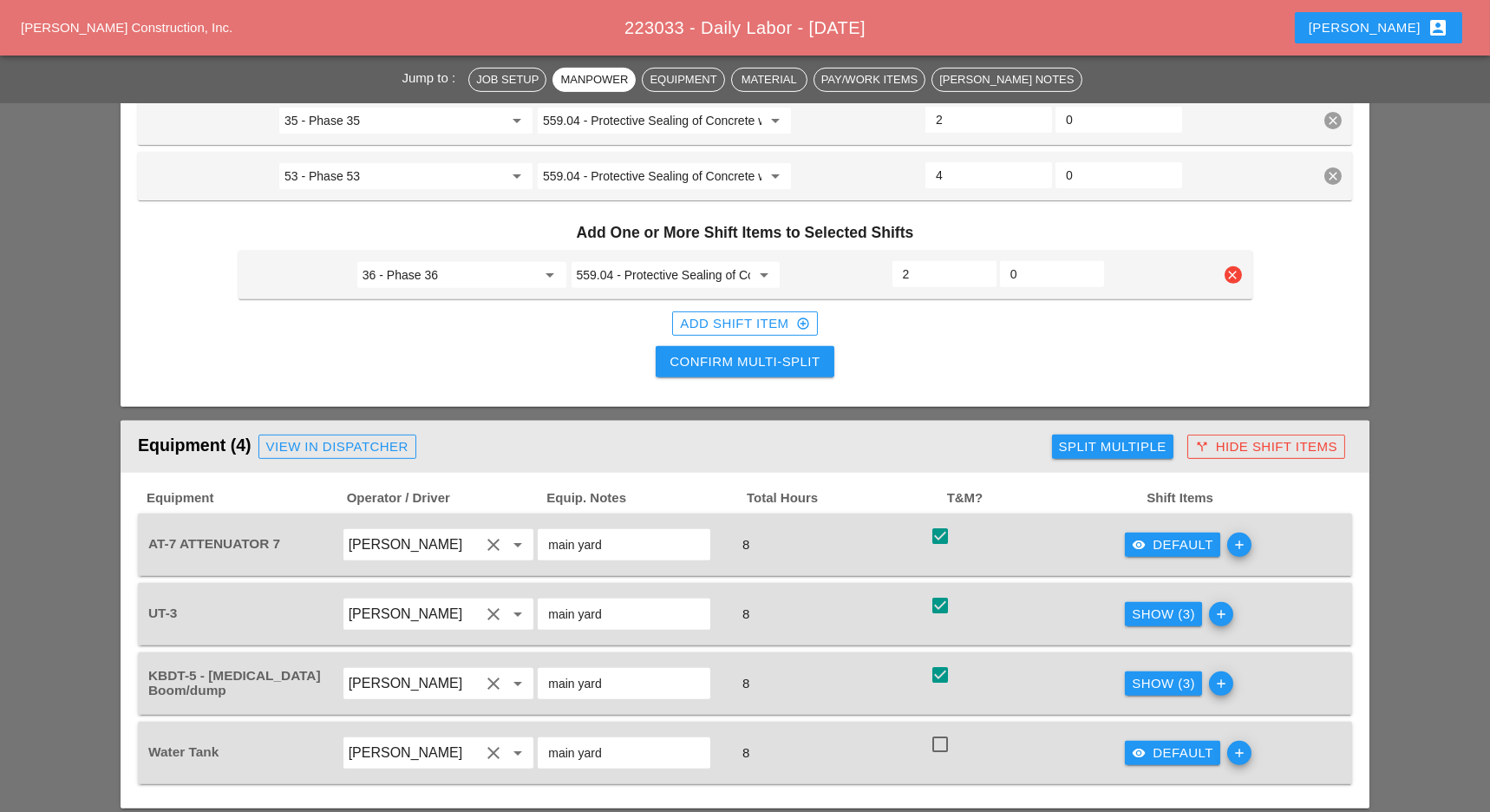
click at [748, 352] on div "Confirm Multi-Split" at bounding box center [745, 362] width 150 height 20
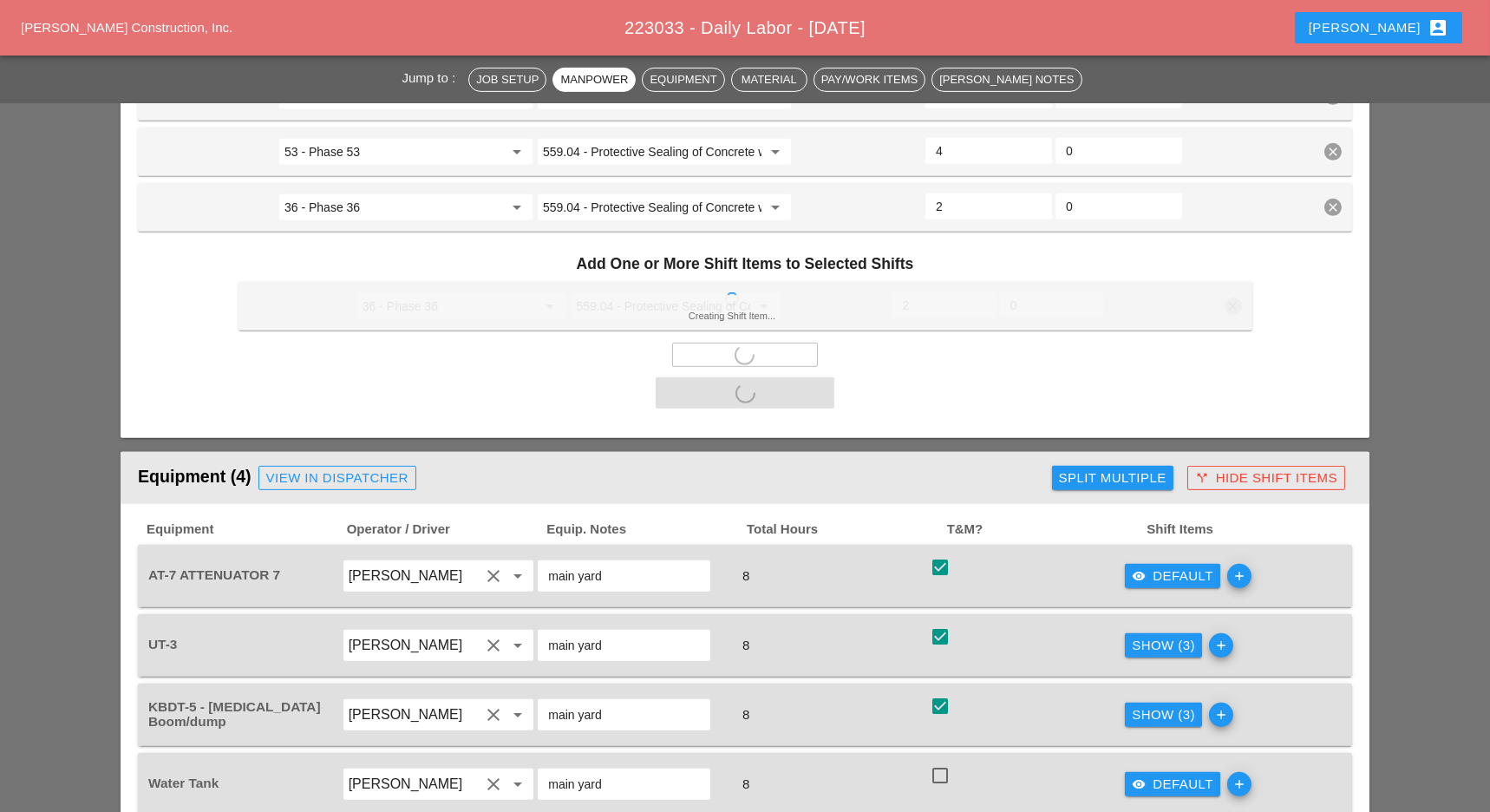
scroll to position [1898, 0]
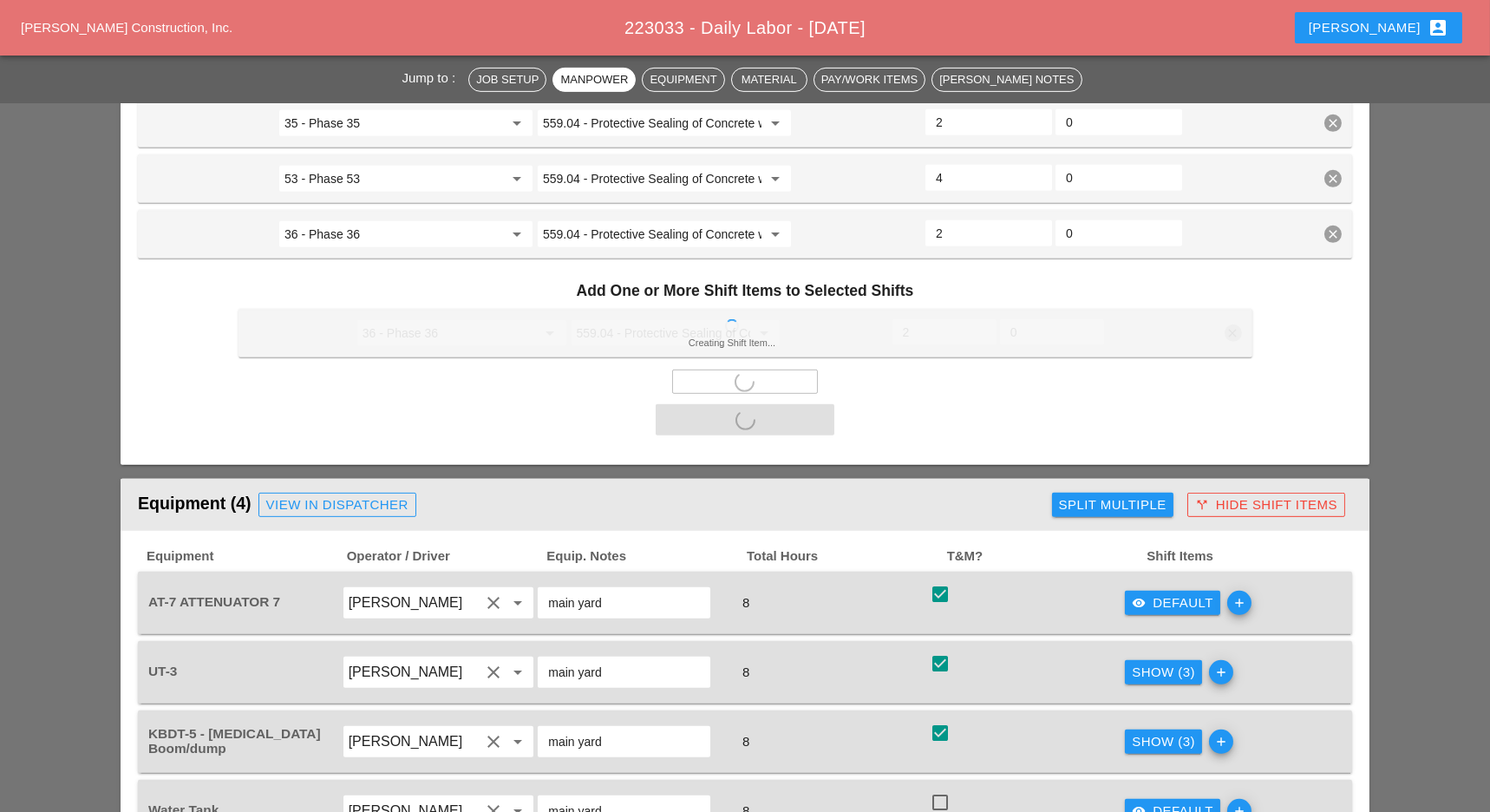
checkbox input "false"
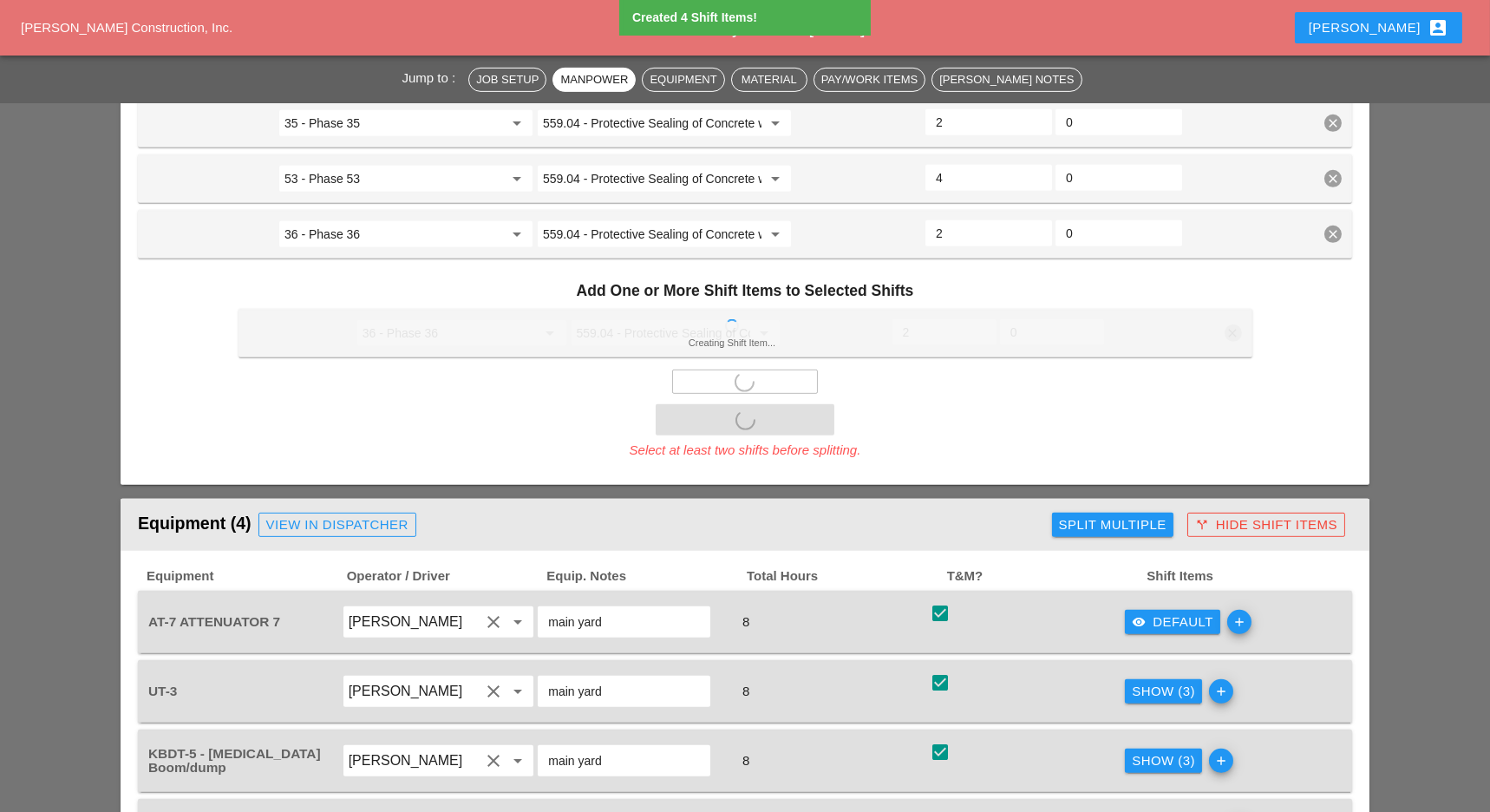
type input "0"
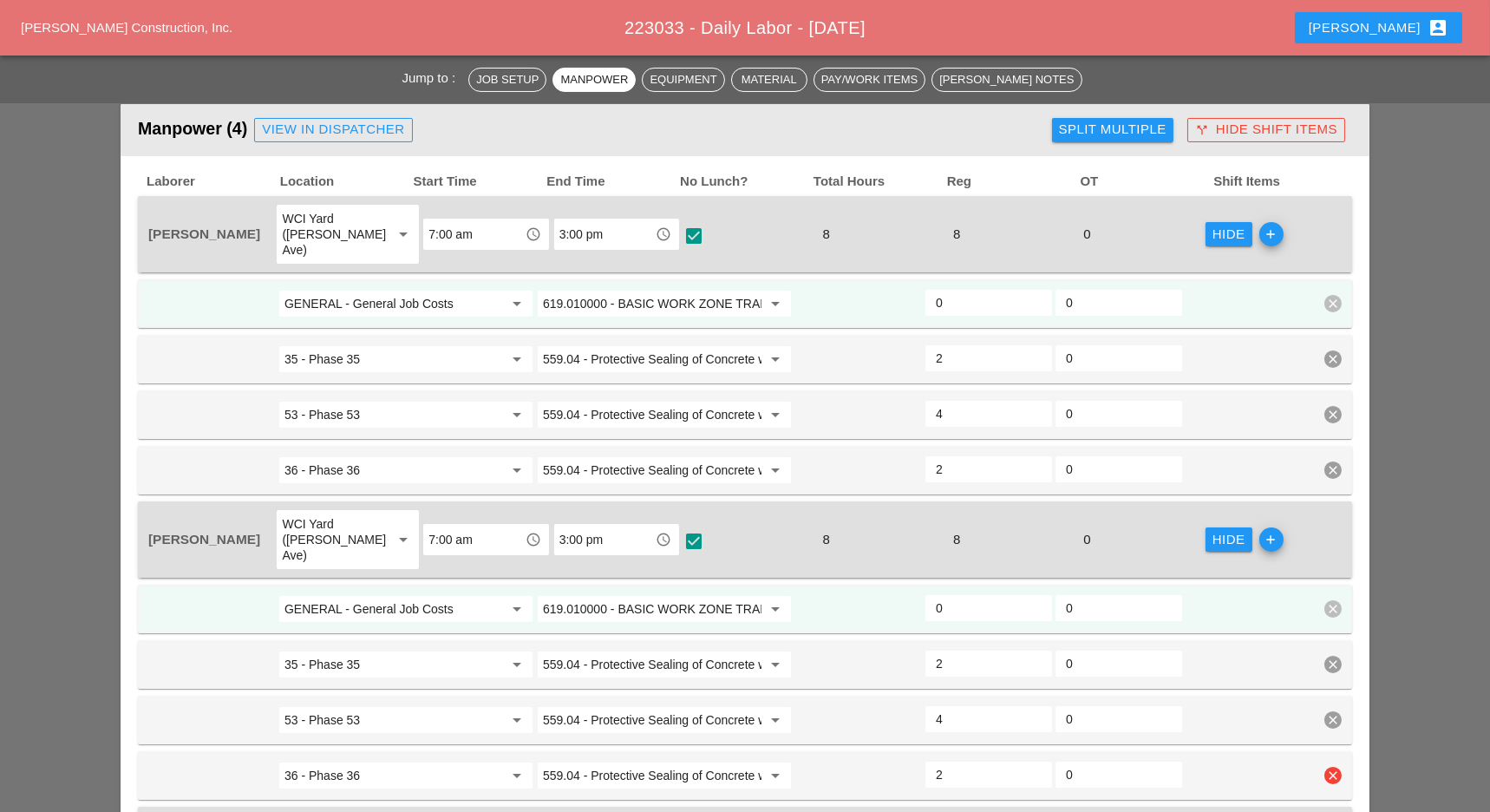
scroll to position [742, 0]
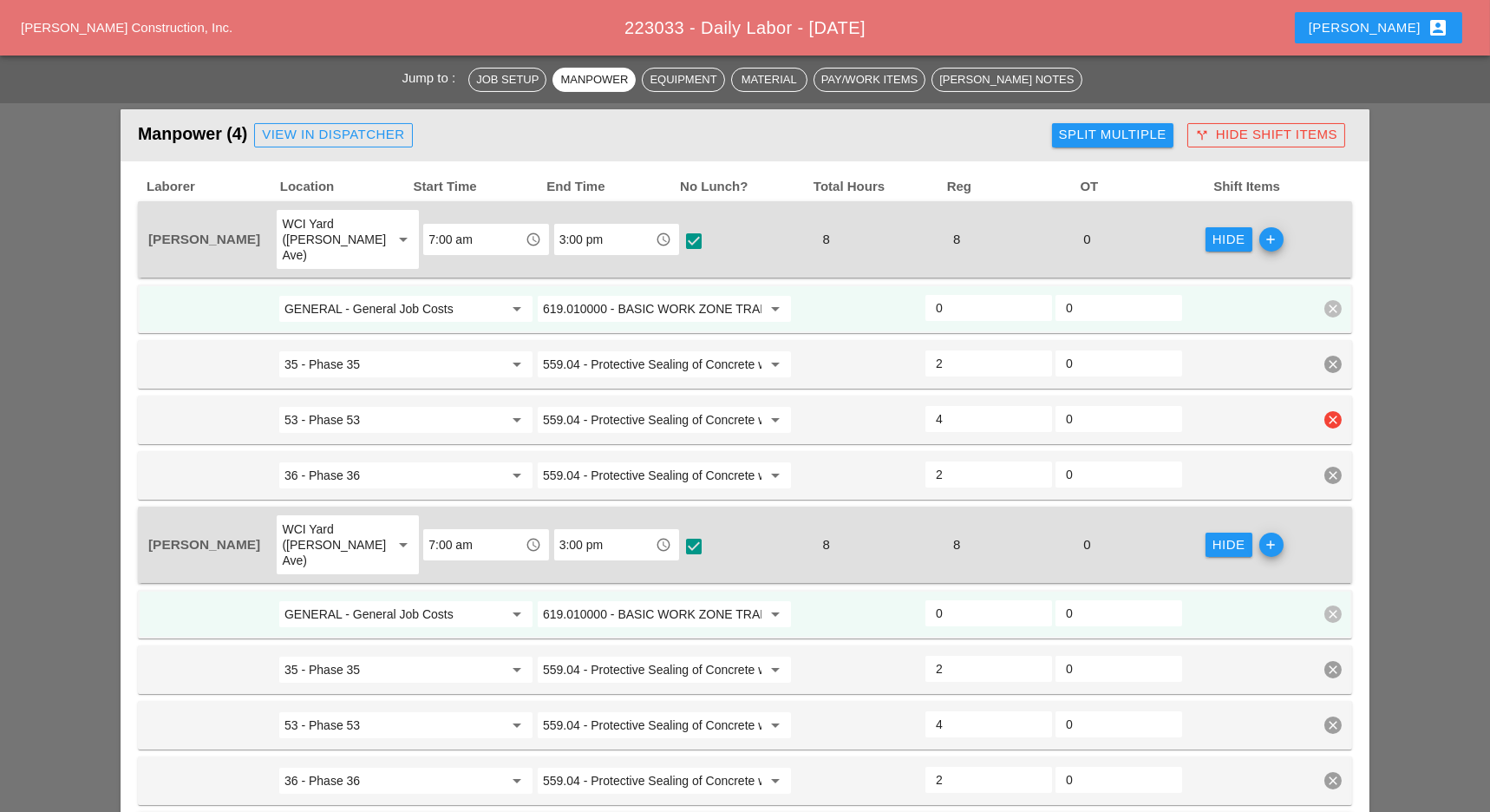
drag, startPoint x: 919, startPoint y: 404, endPoint x: 911, endPoint y: 409, distance: 9.4
click at [913, 405] on div "53 - Phase 53 arrow_drop_down 559.04 - Protective Sealing of Concrete with Coat…" at bounding box center [732, 420] width 1171 height 31
type input "32"
type input "0"
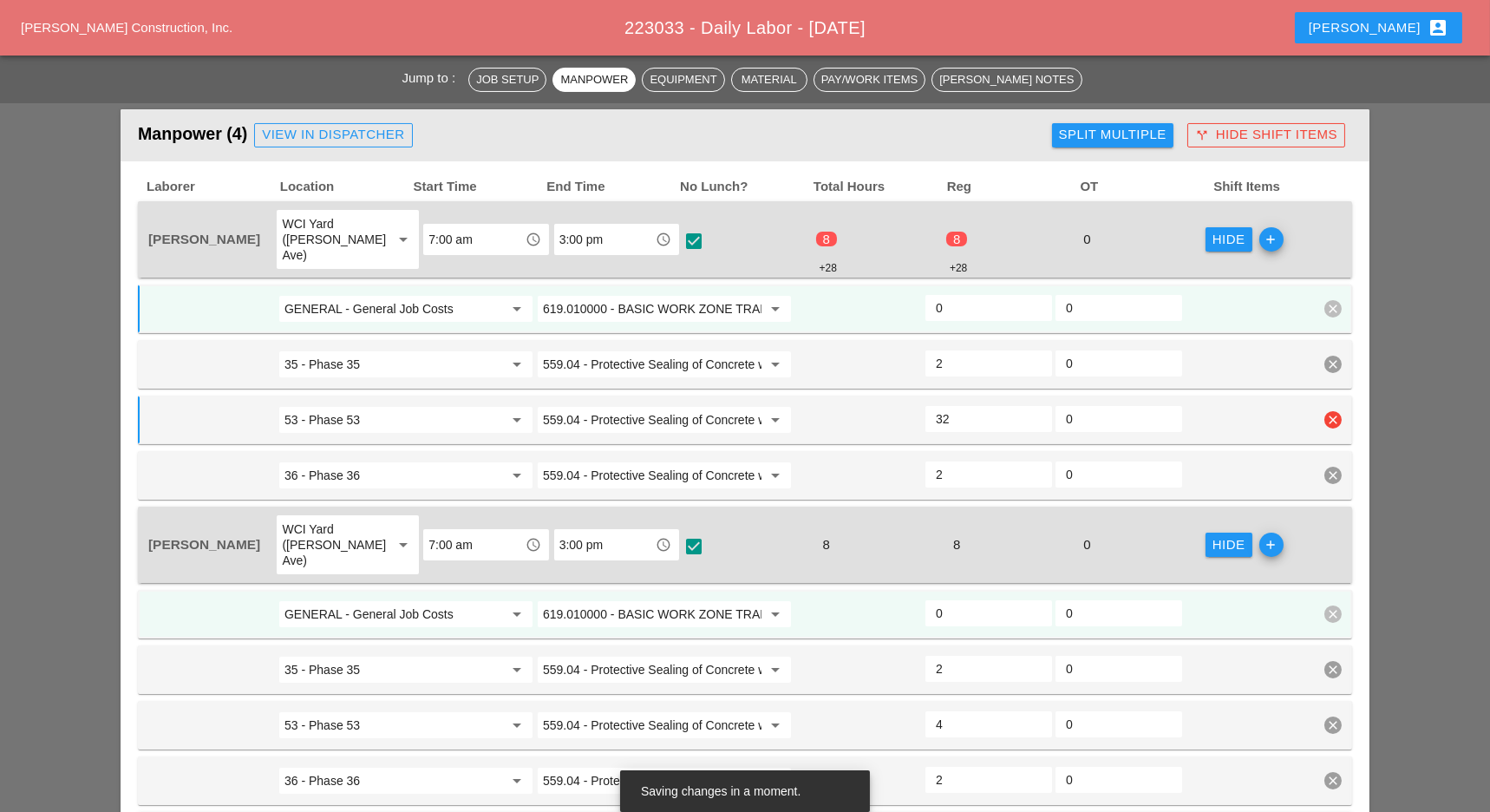
click at [915, 408] on div "53 - Phase 53 arrow_drop_down 559.04 - Protective Sealing of Concrete with Coat…" at bounding box center [732, 420] width 1171 height 31
type input "3"
click at [1036, 294] on input "0.5" at bounding box center [989, 307] width 106 height 27
type input "1"
click at [1036, 294] on input "1" at bounding box center [989, 307] width 106 height 27
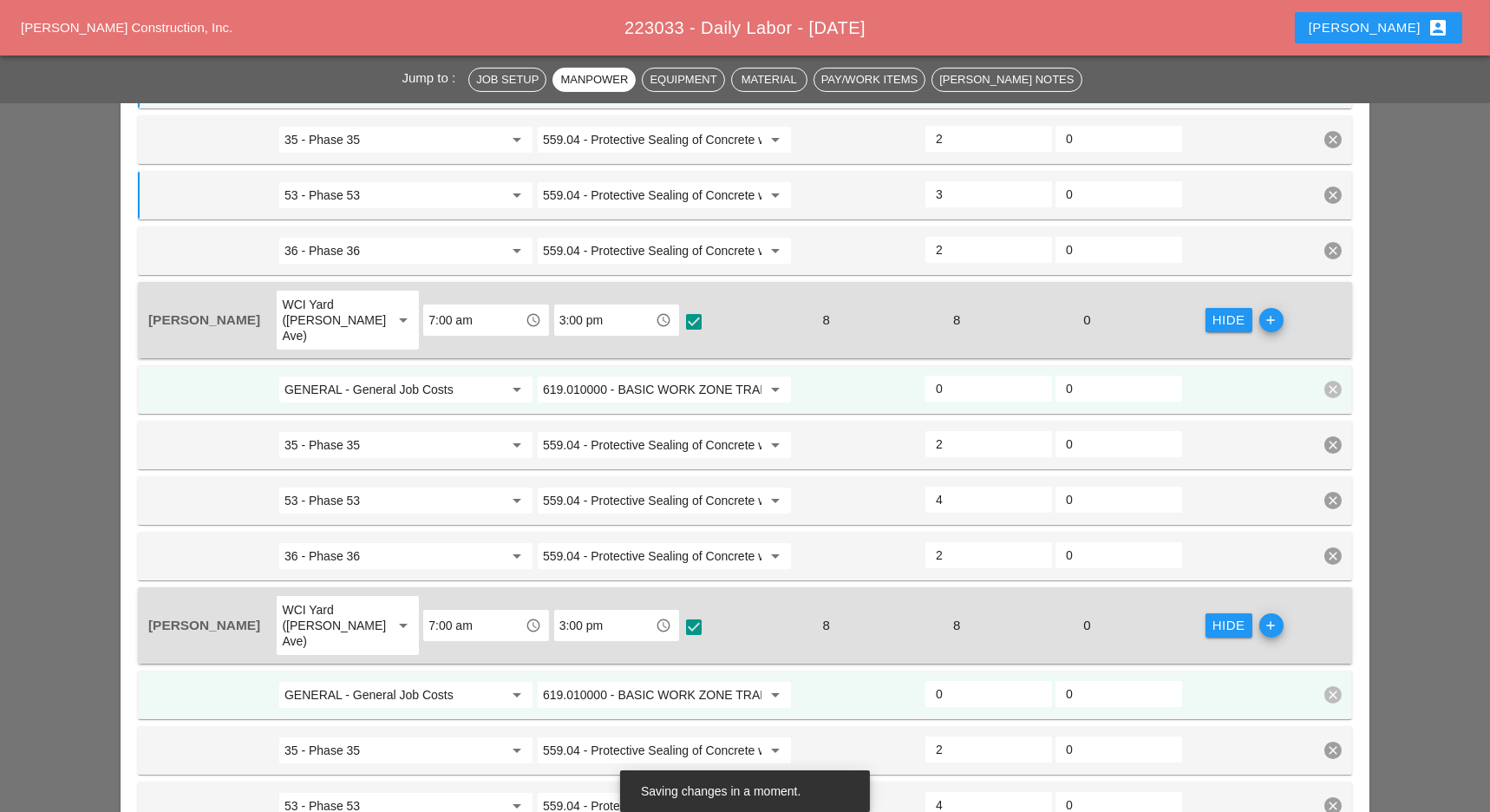
scroll to position [973, 0]
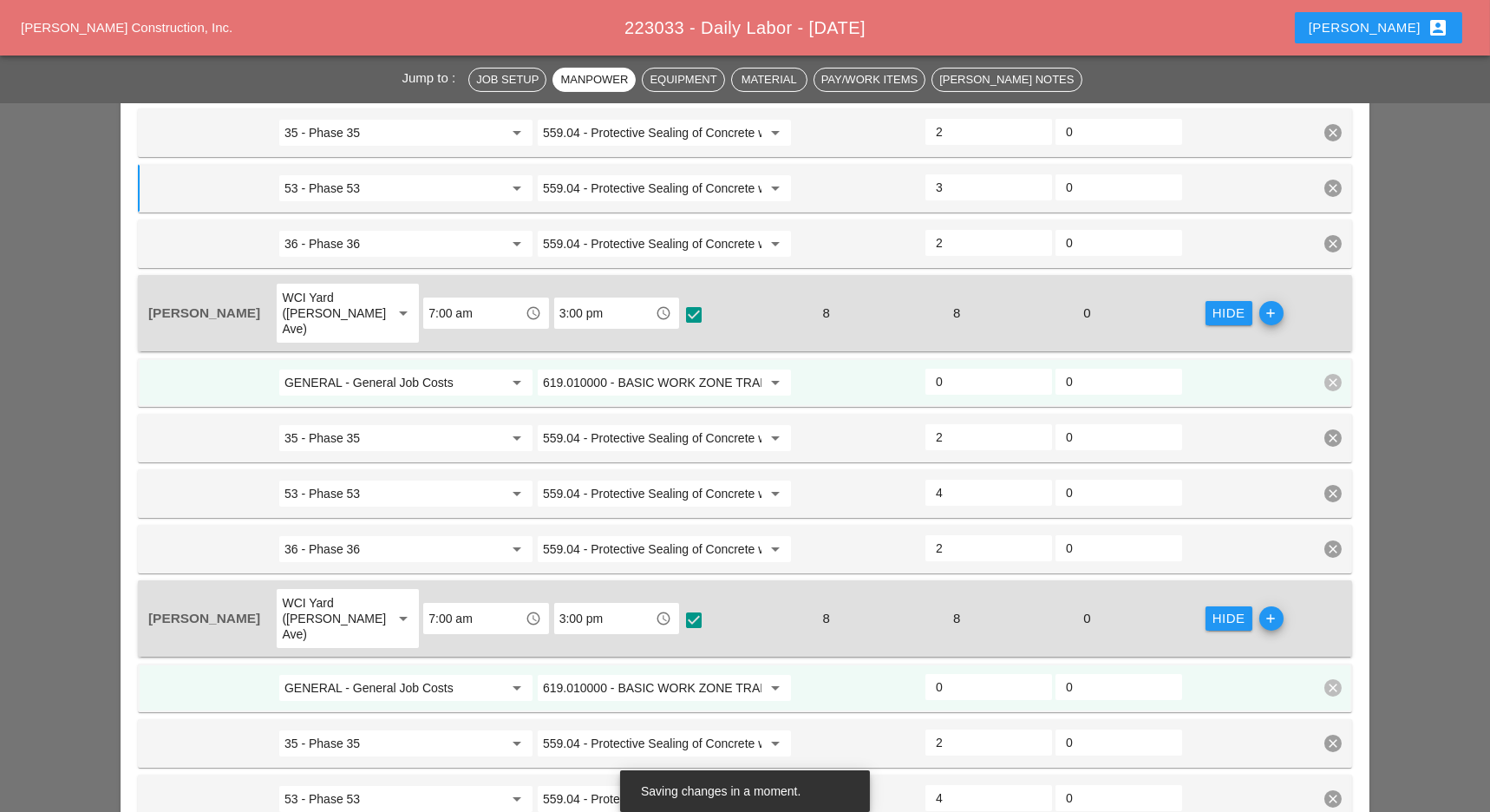
type input "0.5"
click at [1037, 368] on input "0.5" at bounding box center [989, 381] width 106 height 27
click at [1035, 478] on input "3.5" at bounding box center [989, 492] width 106 height 27
type input "3"
click at [1035, 478] on input "3" at bounding box center [989, 492] width 106 height 27
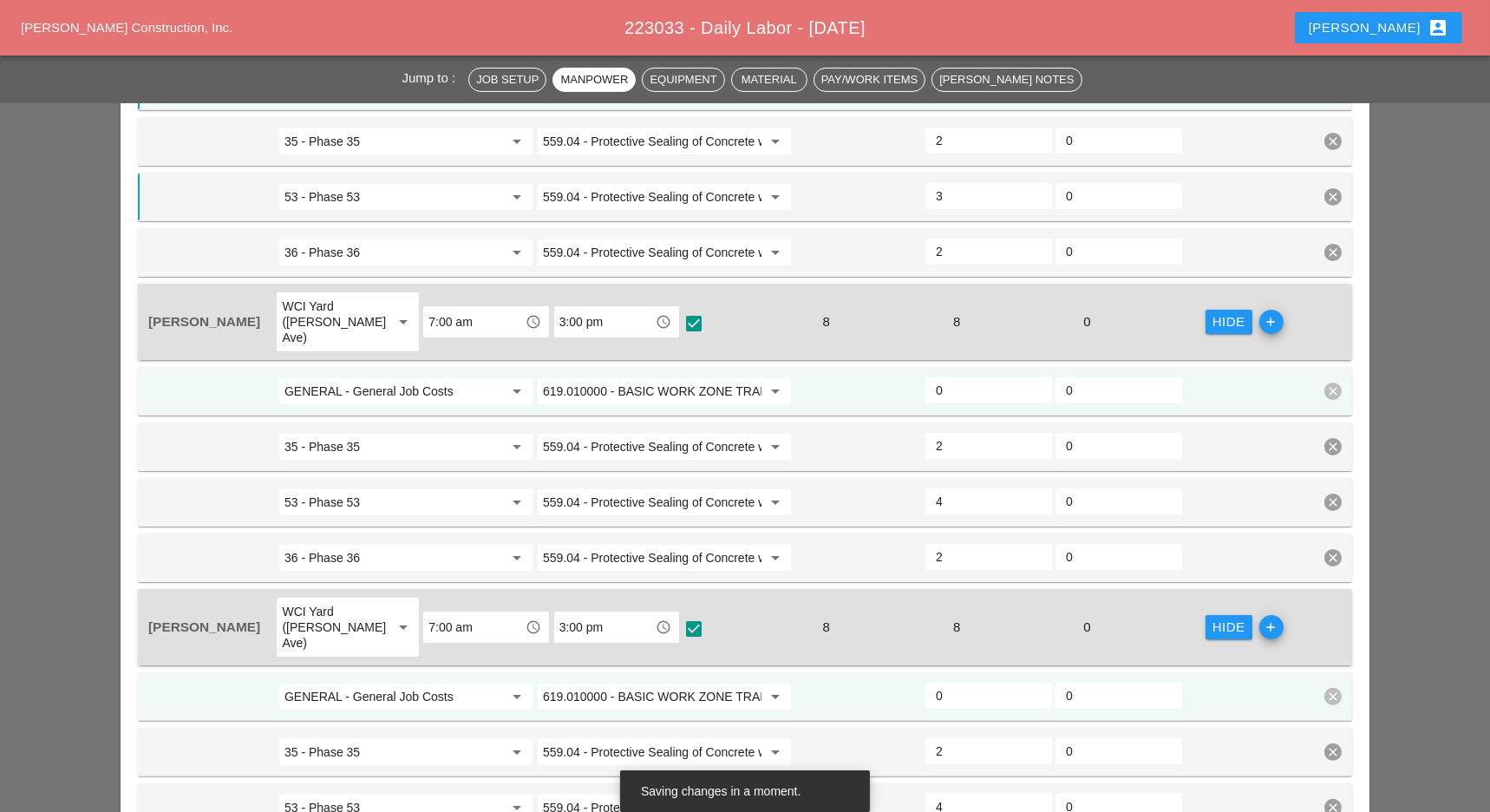
scroll to position [1320, 0]
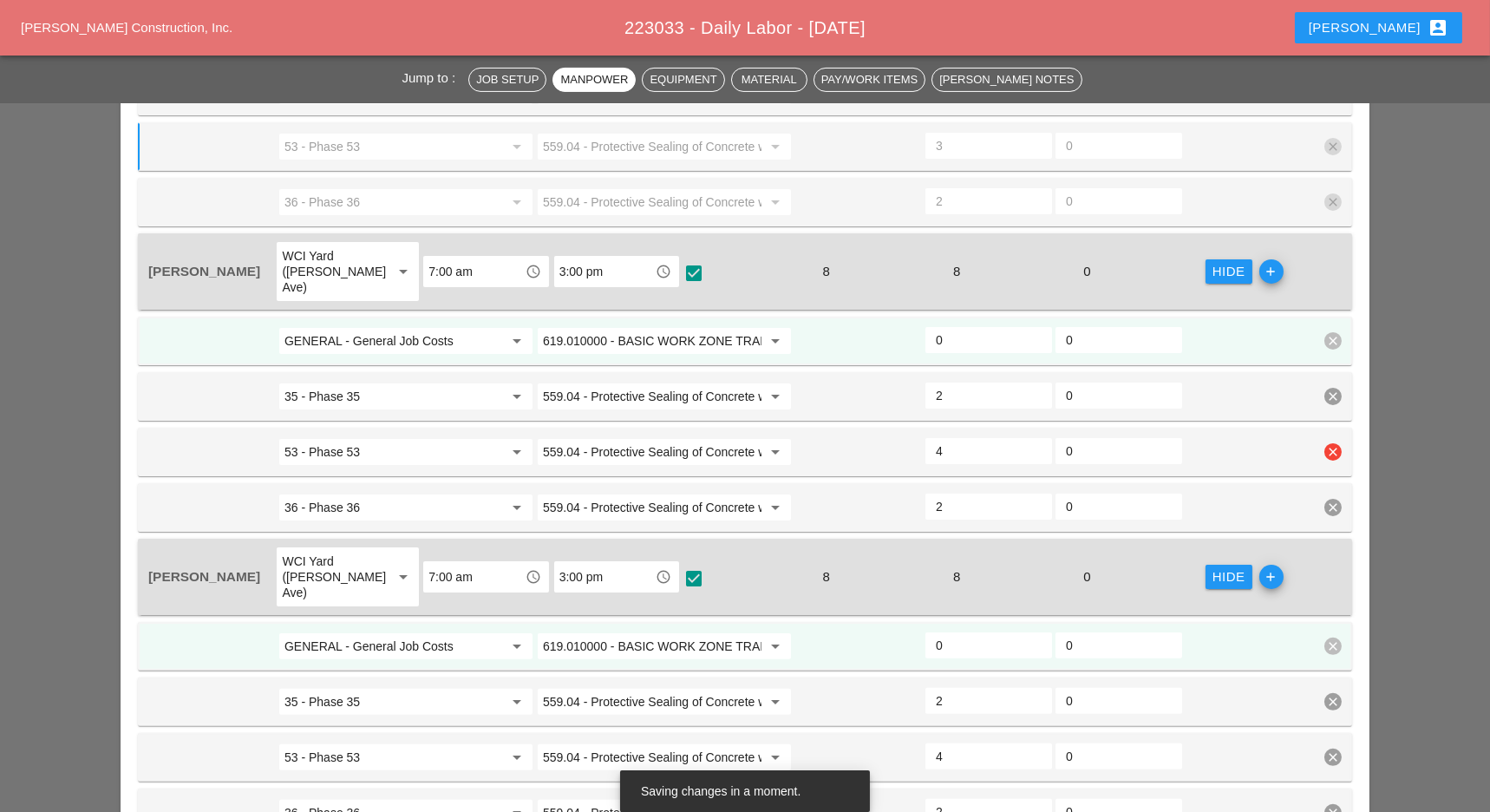
type input "0.5"
type input "3.5"
click at [1034, 437] on input "3.5" at bounding box center [989, 451] width 106 height 27
type input "0.5"
type input "3"
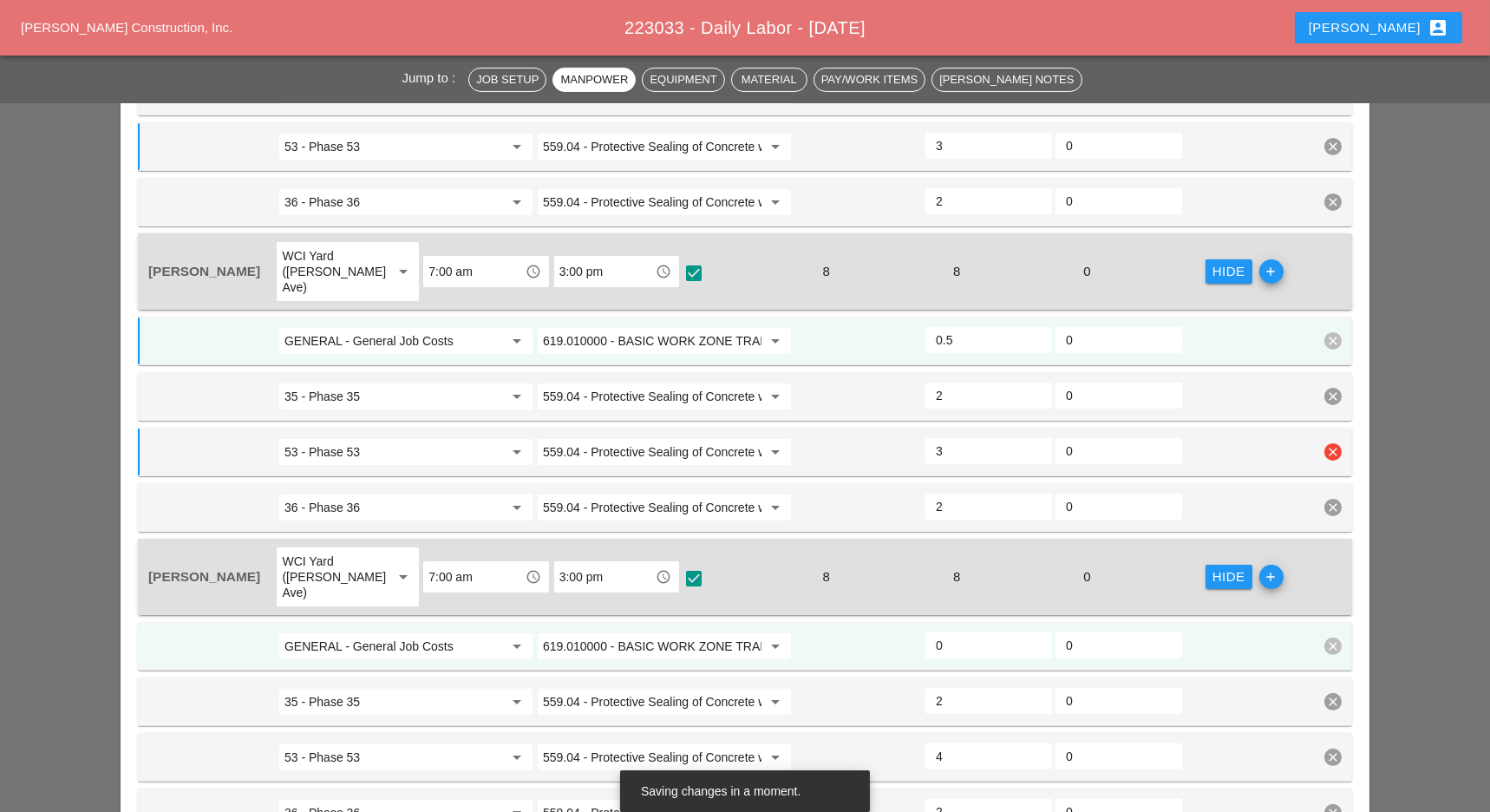
click at [1034, 437] on input "3" at bounding box center [989, 451] width 106 height 27
type input "1"
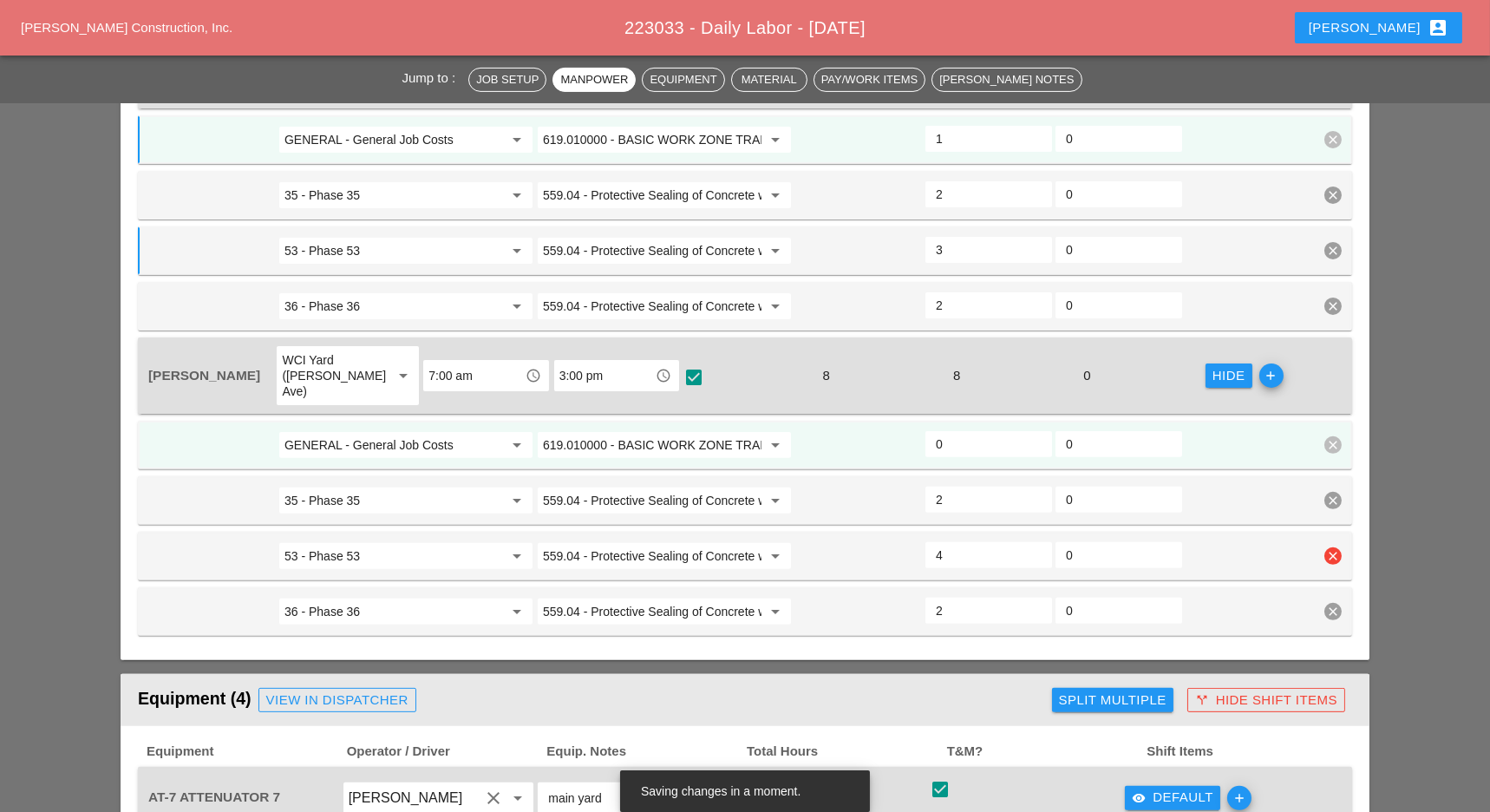
scroll to position [1552, 0]
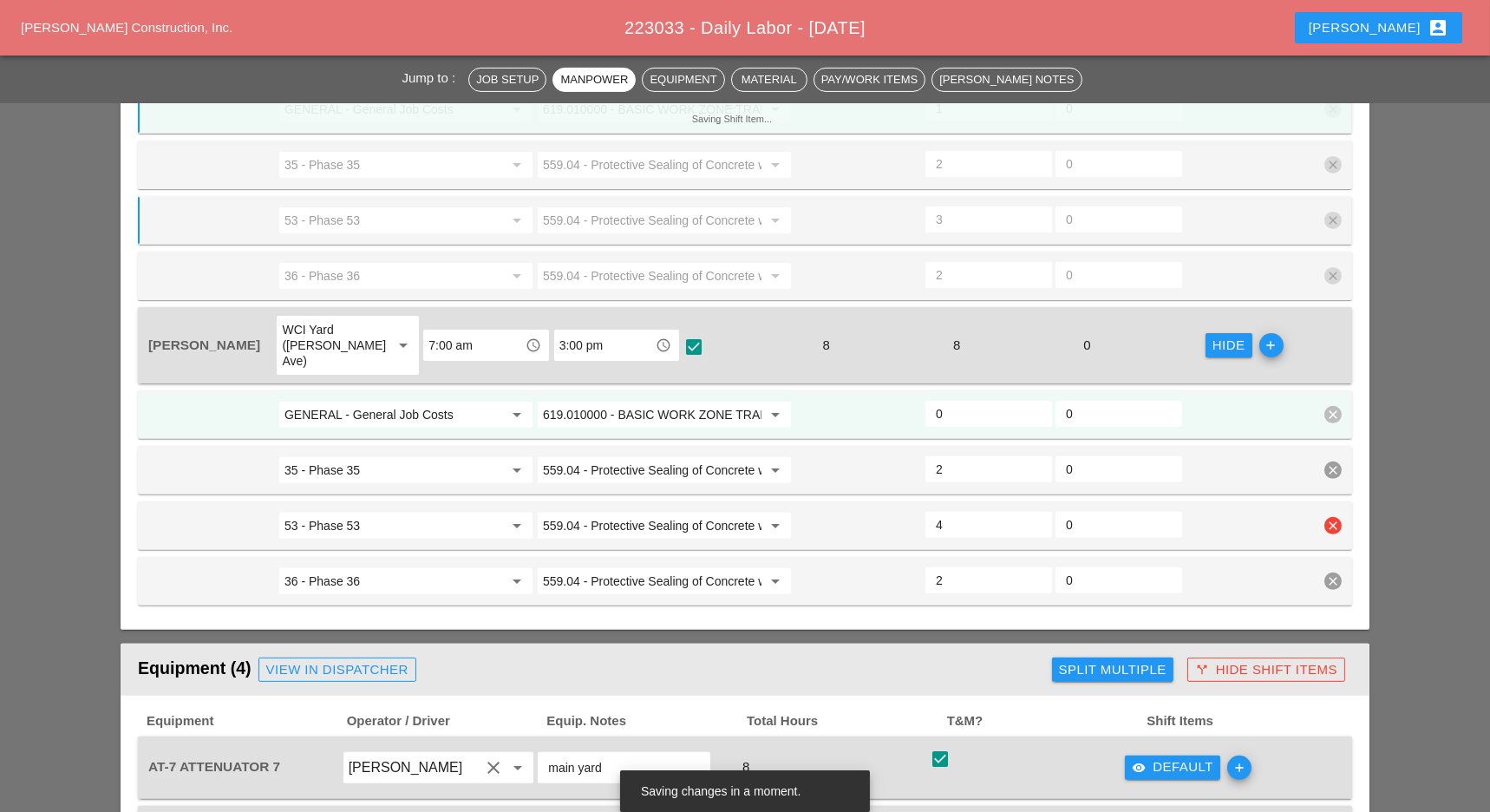
type input "3.5"
click at [1035, 511] on input "3.5" at bounding box center [989, 525] width 106 height 27
type input "0.5"
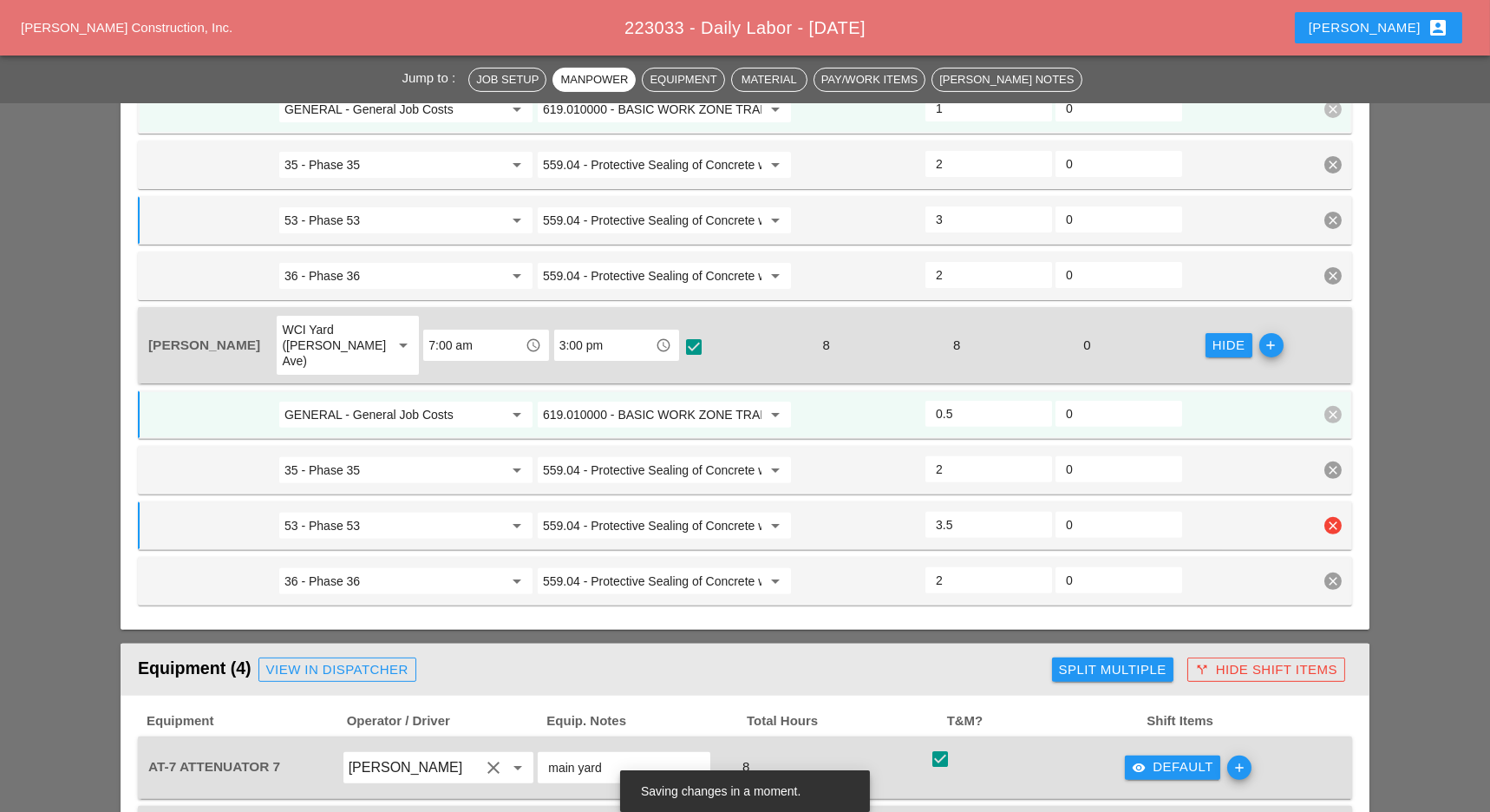
type input "3"
click at [1035, 511] on input "3" at bounding box center [989, 525] width 106 height 27
type input "1"
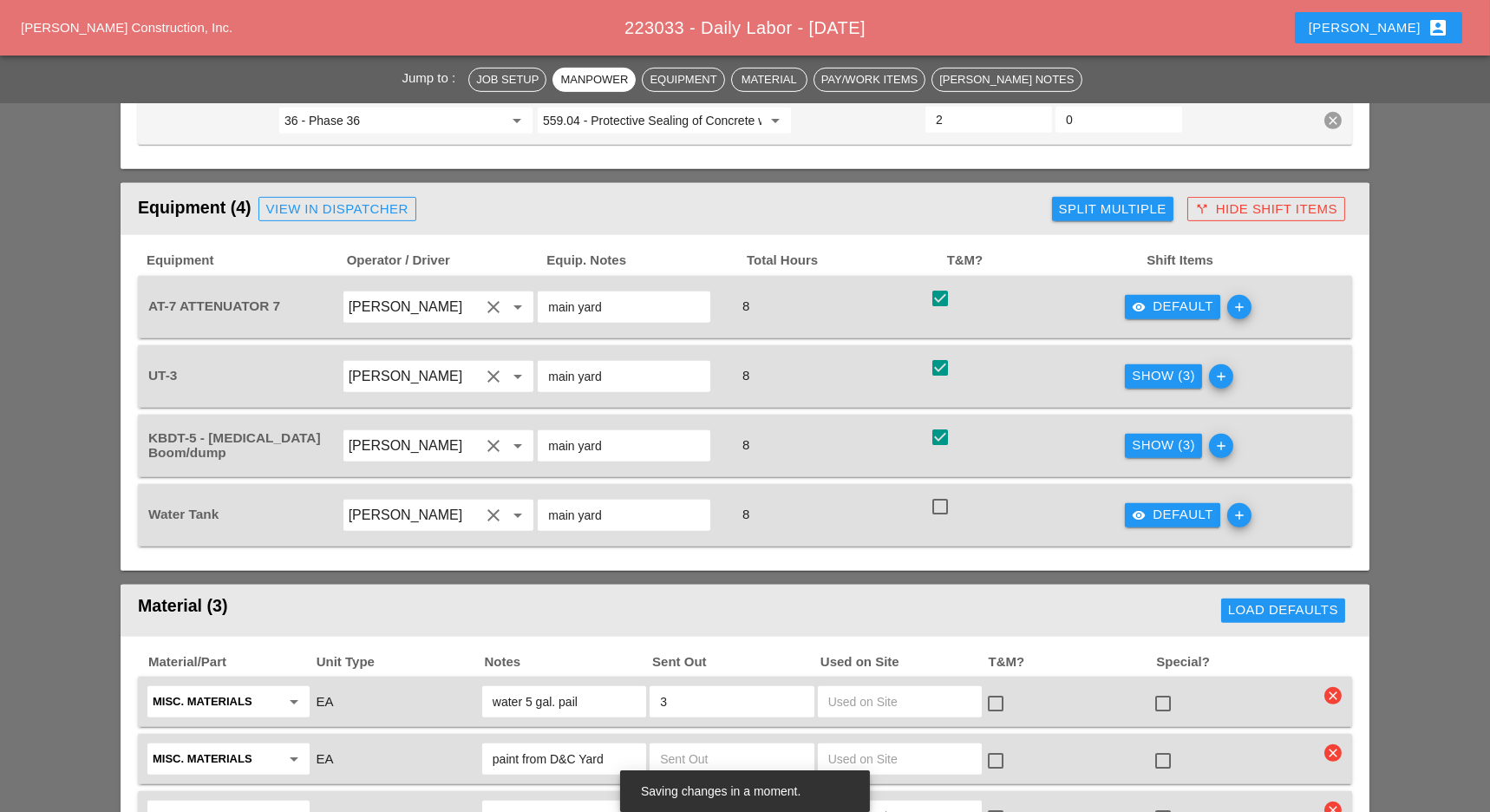
scroll to position [2014, 0]
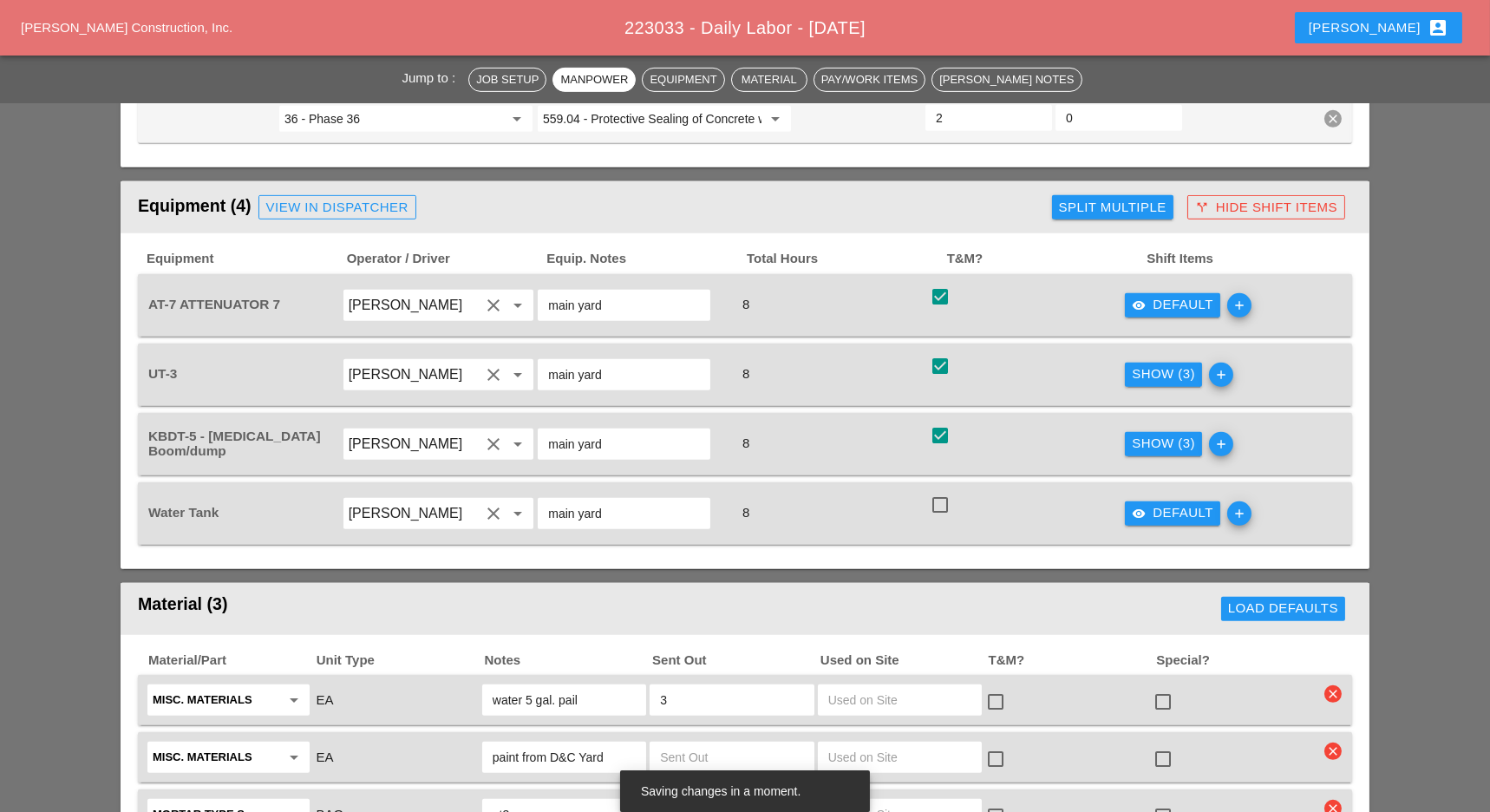
click at [1193, 294] on div "visibility Default" at bounding box center [1173, 304] width 81 height 20
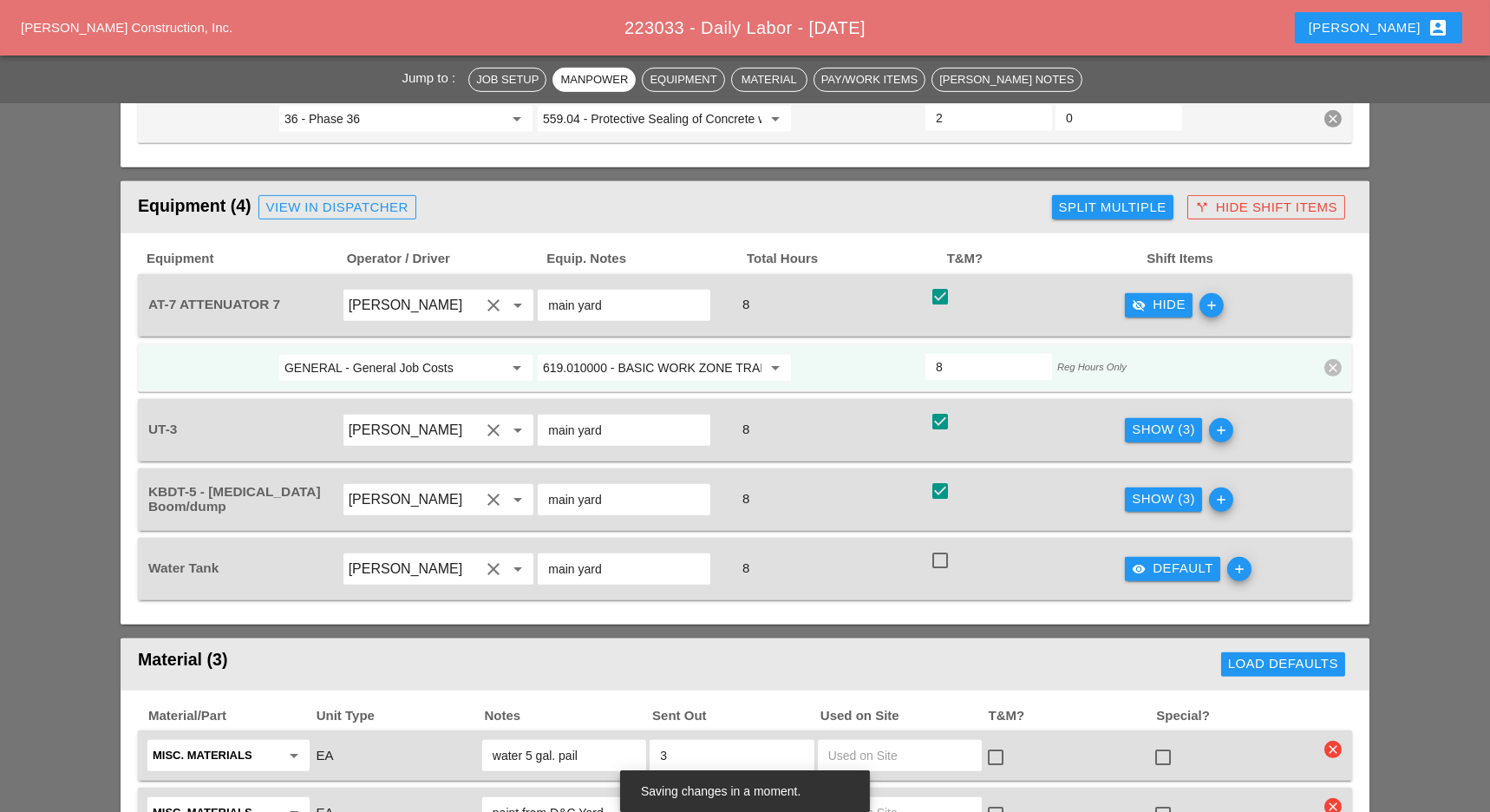
click at [1140, 420] on div "Show (3)" at bounding box center [1163, 430] width 63 height 20
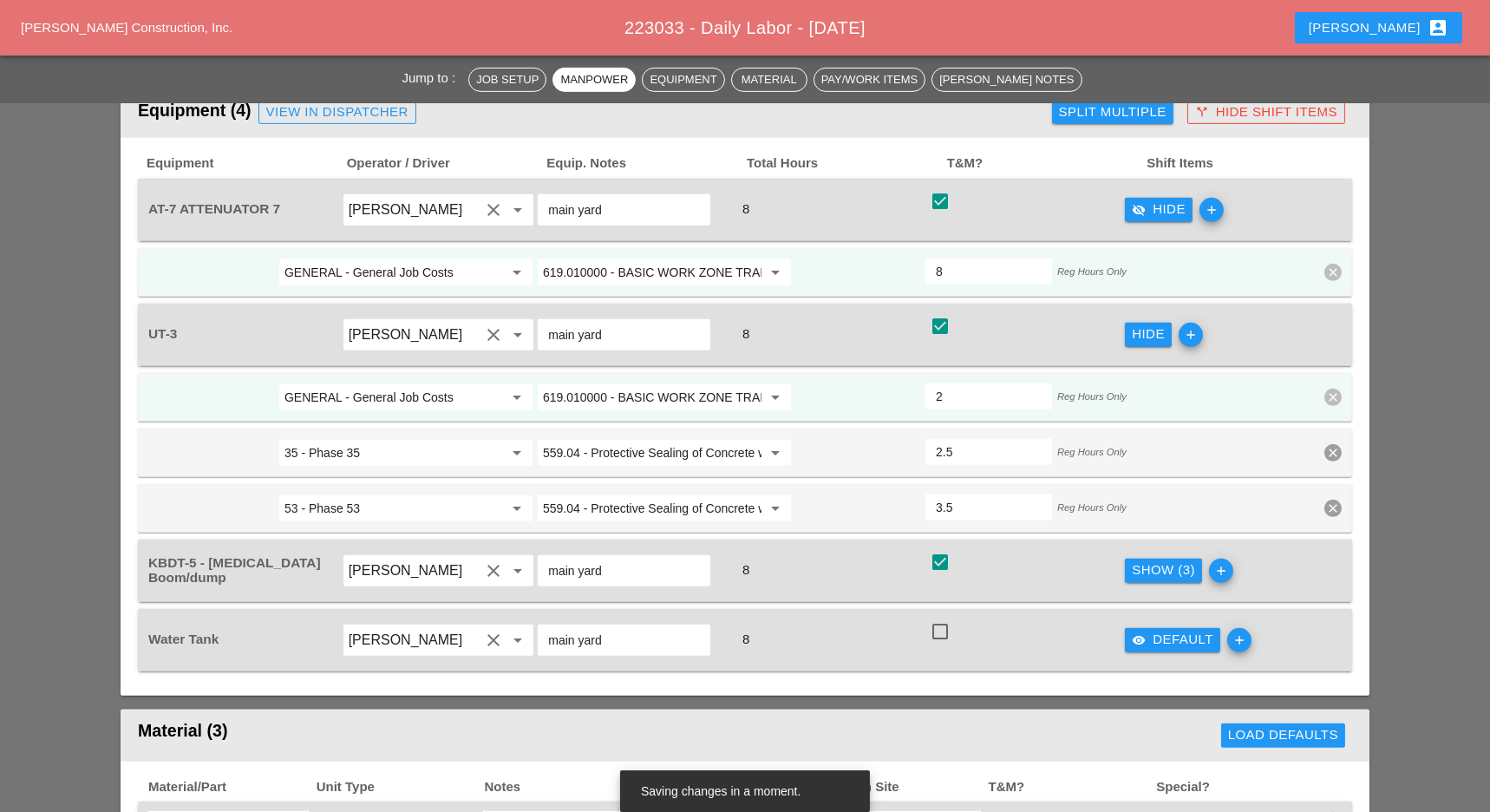
scroll to position [2129, 0]
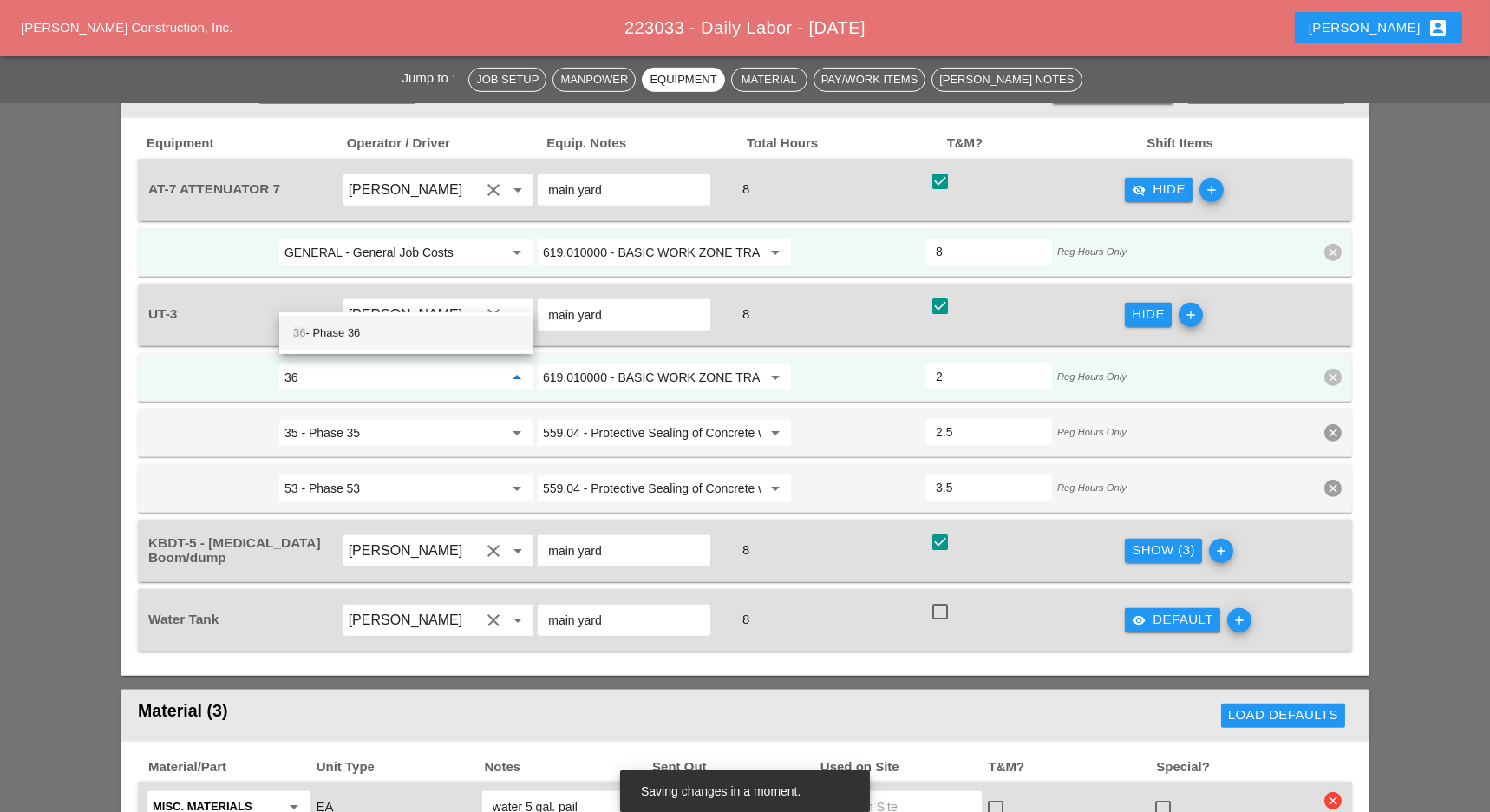
click at [354, 333] on div "36 - Phase 36" at bounding box center [407, 333] width 227 height 21
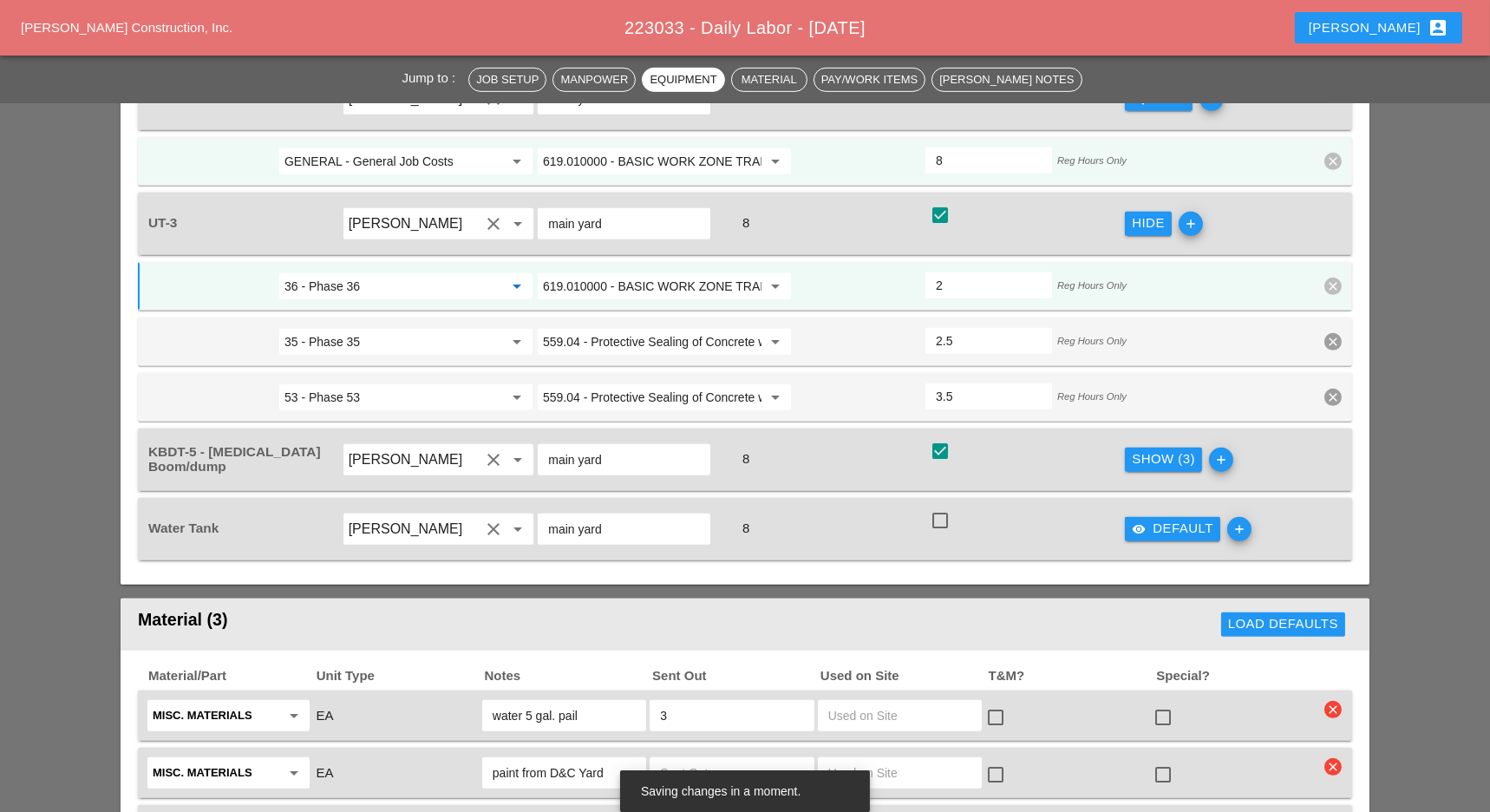
scroll to position [2245, 0]
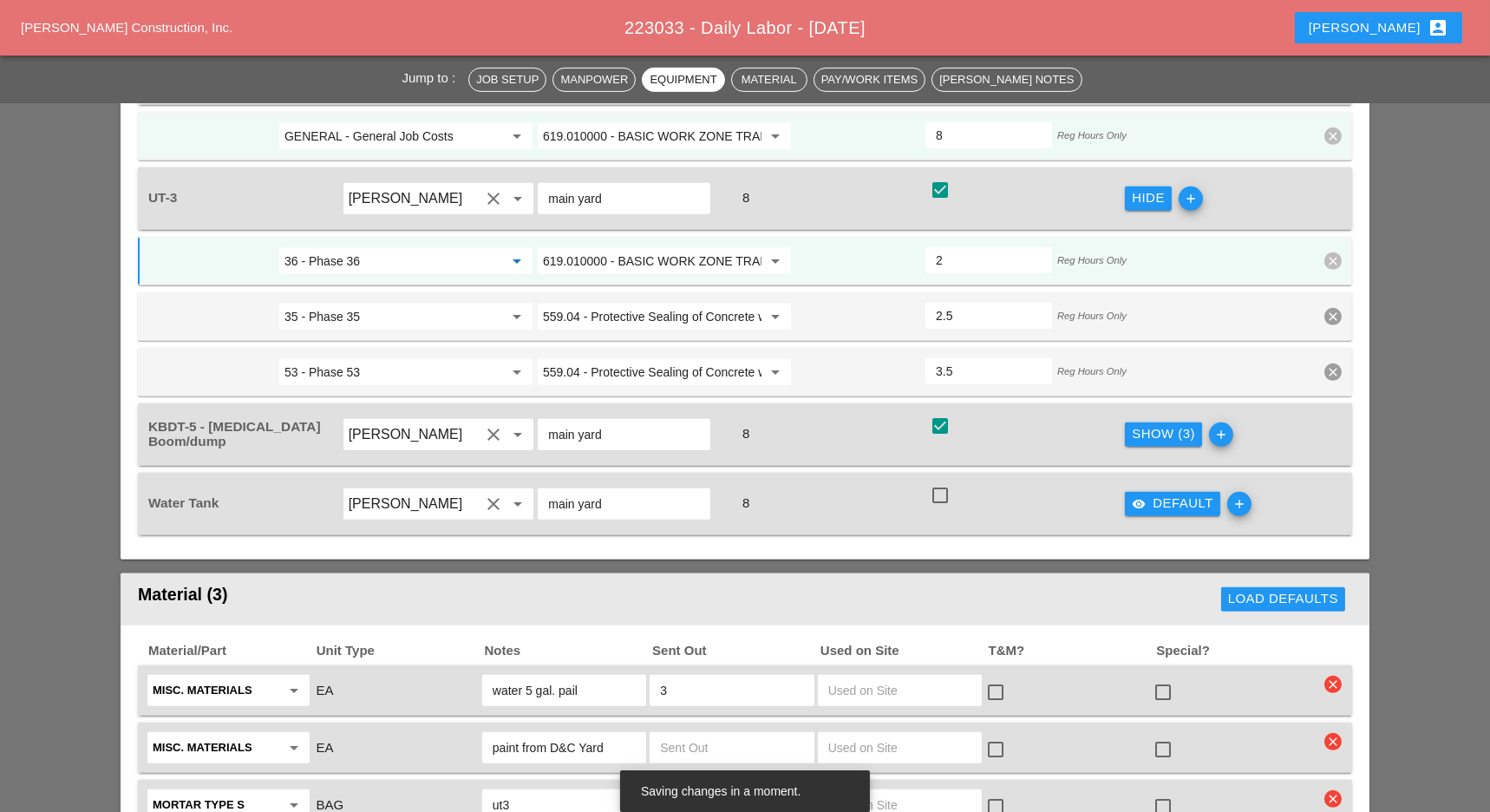
type input "36 - Phase 36"
click at [1148, 424] on div "Show (3)" at bounding box center [1163, 434] width 63 height 20
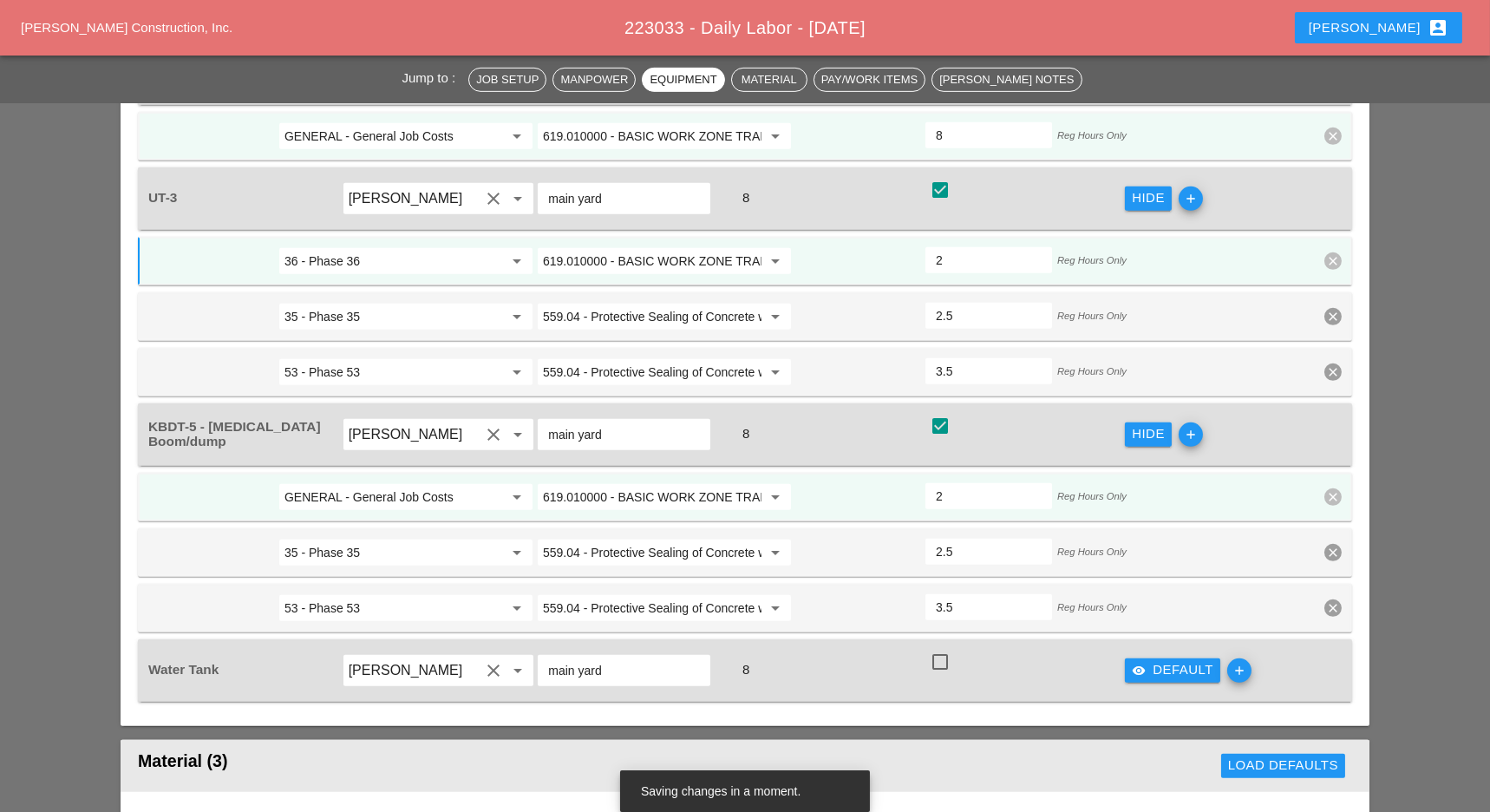
click at [939, 411] on div at bounding box center [940, 426] width 29 height 29
checkbox input "false"
click at [1330, 583] on div "53 - Phase 53 arrow_drop_down 559.04 - Protective Sealing of Concrete with Coat…" at bounding box center [745, 607] width 1215 height 48
click at [1326, 599] on icon "clear" at bounding box center [1333, 607] width 17 height 17
click at [1335, 488] on div "Confirm delete" at bounding box center [1334, 486] width 84 height 20
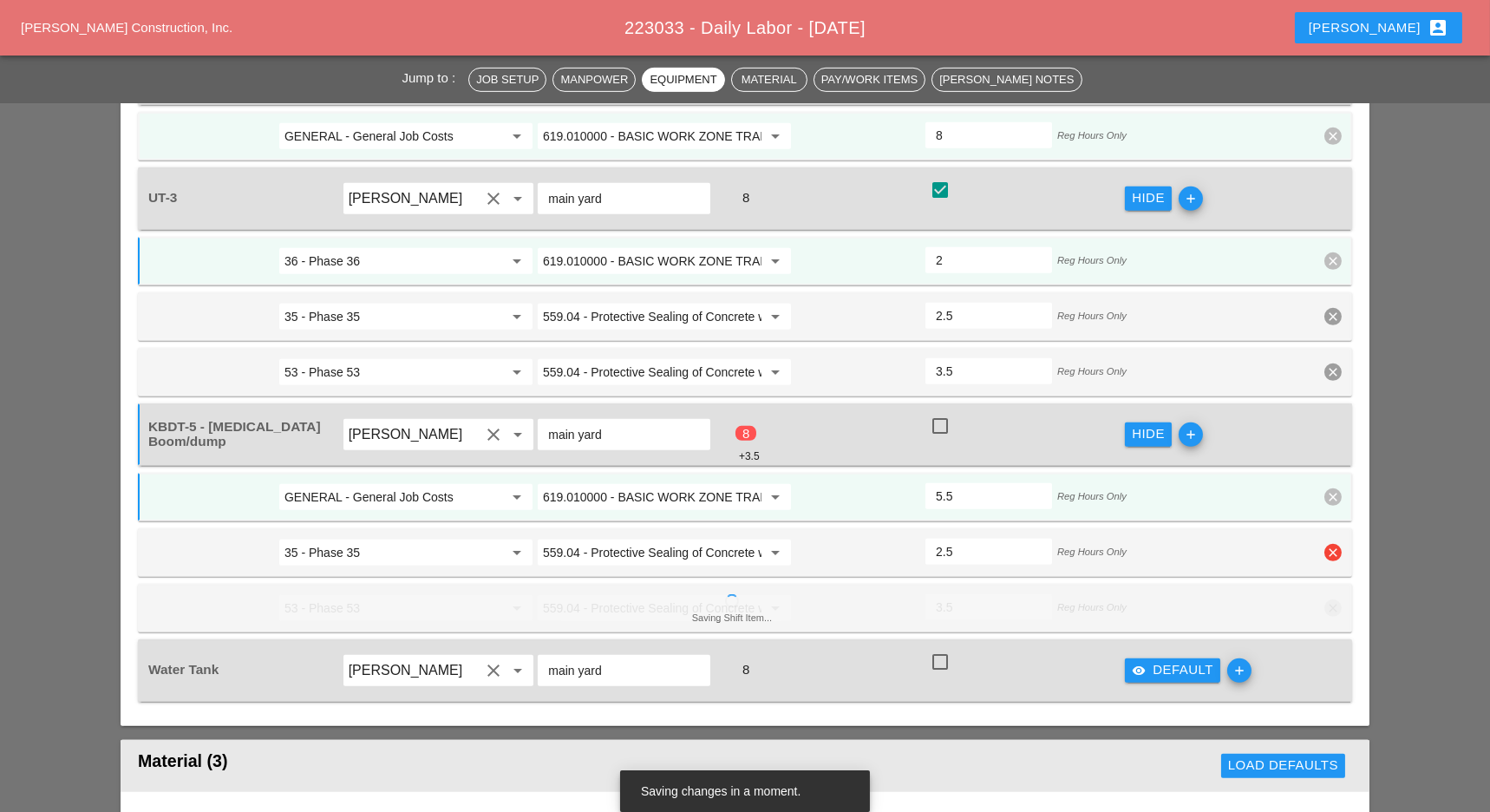
click at [1336, 544] on icon "clear" at bounding box center [1333, 552] width 17 height 17
click at [1328, 431] on div "Confirm delete" at bounding box center [1334, 432] width 84 height 20
type input "8"
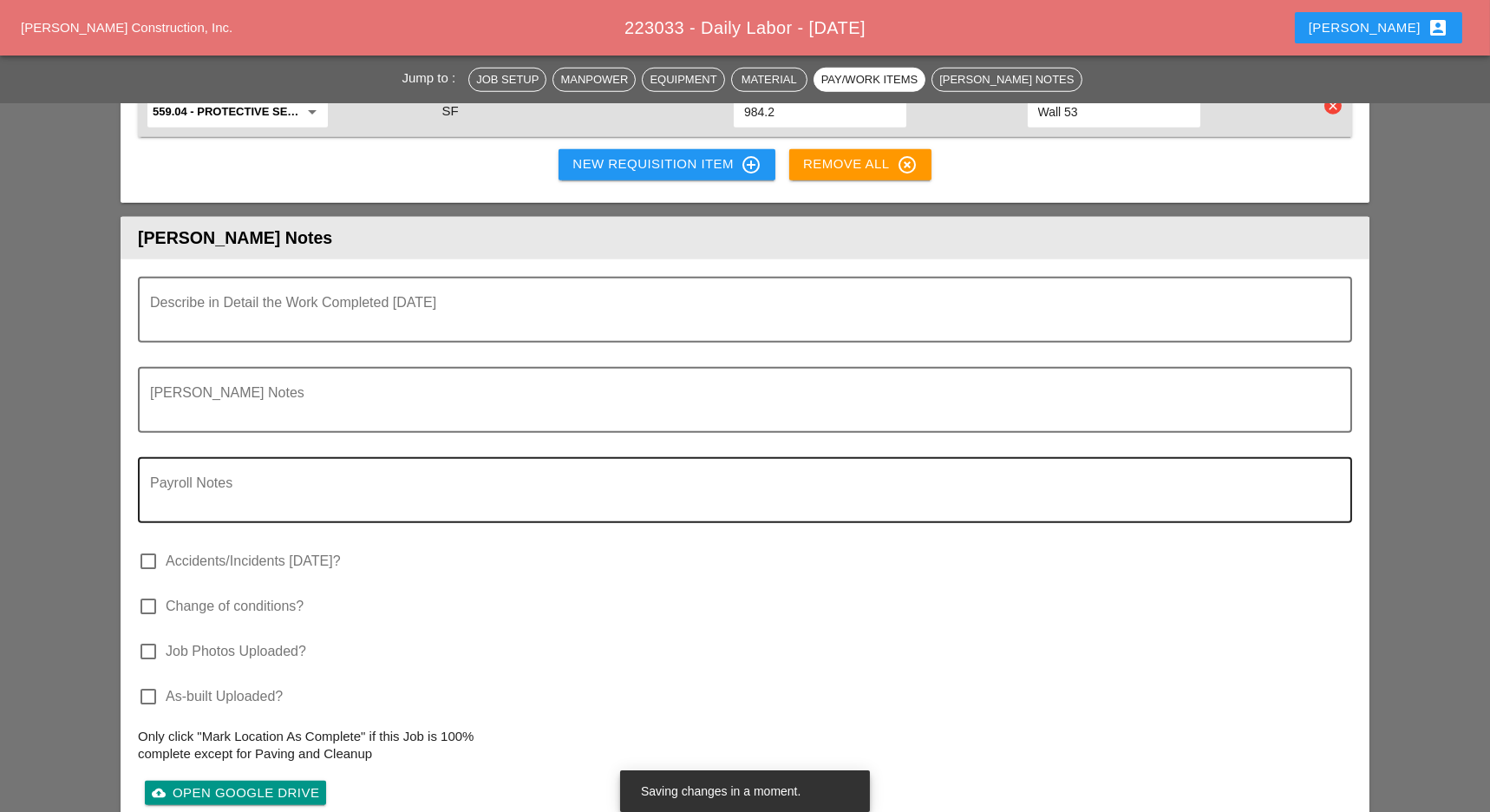
scroll to position [3633, 0]
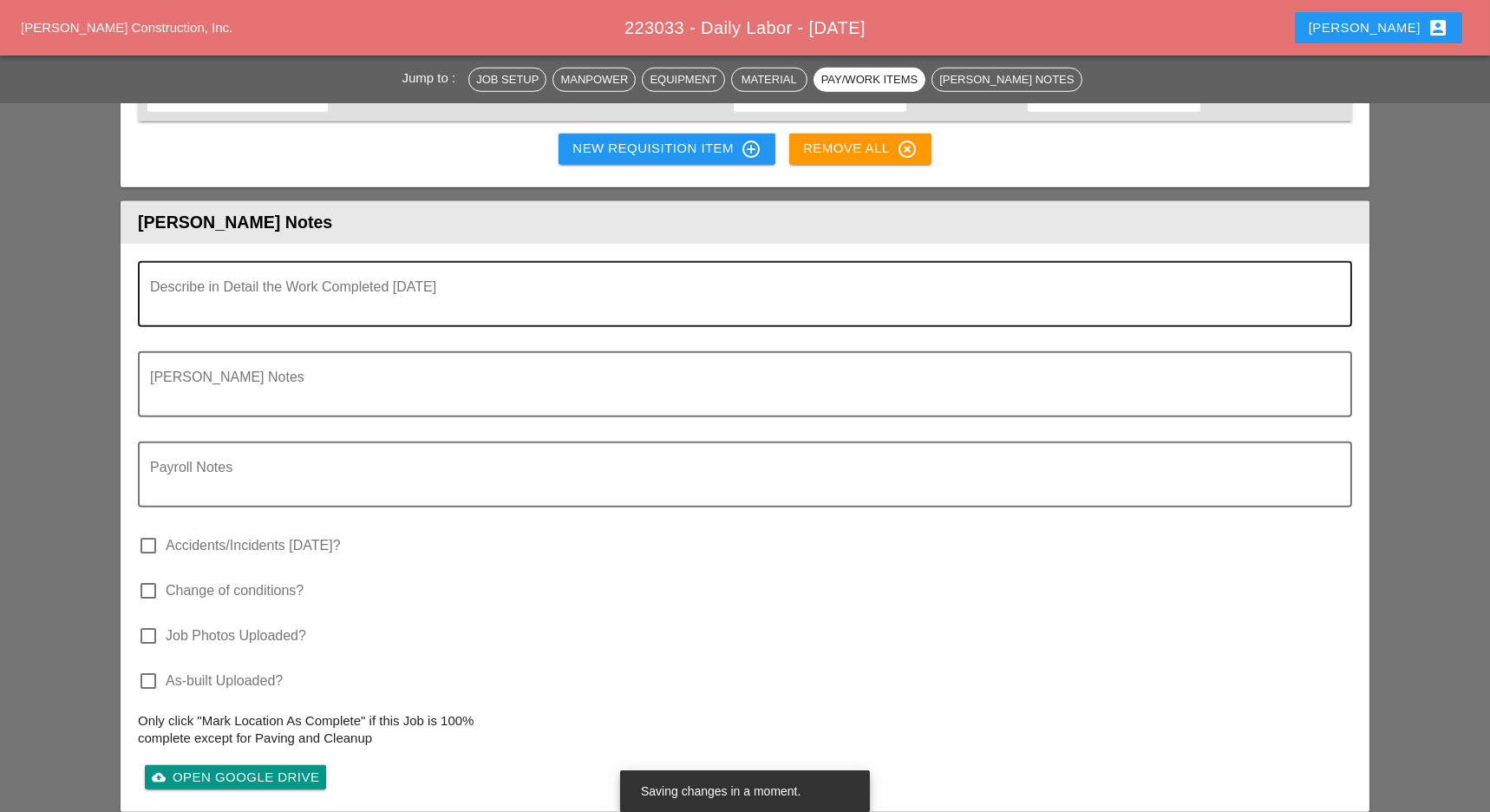
click at [288, 283] on textarea "Describe in Detail the Work Completed Today" at bounding box center [738, 304] width 1176 height 42
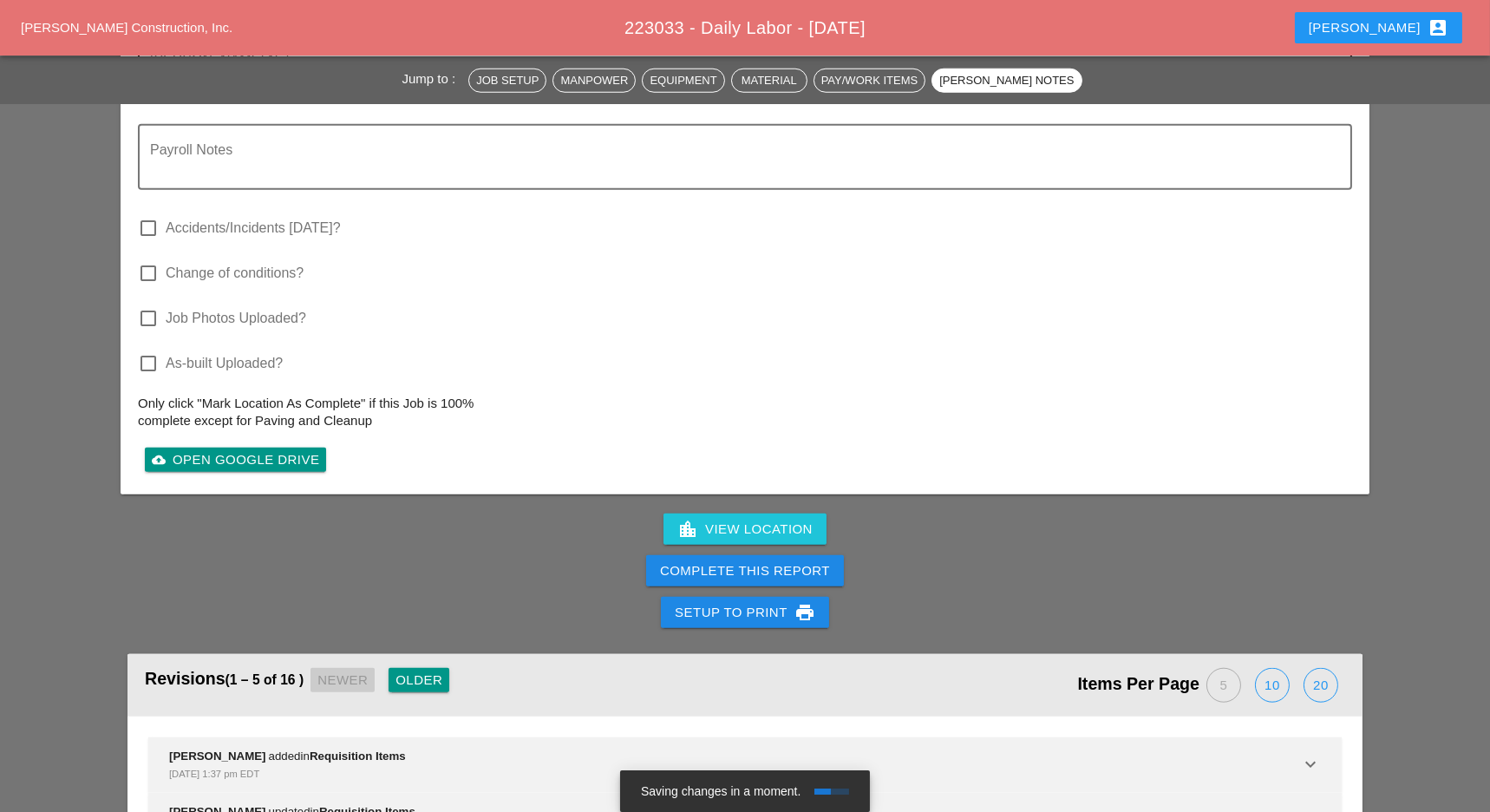
scroll to position [3980, 0]
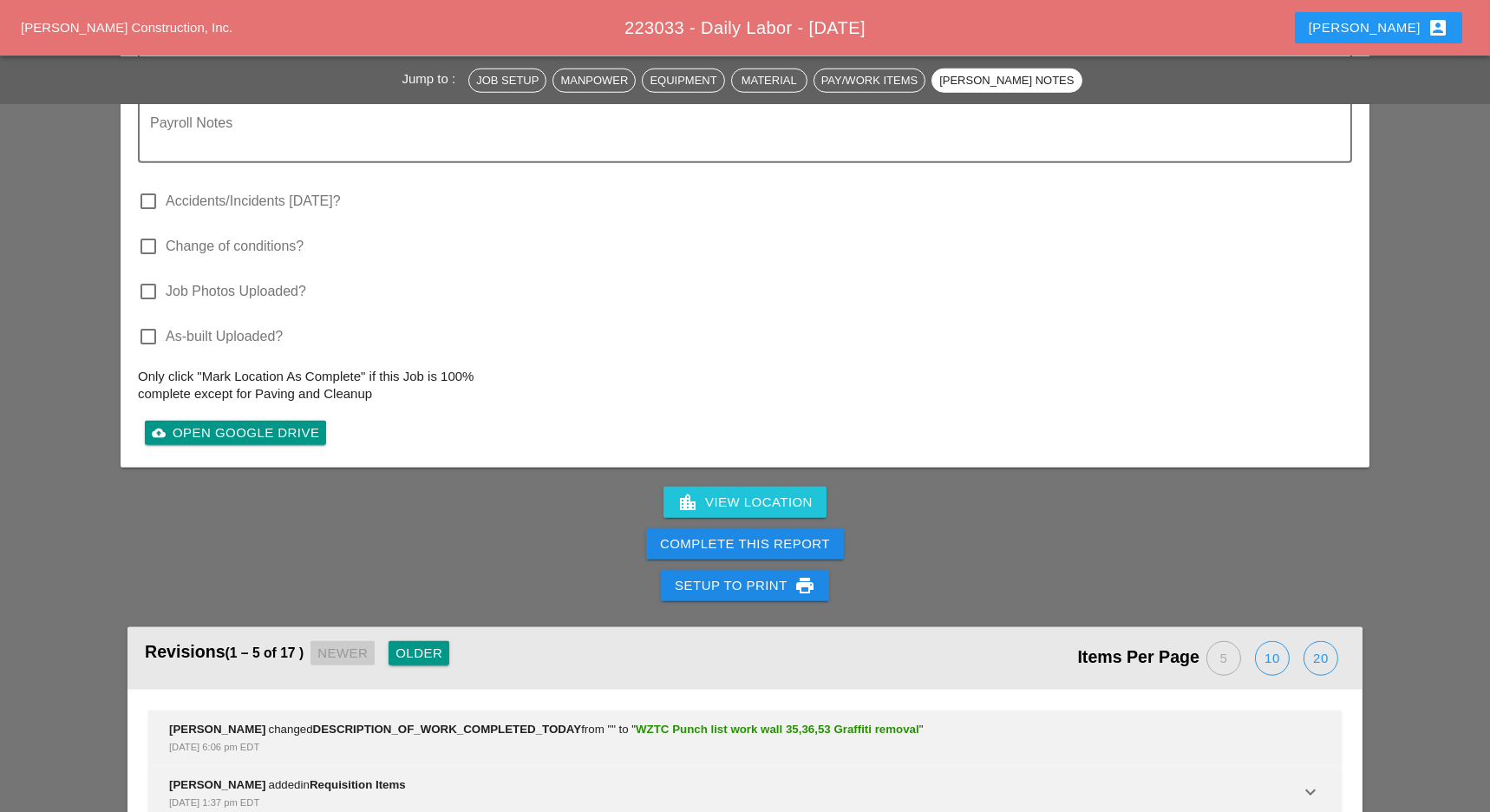
type textarea "WZTC Punch list work wall 35,36,53 Graffiti removal"
click at [713, 534] on div "Complete This Report" at bounding box center [745, 544] width 170 height 20
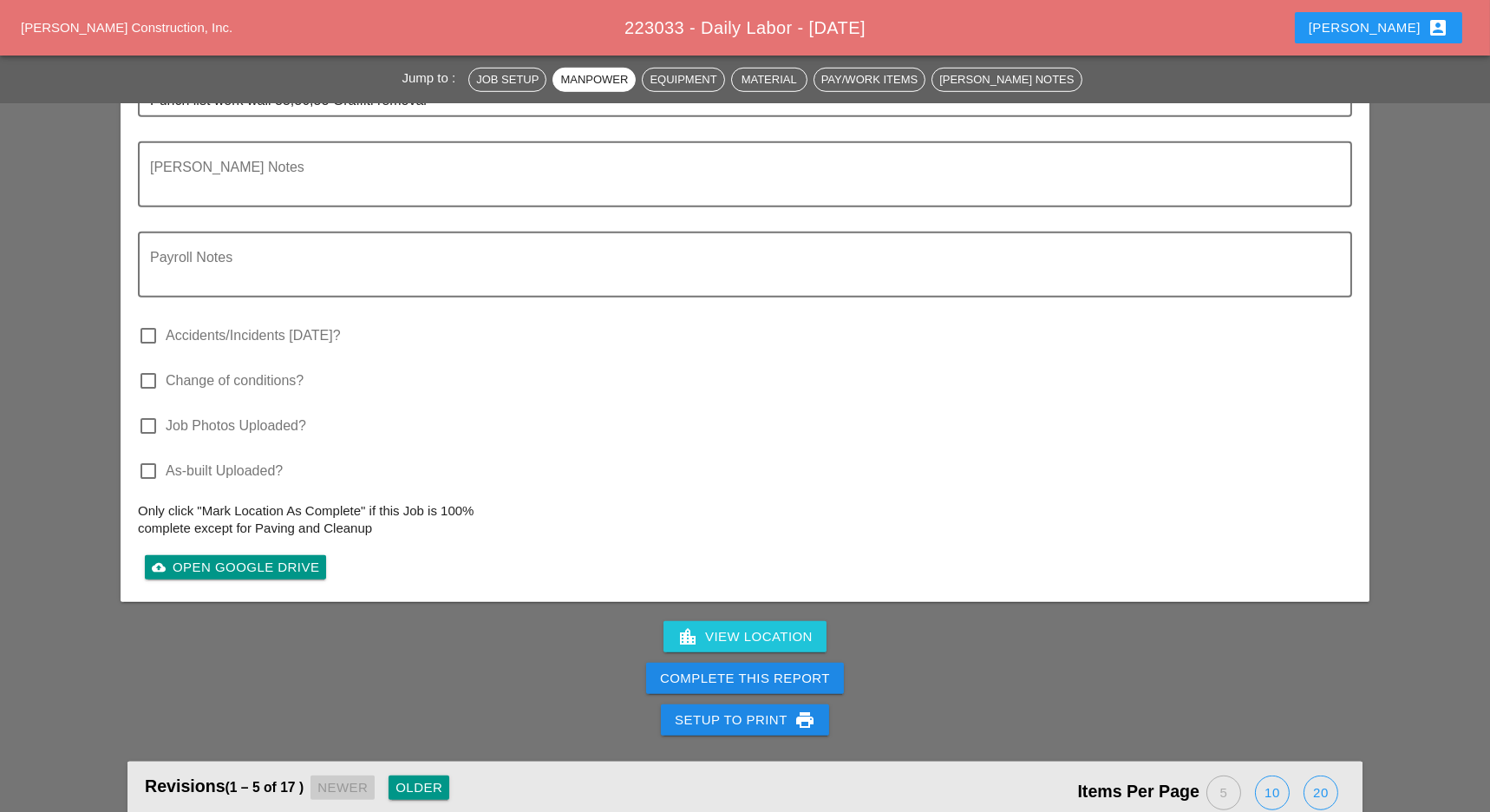
scroll to position [2955, 0]
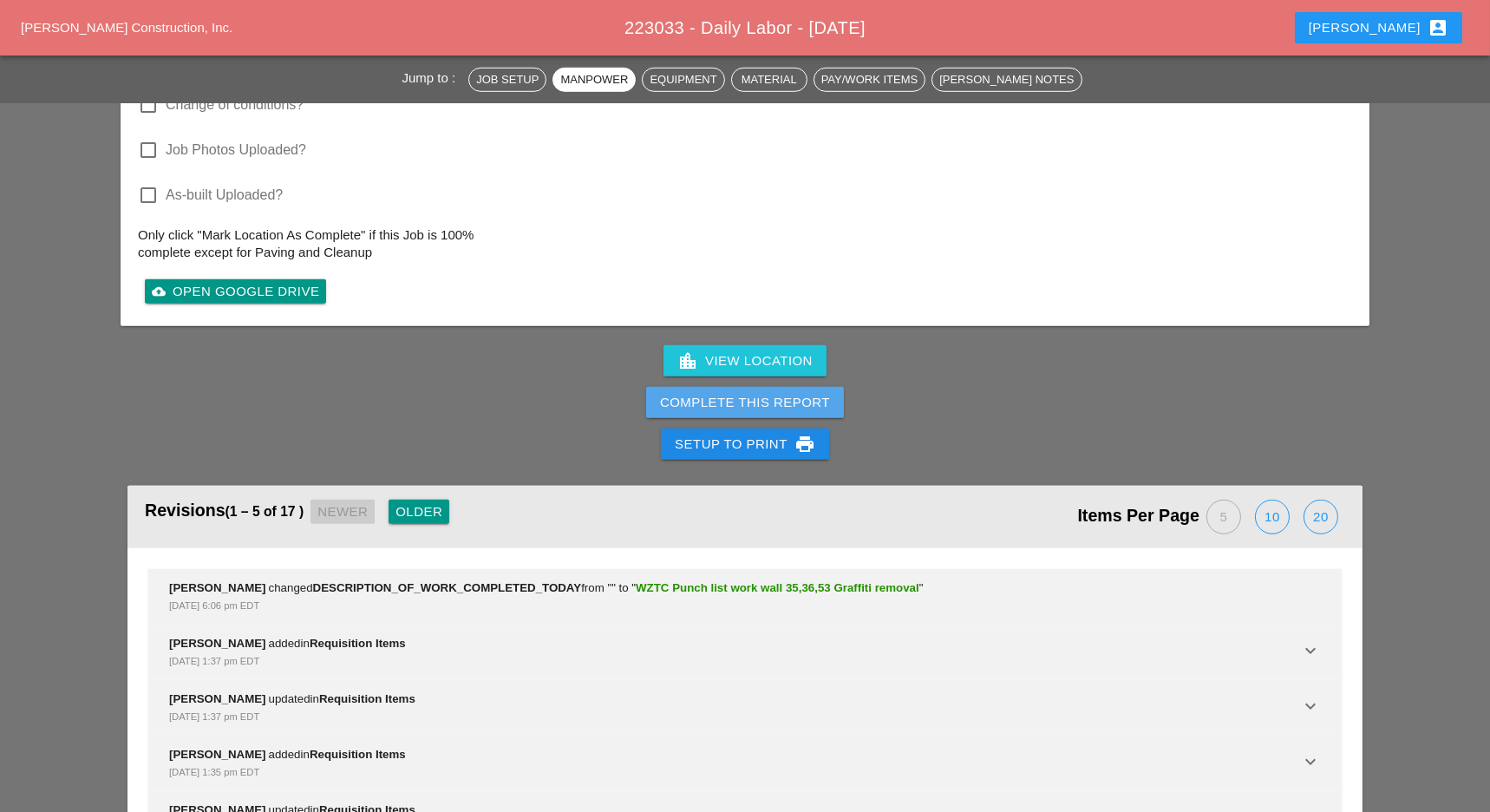
click at [764, 393] on div "Complete This Report" at bounding box center [745, 403] width 170 height 20
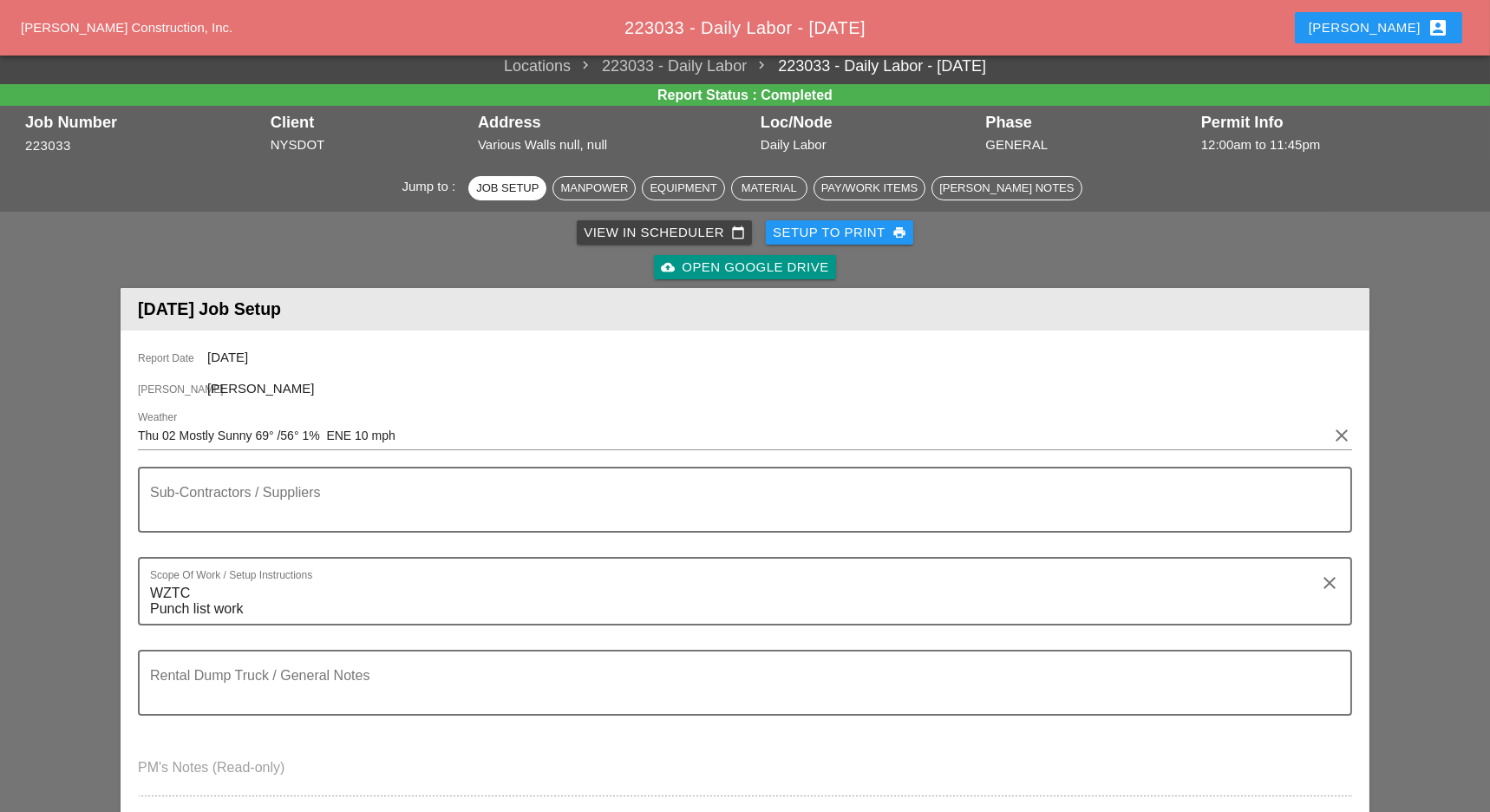
scroll to position [0, 0]
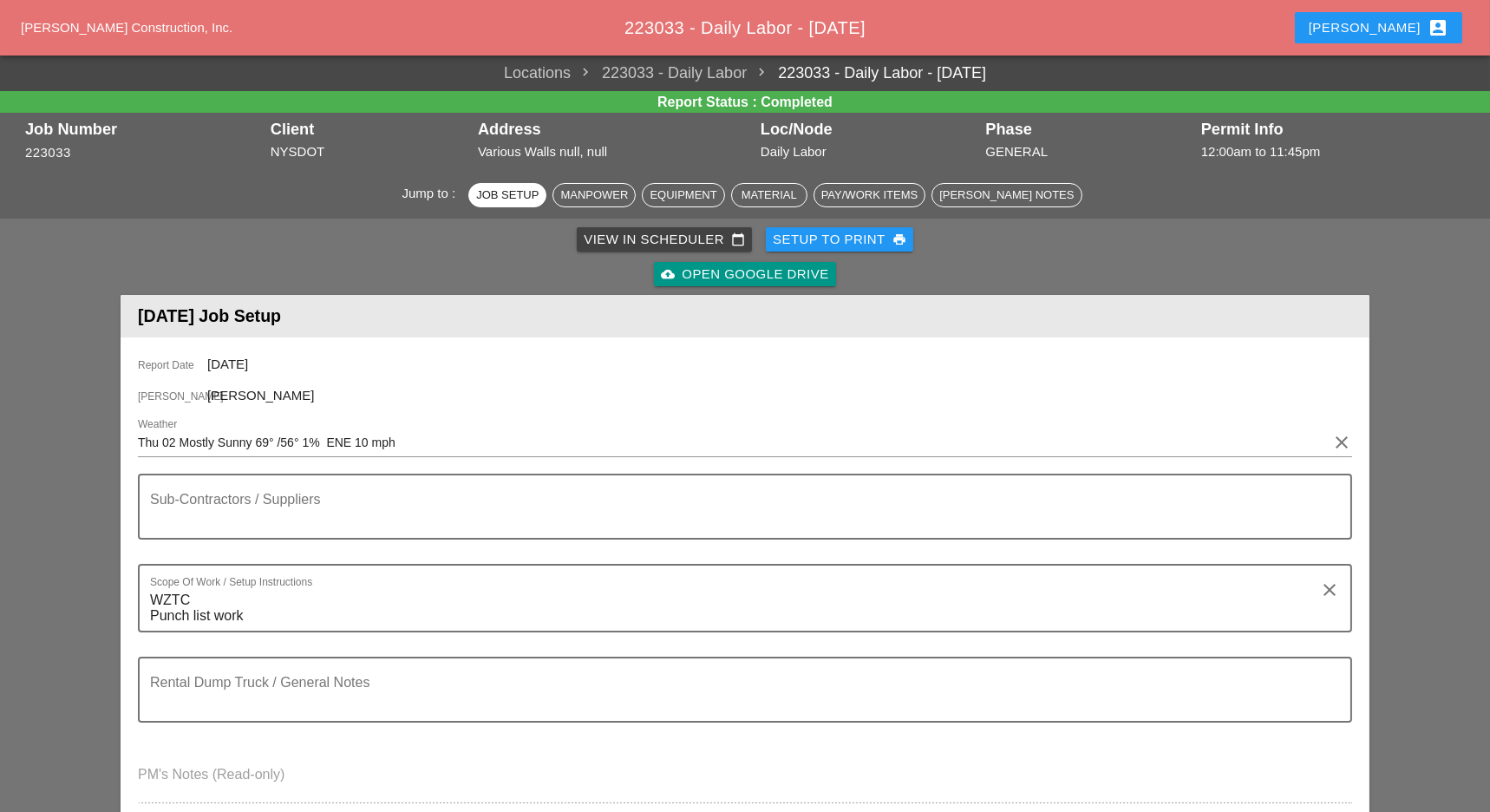
click at [681, 241] on div "View in Scheduler calendar_today" at bounding box center [664, 240] width 161 height 20
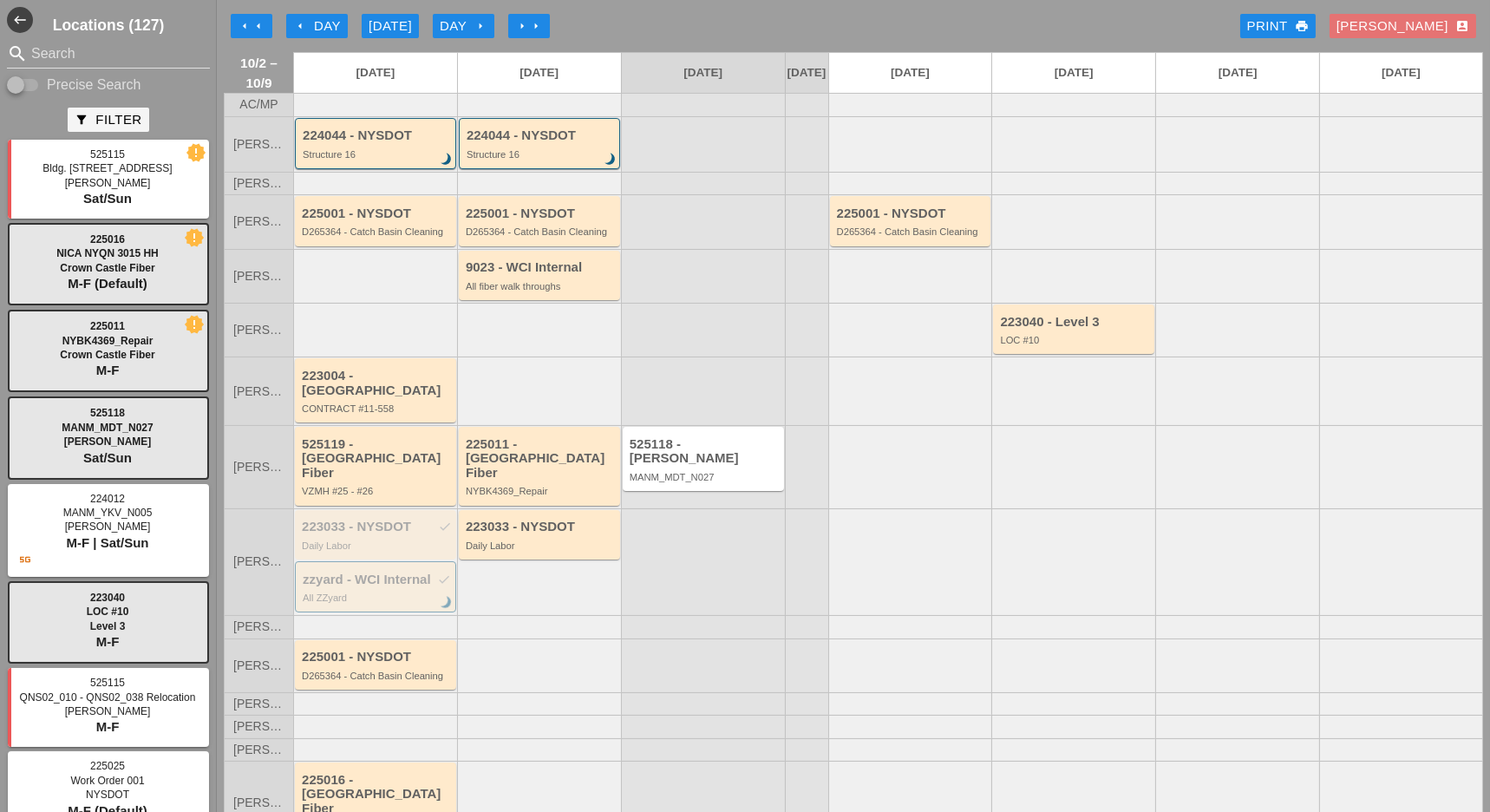
click at [305, 28] on icon "arrow_left" at bounding box center [300, 26] width 14 height 14
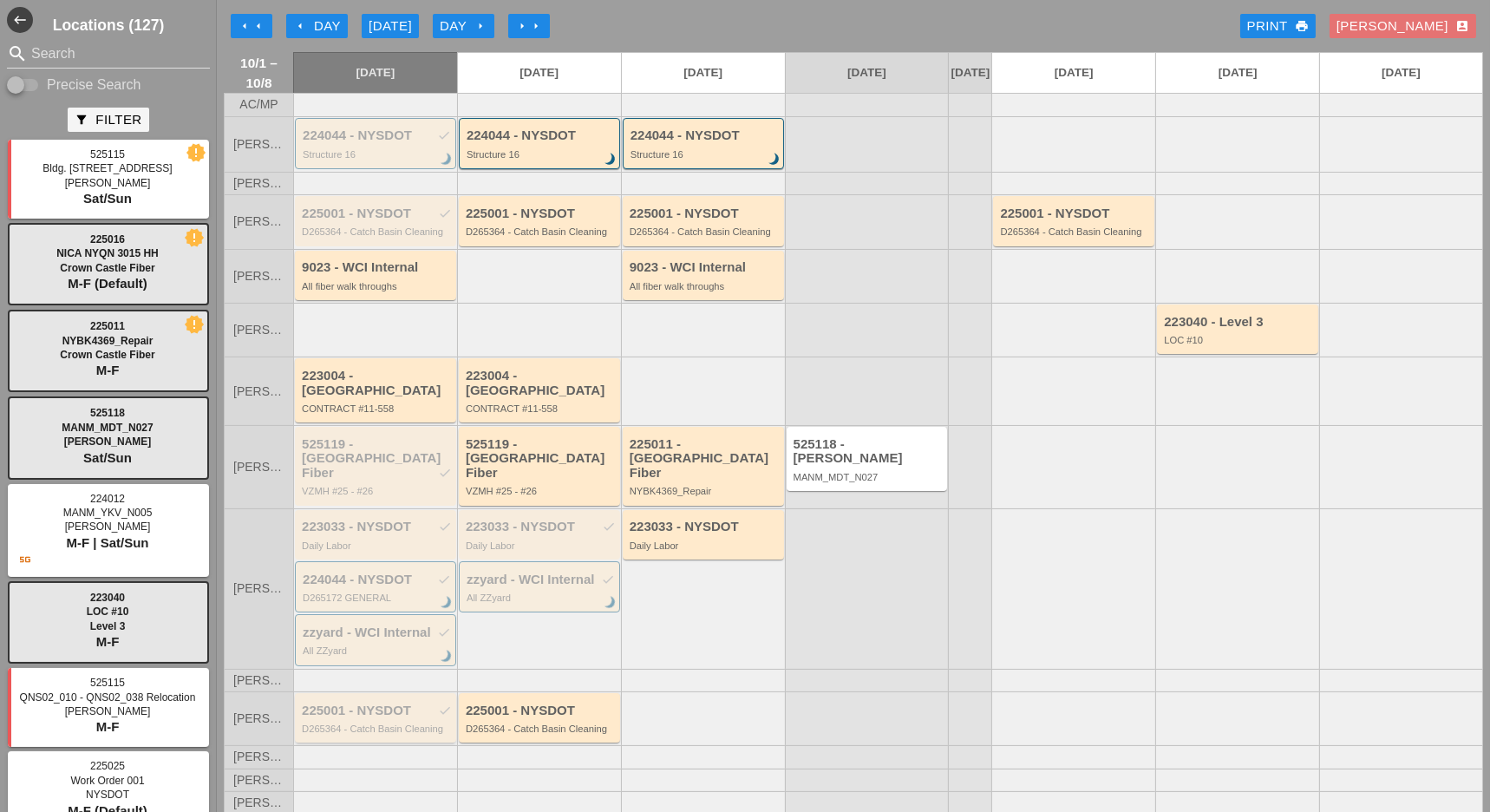
click at [391, 703] on div "225001 - NYSDOT check D265364 - Catch Basin Cleaning" at bounding box center [377, 719] width 150 height 31
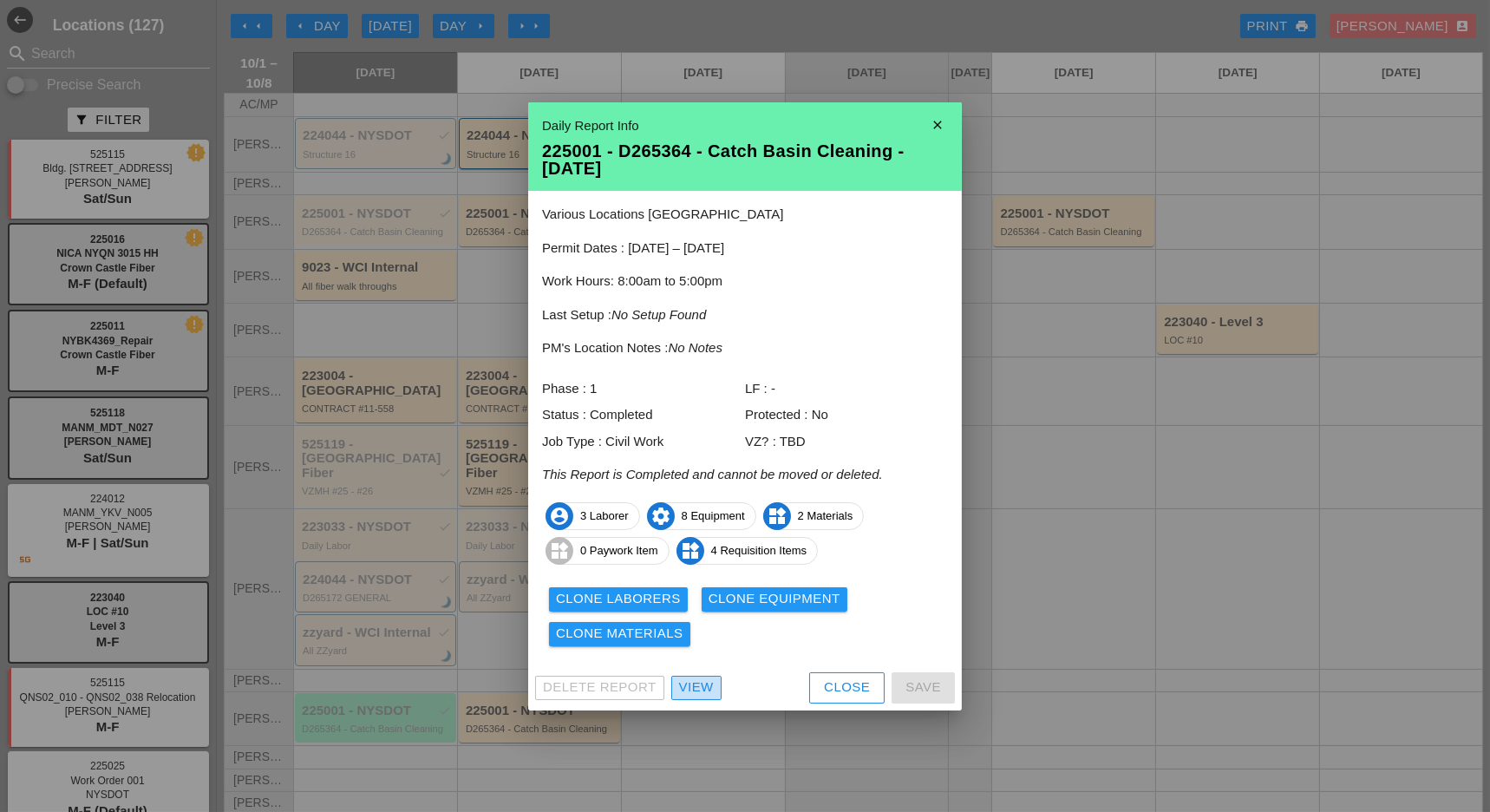
click at [698, 686] on div "View" at bounding box center [697, 688] width 35 height 20
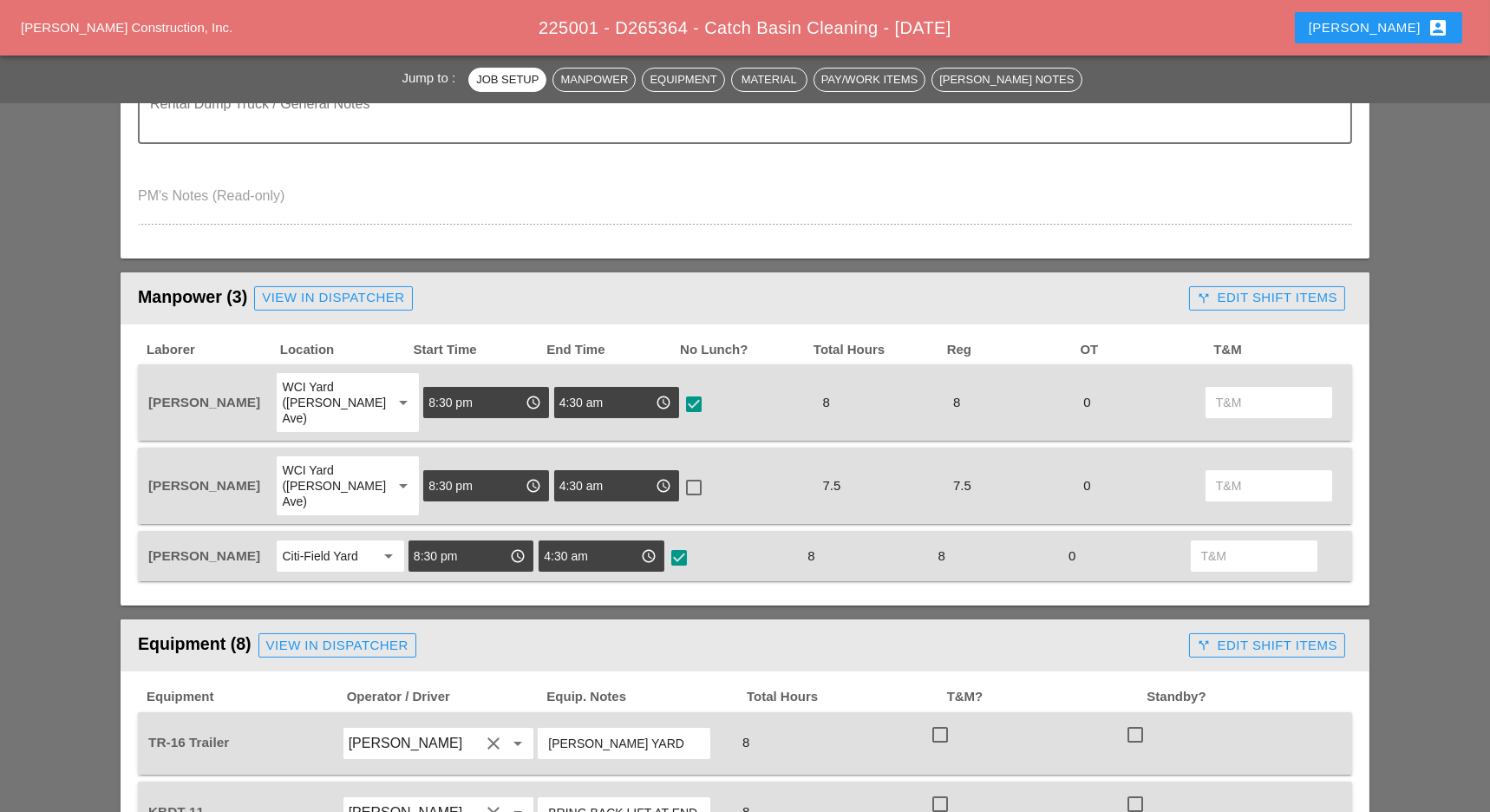
scroll to position [578, 0]
click at [1266, 301] on div "call_split Edit Shift Items" at bounding box center [1268, 299] width 141 height 20
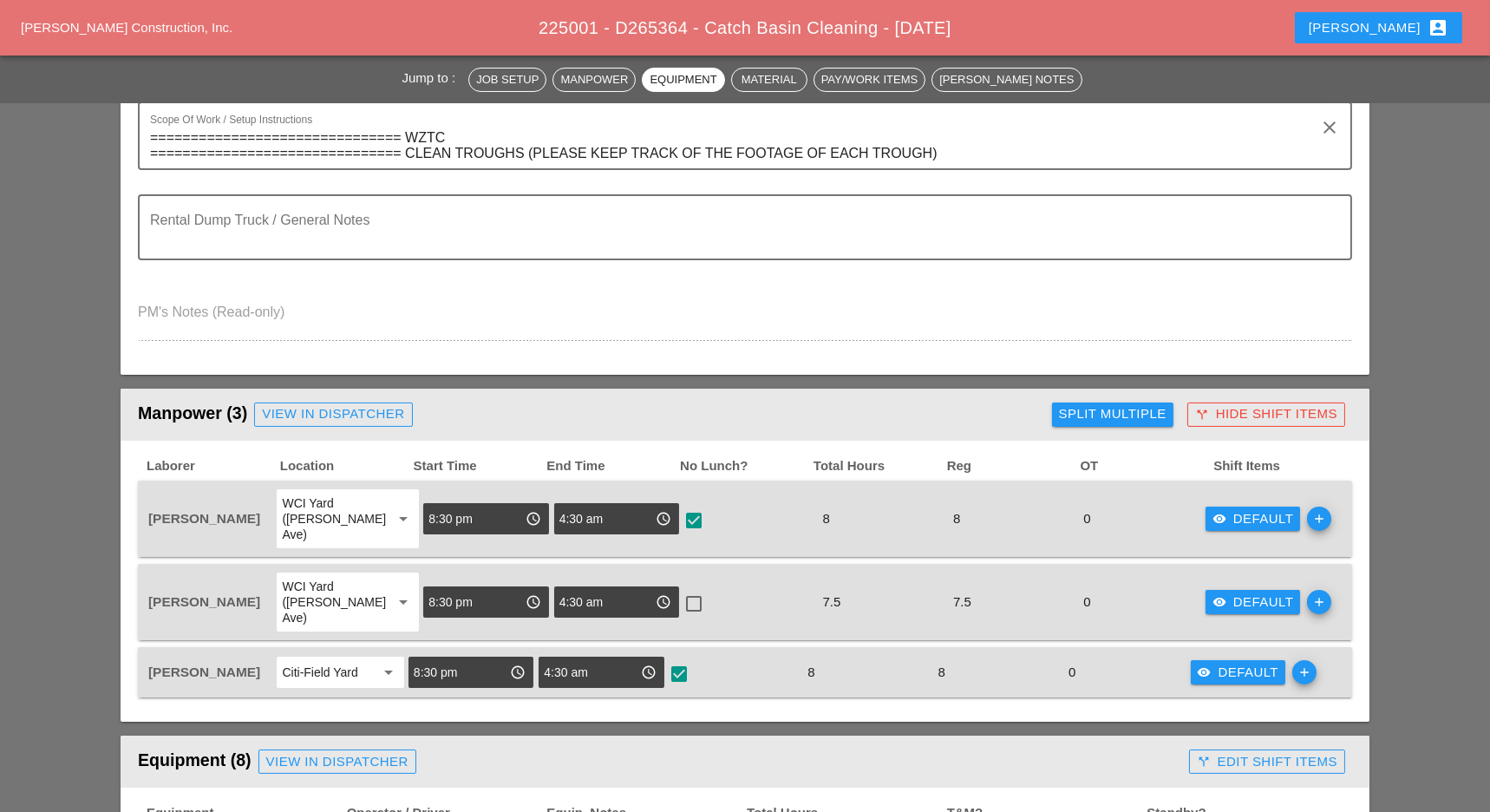
scroll to position [0, 0]
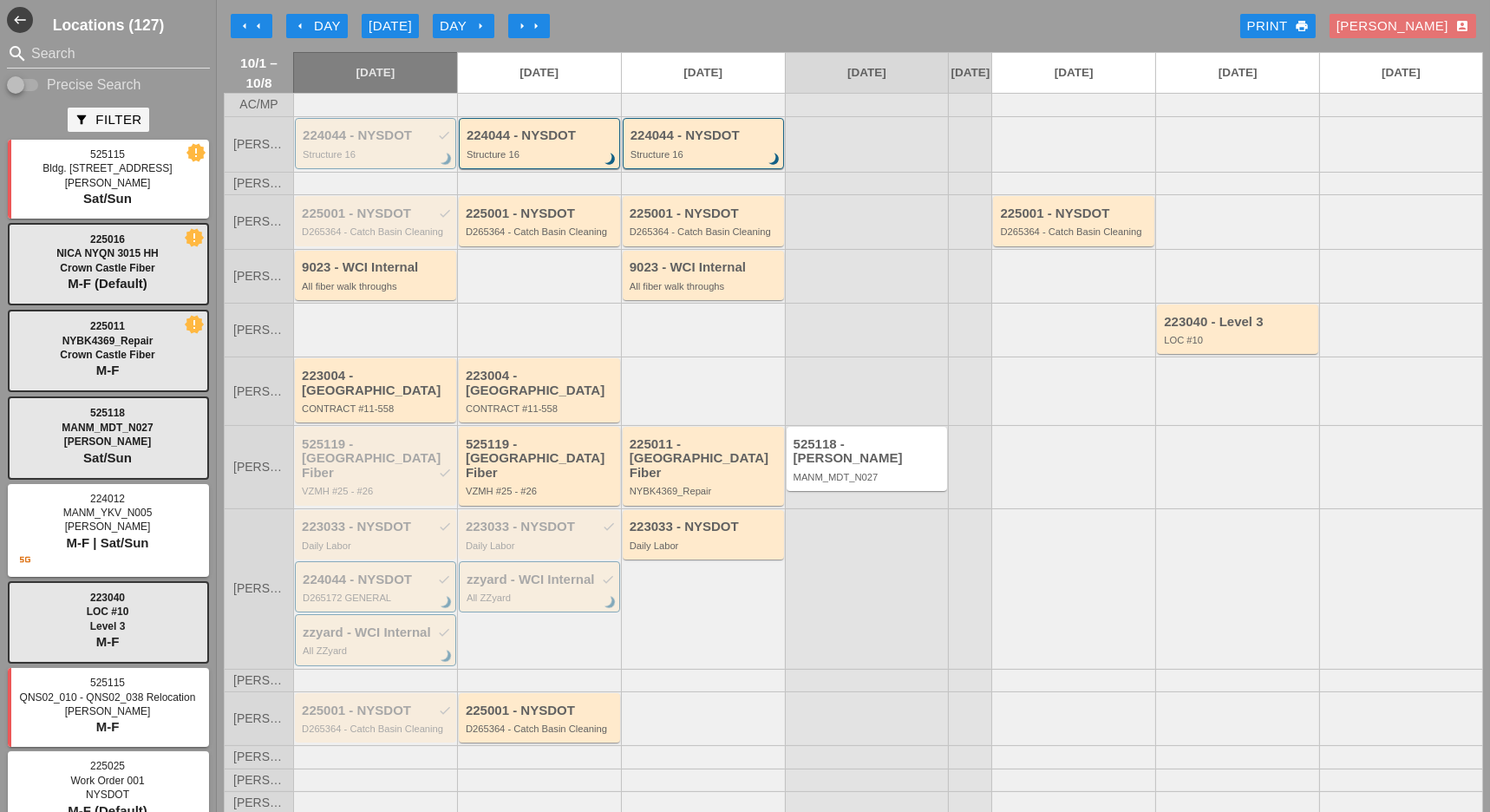
click at [323, 21] on div "arrow_left Day" at bounding box center [317, 27] width 48 height 20
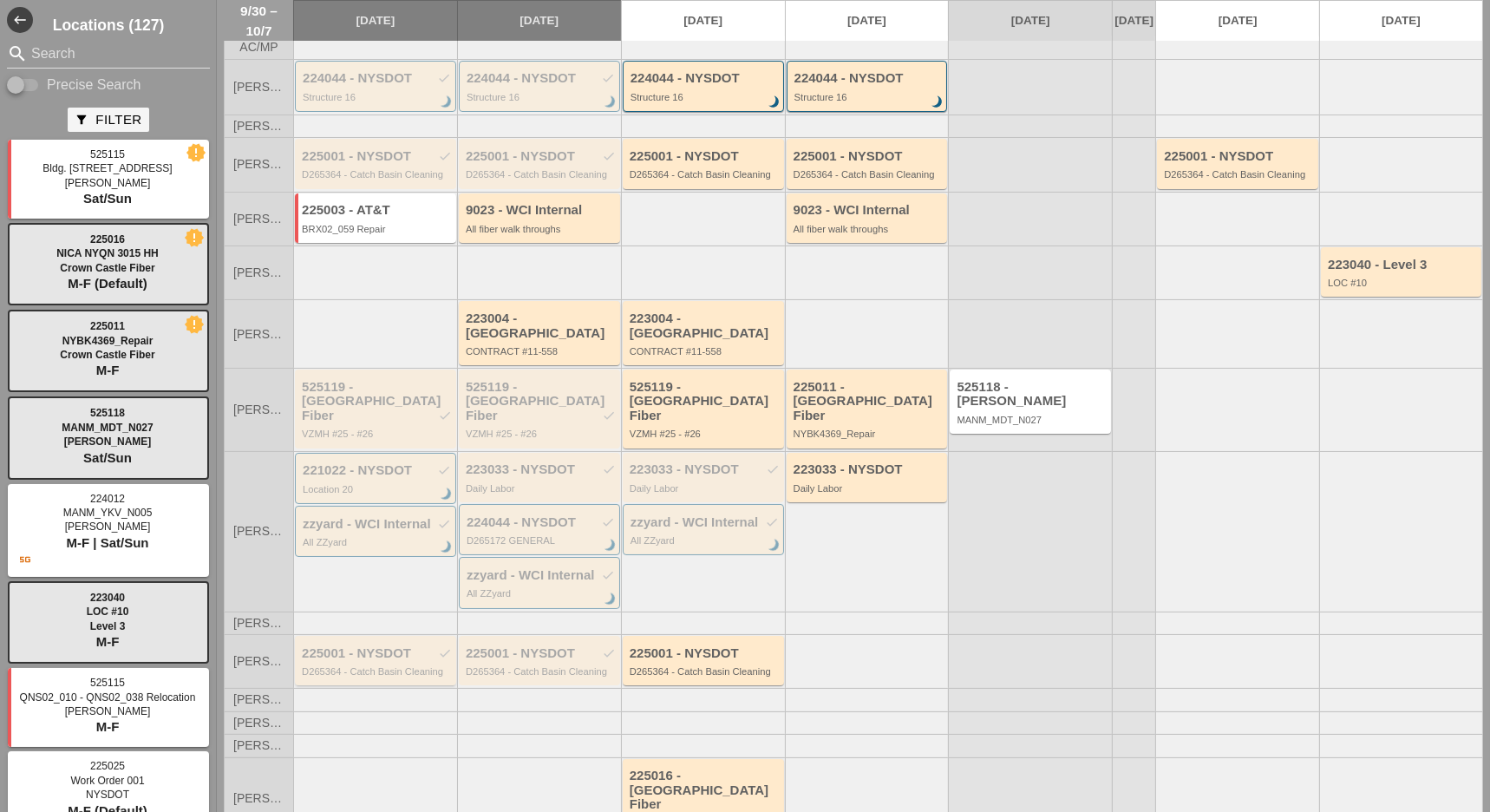
scroll to position [82, 0]
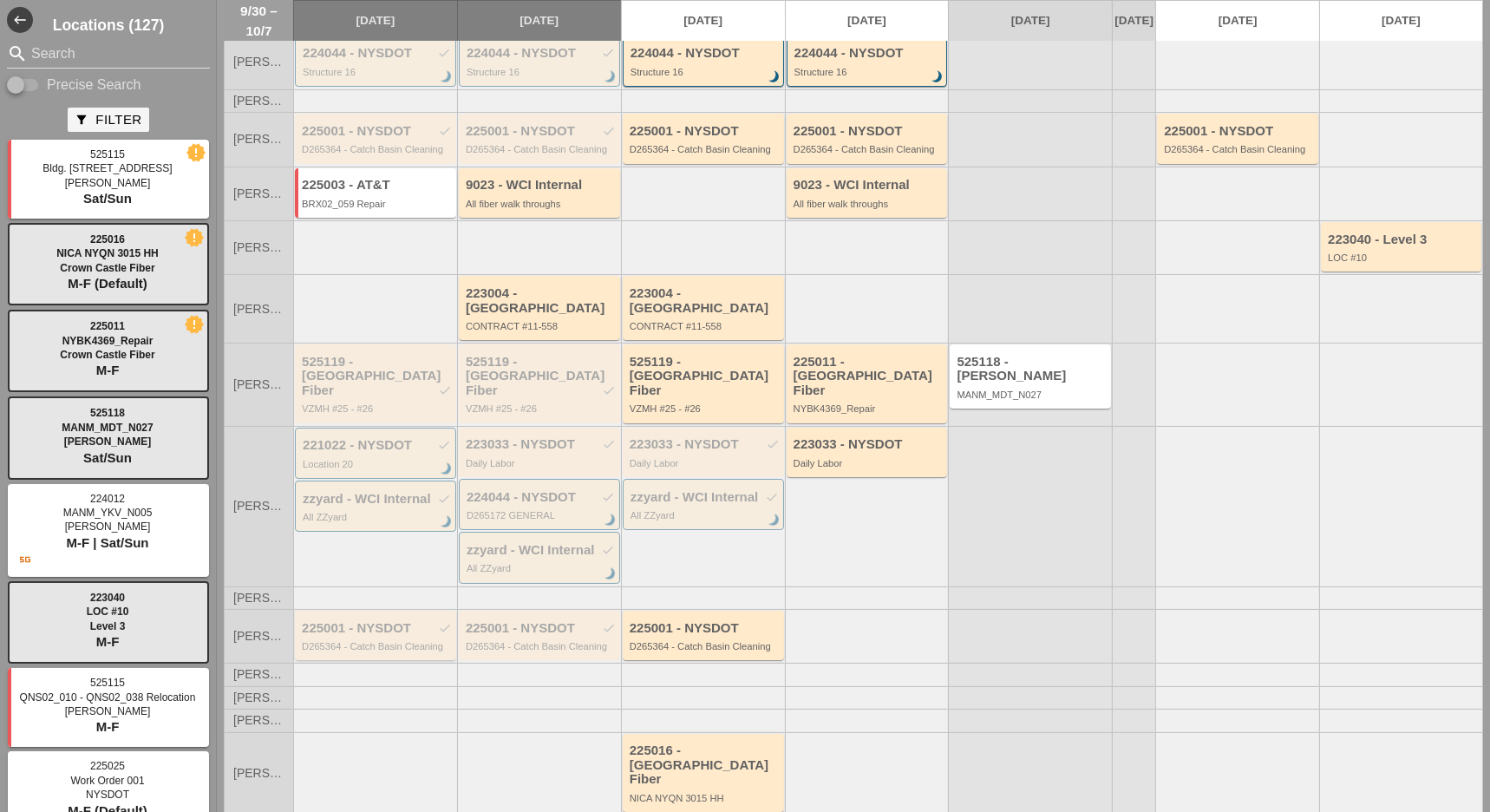
click at [374, 621] on div "225001 - NYSDOT check" at bounding box center [377, 628] width 150 height 15
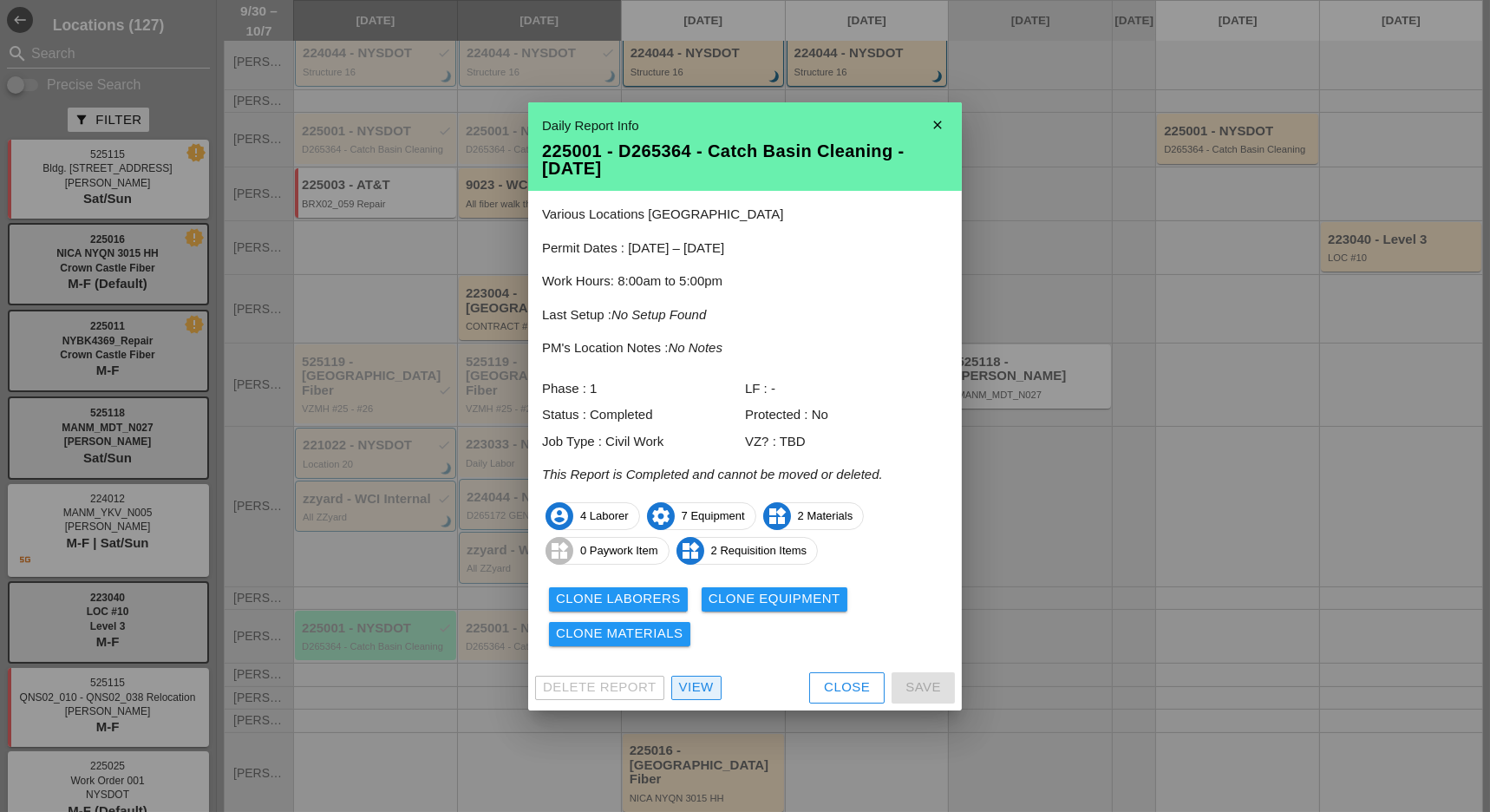
click at [697, 690] on div "View" at bounding box center [697, 688] width 35 height 20
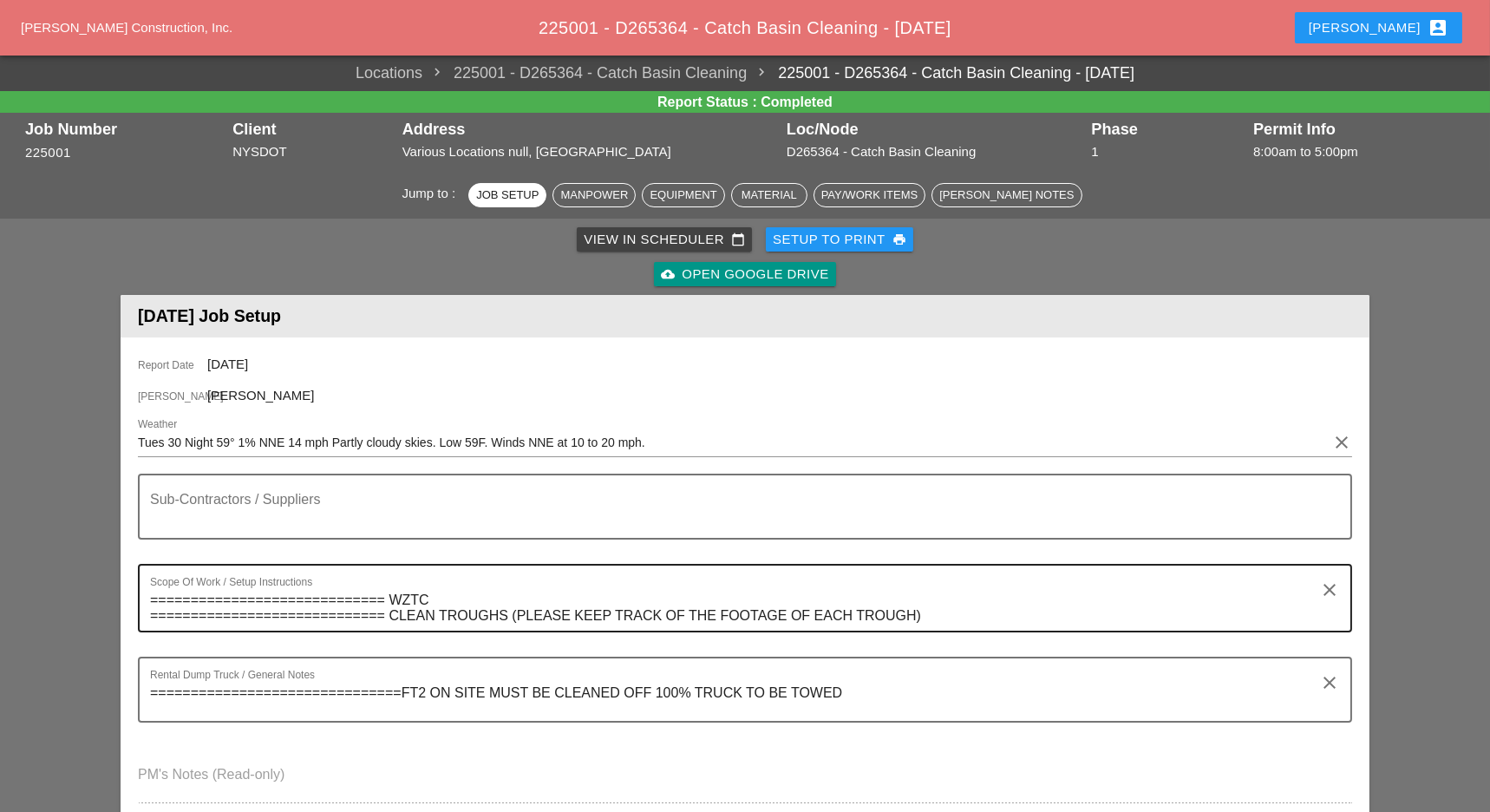
scroll to position [578, 0]
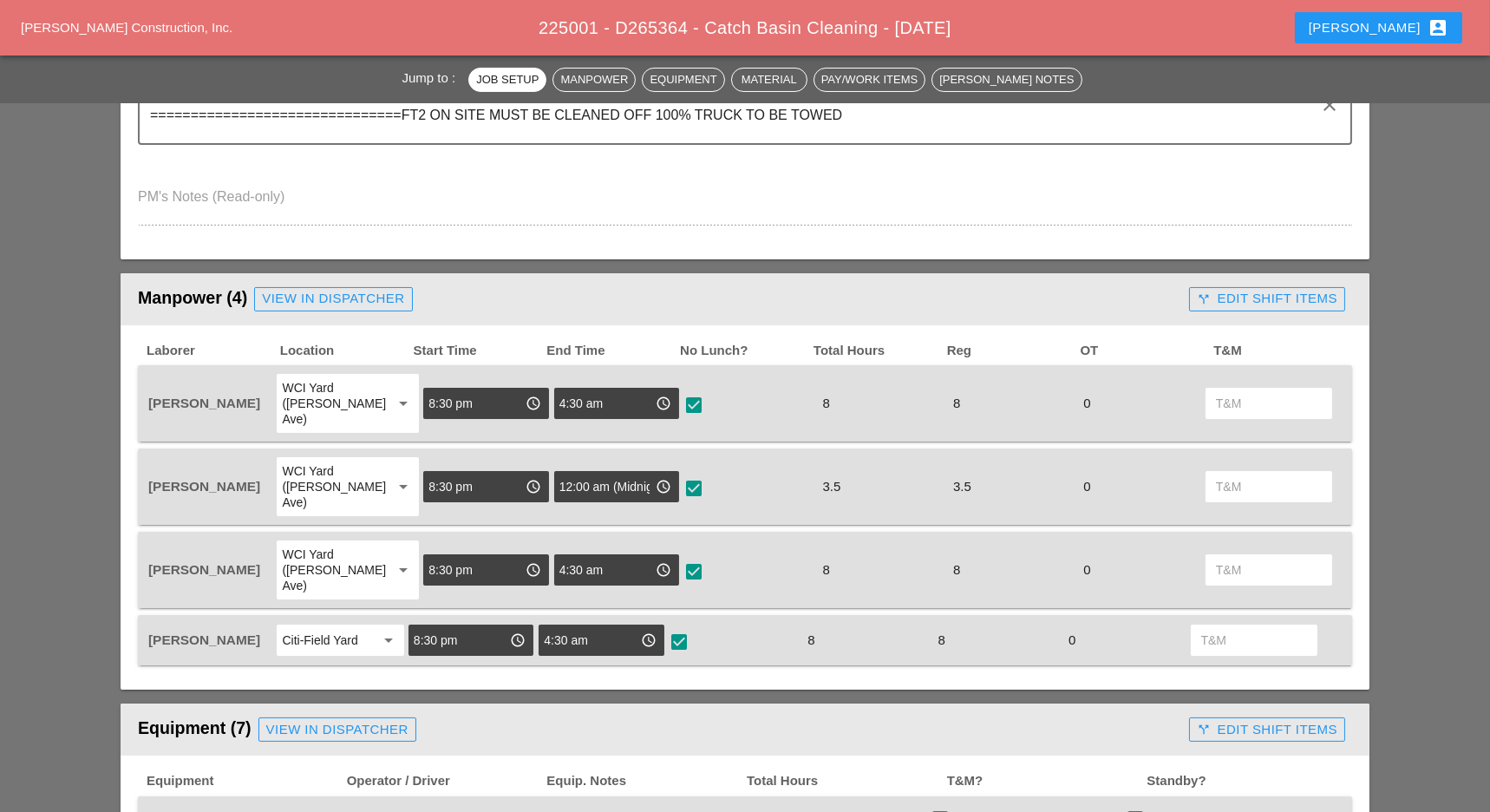
click at [1284, 294] on div "call_split Edit Shift Items" at bounding box center [1268, 299] width 141 height 20
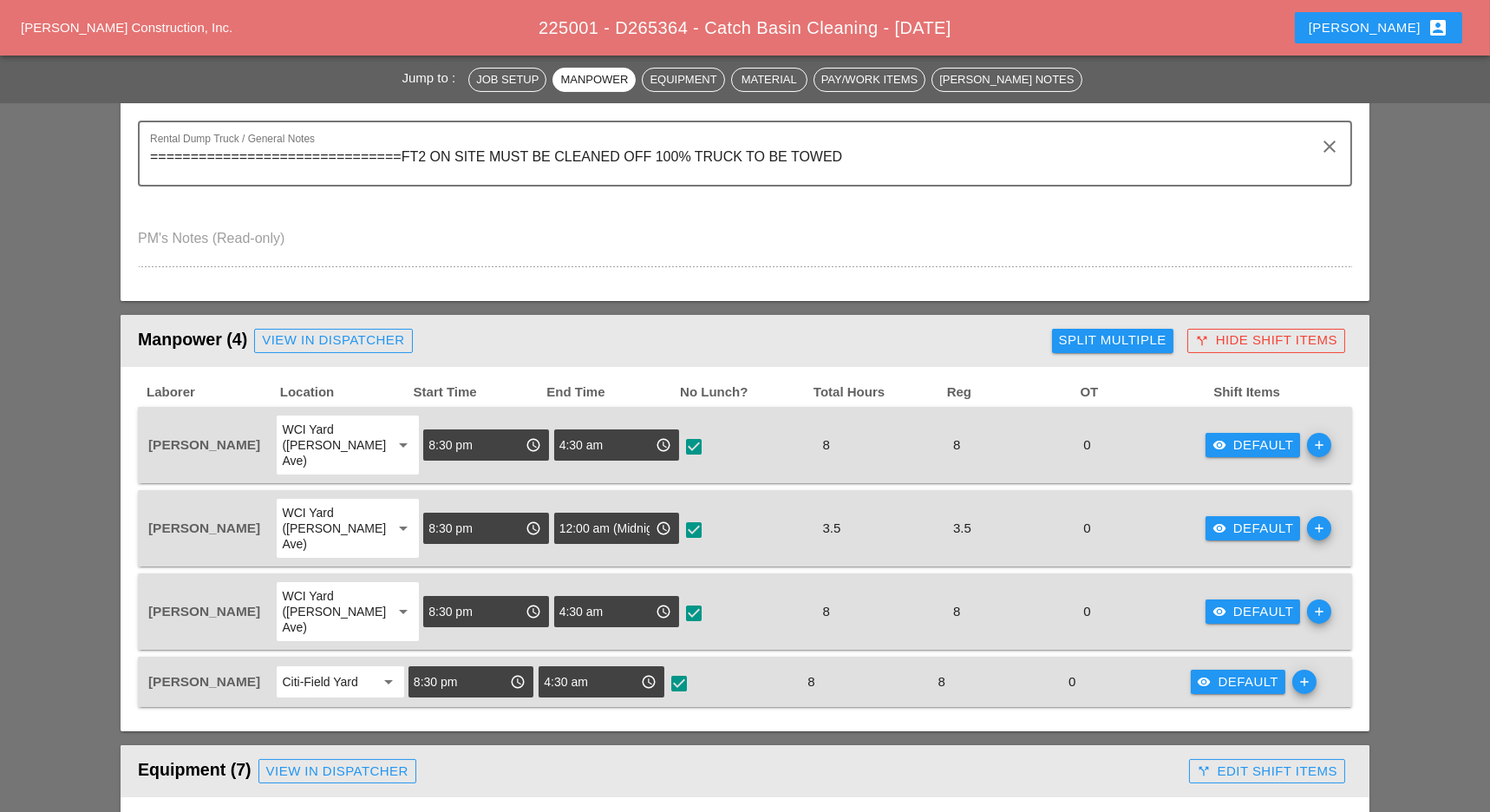
scroll to position [462, 0]
